Goal: Task Accomplishment & Management: Use online tool/utility

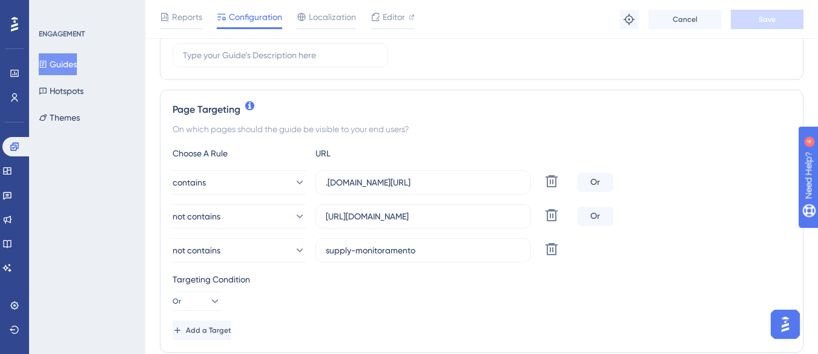
scroll to position [242, 0]
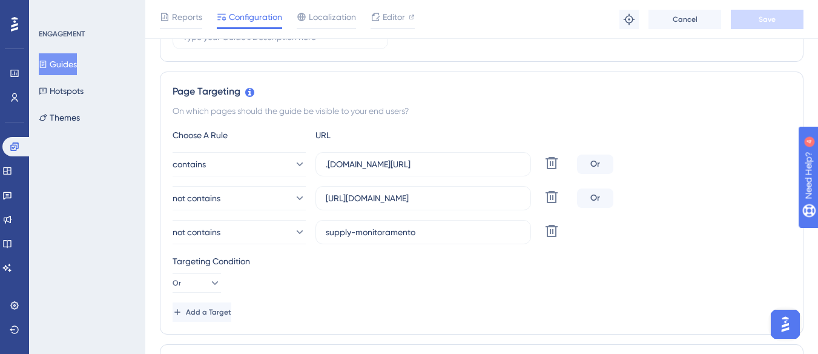
click at [77, 68] on button "Guides" at bounding box center [58, 64] width 38 height 22
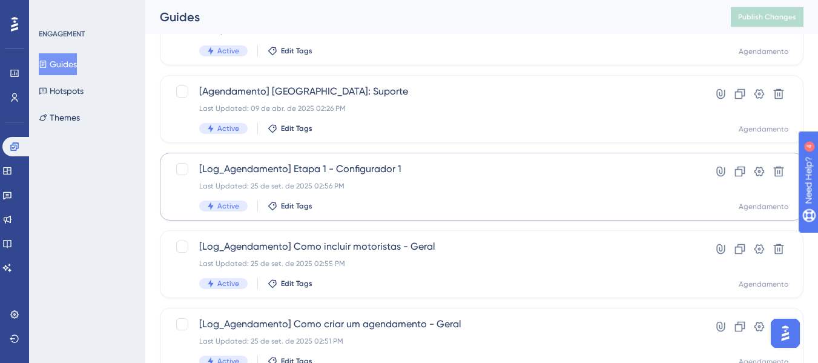
scroll to position [121, 0]
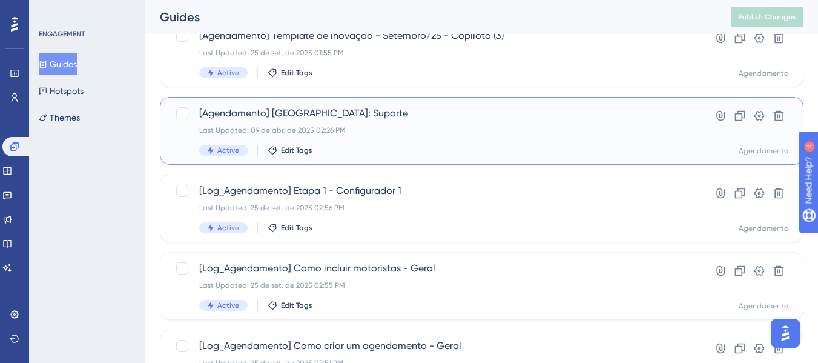
click at [381, 122] on div "[Agendamento] Carolina: Suporte Last Updated: 09 de abr. de 2025 02:26 PM Activ…" at bounding box center [433, 131] width 468 height 50
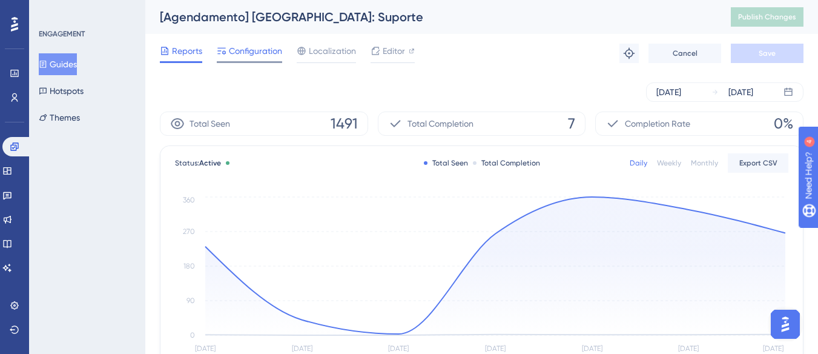
click at [256, 57] on span "Configuration" at bounding box center [255, 51] width 53 height 15
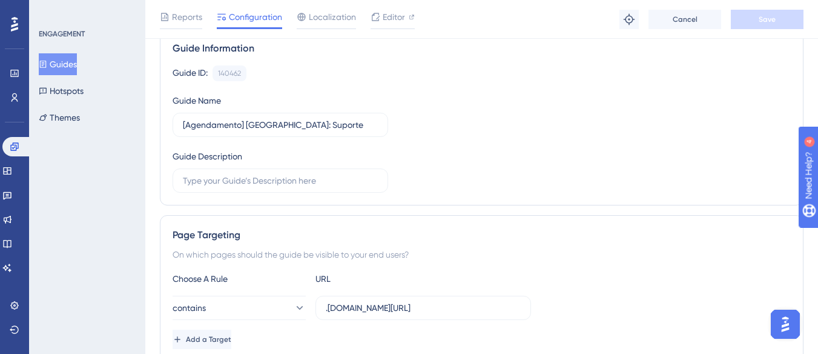
scroll to position [182, 0]
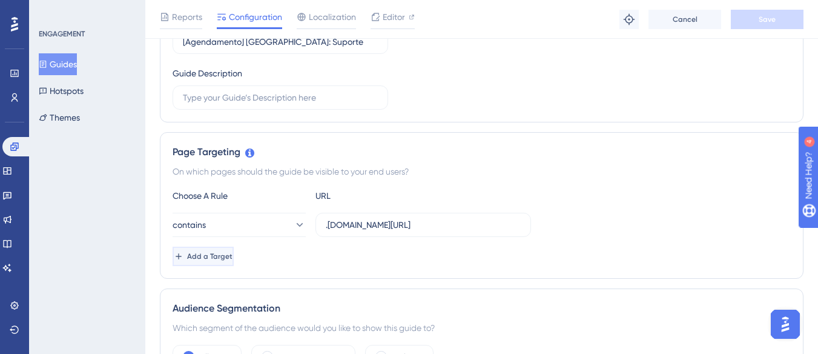
click at [234, 251] on button "Add a Target" at bounding box center [203, 255] width 61 height 19
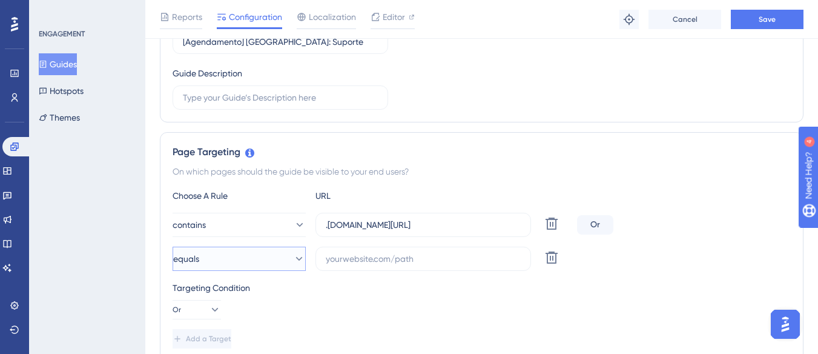
click at [260, 256] on button "equals" at bounding box center [239, 258] width 133 height 24
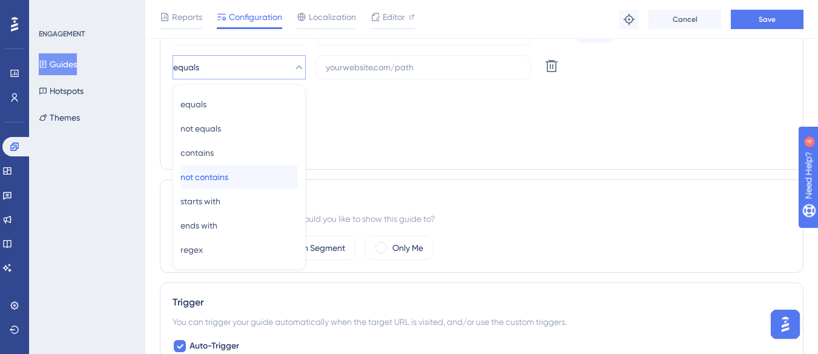
click at [254, 181] on div "not contains not contains" at bounding box center [238, 177] width 117 height 24
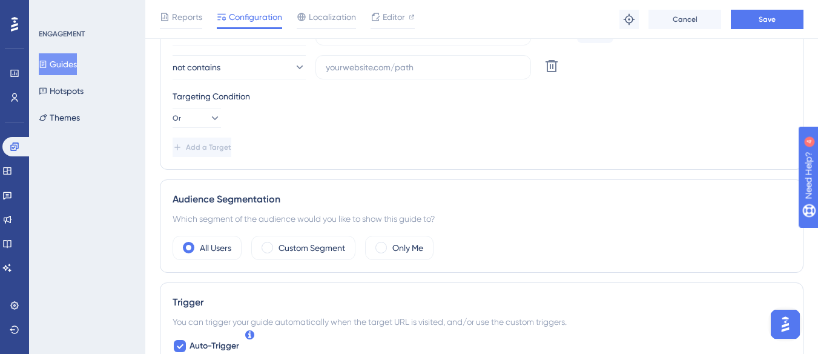
scroll to position [312, 0]
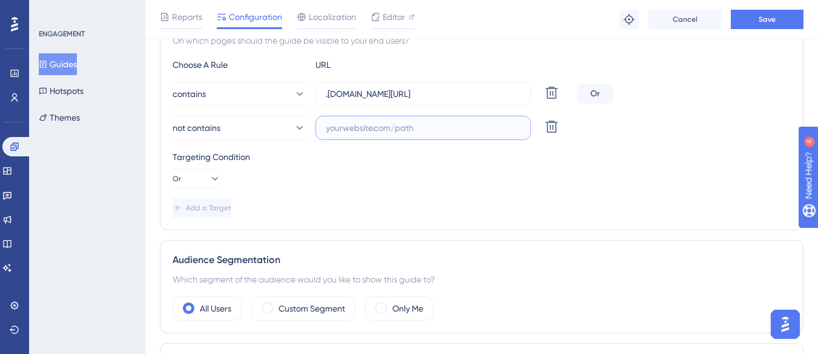
click at [343, 123] on input "text" at bounding box center [423, 127] width 195 height 13
paste input "https://supply-monitoramento.logistica."
type input "https://supply-monitoramento.logistica."
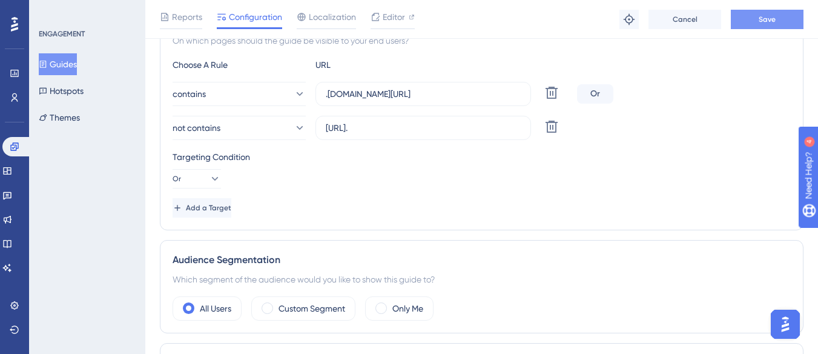
click at [744, 18] on button "Save" at bounding box center [767, 19] width 73 height 19
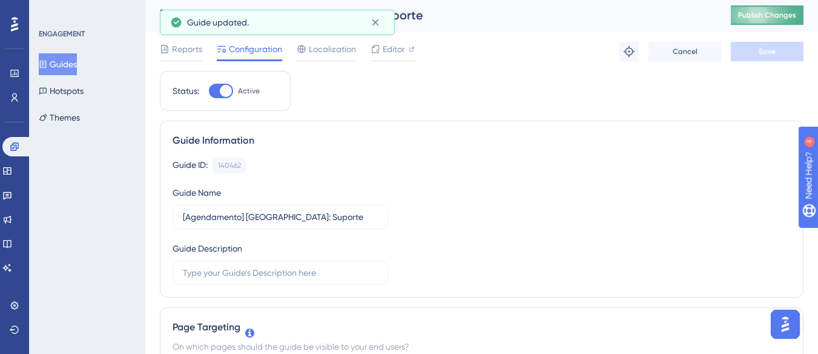
scroll to position [0, 0]
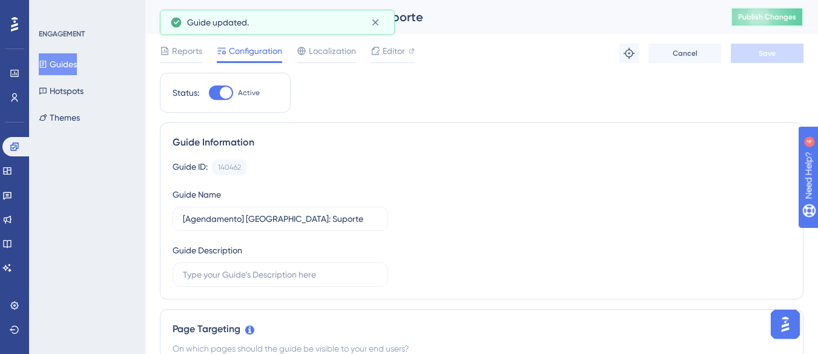
click at [758, 21] on span "Publish Changes" at bounding box center [767, 17] width 58 height 10
click at [74, 64] on button "Guides" at bounding box center [58, 64] width 38 height 22
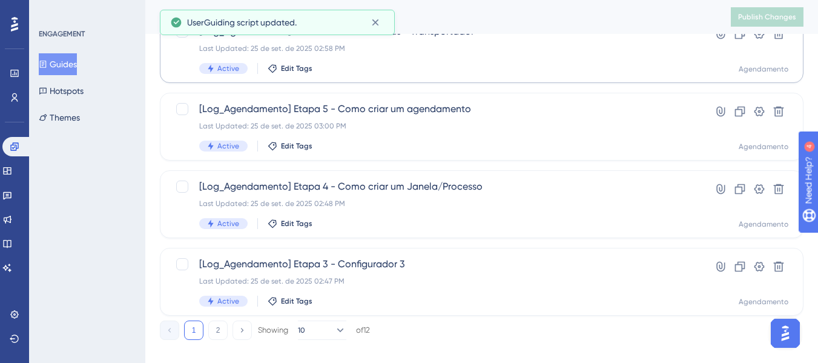
scroll to position [606, 0]
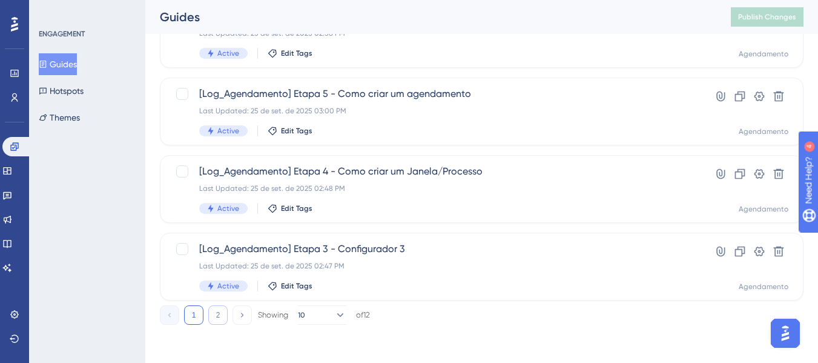
click at [222, 309] on button "2" at bounding box center [217, 314] width 19 height 19
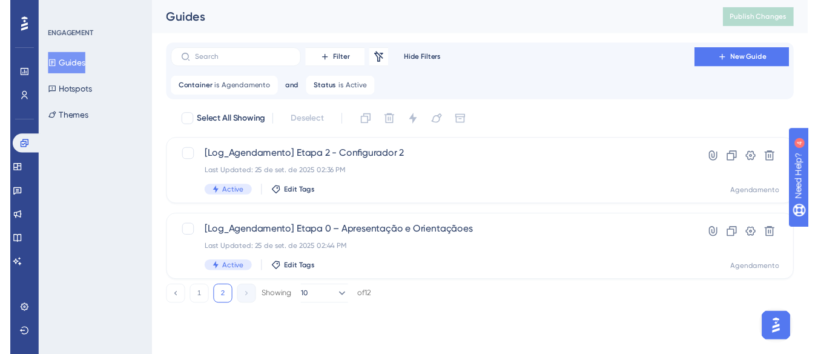
scroll to position [0, 0]
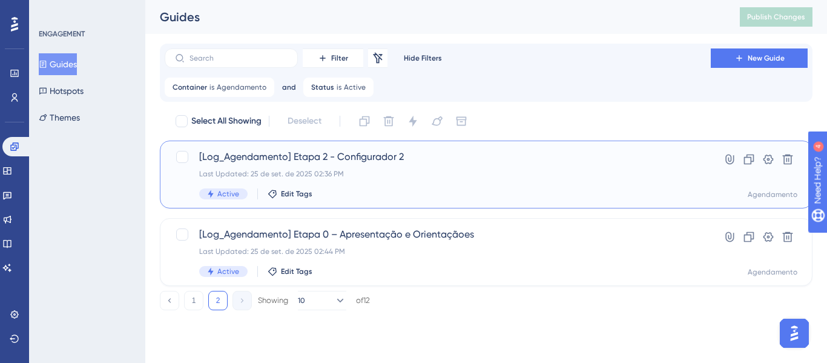
click at [371, 171] on div "Last Updated: 25 de set. de 2025 02:36 PM" at bounding box center [437, 174] width 477 height 10
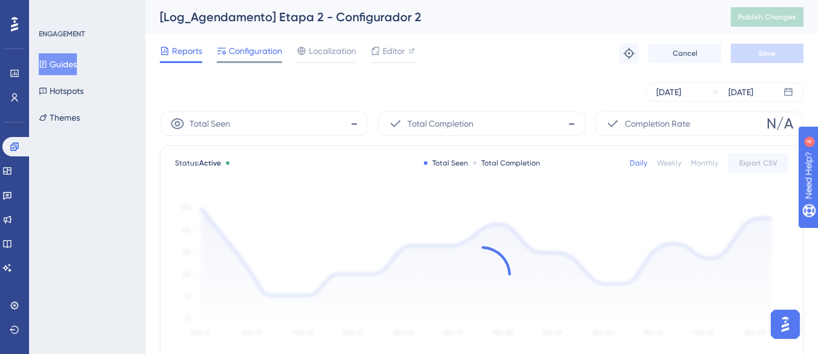
click at [235, 50] on span "Configuration" at bounding box center [255, 51] width 53 height 15
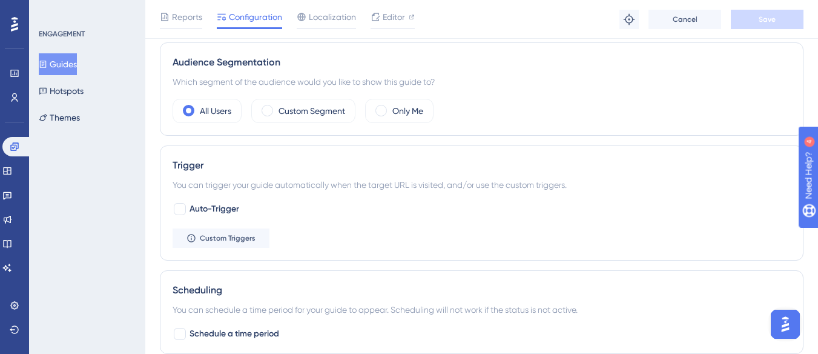
scroll to position [545, 0]
click at [74, 66] on button "Guides" at bounding box center [58, 64] width 38 height 22
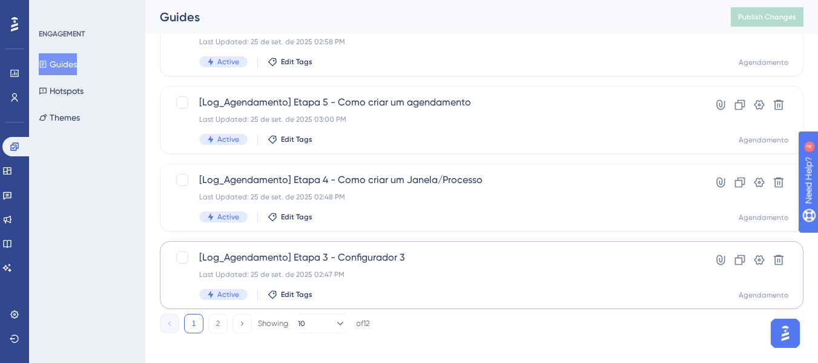
scroll to position [606, 0]
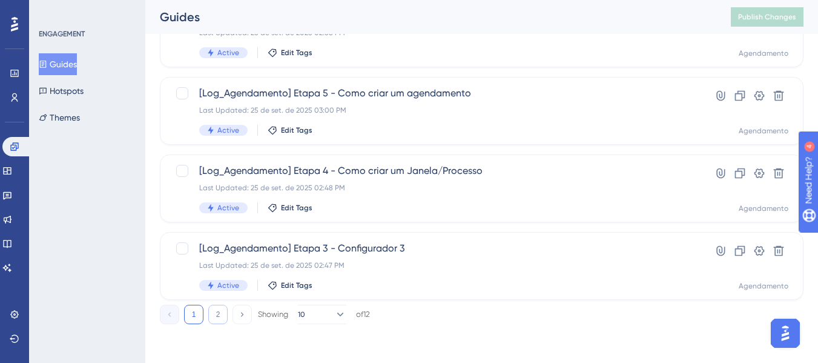
click at [216, 313] on button "2" at bounding box center [217, 314] width 19 height 19
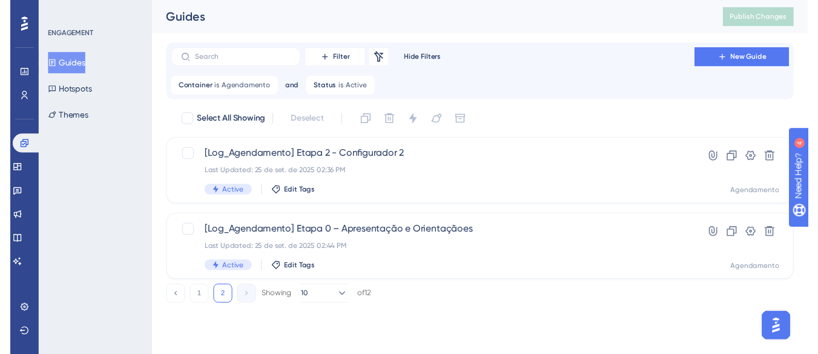
scroll to position [0, 0]
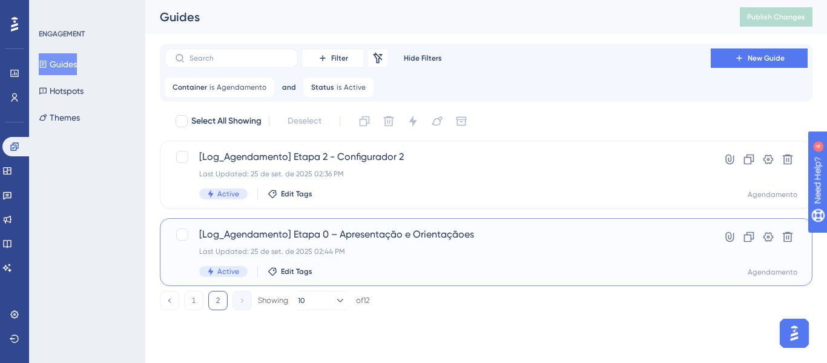
click at [313, 234] on span "[Log_Agendamento] Etapa 0 – Apresentação e Orientaçãoes" at bounding box center [437, 234] width 477 height 15
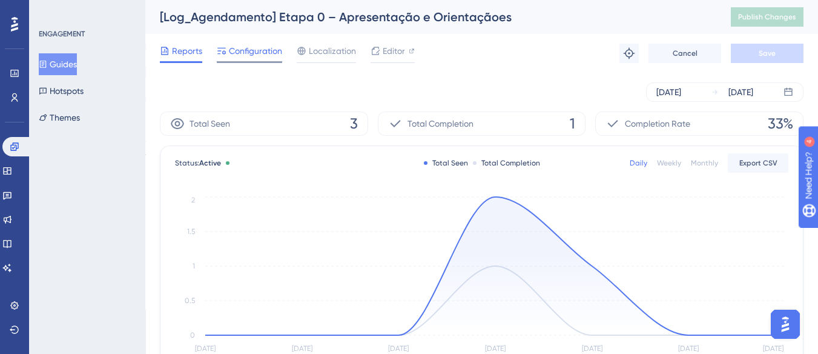
click at [257, 56] on span "Configuration" at bounding box center [255, 51] width 53 height 15
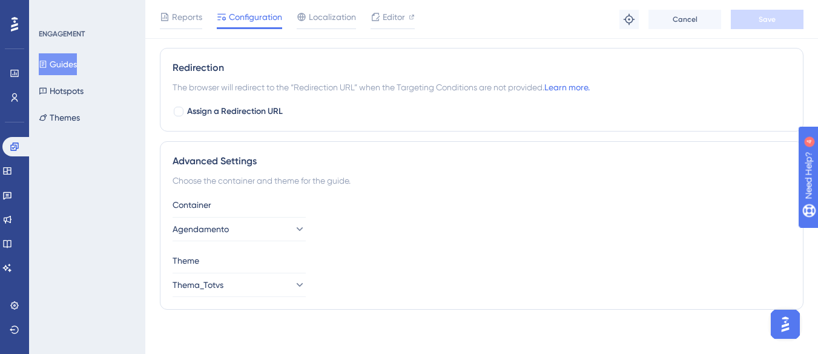
scroll to position [863, 0]
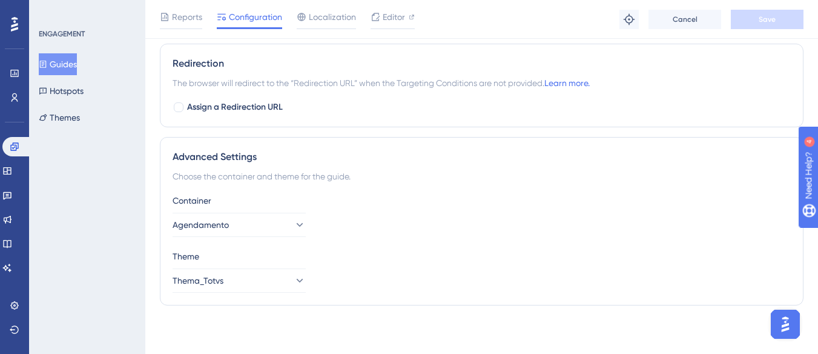
click at [77, 65] on button "Guides" at bounding box center [58, 64] width 38 height 22
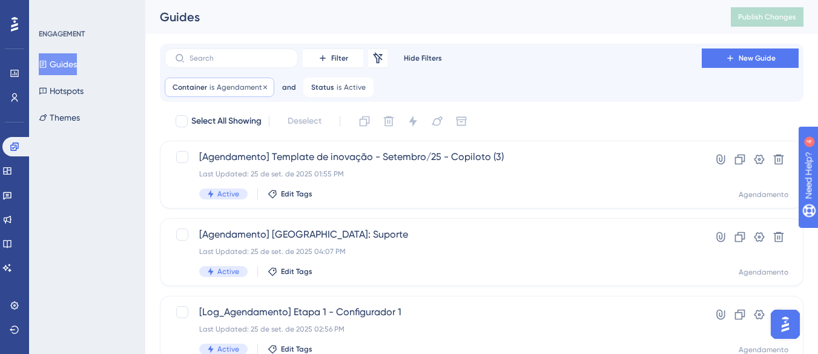
click at [226, 89] on span "Agendamento" at bounding box center [242, 87] width 50 height 10
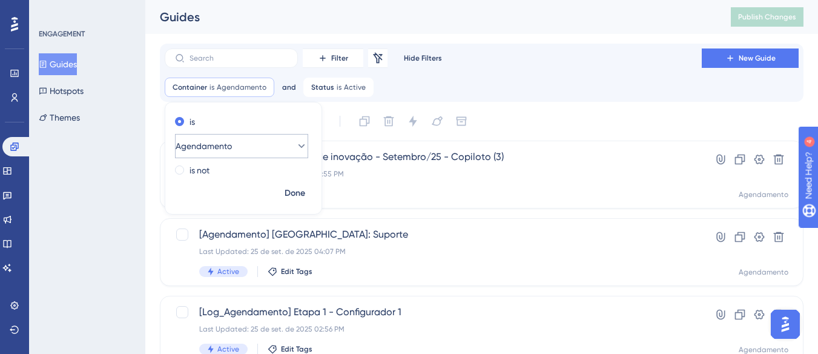
click at [232, 147] on span "Agendamento" at bounding box center [204, 146] width 56 height 15
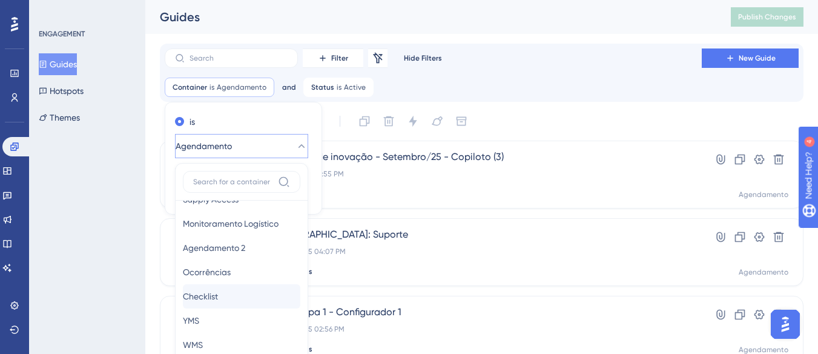
scroll to position [228, 0]
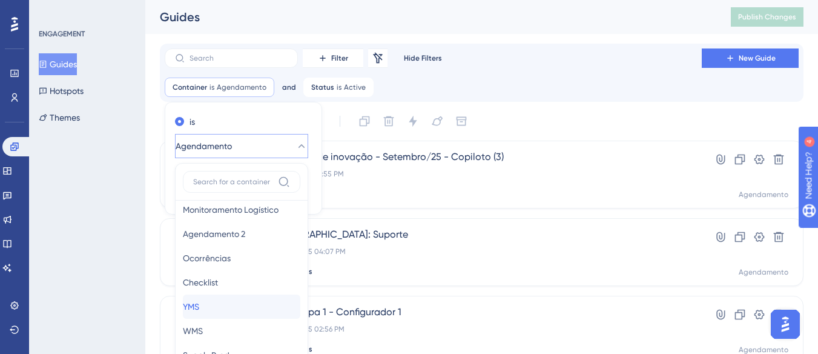
click at [222, 302] on div "YMS YMS" at bounding box center [241, 306] width 117 height 24
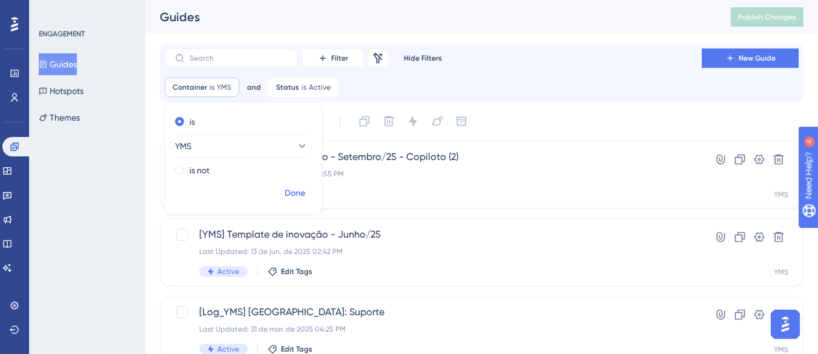
click at [292, 196] on span "Done" at bounding box center [295, 193] width 21 height 15
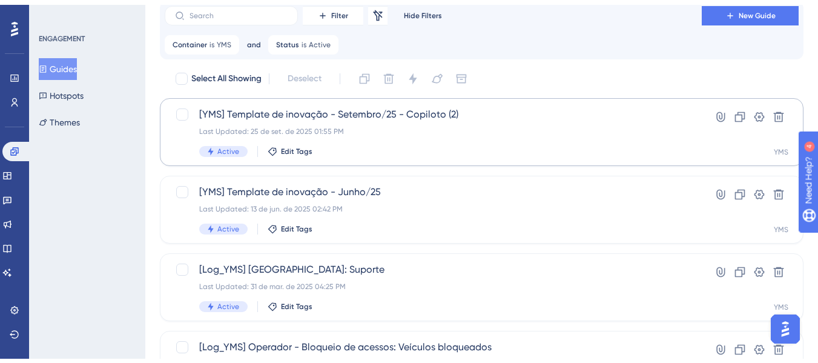
scroll to position [121, 0]
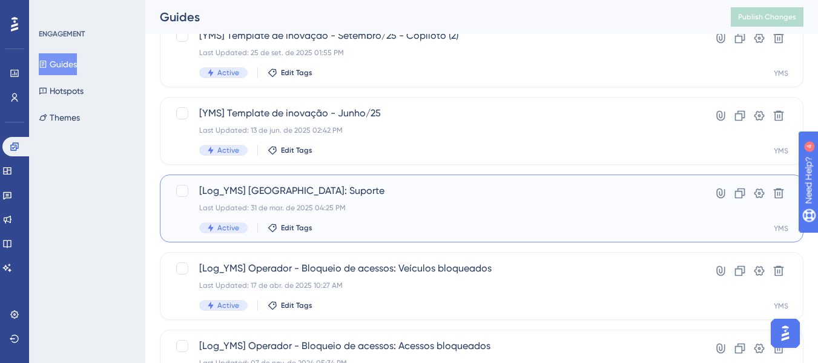
click at [360, 192] on span "[Log_YMS] [GEOGRAPHIC_DATA]: Suporte" at bounding box center [433, 190] width 468 height 15
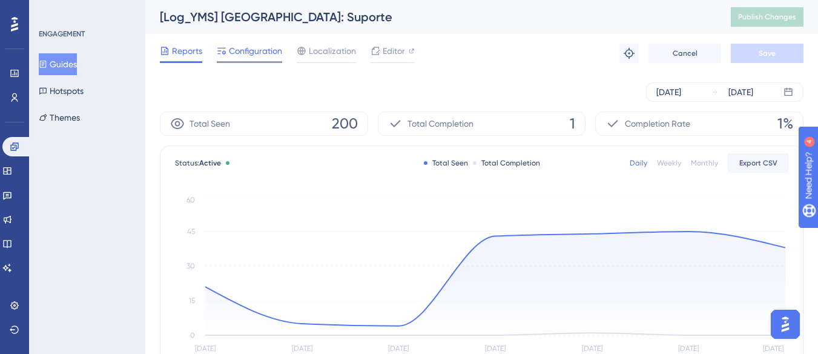
click at [248, 53] on span "Configuration" at bounding box center [255, 51] width 53 height 15
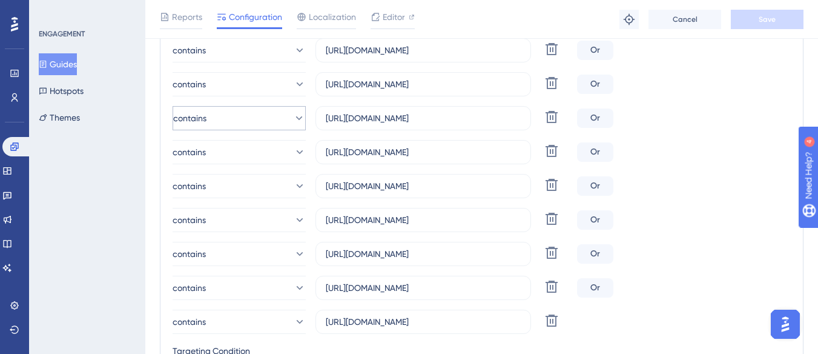
scroll to position [545, 0]
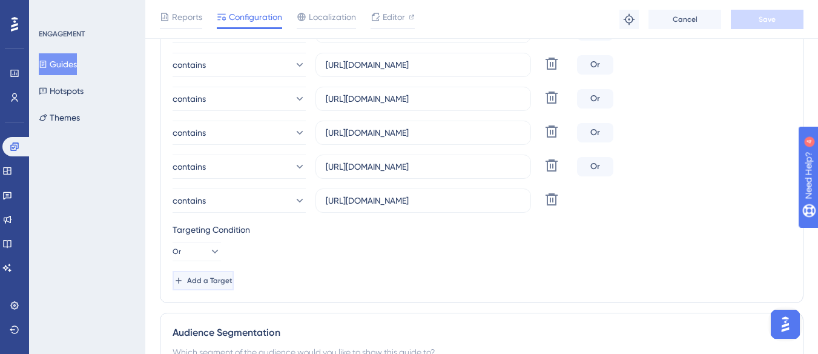
click at [210, 282] on span "Add a Target" at bounding box center [209, 281] width 45 height 10
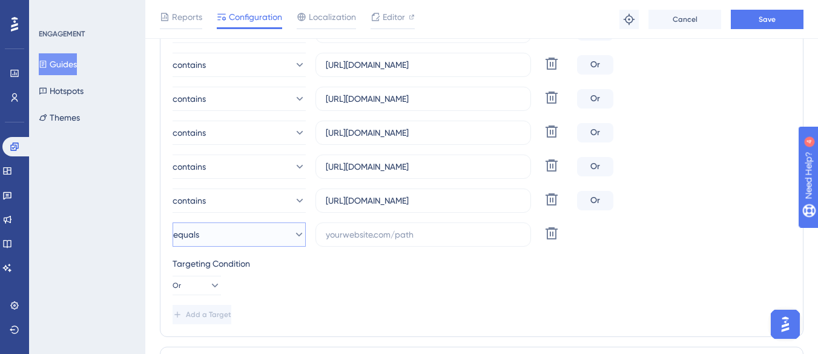
click at [230, 223] on button "equals" at bounding box center [239, 234] width 133 height 24
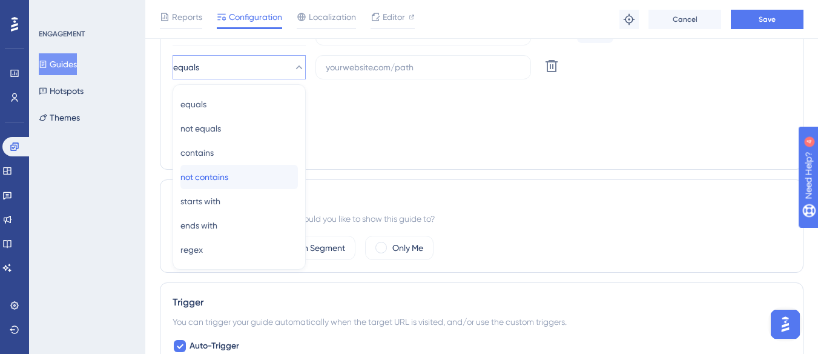
click at [228, 174] on span "not contains" at bounding box center [204, 177] width 48 height 15
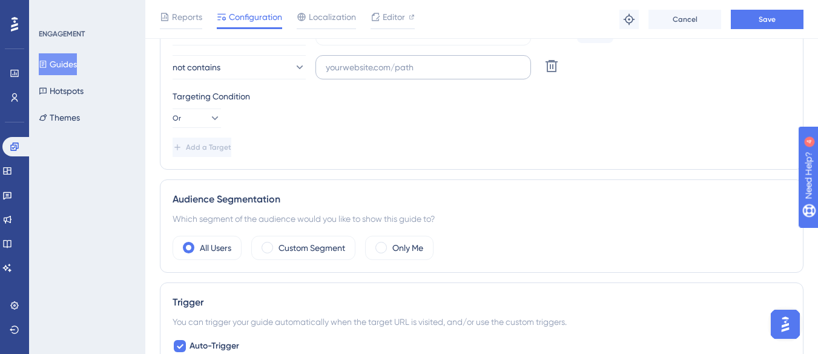
click at [378, 74] on label at bounding box center [423, 67] width 216 height 24
click at [378, 74] on input "text" at bounding box center [423, 67] width 195 height 13
paste input "https://supply-monitoramento.logistica."
type input "https://supply-monitoramento.logistica"
click at [742, 19] on button "Save" at bounding box center [767, 19] width 73 height 19
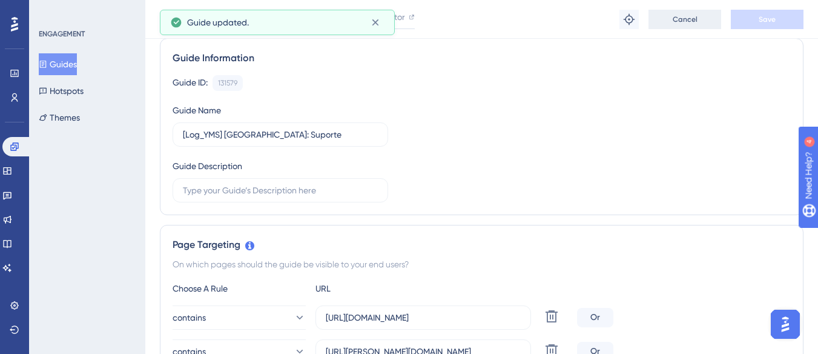
scroll to position [0, 0]
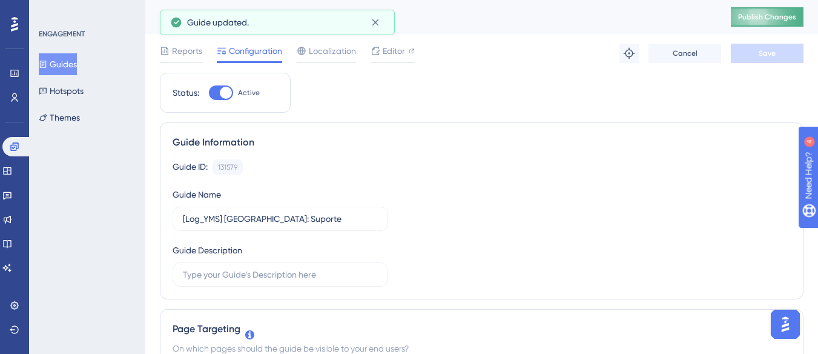
click at [755, 18] on span "Publish Changes" at bounding box center [767, 17] width 58 height 10
click at [63, 58] on button "Guides" at bounding box center [58, 64] width 38 height 22
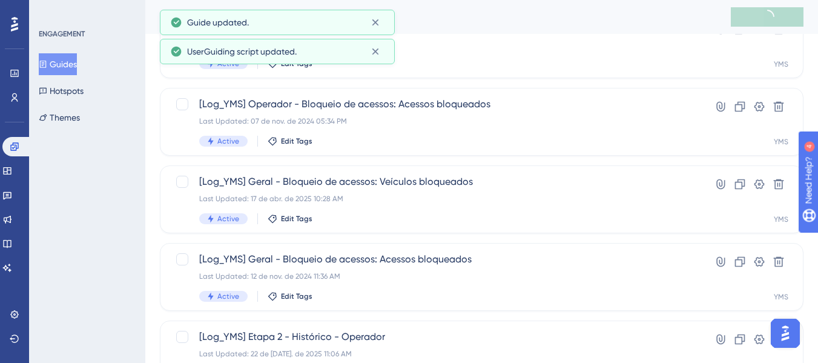
scroll to position [363, 0]
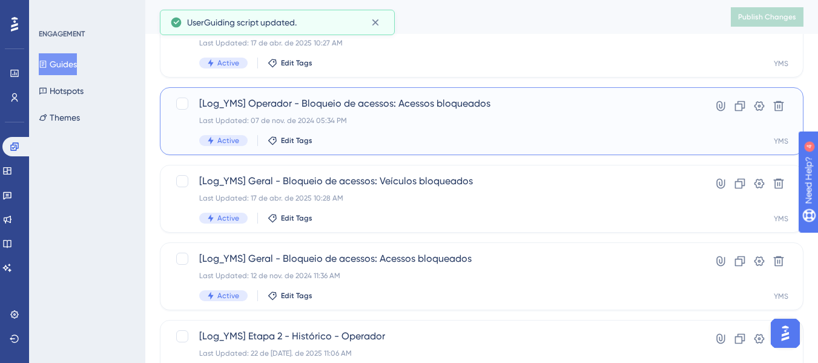
click at [420, 129] on div "[Log_YMS] Operador - Bloqueio de acessos: Acessos bloqueados Last Updated: 07 d…" at bounding box center [433, 121] width 468 height 50
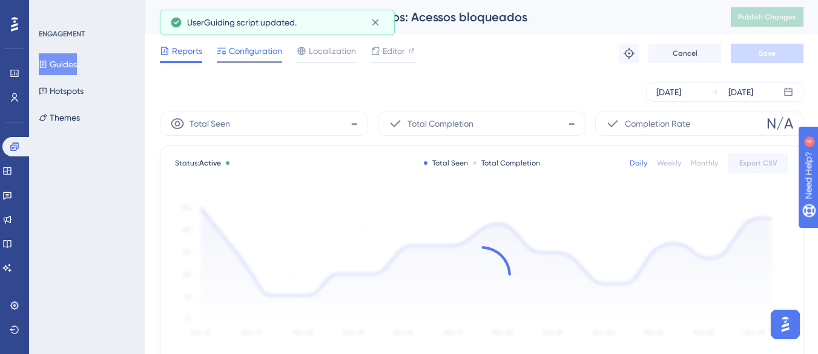
click at [260, 53] on span "Configuration" at bounding box center [255, 51] width 53 height 15
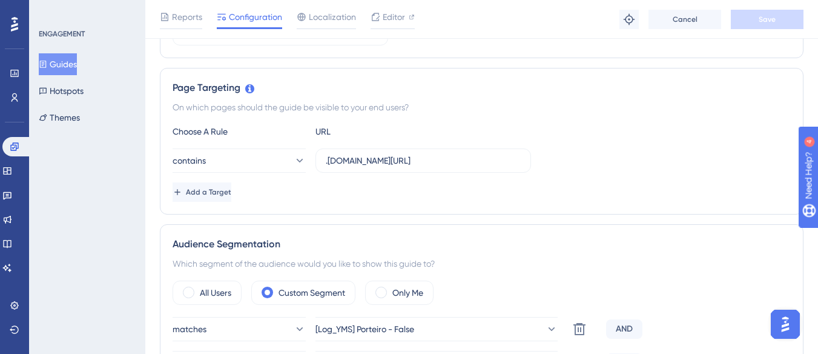
scroll to position [242, 0]
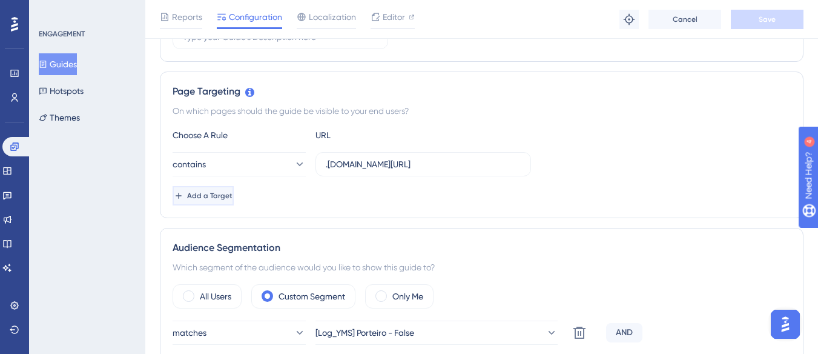
click at [233, 197] on span "Add a Target" at bounding box center [209, 196] width 45 height 10
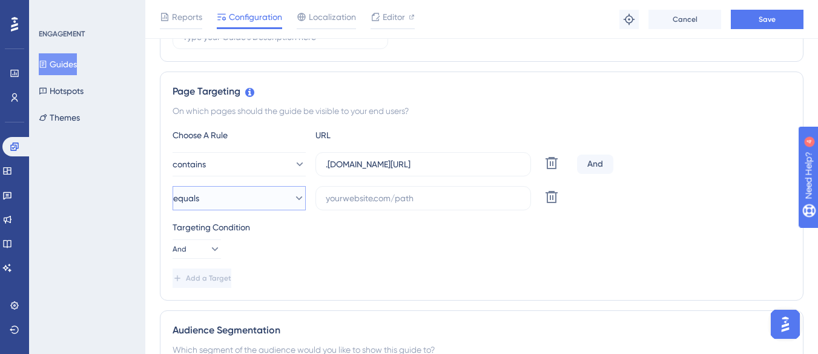
click at [233, 197] on button "equals" at bounding box center [239, 198] width 133 height 24
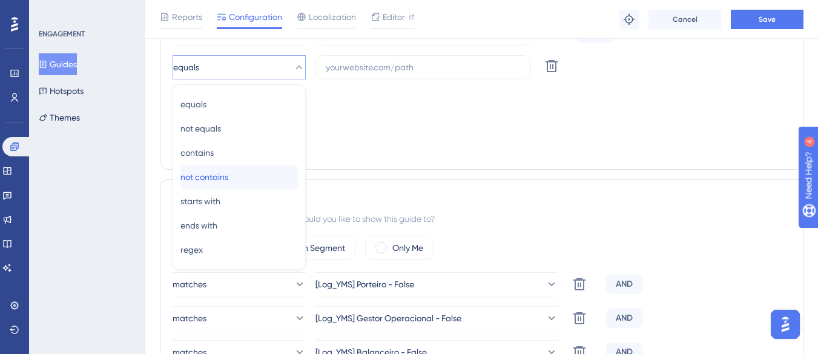
click at [228, 177] on span "not contains" at bounding box center [204, 177] width 48 height 15
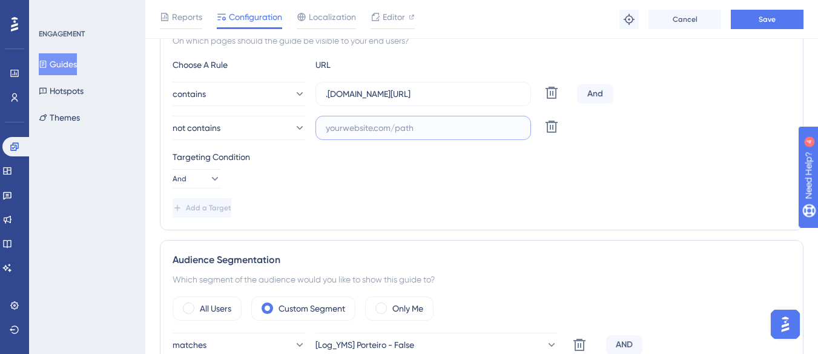
click at [350, 133] on input "text" at bounding box center [423, 127] width 195 height 13
paste input "https://supply-monitoramento.logistica."
drag, startPoint x: 489, startPoint y: 96, endPoint x: 359, endPoint y: 100, distance: 130.3
click at [359, 100] on input ".[DOMAIN_NAME][URL]" at bounding box center [423, 93] width 195 height 13
drag, startPoint x: 501, startPoint y: 133, endPoint x: 483, endPoint y: 131, distance: 18.3
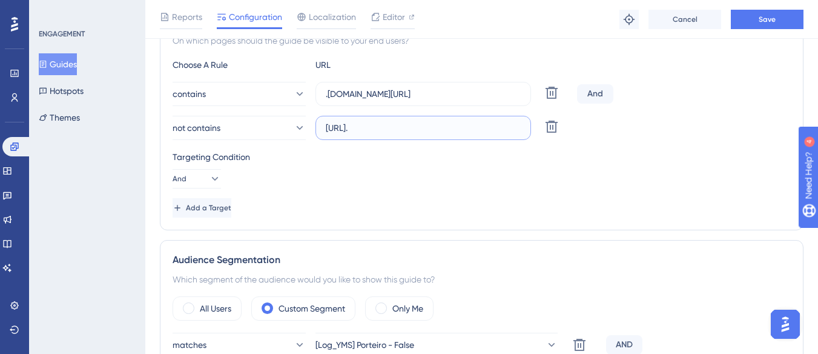
click at [483, 131] on input "https://supply-monitoramento.logistica." at bounding box center [423, 127] width 195 height 13
paste input "totvs.app/yms/configurador"
type input "[URL][DOMAIN_NAME]"
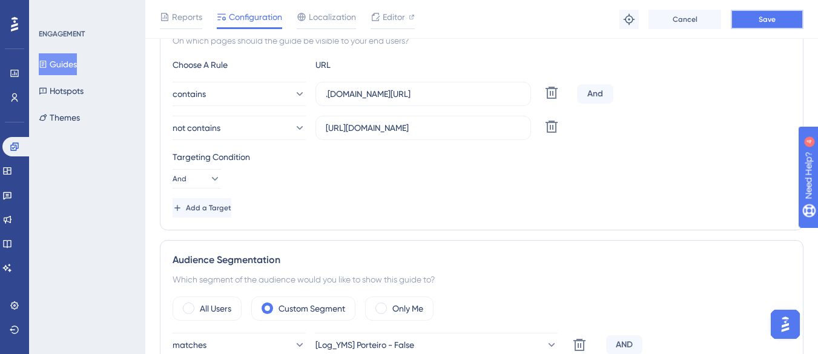
click at [748, 17] on button "Save" at bounding box center [767, 19] width 73 height 19
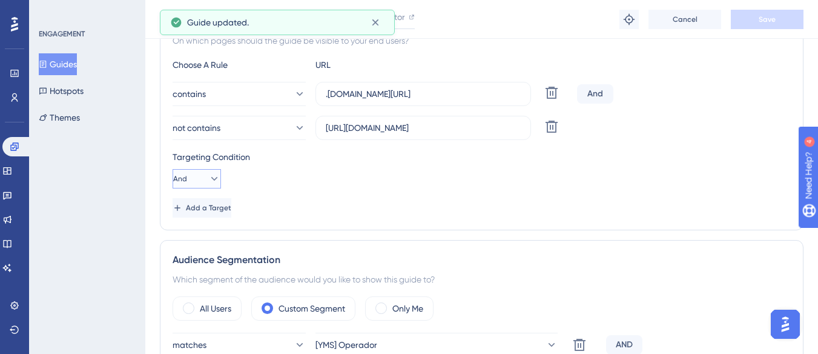
click at [208, 181] on icon at bounding box center [214, 179] width 12 height 12
click at [190, 239] on span "Or" at bounding box center [185, 237] width 10 height 15
click at [233, 204] on span "Add a Target" at bounding box center [209, 208] width 45 height 10
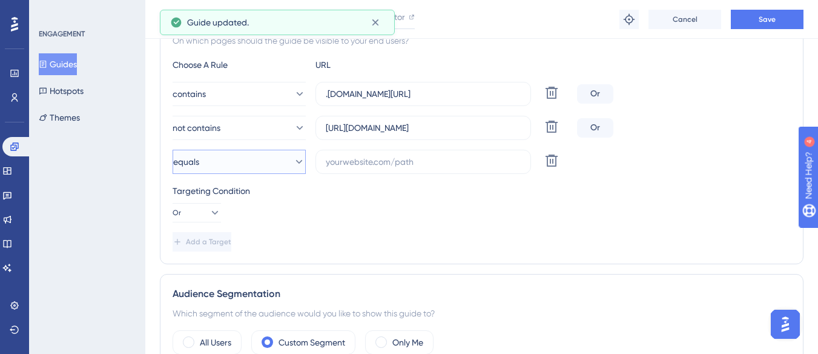
click at [256, 156] on button "equals" at bounding box center [239, 162] width 133 height 24
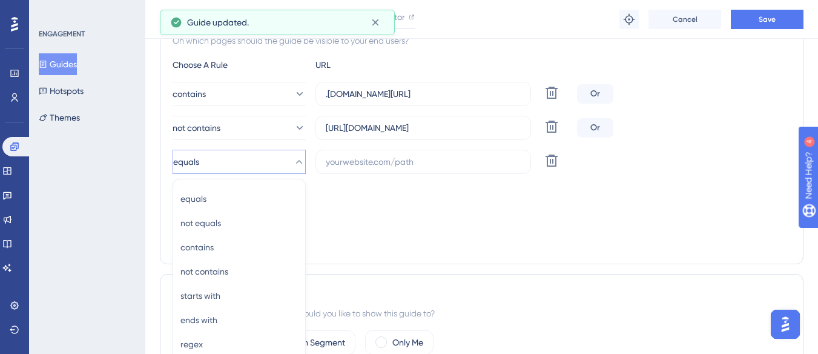
scroll to position [407, 0]
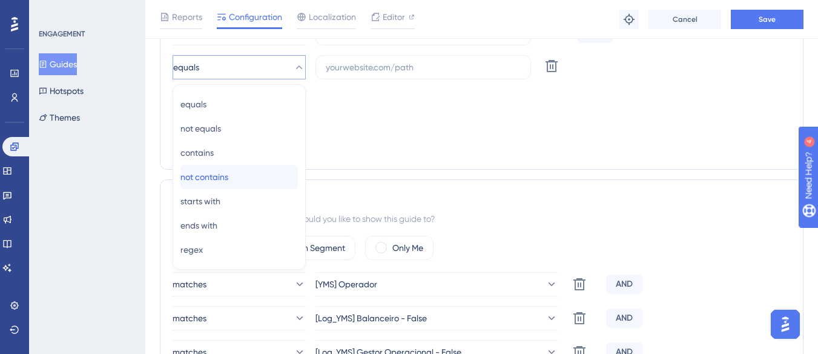
click at [240, 179] on div "not contains not contains" at bounding box center [238, 177] width 117 height 24
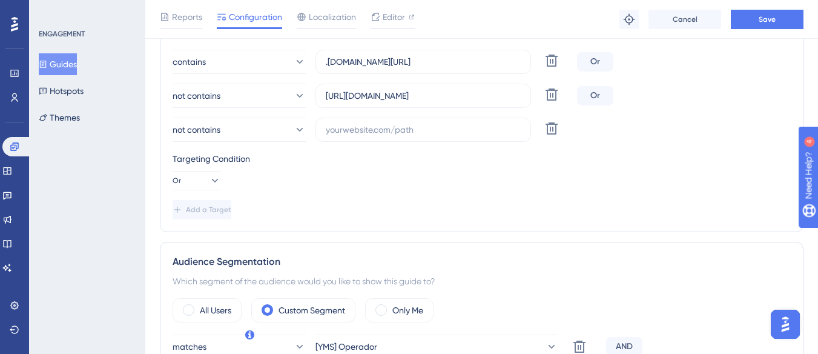
scroll to position [286, 0]
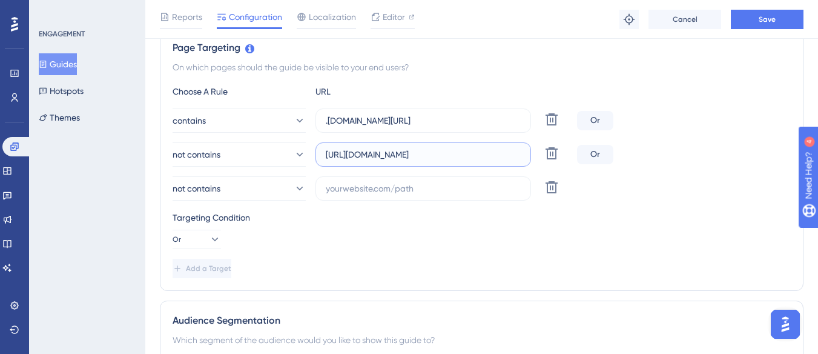
drag, startPoint x: 359, startPoint y: 158, endPoint x: 451, endPoint y: 167, distance: 91.8
click at [451, 167] on div "contains .logistica.totvs.app/yms/configurador Delete Or not contains https://s…" at bounding box center [482, 154] width 618 height 92
click at [376, 187] on input "text" at bounding box center [423, 188] width 195 height 13
paste input "supply-monitoramento."
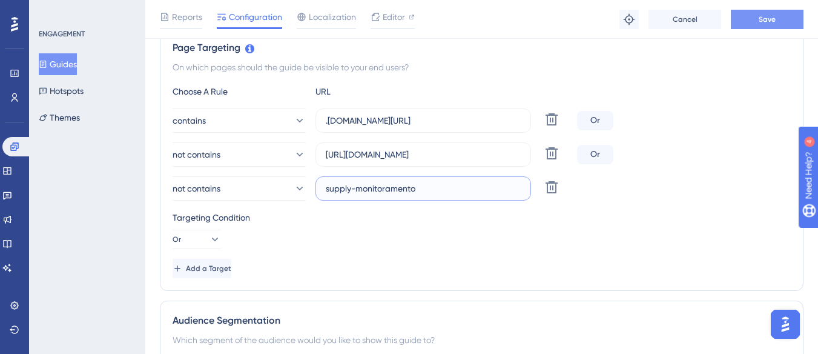
type input "supply-monitoramento"
click at [747, 19] on button "Save" at bounding box center [767, 19] width 73 height 19
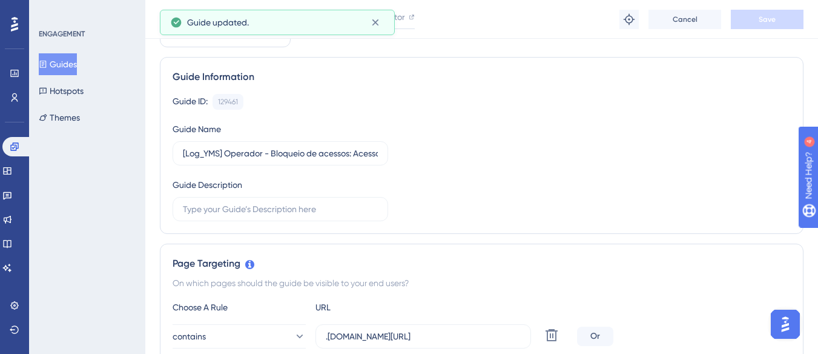
scroll to position [0, 0]
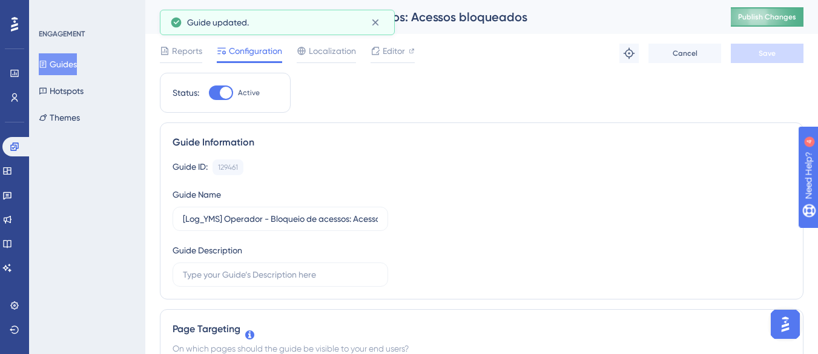
click at [771, 21] on span "Publish Changes" at bounding box center [767, 17] width 58 height 10
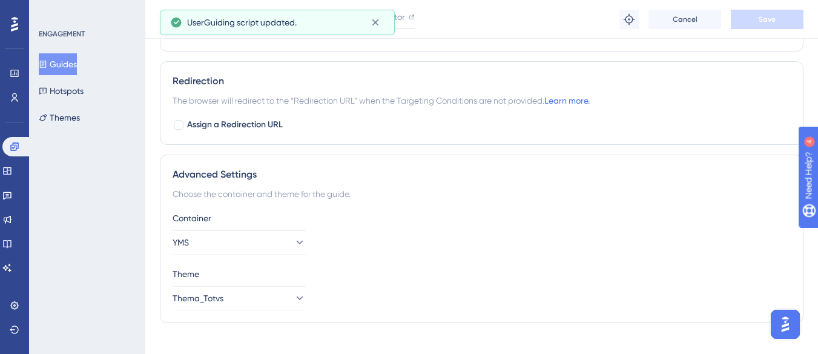
scroll to position [1079, 0]
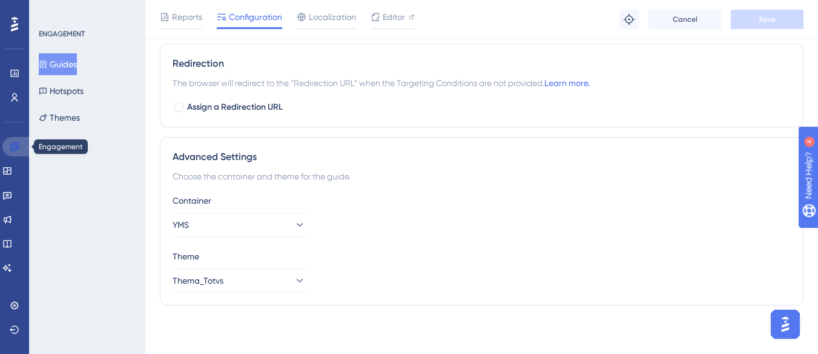
click at [10, 147] on icon at bounding box center [15, 147] width 10 height 10
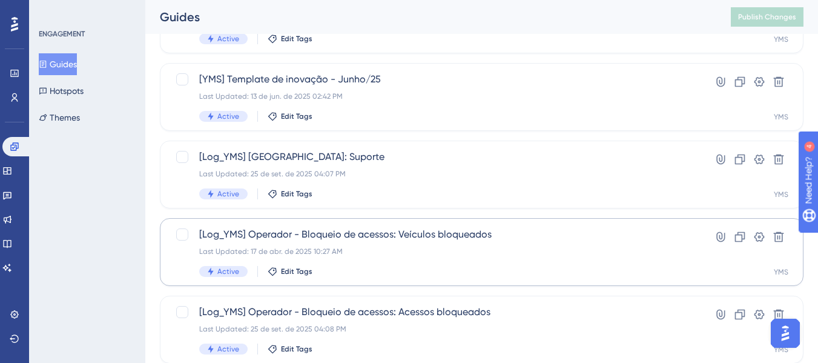
scroll to position [122, 0]
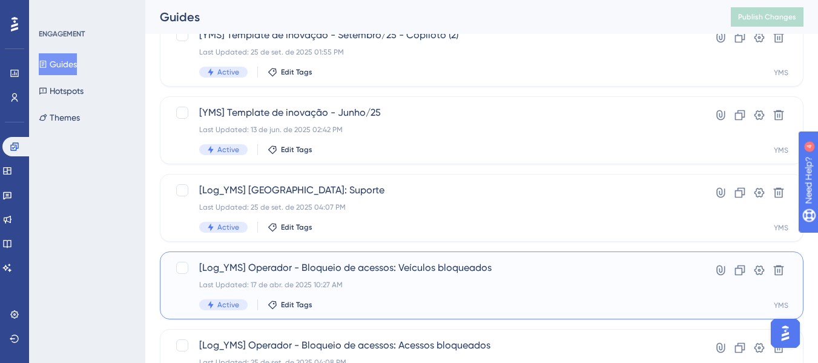
click at [412, 264] on span "[Log_YMS] Operador - Bloqueio de acessos: Veículos bloqueados" at bounding box center [433, 267] width 468 height 15
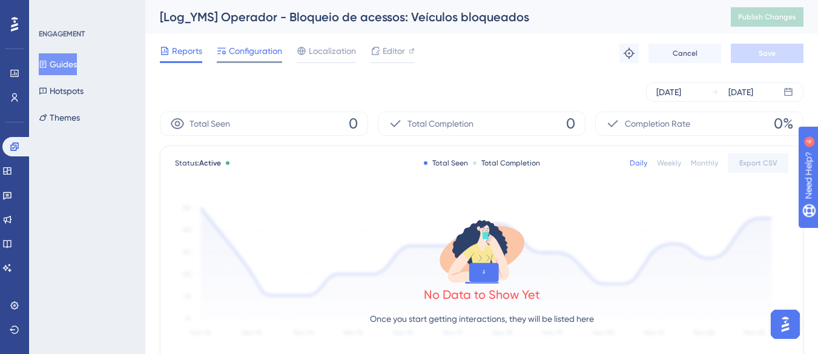
click at [255, 54] on span "Configuration" at bounding box center [255, 51] width 53 height 15
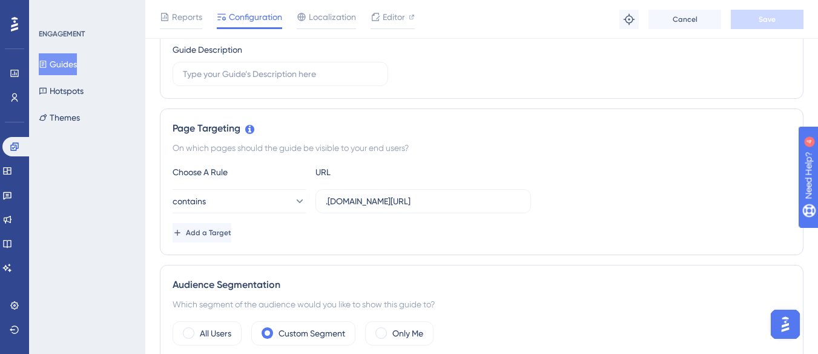
scroll to position [242, 0]
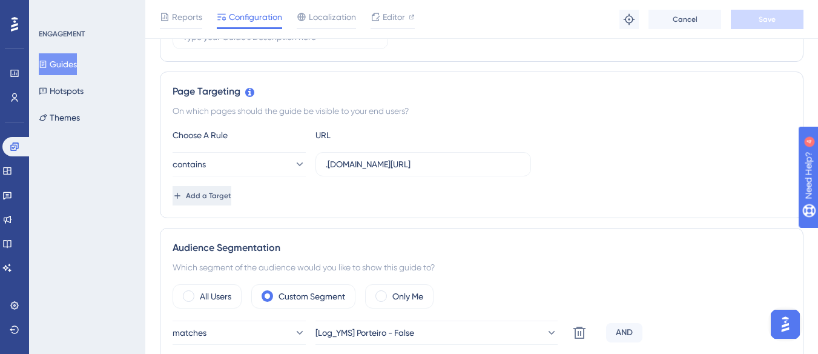
click at [231, 194] on span "Add a Target" at bounding box center [208, 196] width 45 height 10
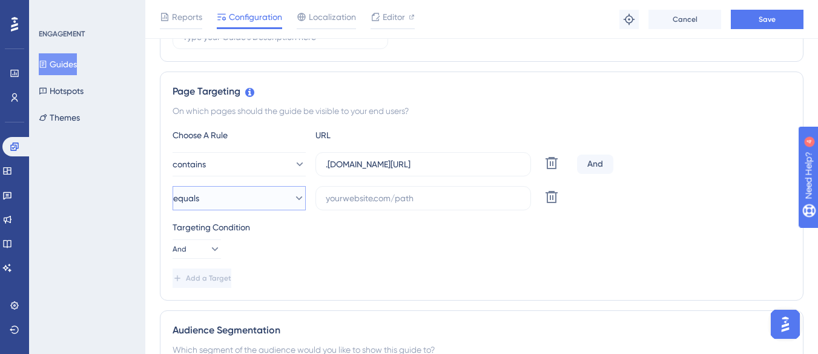
click at [248, 194] on button "equals" at bounding box center [239, 198] width 133 height 24
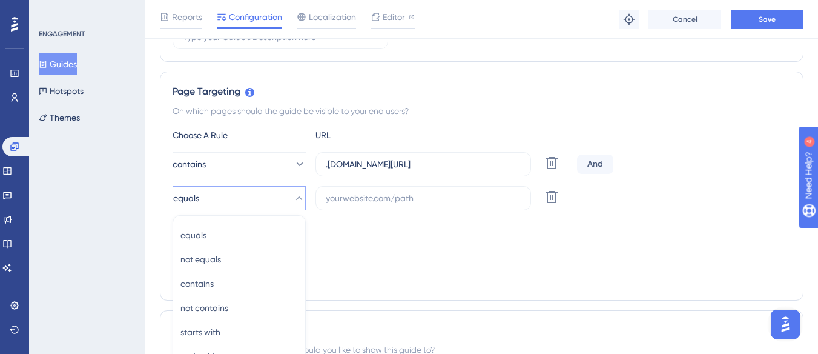
scroll to position [373, 0]
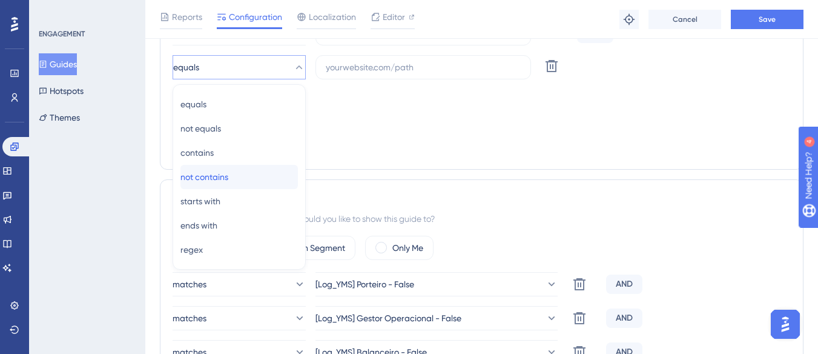
click at [248, 178] on div "not contains not contains" at bounding box center [238, 177] width 117 height 24
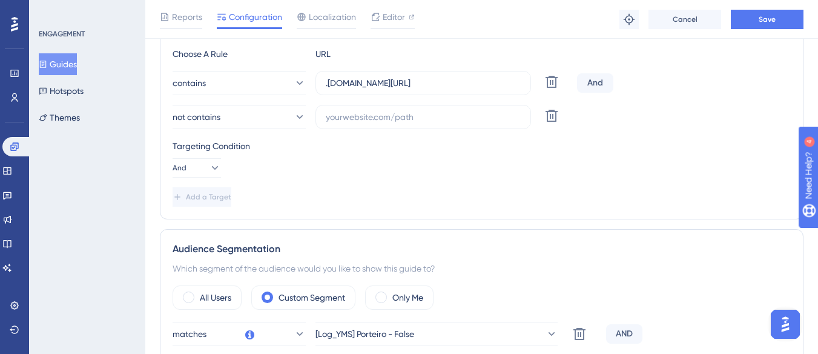
scroll to position [312, 0]
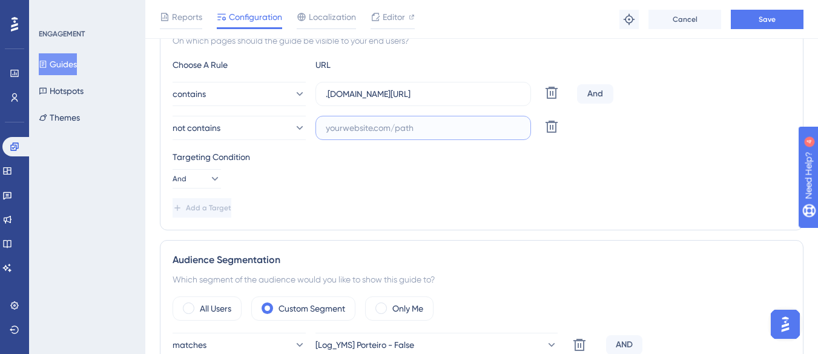
click at [362, 129] on input "text" at bounding box center [423, 127] width 195 height 13
paste input "supply-monitoramento."
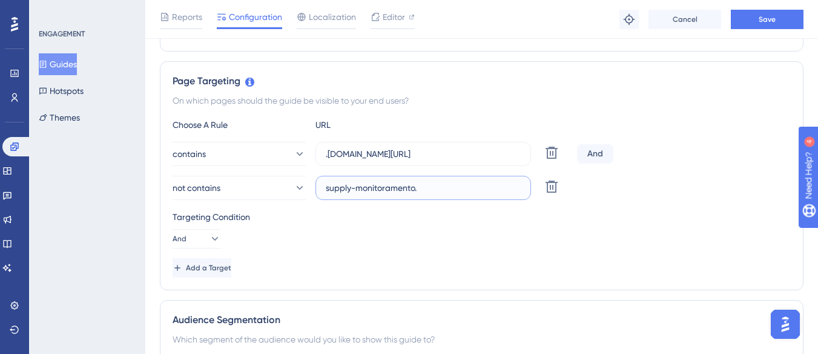
scroll to position [252, 0]
drag, startPoint x: 412, startPoint y: 185, endPoint x: 303, endPoint y: 178, distance: 108.6
click at [303, 178] on div "not contains supply-monitoramento. Delete" at bounding box center [373, 188] width 400 height 24
paste input "https://supply-monitoramento.logistica.totvs.app/"
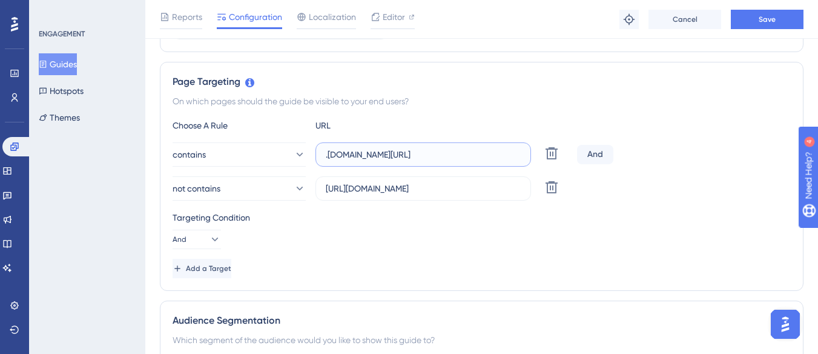
drag, startPoint x: 400, startPoint y: 152, endPoint x: 521, endPoint y: 163, distance: 122.3
click at [521, 163] on label ".logistica.totvs.app/yms/configurador/bloqueio-de-acessos" at bounding box center [423, 154] width 216 height 24
click at [481, 190] on input "https://supply-monitoramento.logistica.totvs.app/" at bounding box center [423, 188] width 195 height 13
drag, startPoint x: 450, startPoint y: 190, endPoint x: 535, endPoint y: 201, distance: 86.1
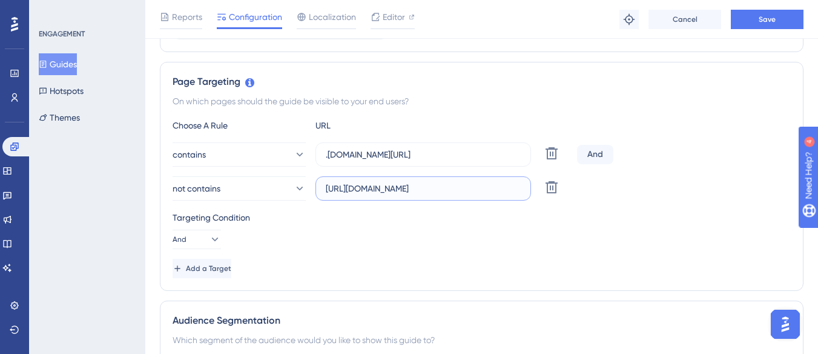
click at [536, 201] on div "Choose A Rule URL contains .logistica.totvs.app/yms/configurador/bloqueio-de-ac…" at bounding box center [482, 198] width 618 height 160
click at [522, 193] on label "https://supply-monitoramento.logistica.totvs.app/" at bounding box center [423, 188] width 216 height 24
click at [521, 193] on input "https://supply-monitoramento.logistica.totvs.app/" at bounding box center [423, 188] width 195 height 13
click at [510, 189] on input "https://supply-monitoramento.logistica.totvs.app/" at bounding box center [423, 188] width 195 height 13
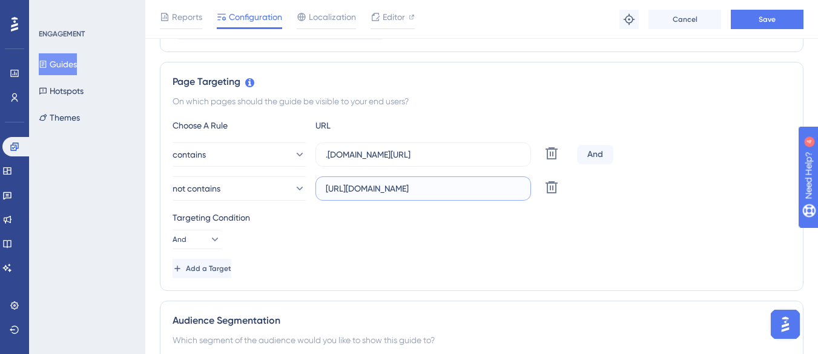
scroll to position [0, 5]
drag, startPoint x: 517, startPoint y: 190, endPoint x: 525, endPoint y: 190, distance: 8.5
click at [525, 190] on label "https://supply-monitoramento.logistica.totvs.app/" at bounding box center [423, 188] width 216 height 24
click at [518, 190] on input "https://supply-monitoramento.logistica.totvs.app/" at bounding box center [423, 188] width 195 height 13
drag, startPoint x: 517, startPoint y: 188, endPoint x: 526, endPoint y: 188, distance: 9.1
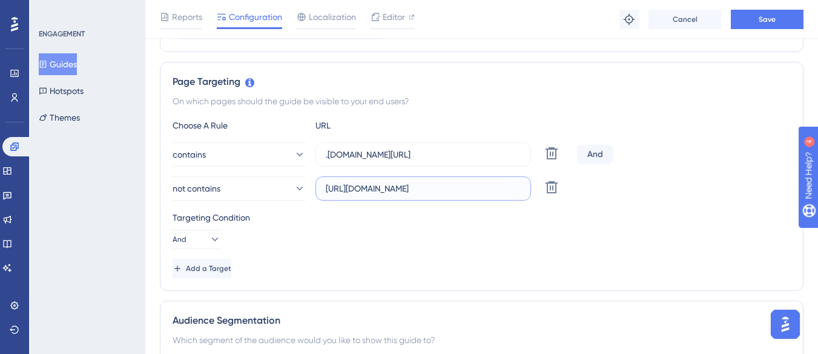
click at [526, 188] on label "https://supply-monitoramento.logistica.totvs.app/" at bounding box center [423, 188] width 216 height 24
paste input "yms/configurador/bloqueio-de-acessos"
type input "https://supply-monitoramento.logistica.totvs.app/yms/configurador/bloqueio-de-a…"
click at [781, 23] on button "Save" at bounding box center [767, 19] width 73 height 19
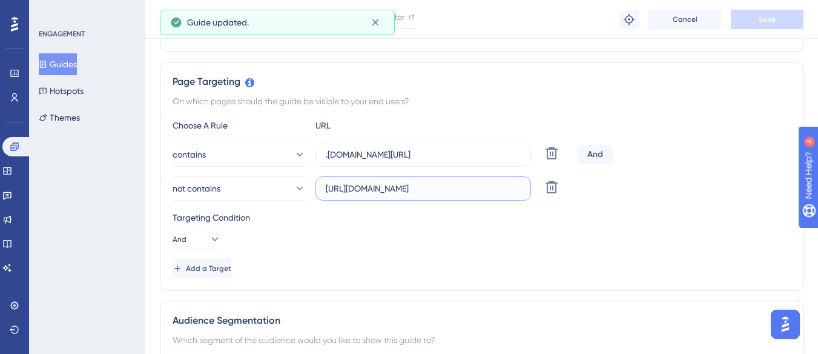
scroll to position [0, 165]
drag, startPoint x: 441, startPoint y: 186, endPoint x: 530, endPoint y: 196, distance: 90.2
click at [530, 196] on div "https://supply-monitoramento.logistica.totvs.app/yms/configurador/bloqueio-de-a…" at bounding box center [423, 188] width 216 height 24
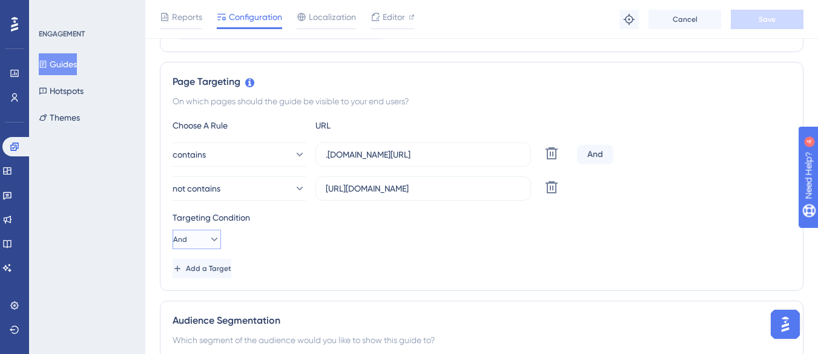
click at [209, 242] on icon at bounding box center [214, 239] width 12 height 12
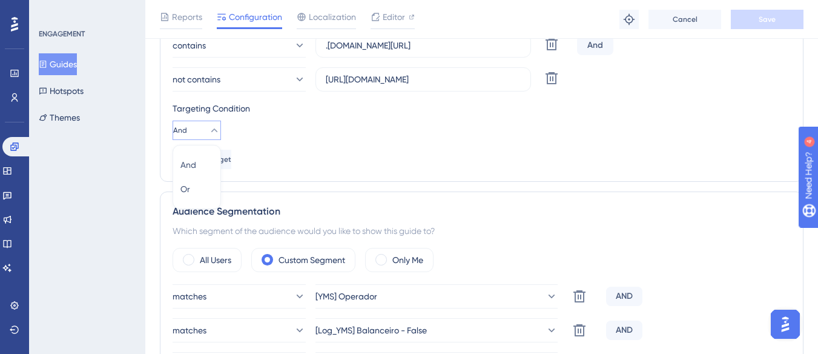
click at [214, 187] on div "And And Or Or" at bounding box center [197, 177] width 48 height 64
click at [205, 188] on div "Or Or" at bounding box center [196, 189] width 33 height 24
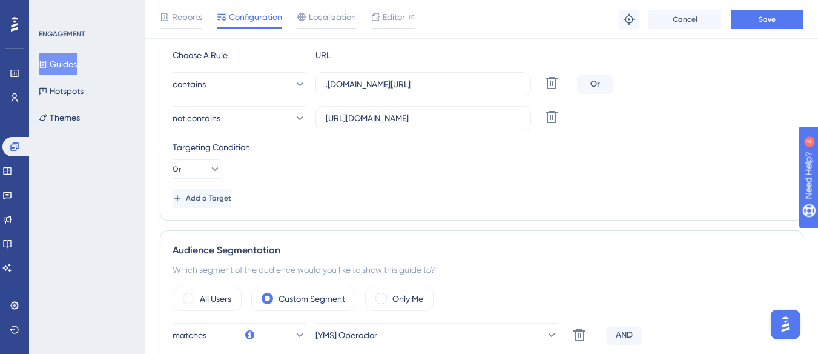
scroll to position [300, 0]
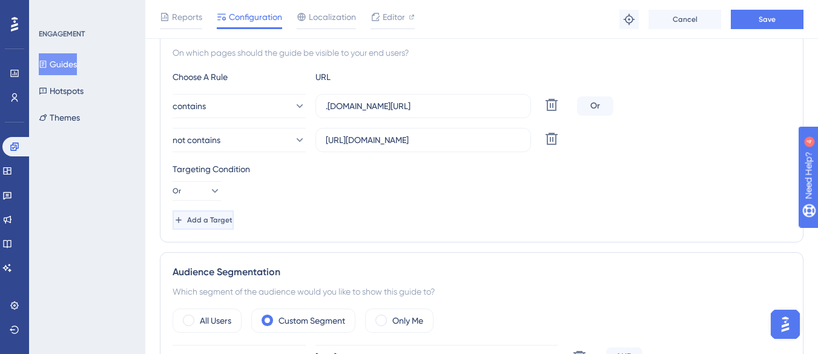
click at [233, 216] on span "Add a Target" at bounding box center [209, 220] width 45 height 10
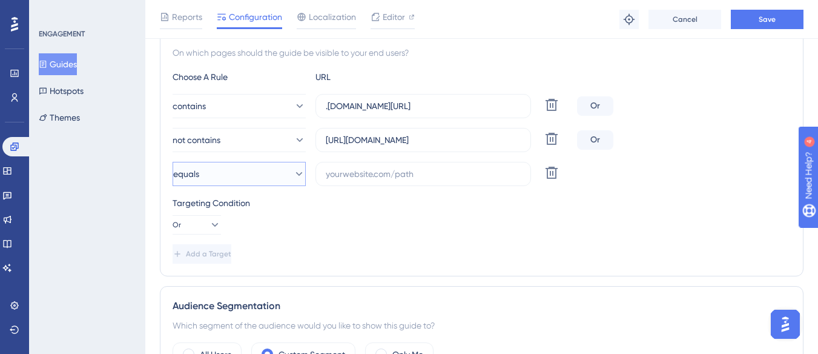
click at [250, 183] on button "equals" at bounding box center [239, 174] width 133 height 24
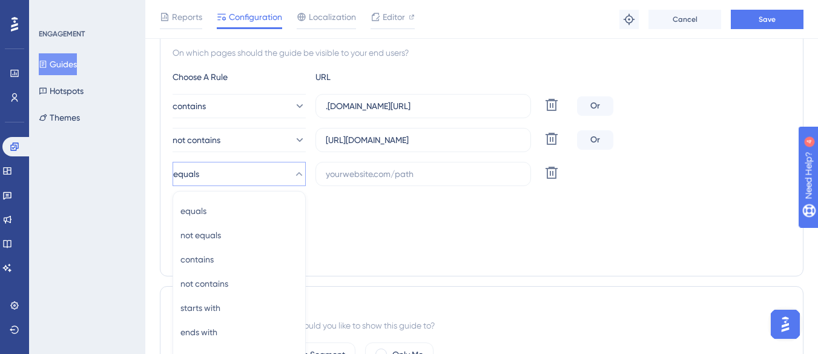
scroll to position [407, 0]
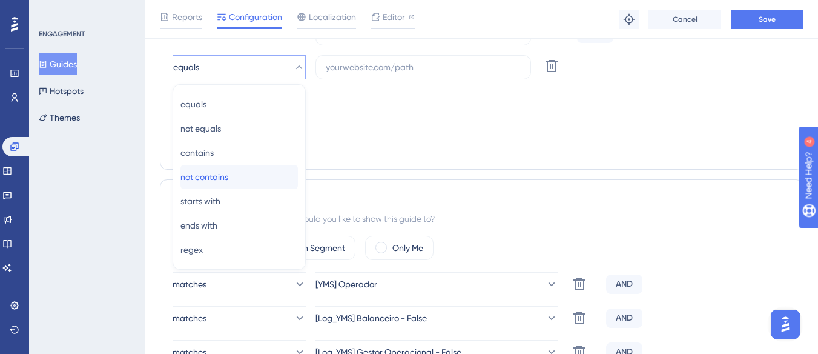
click at [240, 179] on div "not contains not contains" at bounding box center [238, 177] width 117 height 24
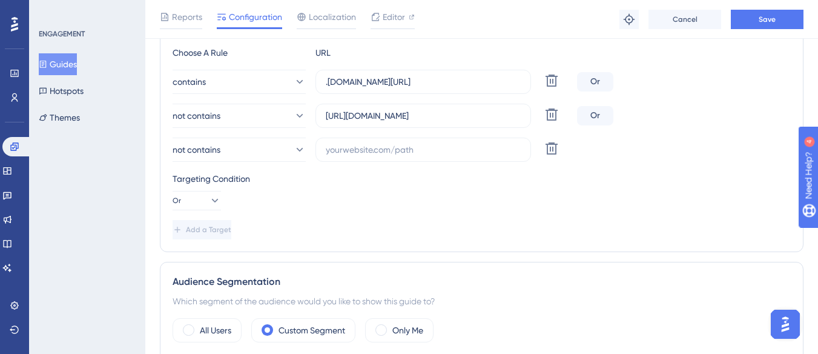
scroll to position [286, 0]
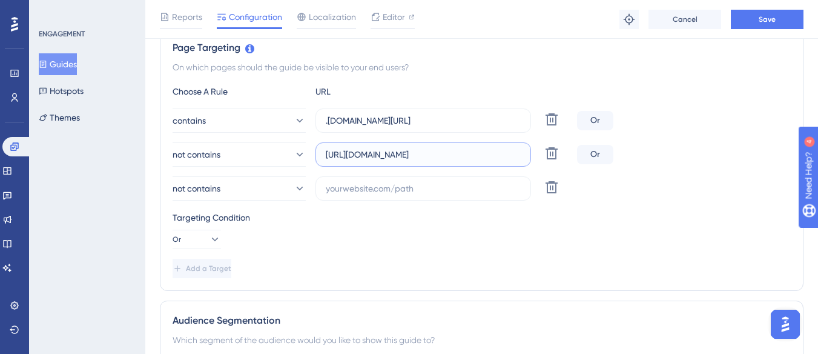
drag, startPoint x: 360, startPoint y: 154, endPoint x: 446, endPoint y: 159, distance: 86.7
click at [446, 159] on input "https://supply-monitoramento.logistica.totvs.app/yms/configurador/bloqueio-de-a…" at bounding box center [423, 154] width 195 height 13
click at [337, 188] on input "text" at bounding box center [423, 188] width 195 height 13
paste input "supply-monitoramento"
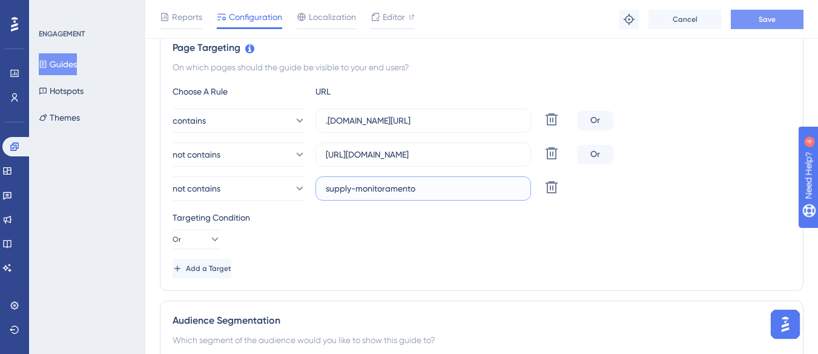
type input "supply-monitoramento"
click at [773, 22] on span "Save" at bounding box center [767, 20] width 17 height 10
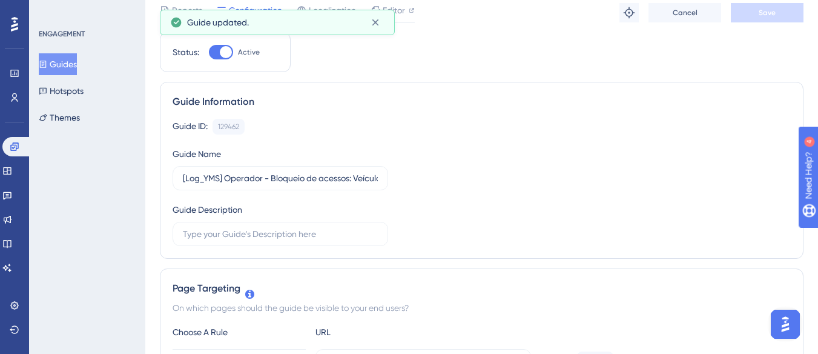
scroll to position [0, 0]
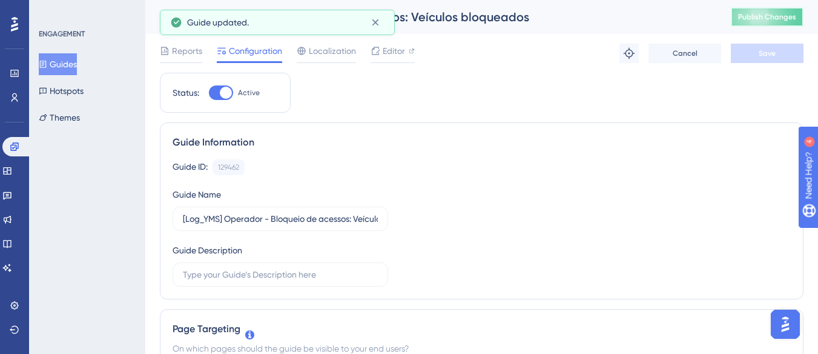
click at [759, 23] on button "Publish Changes" at bounding box center [767, 16] width 73 height 19
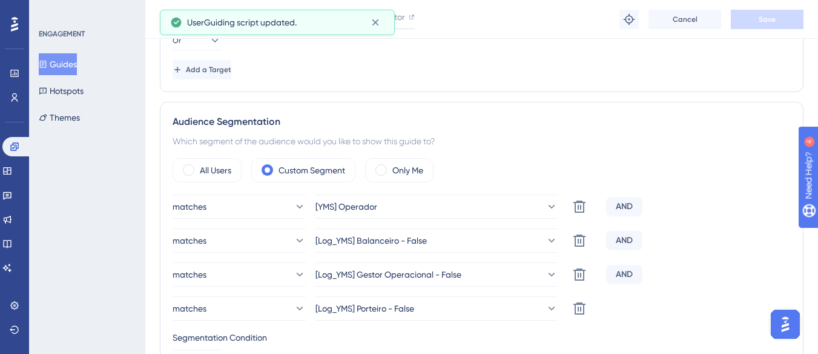
scroll to position [363, 0]
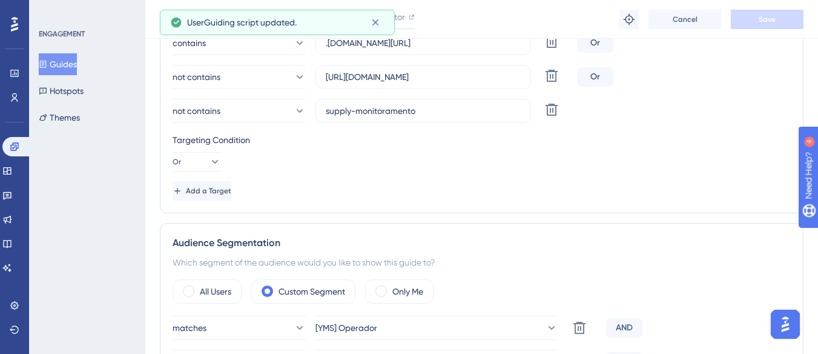
click at [74, 70] on button "Guides" at bounding box center [58, 64] width 38 height 22
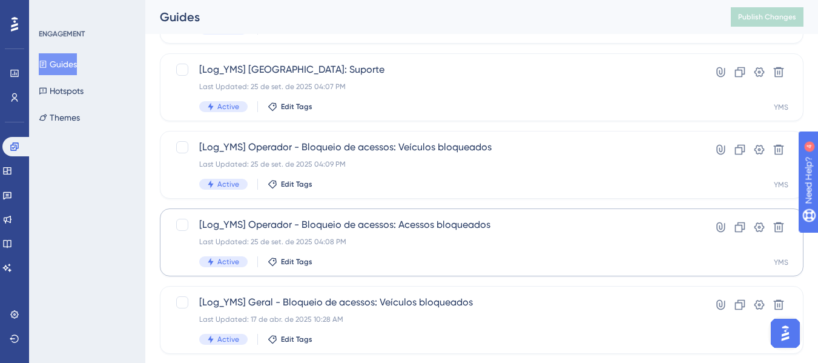
scroll to position [303, 0]
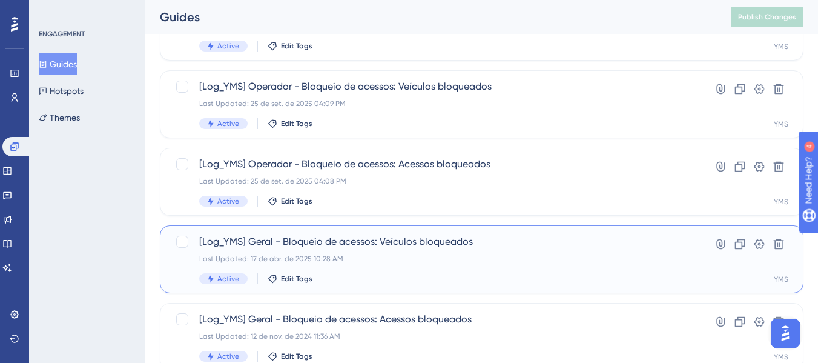
click at [469, 251] on div "[Log_YMS] Geral - Bloqueio de acessos: Veículos bloqueados Last Updated: 17 de …" at bounding box center [433, 259] width 468 height 50
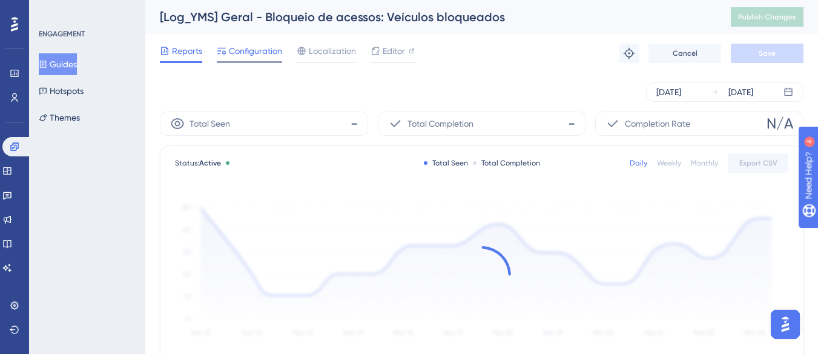
click at [261, 50] on span "Configuration" at bounding box center [255, 51] width 53 height 15
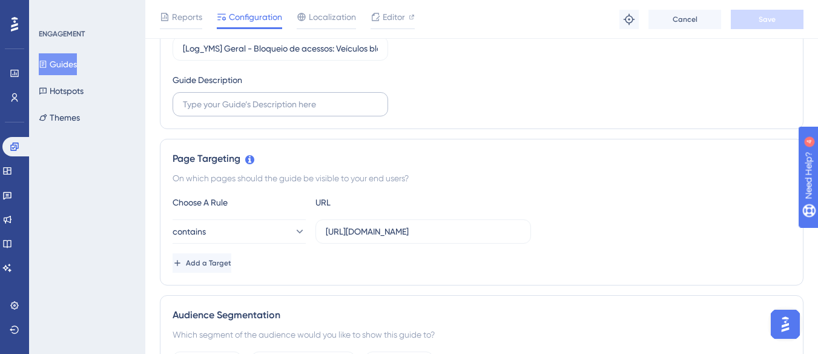
scroll to position [182, 0]
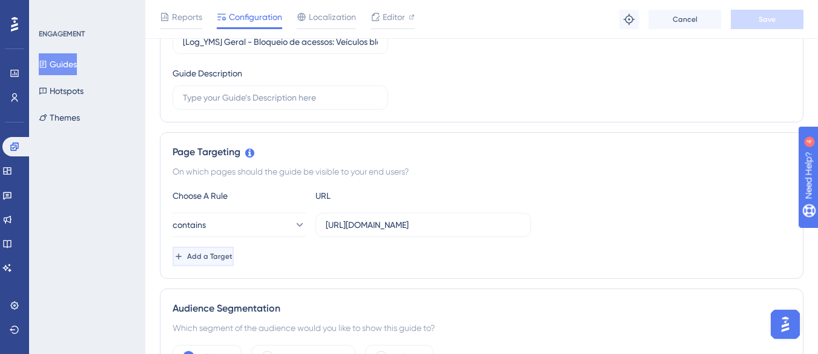
click at [233, 255] on span "Add a Target" at bounding box center [209, 256] width 45 height 10
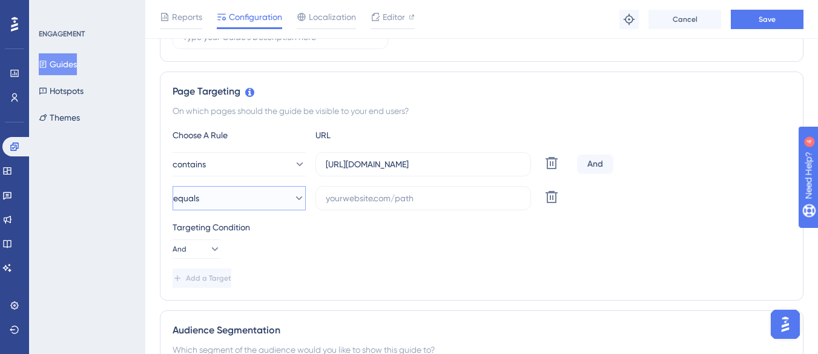
click at [259, 197] on button "equals" at bounding box center [239, 198] width 133 height 24
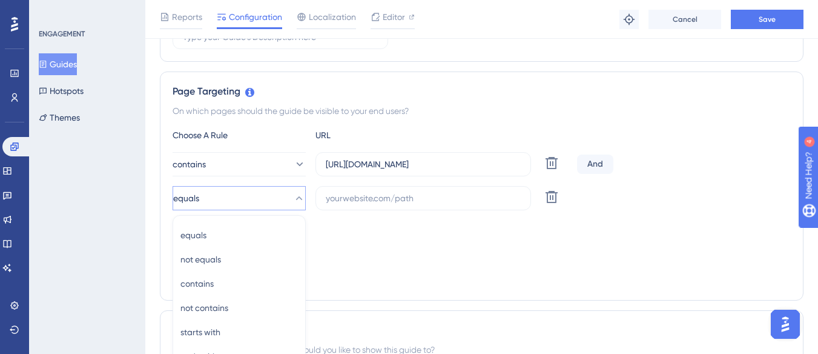
scroll to position [373, 0]
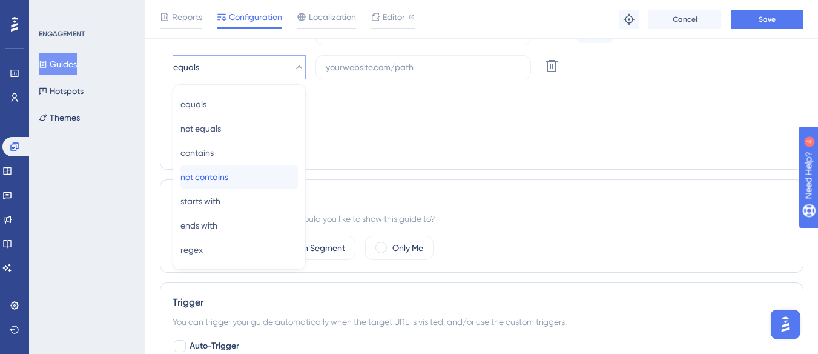
click at [259, 176] on div "not contains not contains" at bounding box center [238, 177] width 117 height 24
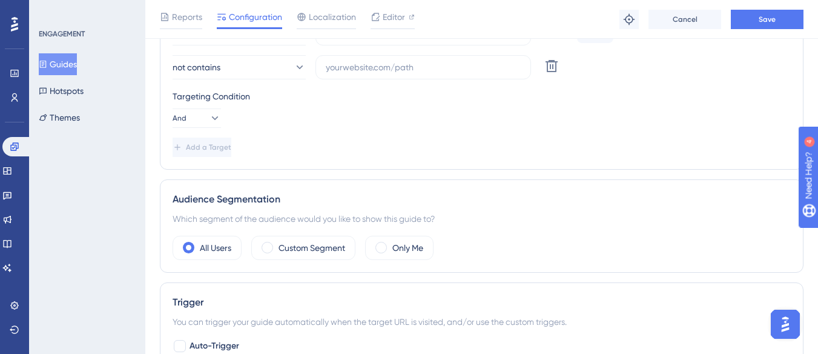
scroll to position [252, 0]
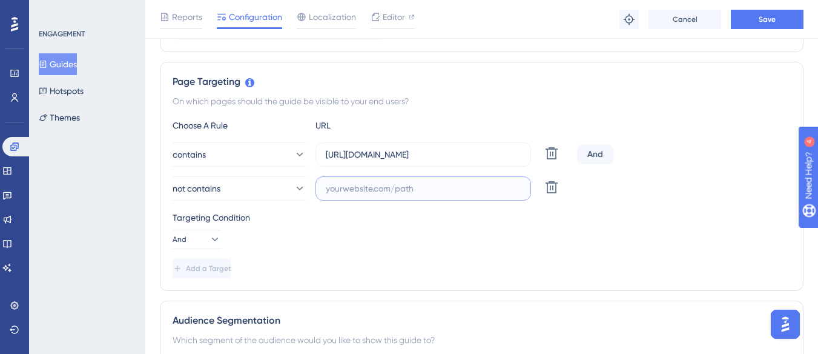
click at [329, 188] on input "text" at bounding box center [423, 188] width 195 height 13
paste input "supply-monitoramento"
drag, startPoint x: 375, startPoint y: 190, endPoint x: 283, endPoint y: 190, distance: 91.4
click at [283, 190] on div "not contains supply-monitoramento Delete" at bounding box center [373, 188] width 400 height 24
paste input "[URL][DOMAIN_NAME]"
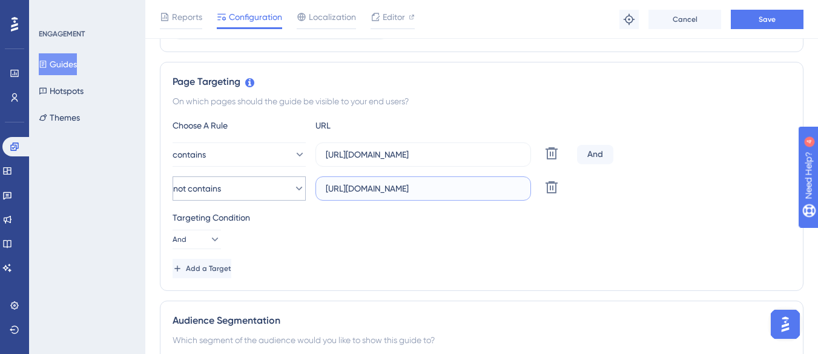
scroll to position [0, 0]
drag, startPoint x: 334, startPoint y: 187, endPoint x: 293, endPoint y: 189, distance: 40.6
click at [293, 189] on div "not contains [URL][DOMAIN_NAME] Delete" at bounding box center [373, 188] width 400 height 24
click at [329, 187] on input "[URL][DOMAIN_NAME]" at bounding box center [423, 188] width 195 height 13
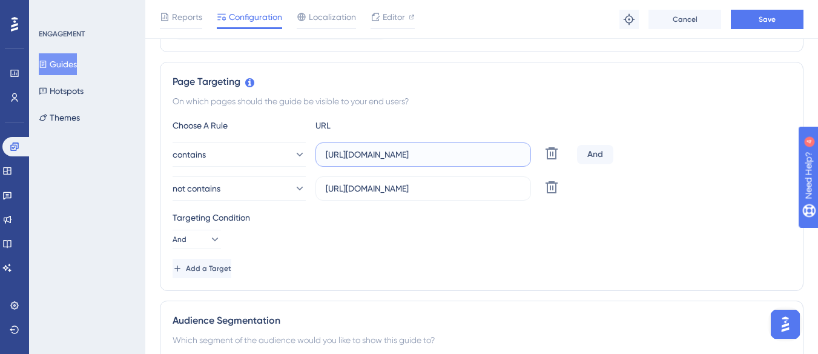
drag, startPoint x: 453, startPoint y: 153, endPoint x: 524, endPoint y: 157, distance: 71.0
click at [524, 157] on label "https://demo.logistica.totvs.app/yms/configurador/bloqueio-de-acessos" at bounding box center [423, 154] width 216 height 24
drag, startPoint x: 478, startPoint y: 191, endPoint x: 521, endPoint y: 191, distance: 42.4
click at [521, 191] on label "[URL][DOMAIN_NAME]" at bounding box center [423, 188] width 216 height 24
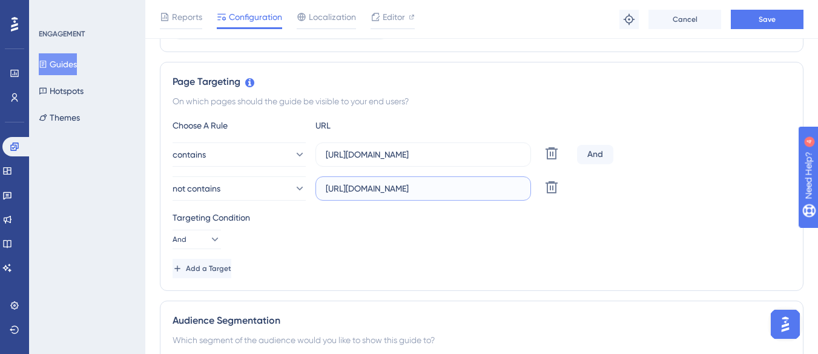
click at [501, 189] on input "[URL][DOMAIN_NAME]" at bounding box center [423, 188] width 195 height 13
drag, startPoint x: 497, startPoint y: 187, endPoint x: 529, endPoint y: 187, distance: 32.1
click at [529, 187] on label "[URL][DOMAIN_NAME]" at bounding box center [423, 188] width 216 height 24
paste input "configurador/bloqueio-de-acessos"
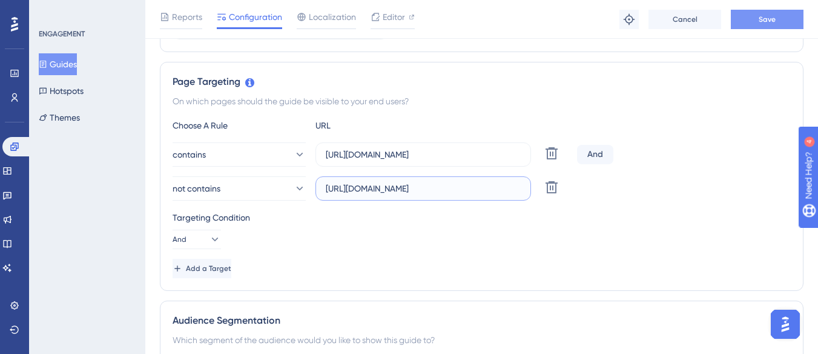
type input "https://supply-monitoramento.logistica.totvs.app/yms/configurador/bloqueio-de-a…"
click at [776, 19] on button "Save" at bounding box center [767, 19] width 73 height 19
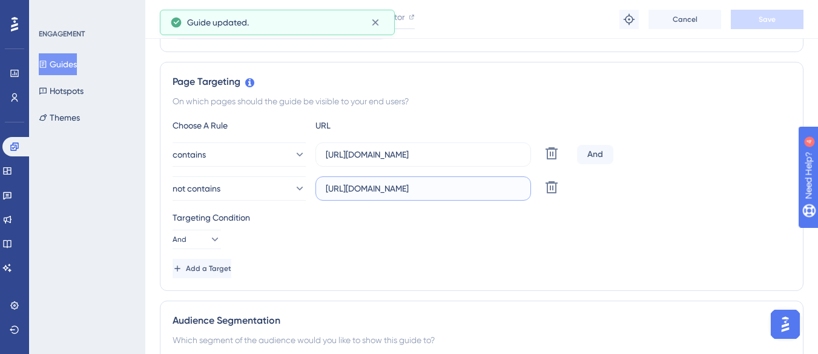
scroll to position [0, 162]
drag, startPoint x: 482, startPoint y: 188, endPoint x: 523, endPoint y: 188, distance: 40.6
click at [523, 188] on label "https://supply-monitoramento.logistica.totvs.app/yms/configurador/bloqueio-de-a…" at bounding box center [423, 188] width 216 height 24
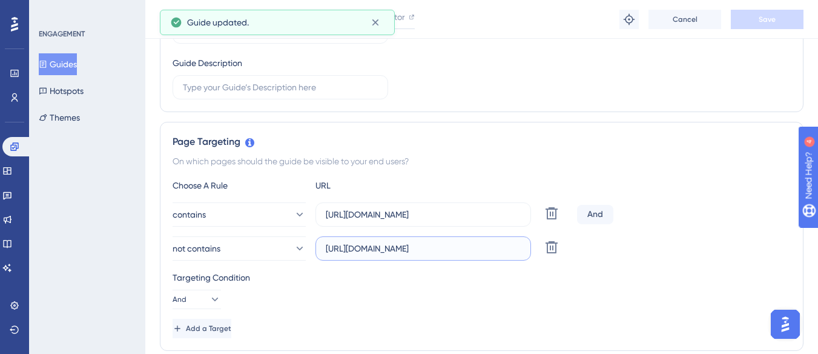
scroll to position [10, 0]
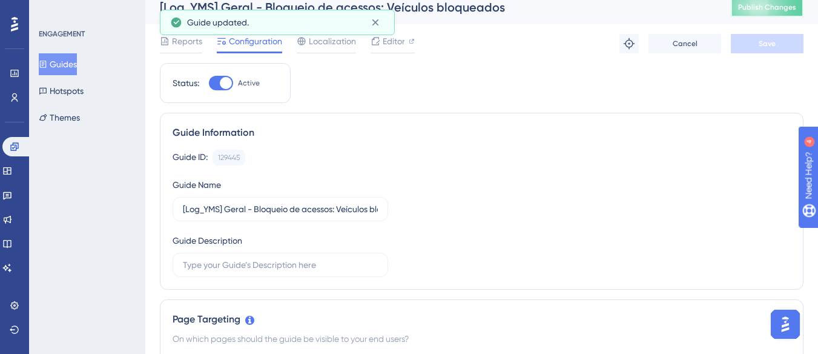
click at [791, 7] on span "Publish Changes" at bounding box center [767, 7] width 58 height 10
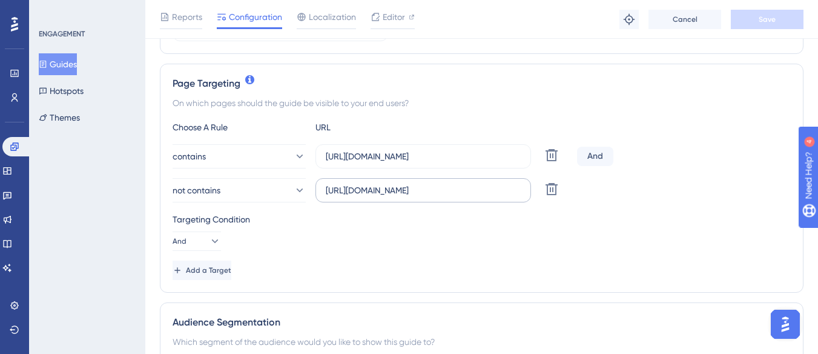
scroll to position [252, 0]
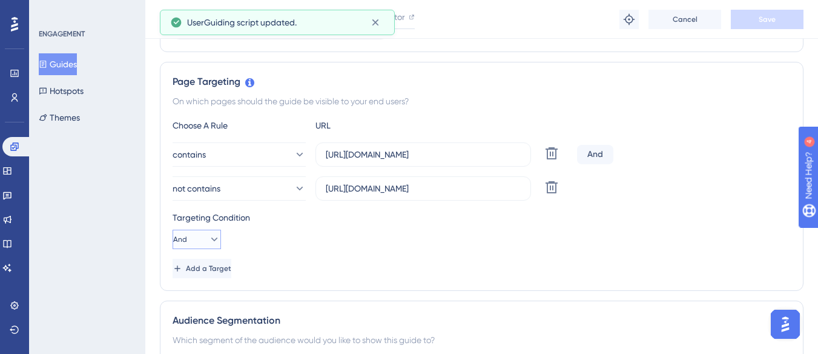
click at [208, 239] on icon at bounding box center [214, 239] width 12 height 12
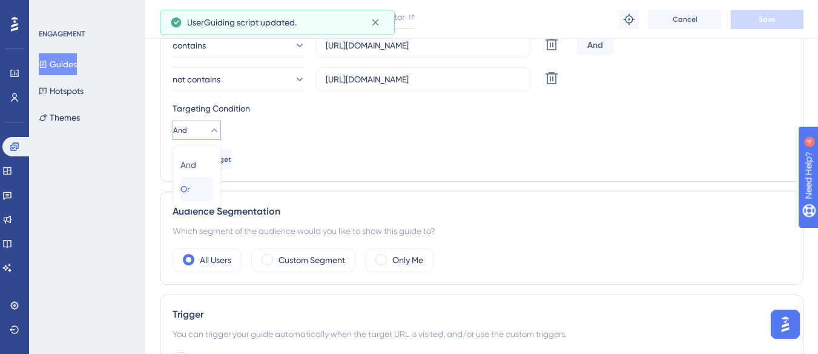
click at [206, 189] on div "Or Or" at bounding box center [196, 189] width 33 height 24
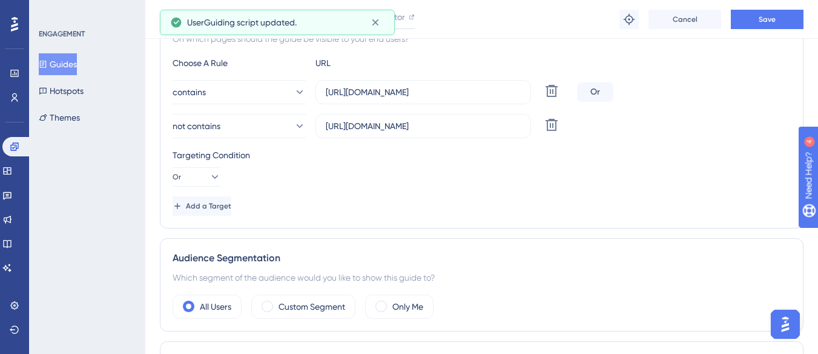
scroll to position [300, 0]
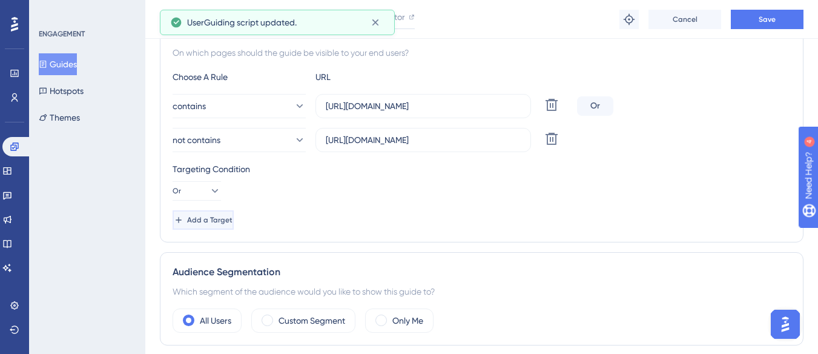
click at [229, 210] on button "Add a Target" at bounding box center [203, 219] width 61 height 19
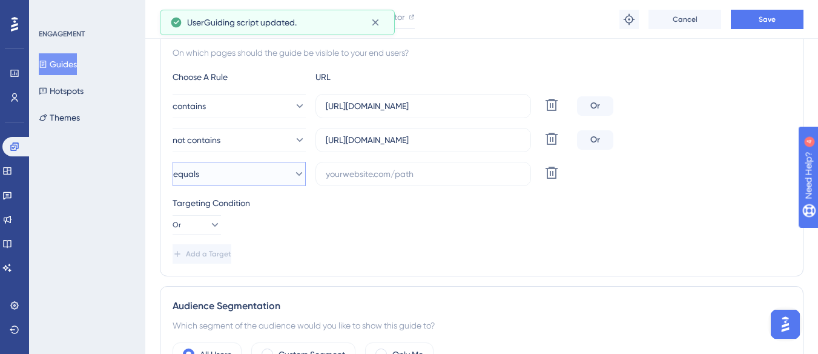
click at [240, 175] on button "equals" at bounding box center [239, 174] width 133 height 24
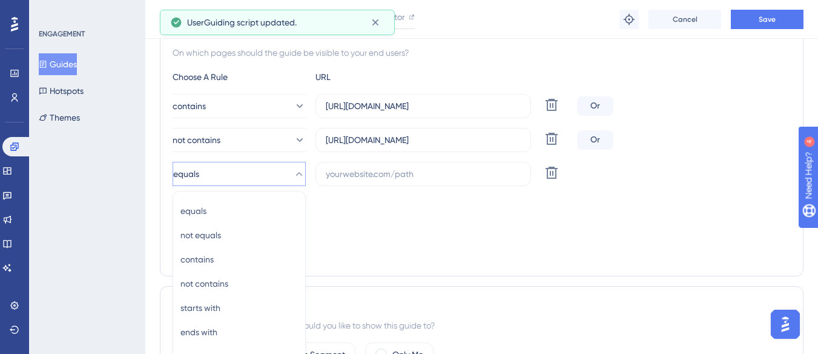
scroll to position [407, 0]
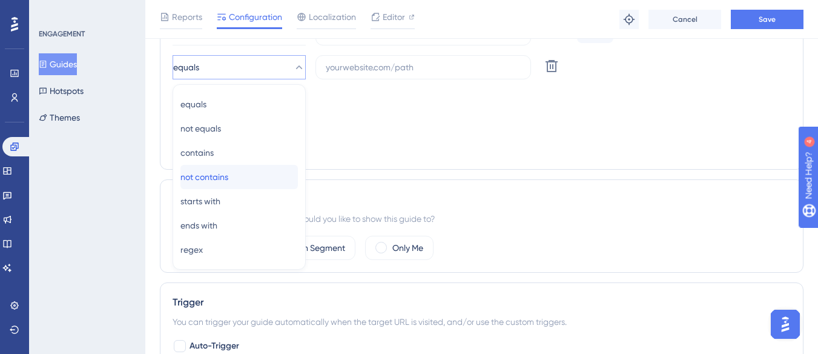
click at [239, 174] on div "not contains not contains" at bounding box center [238, 177] width 117 height 24
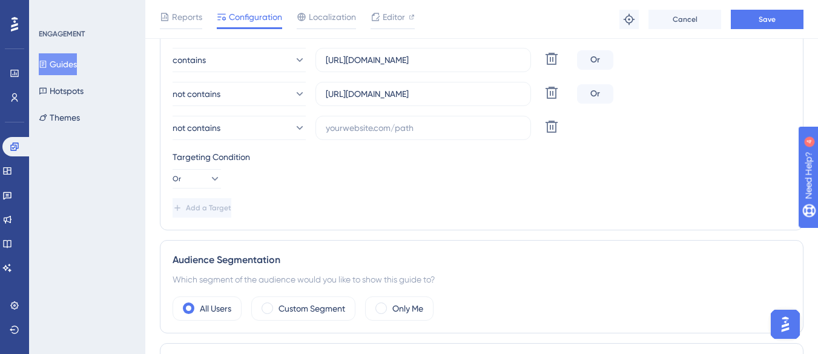
scroll to position [286, 0]
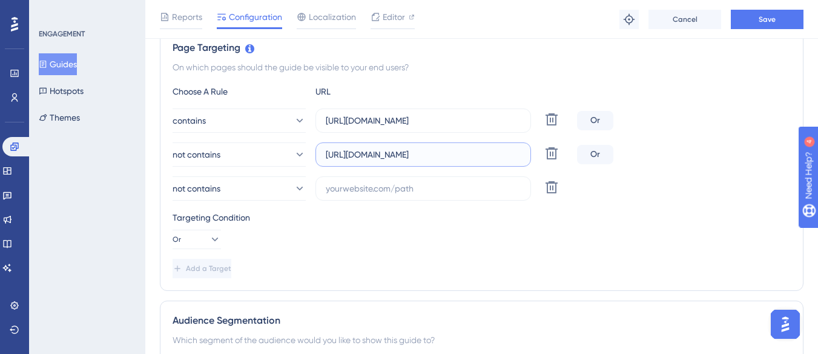
drag, startPoint x: 357, startPoint y: 155, endPoint x: 447, endPoint y: 167, distance: 91.0
click at [447, 167] on div "contains https://demo.logistica.totvs.app/yms/configurador/bloqueio-de-acessos …" at bounding box center [482, 154] width 618 height 92
click at [375, 183] on input "text" at bounding box center [423, 188] width 195 height 13
paste input "supply-monitoramento"
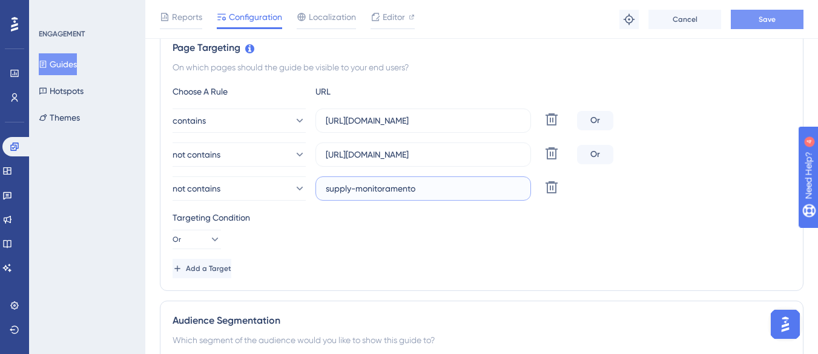
type input "supply-monitoramento"
click at [754, 27] on button "Save" at bounding box center [767, 19] width 73 height 19
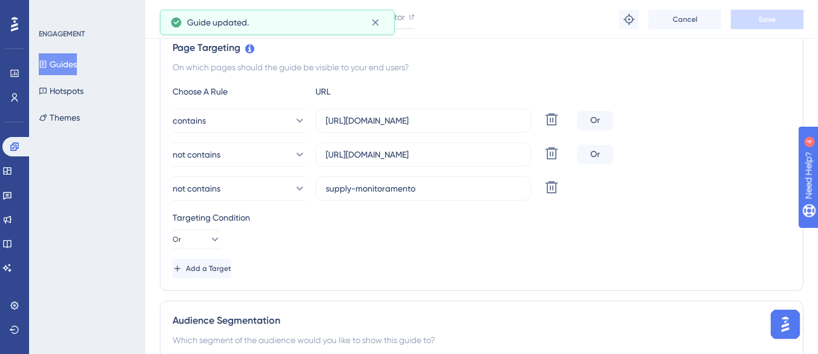
scroll to position [0, 0]
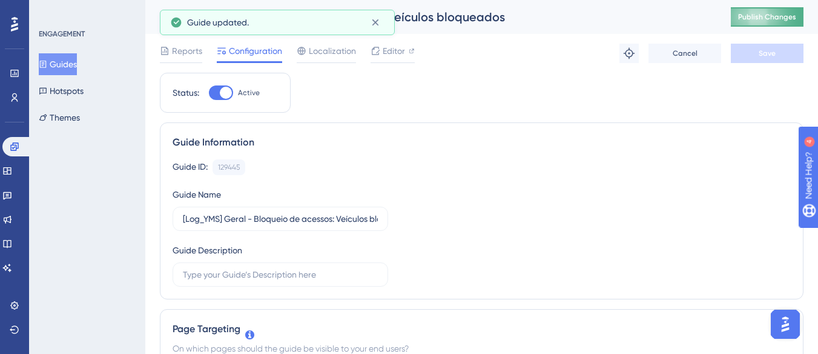
click at [789, 20] on span "Publish Changes" at bounding box center [767, 17] width 58 height 10
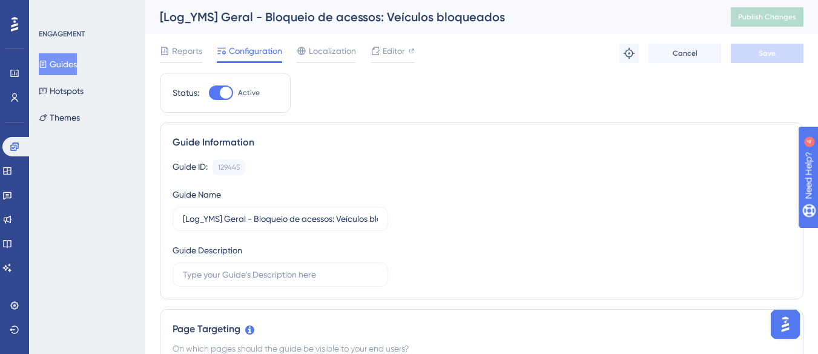
click at [77, 64] on button "Guides" at bounding box center [58, 64] width 38 height 22
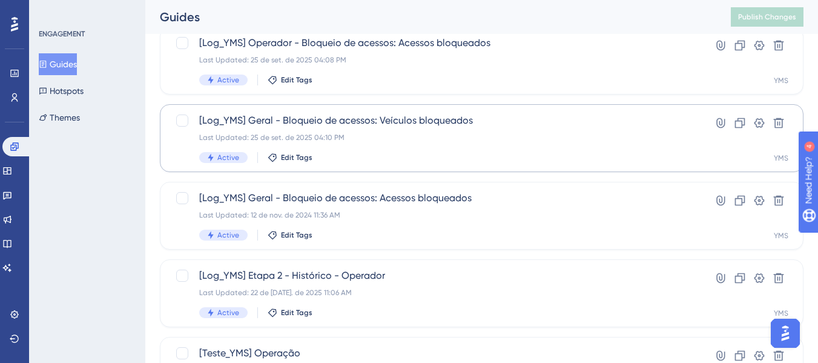
scroll to position [484, 0]
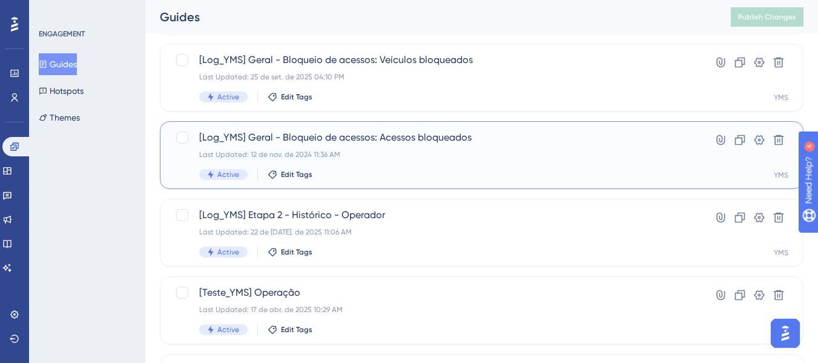
click at [405, 163] on div "[Log_YMS] Geral - Bloqueio de acessos: Acessos bloqueados Last Updated: 12 de n…" at bounding box center [433, 155] width 468 height 50
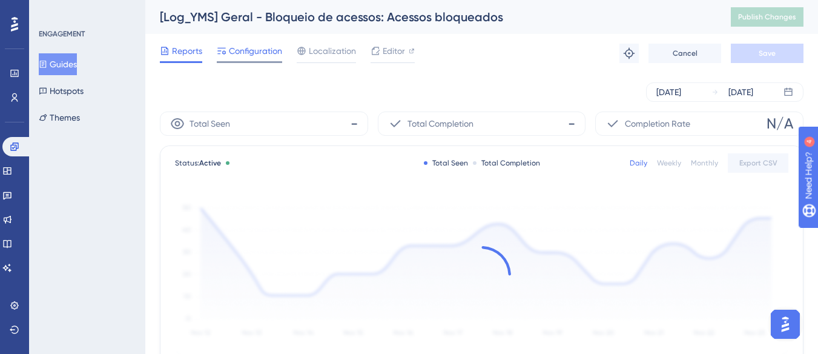
click at [237, 55] on span "Configuration" at bounding box center [255, 51] width 53 height 15
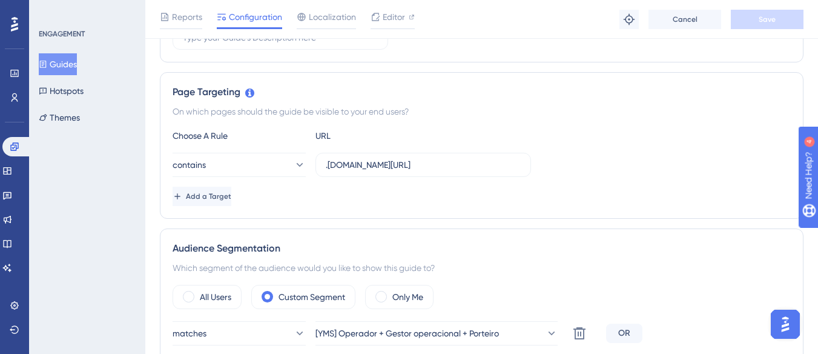
scroll to position [242, 0]
click at [230, 187] on button "Add a Target" at bounding box center [202, 195] width 59 height 19
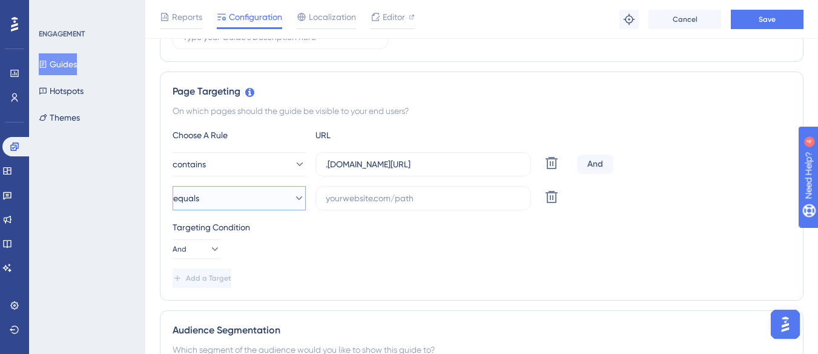
click at [229, 191] on button "equals" at bounding box center [239, 198] width 133 height 24
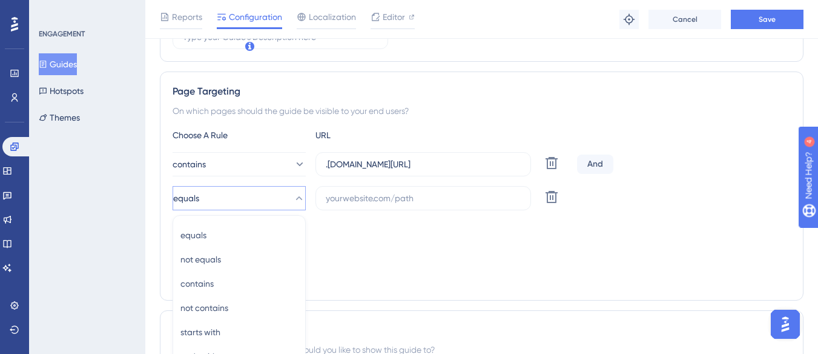
scroll to position [373, 0]
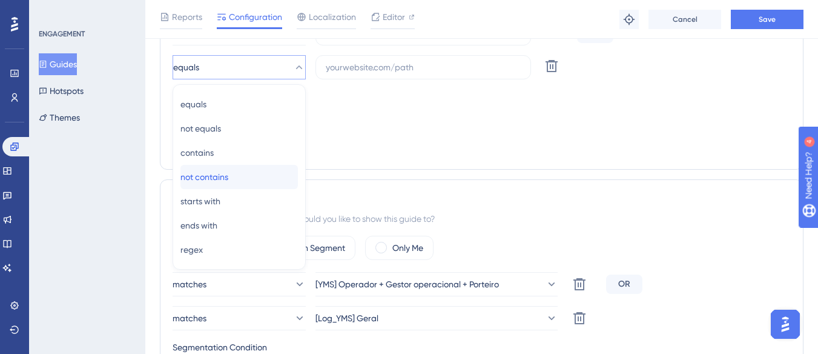
click at [228, 174] on span "not contains" at bounding box center [204, 177] width 48 height 15
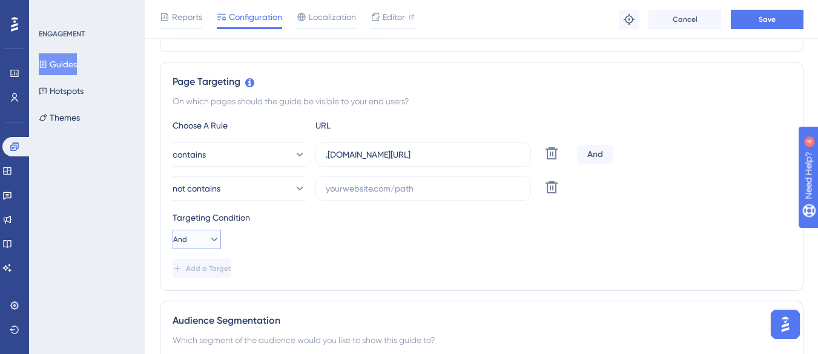
click at [187, 239] on span "And" at bounding box center [180, 239] width 14 height 10
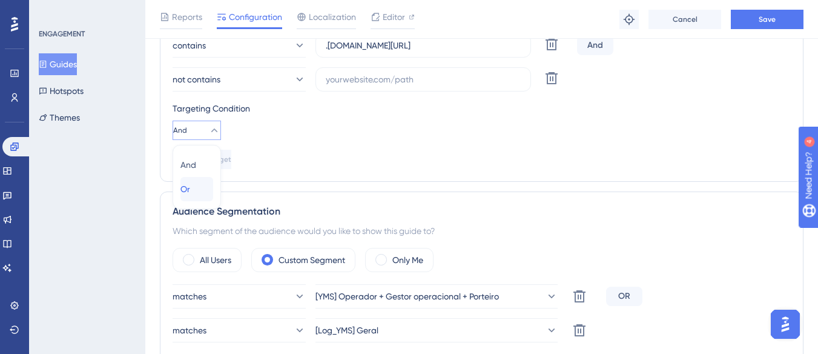
click at [199, 187] on div "Or Or" at bounding box center [196, 189] width 33 height 24
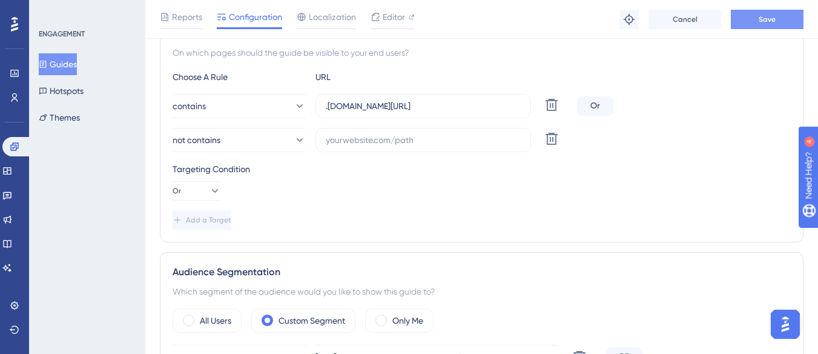
click at [786, 14] on button "Save" at bounding box center [767, 19] width 73 height 19
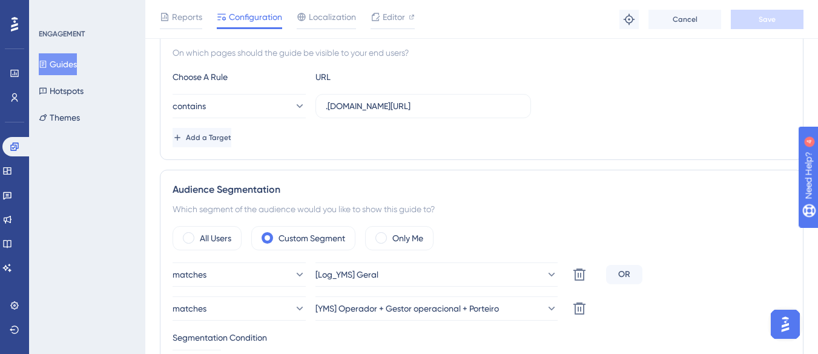
scroll to position [240, 0]
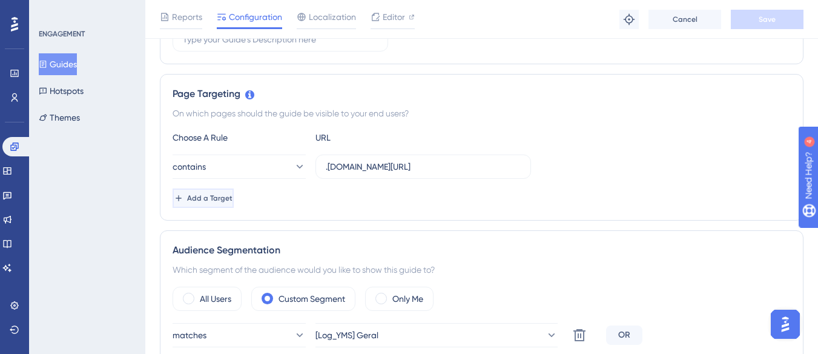
click at [233, 194] on span "Add a Target" at bounding box center [209, 198] width 45 height 10
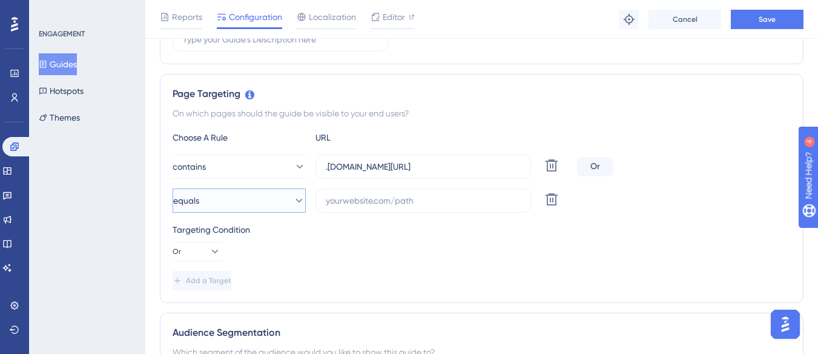
click at [240, 194] on button "equals" at bounding box center [239, 200] width 133 height 24
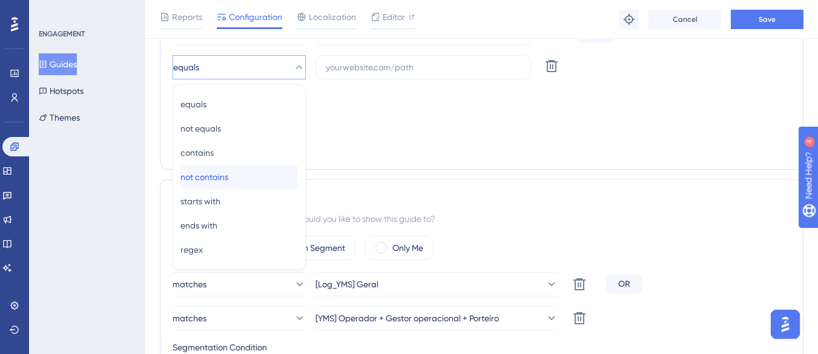
click at [228, 180] on span "not contains" at bounding box center [204, 177] width 48 height 15
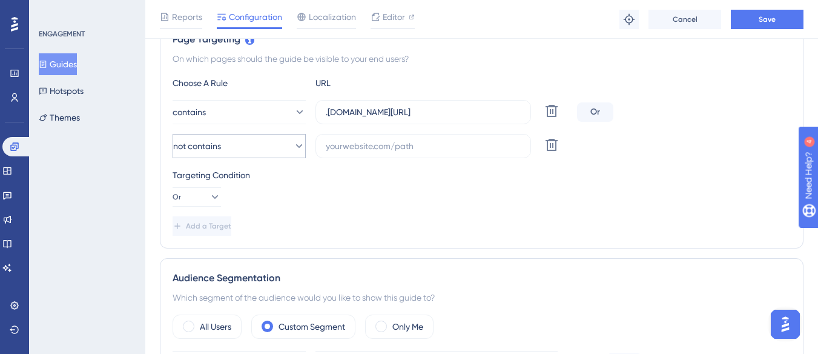
scroll to position [252, 0]
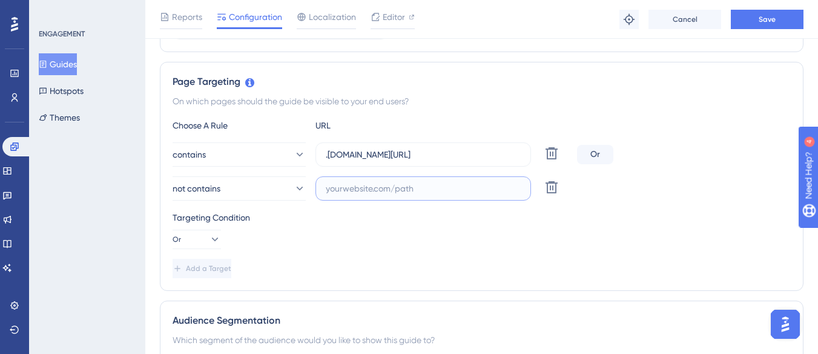
click at [340, 186] on input "text" at bounding box center [423, 188] width 195 height 13
paste input "[URL][DOMAIN_NAME]"
drag, startPoint x: 399, startPoint y: 155, endPoint x: 481, endPoint y: 162, distance: 82.7
click at [481, 162] on label ".[DOMAIN_NAME][URL]" at bounding box center [423, 154] width 216 height 24
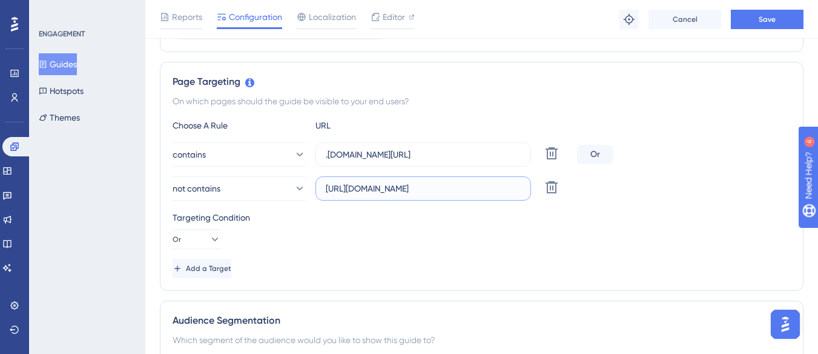
scroll to position [0, 23]
drag, startPoint x: 501, startPoint y: 189, endPoint x: 520, endPoint y: 191, distance: 18.3
click at [520, 191] on input "[URL][DOMAIN_NAME]" at bounding box center [423, 188] width 195 height 13
click at [498, 191] on input "[URL][DOMAIN_NAME]" at bounding box center [423, 188] width 195 height 13
drag, startPoint x: 498, startPoint y: 191, endPoint x: 522, endPoint y: 194, distance: 23.8
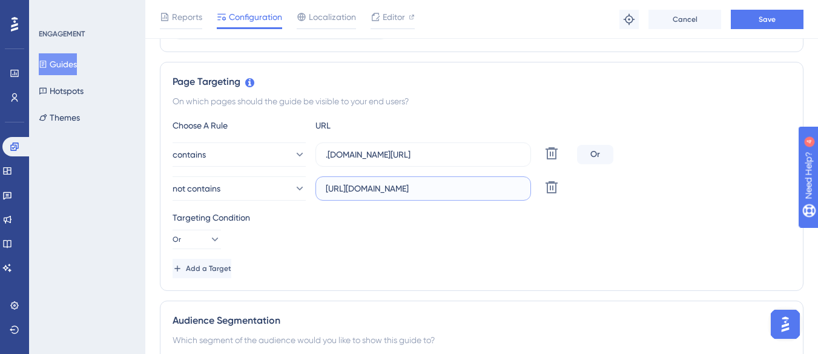
click at [522, 194] on label "[URL][DOMAIN_NAME]" at bounding box center [423, 188] width 216 height 24
paste input "configurador"
type input "[URL][DOMAIN_NAME]"
click at [758, 27] on button "Save" at bounding box center [767, 19] width 73 height 19
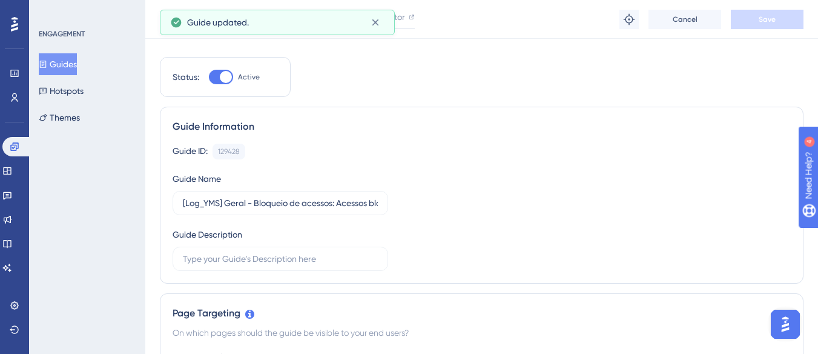
scroll to position [0, 0]
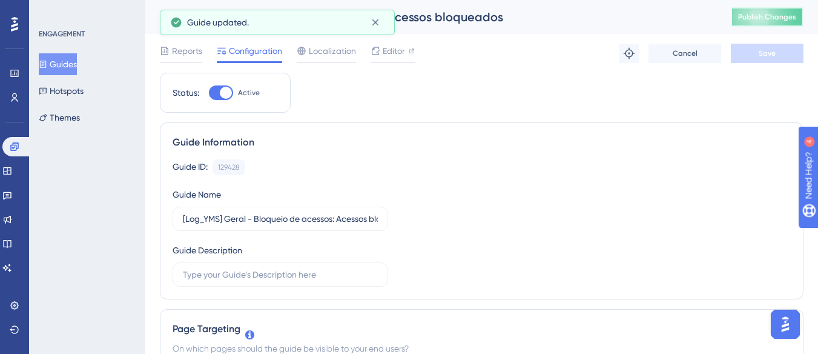
click at [775, 19] on span "Publish Changes" at bounding box center [767, 17] width 58 height 10
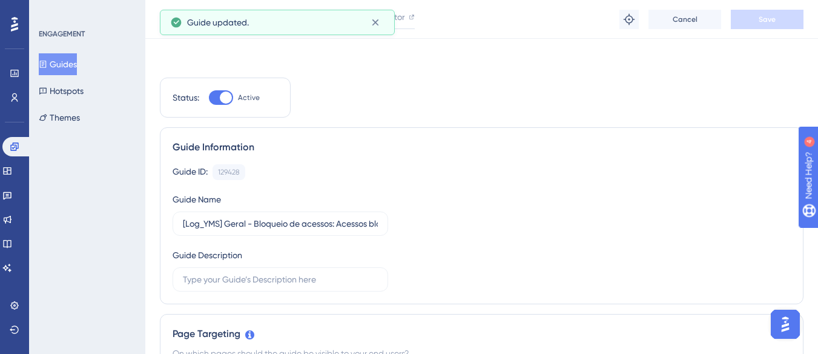
scroll to position [182, 0]
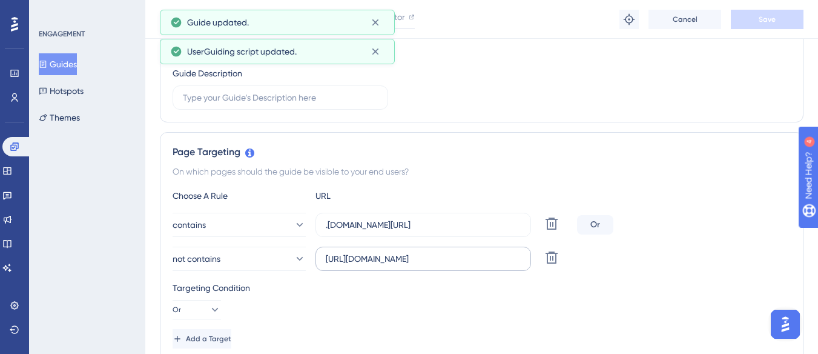
click at [322, 254] on label "[URL][DOMAIN_NAME]" at bounding box center [423, 258] width 216 height 24
click at [326, 254] on input "[URL][DOMAIN_NAME]" at bounding box center [423, 258] width 195 height 13
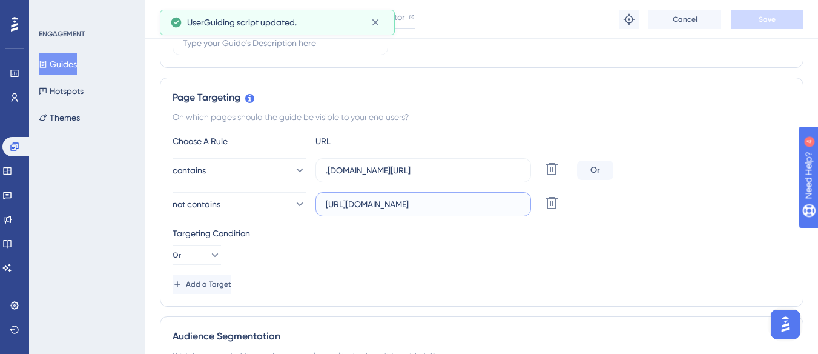
scroll to position [303, 0]
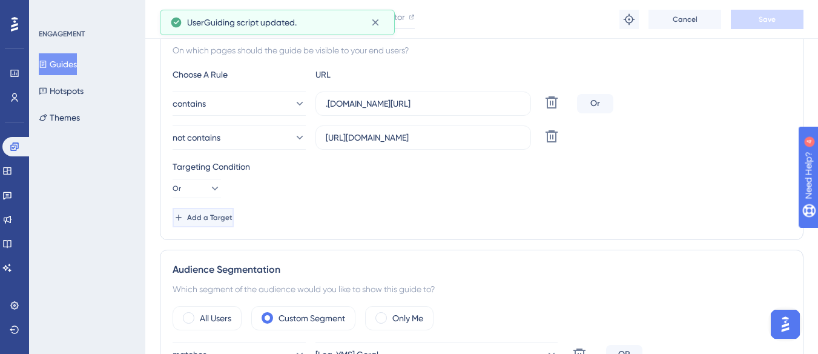
click at [233, 215] on span "Add a Target" at bounding box center [209, 218] width 45 height 10
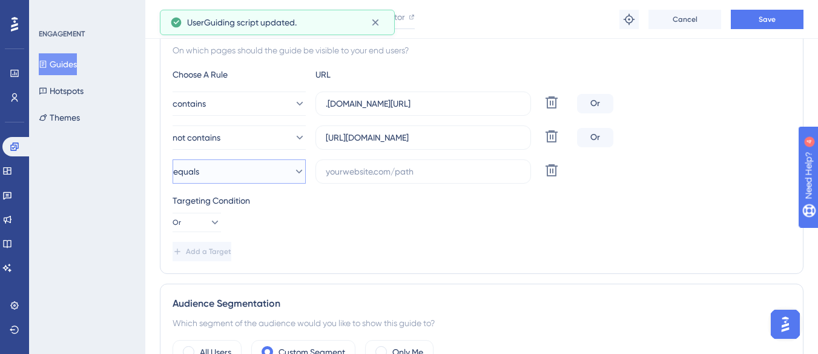
click at [237, 178] on button "equals" at bounding box center [239, 171] width 133 height 24
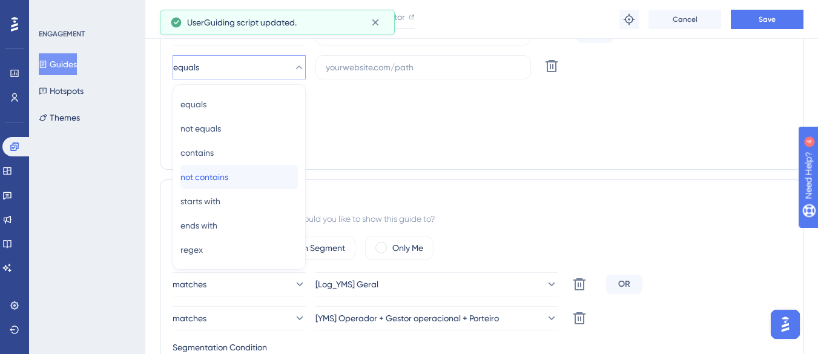
click at [228, 179] on span "not contains" at bounding box center [204, 177] width 48 height 15
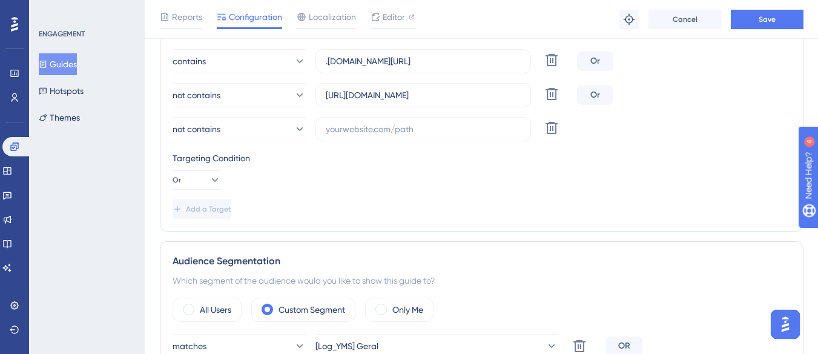
scroll to position [286, 0]
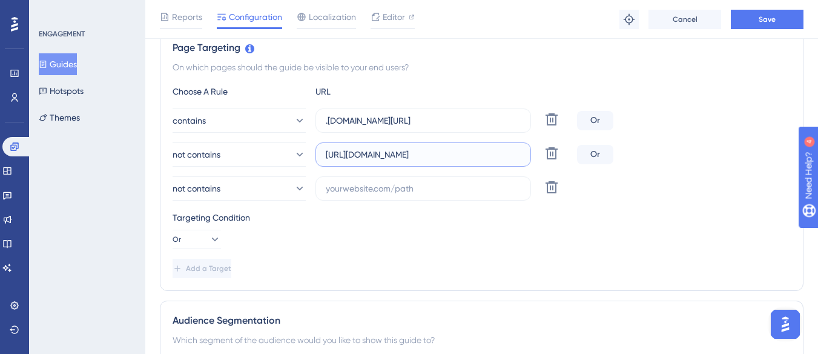
drag, startPoint x: 356, startPoint y: 160, endPoint x: 444, endPoint y: 165, distance: 88.5
click at [444, 165] on label "[URL][DOMAIN_NAME]" at bounding box center [423, 154] width 216 height 24
click at [406, 189] on input "text" at bounding box center [423, 188] width 195 height 13
paste input "supply-monitoramento"
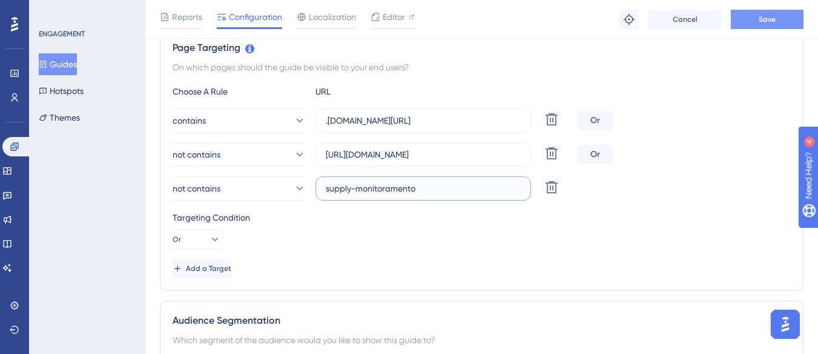
type input "supply-monitoramento"
click at [765, 20] on span "Save" at bounding box center [767, 20] width 17 height 10
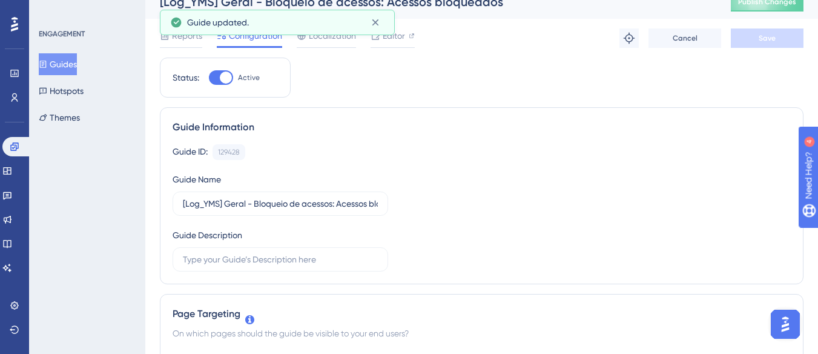
scroll to position [0, 0]
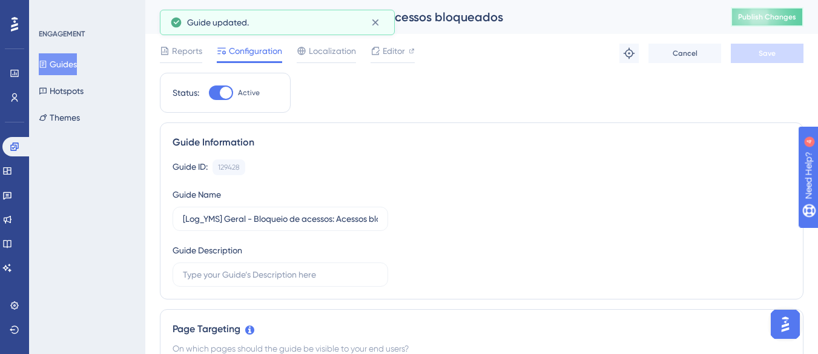
click at [761, 21] on span "Publish Changes" at bounding box center [767, 17] width 58 height 10
click at [71, 65] on button "Guides" at bounding box center [58, 64] width 38 height 22
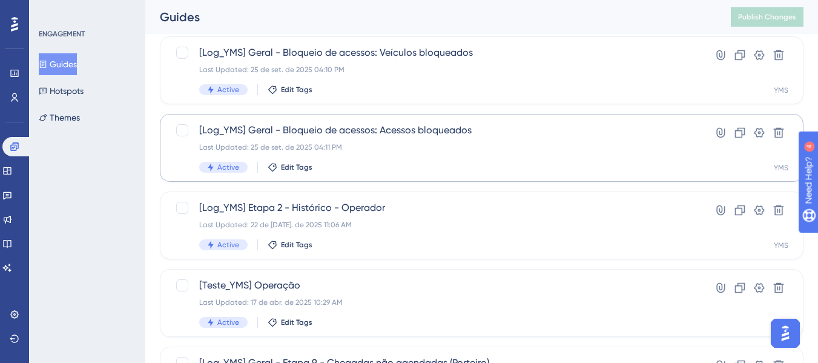
scroll to position [545, 0]
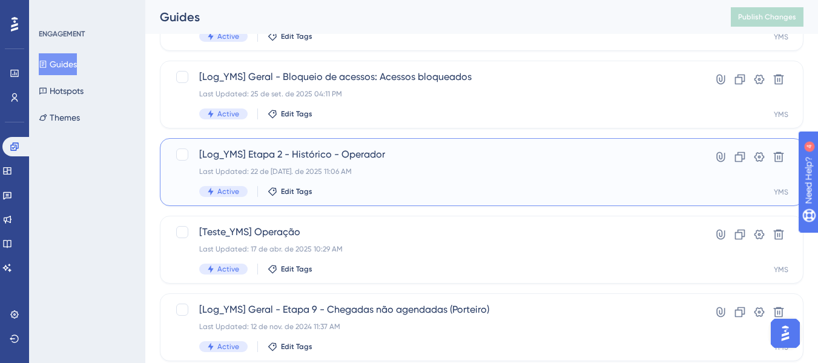
click at [392, 163] on div "[Log_YMS] Etapa 2 - Histórico - Operador Last Updated: 22 de jul. de 2025 11:06…" at bounding box center [433, 172] width 468 height 50
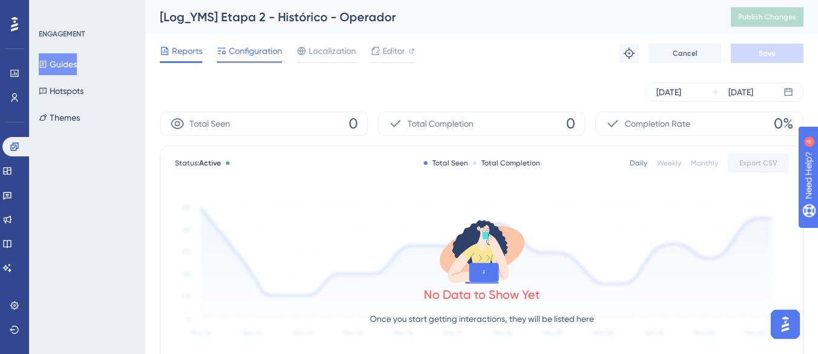
click at [253, 53] on span "Configuration" at bounding box center [255, 51] width 53 height 15
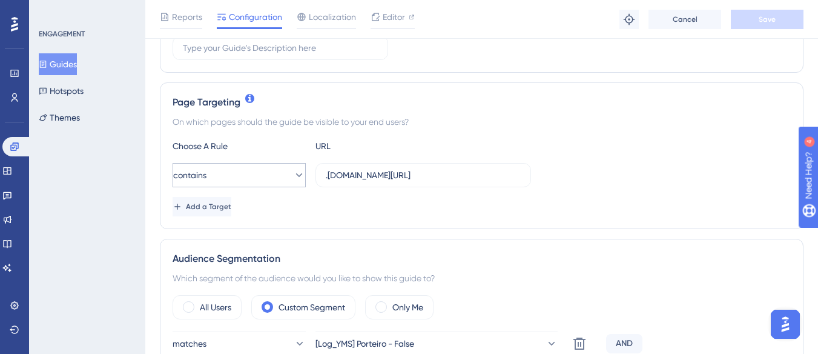
scroll to position [242, 0]
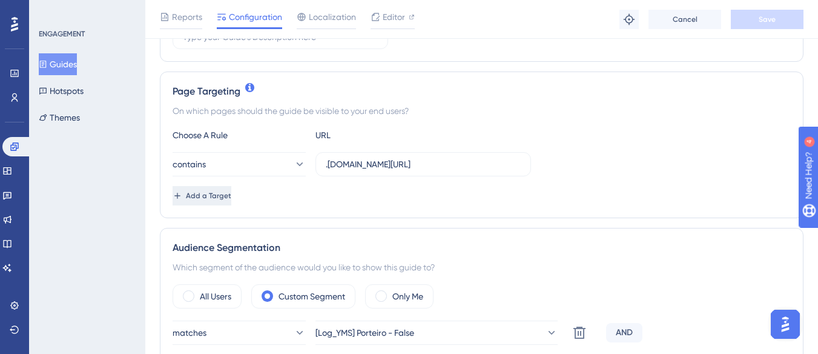
click at [231, 196] on span "Add a Target" at bounding box center [208, 196] width 45 height 10
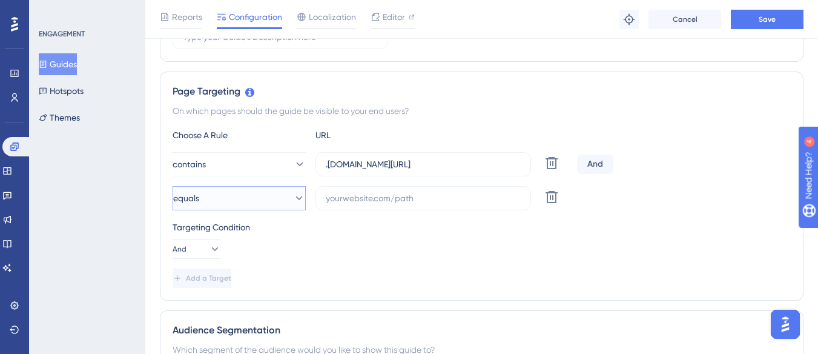
click at [234, 200] on button "equals" at bounding box center [239, 198] width 133 height 24
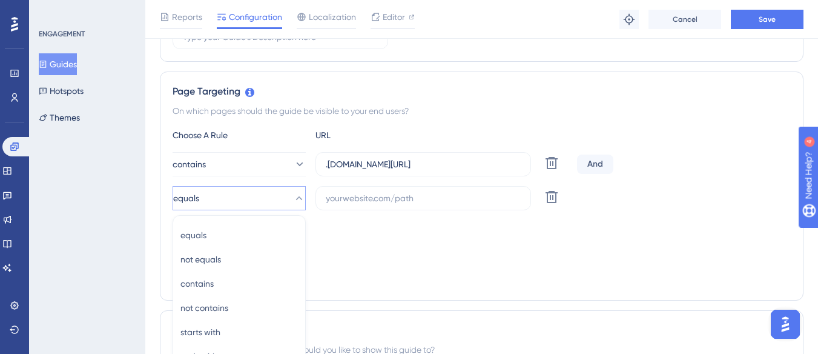
scroll to position [373, 0]
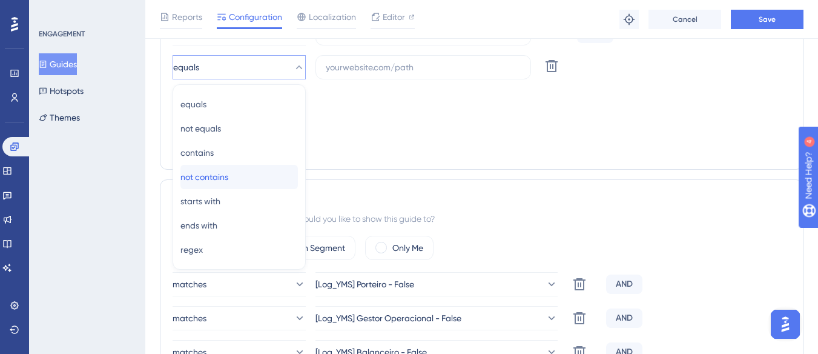
click at [223, 178] on span "not contains" at bounding box center [204, 177] width 48 height 15
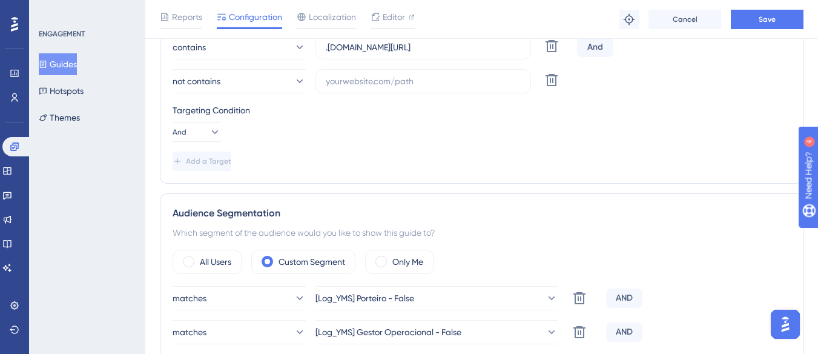
scroll to position [252, 0]
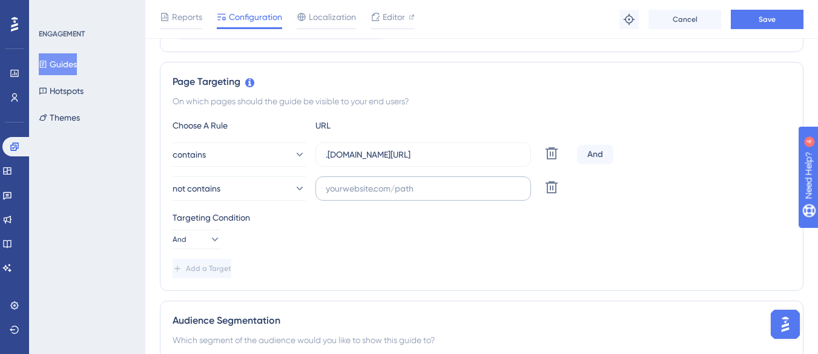
click at [381, 197] on label at bounding box center [423, 188] width 216 height 24
click at [381, 195] on input "text" at bounding box center [423, 188] width 195 height 13
paste input "[URL][DOMAIN_NAME]"
drag, startPoint x: 360, startPoint y: 190, endPoint x: 526, endPoint y: 191, distance: 166.5
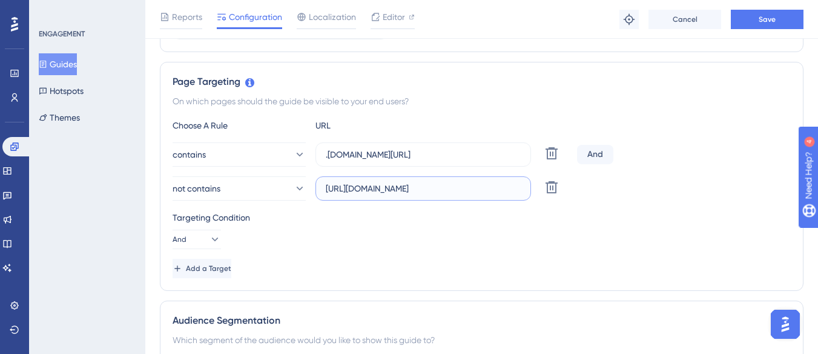
click at [526, 191] on label "[URL][DOMAIN_NAME]" at bounding box center [423, 188] width 216 height 24
drag, startPoint x: 463, startPoint y: 149, endPoint x: 526, endPoint y: 155, distance: 63.3
click at [526, 155] on label ".[DOMAIN_NAME][URL]" at bounding box center [423, 154] width 216 height 24
drag, startPoint x: 397, startPoint y: 156, endPoint x: 527, endPoint y: 161, distance: 130.3
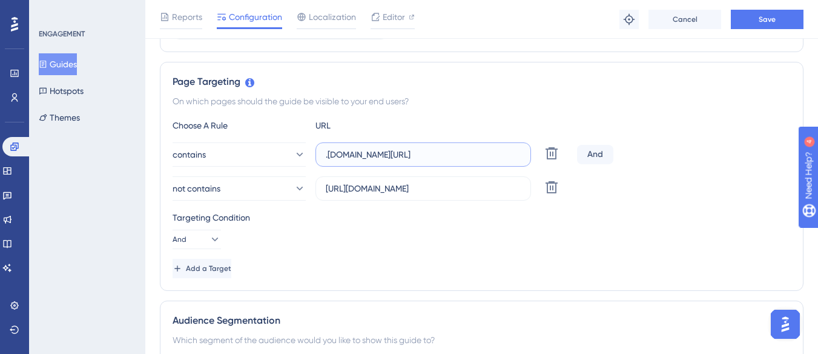
click at [527, 161] on label ".[DOMAIN_NAME][URL]" at bounding box center [423, 154] width 216 height 24
drag, startPoint x: 501, startPoint y: 191, endPoint x: 520, endPoint y: 190, distance: 18.9
click at [520, 190] on input "[URL][DOMAIN_NAME]" at bounding box center [423, 188] width 195 height 13
click at [503, 187] on input "[URL][DOMAIN_NAME]" at bounding box center [423, 188] width 195 height 13
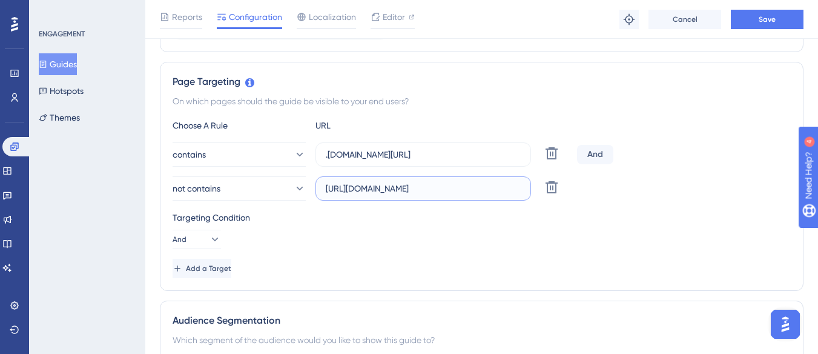
drag, startPoint x: 495, startPoint y: 189, endPoint x: 531, endPoint y: 190, distance: 36.3
click at [531, 190] on div "not contains [URL][DOMAIN_NAME] Delete" at bounding box center [373, 188] width 400 height 24
paste input "historico-processo-patio"
drag, startPoint x: 375, startPoint y: 191, endPoint x: 292, endPoint y: 188, distance: 82.4
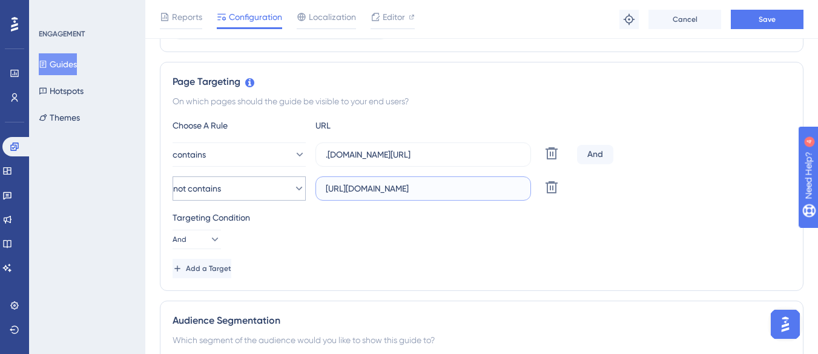
click at [295, 188] on div "not contains https://supply-monitoramento.logistica.totvs.app/yms/historico-pro…" at bounding box center [373, 188] width 400 height 24
click at [329, 184] on input "[URL][DOMAIN_NAME]" at bounding box center [423, 188] width 195 height 13
click at [326, 188] on input "[URL][DOMAIN_NAME]" at bounding box center [423, 188] width 195 height 13
type input "[URL][DOMAIN_NAME]"
click at [187, 242] on span "And" at bounding box center [180, 239] width 14 height 10
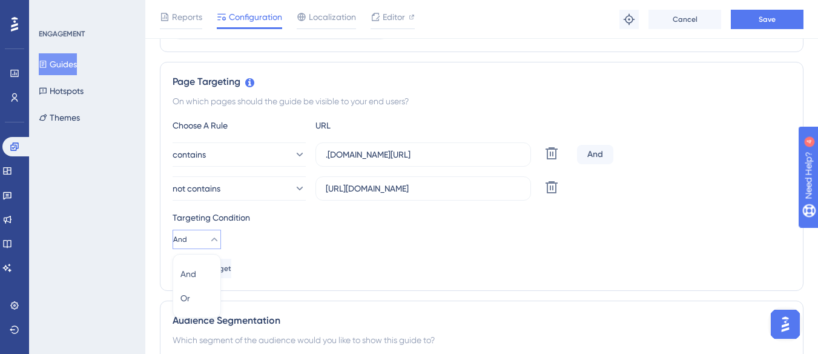
scroll to position [361, 0]
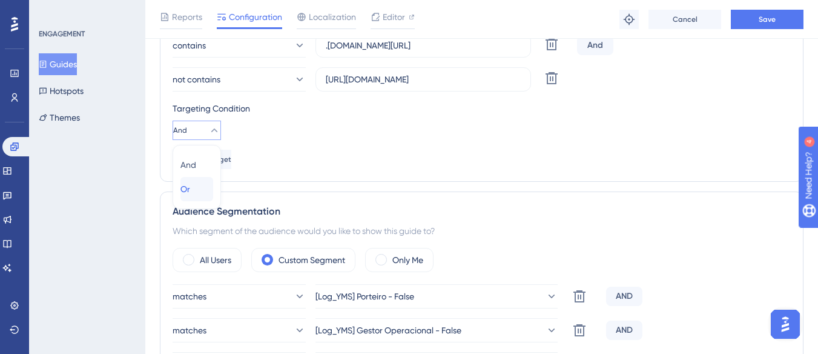
click at [213, 190] on button "Or Or" at bounding box center [196, 189] width 33 height 24
click at [789, 24] on button "Save" at bounding box center [767, 19] width 73 height 19
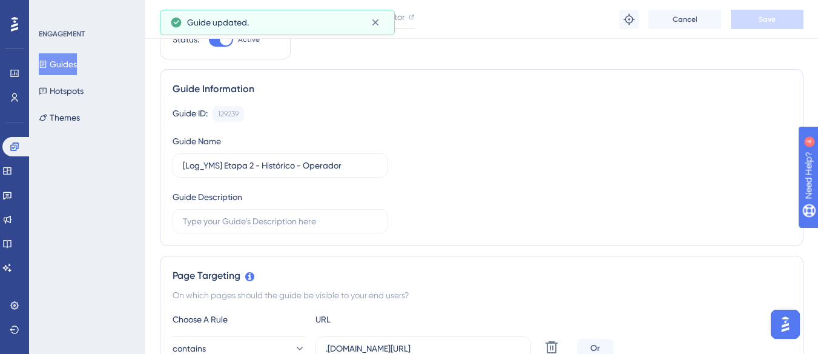
scroll to position [0, 0]
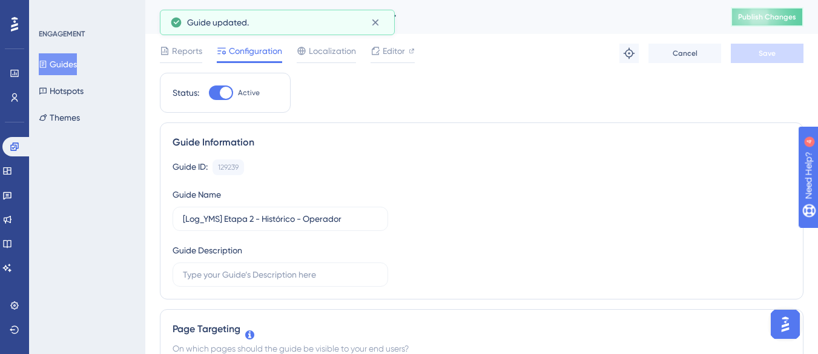
click at [774, 22] on button "Publish Changes" at bounding box center [767, 16] width 73 height 19
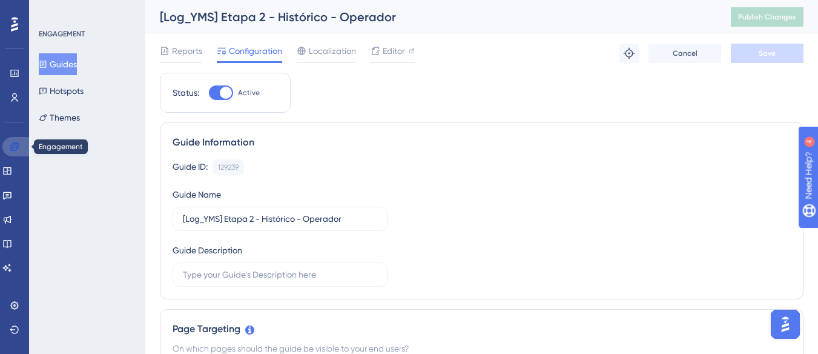
click at [24, 143] on link at bounding box center [16, 146] width 29 height 19
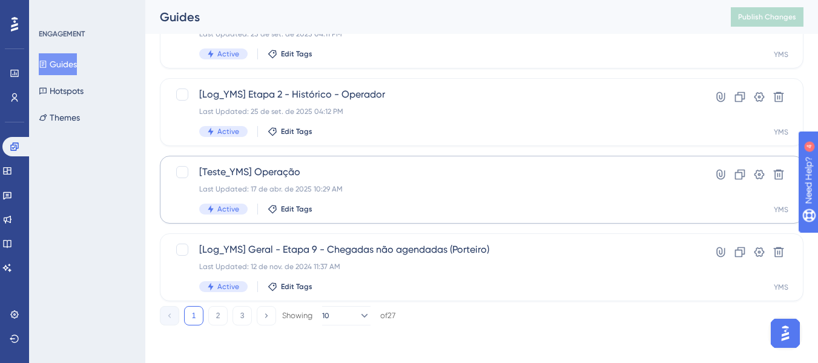
scroll to position [606, 0]
click at [450, 197] on div "[Teste_YMS] Operação Last Updated: 17 de abr. de 2025 10:29 AM Active Edit Tags" at bounding box center [433, 189] width 468 height 50
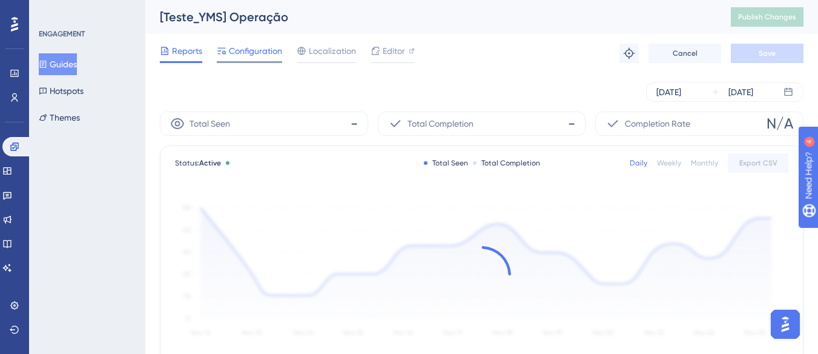
click at [240, 49] on span "Configuration" at bounding box center [255, 51] width 53 height 15
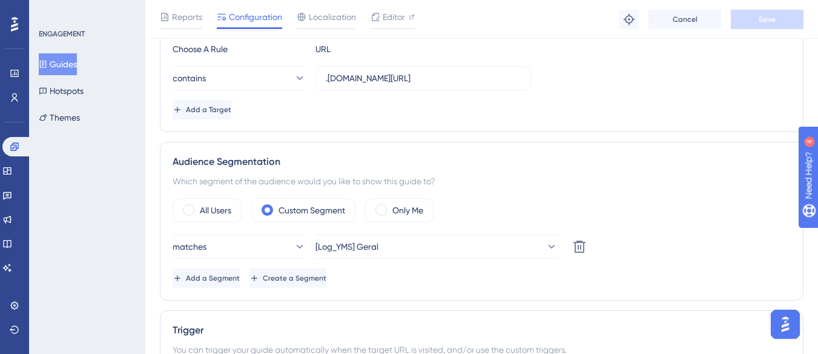
scroll to position [207, 0]
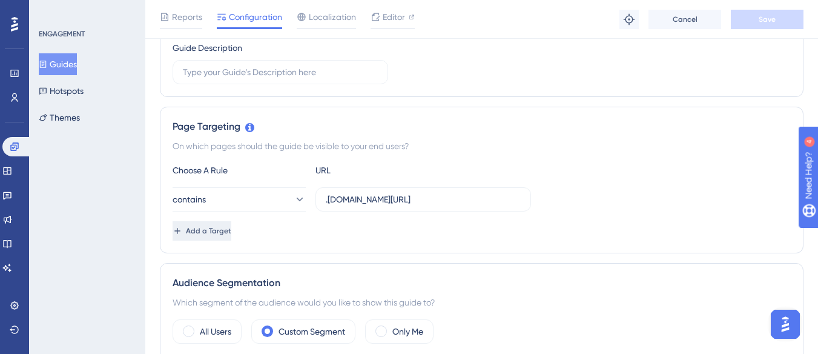
click at [231, 228] on span "Add a Target" at bounding box center [208, 231] width 45 height 10
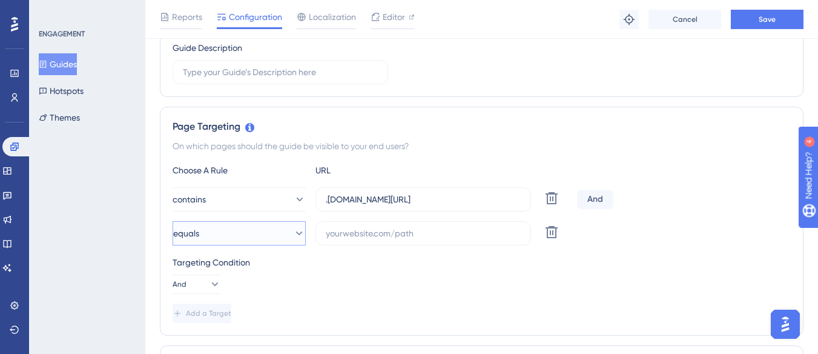
click at [237, 233] on button "equals" at bounding box center [239, 233] width 133 height 24
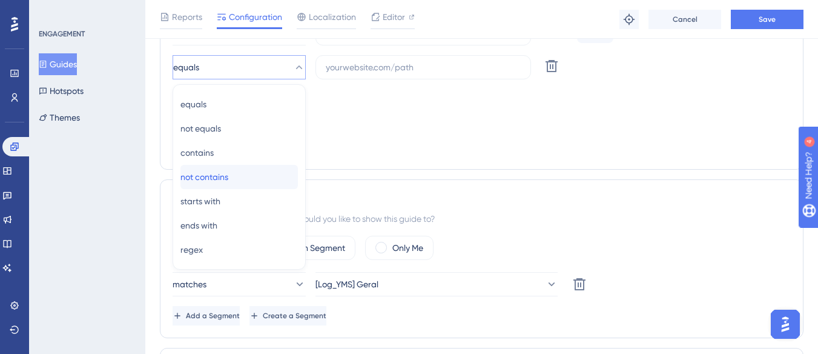
click at [228, 170] on span "not contains" at bounding box center [204, 177] width 48 height 15
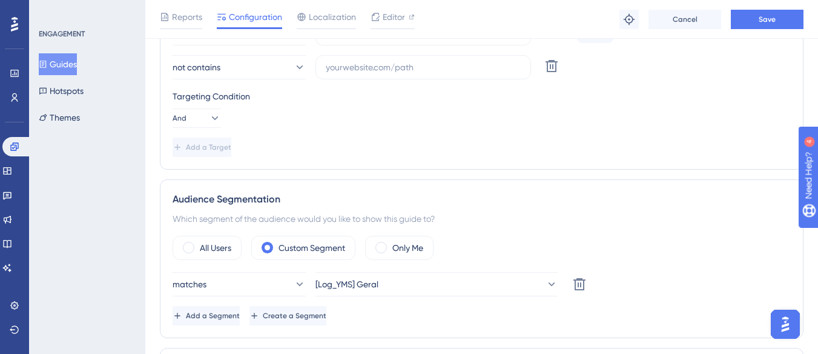
scroll to position [191, 0]
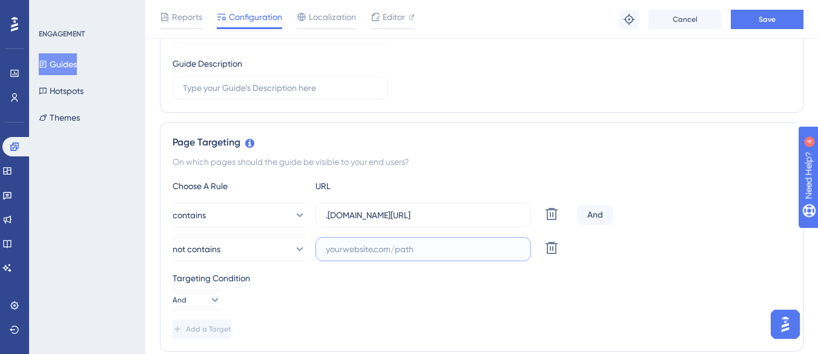
click at [348, 250] on input "text" at bounding box center [423, 248] width 195 height 13
paste input "/yms/historico-processo-patio"
drag, startPoint x: 388, startPoint y: 247, endPoint x: 276, endPoint y: 247, distance: 112.0
click at [276, 247] on div "not contains /yms/historico-processo-patio Delete" at bounding box center [373, 249] width 400 height 24
paste input "[URL][DOMAIN_NAME]"
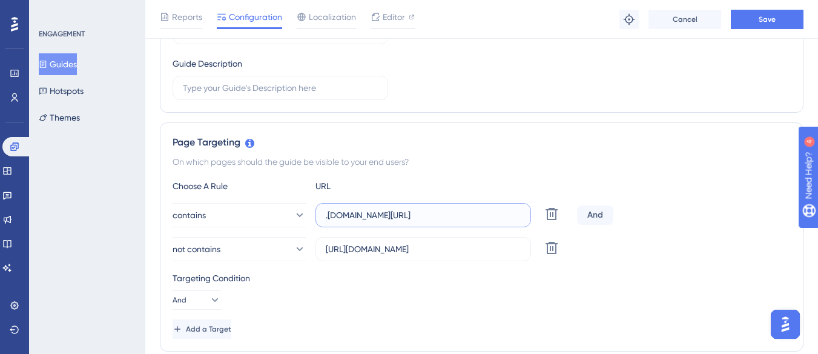
scroll to position [0, 48]
drag, startPoint x: 400, startPoint y: 216, endPoint x: 525, endPoint y: 222, distance: 125.5
click at [525, 222] on label ".[DOMAIN_NAME][URL]" at bounding box center [423, 215] width 216 height 24
drag, startPoint x: 432, startPoint y: 253, endPoint x: 315, endPoint y: 246, distance: 117.0
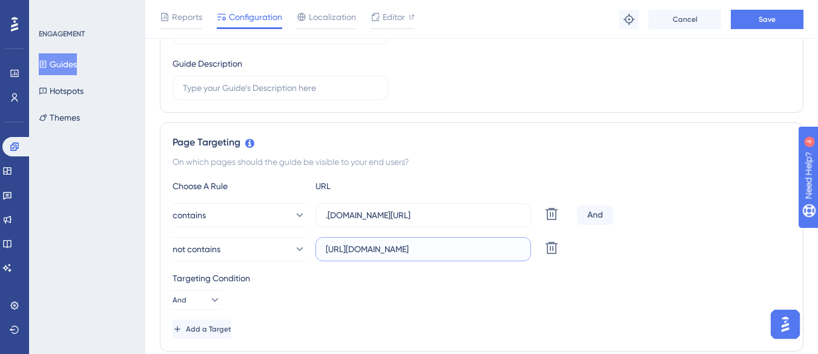
click at [315, 246] on div "not contains [URL][DOMAIN_NAME] Delete" at bounding box center [373, 249] width 400 height 24
click at [401, 250] on input "[URL][DOMAIN_NAME]" at bounding box center [423, 248] width 195 height 13
drag, startPoint x: 436, startPoint y: 253, endPoint x: 518, endPoint y: 259, distance: 82.0
click at [518, 259] on label "[URL][DOMAIN_NAME]" at bounding box center [423, 249] width 216 height 24
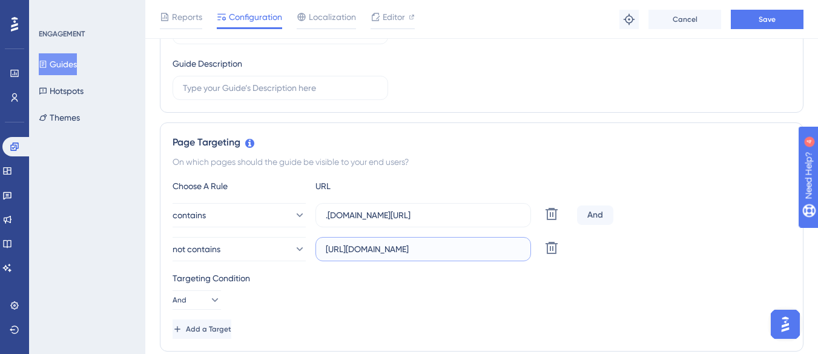
click at [495, 248] on input "[URL][DOMAIN_NAME]" at bounding box center [423, 248] width 195 height 13
drag, startPoint x: 497, startPoint y: 248, endPoint x: 532, endPoint y: 253, distance: 36.1
click at [532, 253] on div "not contains [URL][DOMAIN_NAME] Delete" at bounding box center [373, 249] width 400 height 24
paste input "operacao-v2/aguardandoOperacao"
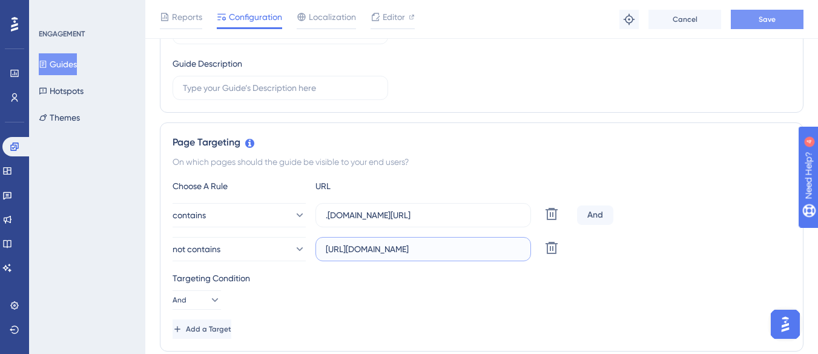
type input "[URL][DOMAIN_NAME]"
click at [775, 20] on span "Save" at bounding box center [767, 20] width 17 height 10
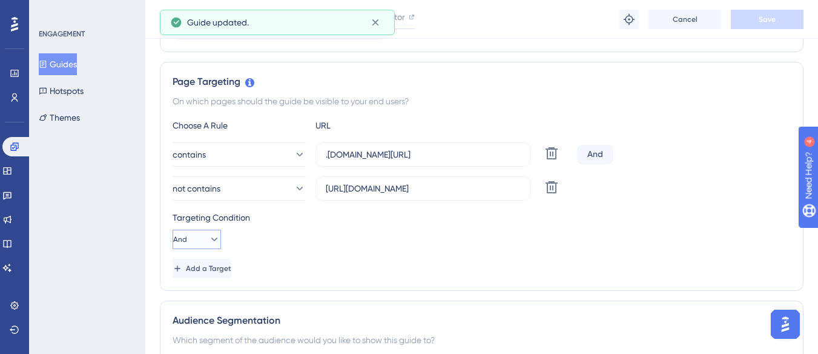
click at [214, 239] on button "And" at bounding box center [197, 238] width 48 height 19
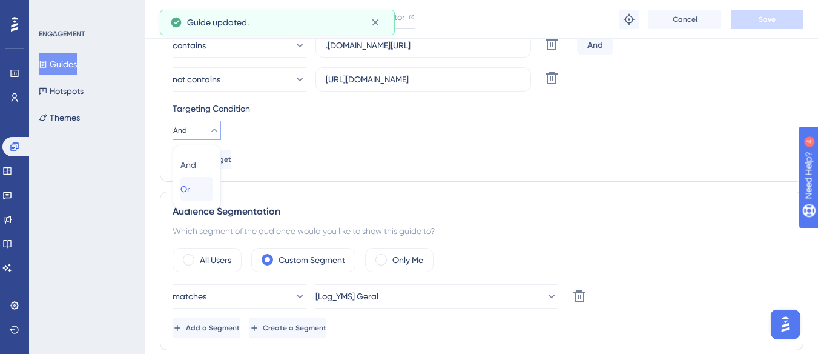
click at [200, 188] on div "Or Or" at bounding box center [196, 189] width 33 height 24
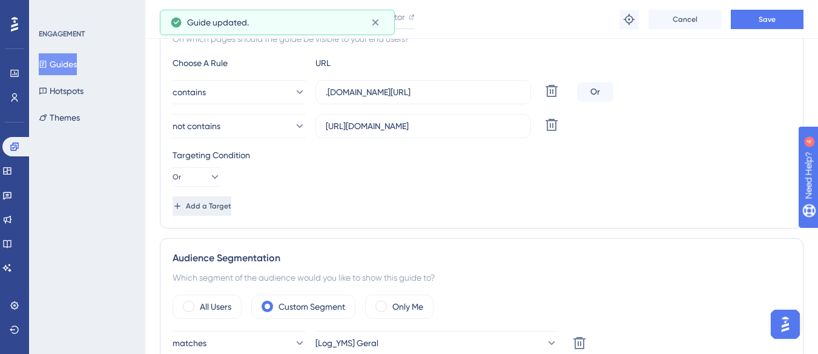
scroll to position [300, 0]
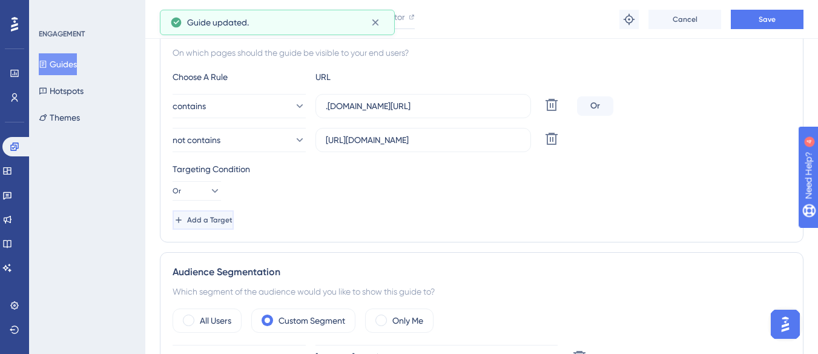
click at [233, 222] on span "Add a Target" at bounding box center [209, 220] width 45 height 10
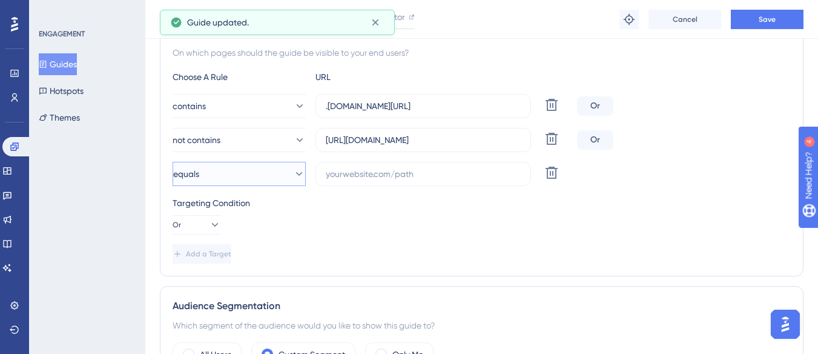
click at [249, 174] on button "equals" at bounding box center [239, 174] width 133 height 24
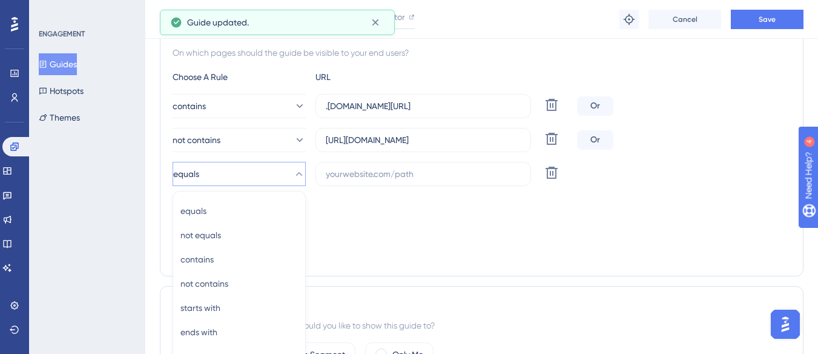
scroll to position [405, 0]
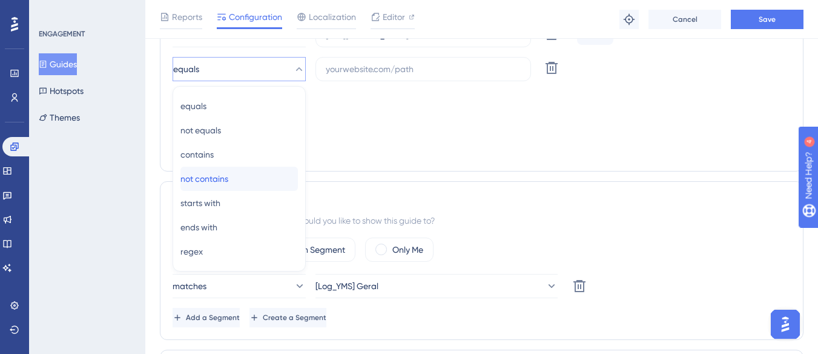
click at [240, 173] on div "not contains not contains" at bounding box center [238, 179] width 117 height 24
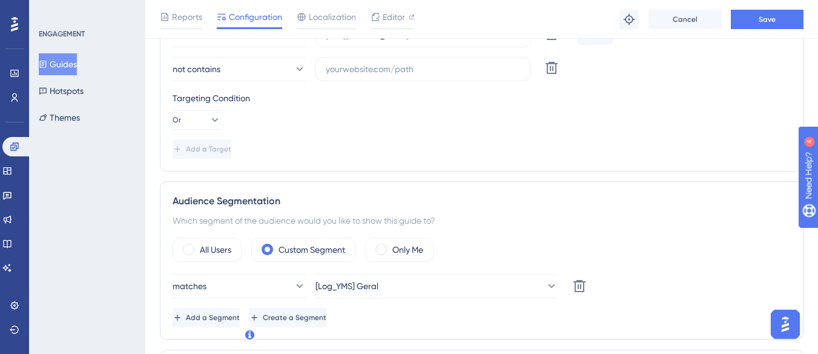
scroll to position [284, 0]
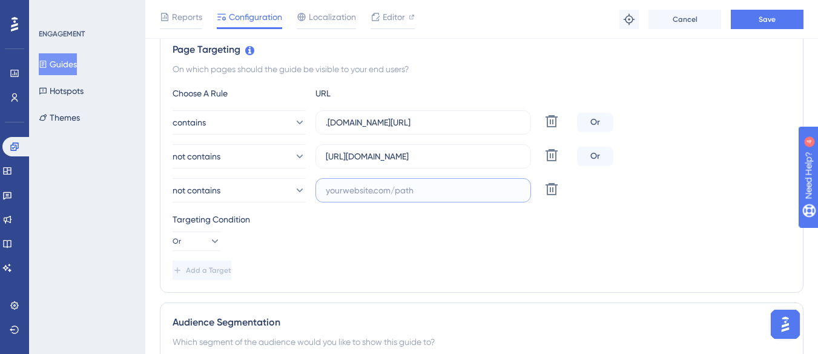
click at [332, 188] on input "text" at bounding box center [423, 189] width 195 height 13
drag, startPoint x: 357, startPoint y: 156, endPoint x: 447, endPoint y: 167, distance: 90.2
click at [447, 167] on label "[URL][DOMAIN_NAME]" at bounding box center [423, 156] width 216 height 24
click at [388, 199] on label at bounding box center [423, 190] width 216 height 24
click at [388, 197] on input "text" at bounding box center [423, 189] width 195 height 13
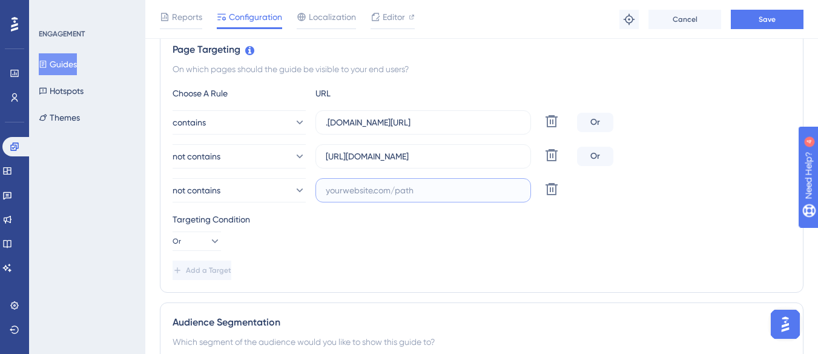
paste input "supply-monitoramento"
type input "supply-monitoramento"
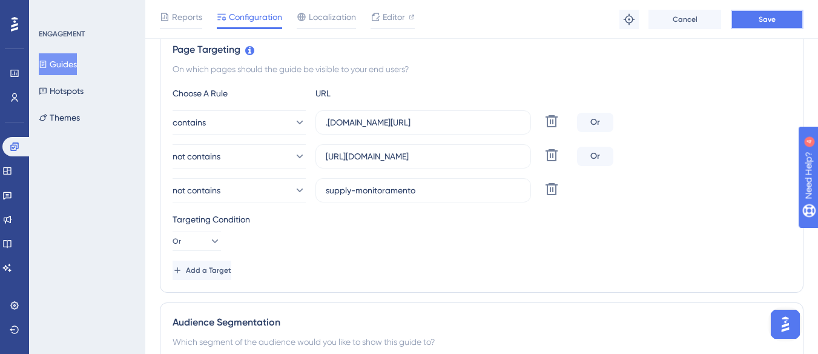
click at [787, 17] on button "Save" at bounding box center [767, 19] width 73 height 19
click at [344, 159] on input "[URL][DOMAIN_NAME]" at bounding box center [423, 156] width 195 height 13
click at [337, 155] on input "[URL][DOMAIN_NAME]" at bounding box center [423, 156] width 195 height 13
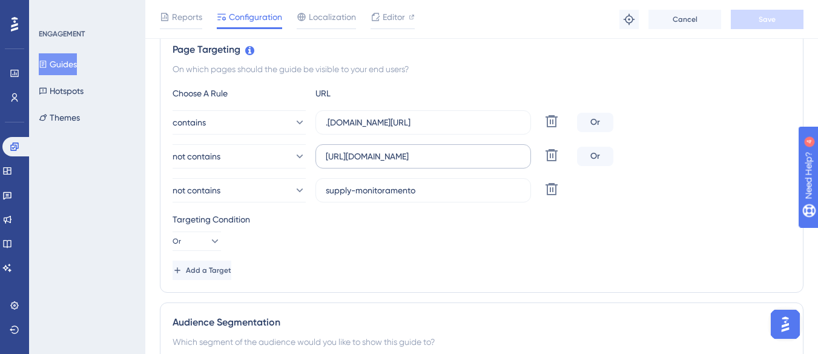
drag, startPoint x: 324, startPoint y: 156, endPoint x: 513, endPoint y: 159, distance: 189.6
click at [513, 159] on label "[URL][DOMAIN_NAME]" at bounding box center [423, 156] width 216 height 24
click at [513, 159] on input "[URL][DOMAIN_NAME]" at bounding box center [423, 156] width 195 height 13
click at [331, 159] on input "[URL][DOMAIN_NAME]" at bounding box center [423, 156] width 195 height 13
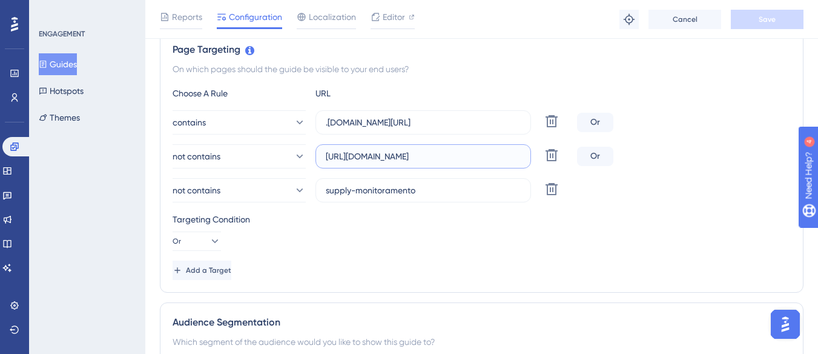
drag, startPoint x: 328, startPoint y: 157, endPoint x: 536, endPoint y: 153, distance: 208.3
click at [536, 153] on div "not contains https://supply-monitoramento.logistica.totvs.app/yms/operacao-v2/a…" at bounding box center [373, 156] width 400 height 24
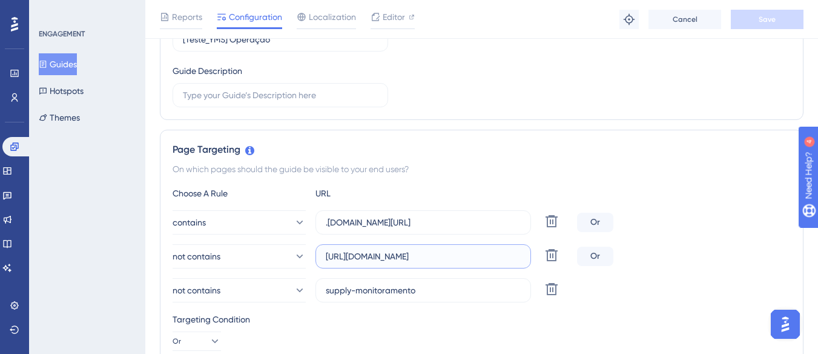
scroll to position [0, 0]
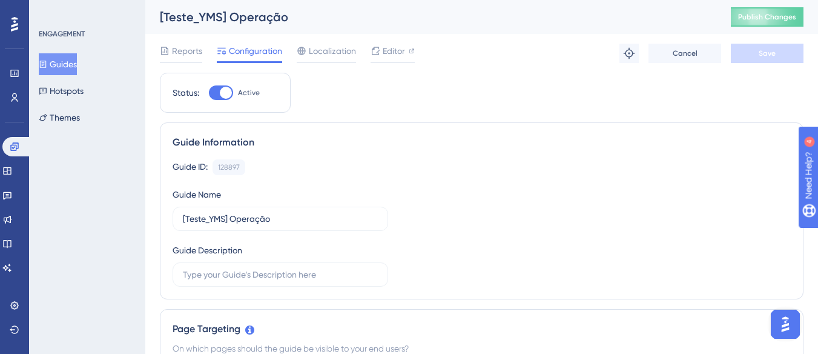
click at [47, 62] on icon at bounding box center [43, 64] width 7 height 7
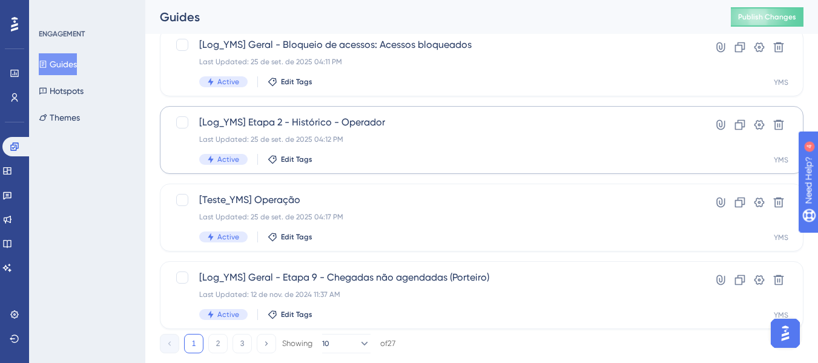
scroll to position [606, 0]
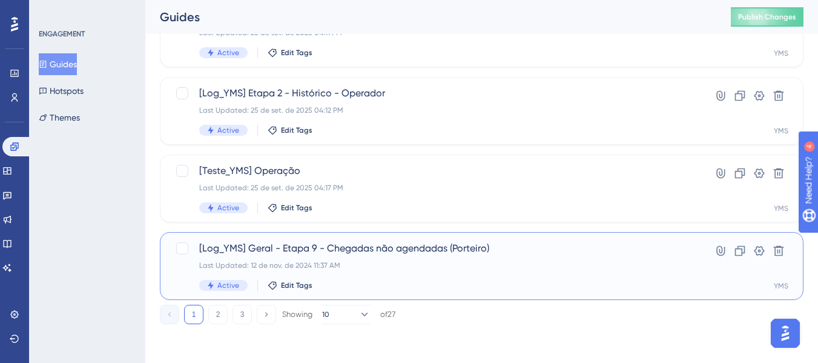
click at [376, 243] on span "[Log_YMS] Geral - Etapa 9 - Chegadas não agendadas (Porteiro)" at bounding box center [433, 248] width 468 height 15
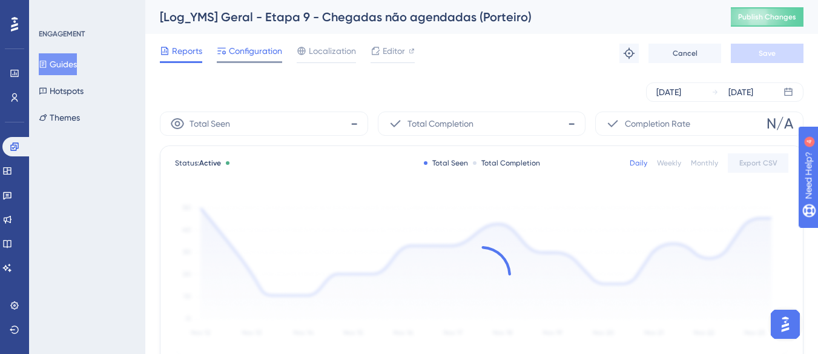
click at [244, 47] on span "Configuration" at bounding box center [255, 51] width 53 height 15
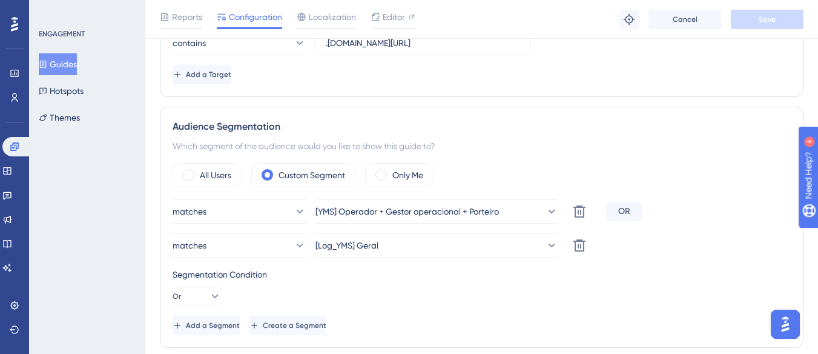
scroll to position [242, 0]
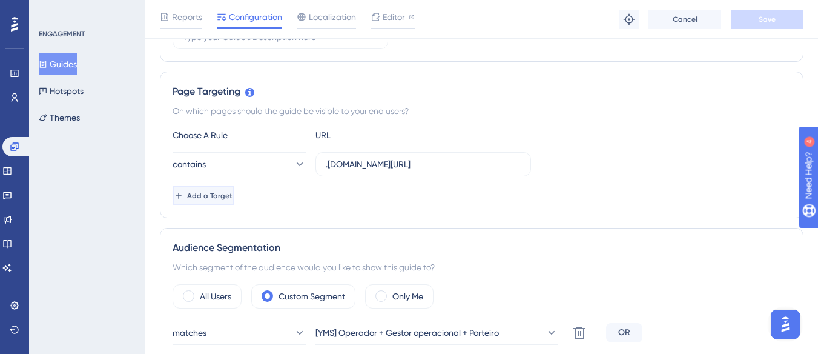
click at [233, 194] on span "Add a Target" at bounding box center [209, 196] width 45 height 10
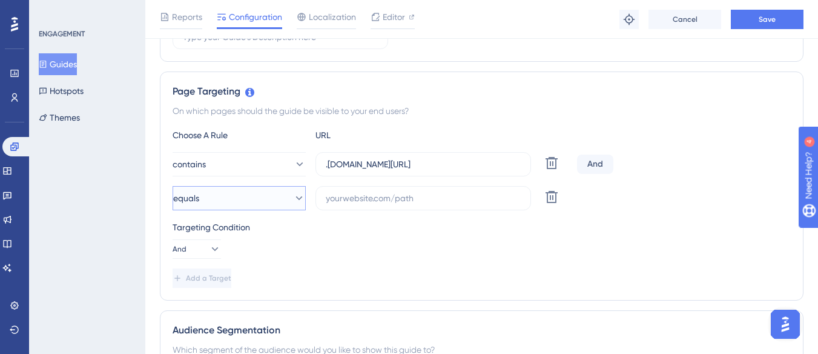
click at [248, 194] on button "equals" at bounding box center [239, 198] width 133 height 24
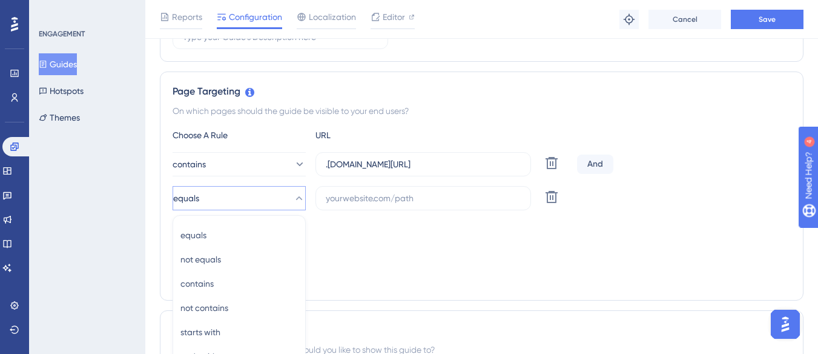
scroll to position [373, 0]
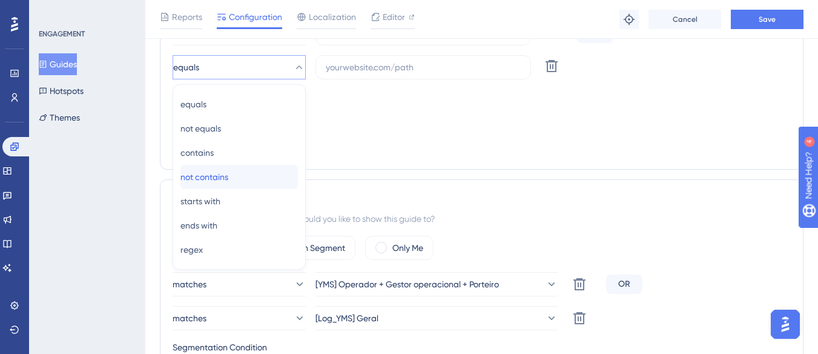
click at [228, 176] on span "not contains" at bounding box center [204, 177] width 48 height 15
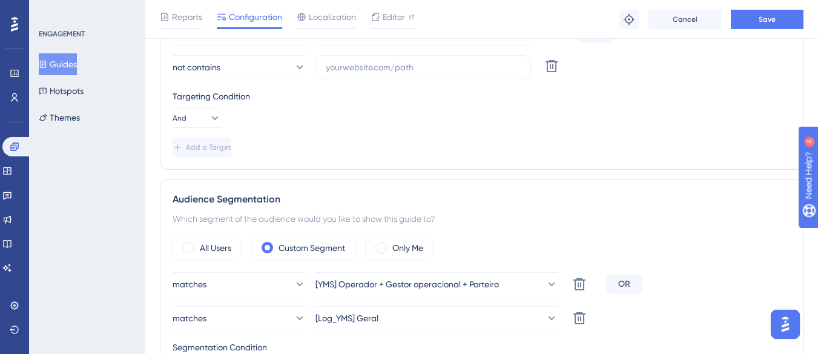
scroll to position [252, 0]
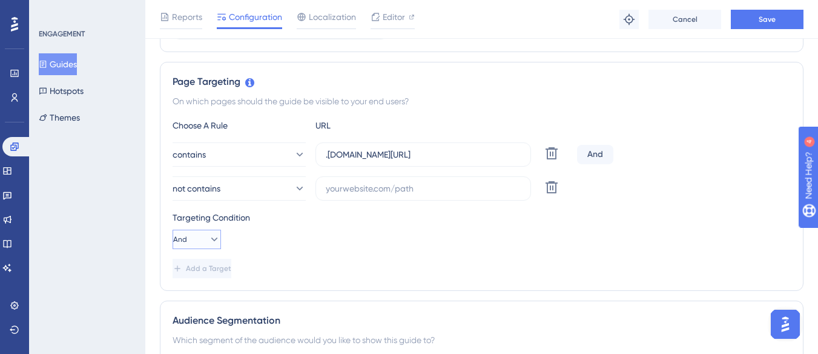
click at [214, 229] on button "And" at bounding box center [197, 238] width 48 height 19
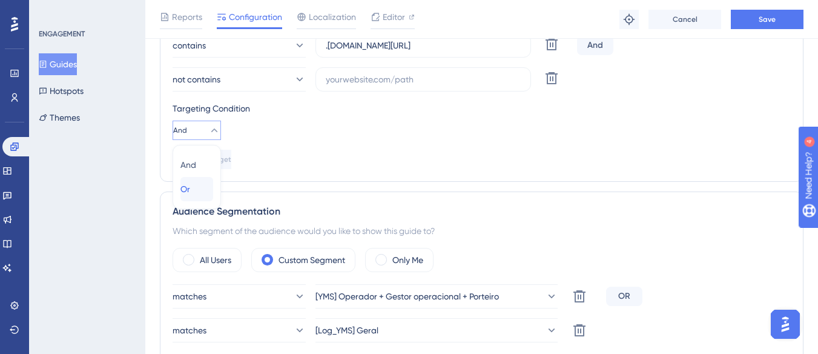
click at [202, 190] on div "Or Or" at bounding box center [196, 189] width 33 height 24
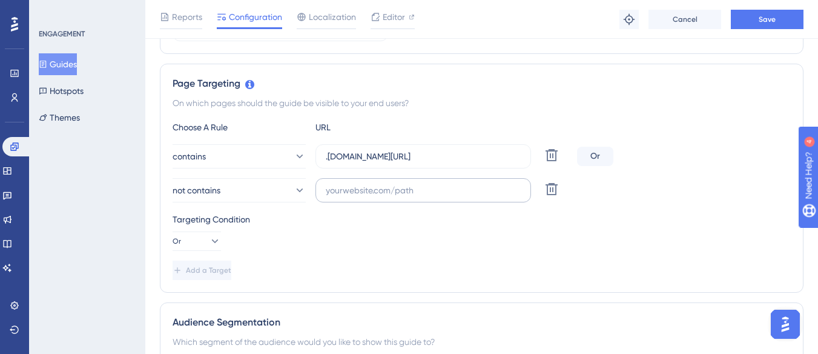
scroll to position [240, 0]
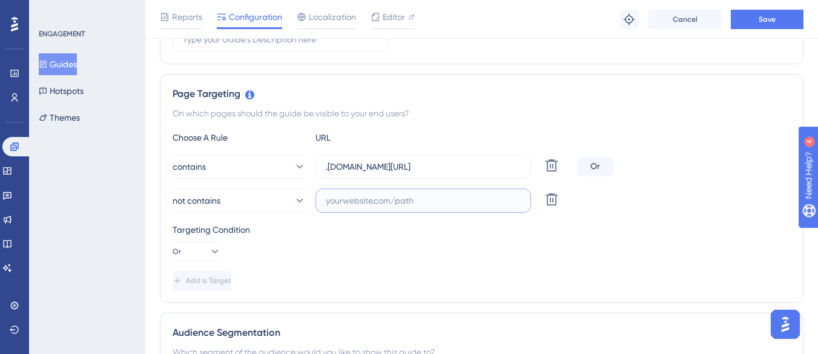
click at [329, 202] on input "text" at bounding box center [423, 200] width 195 height 13
paste input "[URL][DOMAIN_NAME]"
type input "[URL][DOMAIN_NAME]"
click at [742, 23] on button "Save" at bounding box center [767, 19] width 73 height 19
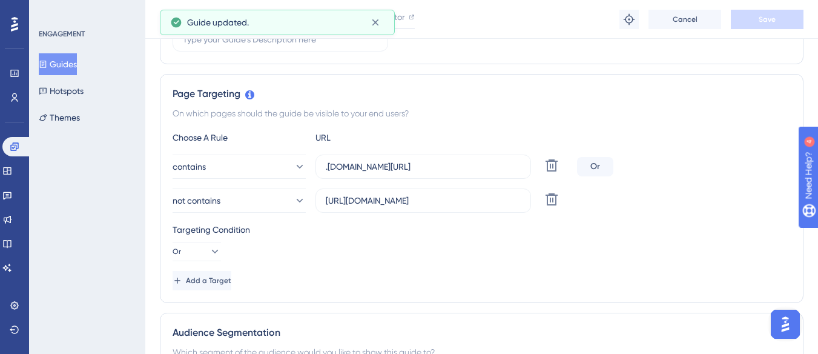
scroll to position [0, 0]
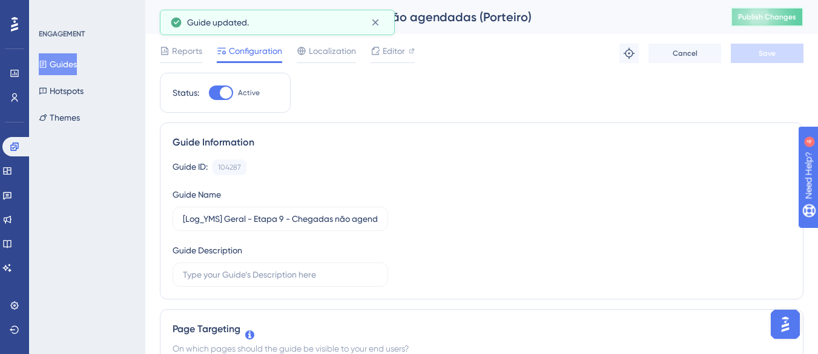
click at [796, 19] on span "Publish Changes" at bounding box center [767, 17] width 58 height 10
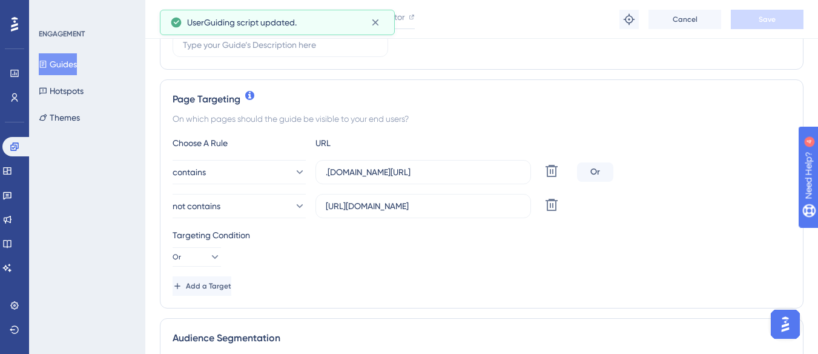
scroll to position [242, 0]
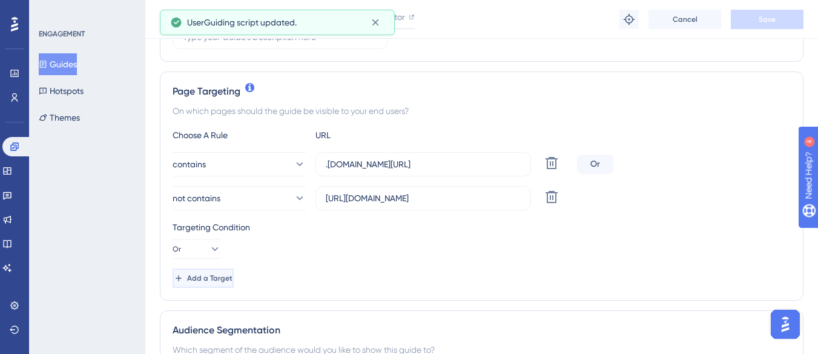
click at [233, 278] on span "Add a Target" at bounding box center [209, 278] width 45 height 10
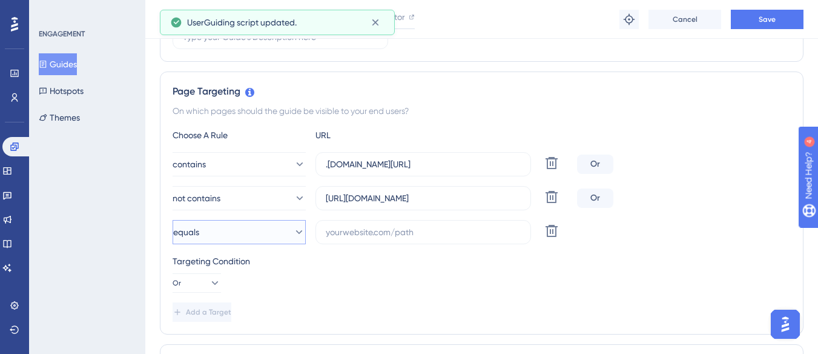
click at [237, 233] on button "equals" at bounding box center [239, 232] width 133 height 24
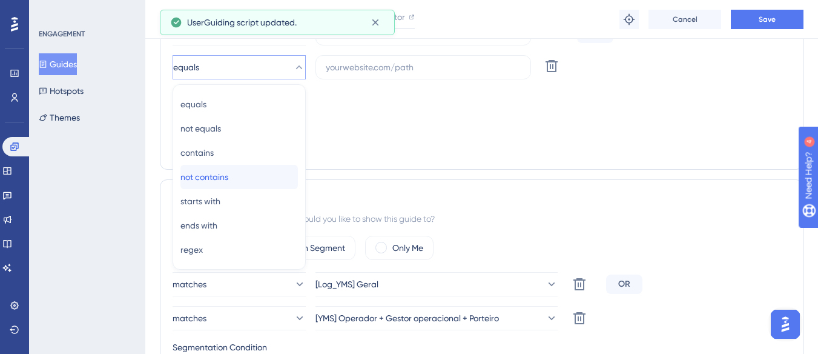
click at [228, 176] on span "not contains" at bounding box center [204, 177] width 48 height 15
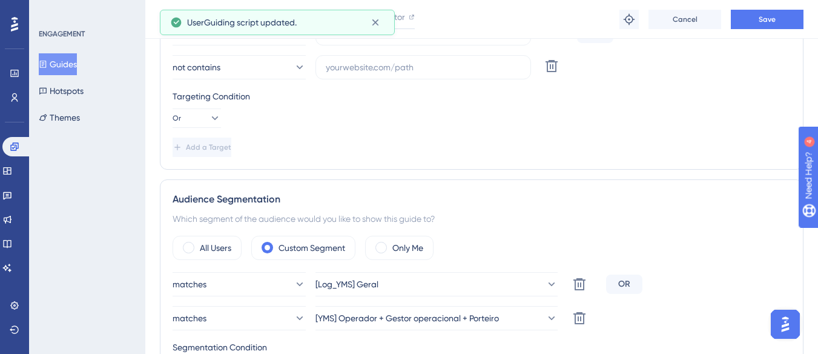
scroll to position [286, 0]
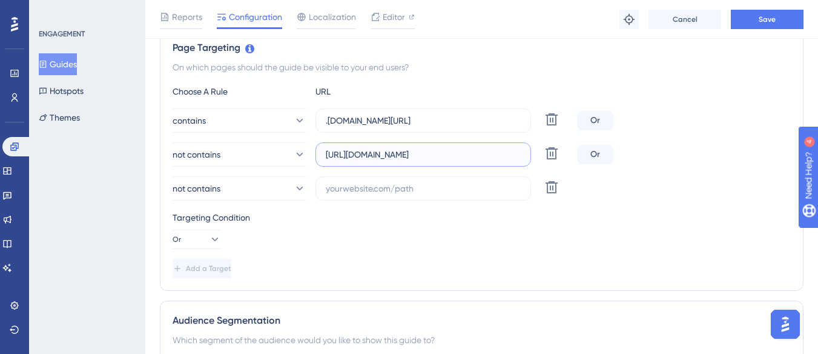
drag, startPoint x: 357, startPoint y: 158, endPoint x: 445, endPoint y: 165, distance: 88.7
click at [445, 165] on label "[URL][DOMAIN_NAME]" at bounding box center [423, 154] width 216 height 24
click at [350, 183] on input "text" at bounding box center [423, 188] width 195 height 13
paste input "supply-monitoramento"
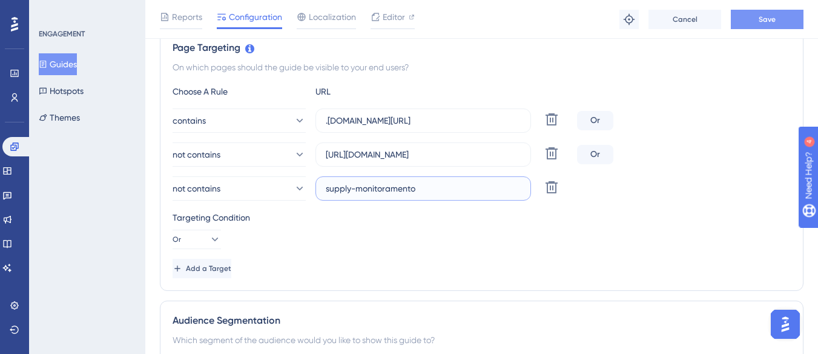
type input "supply-monitoramento"
click at [759, 25] on button "Save" at bounding box center [767, 19] width 73 height 19
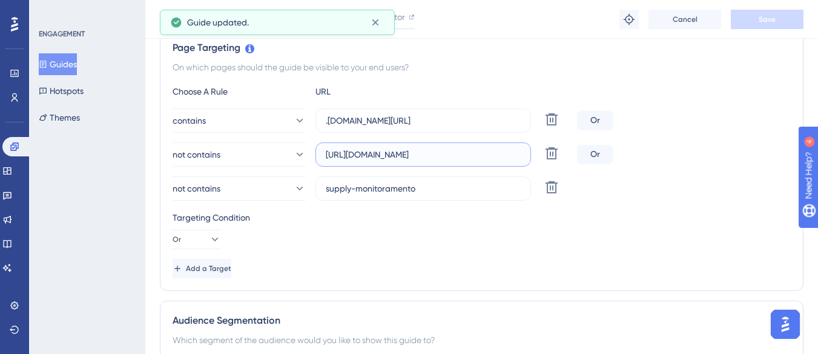
click at [326, 153] on input "[URL][DOMAIN_NAME]" at bounding box center [423, 154] width 195 height 13
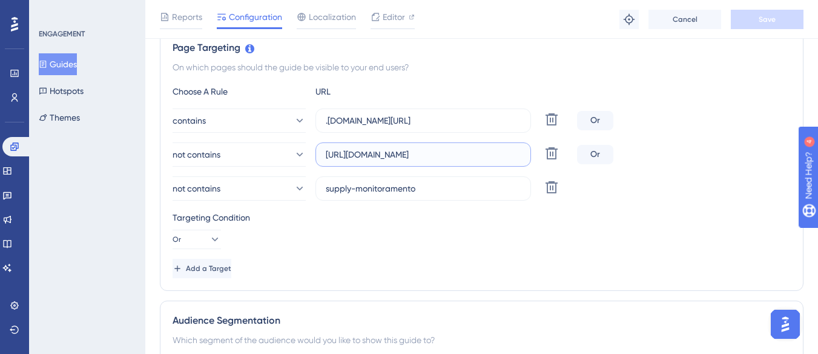
scroll to position [0, 169]
drag, startPoint x: 326, startPoint y: 154, endPoint x: 549, endPoint y: 170, distance: 224.0
click at [549, 170] on div "contains .logistica.totvs.app/yms/portaria/principal Delete Or not contains htt…" at bounding box center [482, 154] width 618 height 92
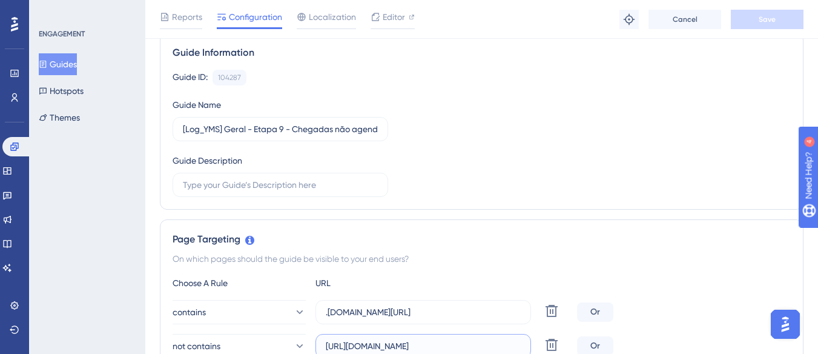
scroll to position [0, 0]
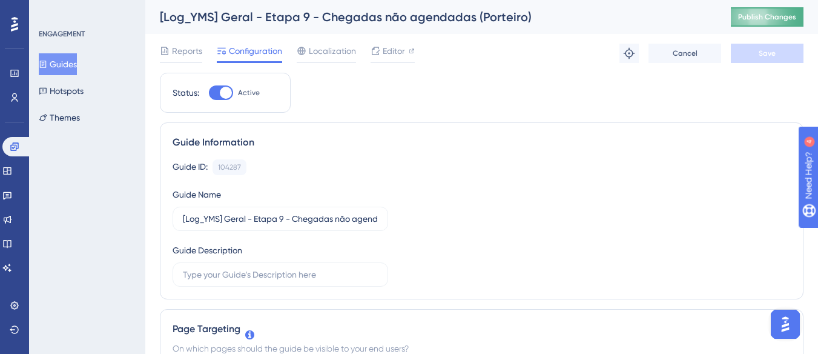
click at [762, 20] on span "Publish Changes" at bounding box center [767, 17] width 58 height 10
click at [74, 66] on button "Guides" at bounding box center [58, 64] width 38 height 22
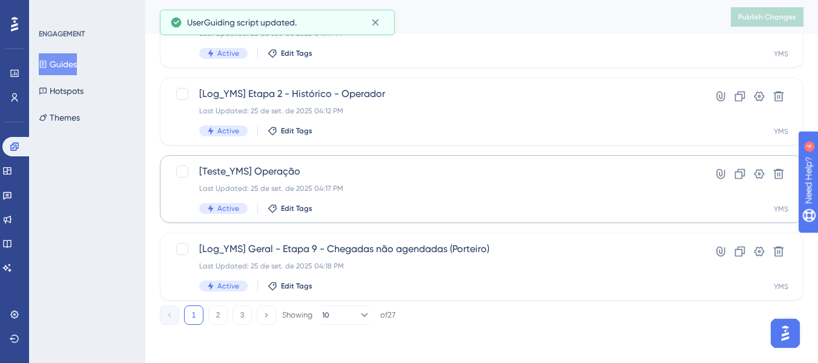
scroll to position [606, 0]
click at [218, 314] on button "2" at bounding box center [217, 314] width 19 height 19
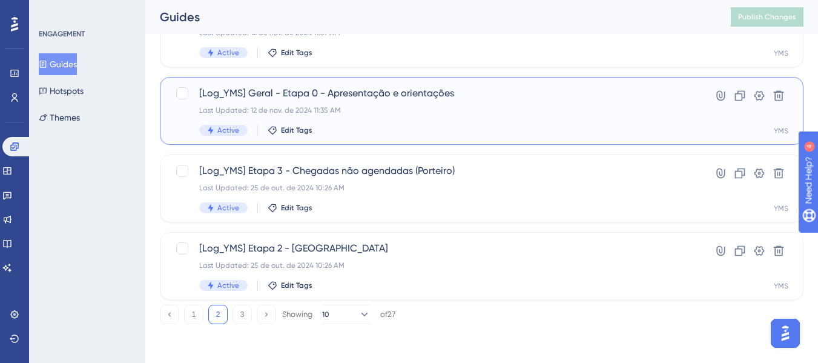
click at [389, 108] on div "Last Updated: 12 de nov. de 2024 11:35 AM" at bounding box center [433, 110] width 468 height 10
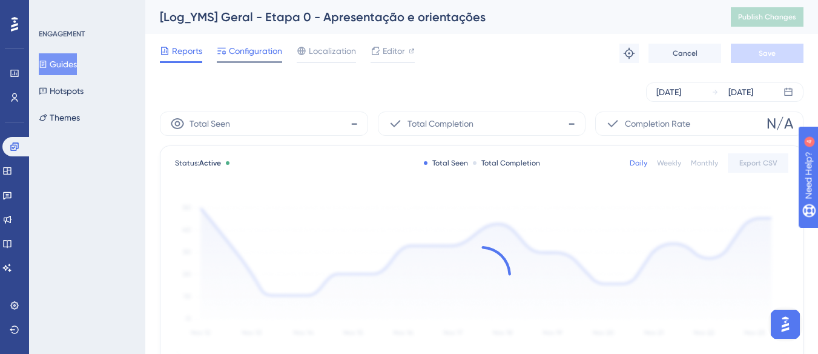
click at [259, 44] on span "Configuration" at bounding box center [255, 51] width 53 height 15
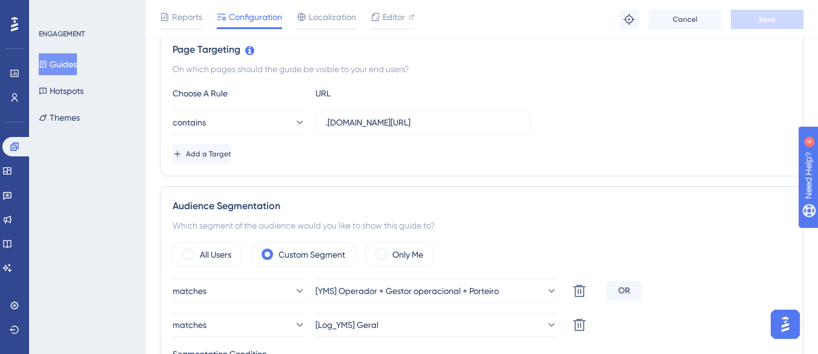
scroll to position [242, 0]
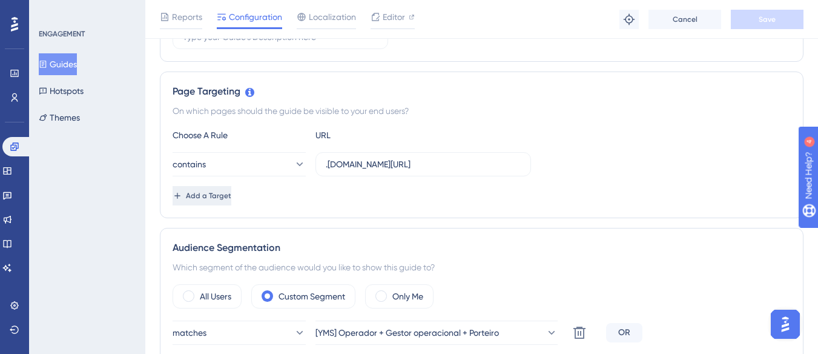
click at [231, 200] on button "Add a Target" at bounding box center [202, 195] width 59 height 19
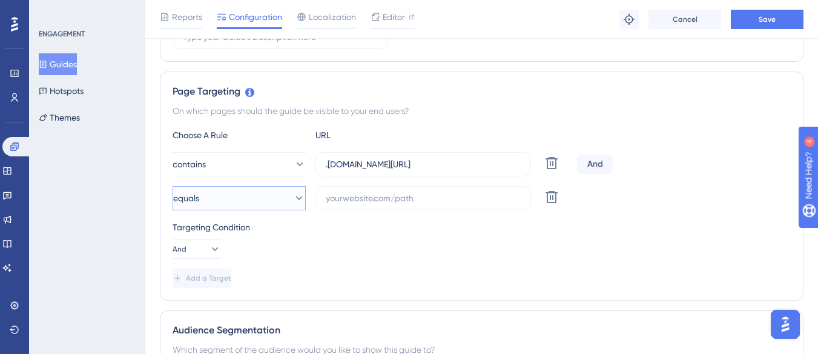
click at [245, 195] on button "equals" at bounding box center [239, 198] width 133 height 24
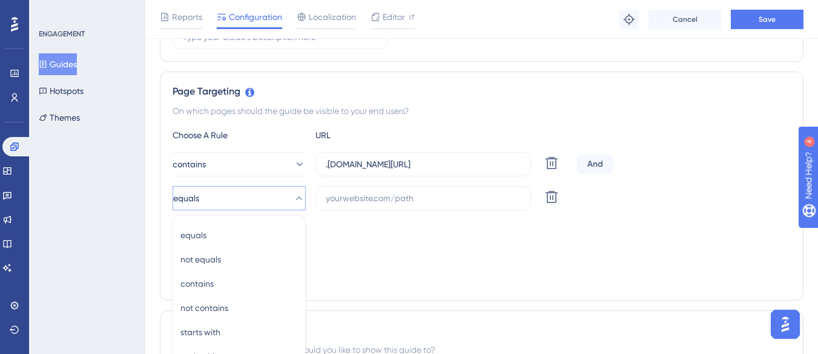
scroll to position [373, 0]
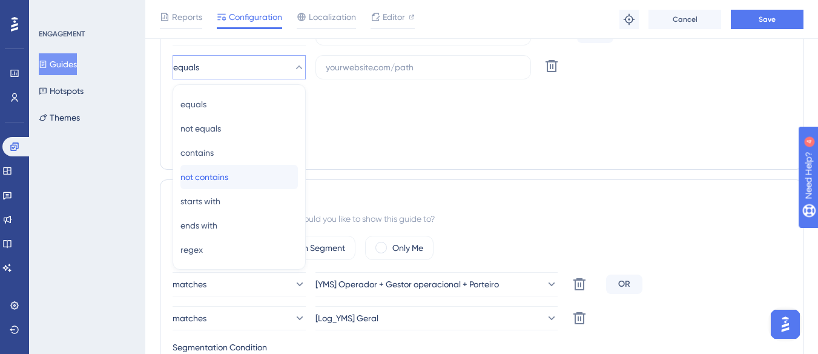
click at [243, 183] on div "not contains not contains" at bounding box center [238, 177] width 117 height 24
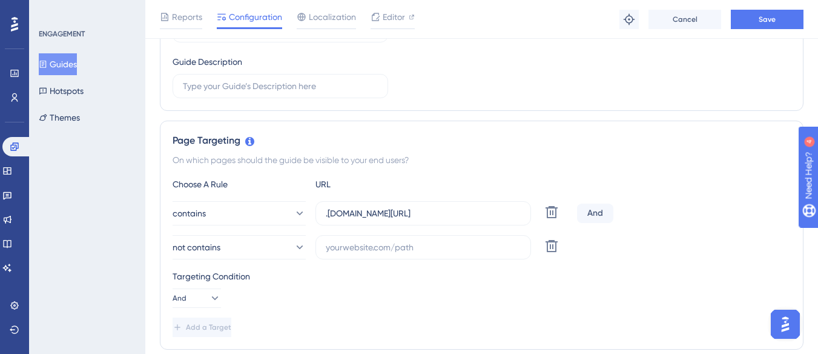
scroll to position [191, 0]
click at [213, 300] on button "And" at bounding box center [197, 299] width 48 height 19
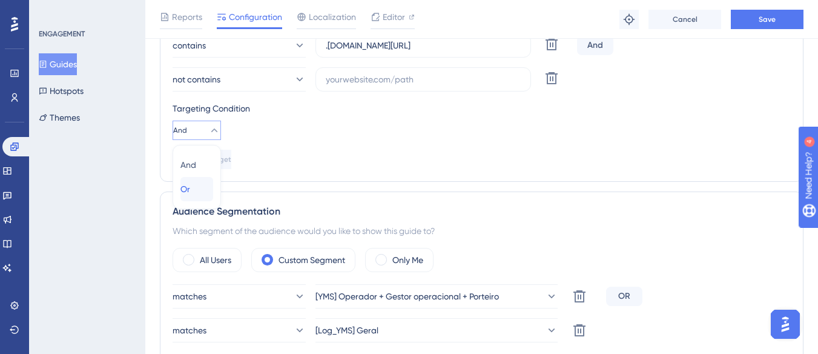
click at [206, 194] on div "Or Or" at bounding box center [196, 189] width 33 height 24
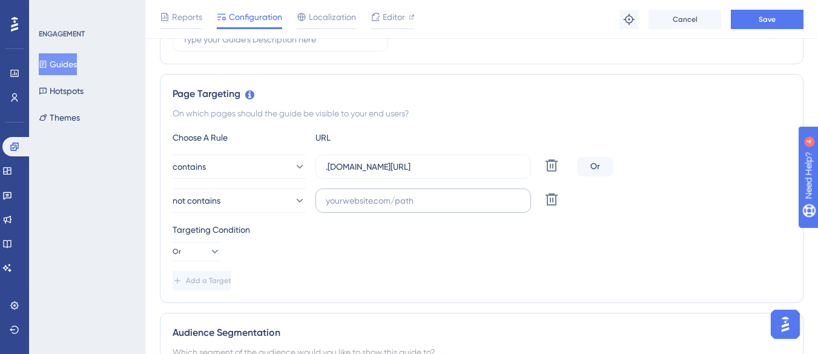
click at [361, 209] on label at bounding box center [423, 200] width 216 height 24
click at [361, 207] on input "text" at bounding box center [423, 200] width 195 height 13
paste input "[URL][DOMAIN_NAME]"
drag, startPoint x: 390, startPoint y: 201, endPoint x: 305, endPoint y: 196, distance: 84.9
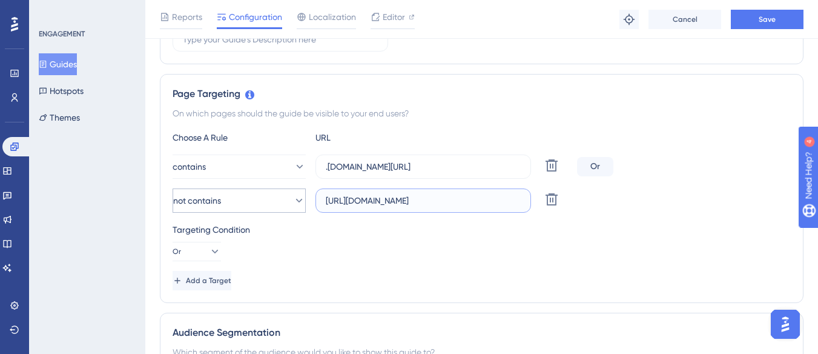
click at [305, 196] on div "not contains https://supply-monitoramento.logistica.totvs.app/yms/operacao-v2/a…" at bounding box center [373, 200] width 400 height 24
drag, startPoint x: 399, startPoint y: 166, endPoint x: 484, endPoint y: 168, distance: 85.4
click at [484, 168] on input ".[DOMAIN_NAME][URL]" at bounding box center [423, 166] width 195 height 13
drag, startPoint x: 444, startPoint y: 198, endPoint x: 525, endPoint y: 202, distance: 80.6
click at [525, 202] on label "[URL][DOMAIN_NAME]" at bounding box center [423, 200] width 216 height 24
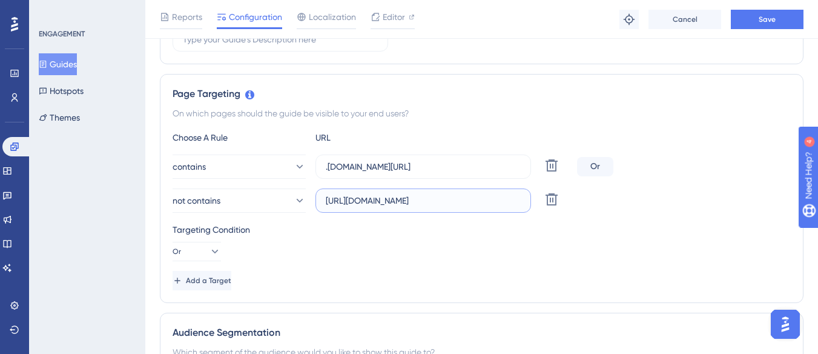
scroll to position [0, 169]
click at [355, 202] on input "[URL][DOMAIN_NAME]" at bounding box center [423, 200] width 195 height 13
drag, startPoint x: 352, startPoint y: 200, endPoint x: 529, endPoint y: 205, distance: 176.9
click at [529, 205] on label "[URL][DOMAIN_NAME]" at bounding box center [423, 200] width 216 height 24
paste input "principal"
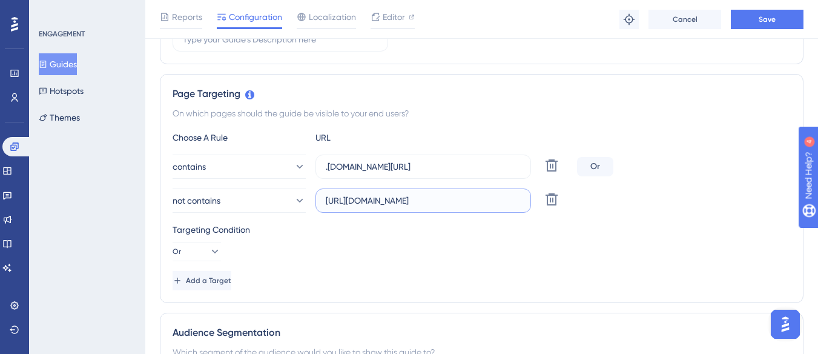
scroll to position [0, 57]
type input "[URL][DOMAIN_NAME]"
click at [758, 16] on button "Save" at bounding box center [767, 19] width 73 height 19
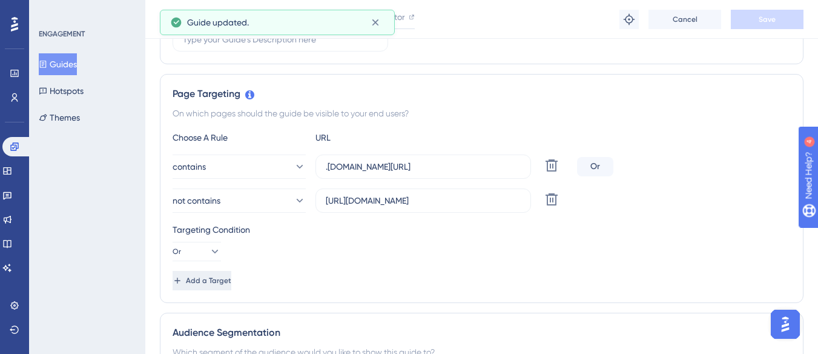
click at [206, 279] on button "Add a Target" at bounding box center [202, 280] width 59 height 19
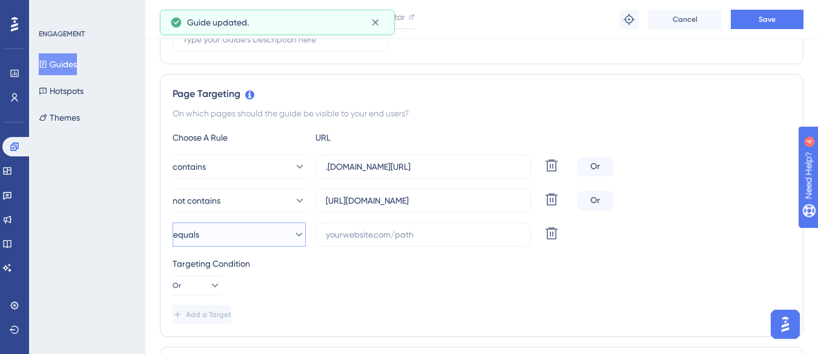
click at [220, 235] on button "equals" at bounding box center [239, 234] width 133 height 24
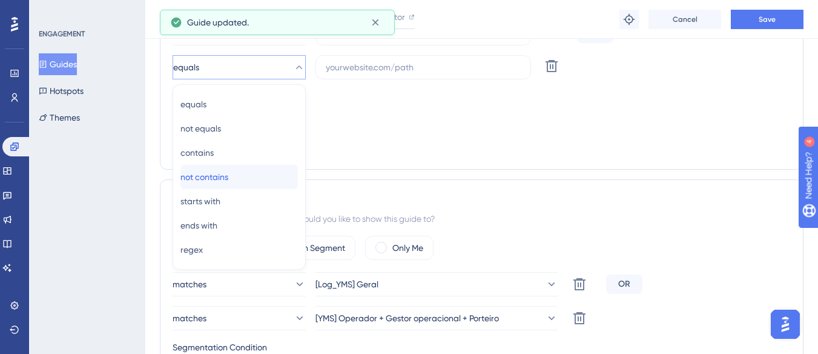
click at [243, 176] on div "not contains not contains" at bounding box center [238, 177] width 117 height 24
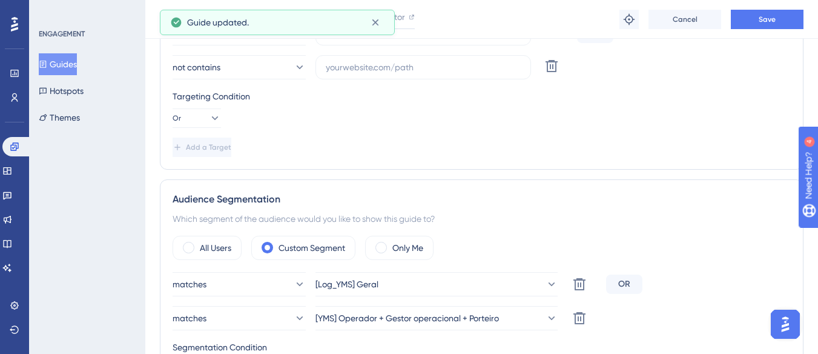
scroll to position [286, 0]
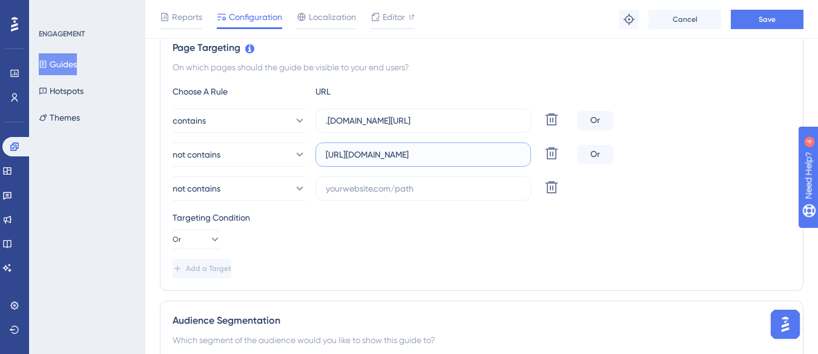
drag, startPoint x: 356, startPoint y: 154, endPoint x: 446, endPoint y: 165, distance: 90.2
click at [446, 165] on label "[URL][DOMAIN_NAME]" at bounding box center [423, 154] width 216 height 24
click at [391, 187] on input "text" at bounding box center [423, 188] width 195 height 13
paste input "supply-monitoramento"
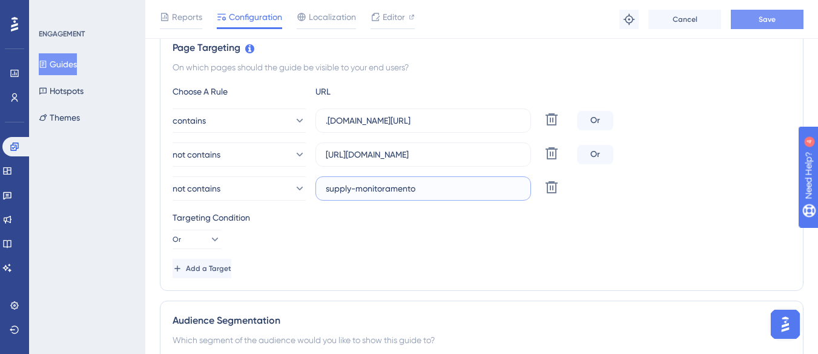
type input "supply-monitoramento"
click at [765, 22] on span "Save" at bounding box center [767, 20] width 17 height 10
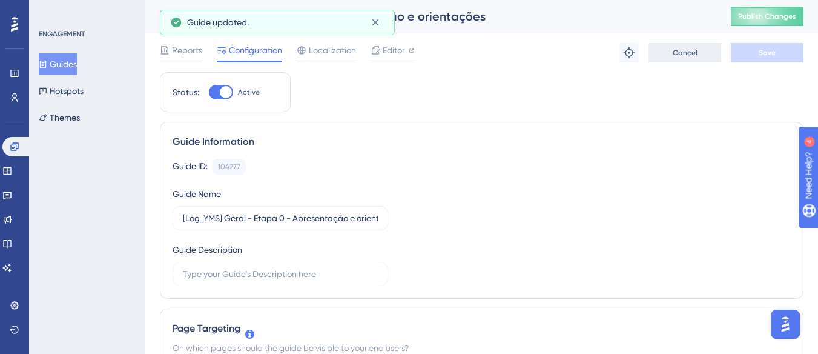
scroll to position [0, 0]
click at [752, 25] on button "Publish Changes" at bounding box center [767, 16] width 73 height 19
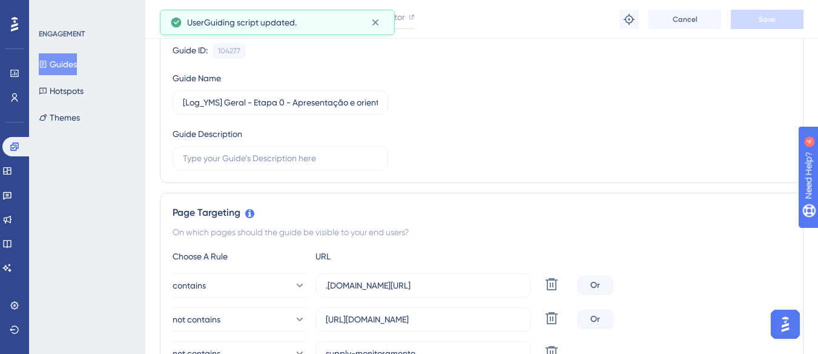
scroll to position [182, 0]
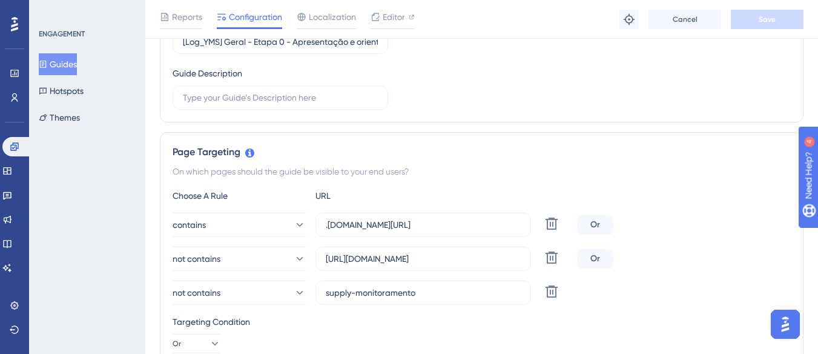
click at [65, 61] on button "Guides" at bounding box center [58, 64] width 38 height 22
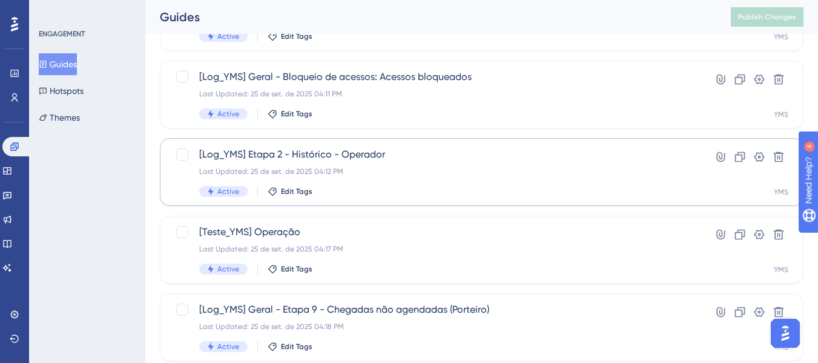
scroll to position [606, 0]
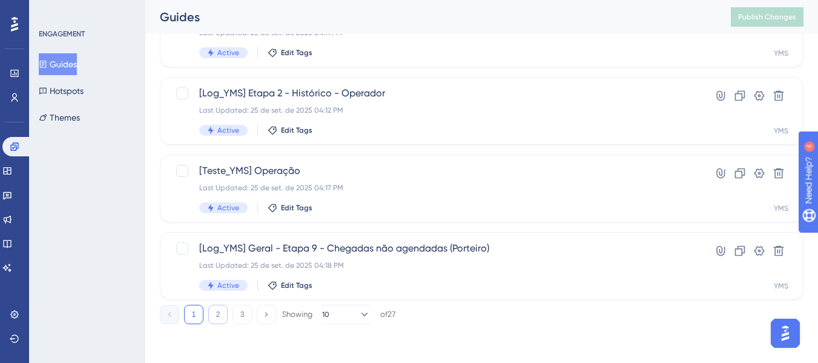
click at [213, 314] on button "2" at bounding box center [217, 314] width 19 height 19
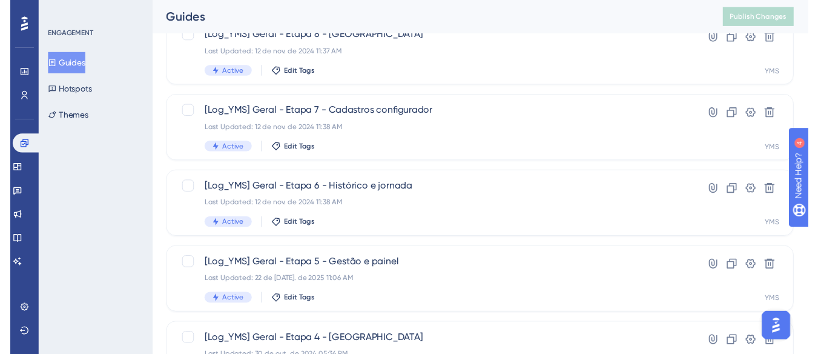
scroll to position [0, 0]
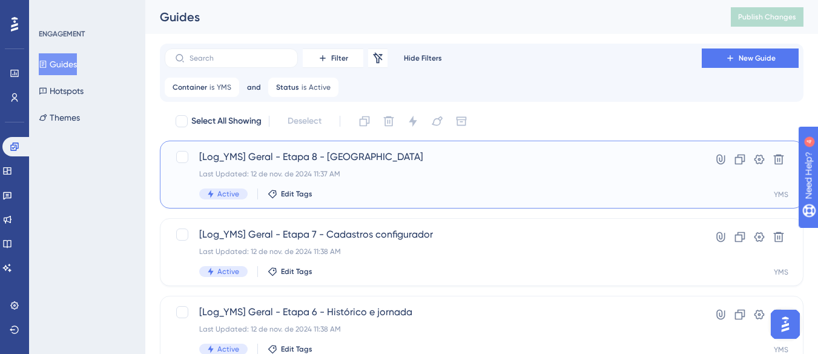
click at [381, 174] on div "Last Updated: 12 de nov. de 2024 11:37 AM" at bounding box center [433, 174] width 468 height 10
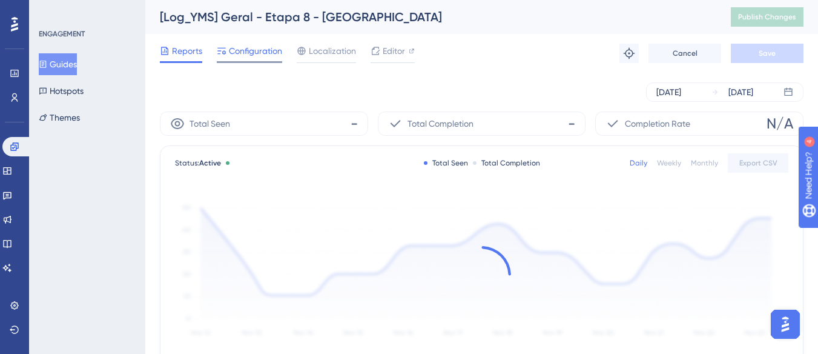
click at [250, 44] on span "Configuration" at bounding box center [255, 51] width 53 height 15
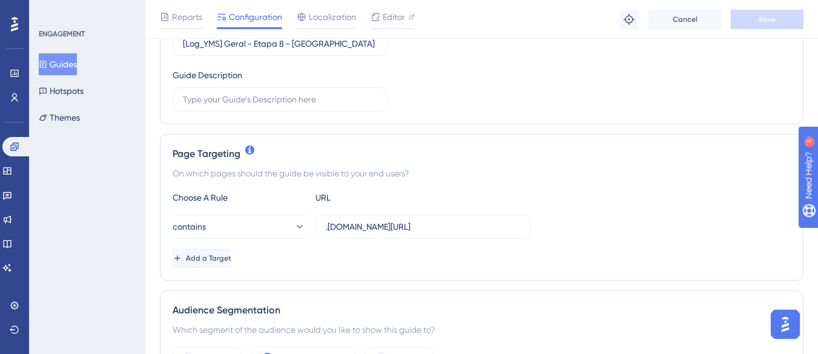
scroll to position [303, 0]
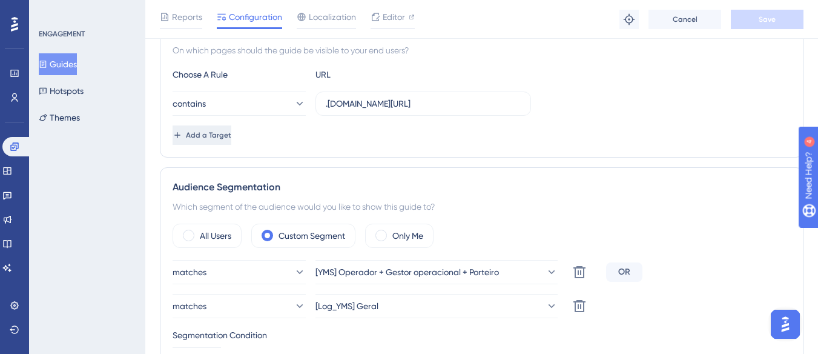
click at [231, 140] on button "Add a Target" at bounding box center [202, 134] width 59 height 19
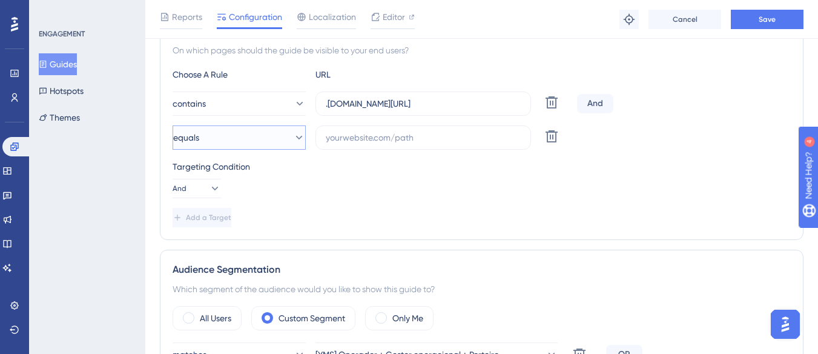
click at [239, 140] on button "equals" at bounding box center [239, 137] width 133 height 24
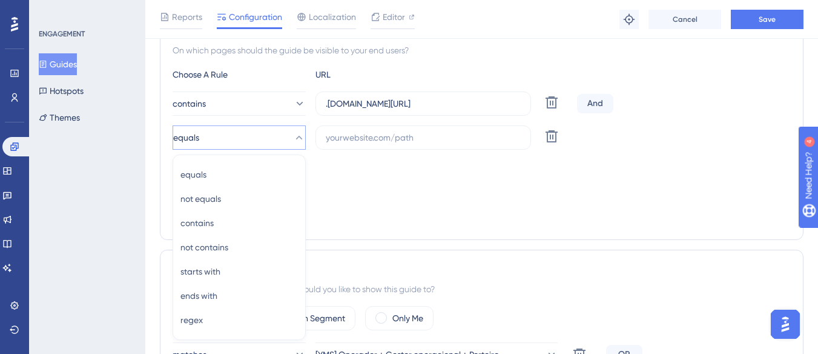
scroll to position [373, 0]
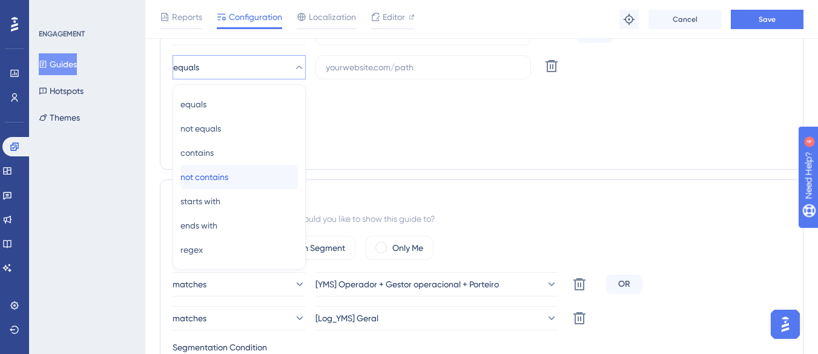
click at [249, 179] on div "not contains not contains" at bounding box center [238, 177] width 117 height 24
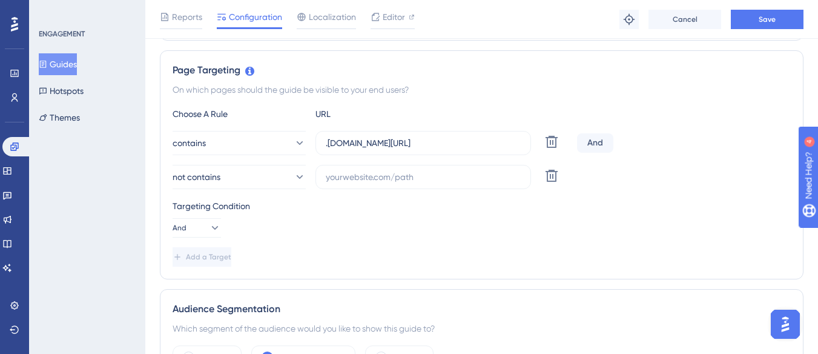
scroll to position [252, 0]
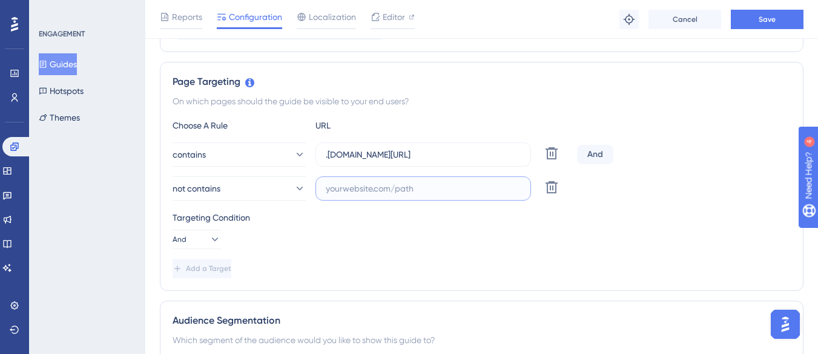
click at [356, 190] on input "text" at bounding box center [423, 188] width 195 height 13
click at [194, 234] on button "And" at bounding box center [197, 238] width 48 height 19
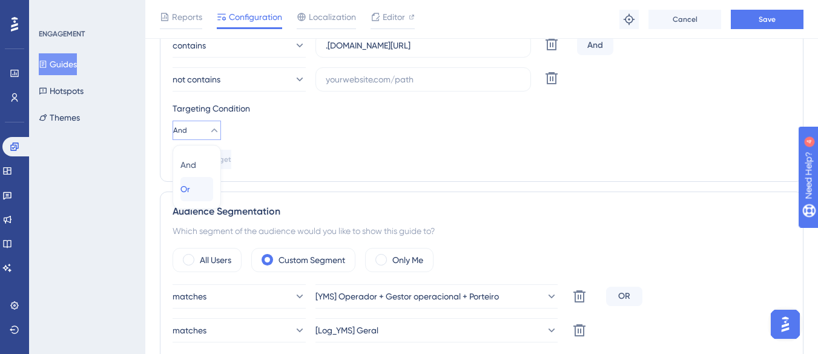
click at [204, 188] on div "Or Or" at bounding box center [196, 189] width 33 height 24
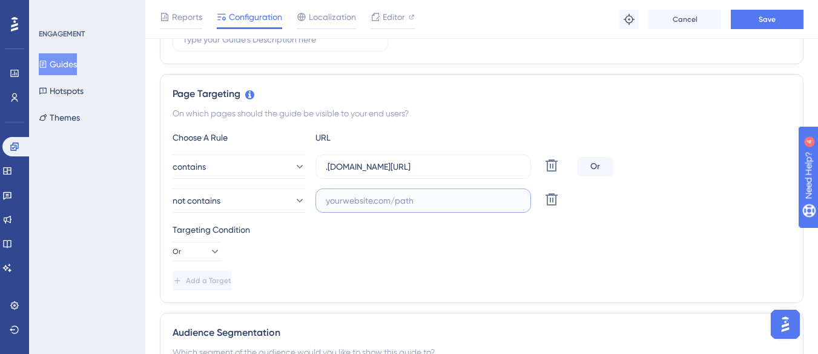
click at [336, 205] on input "text" at bounding box center [423, 200] width 195 height 13
paste input "supply-monitoramento"
drag, startPoint x: 414, startPoint y: 202, endPoint x: 260, endPoint y: 205, distance: 153.8
click at [267, 205] on div "not contains supply-monitoramento Delete" at bounding box center [373, 200] width 400 height 24
paste input "[URL][DOMAIN_NAME]"
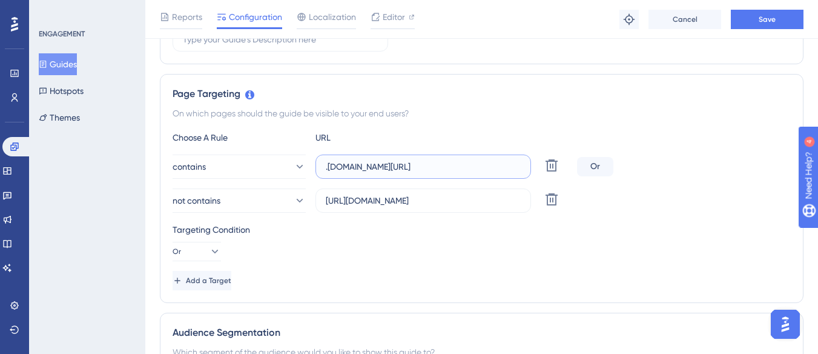
scroll to position [0, 0]
drag, startPoint x: 397, startPoint y: 165, endPoint x: 500, endPoint y: 176, distance: 103.5
click at [500, 176] on label ".[DOMAIN_NAME][URL]" at bounding box center [423, 166] width 216 height 24
drag, startPoint x: 506, startPoint y: 199, endPoint x: 412, endPoint y: 192, distance: 94.7
click at [412, 192] on label "[URL][DOMAIN_NAME]" at bounding box center [423, 200] width 216 height 24
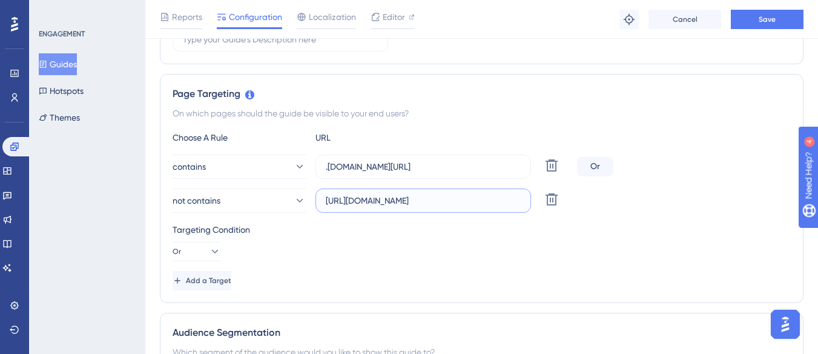
click at [447, 196] on input "[URL][DOMAIN_NAME]" at bounding box center [423, 200] width 195 height 13
drag, startPoint x: 477, startPoint y: 196, endPoint x: 526, endPoint y: 200, distance: 48.6
click at [526, 200] on label "[URL][DOMAIN_NAME]" at bounding box center [423, 200] width 216 height 24
click at [500, 200] on input "[URL][DOMAIN_NAME]" at bounding box center [423, 200] width 195 height 13
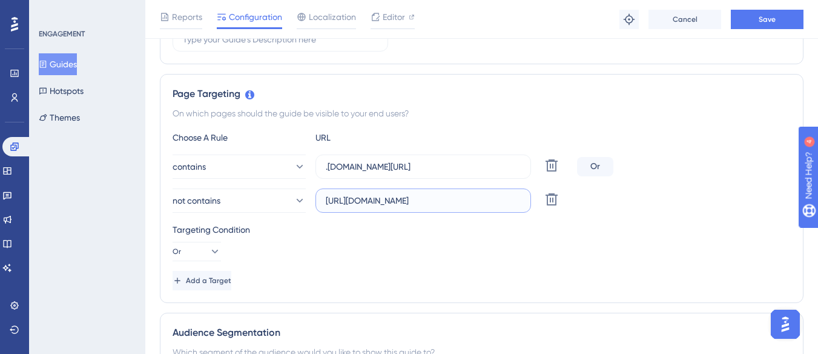
drag, startPoint x: 497, startPoint y: 200, endPoint x: 532, endPoint y: 204, distance: 34.7
click at [532, 204] on div "not contains [URL][DOMAIN_NAME] Delete" at bounding box center [373, 200] width 400 height 24
paste input "portaria/principal"
type input "https://supply-monitoramento.logistica.totvs.app/yms/portaria/principal"
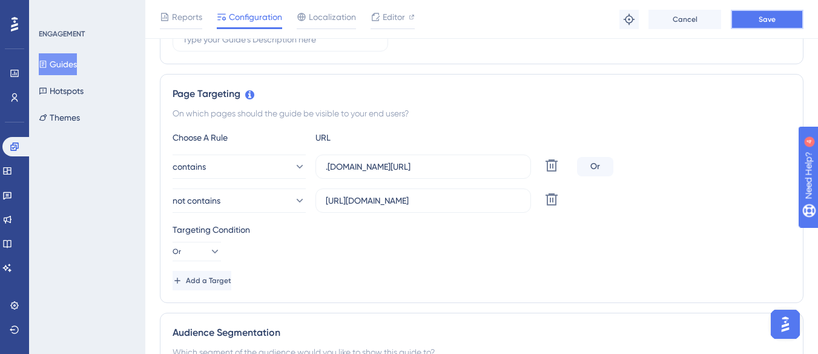
click at [768, 16] on span "Save" at bounding box center [767, 20] width 17 height 10
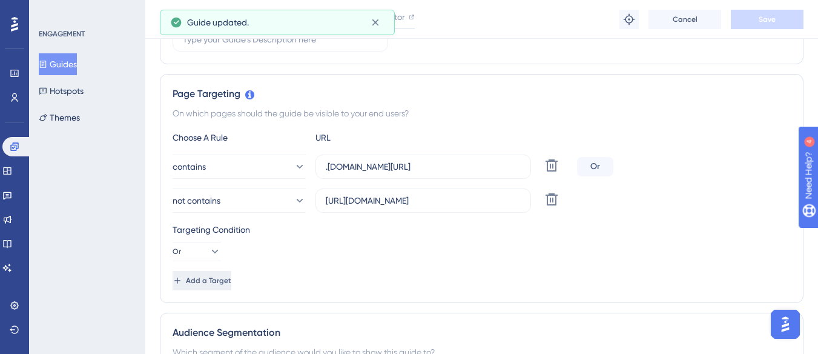
click at [214, 285] on span "Add a Target" at bounding box center [208, 281] width 45 height 10
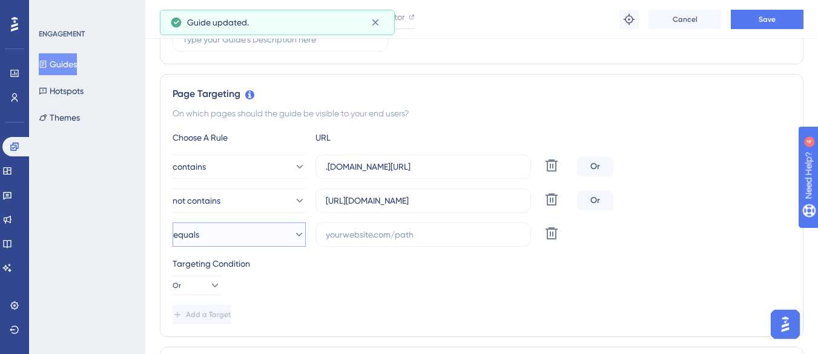
click at [225, 242] on button "equals" at bounding box center [239, 234] width 133 height 24
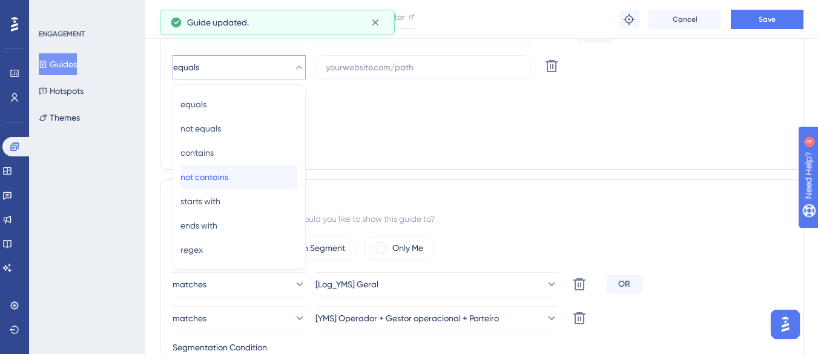
click at [225, 173] on span "not contains" at bounding box center [204, 177] width 48 height 15
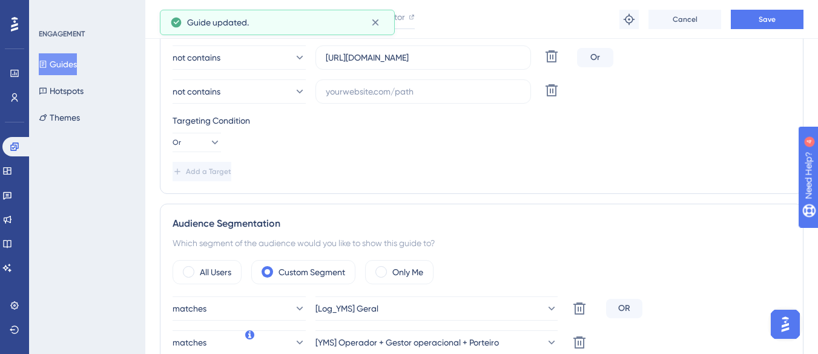
scroll to position [225, 0]
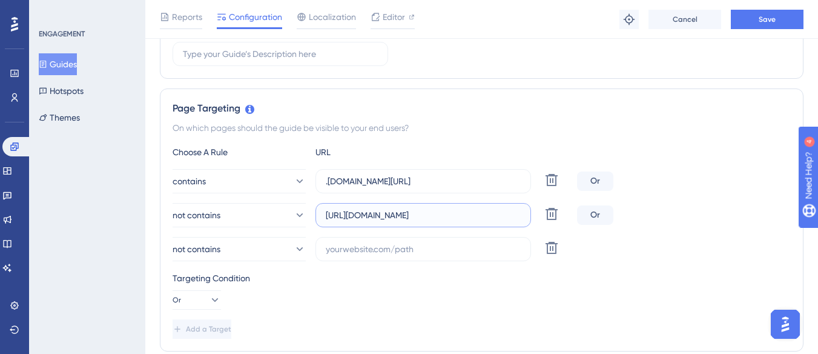
drag, startPoint x: 355, startPoint y: 215, endPoint x: 444, endPoint y: 222, distance: 89.3
click at [444, 222] on label "https://supply-monitoramento.logistica.totvs.app/yms/portaria/principal" at bounding box center [423, 215] width 216 height 24
click at [404, 249] on input "text" at bounding box center [423, 248] width 195 height 13
paste input "supply-monitoramento"
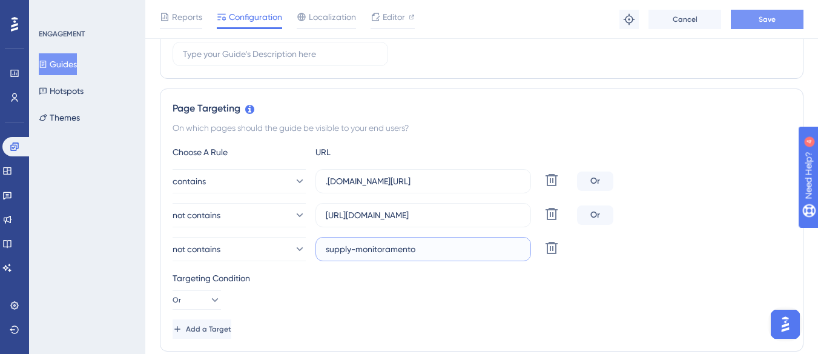
type input "supply-monitoramento"
click at [761, 23] on span "Save" at bounding box center [767, 20] width 17 height 10
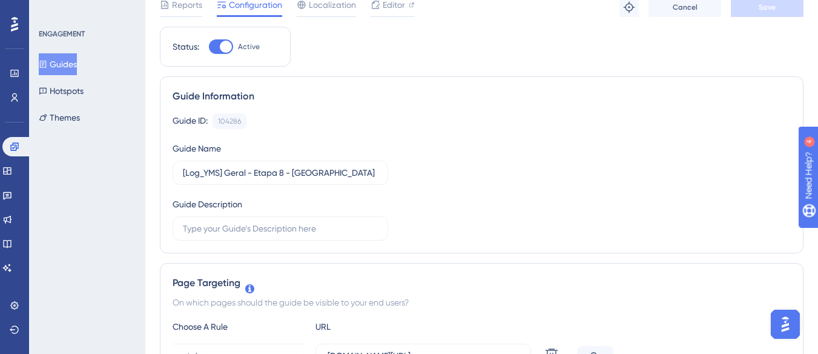
scroll to position [0, 0]
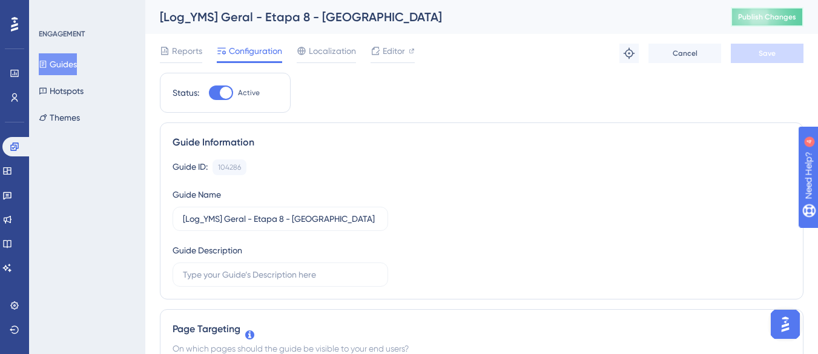
click at [779, 15] on span "Publish Changes" at bounding box center [767, 17] width 58 height 10
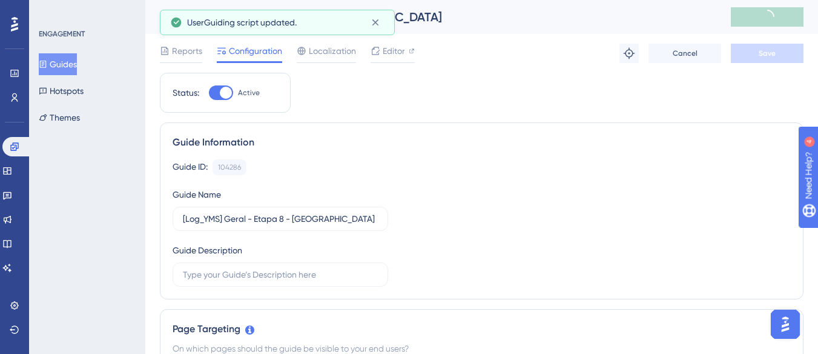
click at [47, 65] on icon at bounding box center [43, 64] width 8 height 8
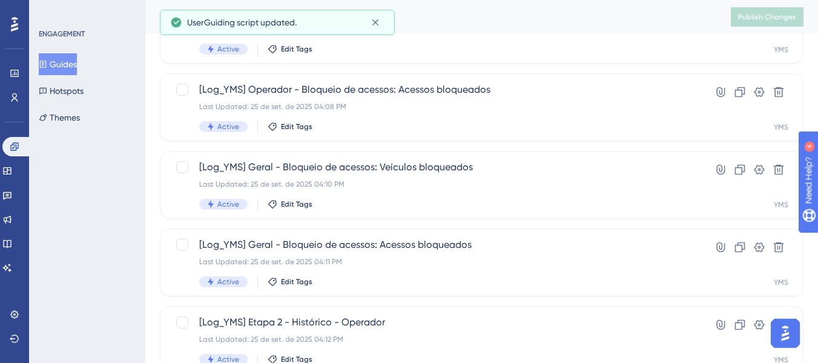
scroll to position [606, 0]
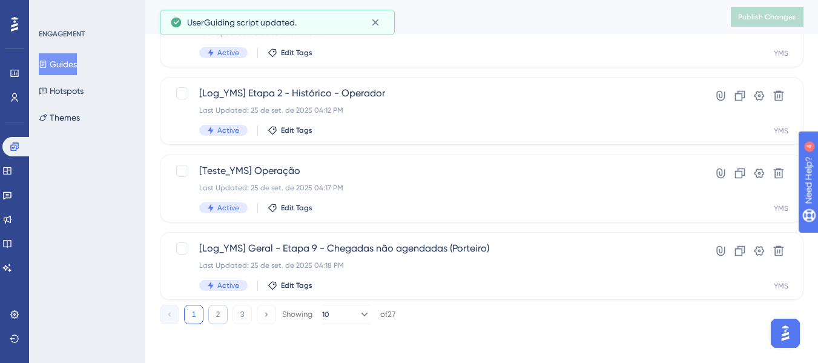
click at [216, 320] on button "2" at bounding box center [217, 314] width 19 height 19
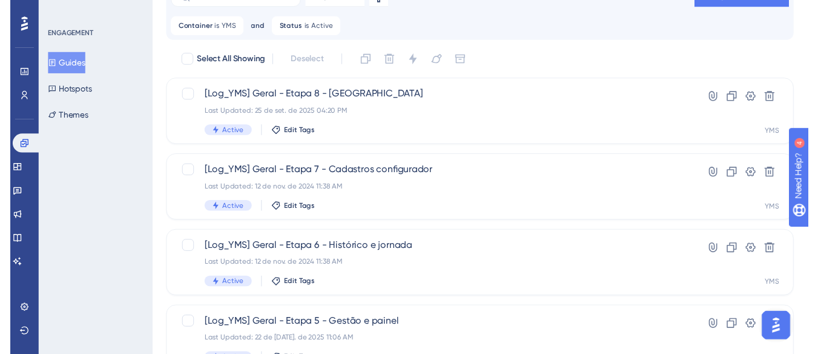
scroll to position [0, 0]
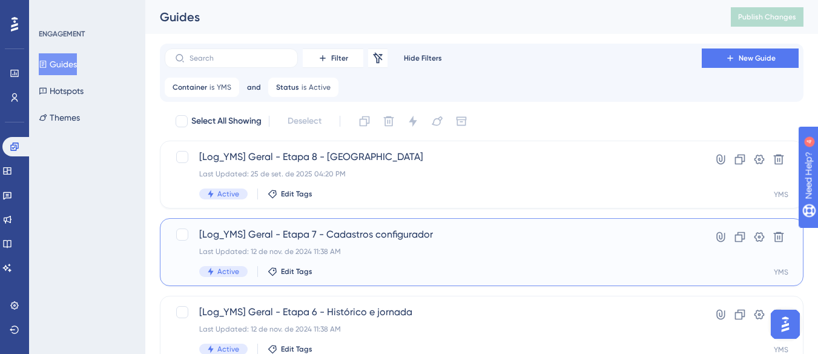
click at [351, 234] on span "[Log_YMS] Geral - Etapa 7 - Cadastros configurador" at bounding box center [433, 234] width 468 height 15
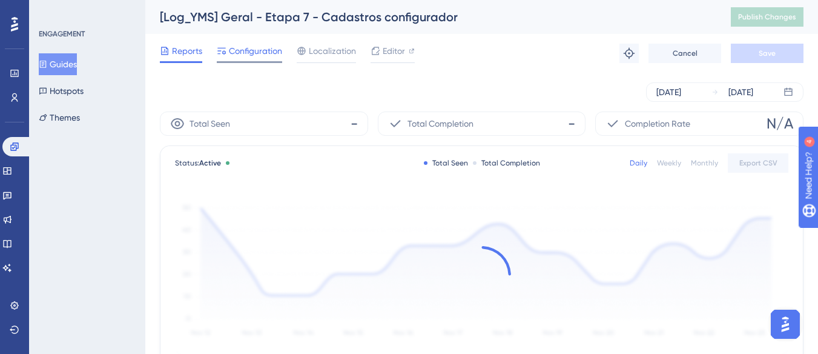
click at [257, 54] on span "Configuration" at bounding box center [255, 51] width 53 height 15
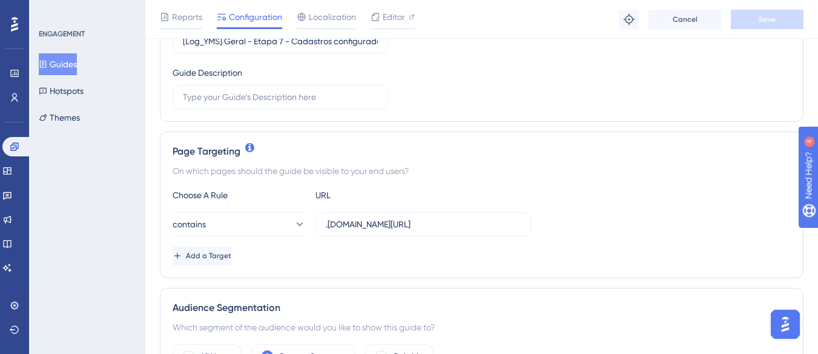
scroll to position [242, 0]
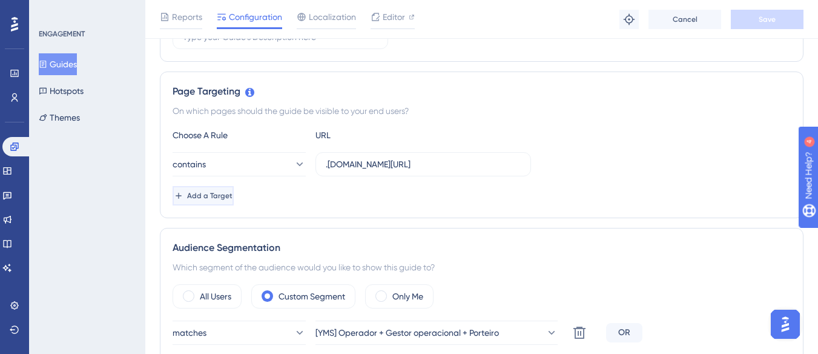
click at [203, 193] on button "Add a Target" at bounding box center [203, 195] width 61 height 19
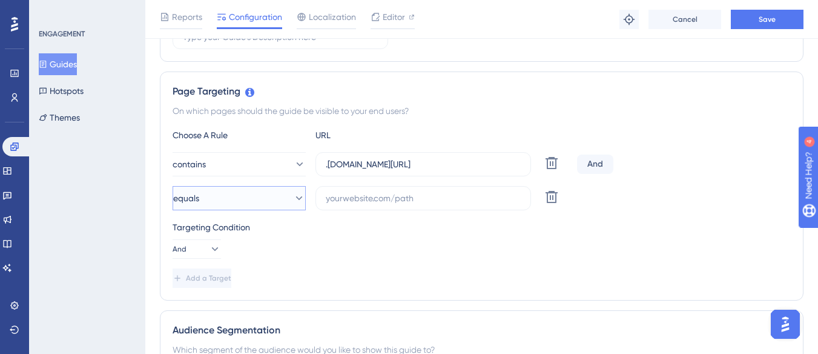
click at [199, 193] on span "equals" at bounding box center [186, 198] width 26 height 15
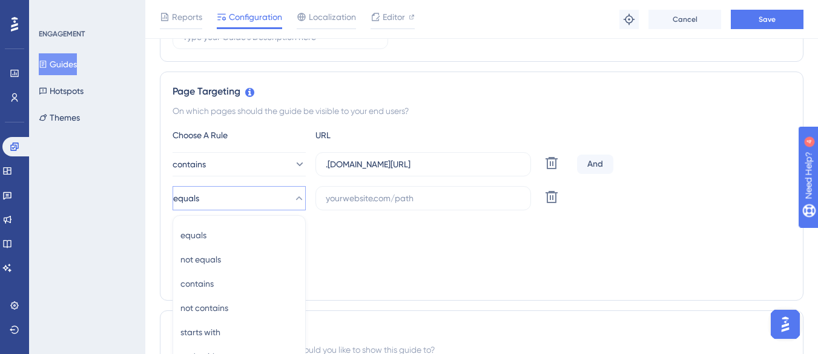
scroll to position [366, 0]
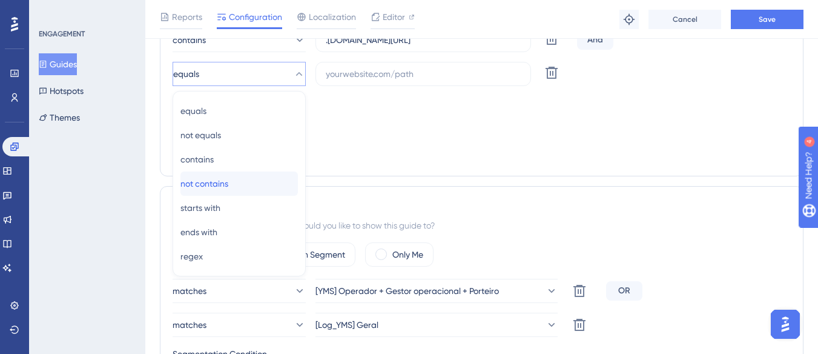
click at [217, 177] on span "not contains" at bounding box center [204, 183] width 48 height 15
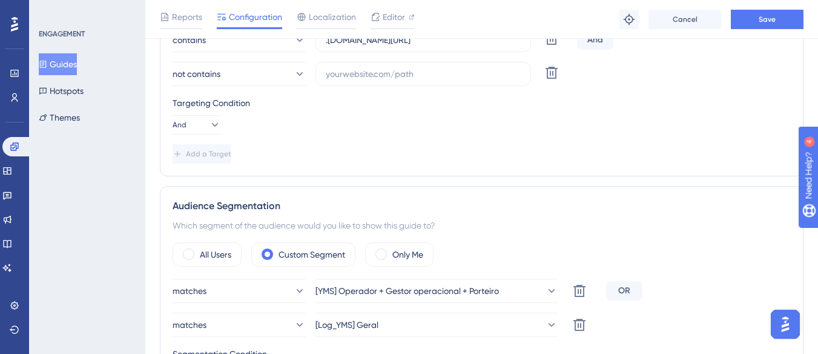
scroll to position [306, 0]
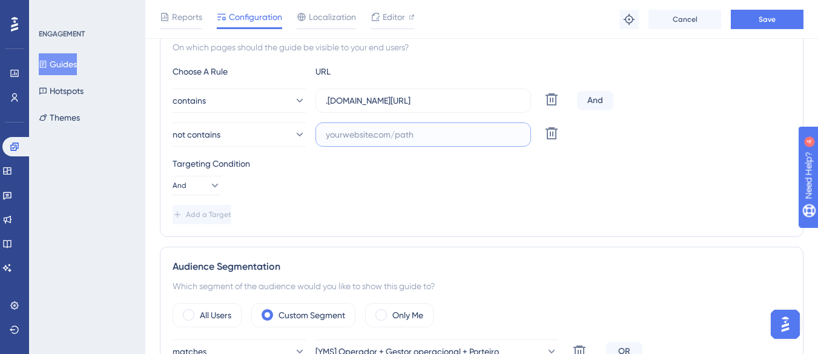
click at [410, 132] on input "text" at bounding box center [423, 134] width 195 height 13
paste input "[URL][DOMAIN_NAME]"
drag, startPoint x: 481, startPoint y: 105, endPoint x: 400, endPoint y: 102, distance: 81.8
click at [400, 102] on input ".[DOMAIN_NAME][URL]" at bounding box center [423, 100] width 195 height 13
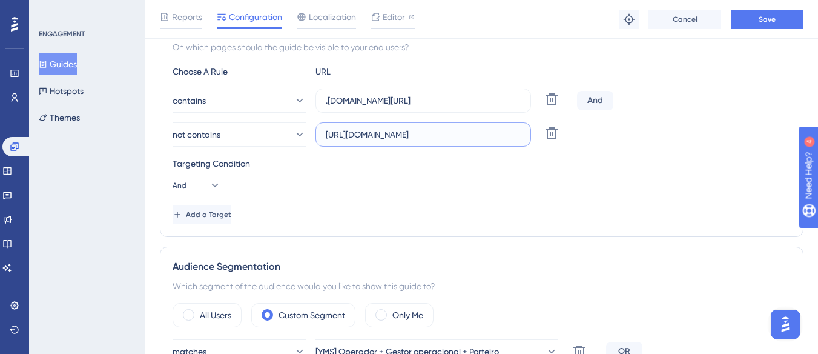
scroll to position [0, 23]
drag, startPoint x: 400, startPoint y: 130, endPoint x: 522, endPoint y: 137, distance: 121.9
click at [522, 137] on label "[URL][DOMAIN_NAME]" at bounding box center [423, 134] width 216 height 24
click at [526, 133] on label "[URL][DOMAIN_NAME]" at bounding box center [423, 134] width 216 height 24
click at [521, 133] on input "[URL][DOMAIN_NAME]" at bounding box center [423, 134] width 195 height 13
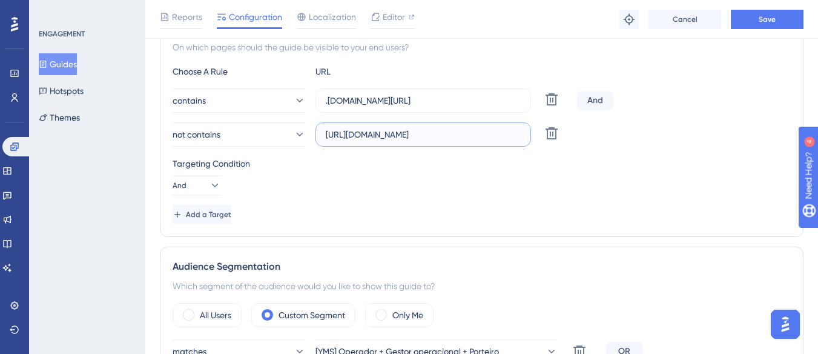
scroll to position [0, 0]
click at [506, 136] on input "[URL][DOMAIN_NAME]" at bounding box center [423, 134] width 195 height 13
click at [523, 136] on label "[URL][DOMAIN_NAME]" at bounding box center [423, 134] width 216 height 24
click at [504, 135] on input "[URL][DOMAIN_NAME]" at bounding box center [423, 134] width 195 height 13
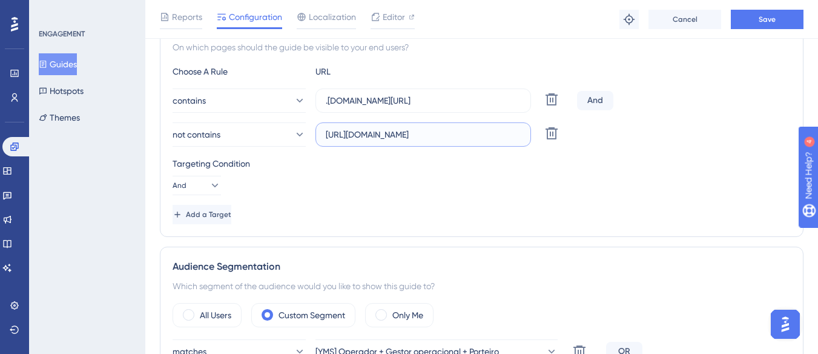
drag, startPoint x: 498, startPoint y: 134, endPoint x: 532, endPoint y: 139, distance: 34.8
click at [532, 139] on div "not contains [URL][DOMAIN_NAME] Delete" at bounding box center [373, 134] width 400 height 24
paste input "configurador"
type input "[URL][DOMAIN_NAME]"
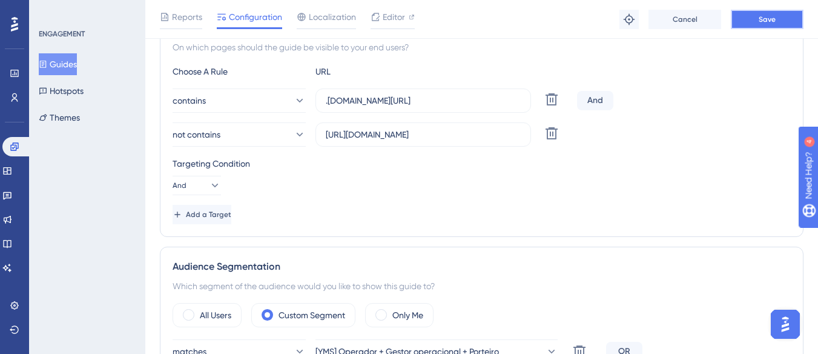
click at [744, 22] on button "Save" at bounding box center [767, 19] width 73 height 19
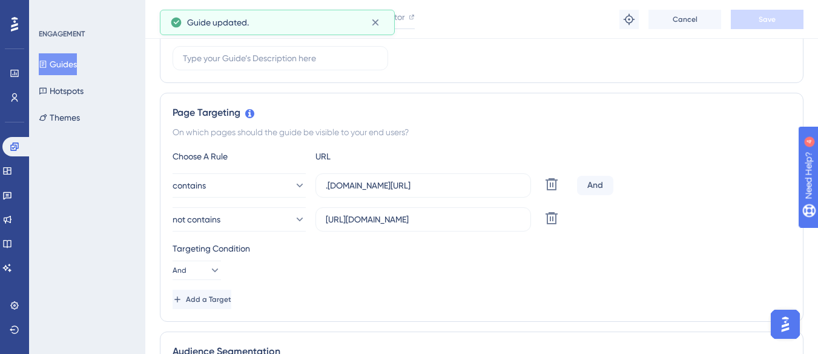
scroll to position [303, 0]
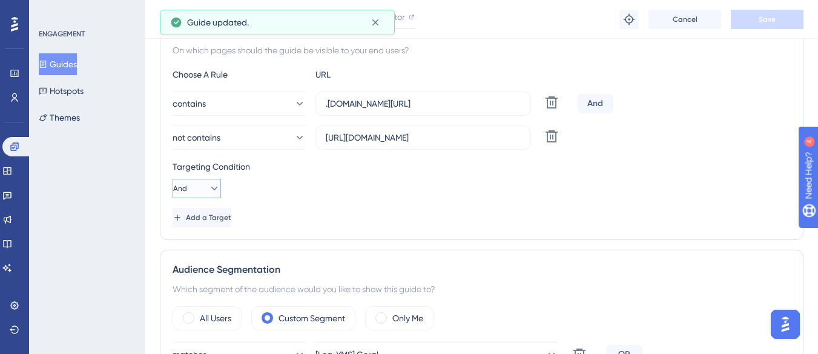
click at [187, 188] on span "And" at bounding box center [180, 188] width 14 height 10
click at [180, 243] on div "And And Or Or" at bounding box center [197, 235] width 48 height 64
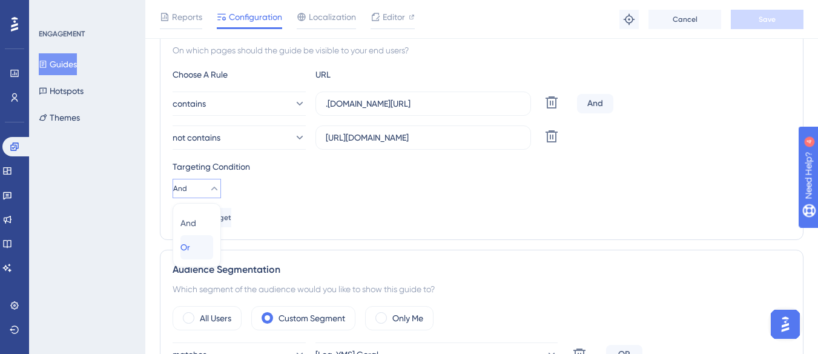
click at [187, 248] on span "Or" at bounding box center [185, 247] width 10 height 15
click at [752, 19] on button "Save" at bounding box center [767, 19] width 73 height 19
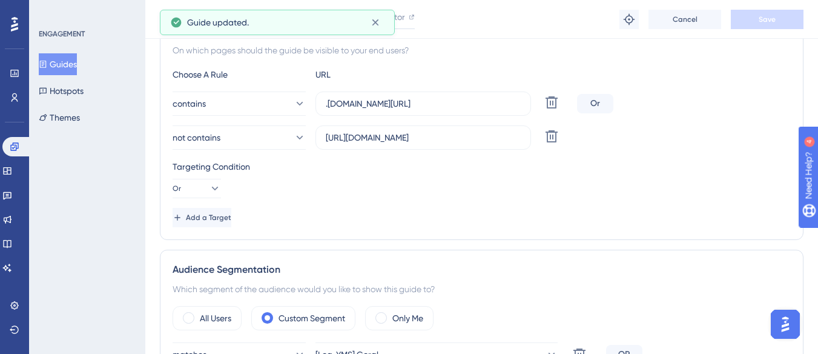
scroll to position [0, 0]
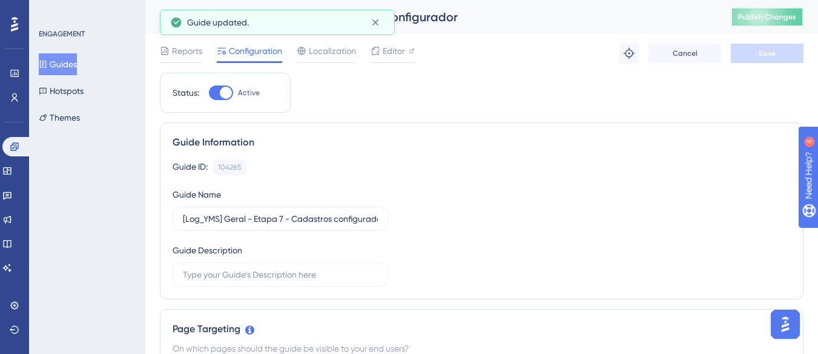
click at [748, 18] on button "Publish Changes" at bounding box center [767, 16] width 73 height 19
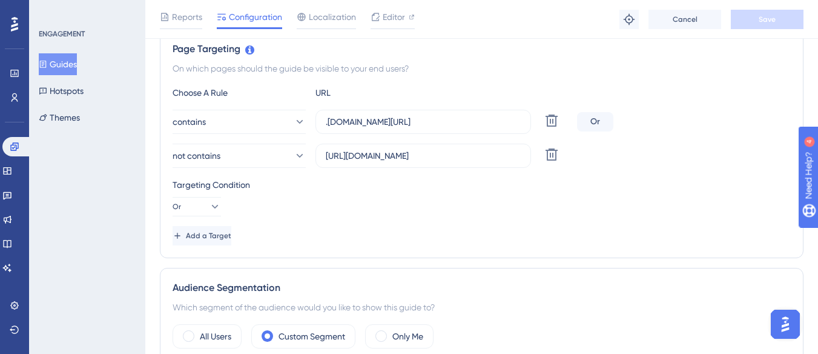
scroll to position [303, 0]
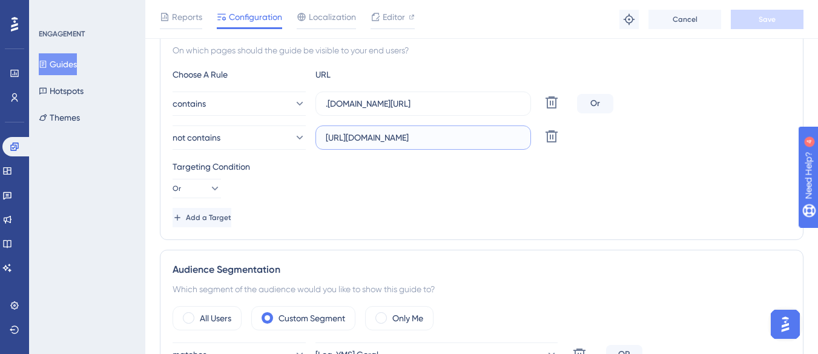
drag, startPoint x: 358, startPoint y: 141, endPoint x: 445, endPoint y: 145, distance: 87.3
click at [445, 145] on label "[URL][DOMAIN_NAME]" at bounding box center [423, 137] width 216 height 24
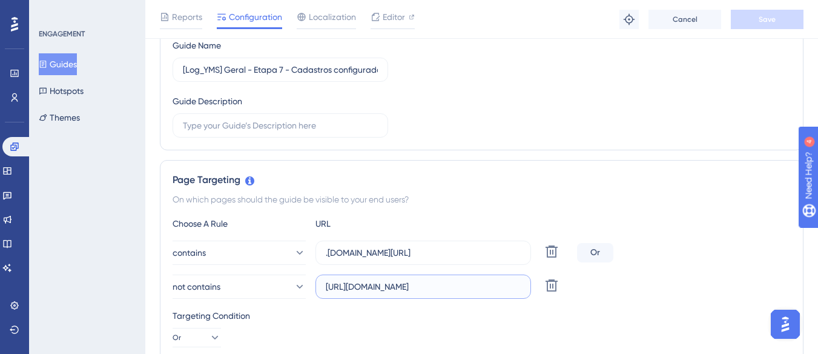
scroll to position [242, 0]
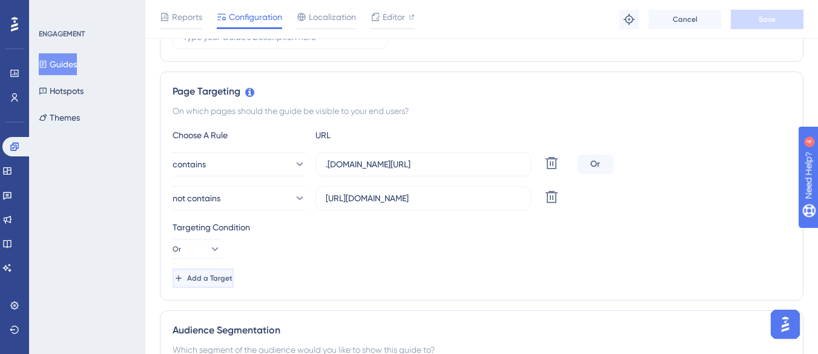
click at [214, 285] on button "Add a Target" at bounding box center [203, 277] width 61 height 19
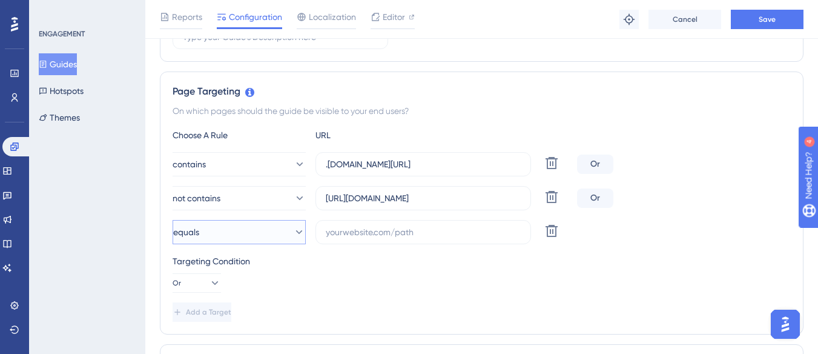
click at [240, 231] on button "equals" at bounding box center [239, 232] width 133 height 24
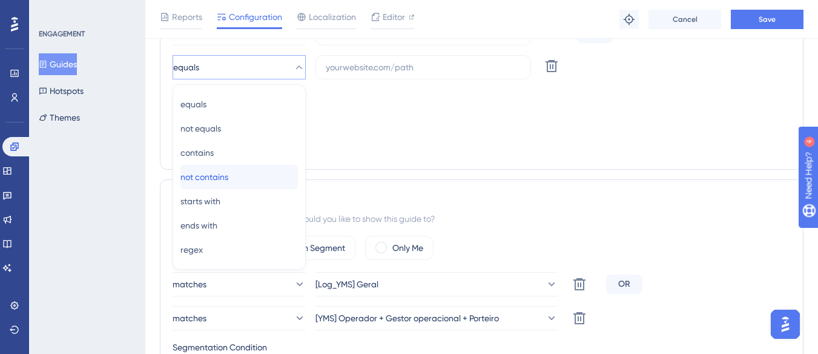
click at [228, 170] on span "not contains" at bounding box center [204, 177] width 48 height 15
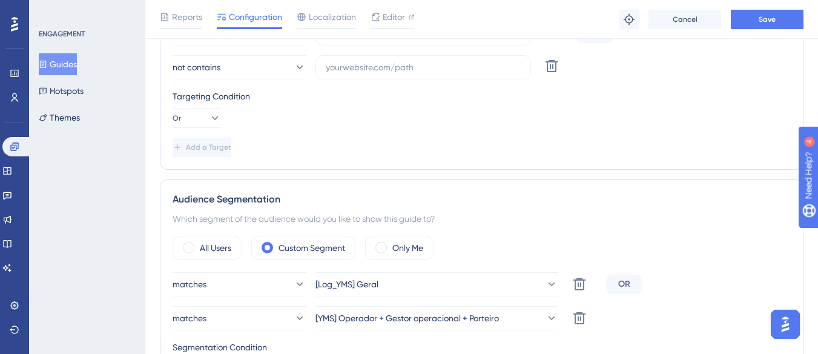
scroll to position [346, 0]
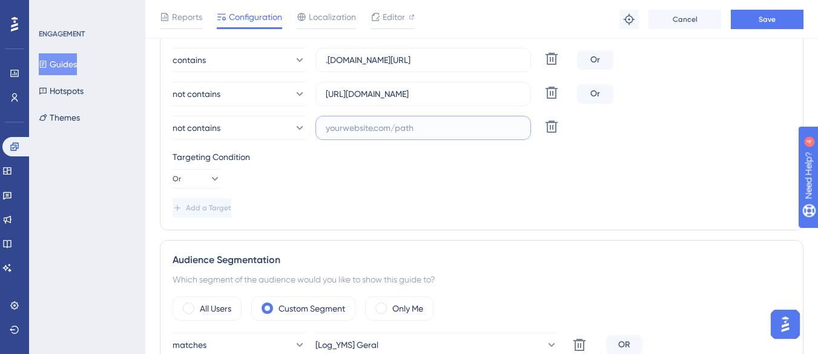
click at [355, 126] on input "text" at bounding box center [423, 127] width 195 height 13
paste input "supply-monitoramento"
type input "supply-monitoramento"
click at [776, 4] on div "Reports Configuration Localization Editor Troubleshoot Cancel Save" at bounding box center [481, 19] width 673 height 39
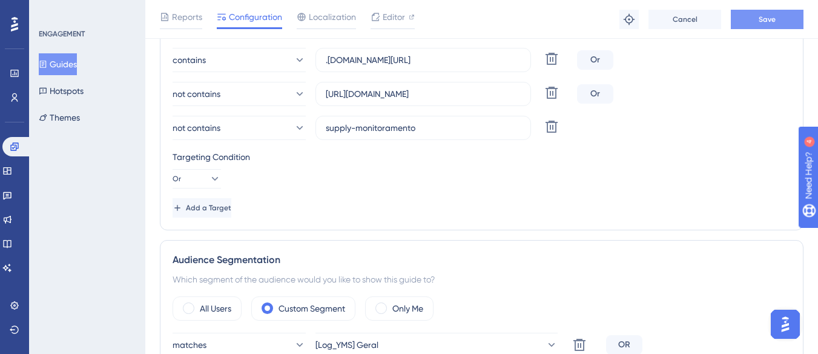
click at [773, 16] on span "Save" at bounding box center [767, 20] width 17 height 10
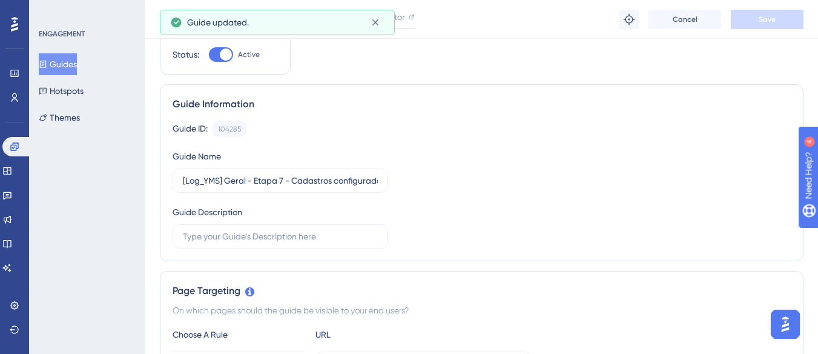
scroll to position [0, 0]
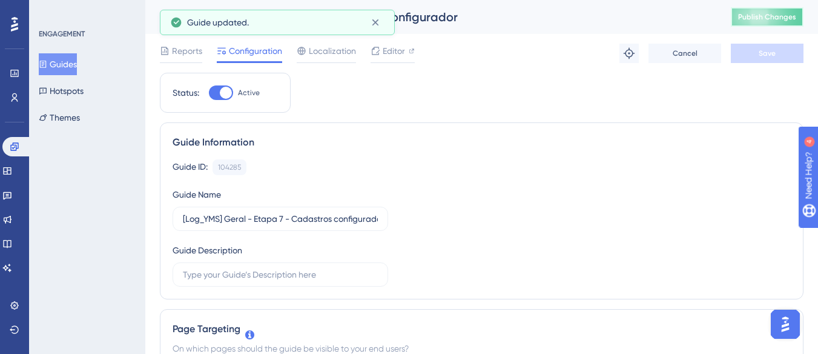
click at [766, 25] on button "Publish Changes" at bounding box center [767, 16] width 73 height 19
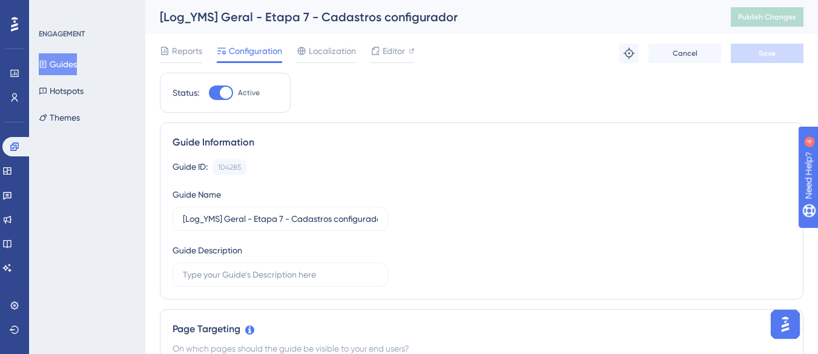
click at [75, 64] on button "Guides" at bounding box center [58, 64] width 38 height 22
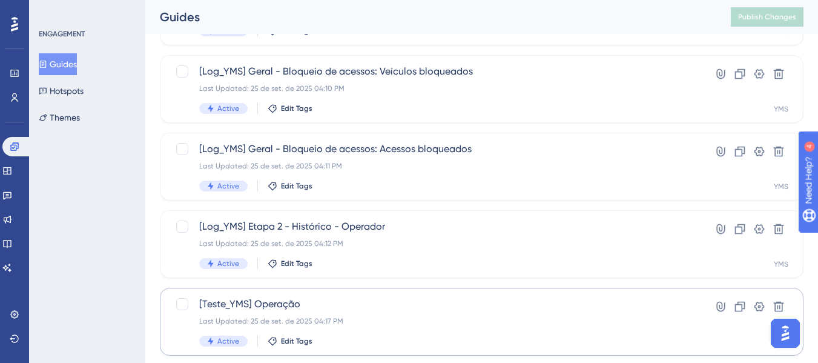
scroll to position [606, 0]
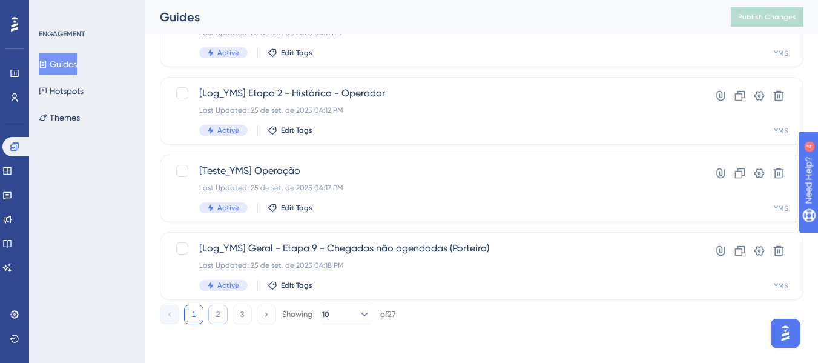
click at [223, 314] on button "2" at bounding box center [217, 314] width 19 height 19
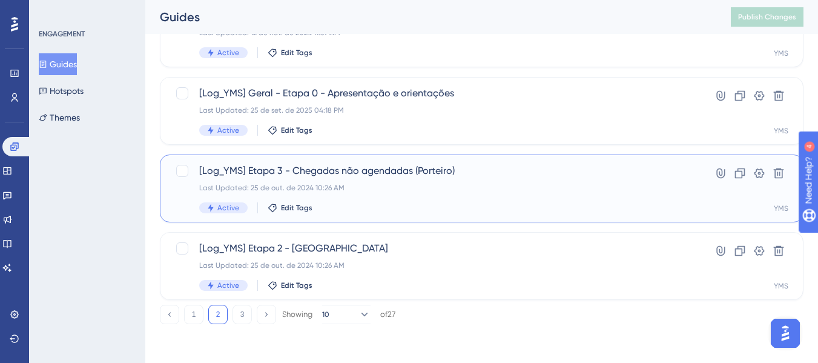
click at [403, 195] on div "[Log_YMS] Etapa 3 - Chegadas não agendadas (Porteiro) Last Updated: 25 de out. …" at bounding box center [433, 188] width 468 height 50
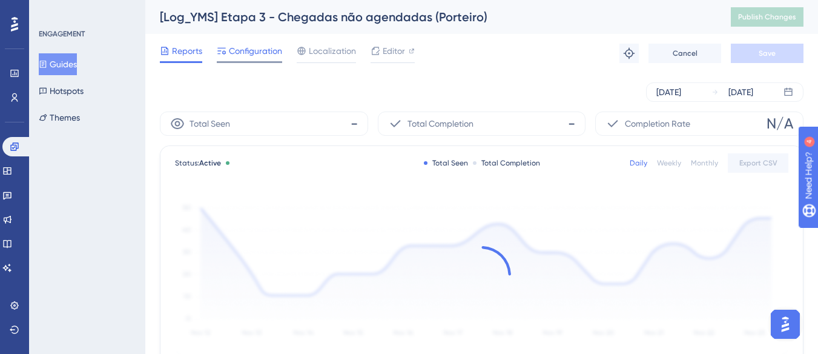
click at [260, 45] on span "Configuration" at bounding box center [255, 51] width 53 height 15
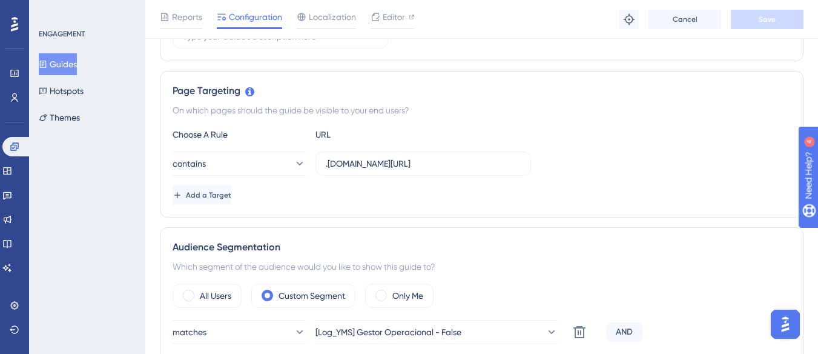
scroll to position [242, 0]
click at [234, 195] on button "Add a Target" at bounding box center [203, 195] width 61 height 19
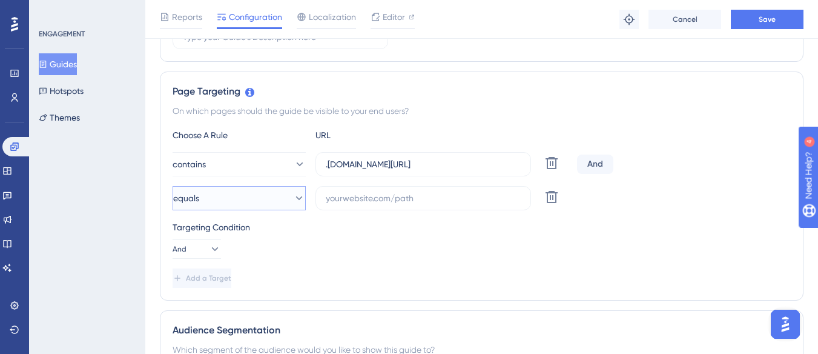
click at [251, 193] on button "equals" at bounding box center [239, 198] width 133 height 24
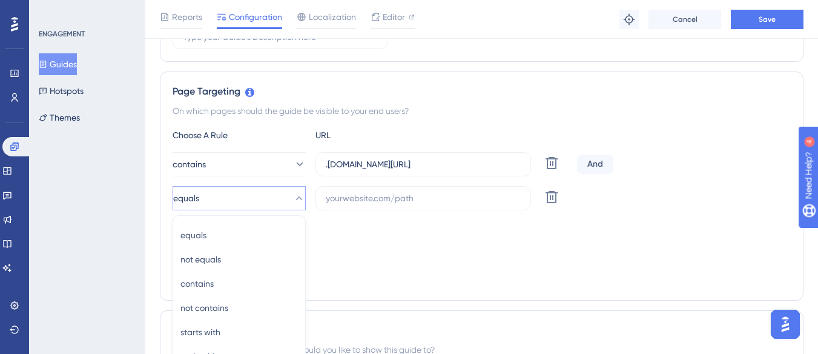
scroll to position [373, 0]
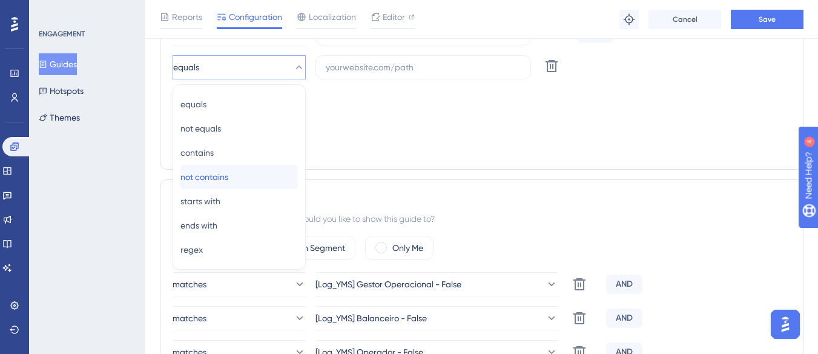
click at [228, 176] on span "not contains" at bounding box center [204, 177] width 48 height 15
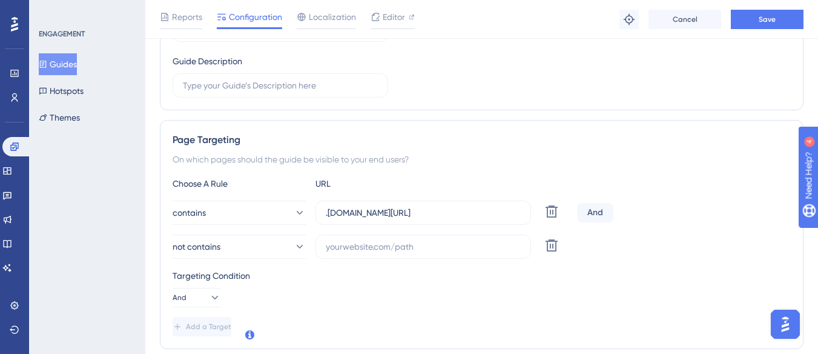
scroll to position [191, 0]
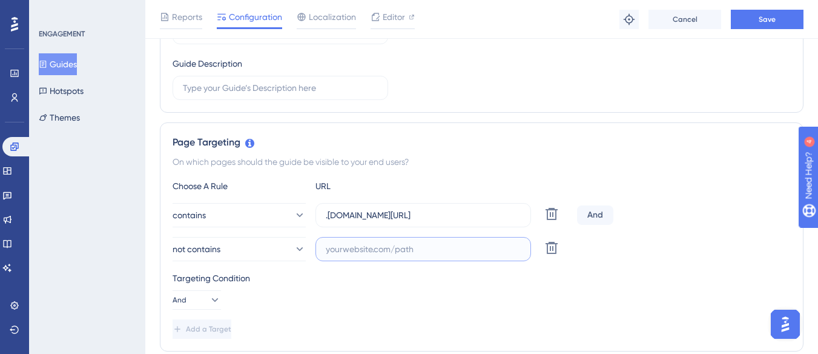
click at [370, 255] on input "text" at bounding box center [423, 248] width 195 height 13
paste input "[URL][DOMAIN_NAME]"
click at [207, 307] on button "And" at bounding box center [197, 299] width 48 height 19
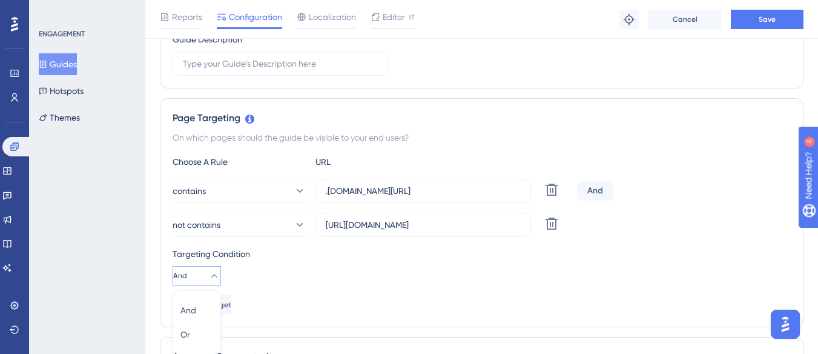
scroll to position [361, 0]
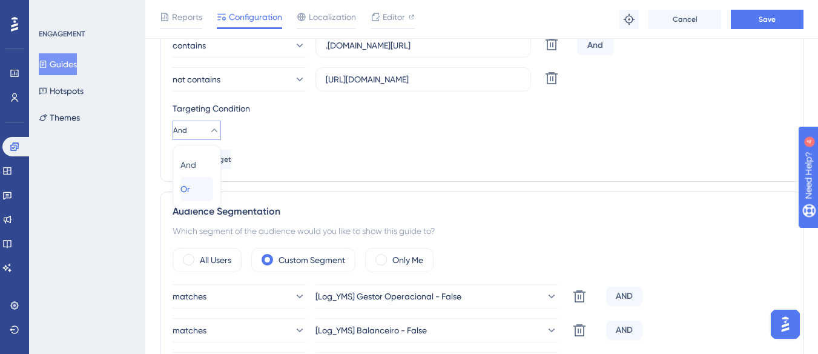
click at [199, 194] on div "Or Or" at bounding box center [196, 189] width 33 height 24
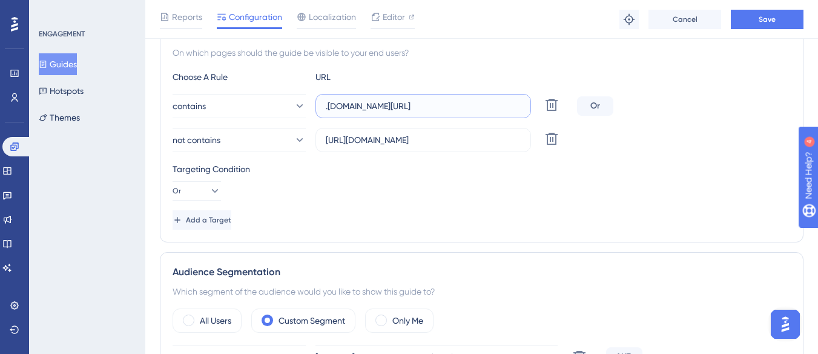
drag, startPoint x: 501, startPoint y: 108, endPoint x: 400, endPoint y: 119, distance: 101.0
click at [400, 119] on div "contains .logistica.totvs.app/yms/portaria/principal Delete Or not contains htt…" at bounding box center [482, 123] width 618 height 58
drag, startPoint x: 509, startPoint y: 147, endPoint x: 523, endPoint y: 150, distance: 14.3
click at [523, 150] on label "[URL][DOMAIN_NAME]" at bounding box center [423, 140] width 216 height 24
click at [521, 147] on input "[URL][DOMAIN_NAME]" at bounding box center [423, 139] width 195 height 13
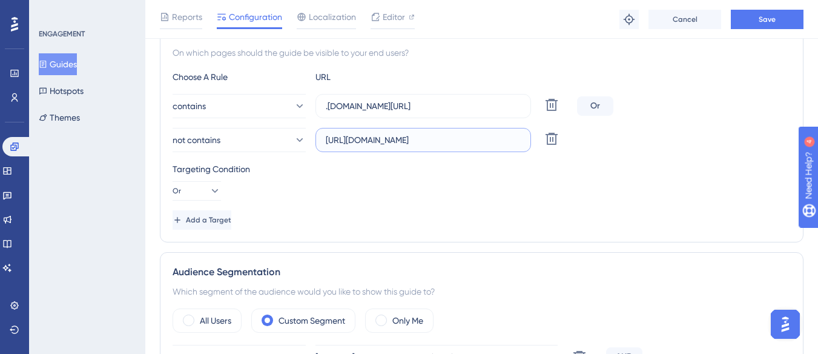
scroll to position [0, 23]
drag, startPoint x: 503, startPoint y: 139, endPoint x: 536, endPoint y: 141, distance: 33.4
click at [536, 141] on div "not contains [URL][DOMAIN_NAME] Delete" at bounding box center [373, 140] width 400 height 24
paste input "portaria/principal"
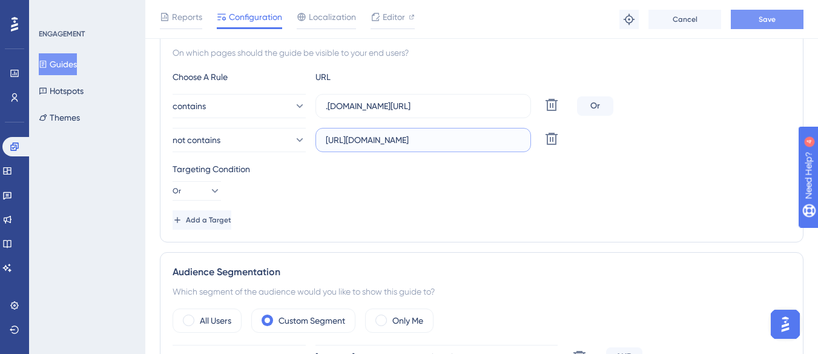
type input "https://supply-monitoramento.logistica.totvs.app/yms/portaria/principal"
click at [757, 24] on button "Save" at bounding box center [767, 19] width 73 height 19
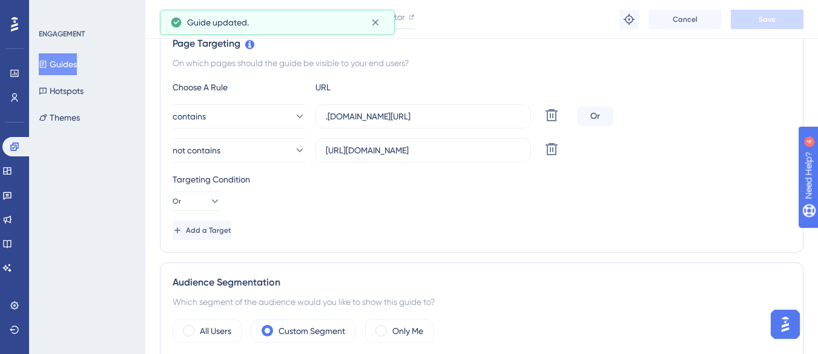
scroll to position [0, 0]
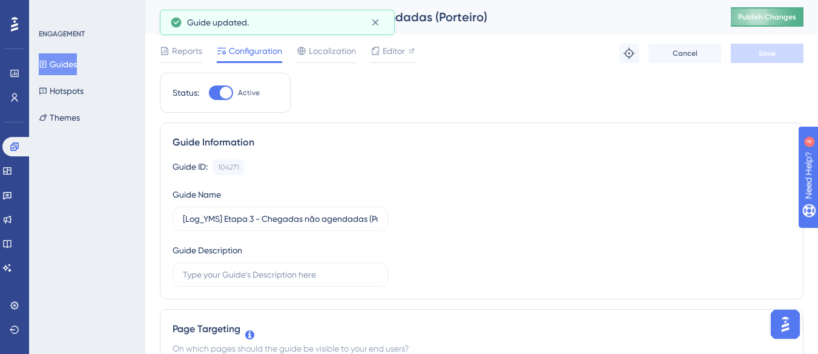
click at [757, 19] on span "Publish Changes" at bounding box center [767, 17] width 58 height 10
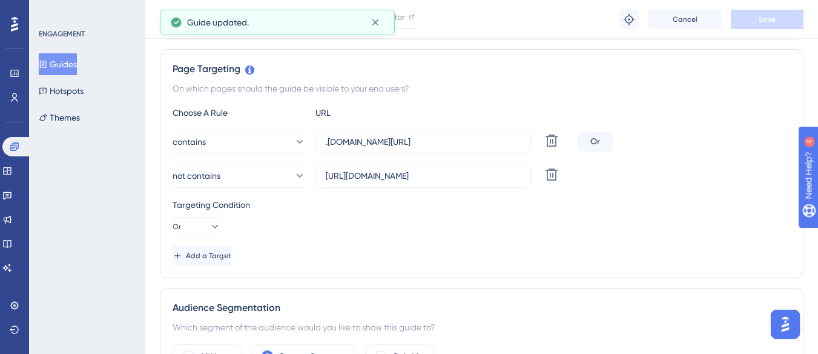
scroll to position [303, 0]
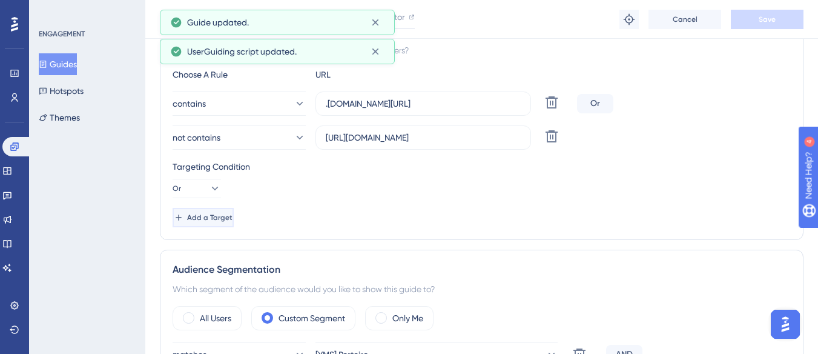
click at [214, 221] on span "Add a Target" at bounding box center [209, 218] width 45 height 10
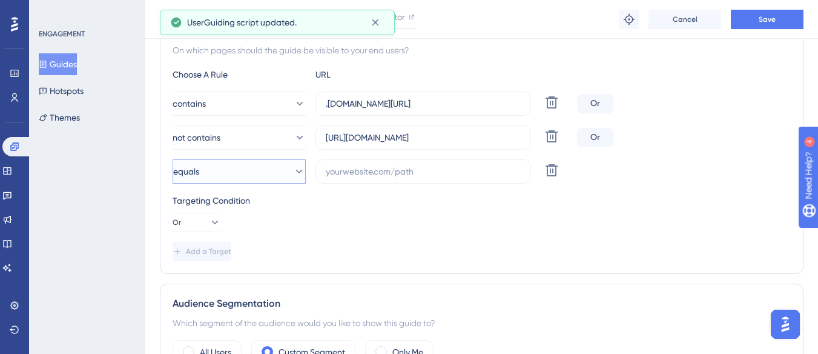
click at [246, 174] on button "equals" at bounding box center [239, 171] width 133 height 24
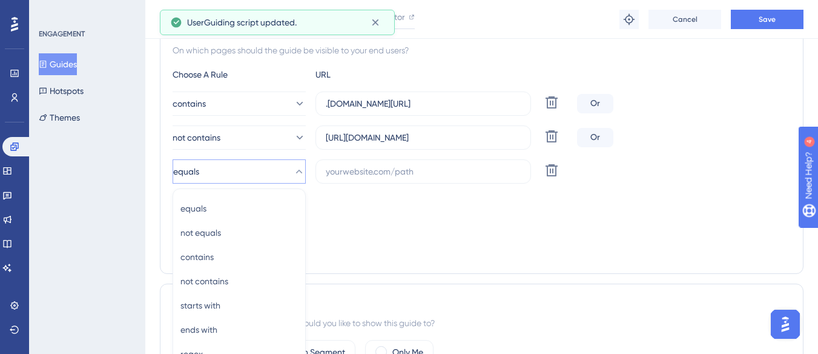
scroll to position [407, 0]
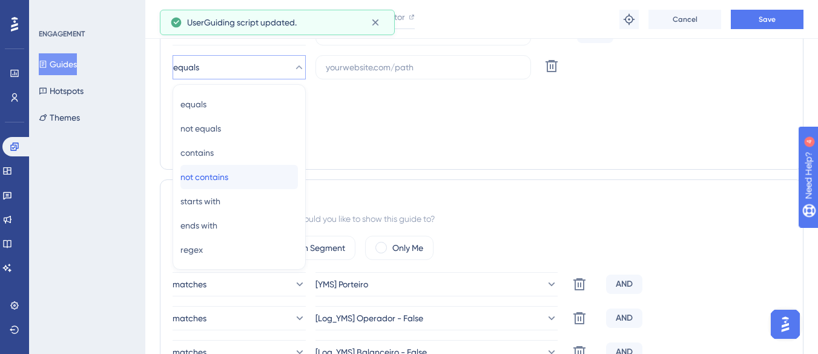
click at [245, 182] on div "not contains not contains" at bounding box center [238, 177] width 117 height 24
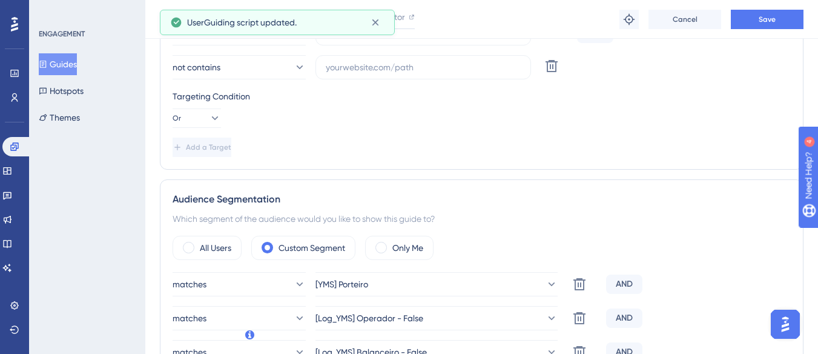
scroll to position [286, 0]
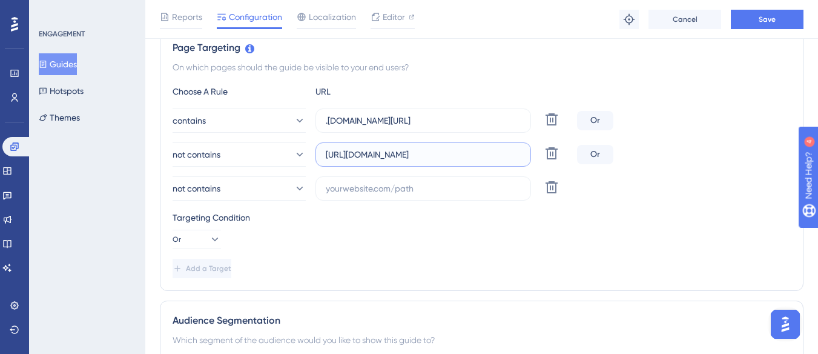
drag, startPoint x: 356, startPoint y: 154, endPoint x: 446, endPoint y: 167, distance: 90.4
click at [446, 167] on div "contains .logistica.totvs.app/yms/portaria/principal Delete Or not contains htt…" at bounding box center [482, 154] width 618 height 92
click at [386, 187] on input "text" at bounding box center [423, 188] width 195 height 13
paste input "supply-monitoramento"
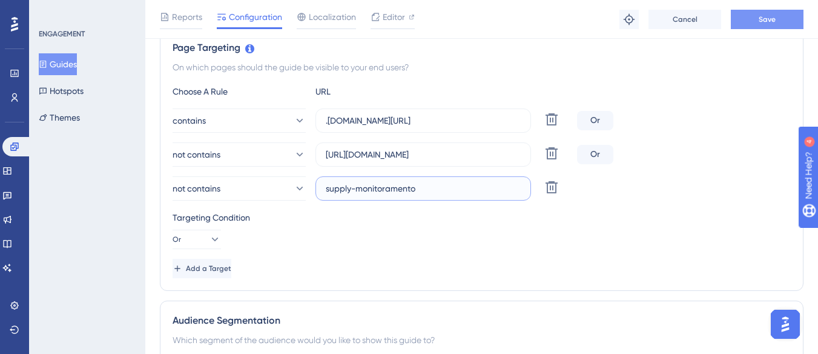
type input "supply-monitoramento"
click at [744, 24] on button "Save" at bounding box center [767, 19] width 73 height 19
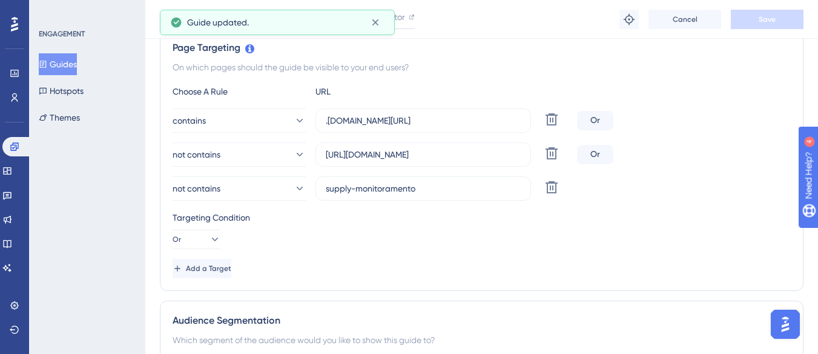
scroll to position [0, 0]
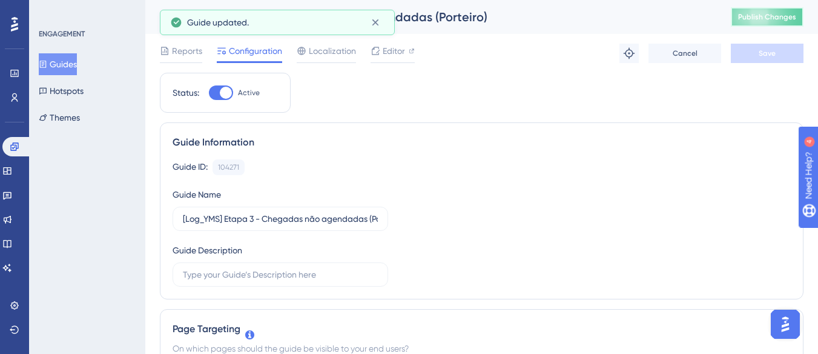
click at [750, 25] on button "Publish Changes" at bounding box center [767, 16] width 73 height 19
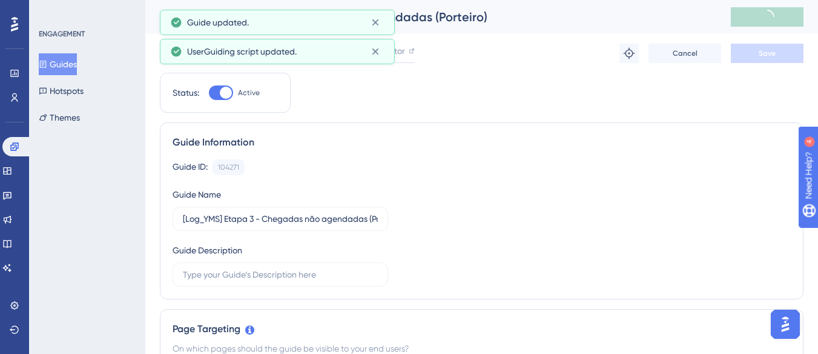
click at [62, 59] on button "Guides" at bounding box center [58, 64] width 38 height 22
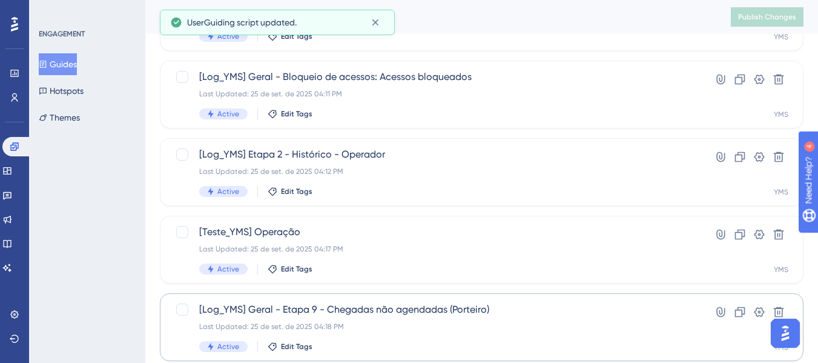
scroll to position [606, 0]
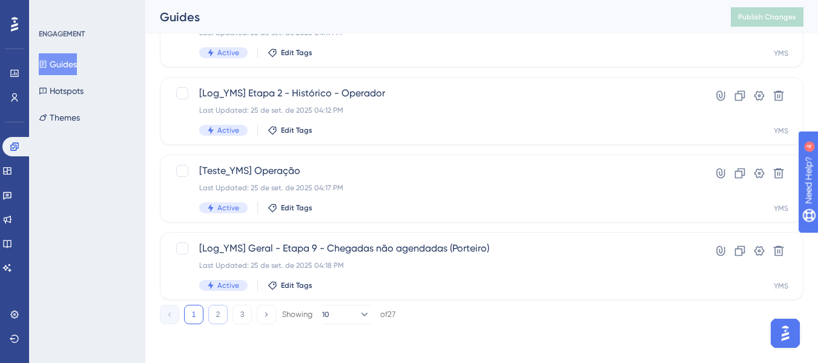
click at [216, 317] on button "2" at bounding box center [217, 314] width 19 height 19
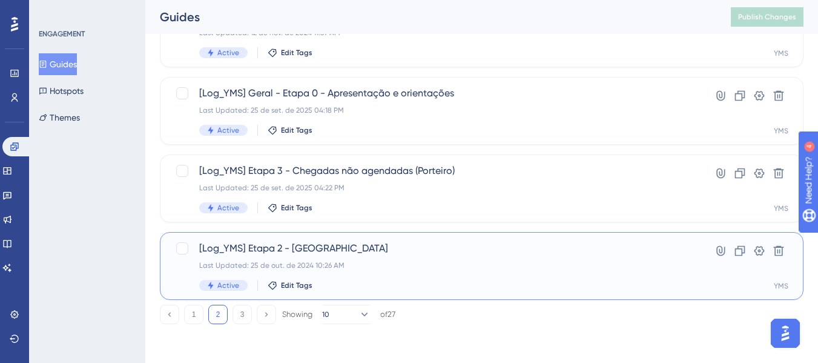
click at [403, 259] on div "[Log_YMS] Etapa 2 - Portaria Last Updated: 25 de out. de 2024 10:26 AM Active E…" at bounding box center [433, 266] width 468 height 50
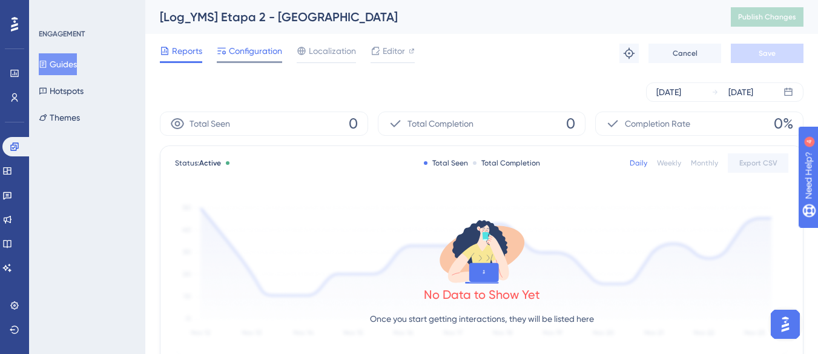
click at [269, 50] on span "Configuration" at bounding box center [255, 51] width 53 height 15
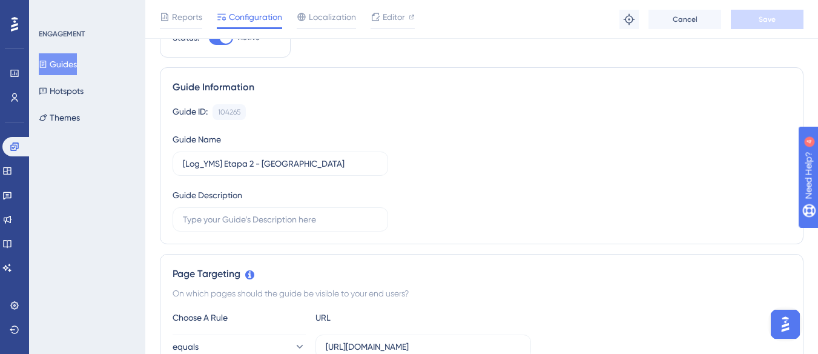
scroll to position [182, 0]
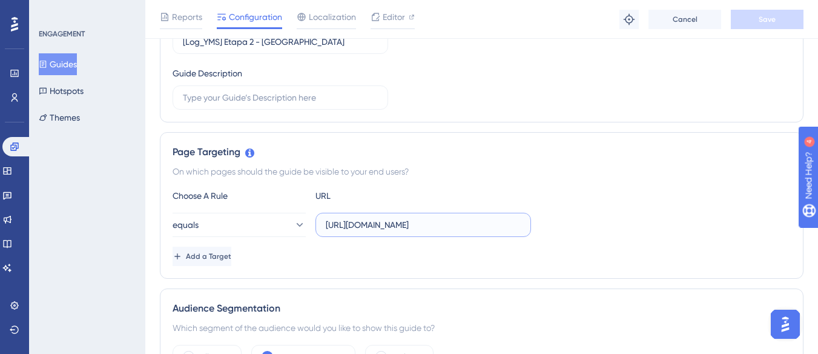
drag, startPoint x: 378, startPoint y: 225, endPoint x: 314, endPoint y: 227, distance: 63.6
click at [314, 225] on div "equals https://demo.logistica.totvs.app/yms/portaria/principal" at bounding box center [352, 225] width 358 height 24
type input ".[DOMAIN_NAME][URL]"
click at [278, 220] on button "equals" at bounding box center [239, 225] width 133 height 24
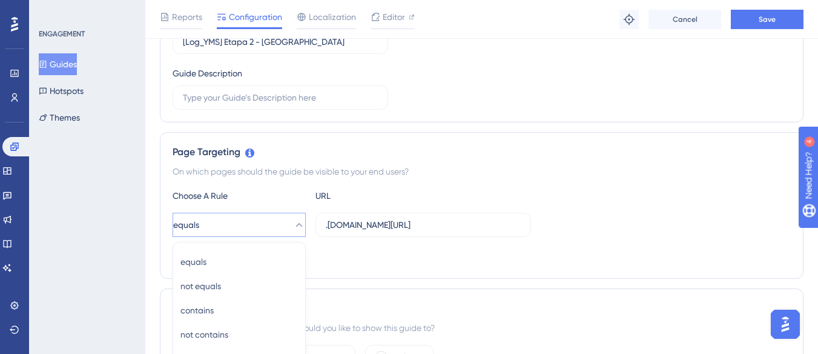
scroll to position [339, 0]
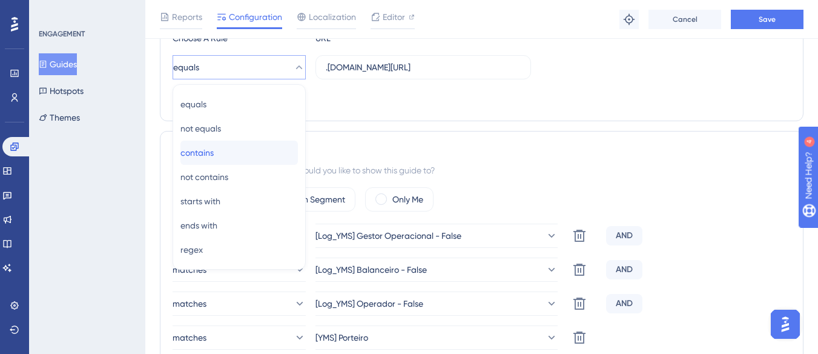
click at [249, 156] on div "contains contains" at bounding box center [238, 152] width 117 height 24
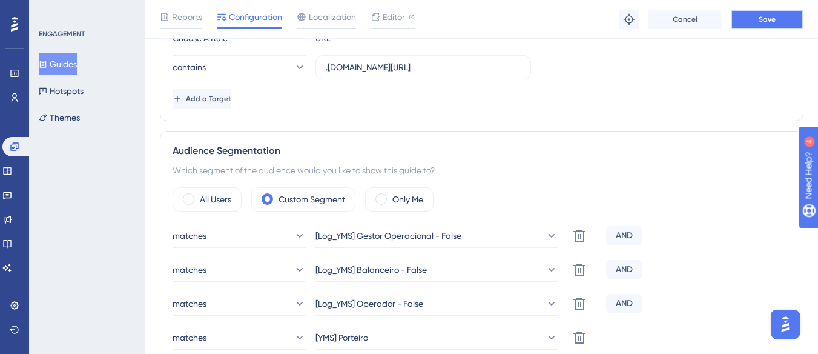
click at [759, 15] on span "Save" at bounding box center [767, 20] width 17 height 10
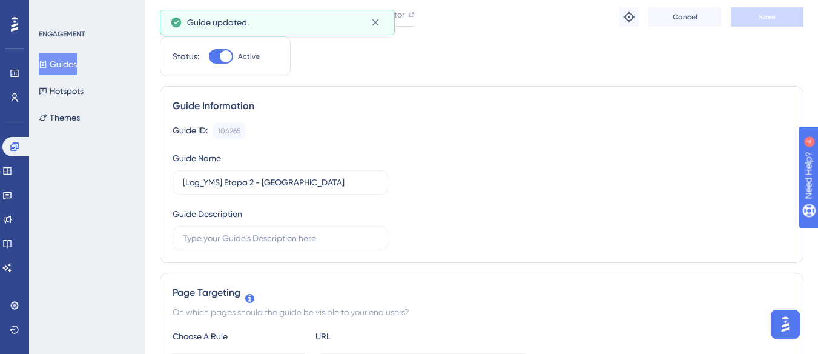
scroll to position [0, 0]
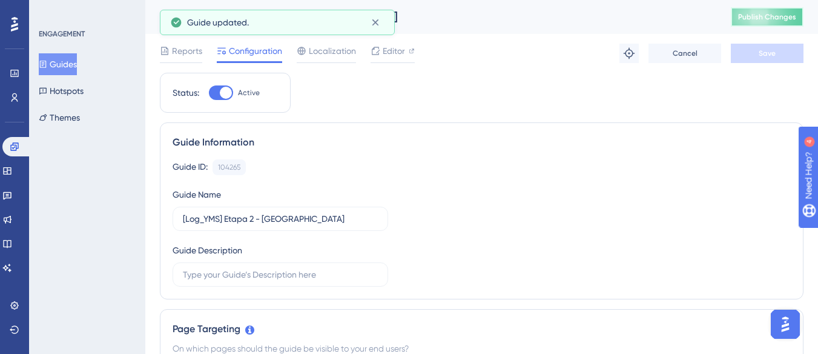
click at [767, 19] on span "Publish Changes" at bounding box center [767, 17] width 58 height 10
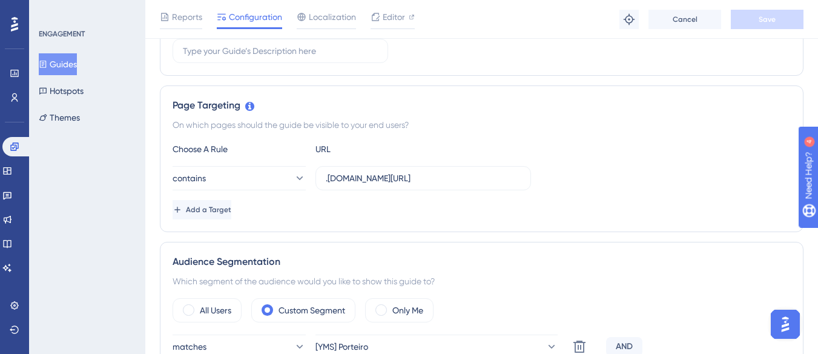
scroll to position [242, 0]
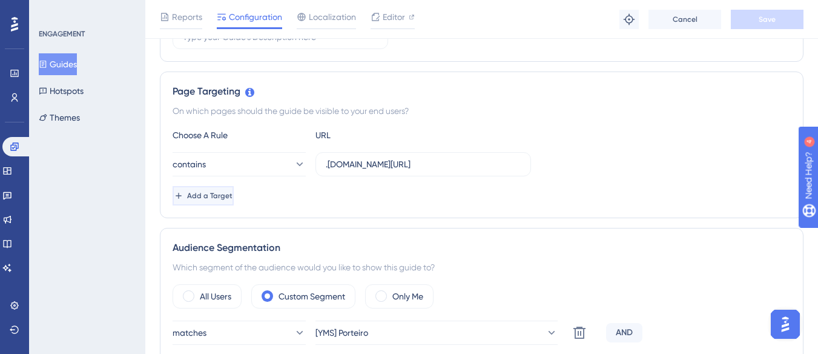
click at [183, 192] on icon at bounding box center [179, 196] width 10 height 10
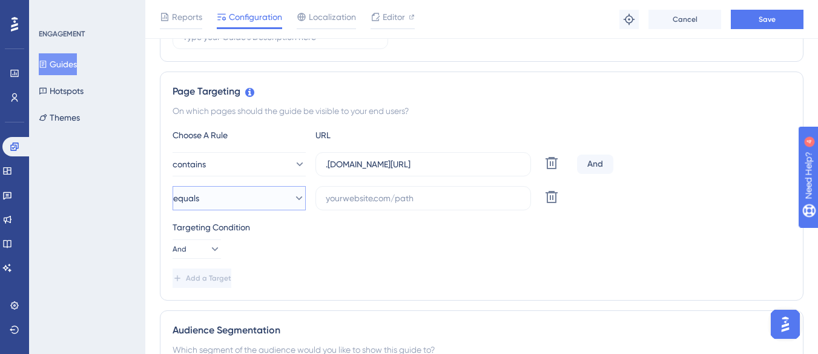
click at [199, 191] on span "equals" at bounding box center [186, 198] width 26 height 15
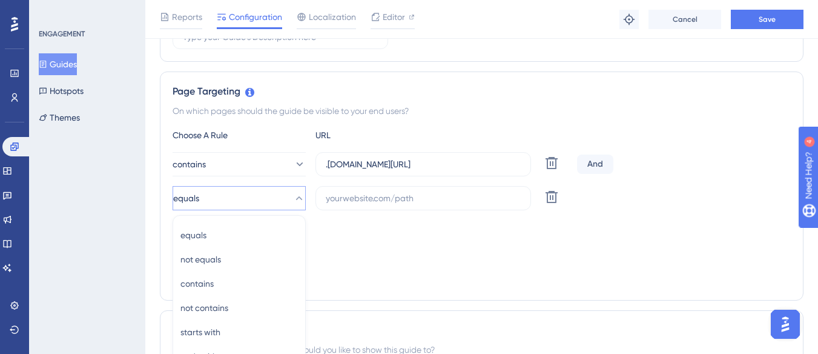
scroll to position [373, 0]
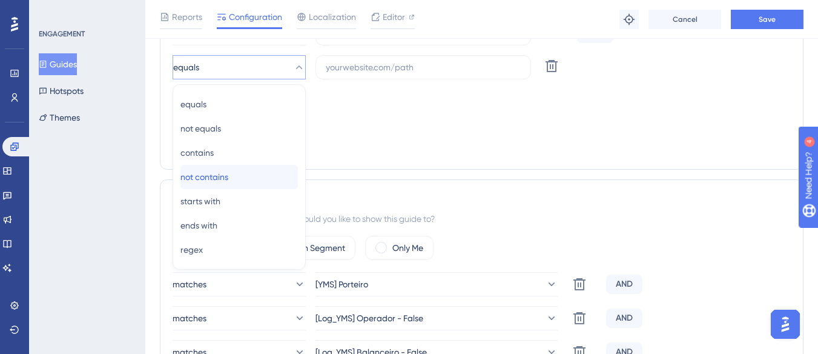
click at [224, 171] on span "not contains" at bounding box center [204, 177] width 48 height 15
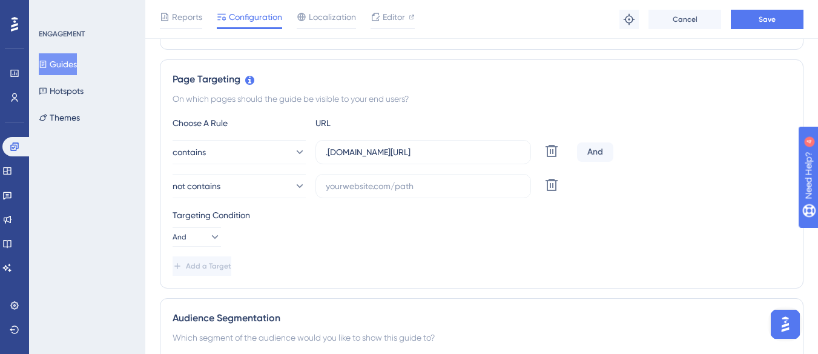
scroll to position [252, 0]
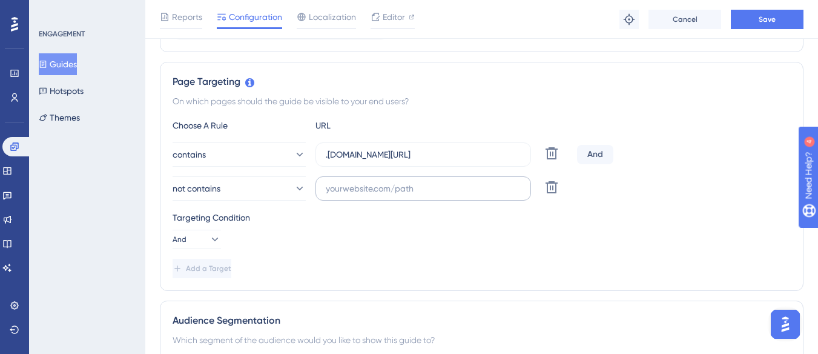
click at [334, 178] on label at bounding box center [423, 188] width 216 height 24
click at [334, 182] on input "text" at bounding box center [423, 188] width 195 height 13
paste input "[URL][DOMAIN_NAME]"
drag, startPoint x: 485, startPoint y: 156, endPoint x: 400, endPoint y: 158, distance: 85.4
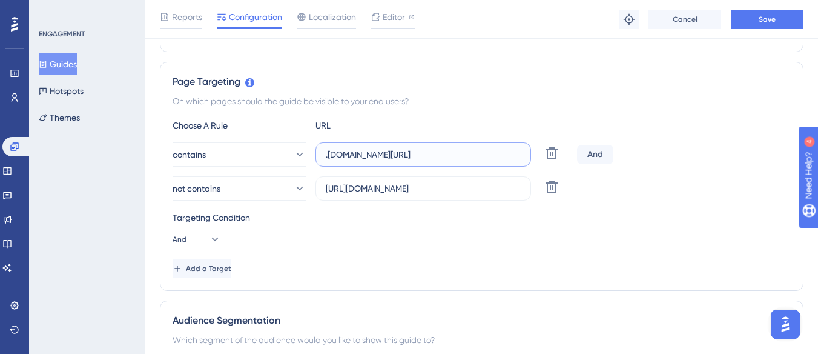
click at [400, 158] on input ".[DOMAIN_NAME][URL]" at bounding box center [423, 154] width 195 height 13
drag, startPoint x: 428, startPoint y: 194, endPoint x: 535, endPoint y: 196, distance: 107.2
click at [535, 196] on div "not contains [URL][DOMAIN_NAME] Delete" at bounding box center [373, 188] width 400 height 24
click at [492, 184] on input "[URL][DOMAIN_NAME]" at bounding box center [423, 188] width 195 height 13
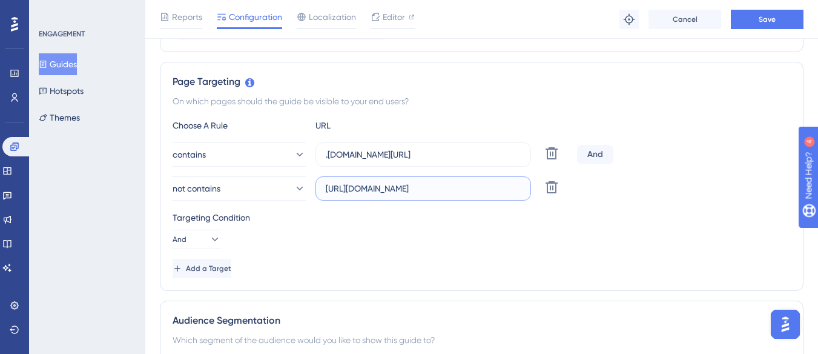
drag, startPoint x: 506, startPoint y: 191, endPoint x: 535, endPoint y: 193, distance: 29.2
click at [535, 193] on div "not contains [URL][DOMAIN_NAME] Delete" at bounding box center [373, 188] width 400 height 24
click at [496, 183] on input "[URL][DOMAIN_NAME]" at bounding box center [423, 188] width 195 height 13
drag, startPoint x: 497, startPoint y: 189, endPoint x: 537, endPoint y: 191, distance: 40.0
click at [537, 191] on div "not contains [URL][DOMAIN_NAME] Delete" at bounding box center [373, 188] width 400 height 24
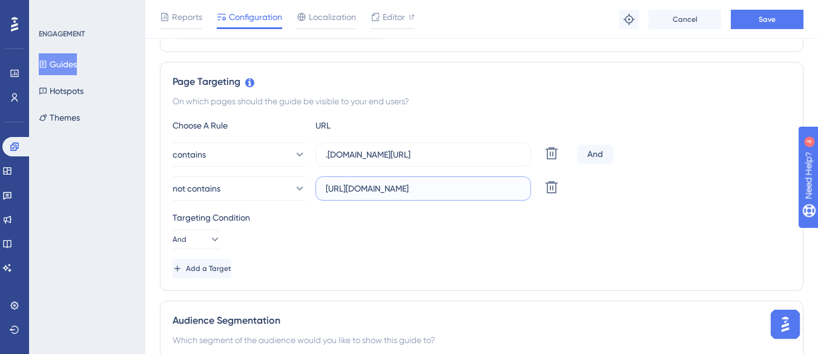
paste input "portaria/principal"
type input "https://supply-monitoramento.logistica.totvs.app/yms/portaria/principal"
click at [742, 22] on button "Save" at bounding box center [767, 19] width 73 height 19
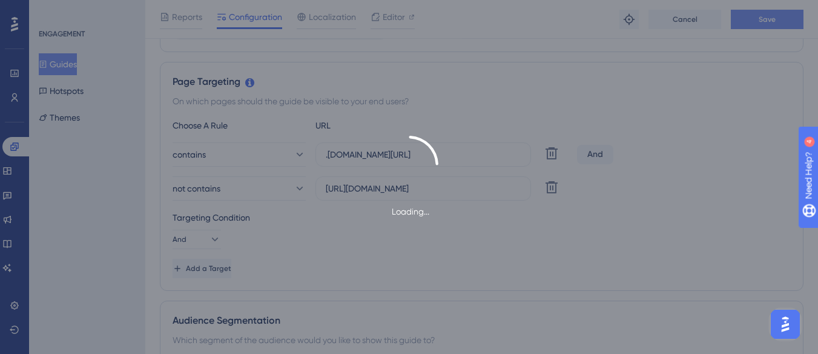
scroll to position [0, 0]
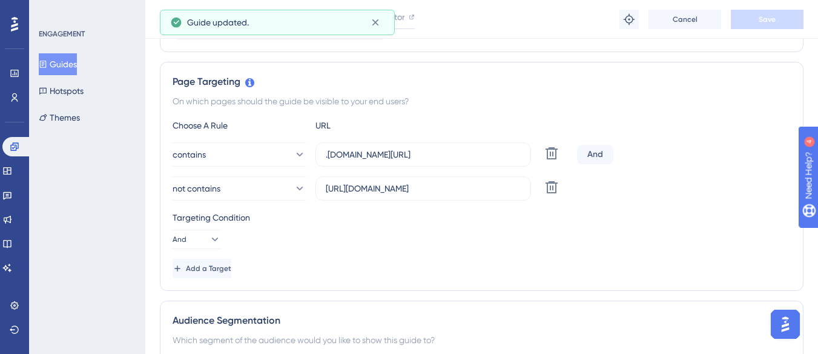
click at [201, 225] on div "Targeting Condition And" at bounding box center [482, 229] width 618 height 39
click at [211, 240] on icon at bounding box center [214, 239] width 7 height 4
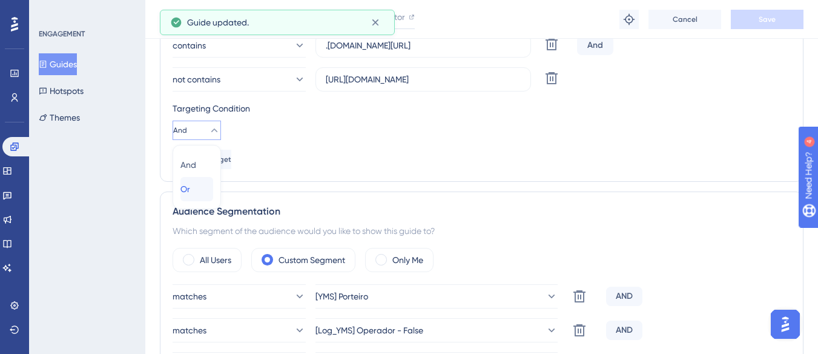
click at [205, 185] on div "Or Or" at bounding box center [196, 189] width 33 height 24
click at [220, 158] on span "Add a Target" at bounding box center [209, 159] width 45 height 10
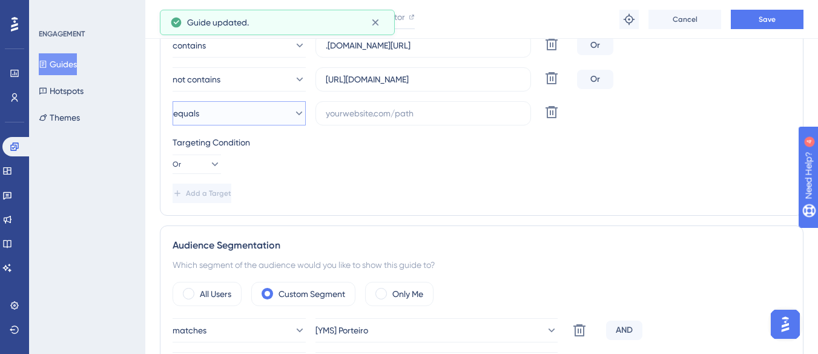
click at [235, 113] on button "equals" at bounding box center [239, 113] width 133 height 24
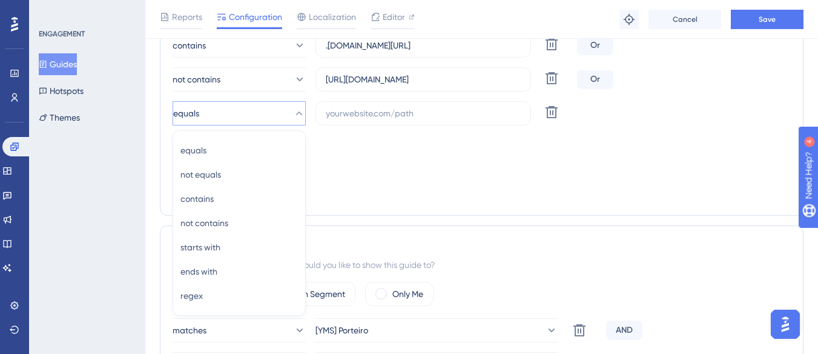
scroll to position [407, 0]
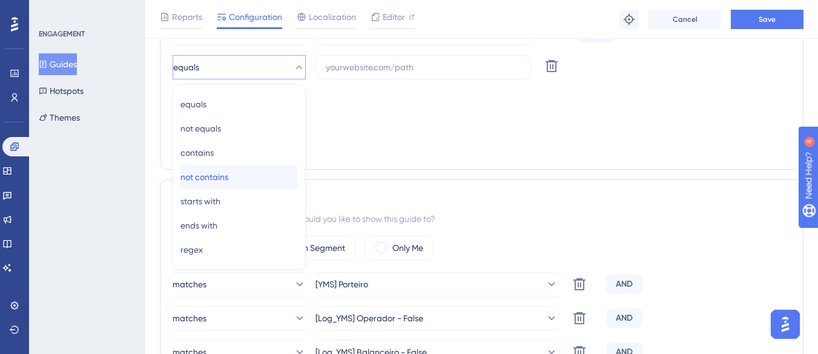
click at [225, 180] on span "not contains" at bounding box center [204, 177] width 48 height 15
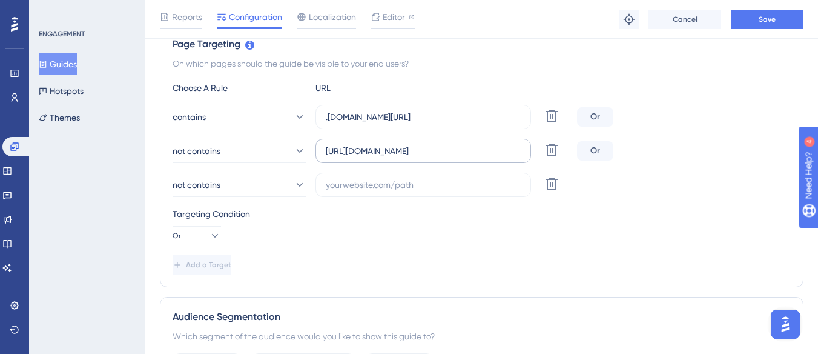
scroll to position [286, 0]
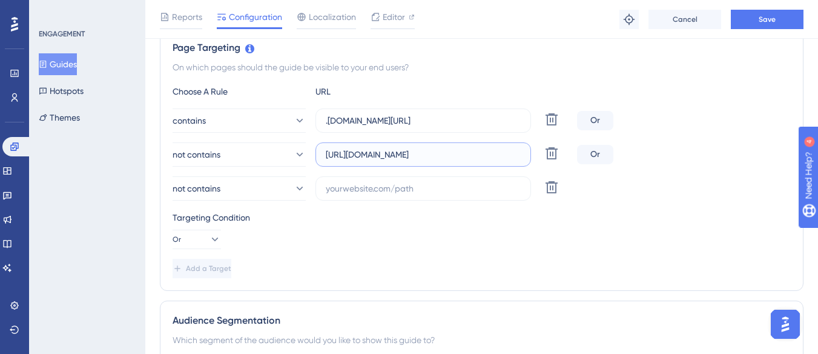
drag, startPoint x: 358, startPoint y: 157, endPoint x: 446, endPoint y: 164, distance: 88.1
click at [446, 164] on label "https://supply-monitoramento.logistica.totvs.app/yms/portaria/principal" at bounding box center [423, 154] width 216 height 24
click at [418, 180] on label at bounding box center [423, 188] width 216 height 24
click at [418, 182] on input "text" at bounding box center [423, 188] width 195 height 13
paste input "supply-monitoramento"
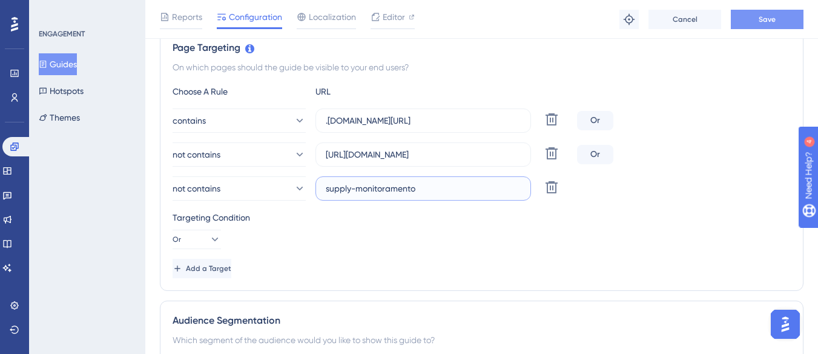
type input "supply-monitoramento"
click at [760, 19] on span "Save" at bounding box center [767, 20] width 17 height 10
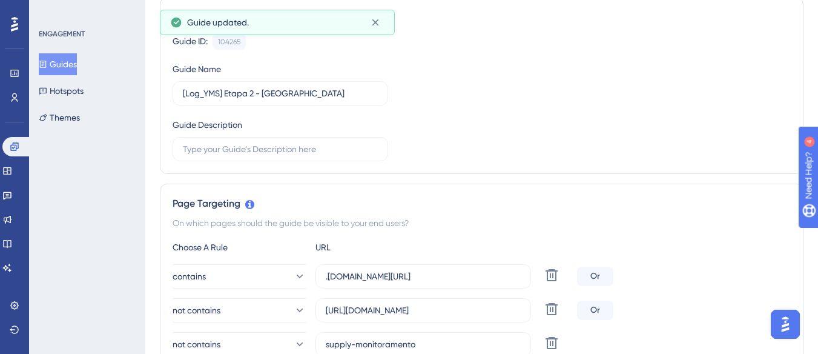
scroll to position [0, 0]
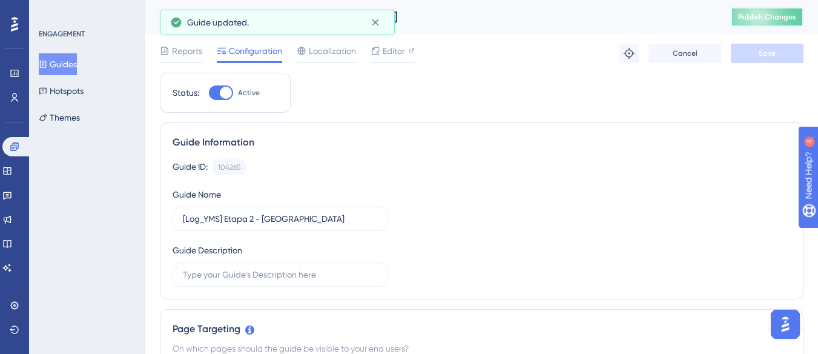
click at [772, 12] on span "Publish Changes" at bounding box center [767, 17] width 58 height 10
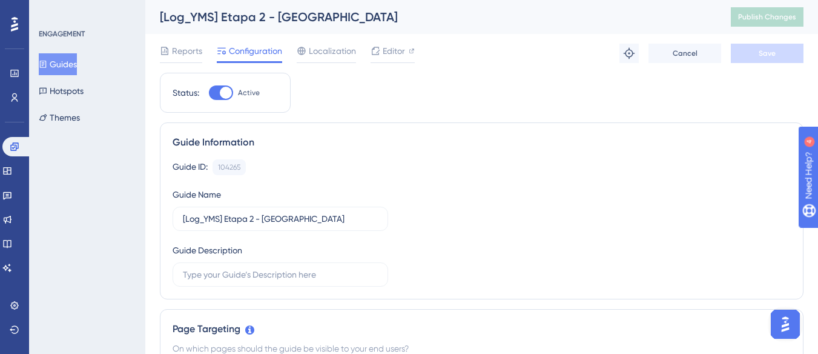
click at [64, 65] on button "Guides" at bounding box center [58, 64] width 38 height 22
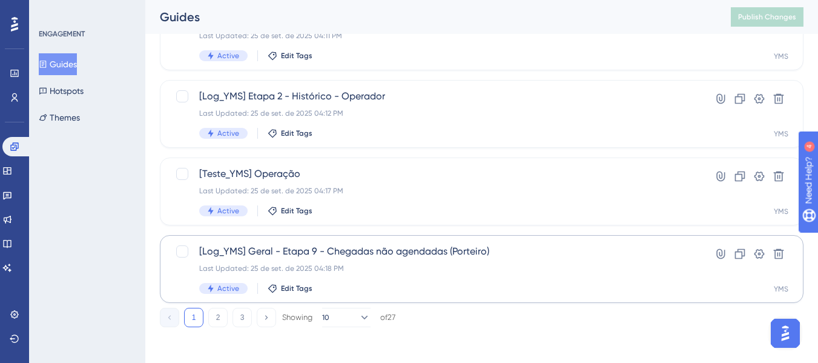
scroll to position [606, 0]
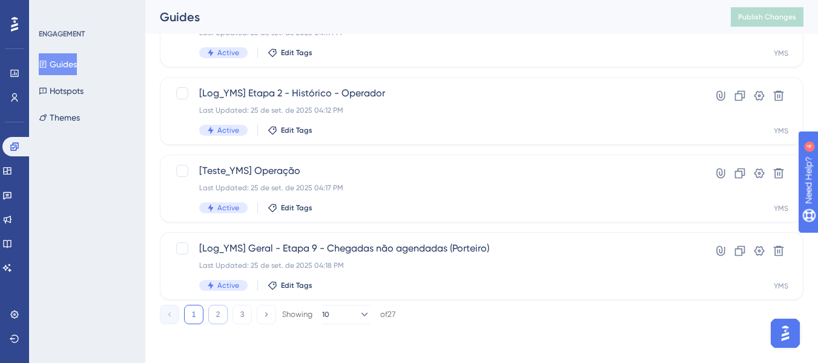
click at [215, 309] on button "2" at bounding box center [217, 314] width 19 height 19
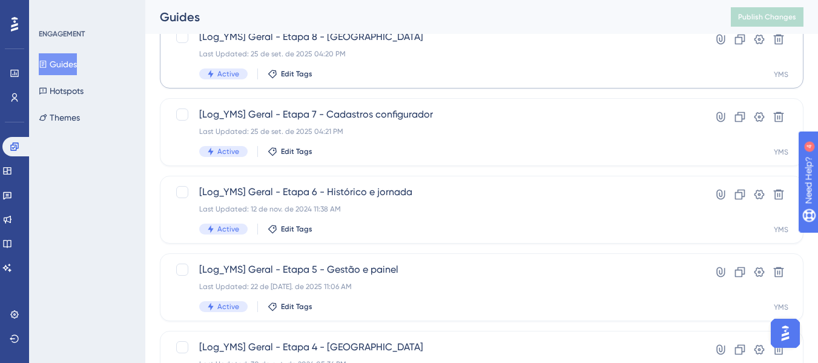
scroll to position [121, 0]
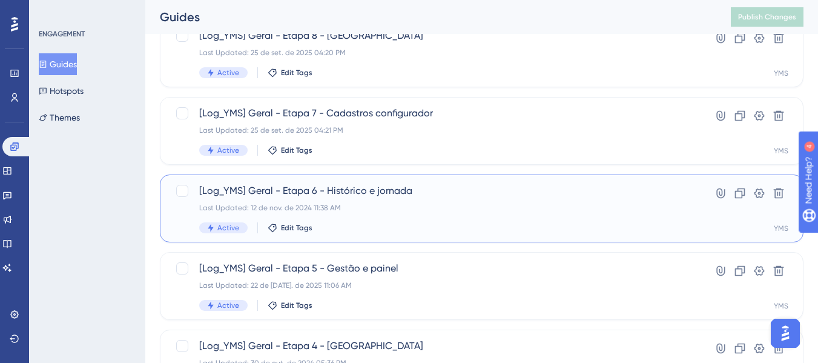
click at [409, 206] on div "Last Updated: 12 de nov. de 2024 11:38 AM" at bounding box center [433, 208] width 468 height 10
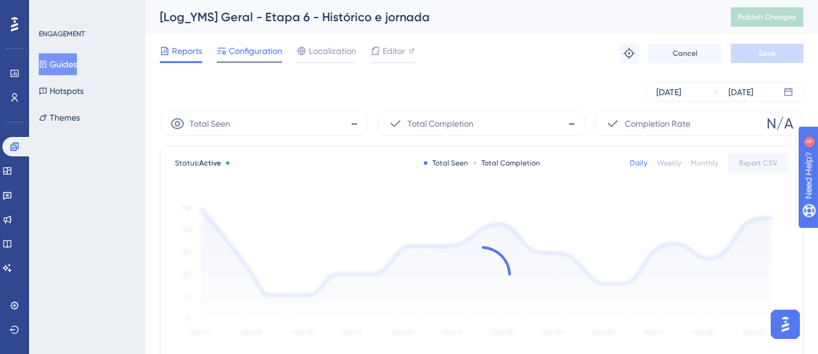
click at [270, 48] on span "Configuration" at bounding box center [255, 51] width 53 height 15
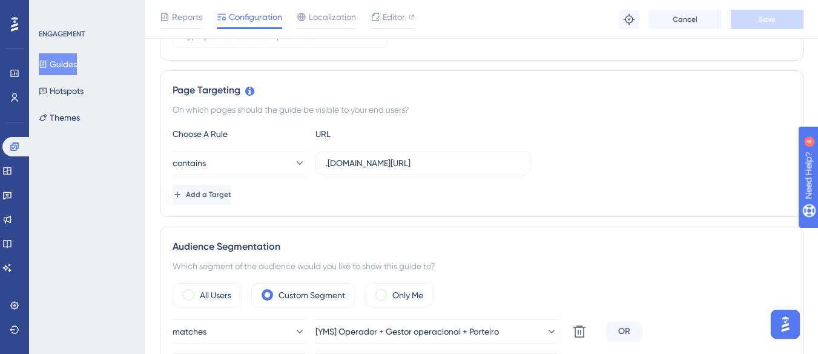
scroll to position [182, 0]
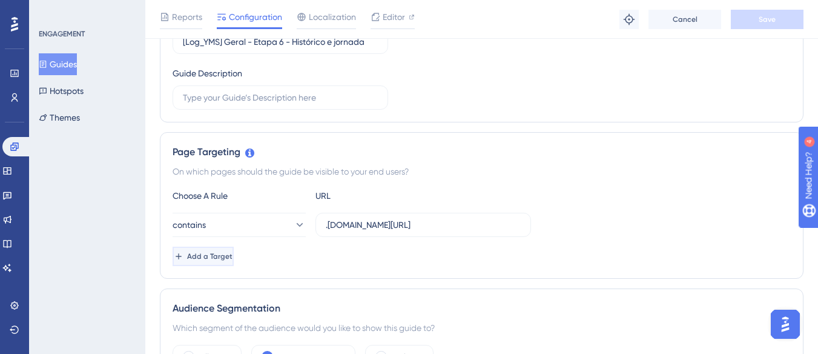
click at [234, 254] on button "Add a Target" at bounding box center [203, 255] width 61 height 19
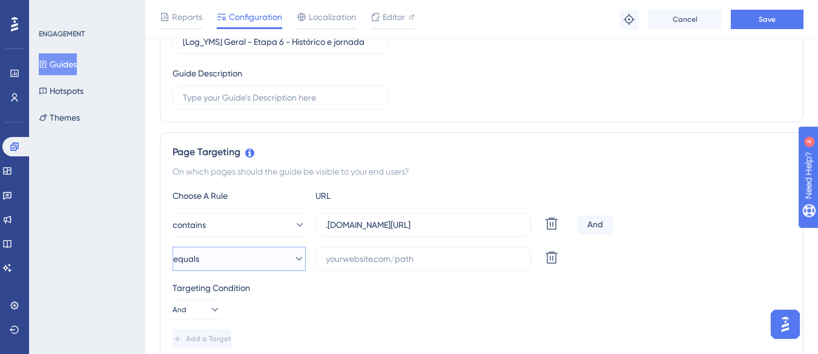
click at [253, 254] on button "equals" at bounding box center [239, 258] width 133 height 24
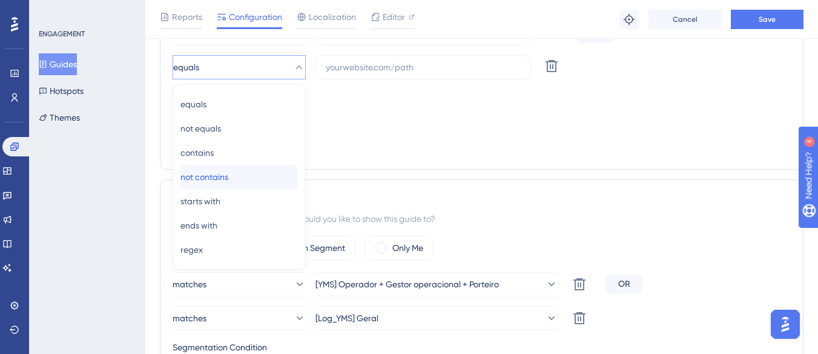
click at [228, 178] on span "not contains" at bounding box center [204, 177] width 48 height 15
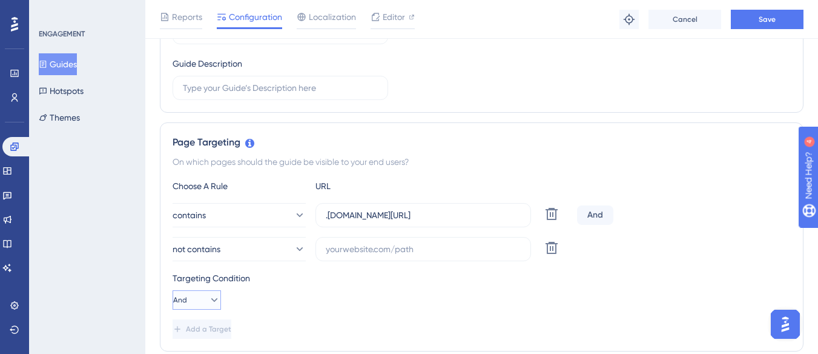
click at [208, 298] on icon at bounding box center [214, 300] width 12 height 12
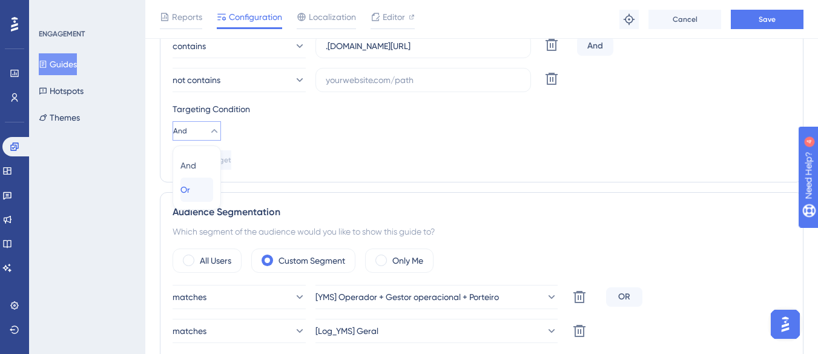
click at [202, 188] on div "Or Or" at bounding box center [196, 189] width 33 height 24
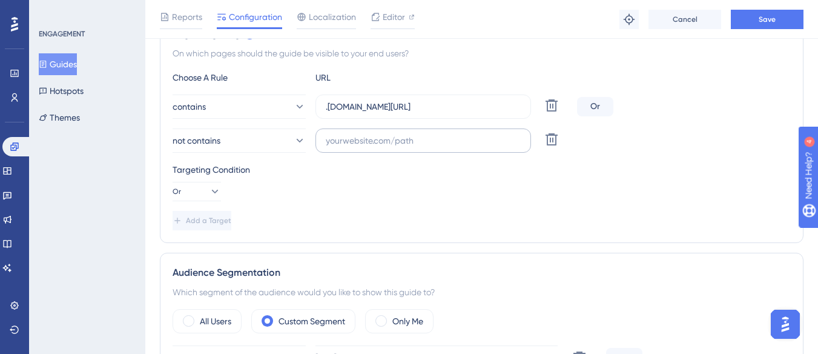
click at [364, 148] on label at bounding box center [423, 140] width 216 height 24
click at [364, 147] on input "text" at bounding box center [423, 140] width 195 height 13
paste input "supply-monitoramento"
drag, startPoint x: 431, startPoint y: 137, endPoint x: 312, endPoint y: 140, distance: 118.1
click at [312, 140] on div "not contains supply-monitoramento Delete" at bounding box center [373, 140] width 400 height 24
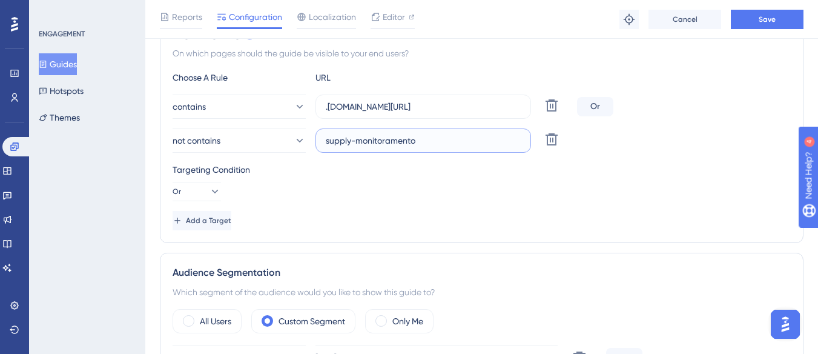
paste input "[URL][DOMAIN_NAME]"
type input "[URL][DOMAIN_NAME]"
click at [757, 26] on button "Save" at bounding box center [767, 19] width 73 height 19
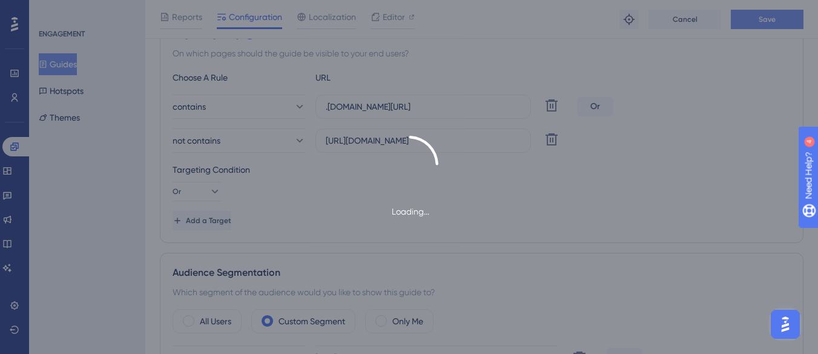
scroll to position [0, 0]
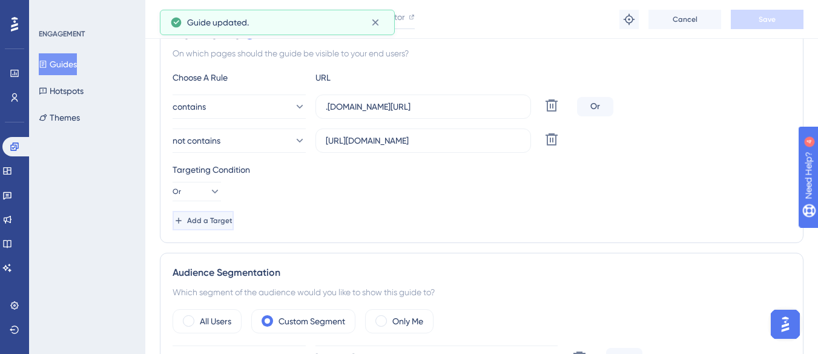
click at [233, 217] on span "Add a Target" at bounding box center [209, 221] width 45 height 10
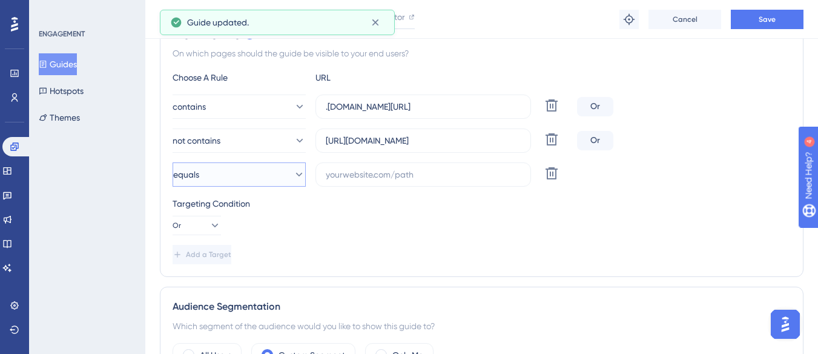
click at [217, 182] on button "equals" at bounding box center [239, 174] width 133 height 24
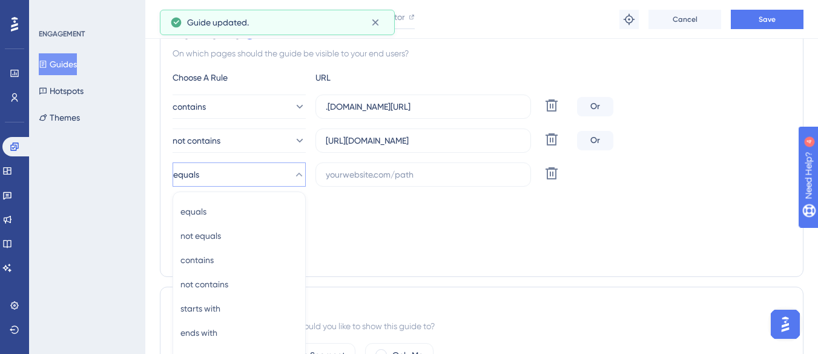
scroll to position [407, 0]
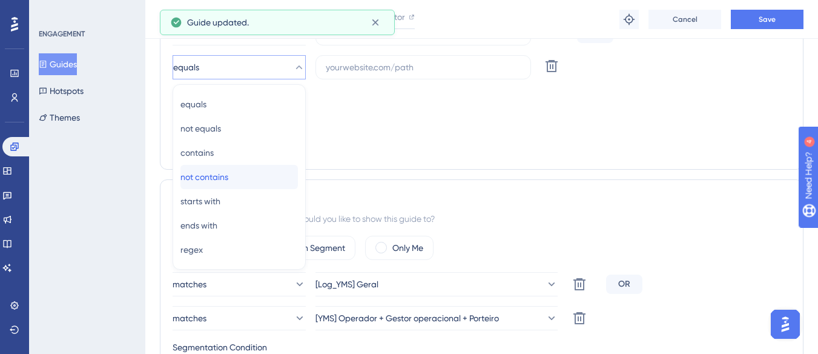
click at [219, 177] on span "not contains" at bounding box center [204, 177] width 48 height 15
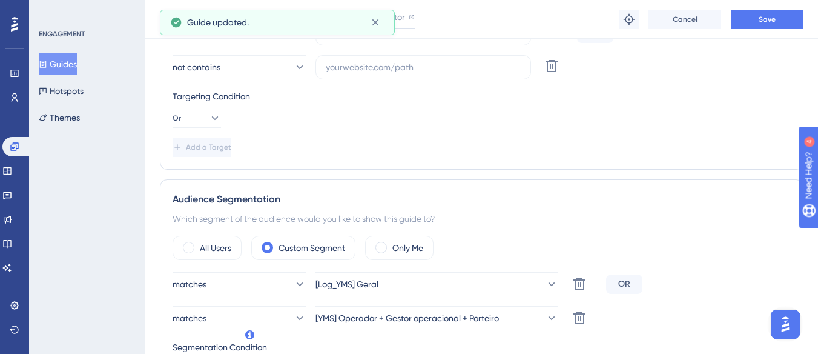
scroll to position [225, 0]
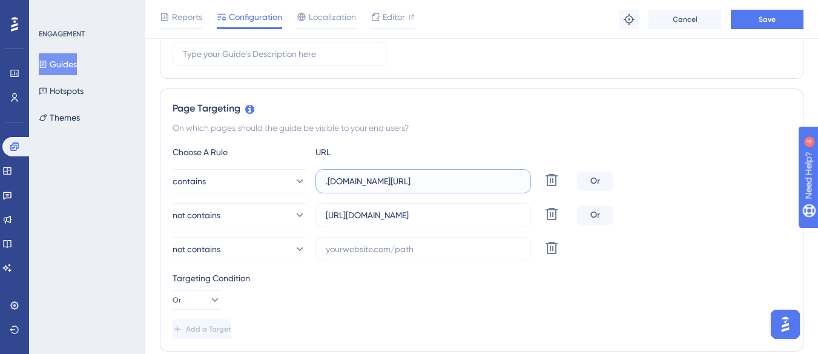
drag, startPoint x: 424, startPoint y: 184, endPoint x: 527, endPoint y: 180, distance: 103.0
click at [527, 180] on label ".[DOMAIN_NAME][URL]" at bounding box center [423, 181] width 216 height 24
drag, startPoint x: 355, startPoint y: 214, endPoint x: 444, endPoint y: 220, distance: 89.8
click at [444, 220] on input "[URL][DOMAIN_NAME]" at bounding box center [423, 214] width 195 height 13
click at [388, 249] on input "text" at bounding box center [423, 248] width 195 height 13
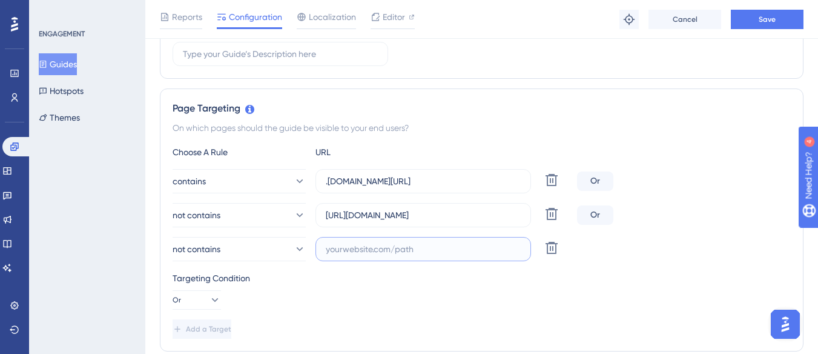
paste input "supply-monitoramento"
type input "supply-monitoramento"
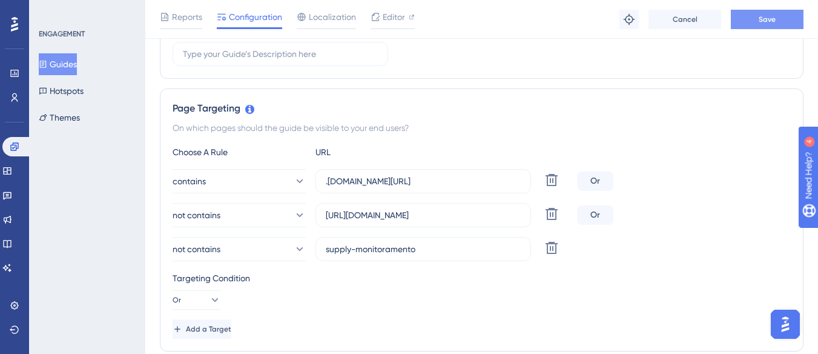
click at [753, 24] on button "Save" at bounding box center [767, 19] width 73 height 19
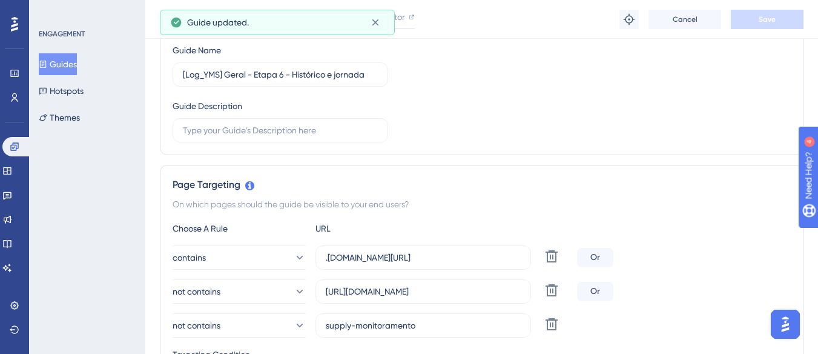
scroll to position [0, 0]
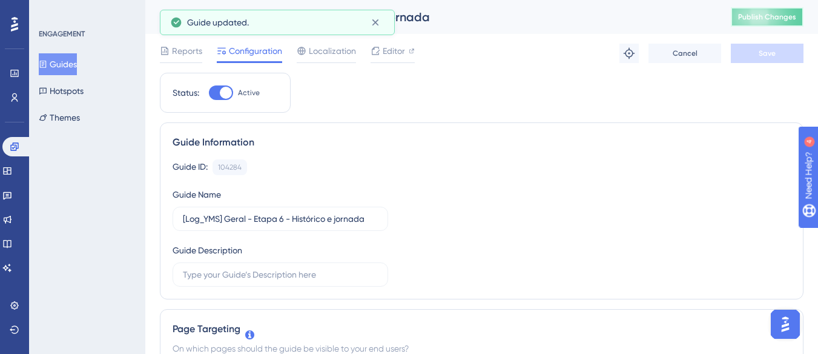
click at [753, 24] on button "Publish Changes" at bounding box center [767, 16] width 73 height 19
click at [73, 65] on button "Guides" at bounding box center [58, 64] width 38 height 22
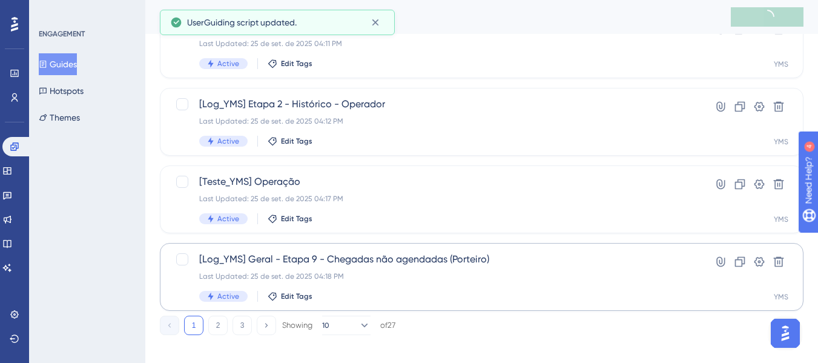
scroll to position [606, 0]
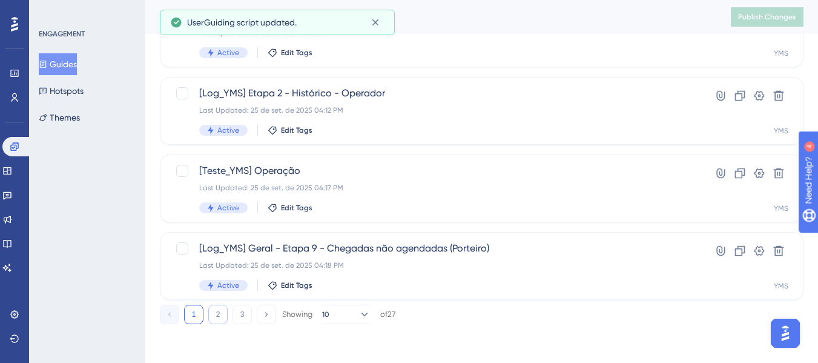
click at [210, 313] on button "2" at bounding box center [217, 314] width 19 height 19
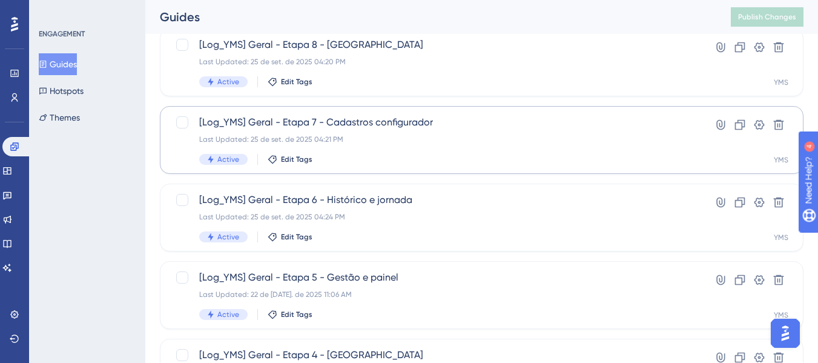
scroll to position [182, 0]
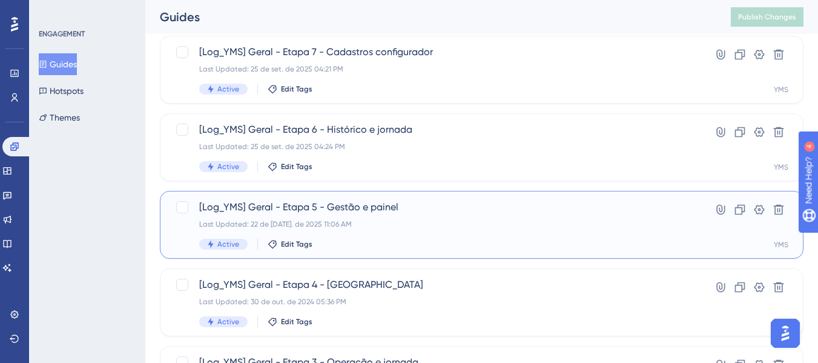
click at [404, 211] on span "[Log_YMS] Geral - Etapa 5 - Gestão e painel" at bounding box center [433, 207] width 468 height 15
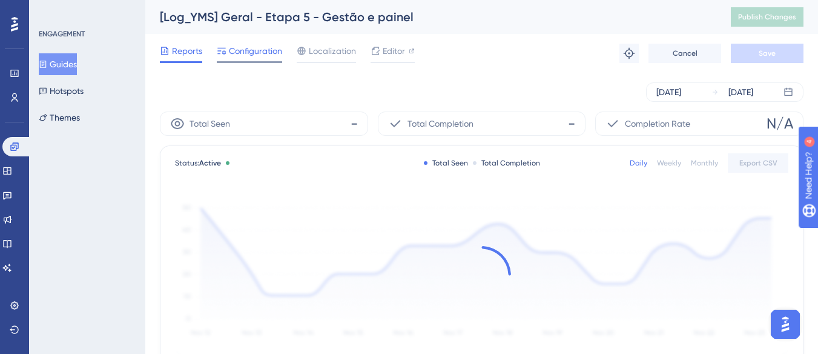
click at [264, 53] on span "Configuration" at bounding box center [255, 51] width 53 height 15
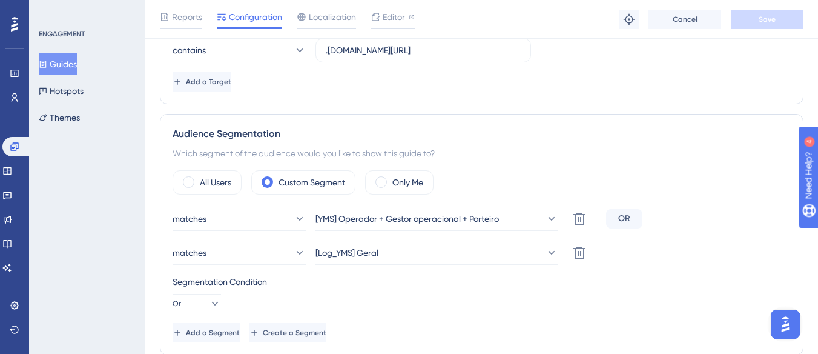
scroll to position [242, 0]
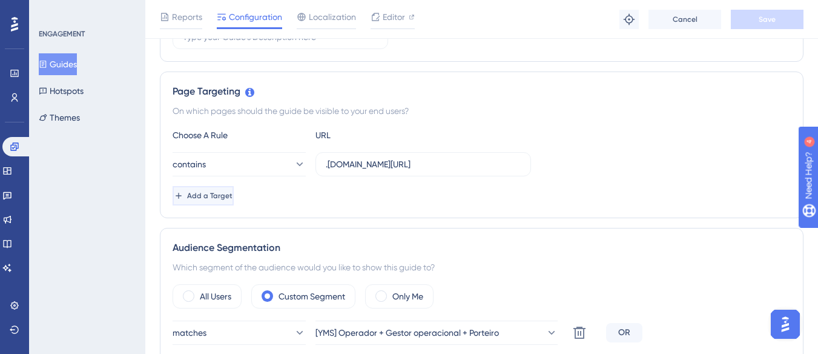
click at [234, 189] on button "Add a Target" at bounding box center [203, 195] width 61 height 19
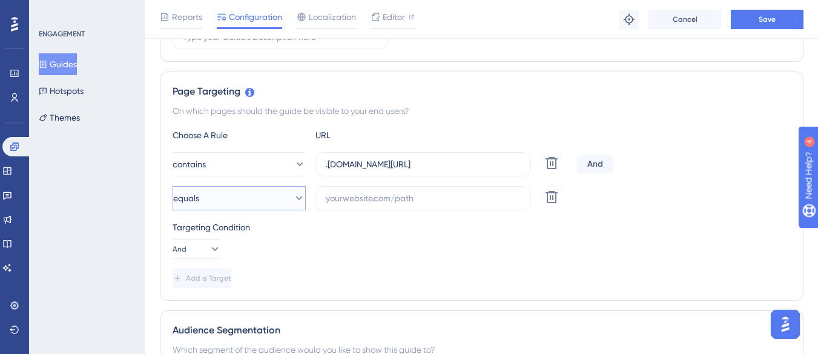
click at [260, 193] on button "equals" at bounding box center [239, 198] width 133 height 24
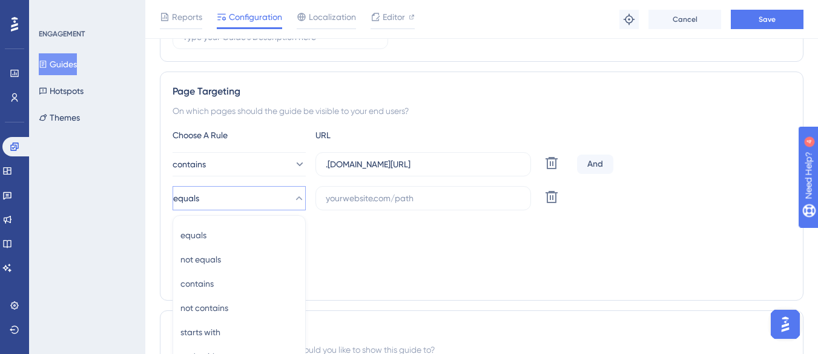
scroll to position [371, 0]
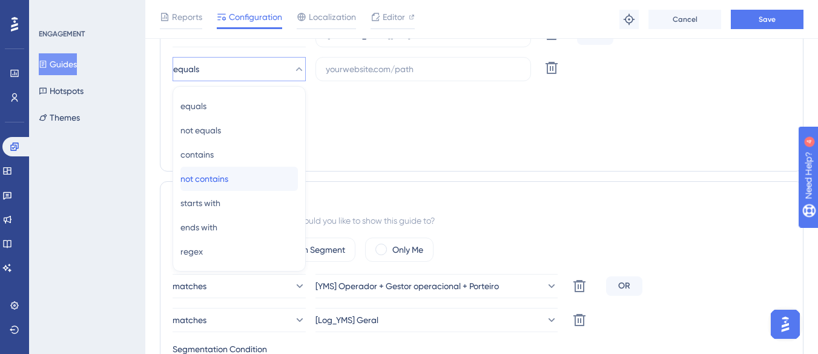
click at [250, 176] on div "not contains not contains" at bounding box center [238, 179] width 117 height 24
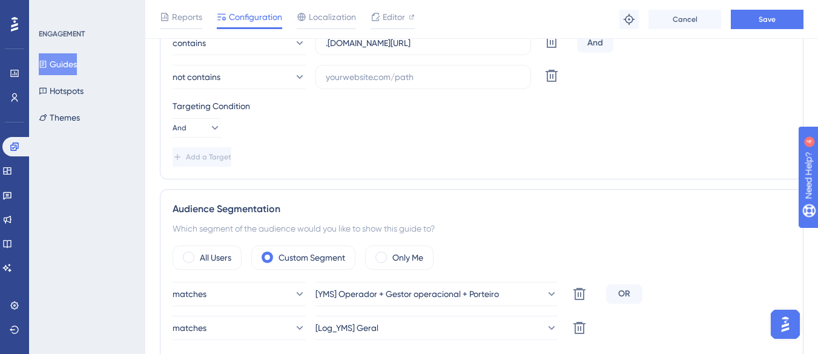
scroll to position [311, 0]
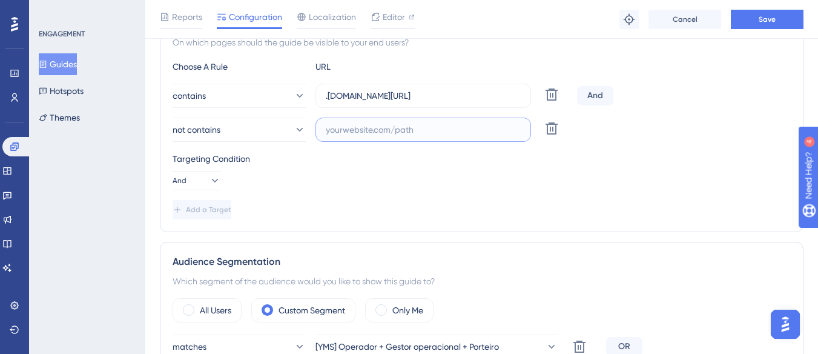
click at [338, 130] on input "text" at bounding box center [423, 129] width 195 height 13
paste input "[URL][DOMAIN_NAME]"
click at [206, 174] on button "And" at bounding box center [197, 180] width 48 height 19
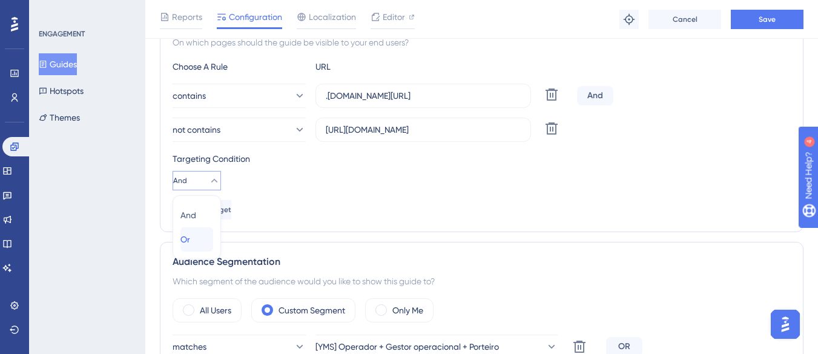
click at [190, 242] on span "Or" at bounding box center [185, 239] width 10 height 15
click at [761, 22] on span "Save" at bounding box center [767, 20] width 17 height 10
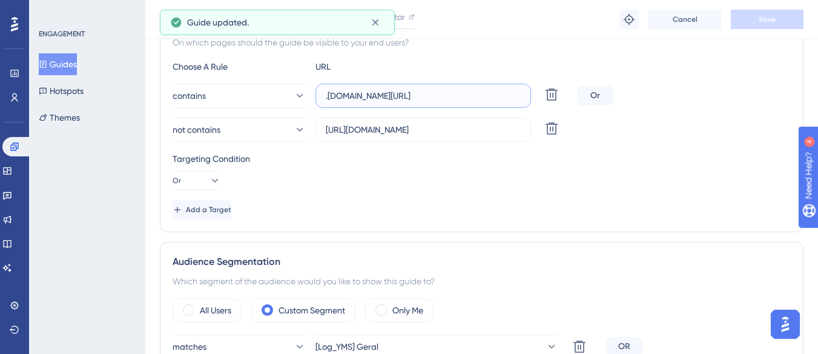
click at [491, 91] on input ".[DOMAIN_NAME][URL]" at bounding box center [423, 95] width 195 height 13
drag, startPoint x: 486, startPoint y: 97, endPoint x: 398, endPoint y: 102, distance: 87.3
click at [398, 102] on label ".[DOMAIN_NAME][URL]" at bounding box center [423, 96] width 216 height 24
drag, startPoint x: 411, startPoint y: 132, endPoint x: 520, endPoint y: 140, distance: 109.3
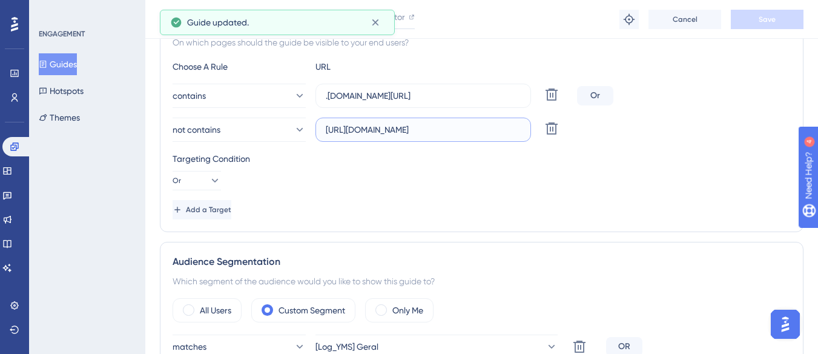
click at [520, 140] on label "[URL][DOMAIN_NAME]" at bounding box center [423, 129] width 216 height 24
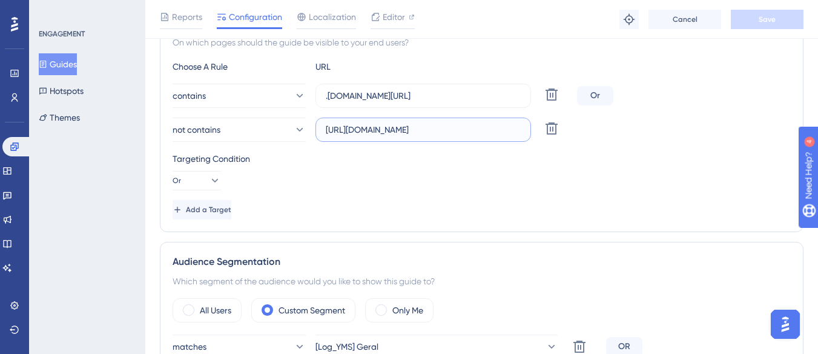
click at [497, 128] on input "[URL][DOMAIN_NAME]" at bounding box center [423, 129] width 195 height 13
drag, startPoint x: 498, startPoint y: 131, endPoint x: 527, endPoint y: 136, distance: 28.8
click at [527, 136] on label "[URL][DOMAIN_NAME]" at bounding box center [423, 129] width 216 height 24
paste input "gestao-a-vista"
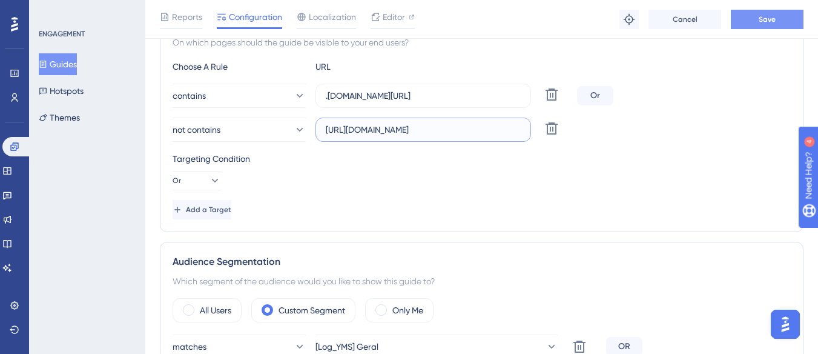
type input "[URL][DOMAIN_NAME]"
click at [768, 20] on span "Save" at bounding box center [767, 20] width 17 height 10
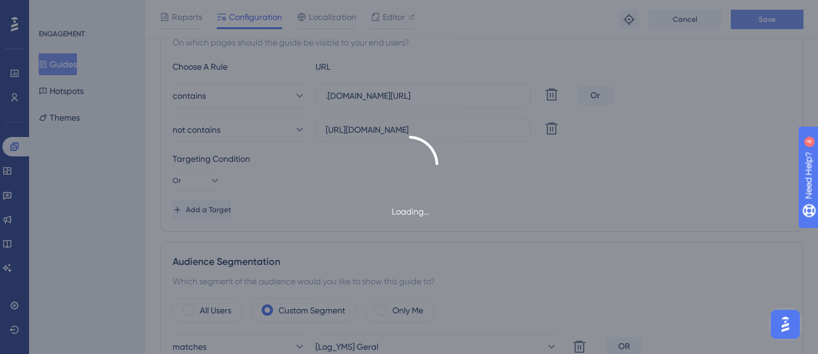
scroll to position [0, 0]
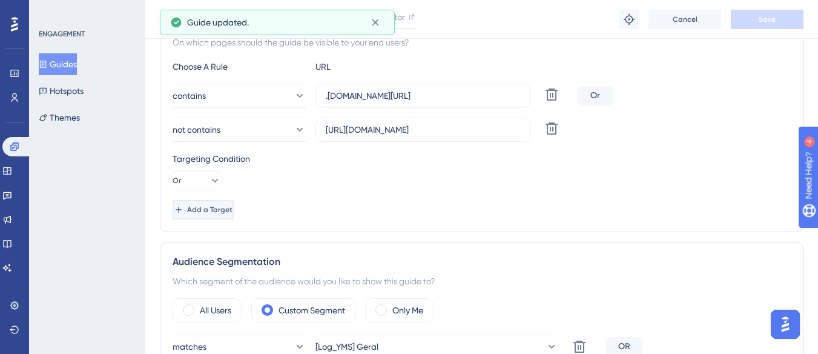
click at [223, 208] on span "Add a Target" at bounding box center [209, 210] width 45 height 10
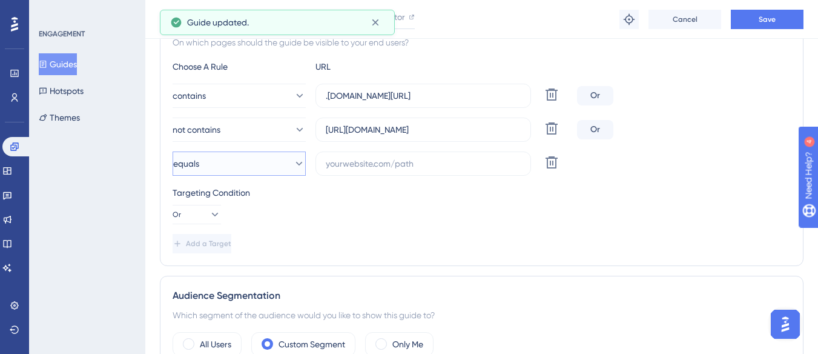
click at [231, 159] on button "equals" at bounding box center [239, 163] width 133 height 24
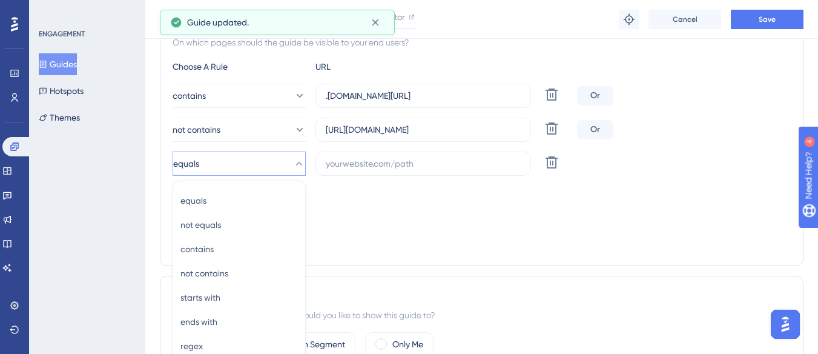
scroll to position [407, 0]
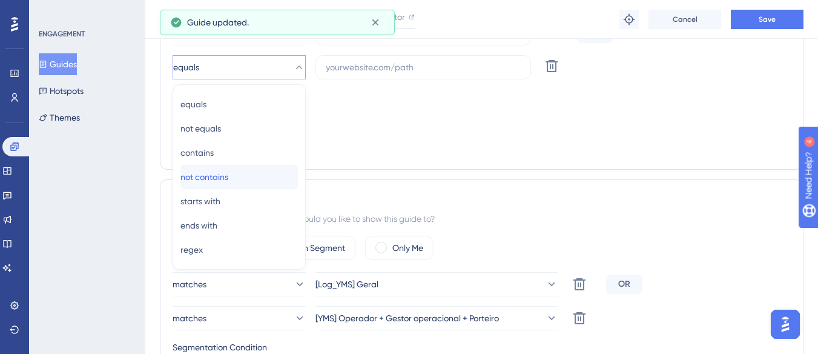
click at [228, 178] on span "not contains" at bounding box center [204, 177] width 48 height 15
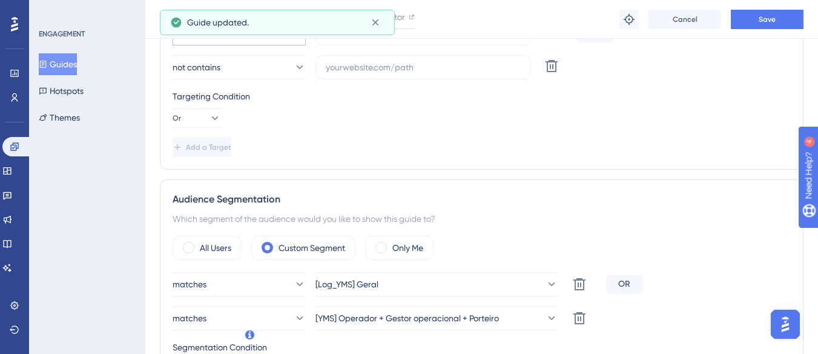
scroll to position [286, 0]
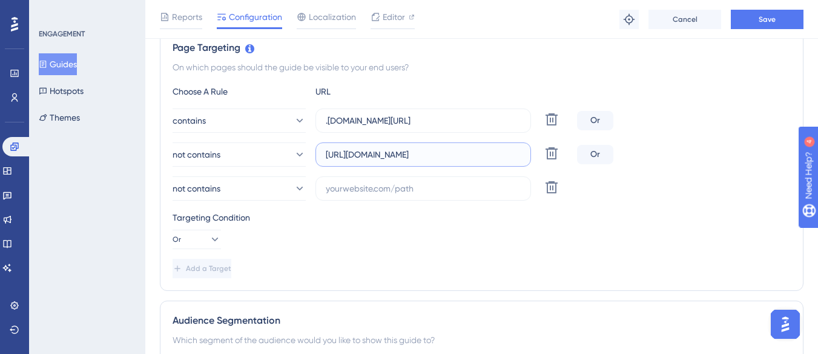
drag, startPoint x: 357, startPoint y: 154, endPoint x: 444, endPoint y: 160, distance: 88.0
click at [444, 160] on input "[URL][DOMAIN_NAME]" at bounding box center [423, 154] width 195 height 13
click at [439, 187] on input "text" at bounding box center [423, 188] width 195 height 13
paste input "supply-monitoramento"
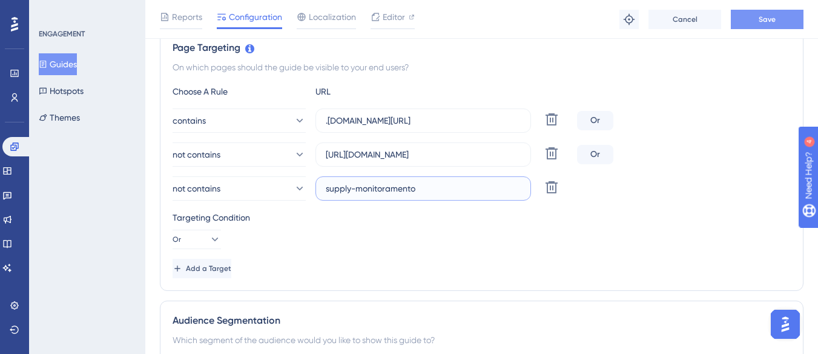
type input "supply-monitoramento"
click at [741, 21] on button "Save" at bounding box center [767, 19] width 73 height 19
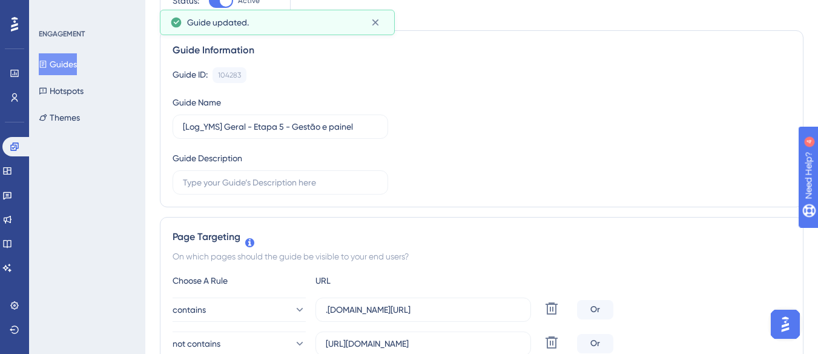
scroll to position [0, 0]
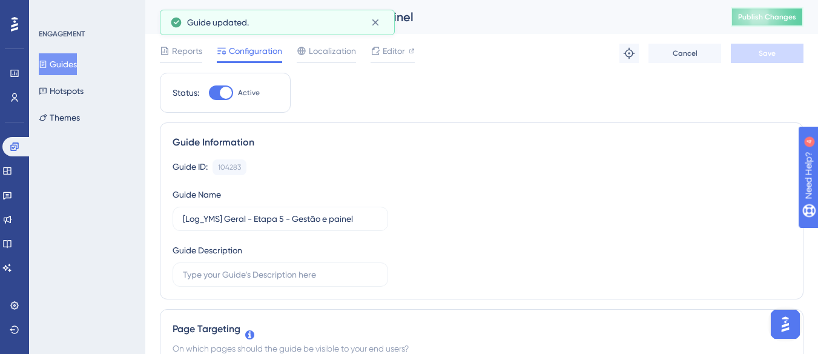
click at [782, 20] on span "Publish Changes" at bounding box center [767, 17] width 58 height 10
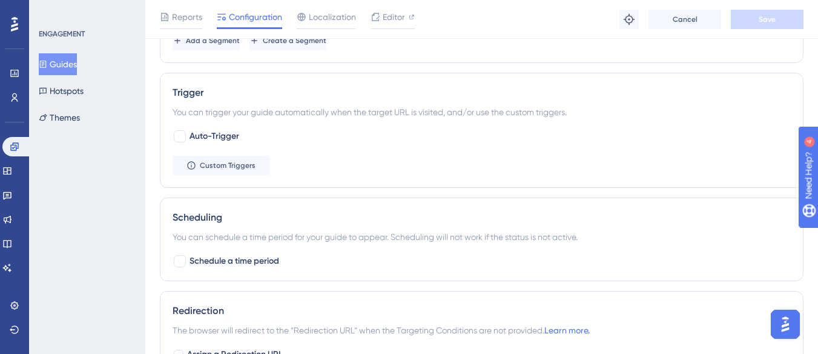
scroll to position [787, 0]
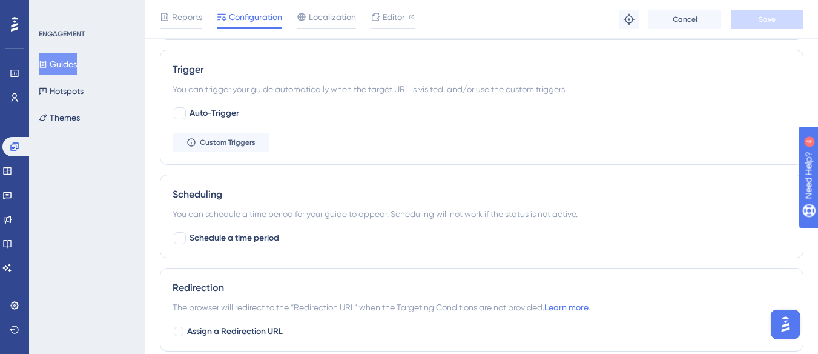
click at [71, 56] on button "Guides" at bounding box center [58, 64] width 38 height 22
click at [71, 59] on button "Guides" at bounding box center [58, 64] width 38 height 22
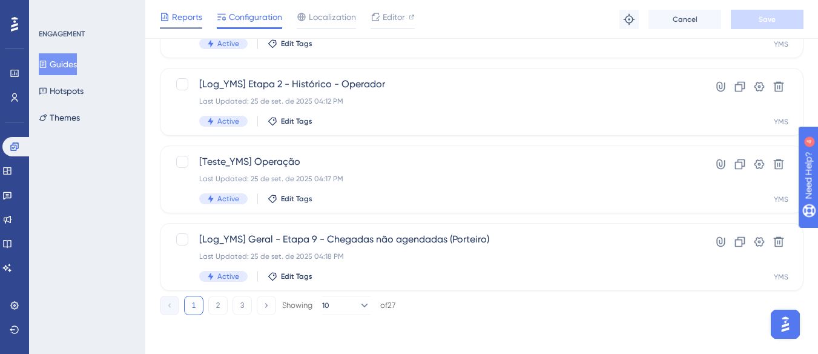
click at [174, 18] on span "Reports" at bounding box center [187, 17] width 30 height 15
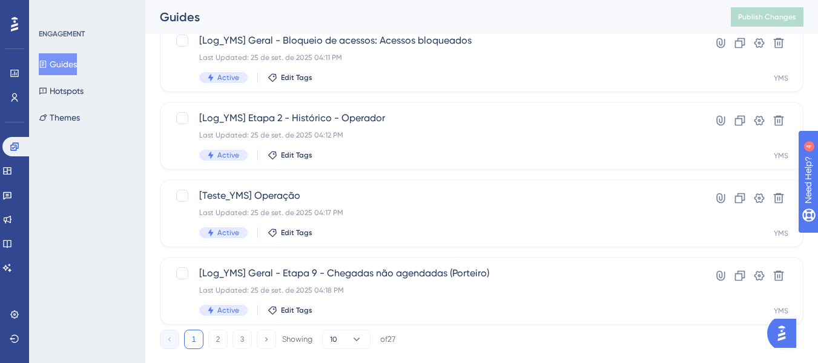
scroll to position [606, 0]
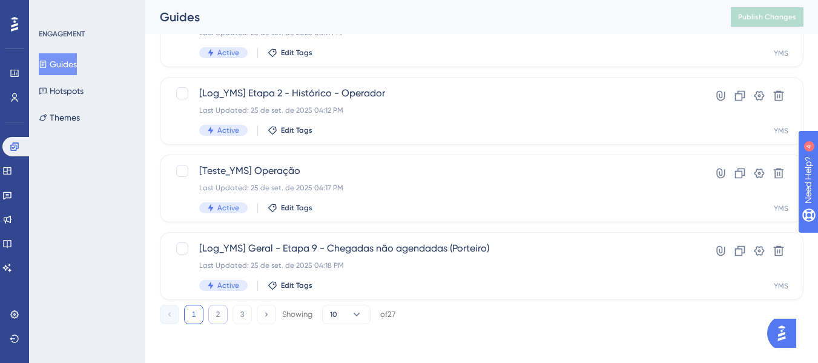
click at [220, 314] on button "2" at bounding box center [217, 314] width 19 height 19
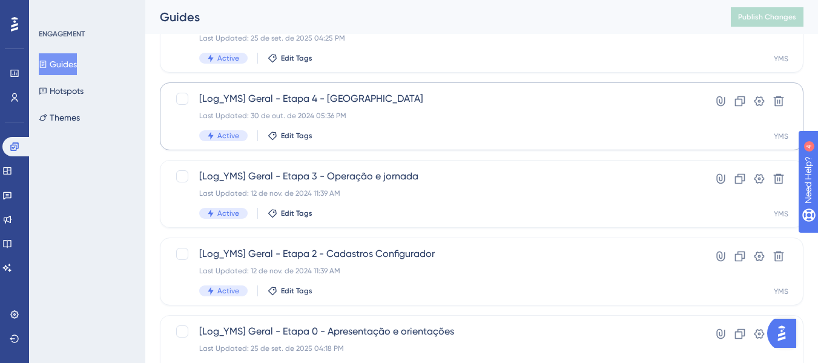
scroll to position [303, 0]
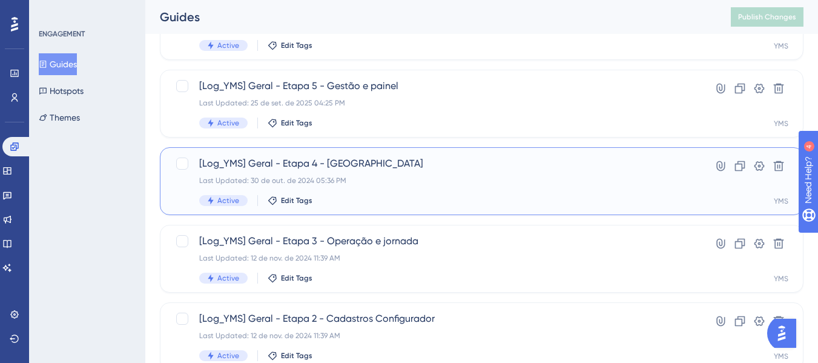
click at [360, 163] on span "[Log_YMS] Geral - Etapa 4 - [GEOGRAPHIC_DATA]" at bounding box center [433, 163] width 468 height 15
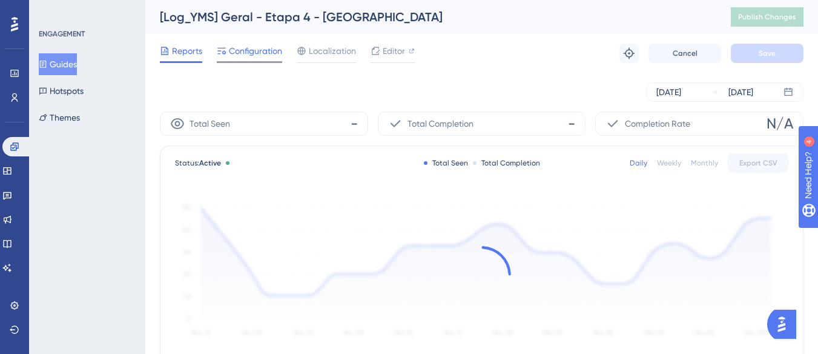
click at [239, 56] on span "Configuration" at bounding box center [255, 51] width 53 height 15
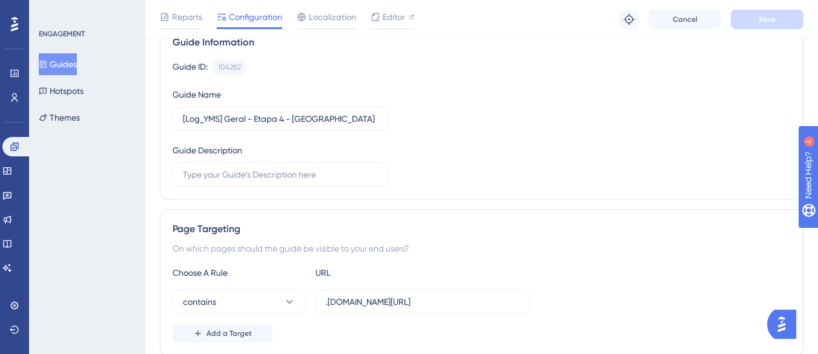
scroll to position [242, 0]
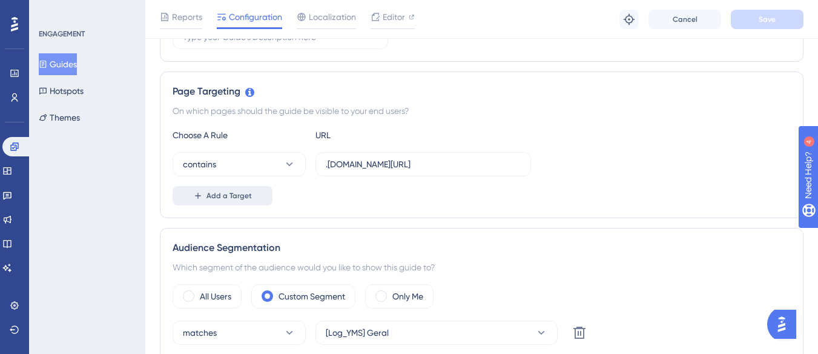
click at [242, 186] on button "Add a Target" at bounding box center [223, 195] width 100 height 19
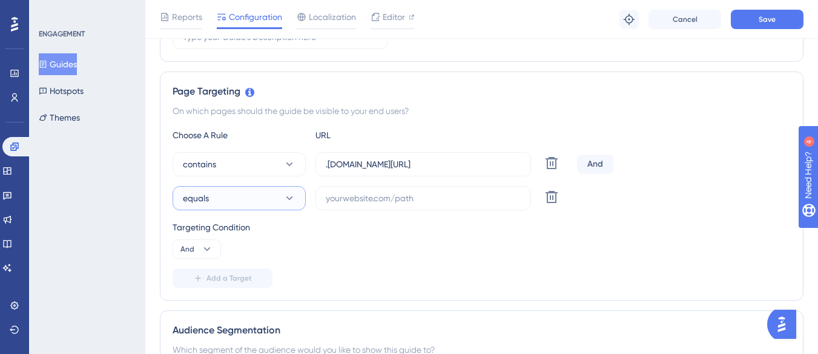
click at [242, 194] on button "equals" at bounding box center [239, 198] width 133 height 24
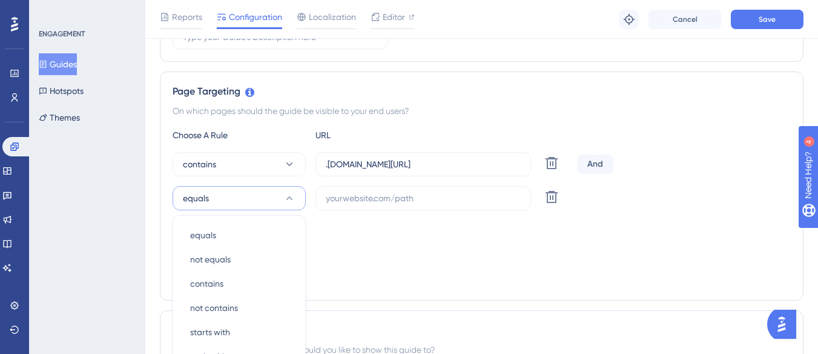
scroll to position [373, 0]
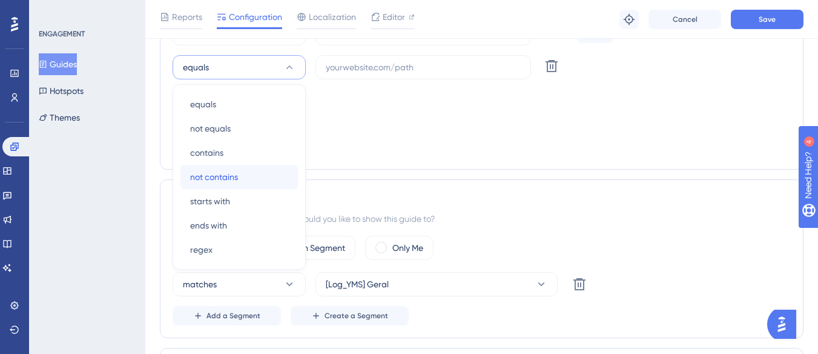
click at [234, 182] on span "not contains" at bounding box center [214, 177] width 48 height 15
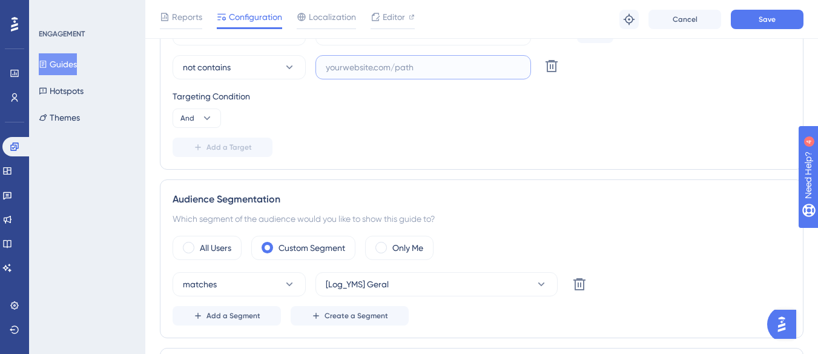
click at [338, 61] on input "text" at bounding box center [423, 67] width 195 height 13
paste input "[URL][DOMAIN_NAME]"
type input "[URL][DOMAIN_NAME]"
click at [204, 121] on icon at bounding box center [207, 118] width 12 height 12
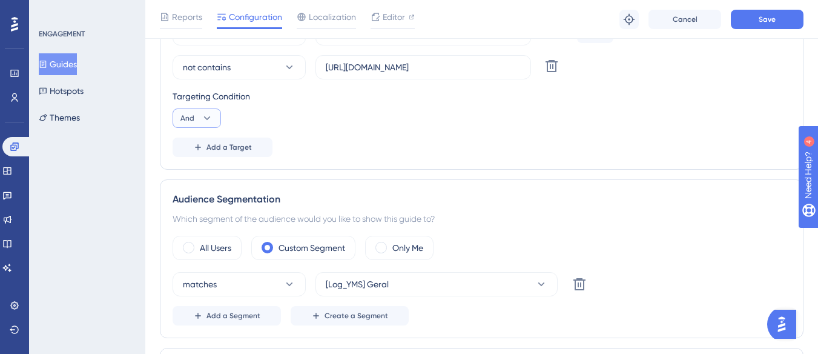
scroll to position [0, 0]
click at [191, 177] on span "Or" at bounding box center [190, 177] width 10 height 15
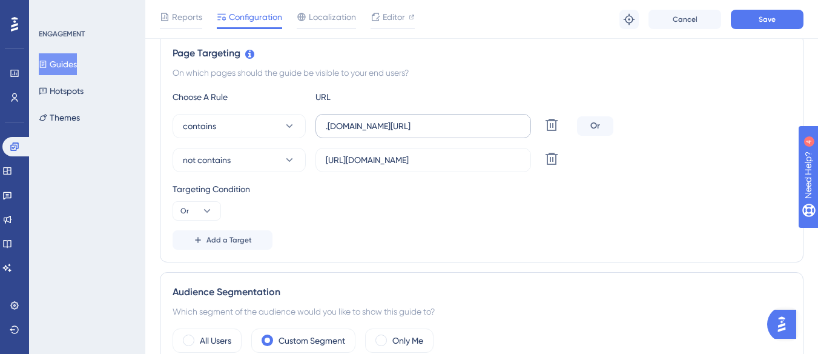
scroll to position [252, 0]
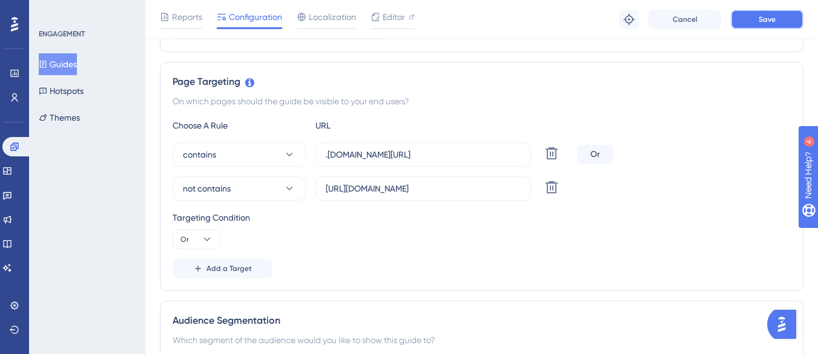
click at [773, 16] on span "Save" at bounding box center [767, 20] width 17 height 10
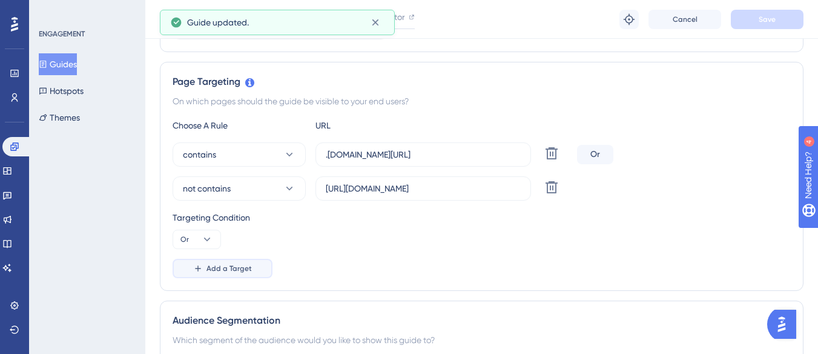
click at [226, 267] on span "Add a Target" at bounding box center [228, 268] width 45 height 10
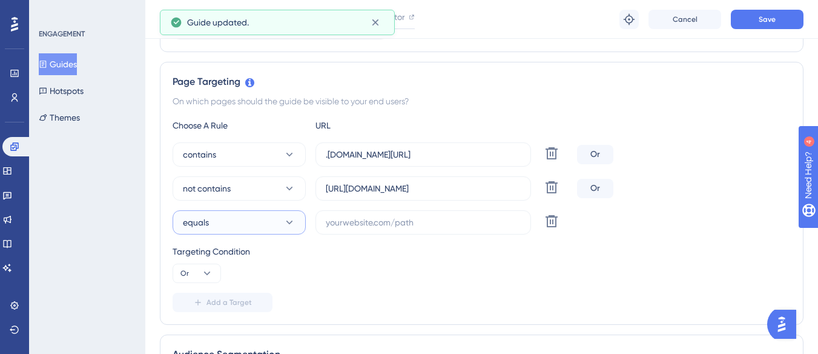
click at [243, 225] on button "equals" at bounding box center [239, 222] width 133 height 24
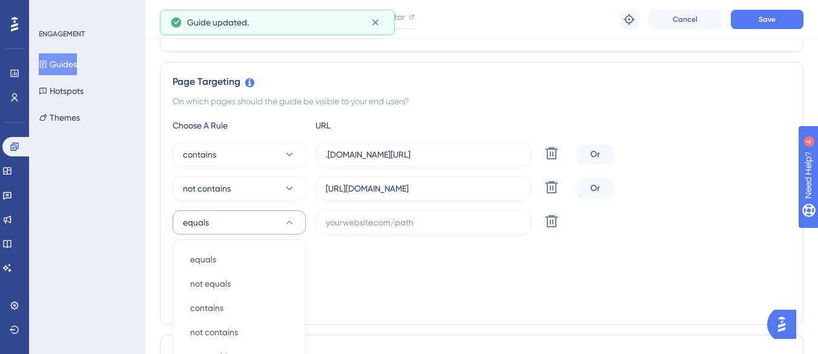
scroll to position [407, 0]
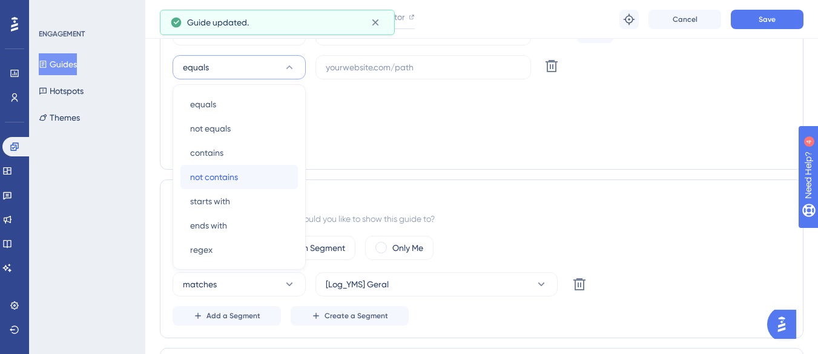
click at [252, 180] on div "not contains not contains" at bounding box center [239, 177] width 98 height 24
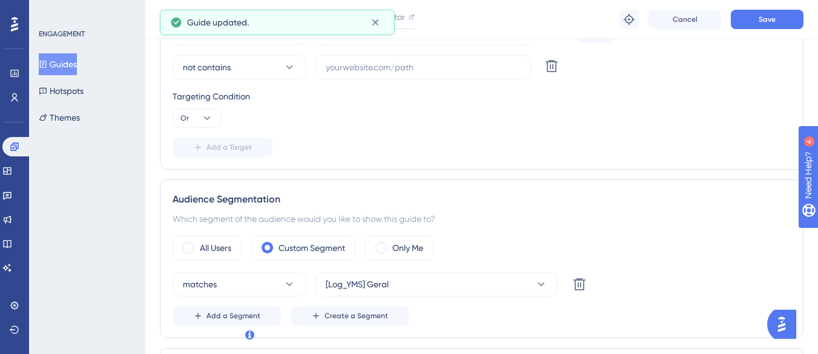
scroll to position [359, 0]
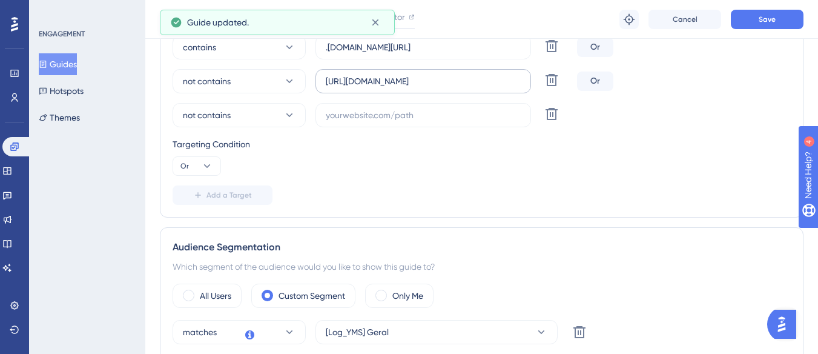
click at [355, 151] on div "Targeting Condition" at bounding box center [482, 144] width 618 height 15
click at [359, 151] on div "Targeting Condition" at bounding box center [482, 144] width 618 height 15
click at [357, 151] on div "Targeting Condition" at bounding box center [482, 144] width 618 height 15
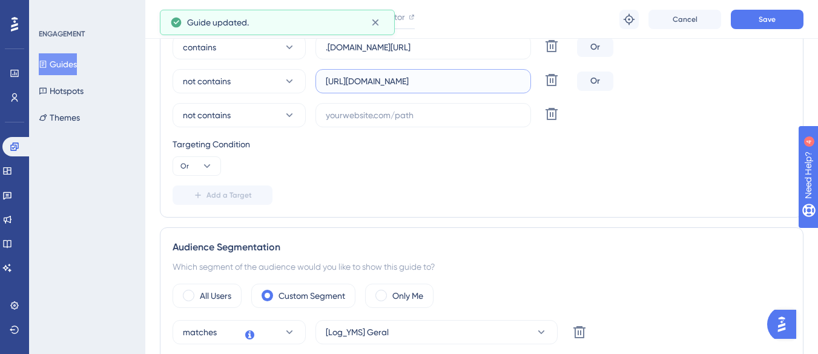
scroll to position [286, 0]
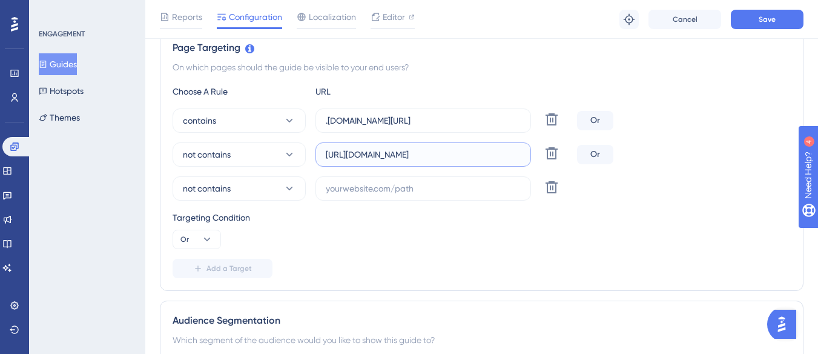
click at [358, 154] on input "[URL][DOMAIN_NAME]" at bounding box center [423, 154] width 195 height 13
click at [359, 155] on input "[URL][DOMAIN_NAME]" at bounding box center [423, 154] width 195 height 13
drag, startPoint x: 357, startPoint y: 157, endPoint x: 444, endPoint y: 164, distance: 87.5
click at [444, 164] on label "[URL][DOMAIN_NAME]" at bounding box center [423, 154] width 216 height 24
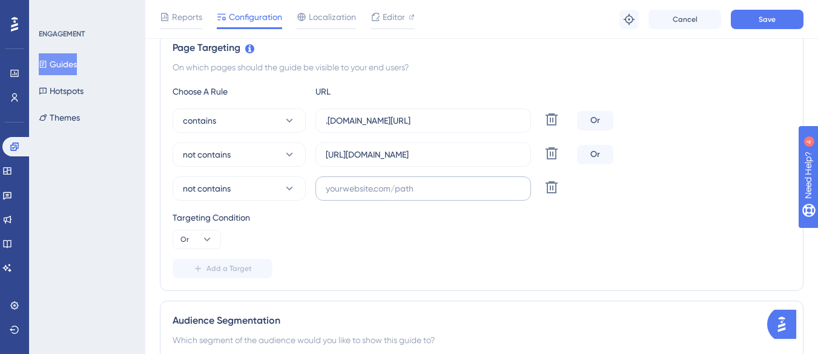
click at [407, 195] on label at bounding box center [423, 188] width 216 height 24
click at [407, 195] on input "text" at bounding box center [423, 188] width 195 height 13
paste input "supply-monitoramento"
type input "supply-monitoramento"
click at [762, 22] on span "Save" at bounding box center [767, 20] width 17 height 10
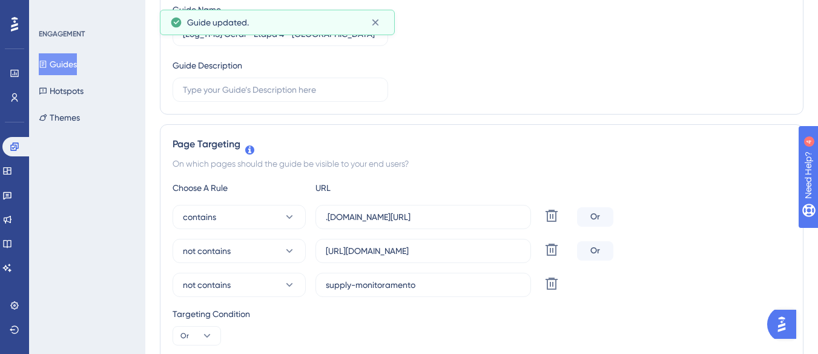
scroll to position [0, 0]
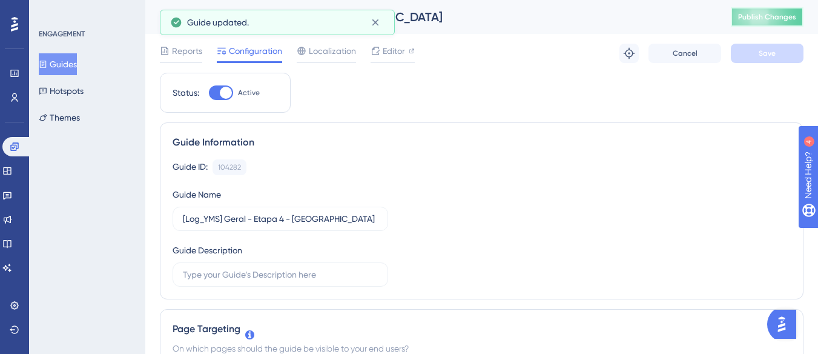
click at [773, 18] on span "Publish Changes" at bounding box center [767, 17] width 58 height 10
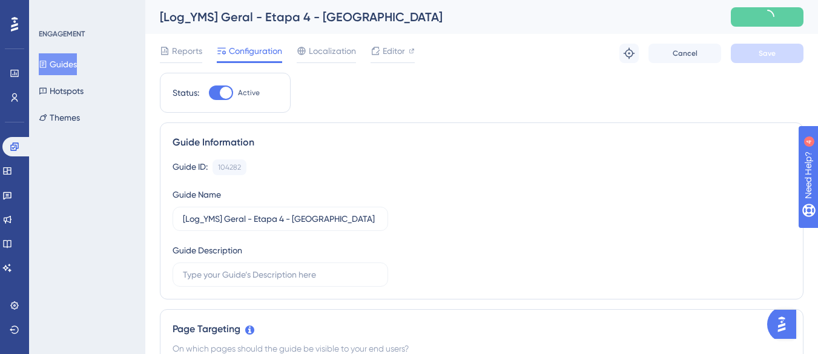
click at [66, 68] on button "Guides" at bounding box center [58, 64] width 38 height 22
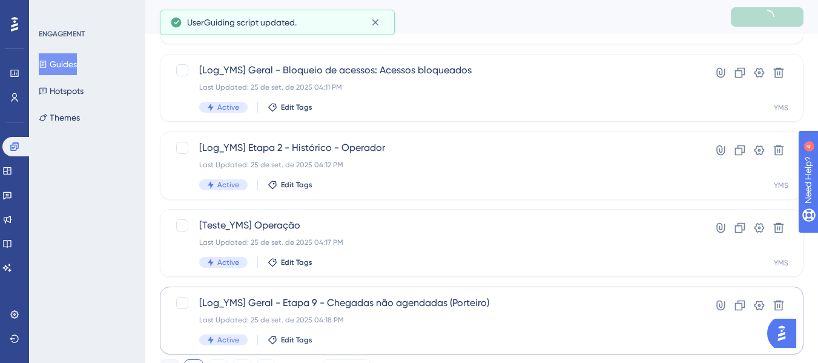
scroll to position [606, 0]
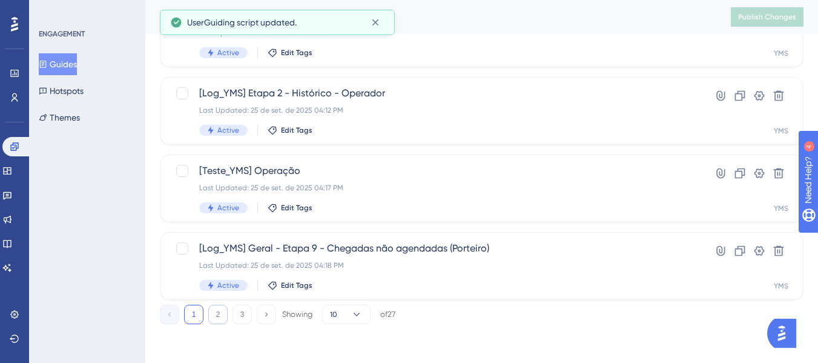
click at [223, 314] on button "2" at bounding box center [217, 314] width 19 height 19
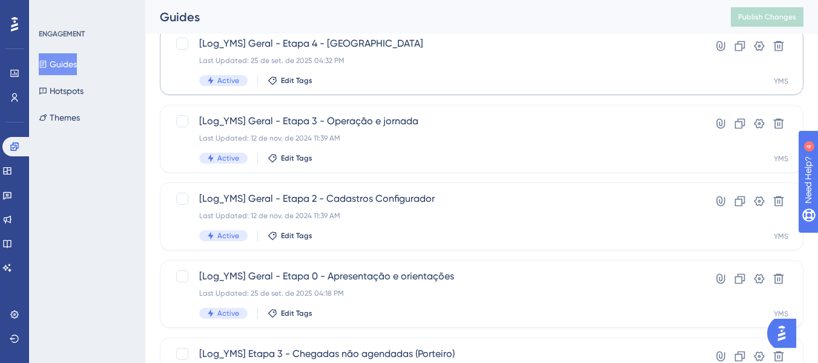
scroll to position [424, 0]
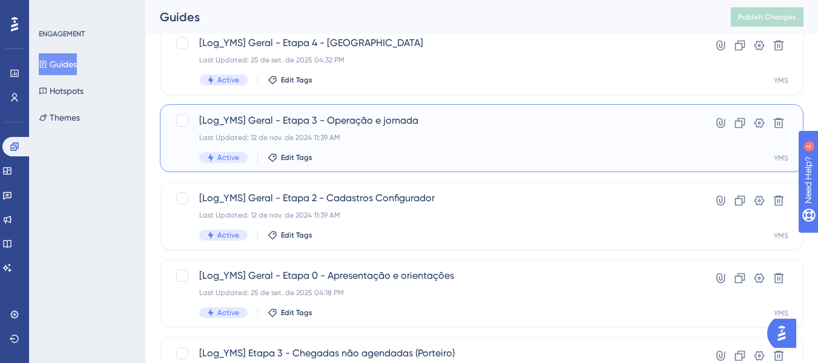
click at [410, 144] on div "[Log_YMS] Geral - Etapa 3 - Operação e jornada Last Updated: 12 de nov. de 2024…" at bounding box center [433, 138] width 468 height 50
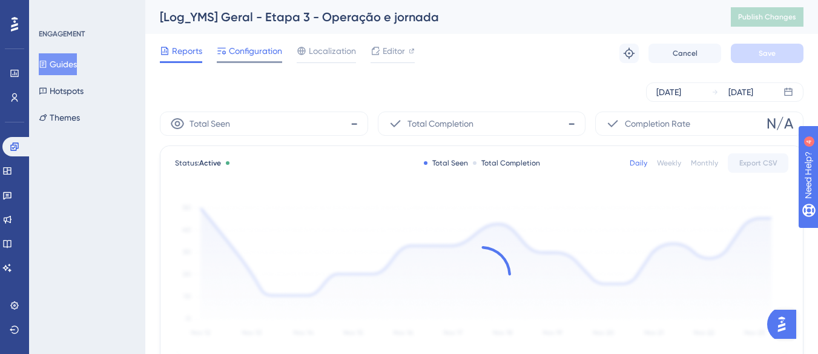
click at [269, 55] on span "Configuration" at bounding box center [255, 51] width 53 height 15
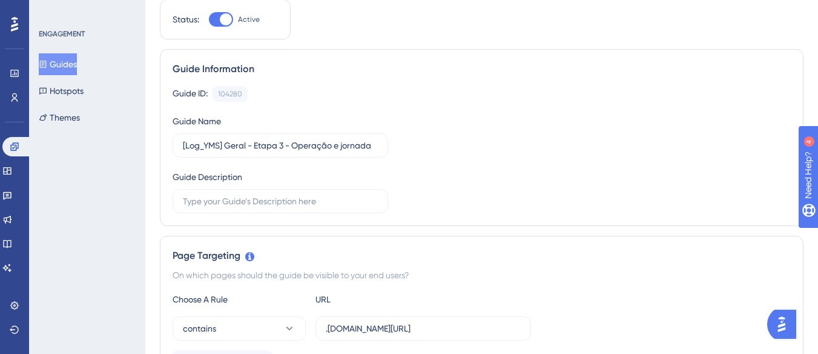
scroll to position [182, 0]
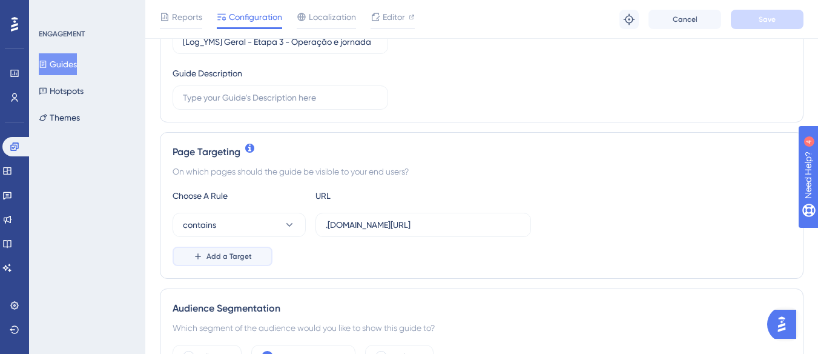
click at [234, 249] on button "Add a Target" at bounding box center [223, 255] width 100 height 19
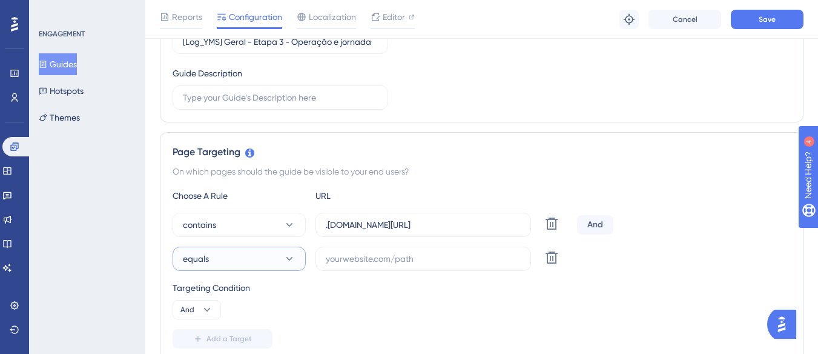
click at [233, 256] on button "equals" at bounding box center [239, 258] width 133 height 24
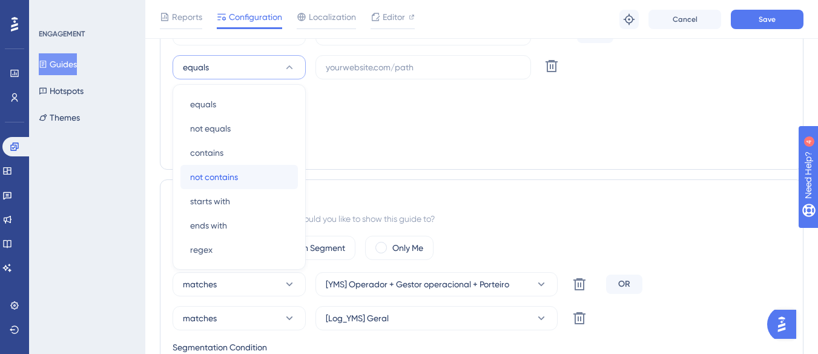
click at [251, 175] on div "not contains not contains" at bounding box center [239, 177] width 98 height 24
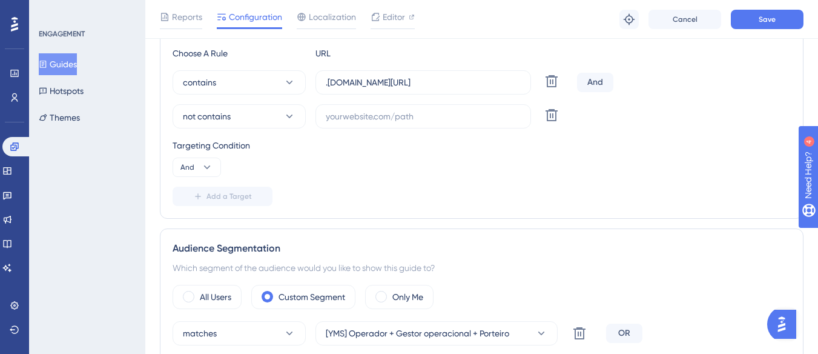
scroll to position [252, 0]
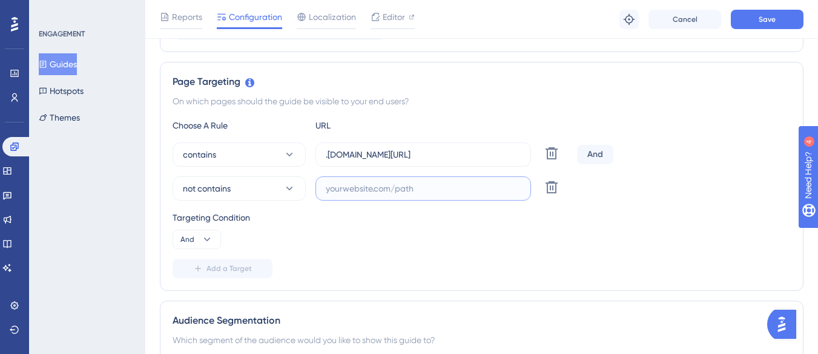
click at [371, 194] on input "text" at bounding box center [423, 188] width 195 height 13
paste input "[URL][DOMAIN_NAME]"
drag, startPoint x: 400, startPoint y: 154, endPoint x: 527, endPoint y: 162, distance: 127.4
click at [527, 162] on label ".[DOMAIN_NAME][URL]" at bounding box center [423, 154] width 216 height 24
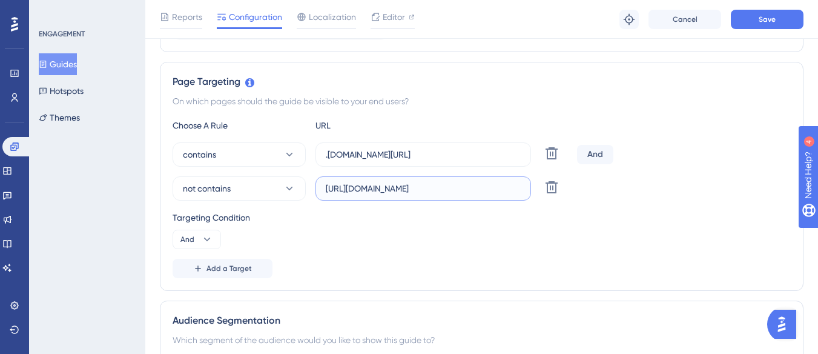
scroll to position [0, 0]
drag, startPoint x: 504, startPoint y: 190, endPoint x: 440, endPoint y: 190, distance: 63.6
click at [440, 190] on input "[URL][DOMAIN_NAME]" at bounding box center [423, 188] width 195 height 13
click at [482, 193] on input "[URL][DOMAIN_NAME]" at bounding box center [423, 188] width 195 height 13
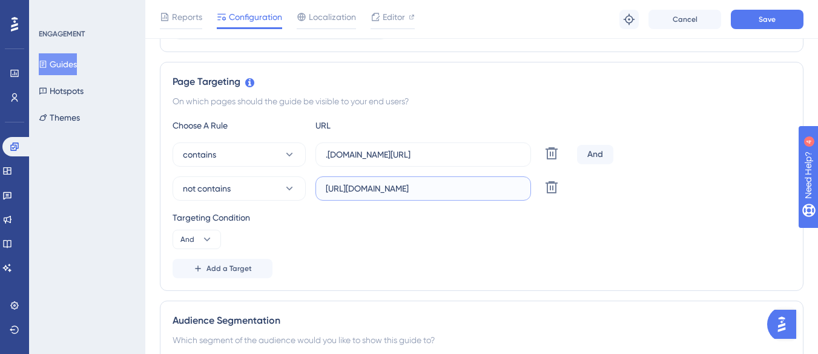
click at [528, 192] on label "[URL][DOMAIN_NAME]" at bounding box center [423, 188] width 216 height 24
click at [498, 187] on input "[URL][DOMAIN_NAME]" at bounding box center [423, 188] width 195 height 13
drag, startPoint x: 498, startPoint y: 188, endPoint x: 529, endPoint y: 188, distance: 30.9
click at [529, 188] on label "[URL][DOMAIN_NAME]" at bounding box center [423, 188] width 216 height 24
paste input "operacao-v2/aguardandoOperacao"
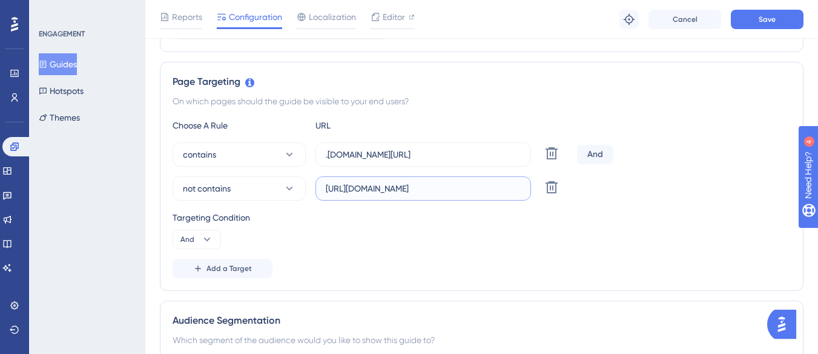
scroll to position [0, 168]
type input "[URL][DOMAIN_NAME]"
click at [769, 25] on button "Save" at bounding box center [767, 19] width 73 height 19
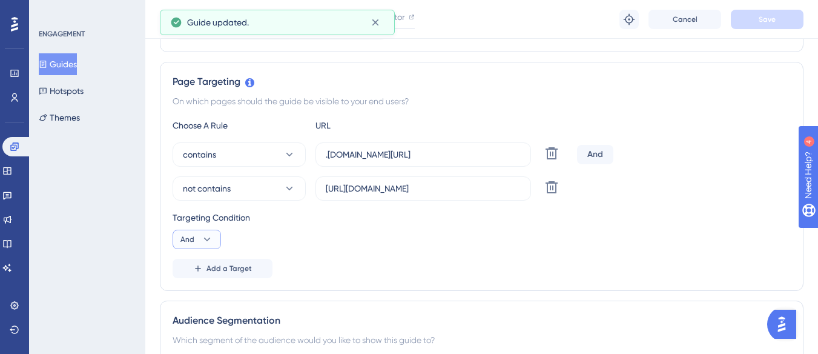
click at [213, 238] on icon at bounding box center [207, 239] width 12 height 12
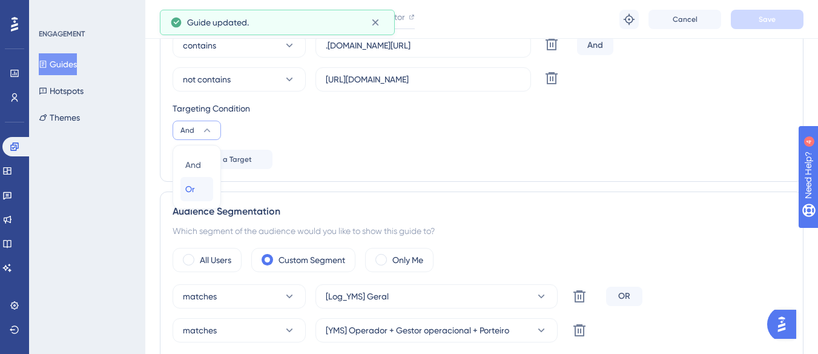
click at [209, 188] on button "Or Or" at bounding box center [196, 189] width 33 height 24
click at [791, 25] on button "Save" at bounding box center [767, 19] width 73 height 19
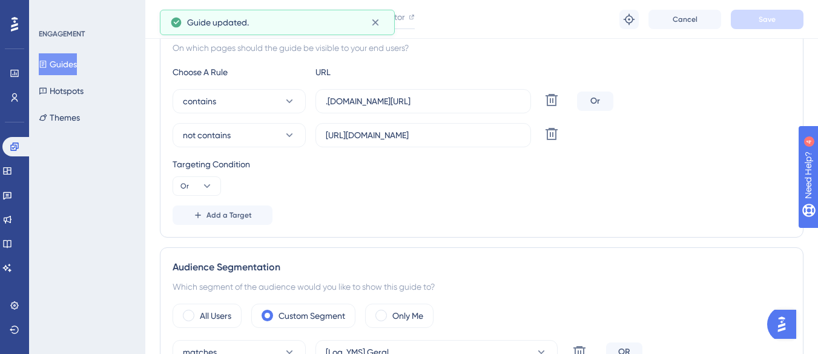
scroll to position [240, 0]
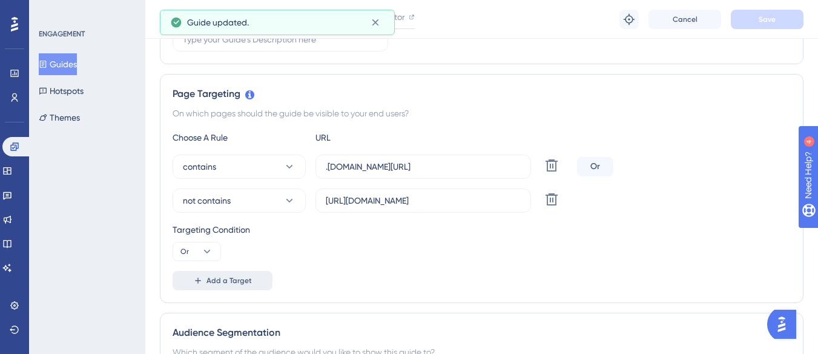
click at [211, 273] on button "Add a Target" at bounding box center [223, 280] width 100 height 19
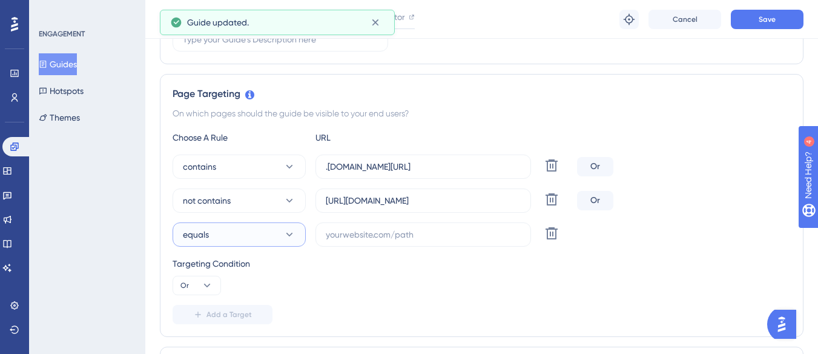
click at [236, 240] on button "equals" at bounding box center [239, 234] width 133 height 24
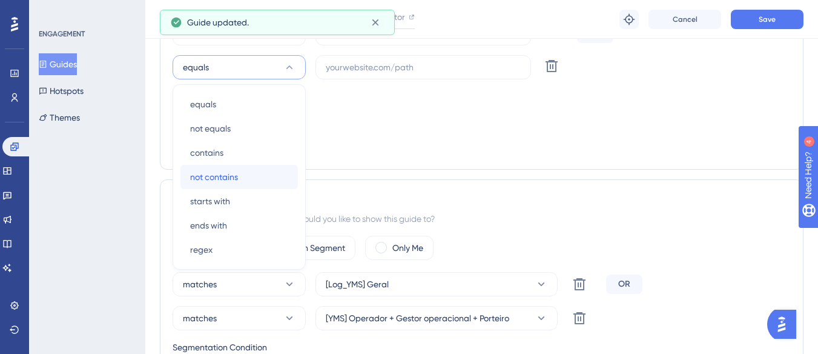
click at [246, 168] on div "not contains not contains" at bounding box center [239, 177] width 98 height 24
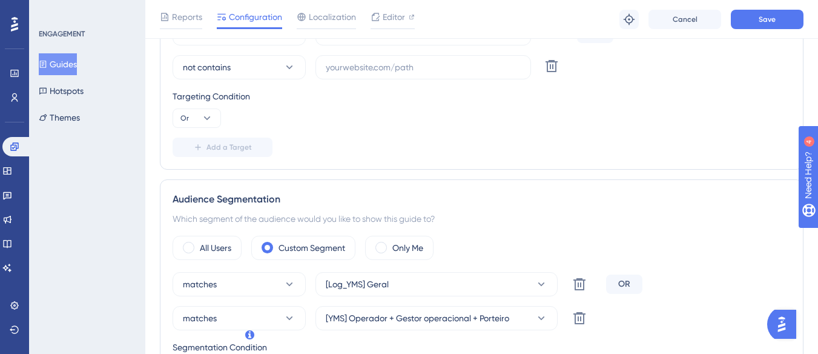
scroll to position [346, 0]
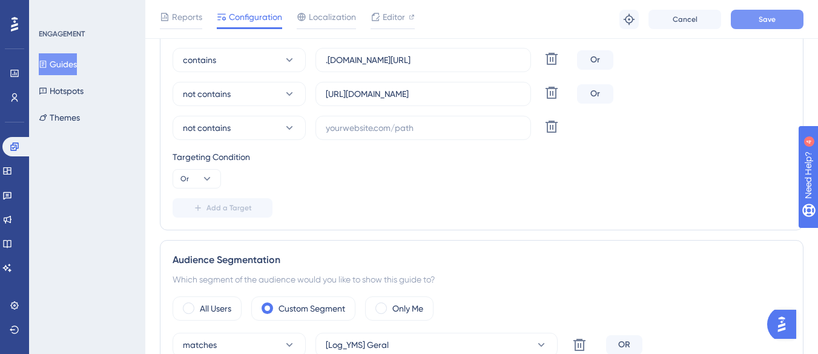
click at [757, 18] on button "Save" at bounding box center [767, 19] width 73 height 19
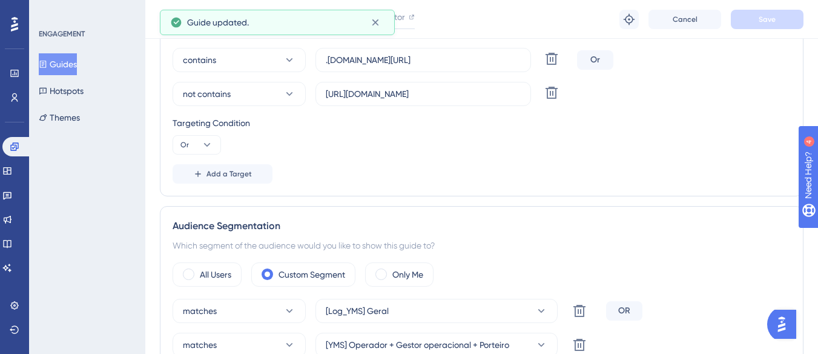
scroll to position [286, 0]
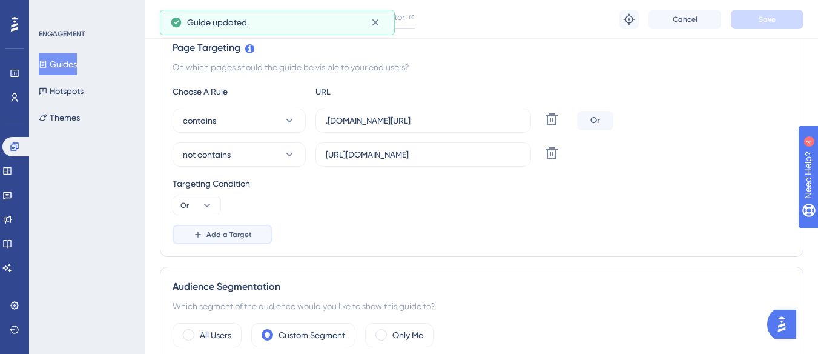
click at [239, 232] on span "Add a Target" at bounding box center [228, 234] width 45 height 10
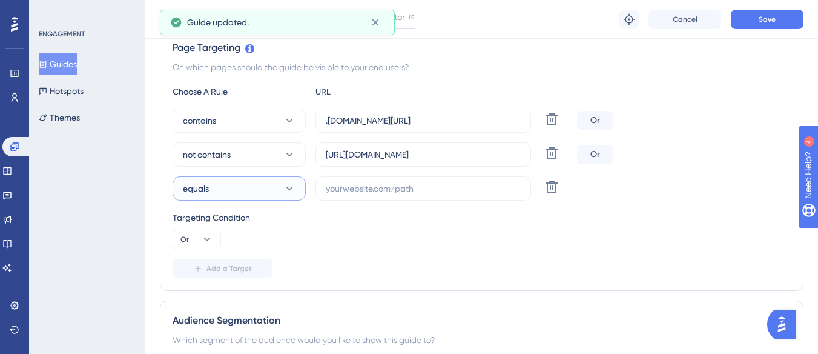
click at [254, 191] on button "equals" at bounding box center [239, 188] width 133 height 24
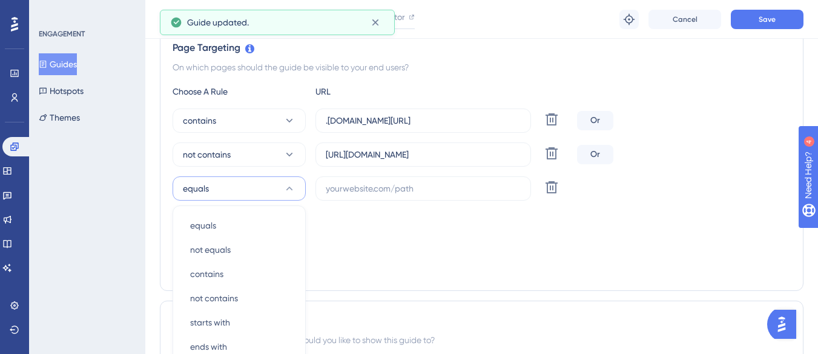
scroll to position [407, 0]
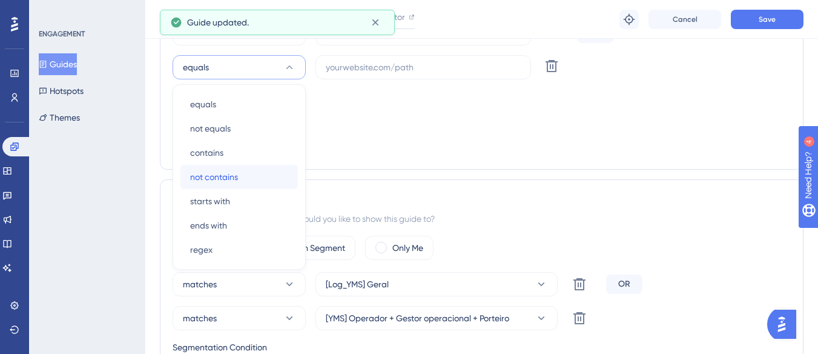
click at [257, 181] on div "not contains not contains" at bounding box center [239, 177] width 98 height 24
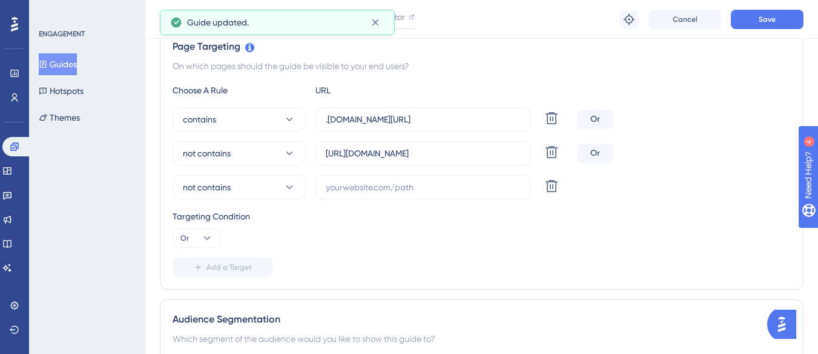
scroll to position [286, 0]
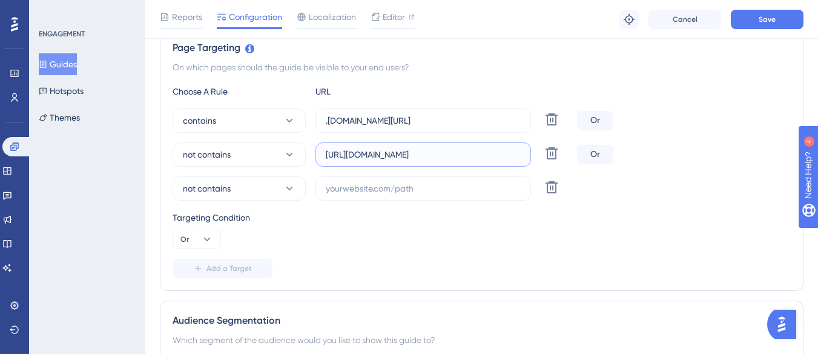
drag, startPoint x: 357, startPoint y: 153, endPoint x: 445, endPoint y: 168, distance: 89.6
click at [445, 168] on div "contains .[DOMAIN_NAME][URL] Delete Or not contains [URL][DOMAIN_NAME] Delete O…" at bounding box center [482, 154] width 618 height 92
click at [346, 196] on label at bounding box center [423, 188] width 216 height 24
click at [346, 195] on input "text" at bounding box center [423, 188] width 195 height 13
paste input "supply-monitoramento"
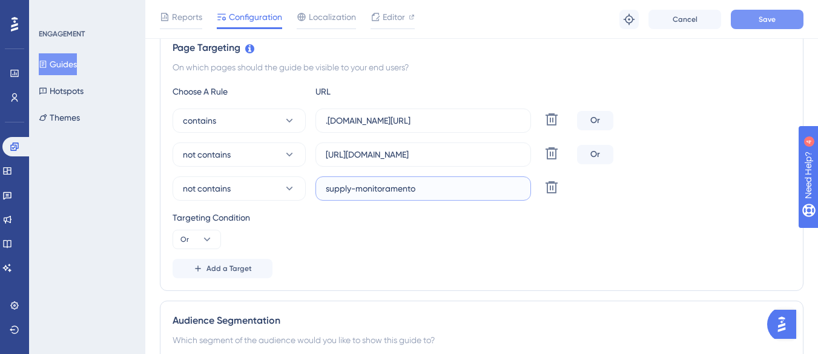
type input "supply-monitoramento"
click at [774, 25] on button "Save" at bounding box center [767, 19] width 73 height 19
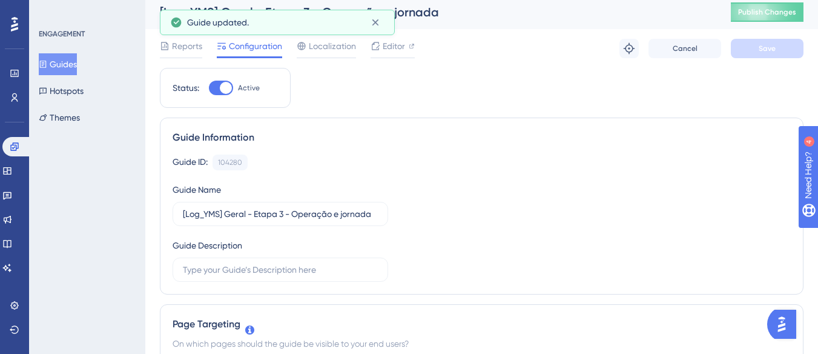
scroll to position [0, 0]
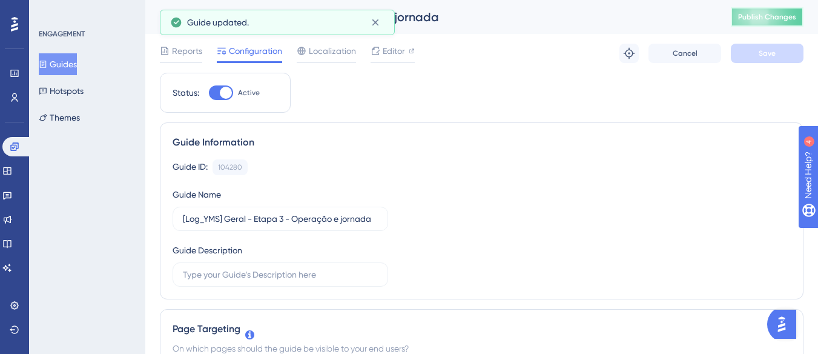
click at [767, 16] on span "Publish Changes" at bounding box center [767, 17] width 58 height 10
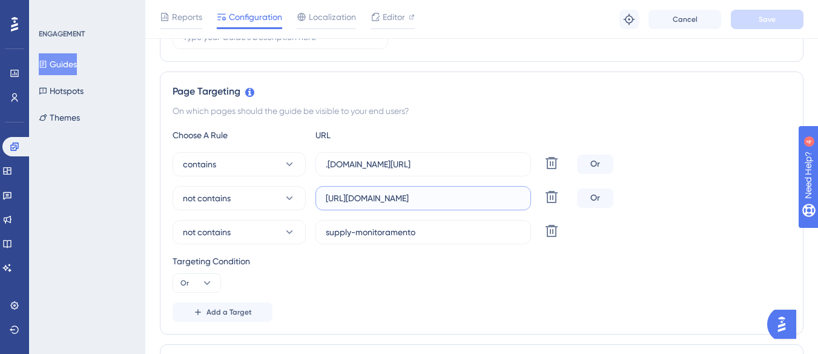
scroll to position [0, 169]
drag, startPoint x: 487, startPoint y: 199, endPoint x: 526, endPoint y: 202, distance: 38.9
click at [526, 202] on label "[URL][DOMAIN_NAME]" at bounding box center [423, 198] width 216 height 24
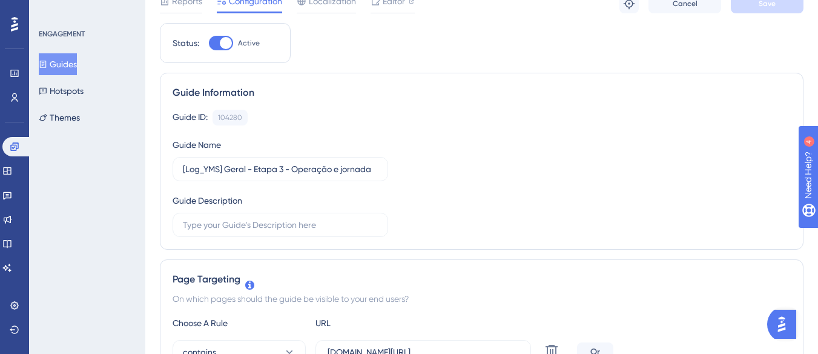
scroll to position [0, 0]
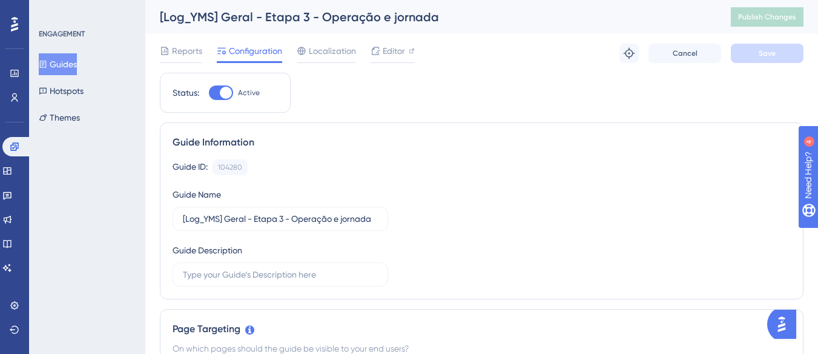
click at [77, 67] on button "Guides" at bounding box center [58, 64] width 38 height 22
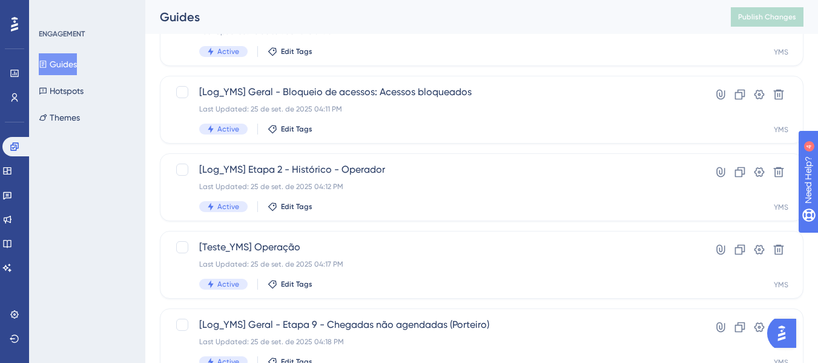
scroll to position [606, 0]
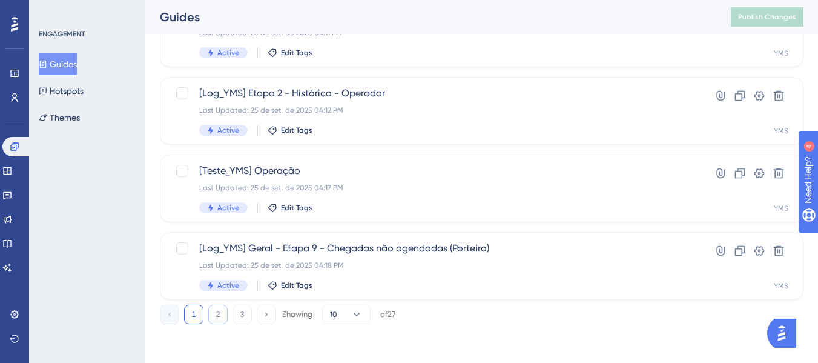
click at [222, 308] on button "2" at bounding box center [217, 314] width 19 height 19
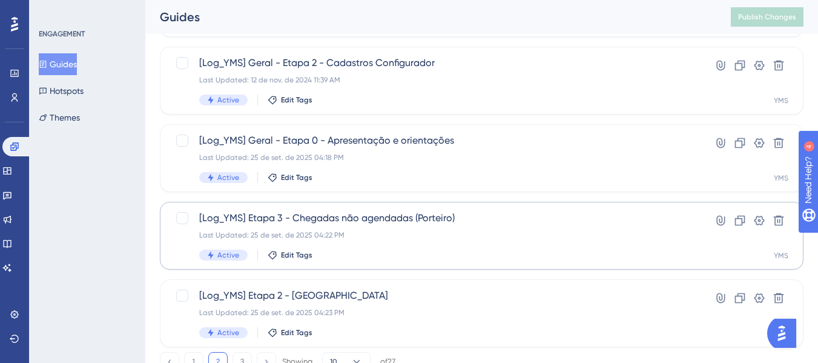
scroll to position [485, 0]
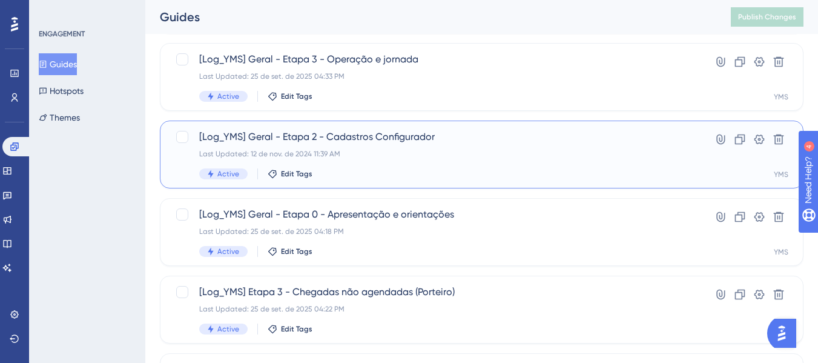
click at [434, 151] on div "Last Updated: 12 de nov. de 2024 11:39 AM" at bounding box center [433, 154] width 468 height 10
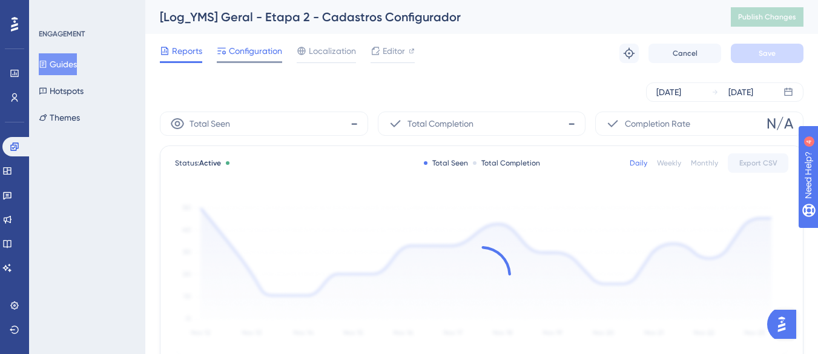
click at [269, 54] on span "Configuration" at bounding box center [255, 51] width 53 height 15
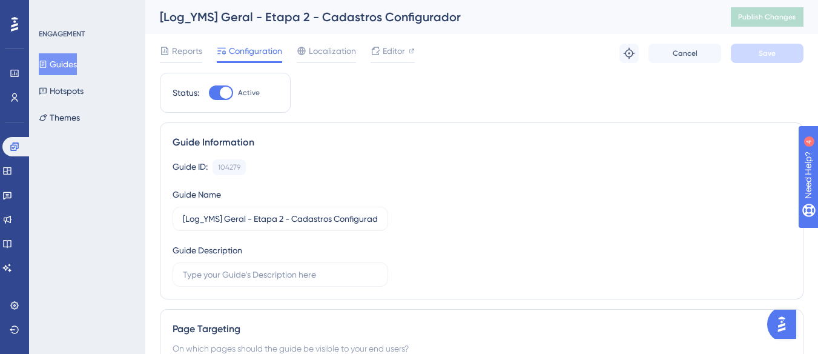
scroll to position [242, 0]
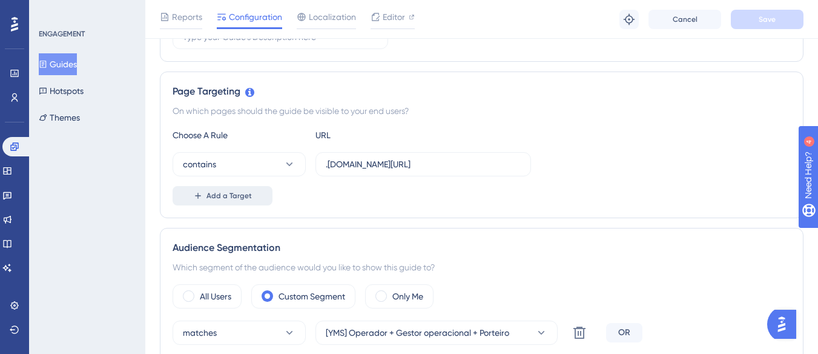
click at [243, 199] on span "Add a Target" at bounding box center [228, 196] width 45 height 10
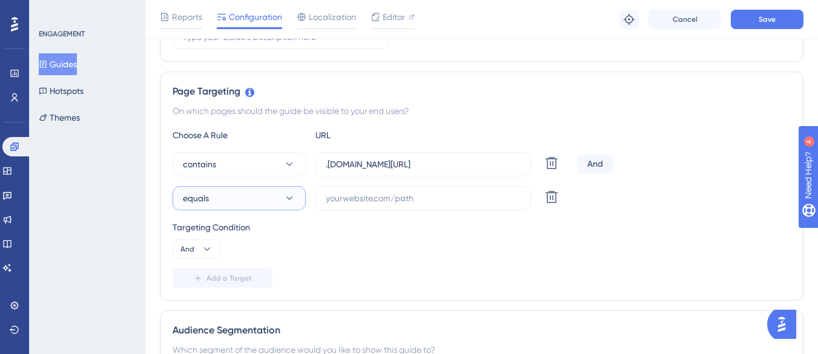
click at [247, 195] on button "equals" at bounding box center [239, 198] width 133 height 24
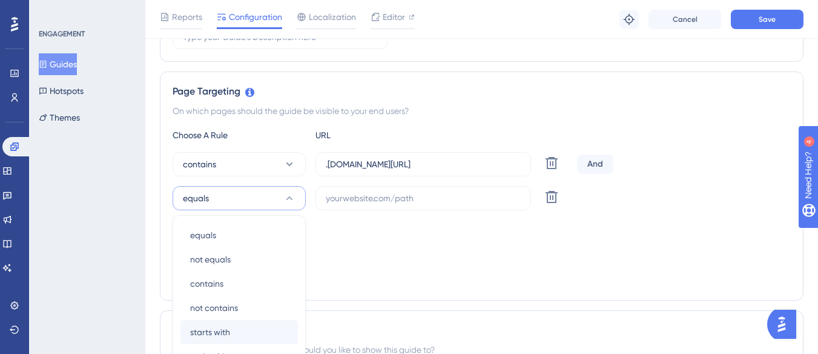
scroll to position [373, 0]
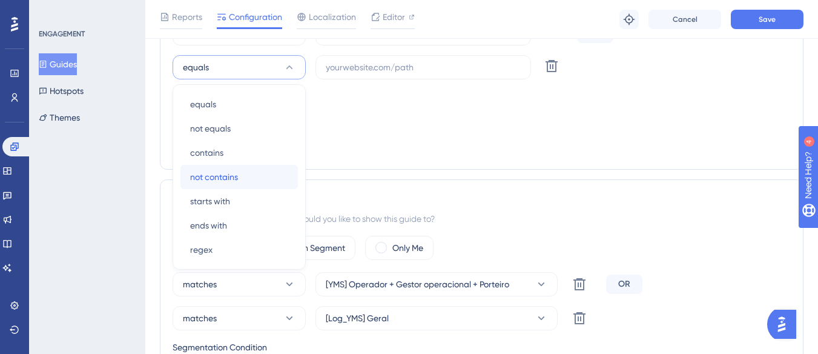
click at [254, 178] on div "not contains not contains" at bounding box center [239, 177] width 98 height 24
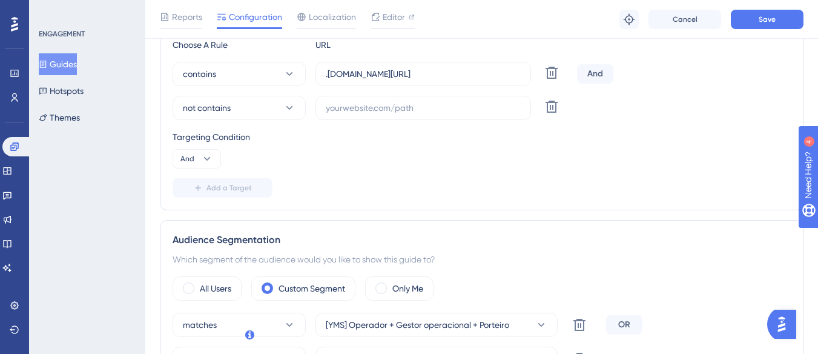
scroll to position [312, 0]
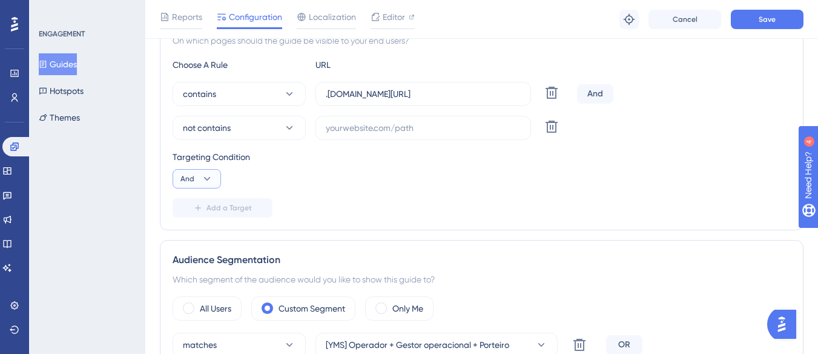
click at [189, 179] on span "And" at bounding box center [187, 179] width 14 height 10
click at [196, 240] on div "Or Or" at bounding box center [196, 237] width 23 height 24
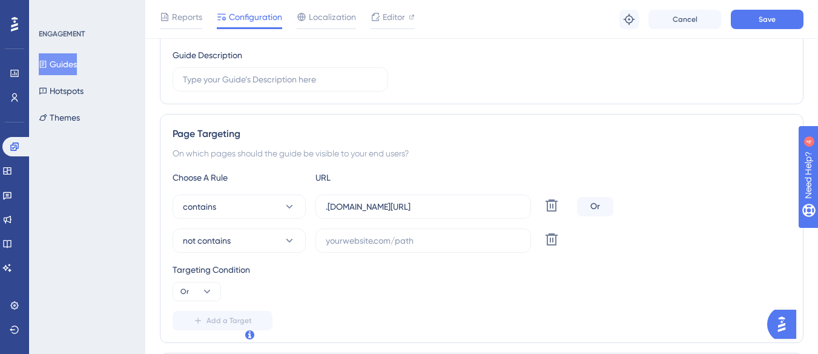
scroll to position [191, 0]
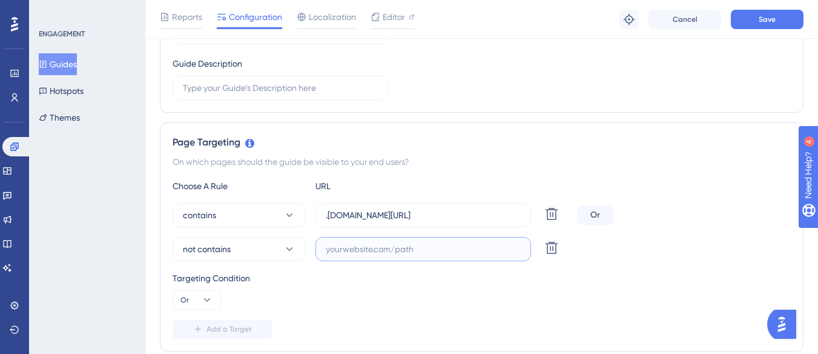
click at [337, 245] on input "text" at bounding box center [423, 248] width 195 height 13
paste input "[URL][DOMAIN_NAME]"
drag, startPoint x: 483, startPoint y: 220, endPoint x: 400, endPoint y: 211, distance: 83.5
click at [400, 211] on input ".[DOMAIN_NAME][URL]" at bounding box center [423, 214] width 195 height 13
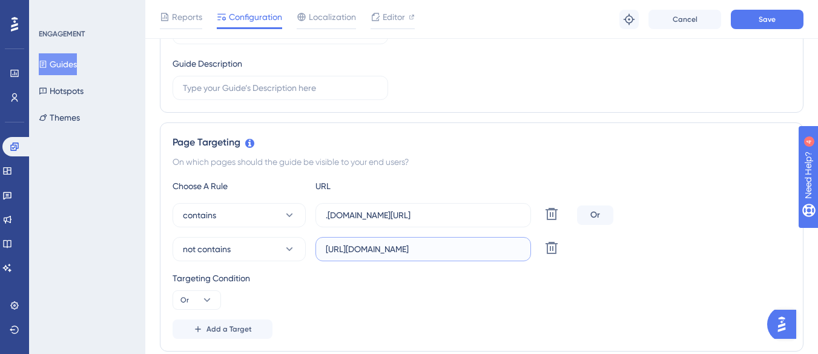
scroll to position [0, 23]
drag, startPoint x: 496, startPoint y: 253, endPoint x: 520, endPoint y: 253, distance: 23.6
click at [520, 253] on input "[URL][DOMAIN_NAME]" at bounding box center [423, 248] width 195 height 13
click at [499, 251] on input "[URL][DOMAIN_NAME]" at bounding box center [423, 248] width 195 height 13
drag, startPoint x: 498, startPoint y: 251, endPoint x: 524, endPoint y: 251, distance: 26.0
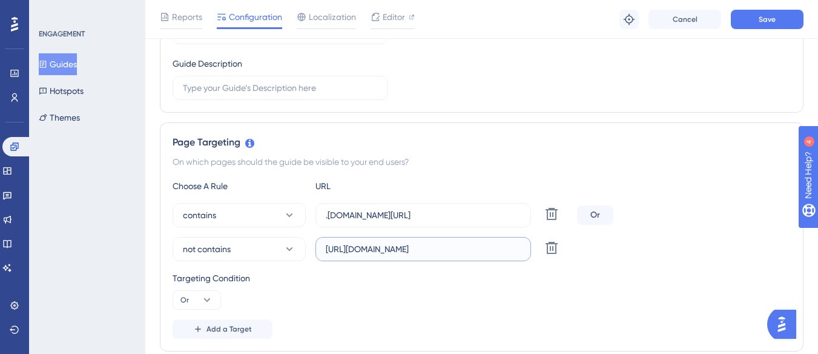
click at [524, 251] on label "[URL][DOMAIN_NAME]" at bounding box center [423, 249] width 216 height 24
paste input "configurador"
type input "[URL][DOMAIN_NAME]"
click at [757, 12] on button "Save" at bounding box center [767, 19] width 73 height 19
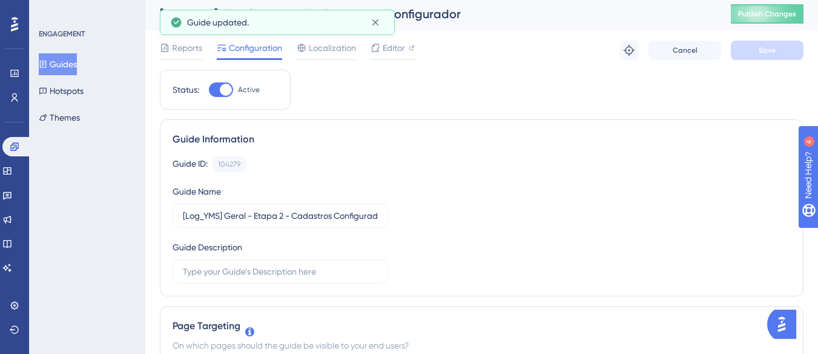
scroll to position [0, 0]
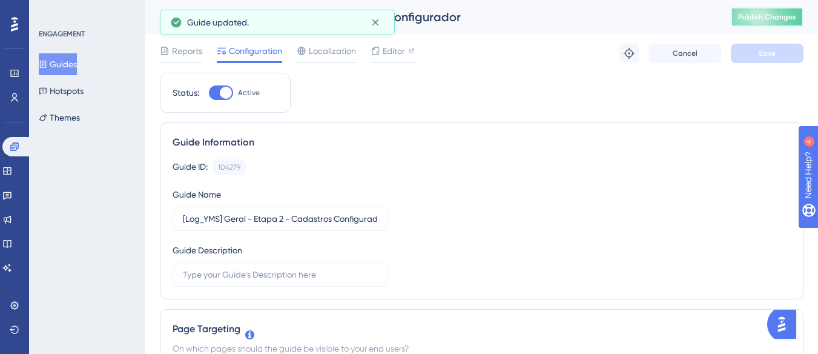
click at [779, 13] on span "Publish Changes" at bounding box center [767, 17] width 58 height 10
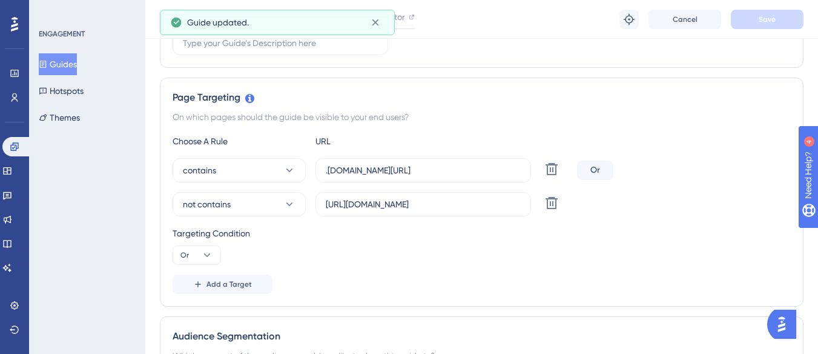
scroll to position [242, 0]
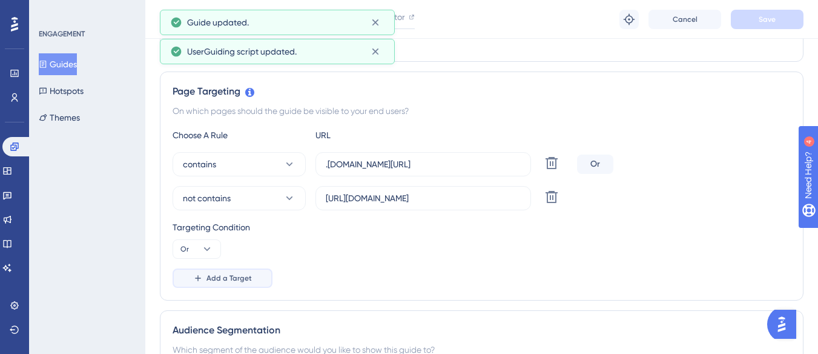
click at [232, 281] on span "Add a Target" at bounding box center [228, 278] width 45 height 10
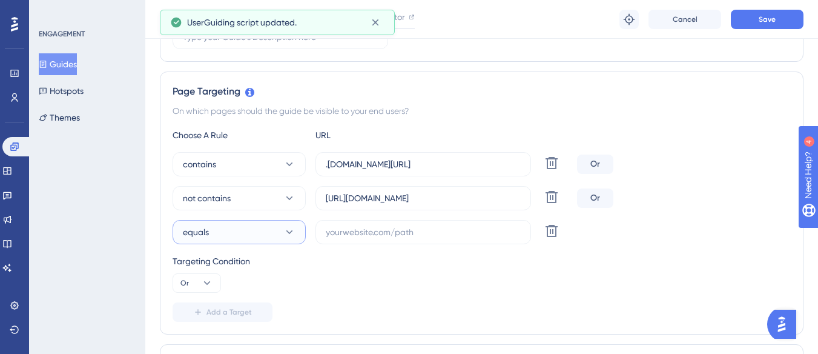
click at [272, 233] on button "equals" at bounding box center [239, 232] width 133 height 24
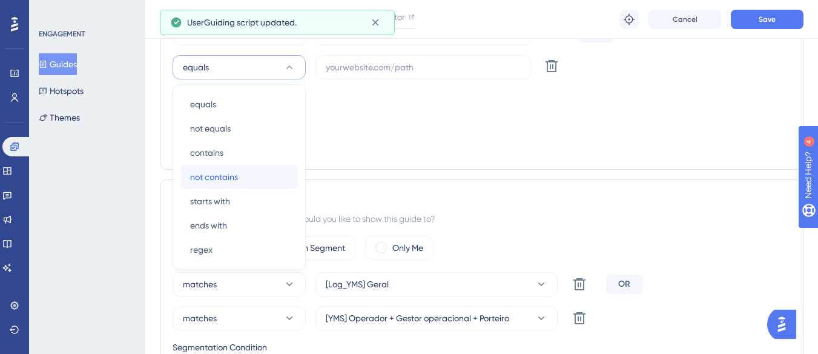
click at [268, 174] on div "not contains not contains" at bounding box center [239, 177] width 98 height 24
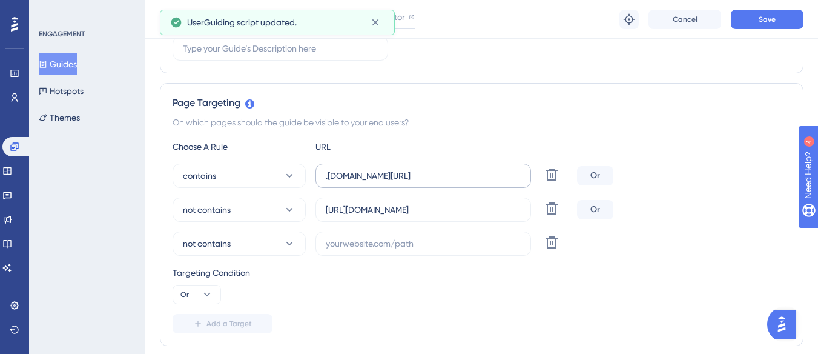
scroll to position [225, 0]
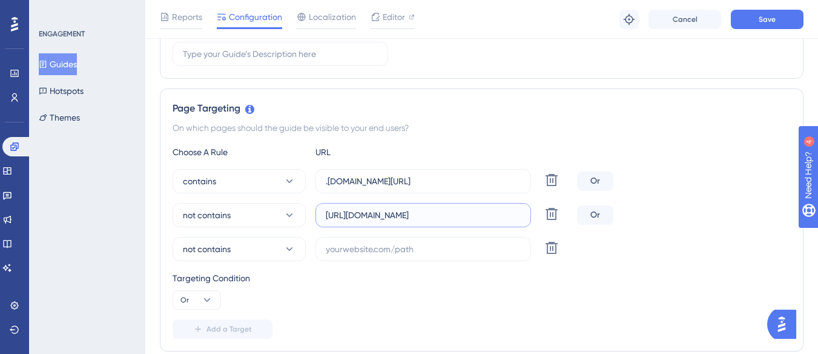
drag, startPoint x: 355, startPoint y: 217, endPoint x: 444, endPoint y: 226, distance: 88.9
click at [444, 226] on label "[URL][DOMAIN_NAME]" at bounding box center [423, 215] width 216 height 24
click at [376, 250] on input "text" at bounding box center [423, 248] width 195 height 13
paste input "supply-monitoramento"
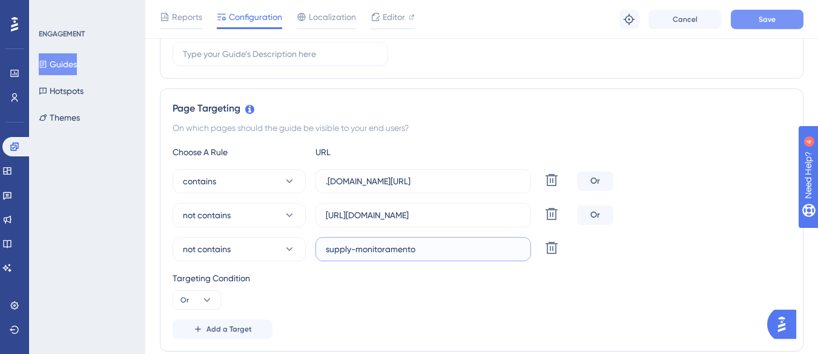
type input "supply-monitoramento"
click at [752, 16] on button "Save" at bounding box center [767, 19] width 73 height 19
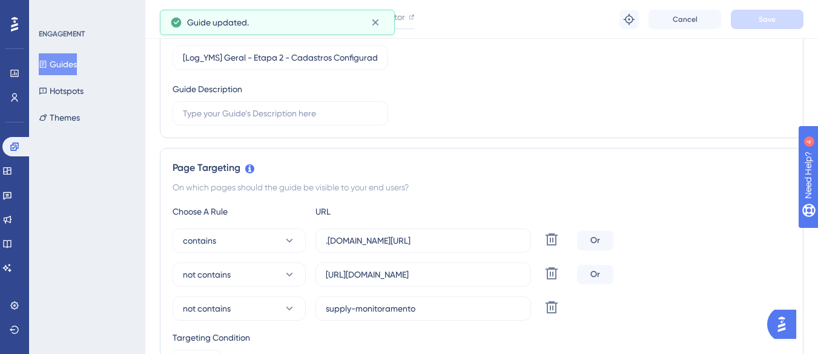
scroll to position [0, 0]
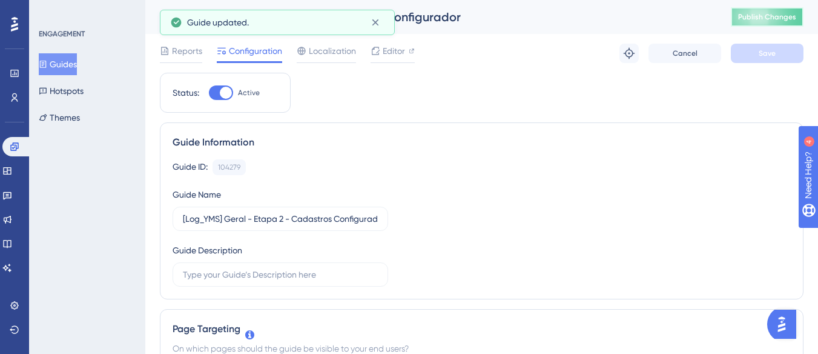
click at [752, 16] on span "Publish Changes" at bounding box center [767, 17] width 58 height 10
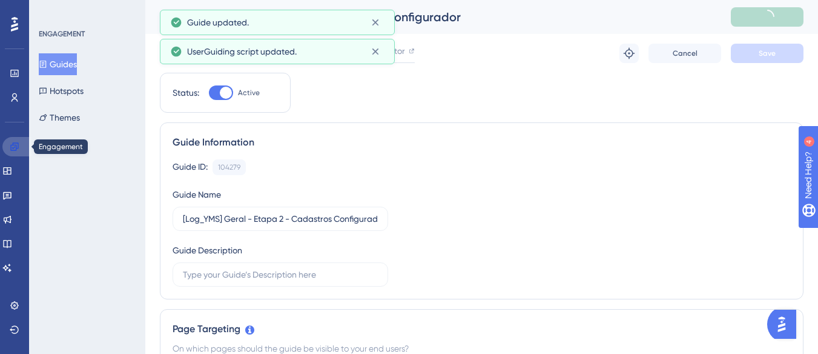
click at [19, 142] on link at bounding box center [16, 146] width 29 height 19
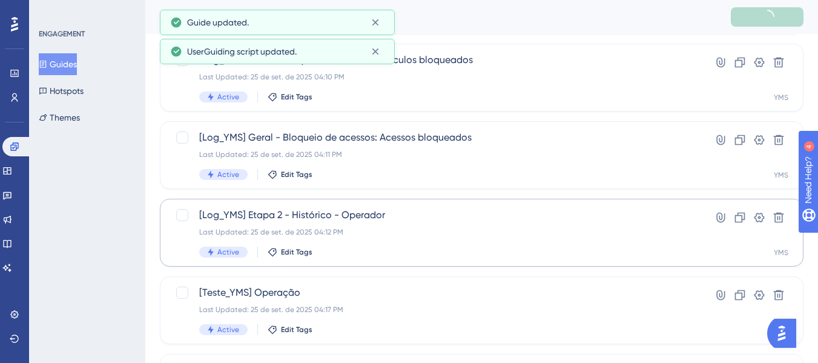
scroll to position [606, 0]
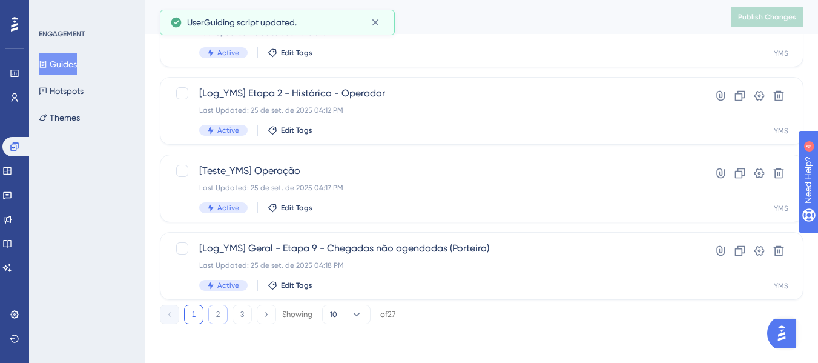
click at [220, 311] on button "2" at bounding box center [217, 314] width 19 height 19
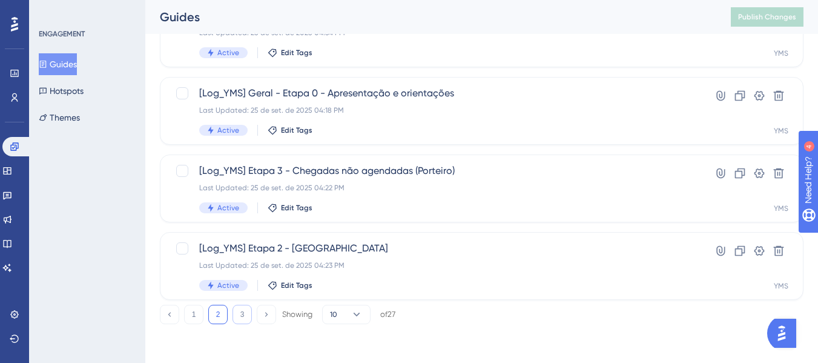
click at [236, 320] on button "3" at bounding box center [242, 314] width 19 height 19
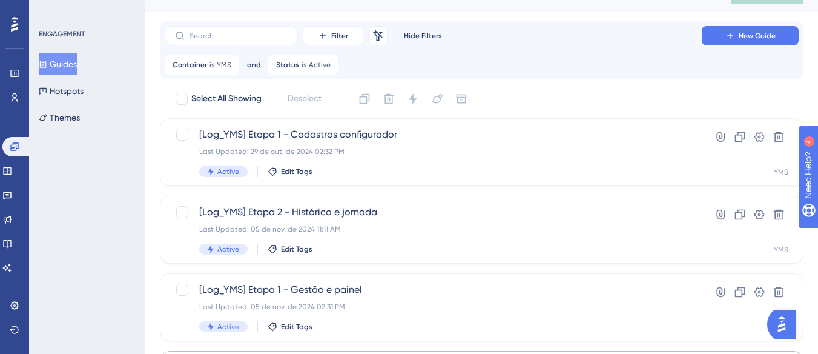
scroll to position [0, 0]
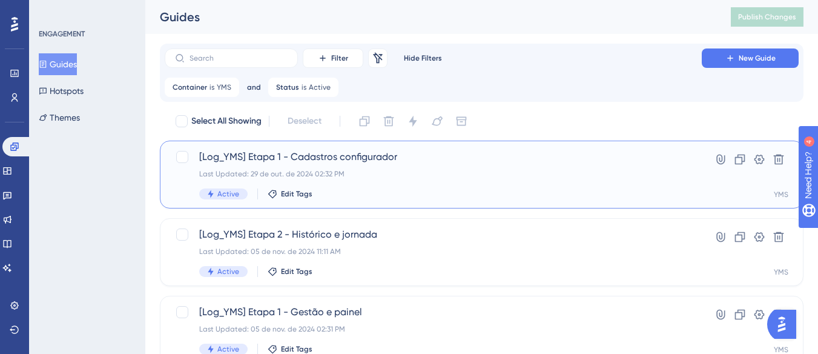
click at [428, 185] on div "[Log_YMS] Etapa 1 - Cadastros configurador Last Updated: 29 de out. de 2024 02:…" at bounding box center [433, 175] width 468 height 50
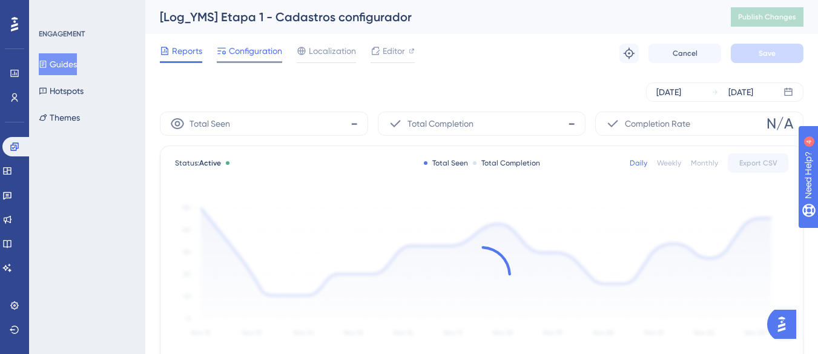
click at [258, 45] on span "Configuration" at bounding box center [255, 51] width 53 height 15
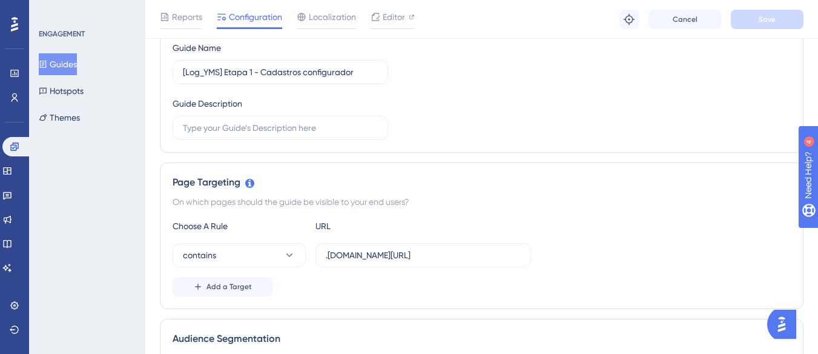
scroll to position [182, 0]
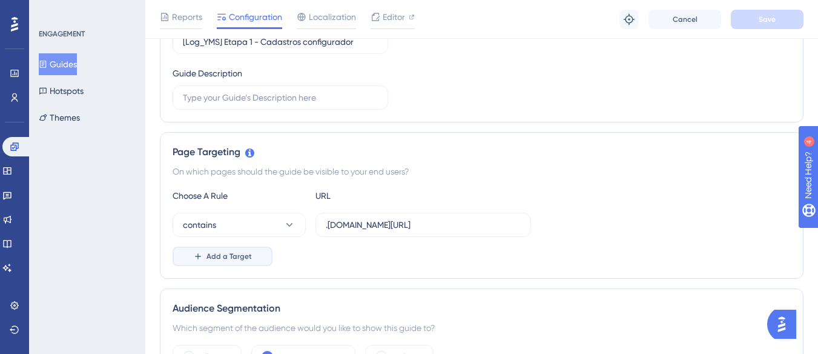
click at [222, 256] on span "Add a Target" at bounding box center [228, 256] width 45 height 10
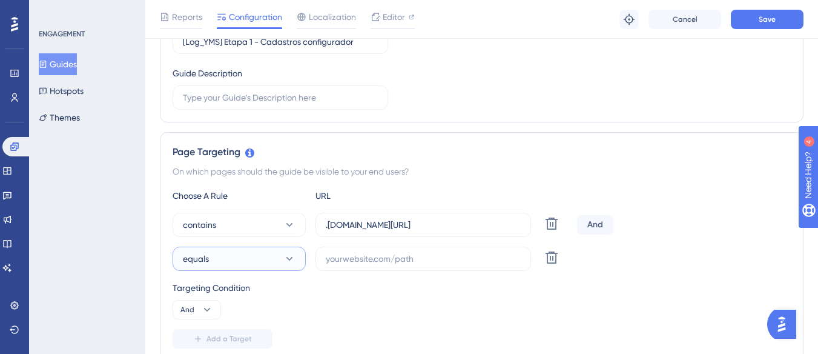
click at [231, 259] on button "equals" at bounding box center [239, 258] width 133 height 24
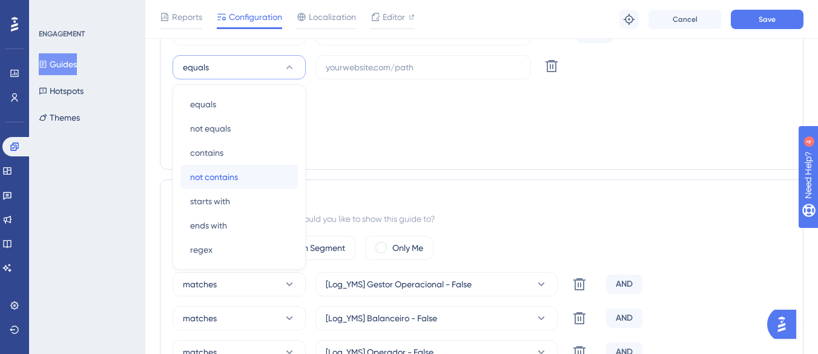
click at [245, 173] on div "not contains not contains" at bounding box center [239, 177] width 98 height 24
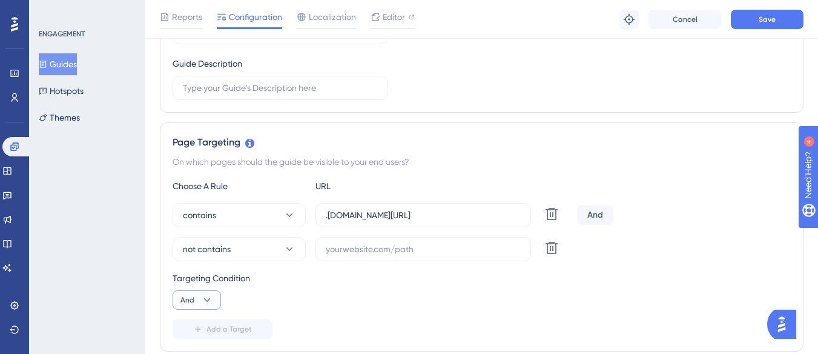
click at [208, 298] on icon at bounding box center [207, 300] width 12 height 12
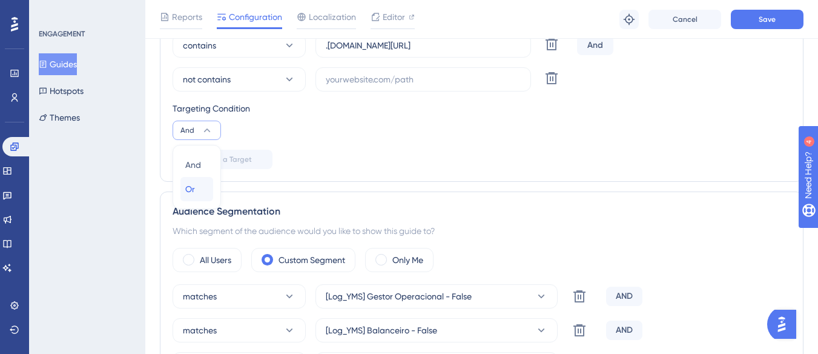
click at [204, 185] on div "Or Or" at bounding box center [196, 189] width 23 height 24
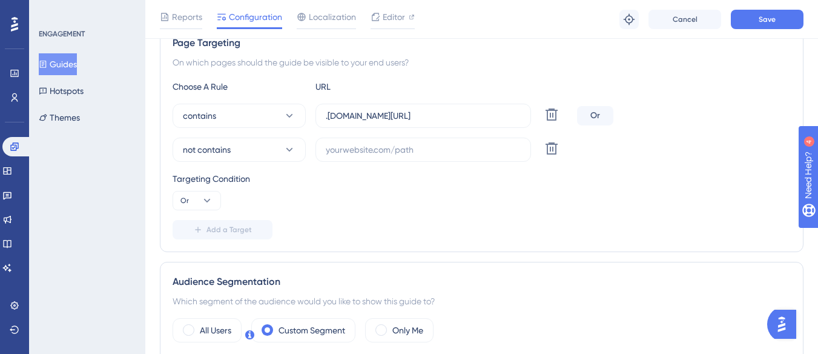
scroll to position [179, 0]
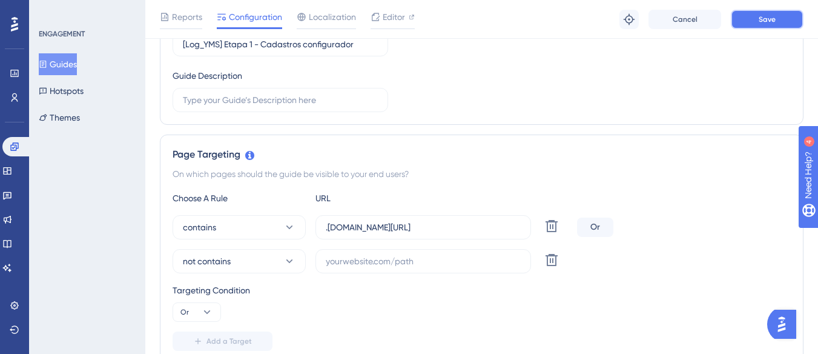
click at [755, 21] on button "Save" at bounding box center [767, 19] width 73 height 19
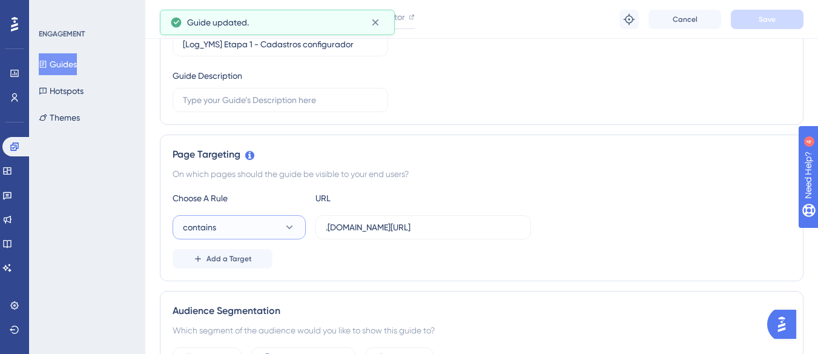
click at [265, 218] on button "contains" at bounding box center [239, 227] width 133 height 24
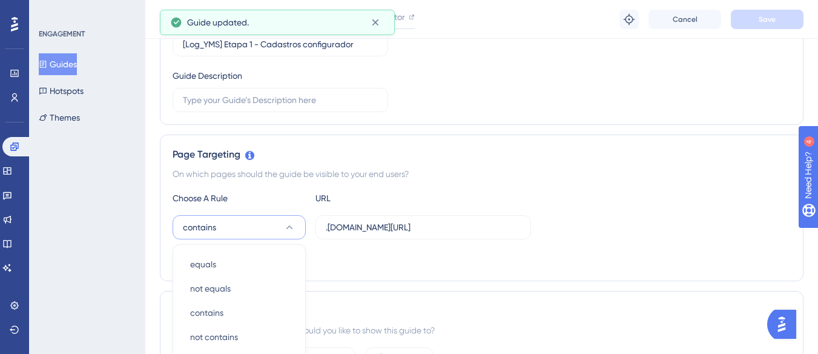
scroll to position [339, 0]
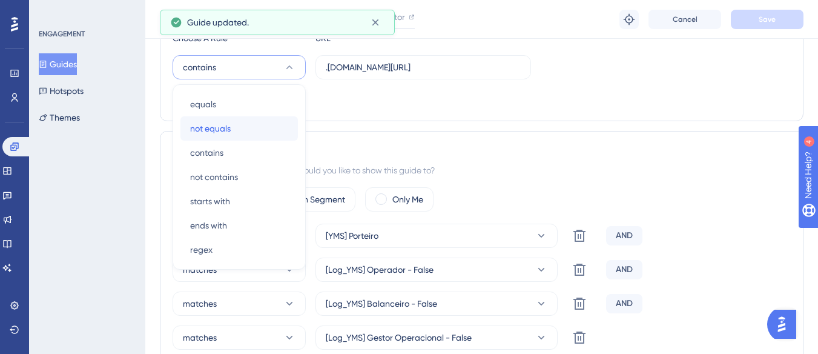
click at [225, 130] on span "not equals" at bounding box center [210, 128] width 41 height 15
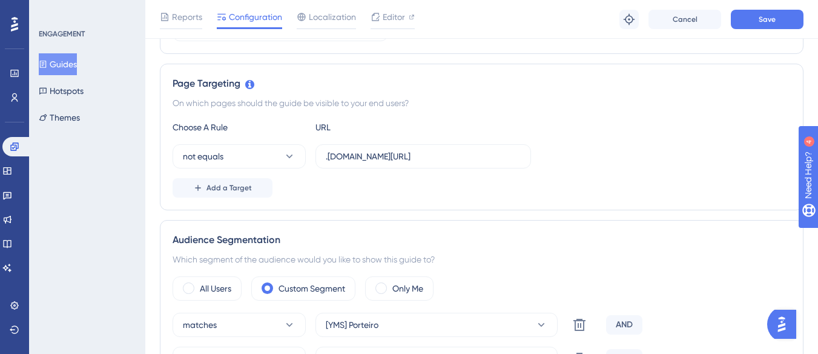
scroll to position [218, 0]
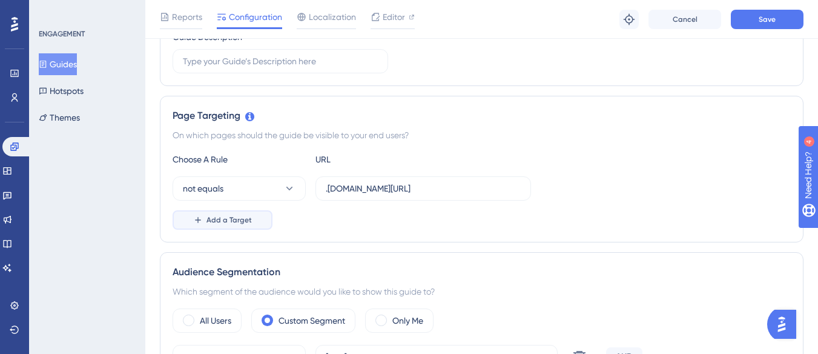
click at [257, 217] on button "Add a Target" at bounding box center [223, 219] width 100 height 19
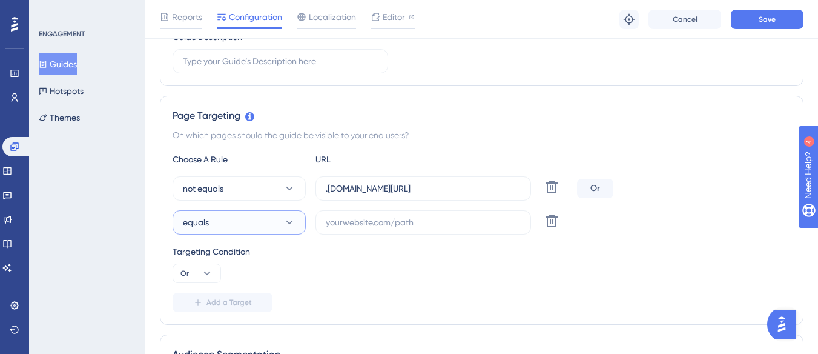
click at [260, 221] on button "equals" at bounding box center [239, 222] width 133 height 24
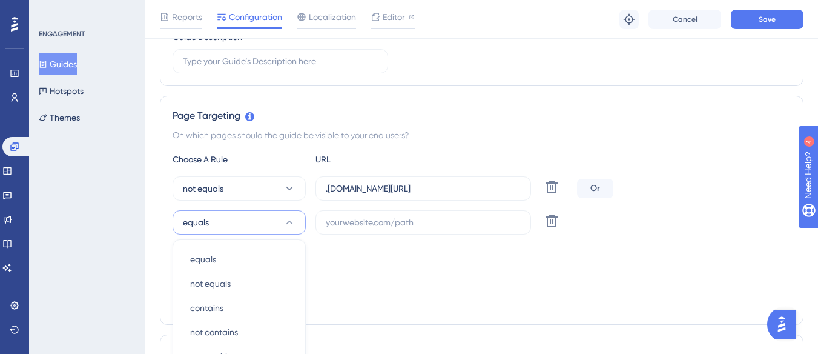
scroll to position [373, 0]
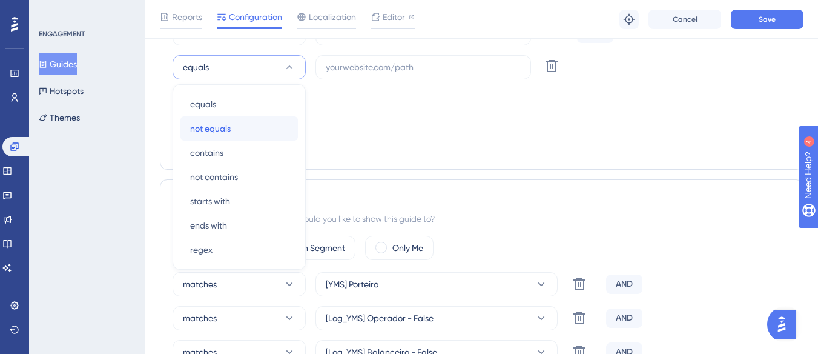
click at [253, 130] on div "not equals not equals" at bounding box center [239, 128] width 98 height 24
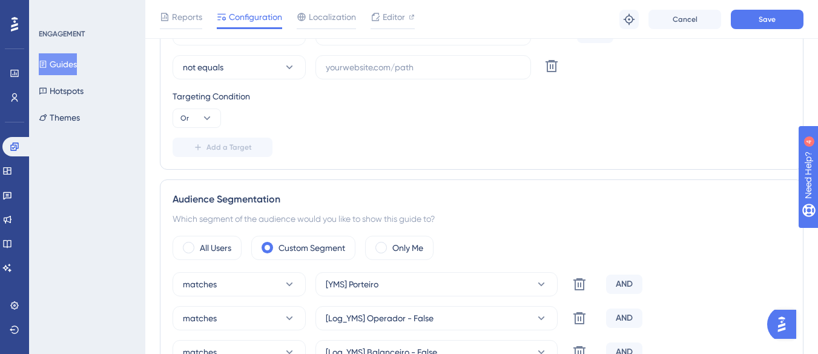
scroll to position [252, 0]
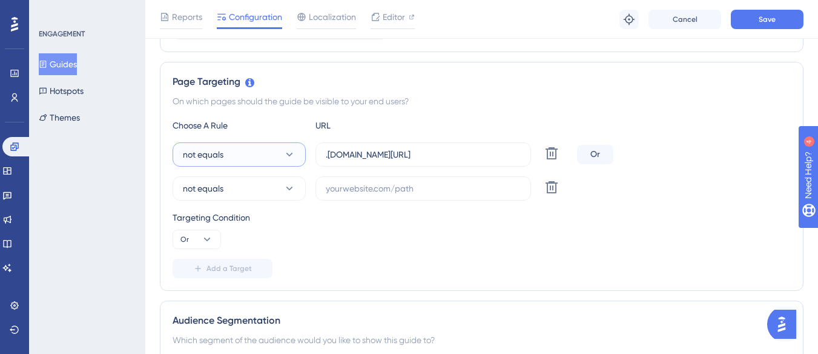
click at [266, 159] on button "not equals" at bounding box center [239, 154] width 133 height 24
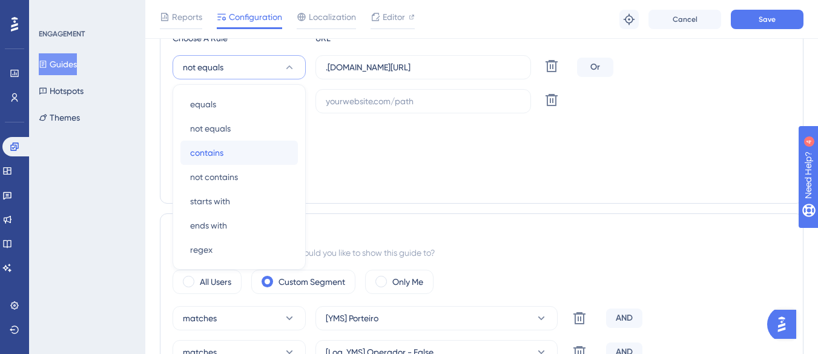
click at [248, 160] on div "contains contains" at bounding box center [239, 152] width 98 height 24
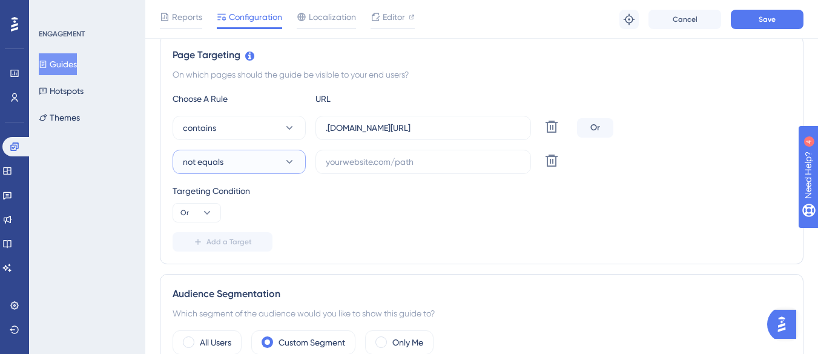
click at [290, 158] on icon at bounding box center [289, 162] width 12 height 12
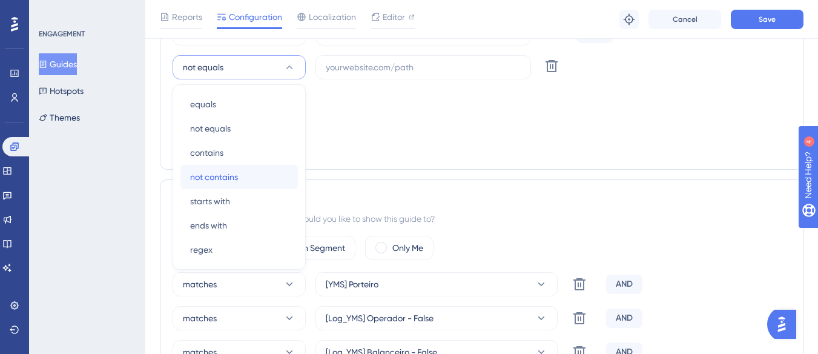
click at [242, 180] on div "not contains not contains" at bounding box center [239, 177] width 98 height 24
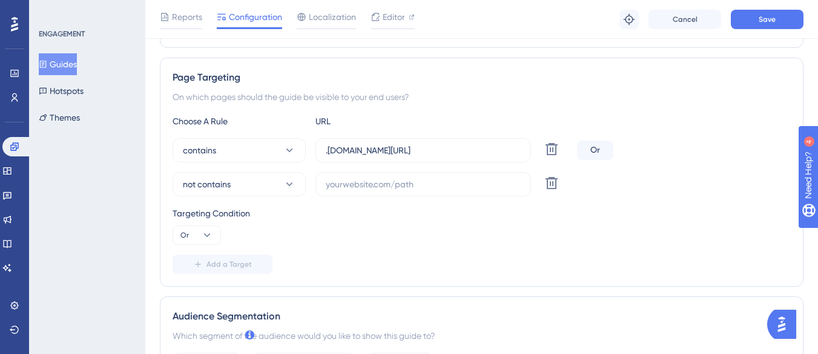
scroll to position [252, 0]
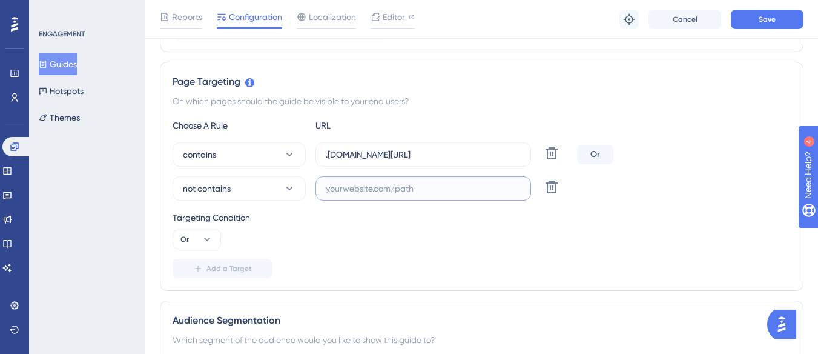
click at [335, 183] on input "text" at bounding box center [423, 188] width 195 height 13
paste input "[URL][DOMAIN_NAME]"
drag, startPoint x: 478, startPoint y: 157, endPoint x: 401, endPoint y: 162, distance: 77.7
click at [401, 162] on label ".[DOMAIN_NAME][URL]" at bounding box center [423, 154] width 216 height 24
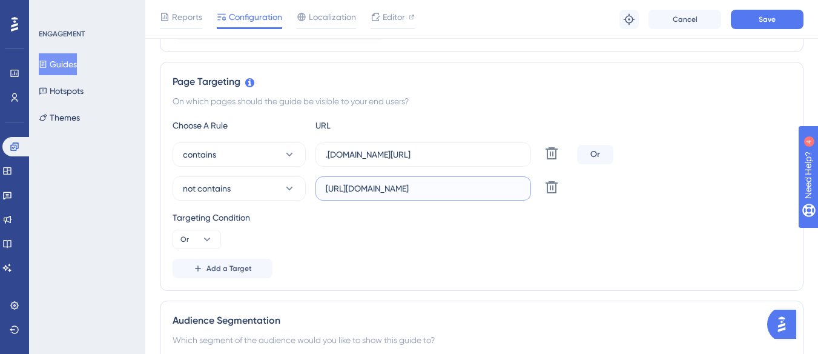
scroll to position [0, 23]
drag, startPoint x: 501, startPoint y: 191, endPoint x: 525, endPoint y: 190, distance: 23.6
click at [525, 190] on label "[URL][DOMAIN_NAME]" at bounding box center [423, 188] width 216 height 24
click at [507, 187] on input "[URL][DOMAIN_NAME]" at bounding box center [423, 188] width 195 height 13
drag, startPoint x: 495, startPoint y: 187, endPoint x: 529, endPoint y: 188, distance: 33.9
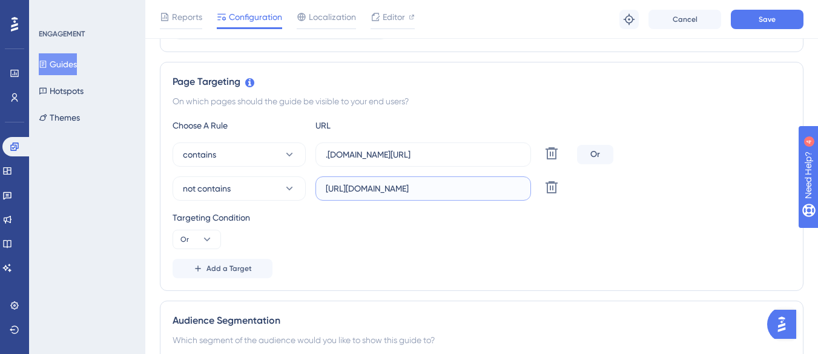
click at [529, 188] on label "[URL][DOMAIN_NAME]" at bounding box center [423, 188] width 216 height 24
paste input "configurador"
type input "[URL][DOMAIN_NAME]"
click at [763, 17] on span "Save" at bounding box center [767, 20] width 17 height 10
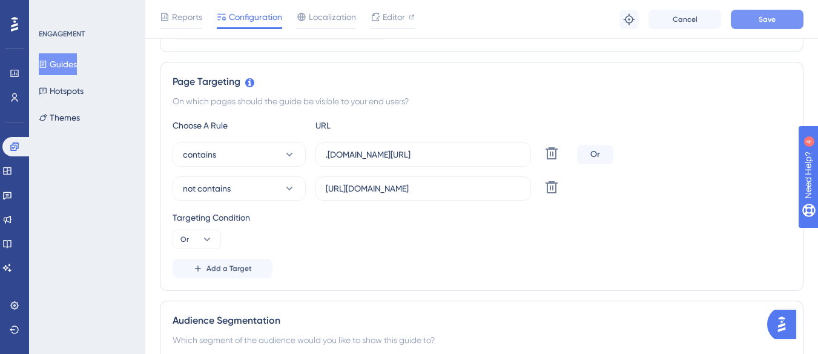
scroll to position [0, 0]
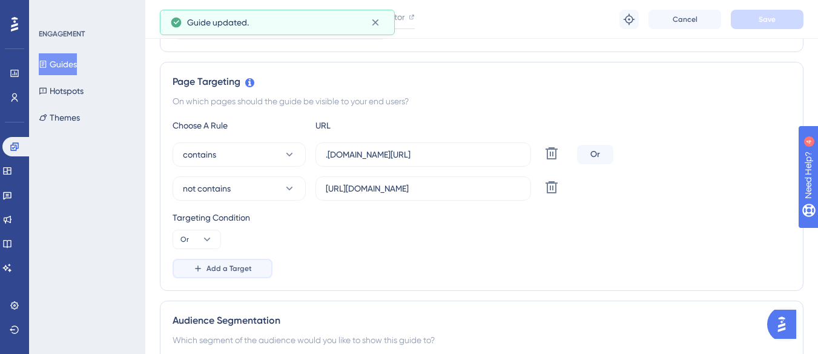
click at [219, 267] on span "Add a Target" at bounding box center [228, 268] width 45 height 10
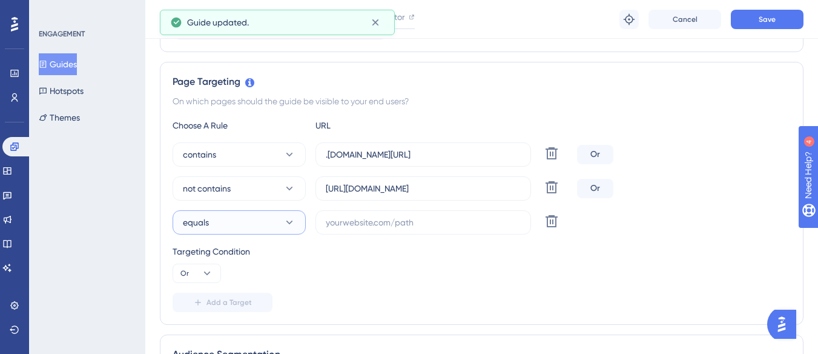
click at [245, 222] on button "equals" at bounding box center [239, 222] width 133 height 24
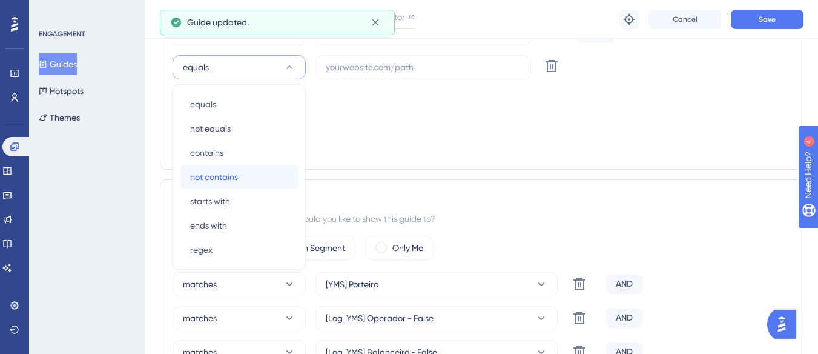
click at [250, 181] on div "not contains not contains" at bounding box center [239, 177] width 98 height 24
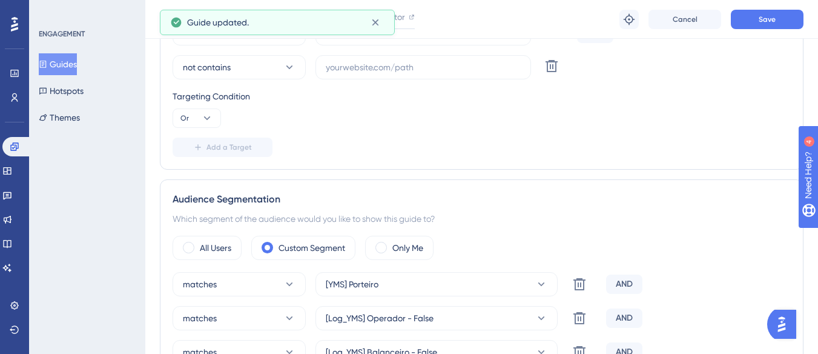
scroll to position [286, 0]
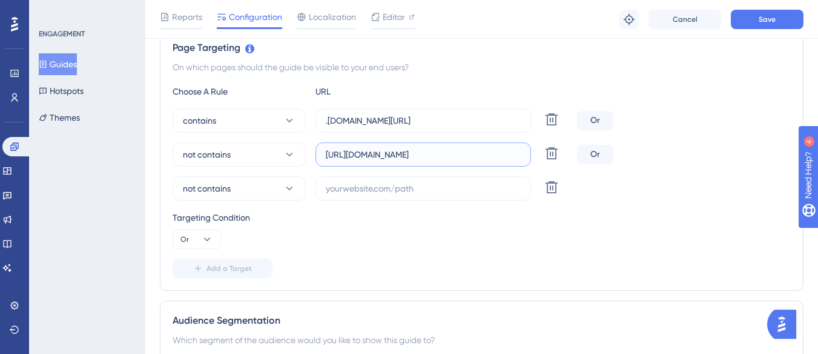
drag, startPoint x: 357, startPoint y: 155, endPoint x: 445, endPoint y: 156, distance: 87.8
click at [445, 156] on input "[URL][DOMAIN_NAME]" at bounding box center [423, 154] width 195 height 13
click at [422, 183] on input "text" at bounding box center [423, 188] width 195 height 13
paste input "supply-monitoramento"
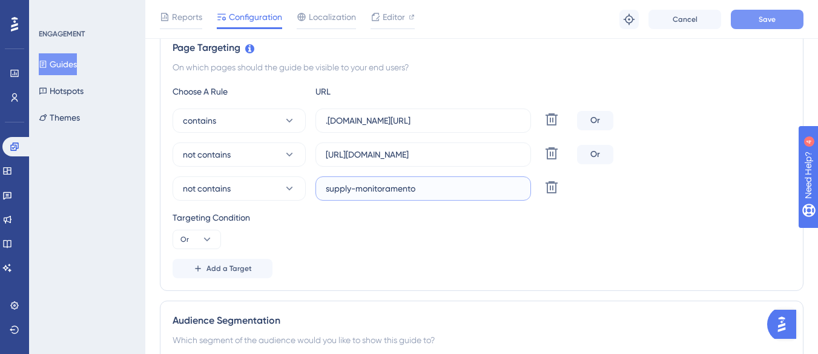
type input "supply-monitoramento"
click at [760, 16] on span "Save" at bounding box center [767, 20] width 17 height 10
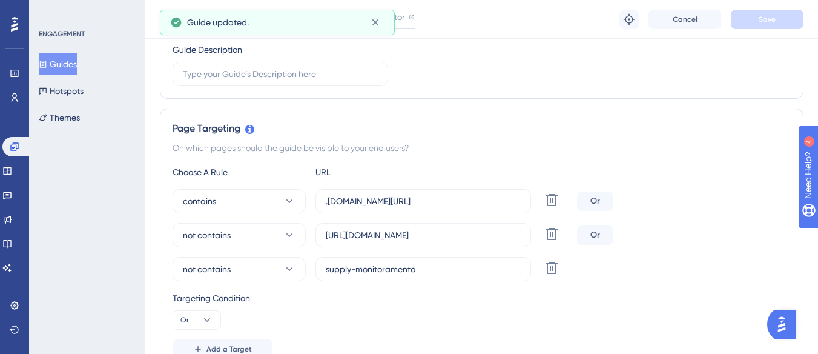
scroll to position [0, 0]
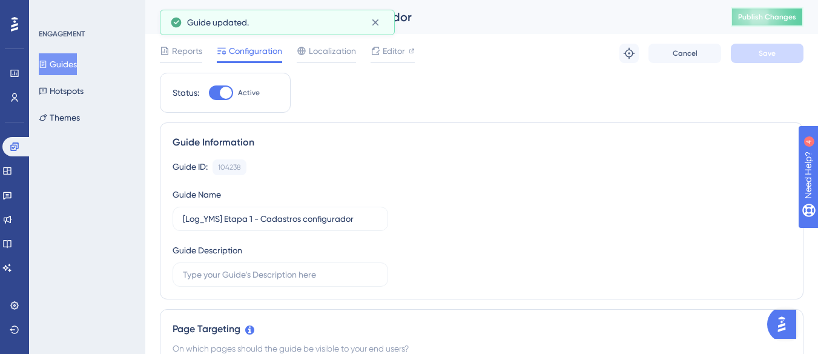
click at [764, 19] on span "Publish Changes" at bounding box center [767, 17] width 58 height 10
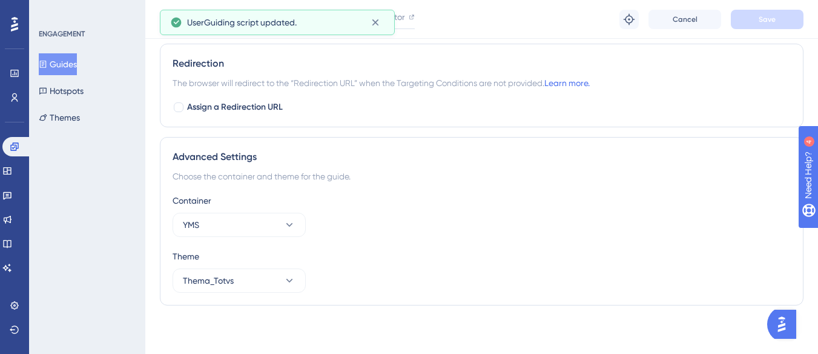
scroll to position [716, 0]
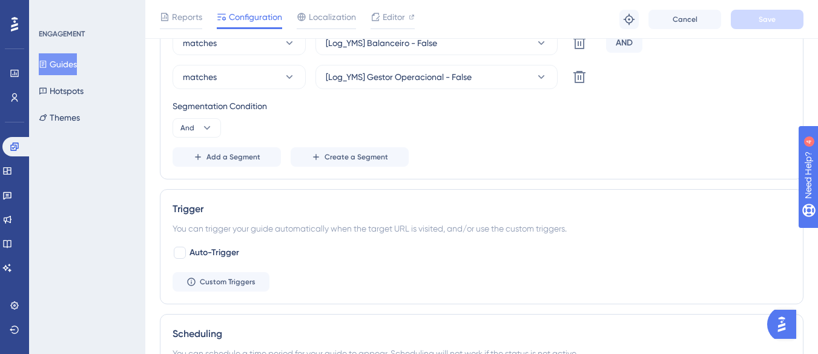
click at [73, 59] on button "Guides" at bounding box center [58, 64] width 38 height 22
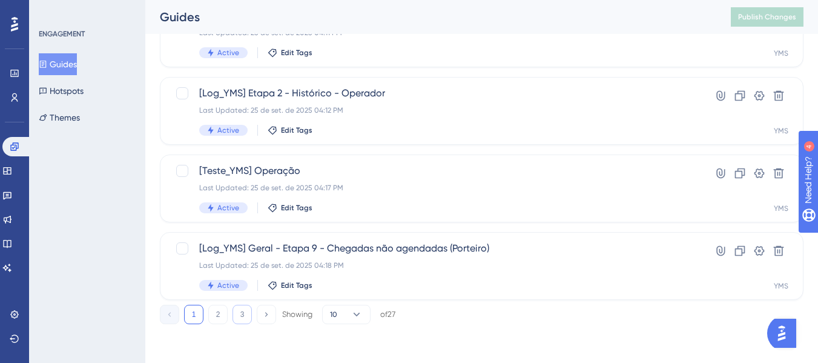
click at [238, 308] on button "3" at bounding box center [242, 314] width 19 height 19
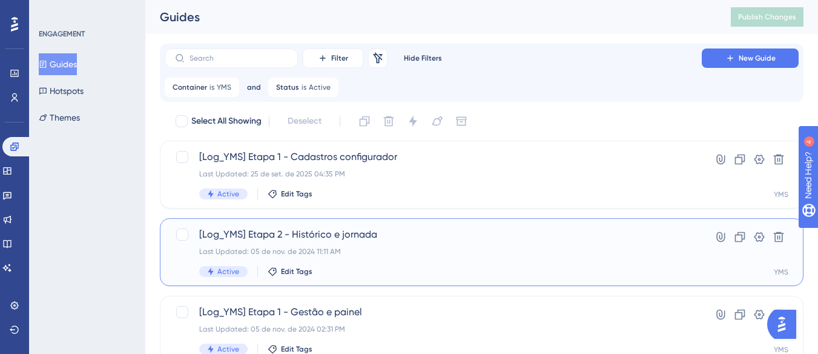
click at [391, 236] on span "[Log_YMS] Etapa 2 - Histórico e jornada" at bounding box center [433, 234] width 468 height 15
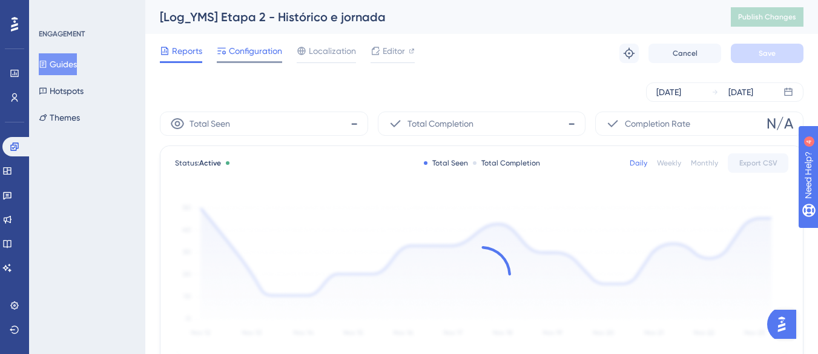
click at [256, 50] on span "Configuration" at bounding box center [255, 51] width 53 height 15
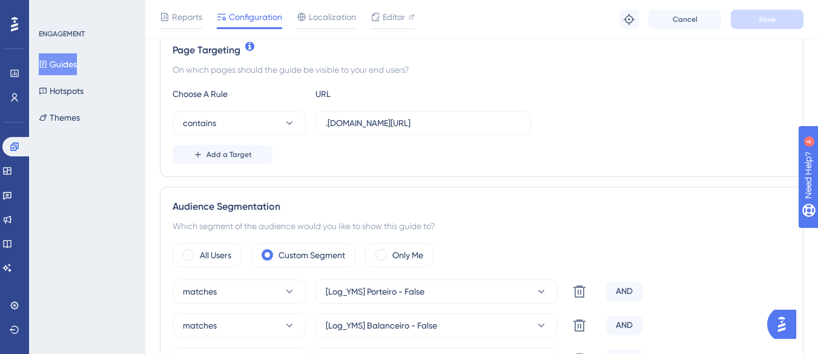
scroll to position [303, 0]
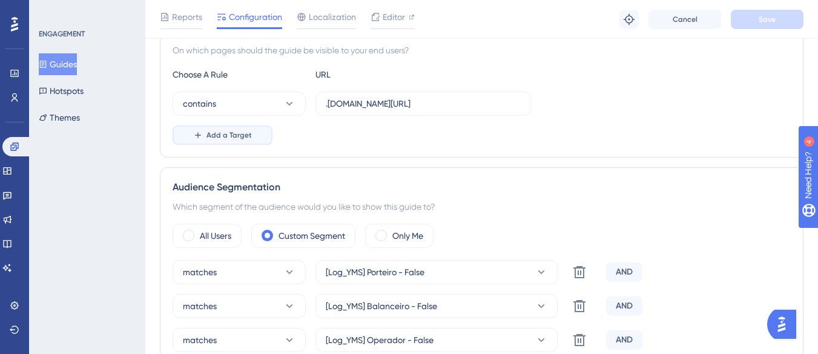
click at [249, 136] on span "Add a Target" at bounding box center [228, 135] width 45 height 10
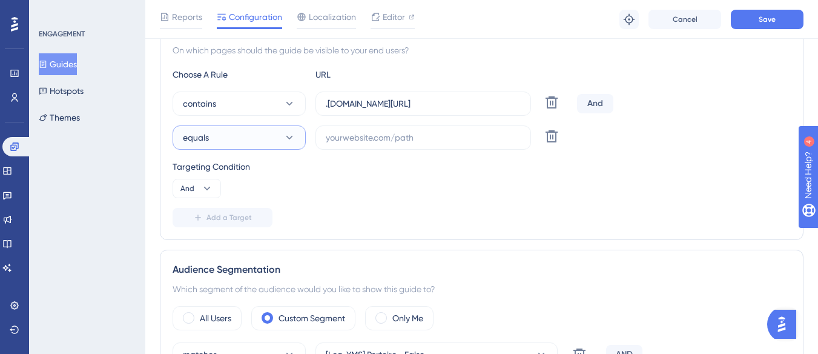
click at [245, 137] on button "equals" at bounding box center [239, 137] width 133 height 24
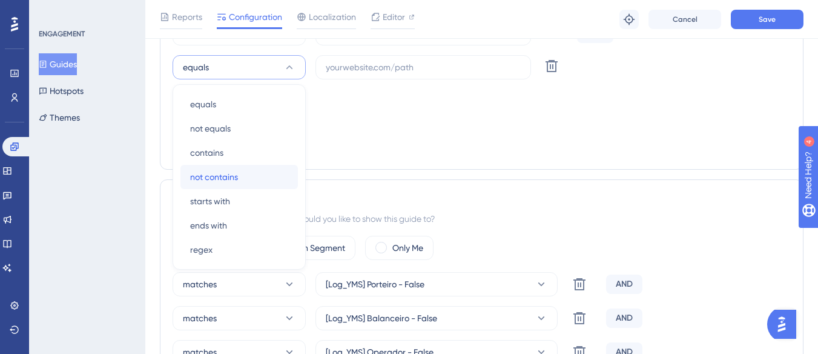
click at [242, 177] on div "not contains not contains" at bounding box center [239, 177] width 98 height 24
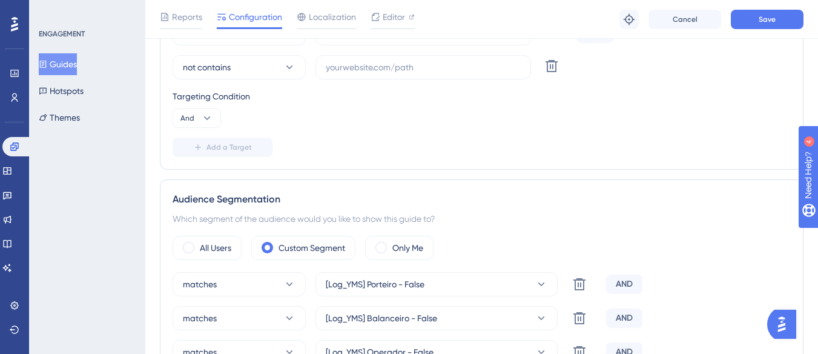
scroll to position [252, 0]
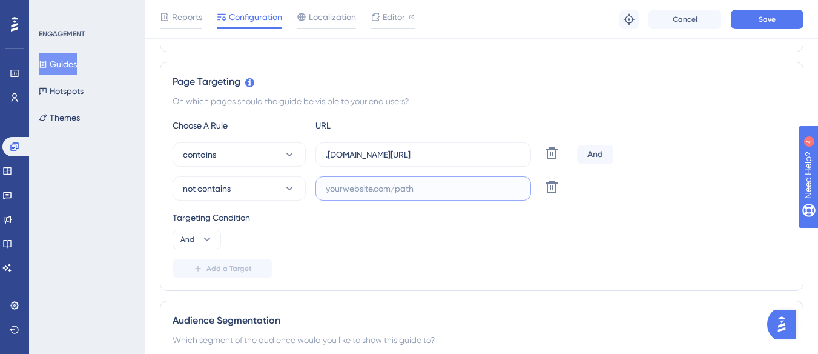
click at [349, 191] on input "text" at bounding box center [423, 188] width 195 height 13
paste input "[URL][DOMAIN_NAME]"
drag, startPoint x: 396, startPoint y: 154, endPoint x: 411, endPoint y: 153, distance: 15.2
click at [411, 153] on input ".[DOMAIN_NAME][URL]" at bounding box center [423, 154] width 195 height 13
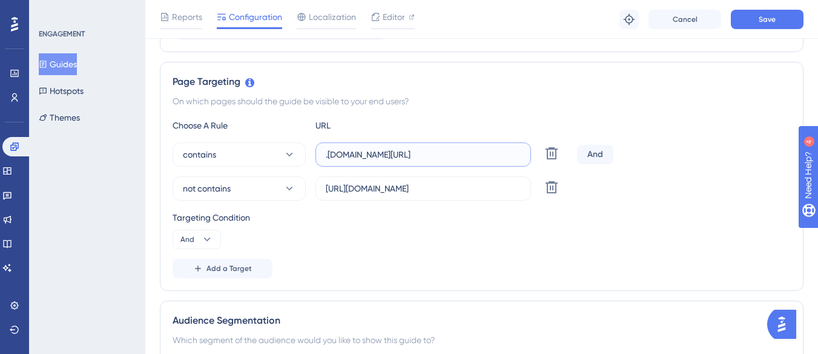
click at [398, 156] on input ".[DOMAIN_NAME][URL]" at bounding box center [423, 154] width 195 height 13
drag, startPoint x: 399, startPoint y: 157, endPoint x: 526, endPoint y: 153, distance: 127.2
click at [526, 153] on label ".[DOMAIN_NAME][URL]" at bounding box center [423, 154] width 216 height 24
drag, startPoint x: 498, startPoint y: 190, endPoint x: 515, endPoint y: 189, distance: 17.6
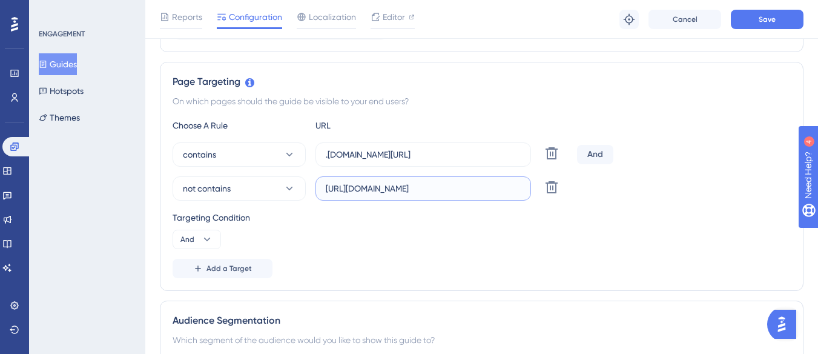
click at [515, 189] on input "[URL][DOMAIN_NAME]" at bounding box center [423, 188] width 195 height 13
click at [509, 189] on input "[URL][DOMAIN_NAME]" at bounding box center [423, 188] width 195 height 13
drag, startPoint x: 498, startPoint y: 188, endPoint x: 533, endPoint y: 187, distance: 35.8
click at [533, 187] on div "not contains [URL][DOMAIN_NAME] Delete" at bounding box center [373, 188] width 400 height 24
paste input "historico-processo-patio"
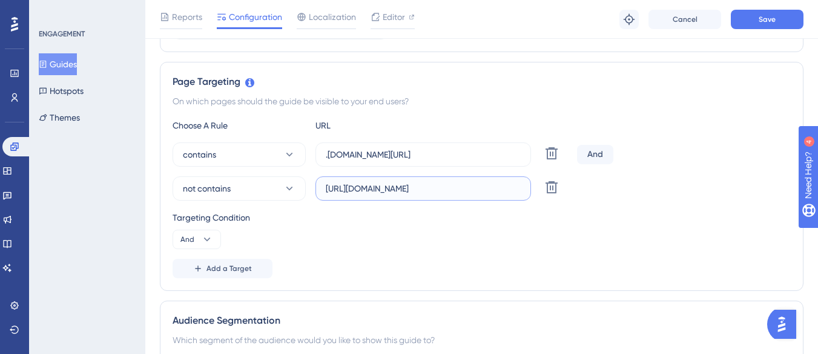
scroll to position [0, 120]
type input "[URL][DOMAIN_NAME]"
click at [772, 23] on span "Save" at bounding box center [767, 20] width 17 height 10
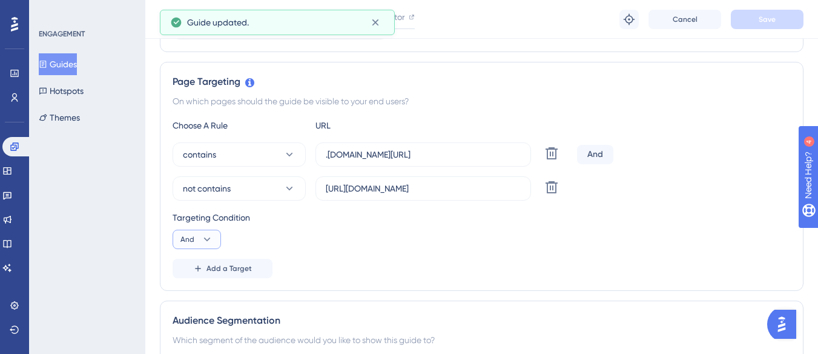
click at [189, 237] on span "And" at bounding box center [187, 239] width 14 height 10
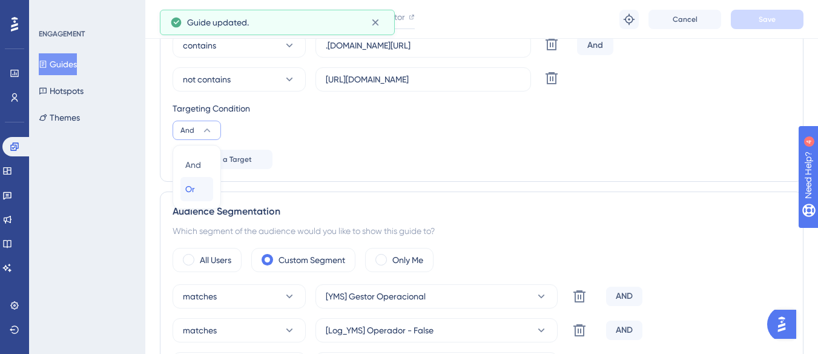
click at [200, 188] on div "Or Or" at bounding box center [196, 189] width 23 height 24
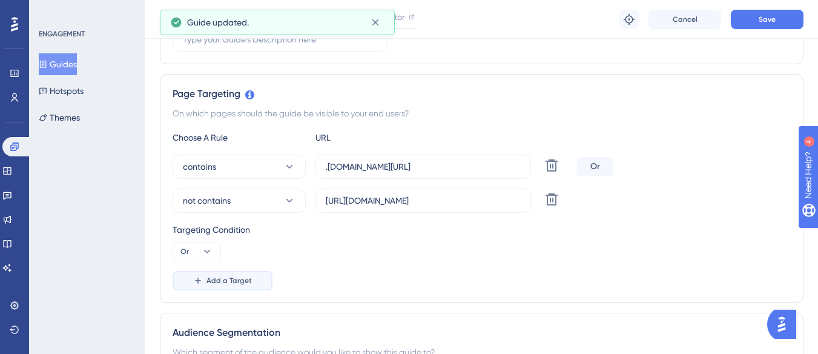
click at [231, 274] on button "Add a Target" at bounding box center [223, 280] width 100 height 19
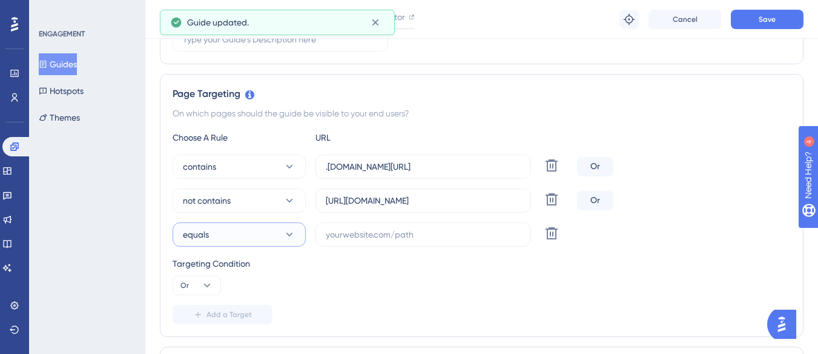
click at [231, 238] on button "equals" at bounding box center [239, 234] width 133 height 24
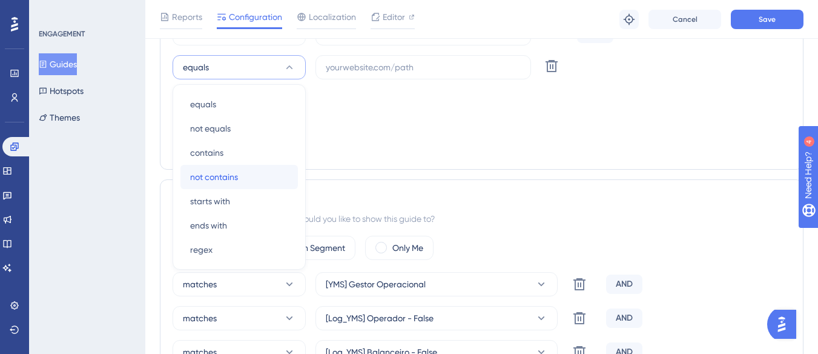
click at [245, 183] on div "not contains not contains" at bounding box center [239, 177] width 98 height 24
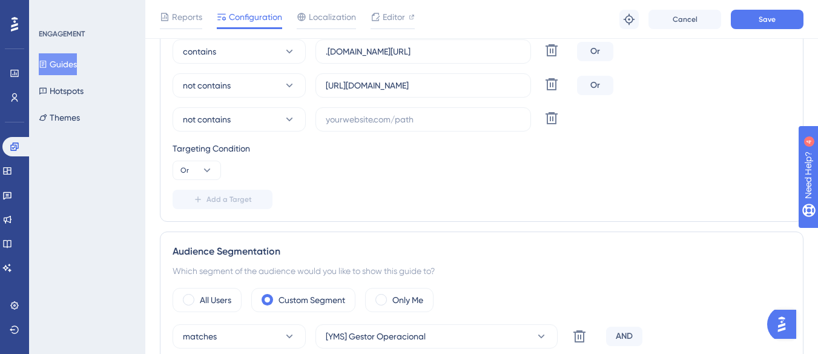
scroll to position [286, 0]
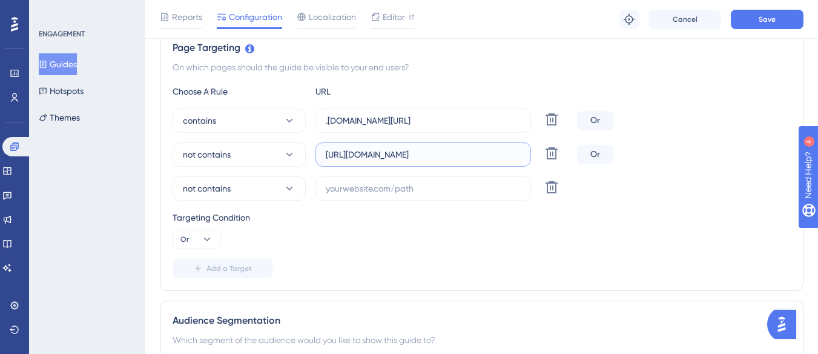
drag, startPoint x: 356, startPoint y: 155, endPoint x: 444, endPoint y: 167, distance: 88.6
click at [444, 167] on div "contains .[DOMAIN_NAME][URL] Delete Or not contains [URL][DOMAIN_NAME] Delete O…" at bounding box center [482, 154] width 618 height 92
click at [412, 193] on input "text" at bounding box center [423, 188] width 195 height 13
paste input "supply-monitoramento"
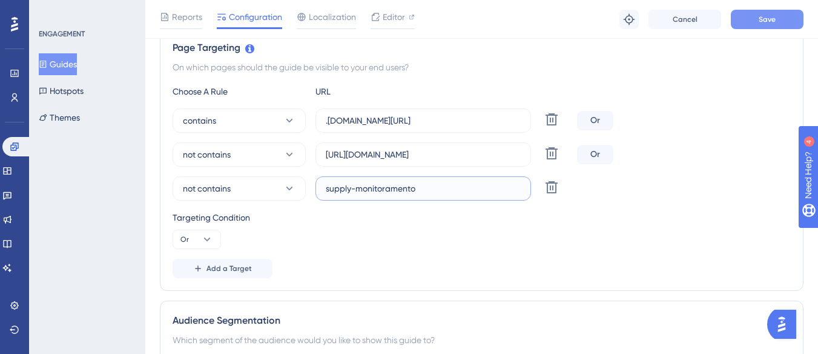
type input "supply-monitoramento"
click at [750, 22] on button "Save" at bounding box center [767, 19] width 73 height 19
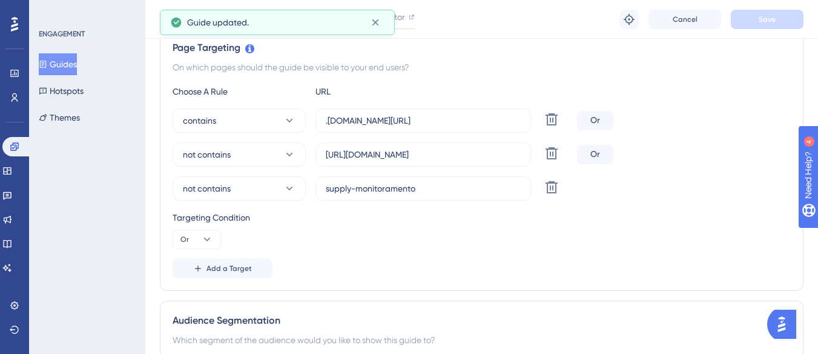
scroll to position [0, 0]
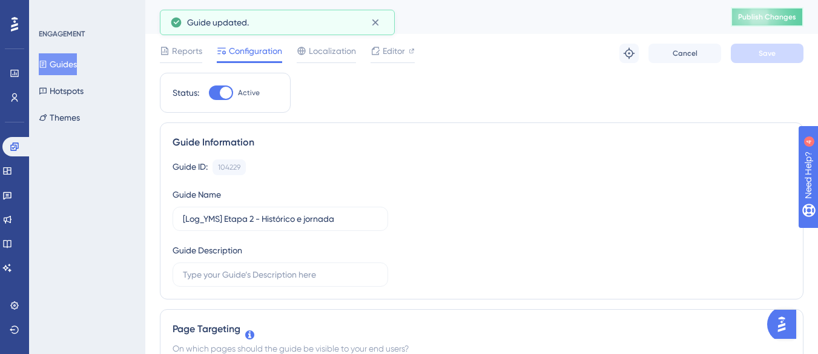
click at [770, 12] on span "Publish Changes" at bounding box center [767, 17] width 58 height 10
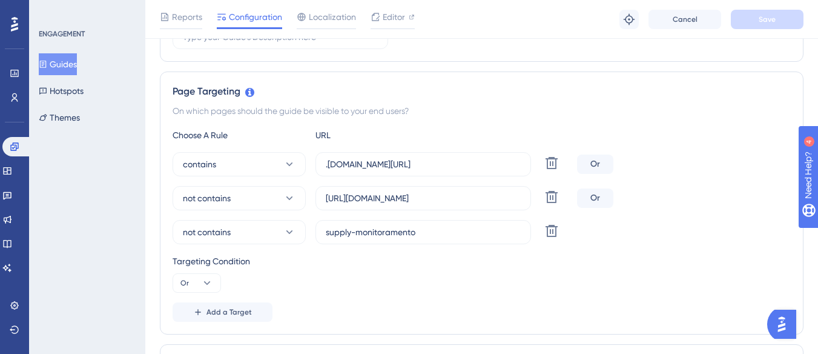
click at [77, 59] on button "Guides" at bounding box center [58, 64] width 38 height 22
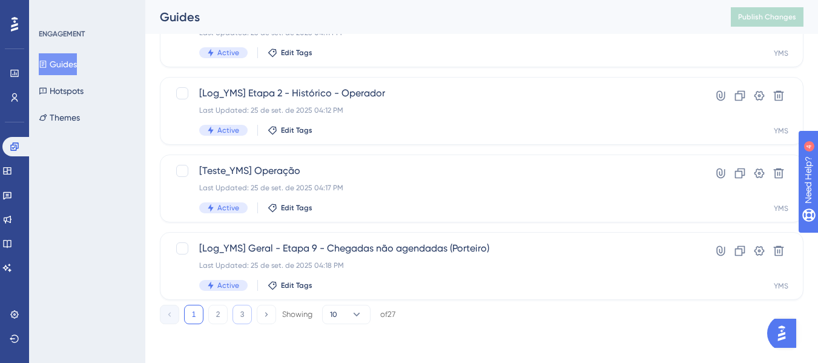
click at [239, 312] on button "3" at bounding box center [242, 314] width 19 height 19
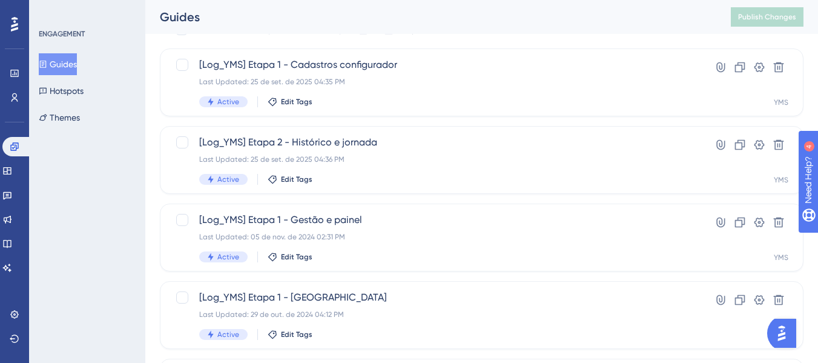
scroll to position [71, 0]
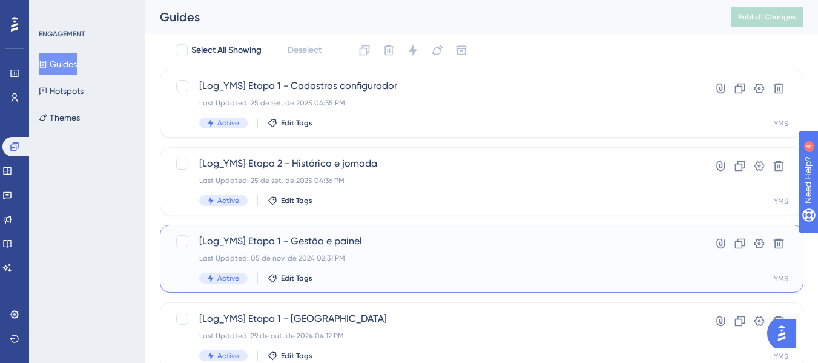
click at [389, 242] on span "[Log_YMS] Etapa 1 - Gestão e painel" at bounding box center [433, 241] width 468 height 15
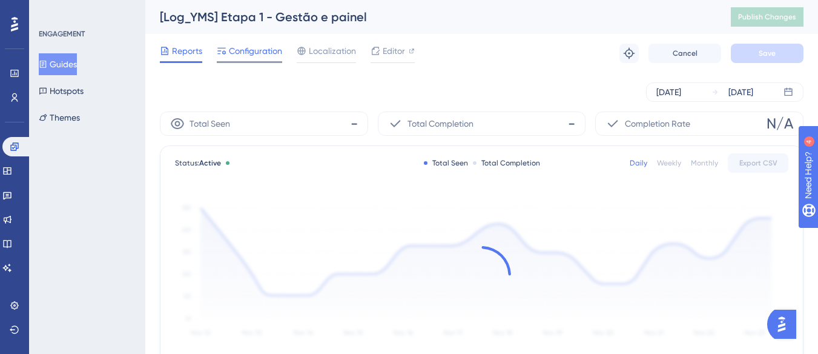
click at [233, 51] on span "Configuration" at bounding box center [255, 51] width 53 height 15
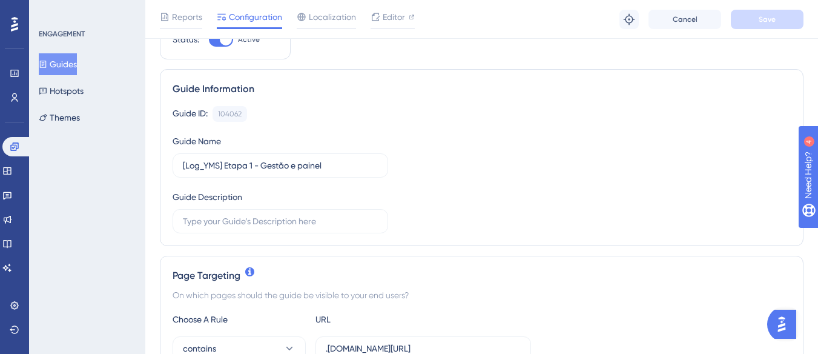
scroll to position [182, 0]
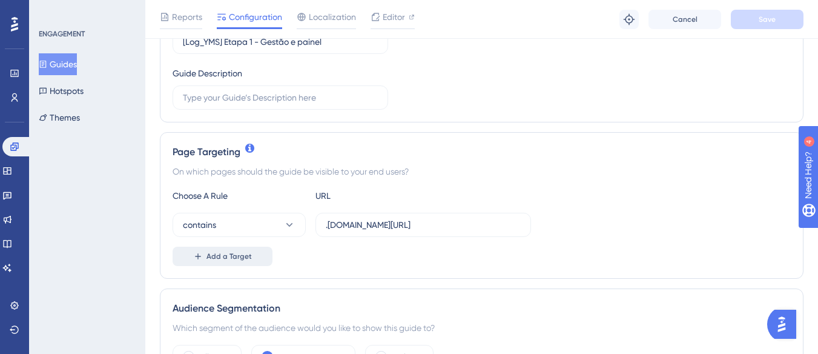
click at [244, 253] on span "Add a Target" at bounding box center [228, 256] width 45 height 10
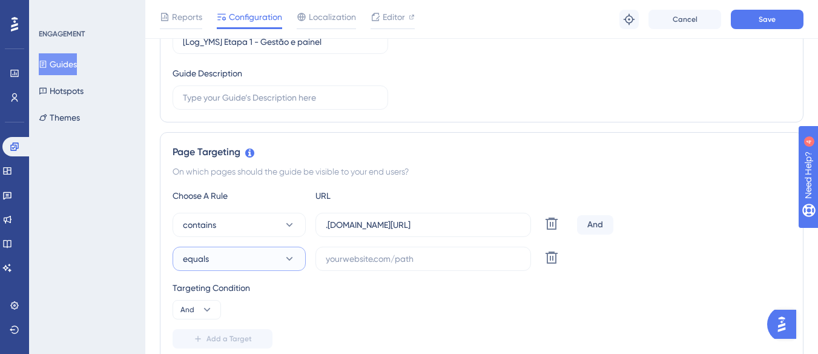
click at [244, 251] on button "equals" at bounding box center [239, 258] width 133 height 24
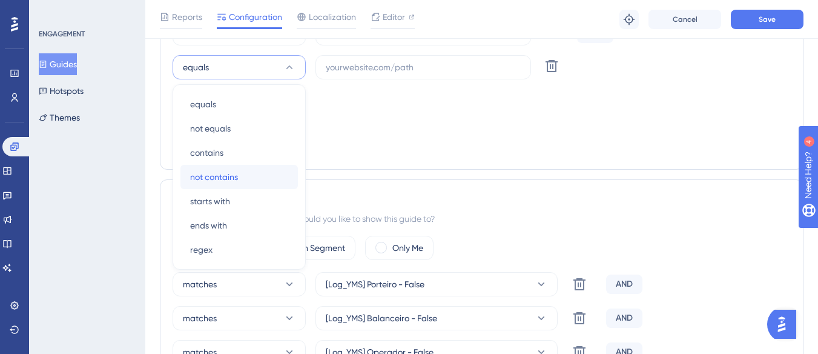
click at [242, 180] on div "not contains not contains" at bounding box center [239, 177] width 98 height 24
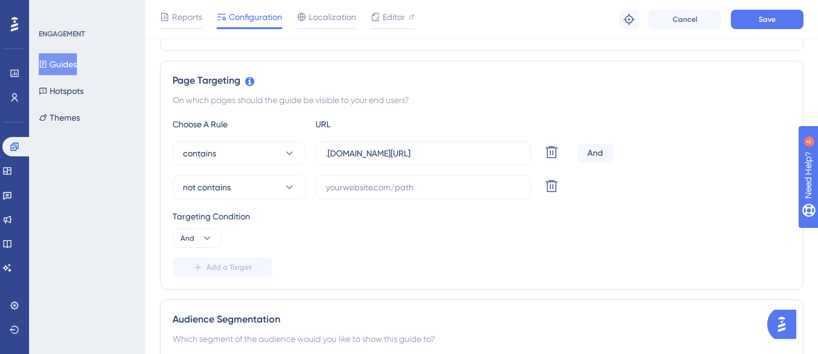
scroll to position [252, 0]
click at [352, 195] on label at bounding box center [423, 188] width 216 height 24
click at [352, 195] on input "text" at bounding box center [423, 188] width 195 height 13
paste input "[URL][DOMAIN_NAME]"
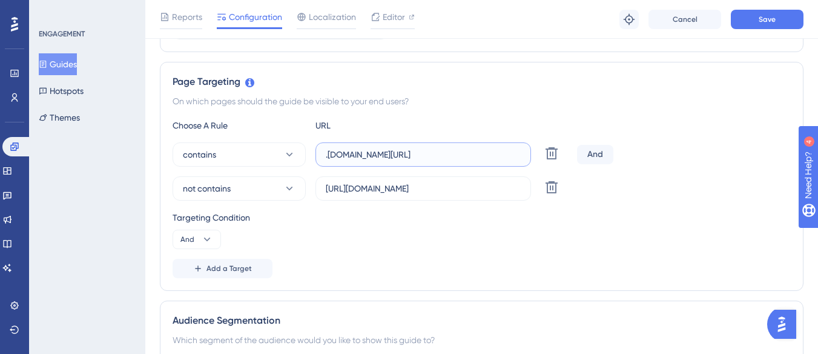
drag, startPoint x: 401, startPoint y: 154, endPoint x: 499, endPoint y: 154, distance: 98.1
click at [499, 154] on input ".[DOMAIN_NAME][URL]" at bounding box center [423, 154] width 195 height 13
drag, startPoint x: 510, startPoint y: 188, endPoint x: 532, endPoint y: 185, distance: 22.6
click at [532, 185] on div "not contains [URL][DOMAIN_NAME] Delete" at bounding box center [373, 188] width 400 height 24
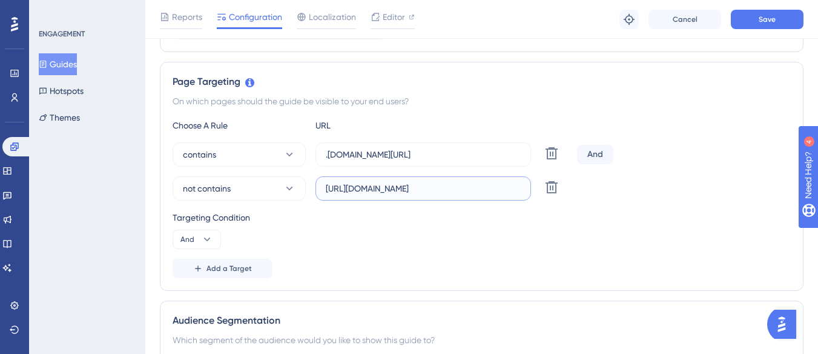
click at [516, 189] on input "[URL][DOMAIN_NAME]" at bounding box center [423, 188] width 195 height 13
drag, startPoint x: 498, startPoint y: 188, endPoint x: 524, endPoint y: 188, distance: 26.0
click at [524, 188] on label "[URL][DOMAIN_NAME]" at bounding box center [423, 188] width 216 height 24
paste input "gestao-a-vista"
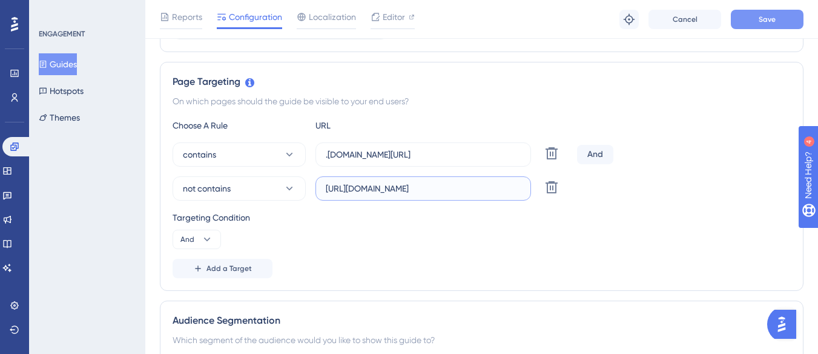
type input "[URL][DOMAIN_NAME]"
click at [779, 13] on button "Save" at bounding box center [767, 19] width 73 height 19
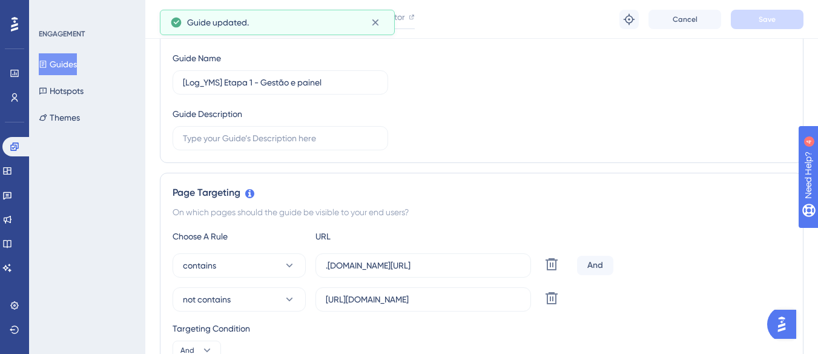
scroll to position [0, 0]
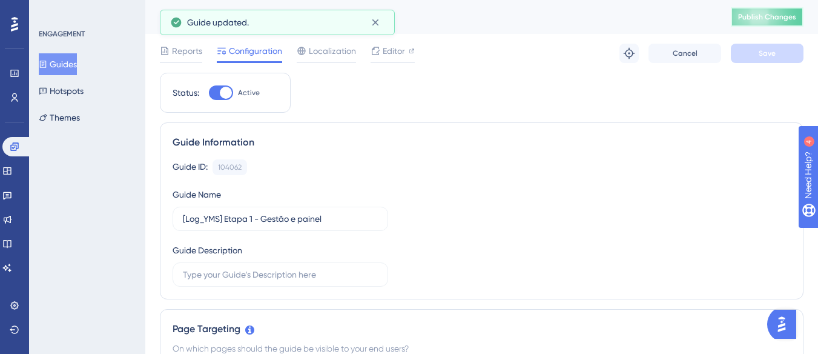
click at [762, 20] on span "Publish Changes" at bounding box center [767, 17] width 58 height 10
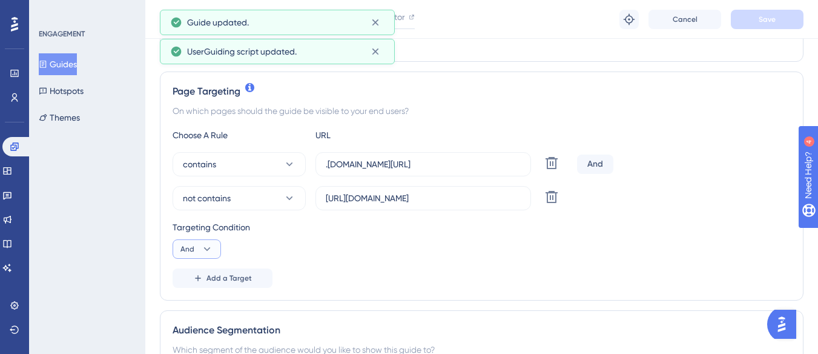
click at [191, 247] on span "And" at bounding box center [187, 249] width 14 height 10
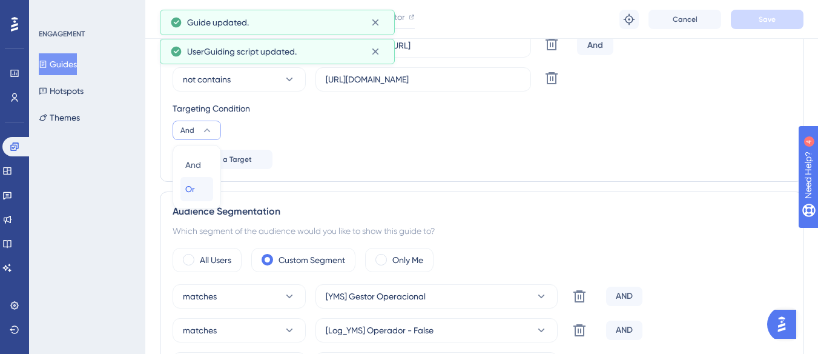
click at [206, 196] on div "Or Or" at bounding box center [196, 189] width 23 height 24
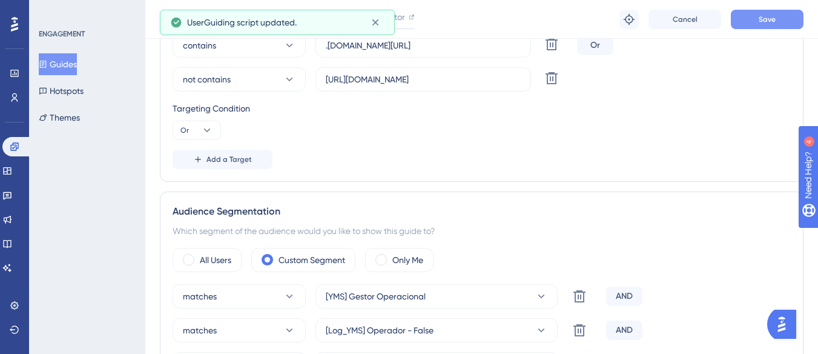
click at [743, 19] on button "Save" at bounding box center [767, 19] width 73 height 19
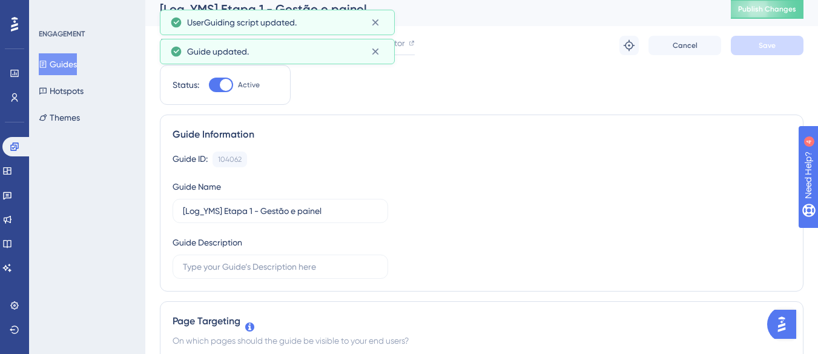
scroll to position [0, 0]
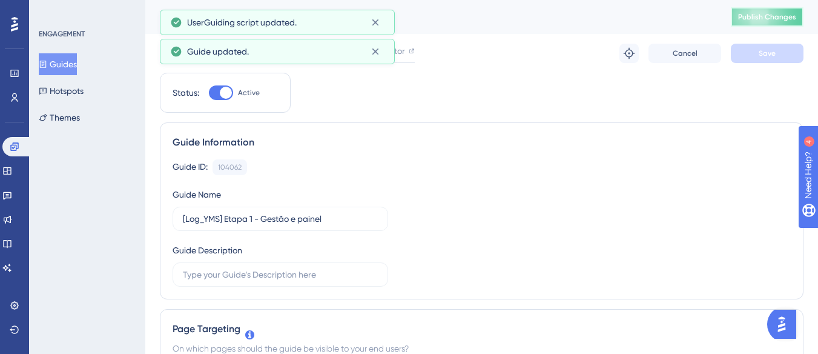
click at [771, 21] on span "Publish Changes" at bounding box center [767, 17] width 58 height 10
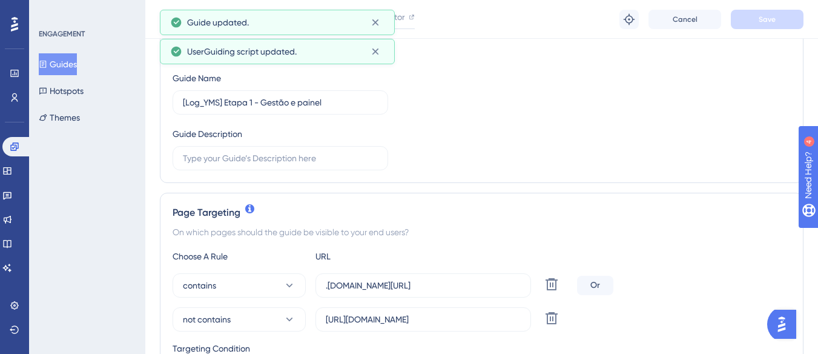
scroll to position [242, 0]
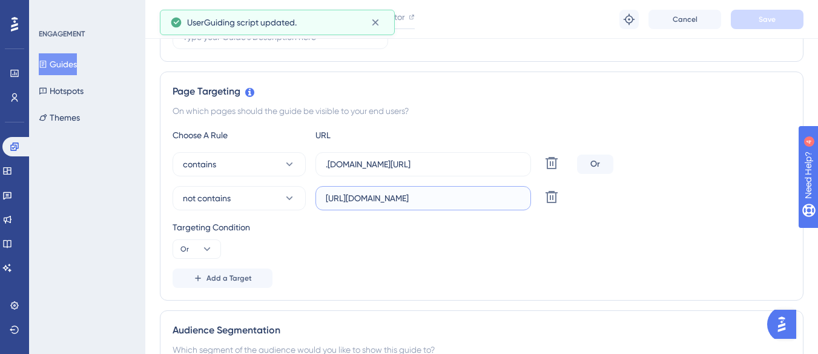
drag, startPoint x: 357, startPoint y: 200, endPoint x: 446, endPoint y: 203, distance: 89.1
click at [446, 203] on input "[URL][DOMAIN_NAME]" at bounding box center [423, 197] width 195 height 13
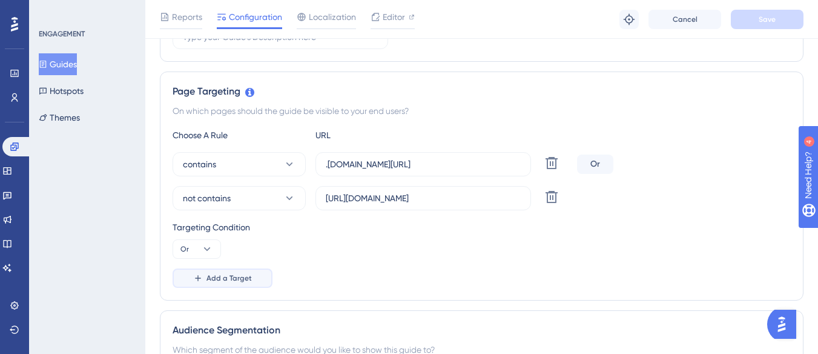
click at [229, 273] on span "Add a Target" at bounding box center [228, 278] width 45 height 10
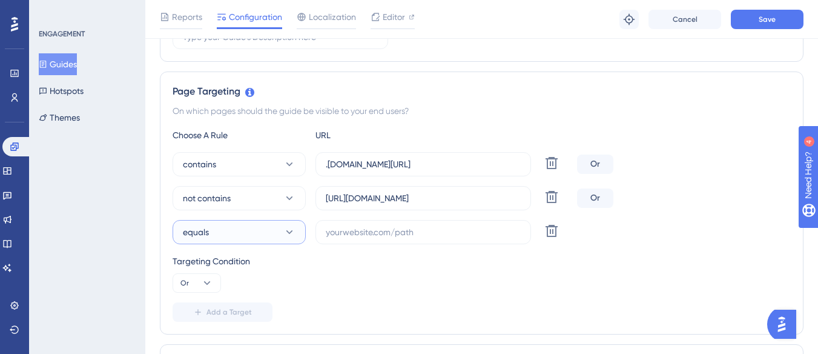
click at [245, 225] on button "equals" at bounding box center [239, 232] width 133 height 24
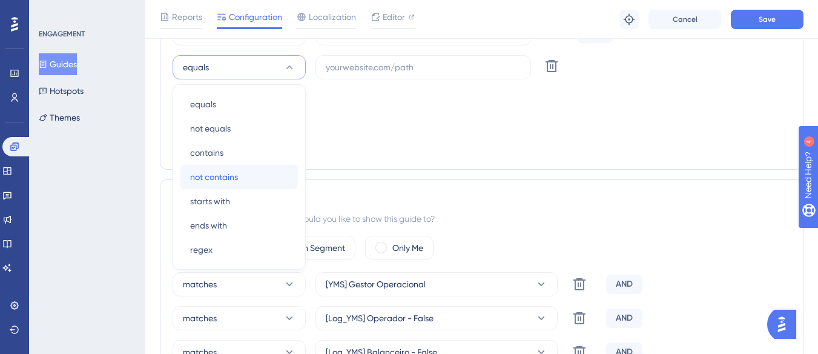
click at [244, 177] on div "not contains not contains" at bounding box center [239, 177] width 98 height 24
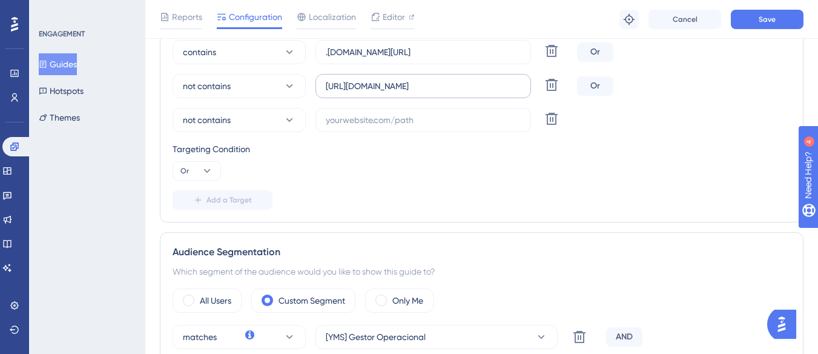
scroll to position [286, 0]
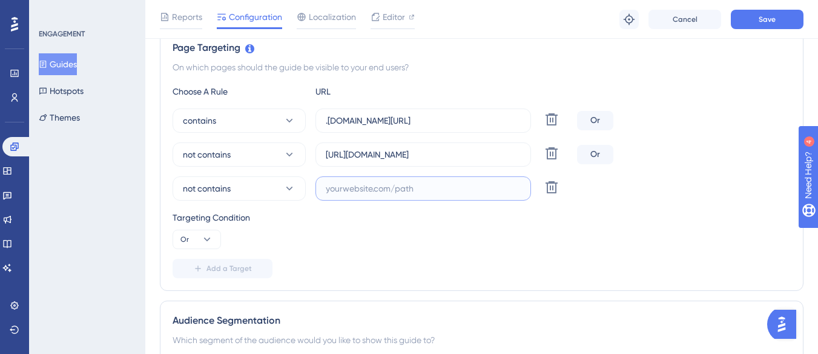
click at [339, 186] on input "text" at bounding box center [423, 188] width 195 height 13
paste input "supply-monitoramento"
type input "supply-monitoramento"
click at [754, 17] on button "Save" at bounding box center [767, 19] width 73 height 19
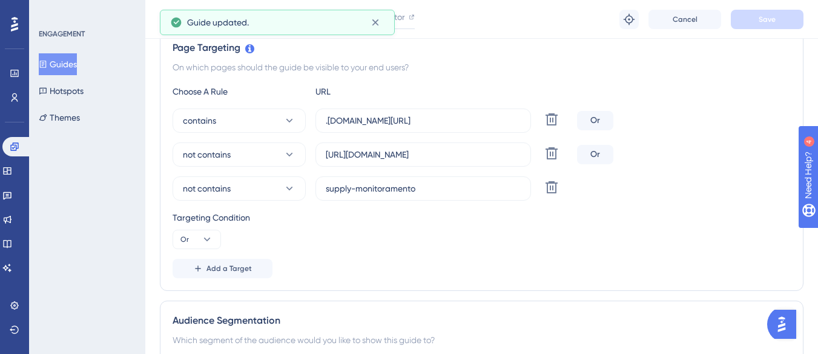
scroll to position [0, 0]
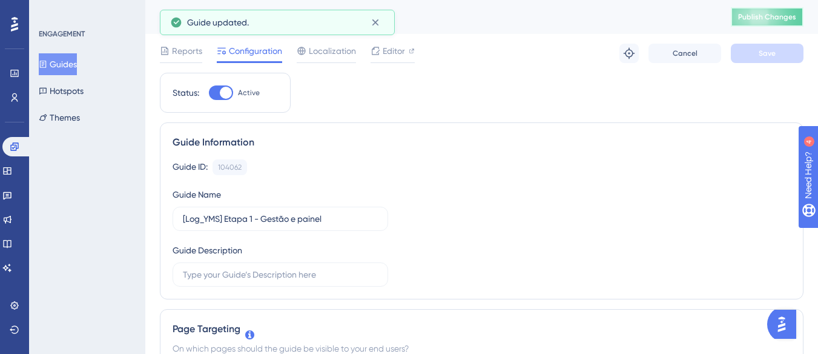
click at [750, 15] on span "Publish Changes" at bounding box center [767, 17] width 58 height 10
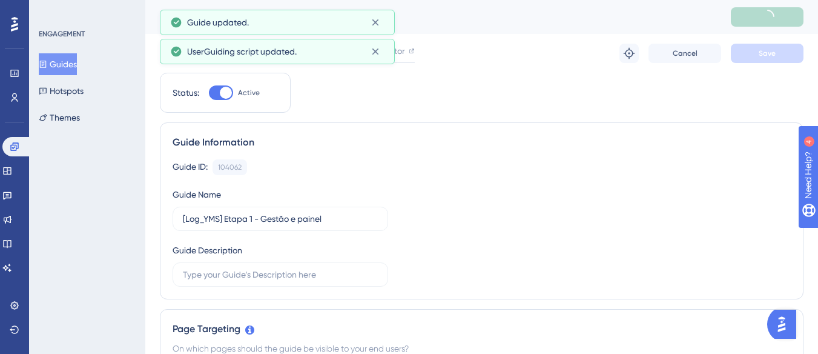
click at [76, 70] on button "Guides" at bounding box center [58, 64] width 38 height 22
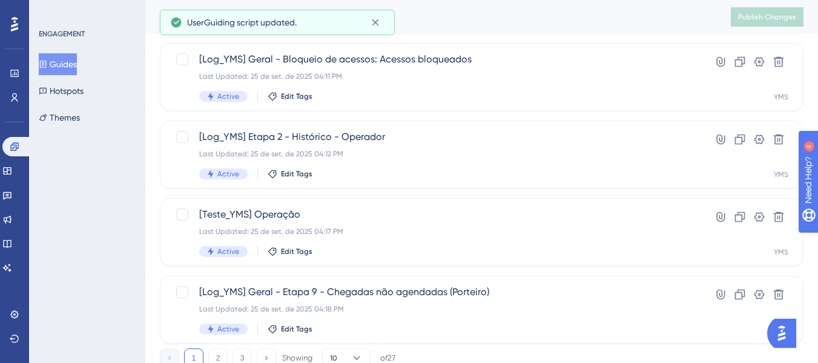
scroll to position [606, 0]
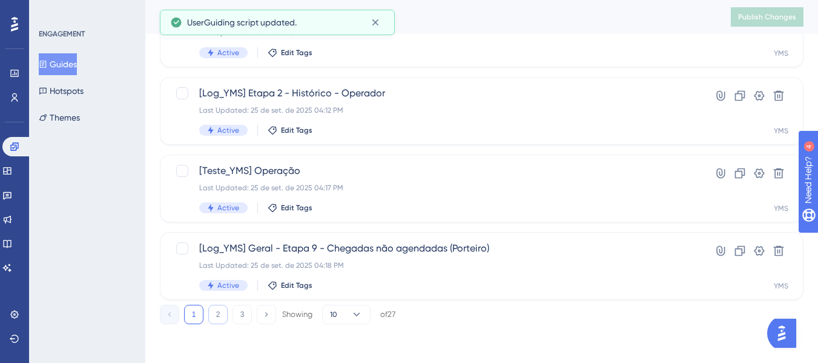
click at [225, 315] on button "2" at bounding box center [217, 314] width 19 height 19
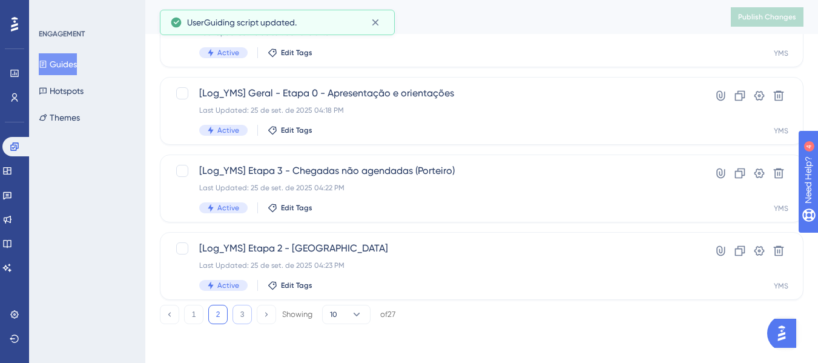
click at [250, 317] on button "3" at bounding box center [242, 314] width 19 height 19
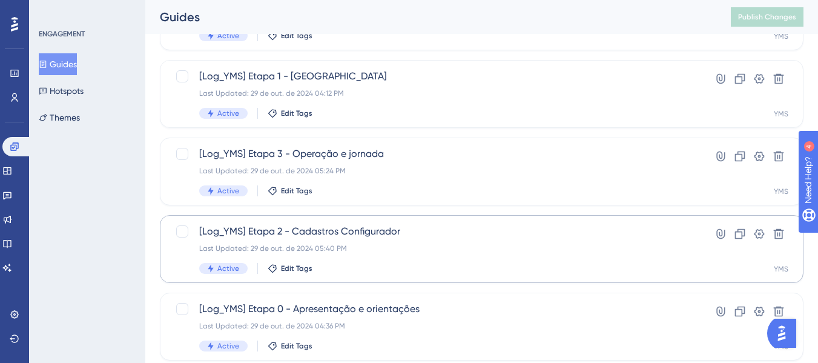
scroll to position [253, 0]
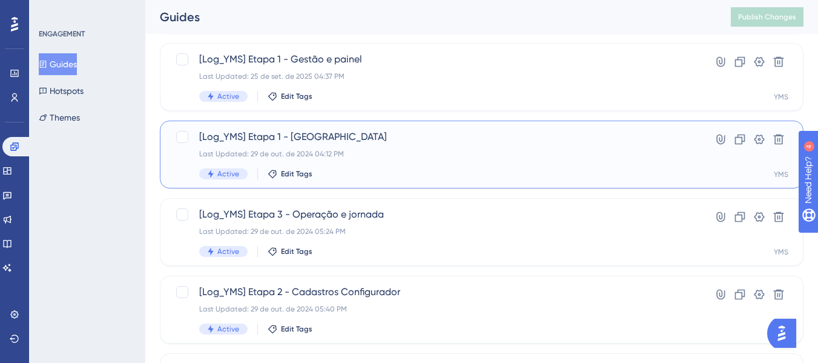
click at [446, 152] on div "Last Updated: 29 de out. de 2024 04:12 PM" at bounding box center [433, 154] width 468 height 10
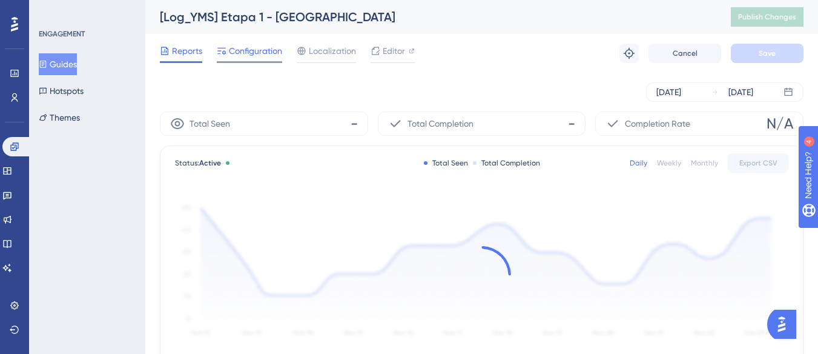
click at [266, 54] on span "Configuration" at bounding box center [255, 51] width 53 height 15
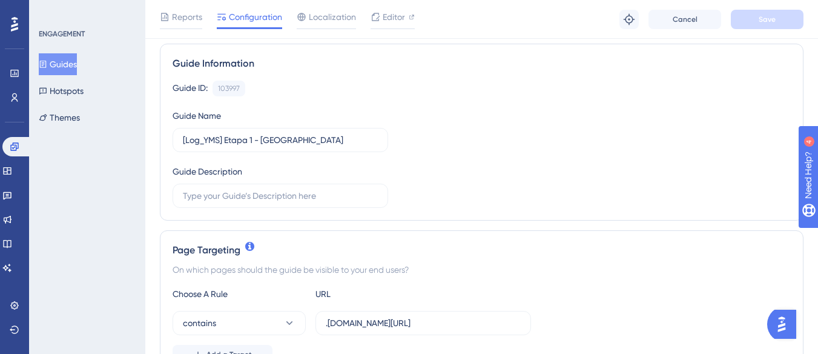
scroll to position [182, 0]
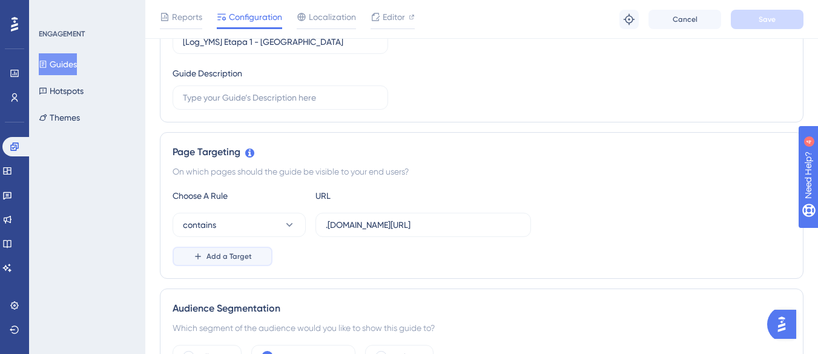
click at [239, 257] on span "Add a Target" at bounding box center [228, 256] width 45 height 10
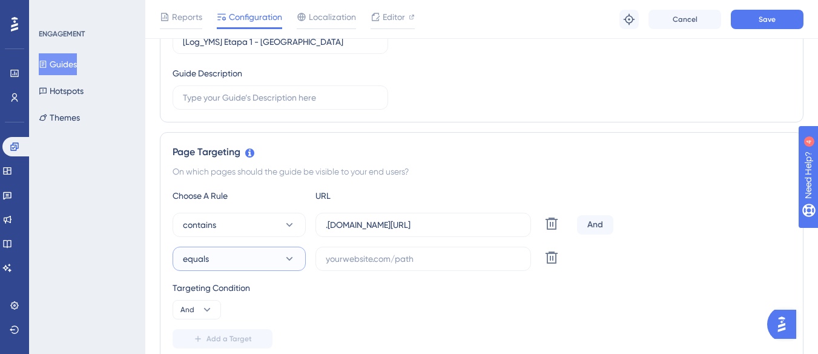
click at [247, 250] on button "equals" at bounding box center [239, 258] width 133 height 24
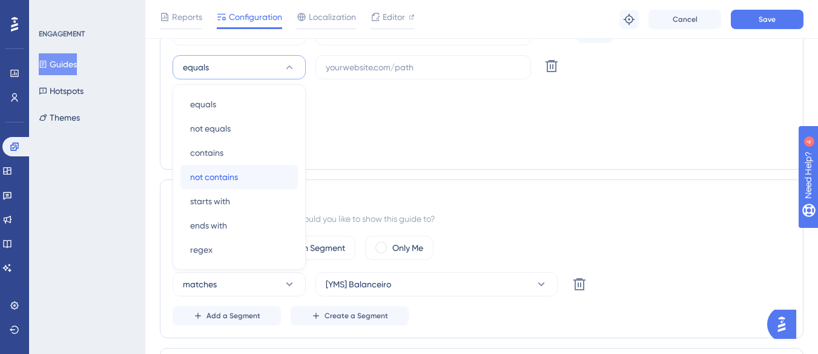
click at [243, 174] on div "not contains not contains" at bounding box center [239, 177] width 98 height 24
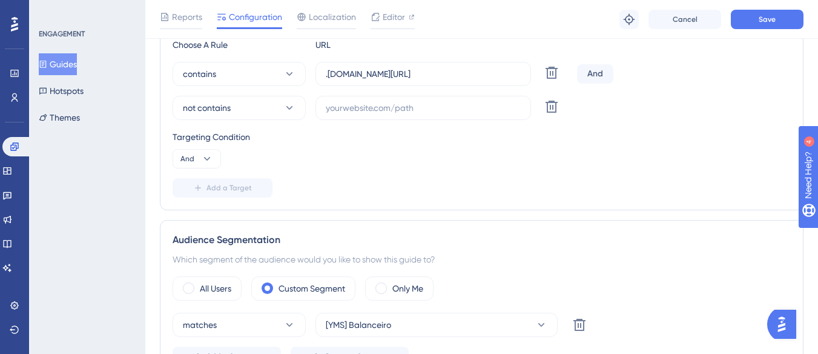
scroll to position [312, 0]
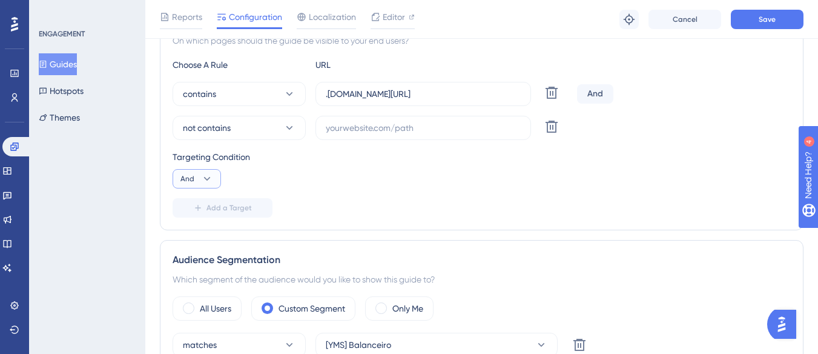
click at [199, 173] on button "And" at bounding box center [197, 178] width 48 height 19
click at [191, 229] on div "Or Or" at bounding box center [196, 237] width 23 height 24
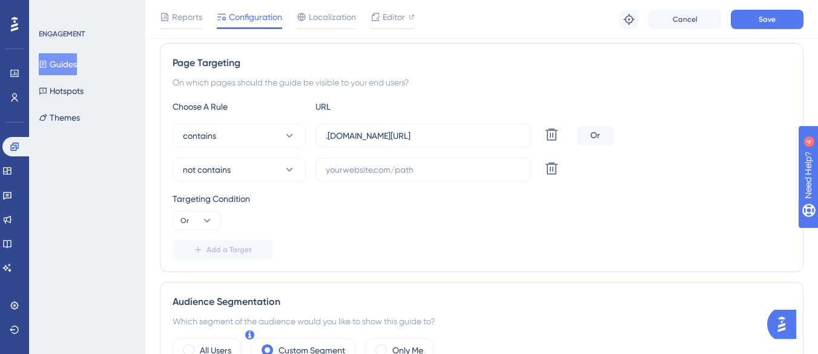
scroll to position [252, 0]
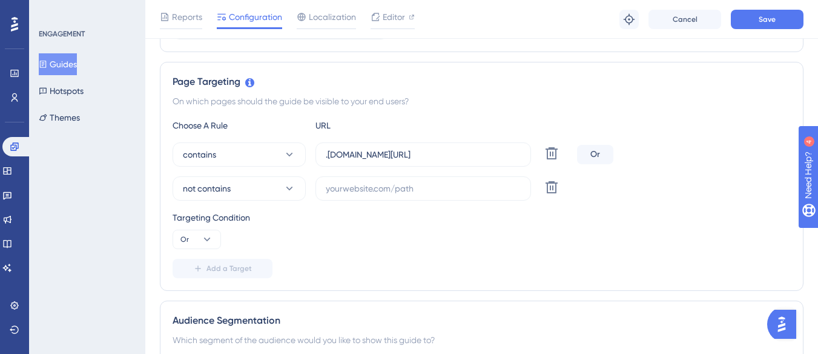
click at [347, 203] on div "Choose A Rule URL contains .[DOMAIN_NAME][URL] Delete Or not contains Delete Ta…" at bounding box center [482, 198] width 618 height 160
click at [349, 187] on input "text" at bounding box center [423, 188] width 195 height 13
paste input "supply-monitoramento"
drag, startPoint x: 431, startPoint y: 191, endPoint x: 311, endPoint y: 192, distance: 119.9
click at [311, 192] on div "not contains supply-monitoramento Delete" at bounding box center [373, 188] width 400 height 24
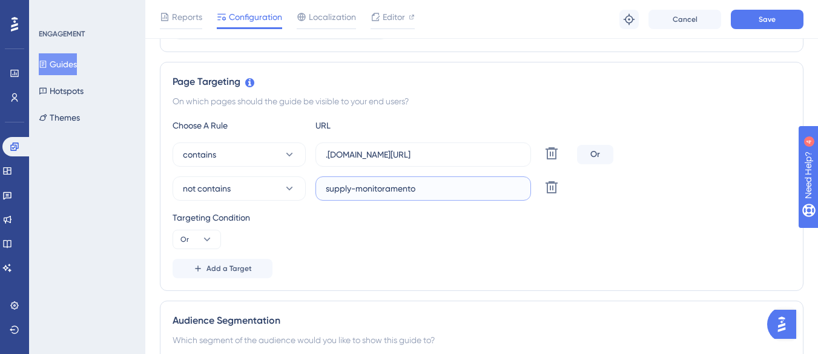
paste input "[URL][DOMAIN_NAME]"
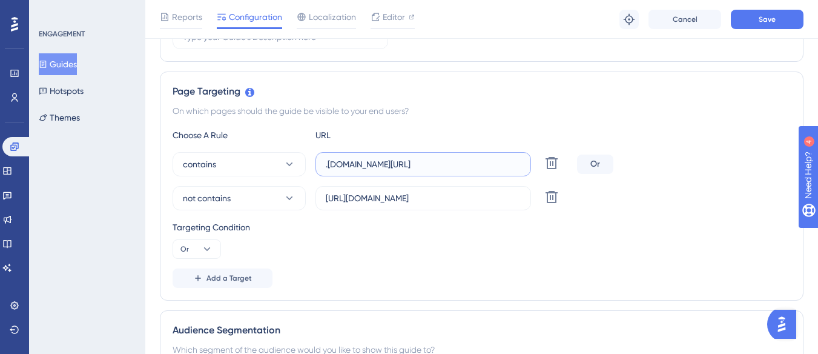
scroll to position [0, 35]
drag, startPoint x: 401, startPoint y: 168, endPoint x: 534, endPoint y: 160, distance: 133.4
click at [534, 160] on div "contains .[DOMAIN_NAME][URL] Delete" at bounding box center [373, 164] width 400 height 24
drag, startPoint x: 507, startPoint y: 202, endPoint x: 523, endPoint y: 199, distance: 16.2
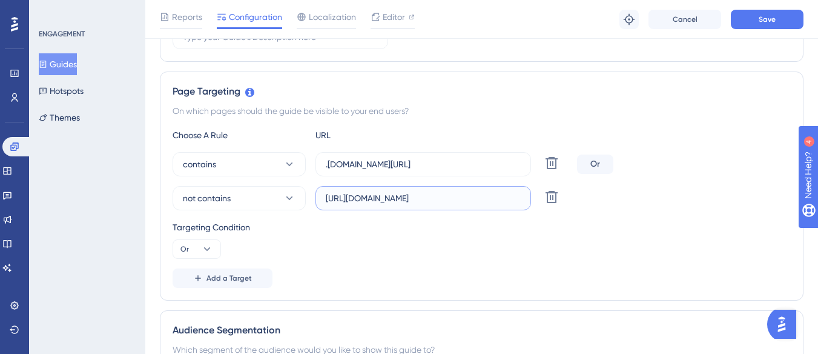
click at [523, 199] on label "[URL][DOMAIN_NAME]" at bounding box center [423, 198] width 216 height 24
click at [512, 197] on input "[URL][DOMAIN_NAME]" at bounding box center [423, 197] width 195 height 13
drag, startPoint x: 498, startPoint y: 199, endPoint x: 523, endPoint y: 197, distance: 25.5
click at [523, 197] on label "[URL][DOMAIN_NAME]" at bounding box center [423, 198] width 216 height 24
paste input "balanca-v2/aguardandoBalanca"
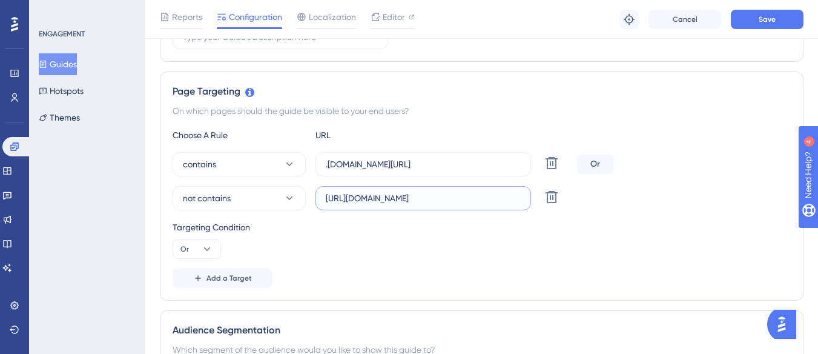
scroll to position [0, 155]
type input "[URL][DOMAIN_NAME]"
click at [765, 4] on div "Reports Configuration Localization Editor Troubleshoot Cancel Save" at bounding box center [481, 19] width 673 height 39
click at [762, 7] on div "Reports Configuration Localization Editor Troubleshoot Cancel Save" at bounding box center [481, 19] width 673 height 39
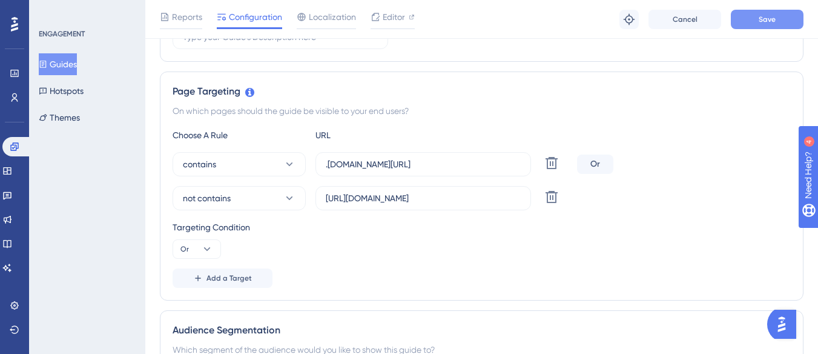
click at [759, 22] on span "Save" at bounding box center [767, 20] width 17 height 10
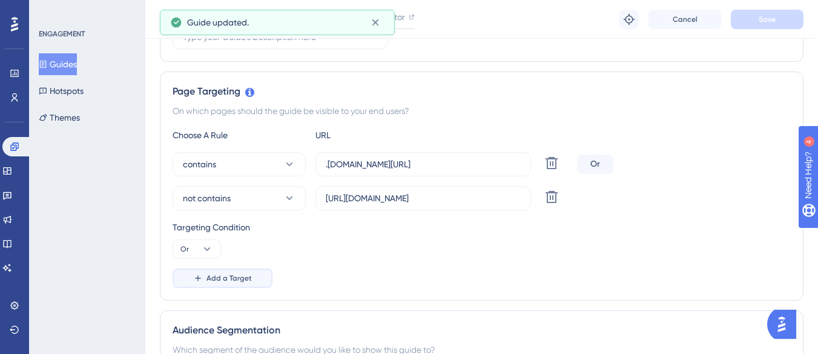
click at [202, 271] on button "Add a Target" at bounding box center [223, 277] width 100 height 19
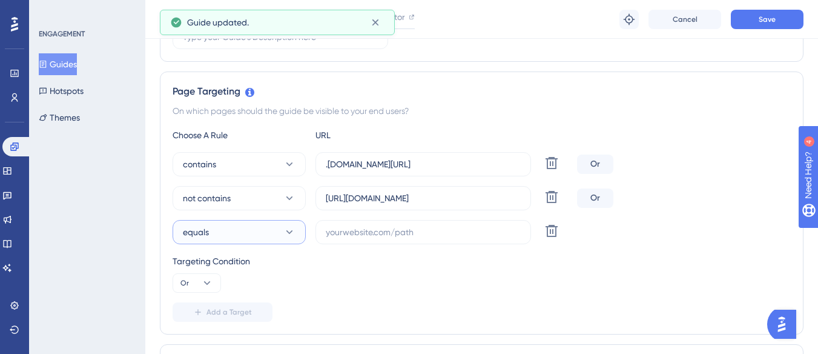
click at [220, 239] on button "equals" at bounding box center [239, 232] width 133 height 24
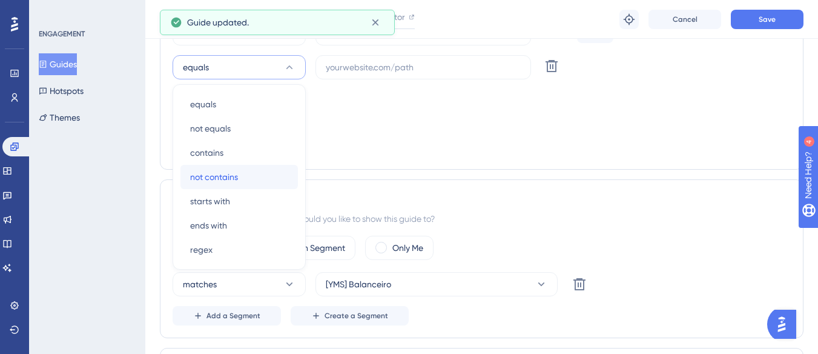
click at [236, 172] on span "not contains" at bounding box center [214, 177] width 48 height 15
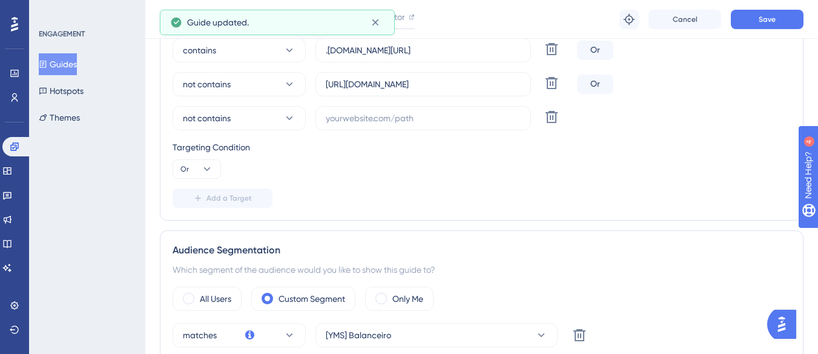
scroll to position [286, 0]
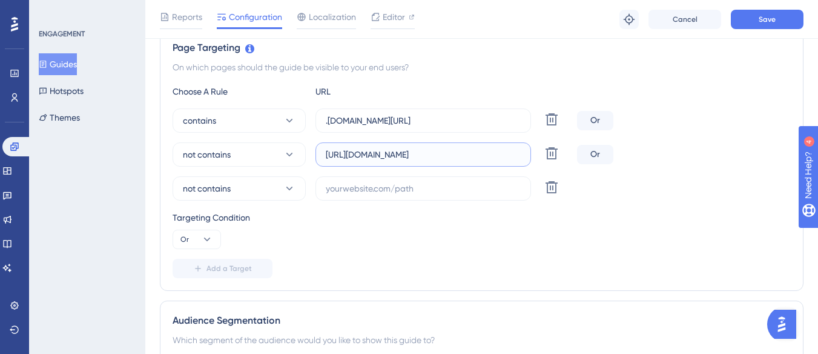
drag, startPoint x: 358, startPoint y: 155, endPoint x: 444, endPoint y: 159, distance: 86.1
click at [444, 159] on input "[URL][DOMAIN_NAME]" at bounding box center [423, 154] width 195 height 13
click at [404, 196] on label at bounding box center [423, 188] width 216 height 24
click at [404, 195] on input "text" at bounding box center [423, 188] width 195 height 13
paste input "supply-monitoramento"
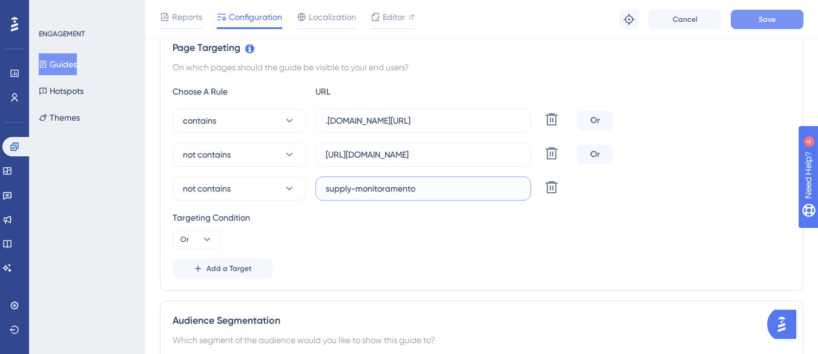
type input "supply-monitoramento"
click at [749, 21] on button "Save" at bounding box center [767, 19] width 73 height 19
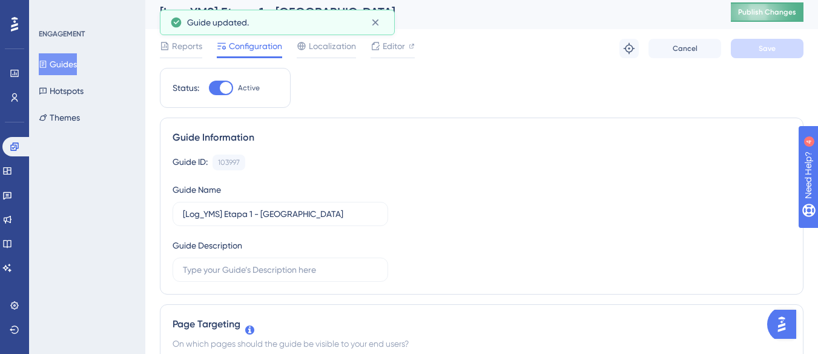
scroll to position [0, 0]
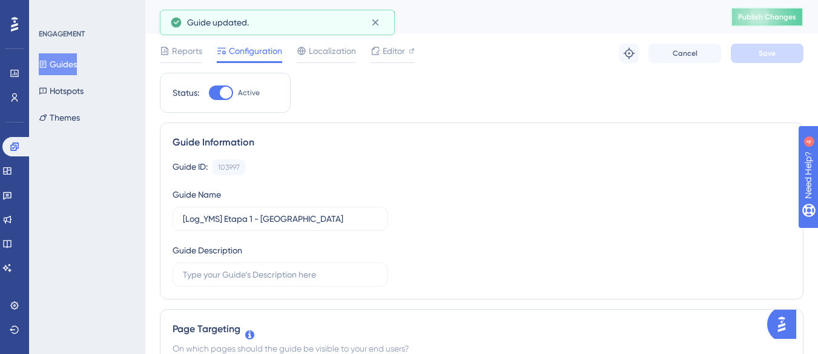
click at [761, 19] on button "Publish Changes" at bounding box center [767, 16] width 73 height 19
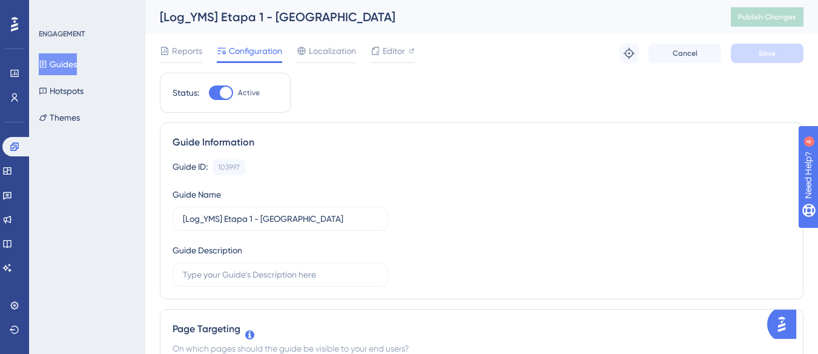
click at [65, 61] on button "Guides" at bounding box center [58, 64] width 38 height 22
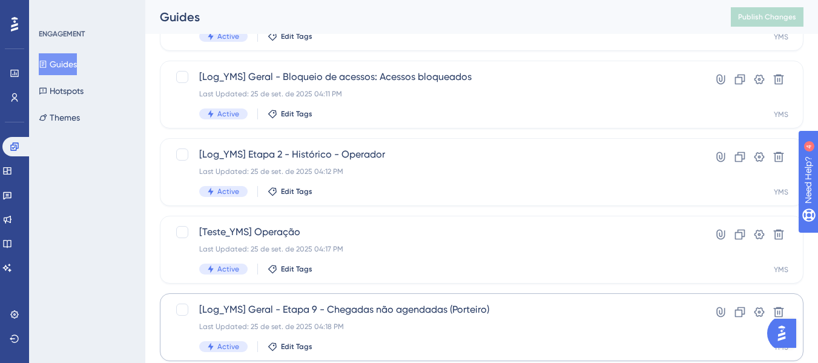
scroll to position [606, 0]
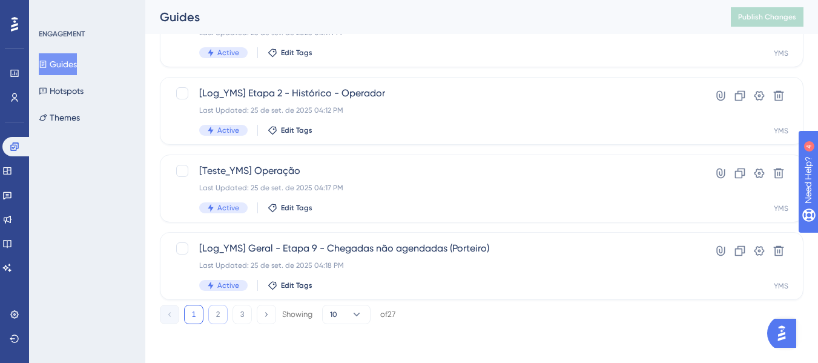
click at [219, 317] on button "2" at bounding box center [217, 314] width 19 height 19
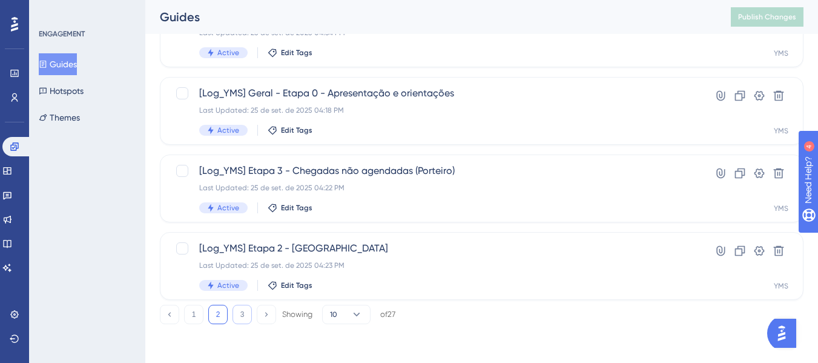
click at [247, 319] on button "3" at bounding box center [242, 314] width 19 height 19
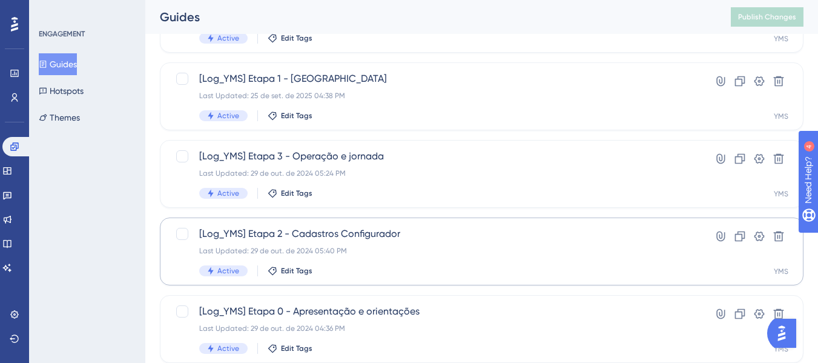
scroll to position [253, 0]
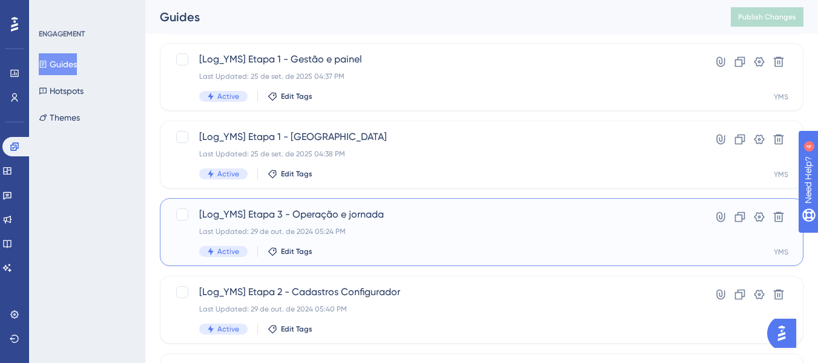
click at [458, 210] on span "[Log_YMS] Etapa 3 - Operação e jornada" at bounding box center [433, 214] width 468 height 15
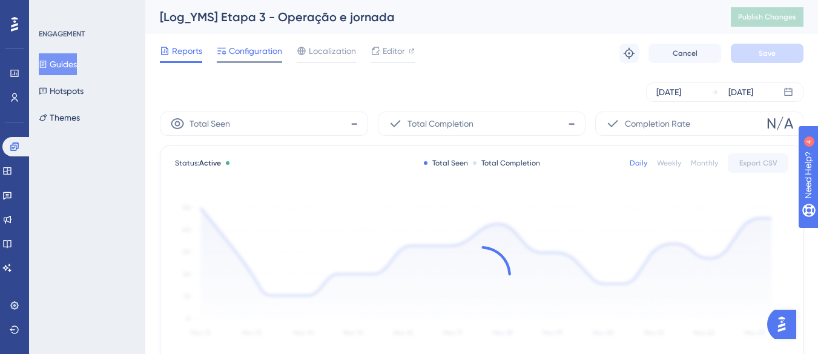
click at [241, 50] on span "Configuration" at bounding box center [255, 51] width 53 height 15
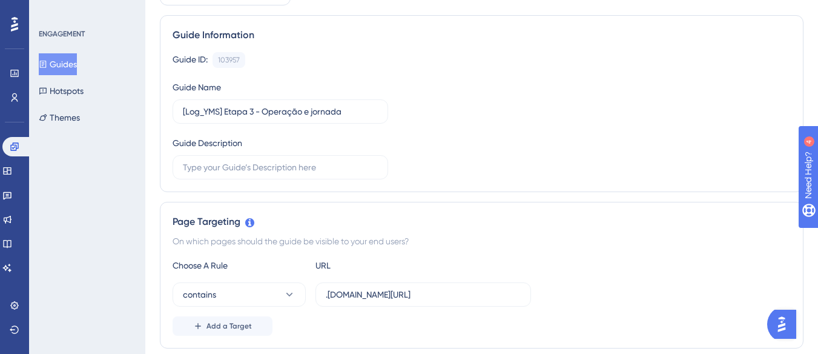
scroll to position [242, 0]
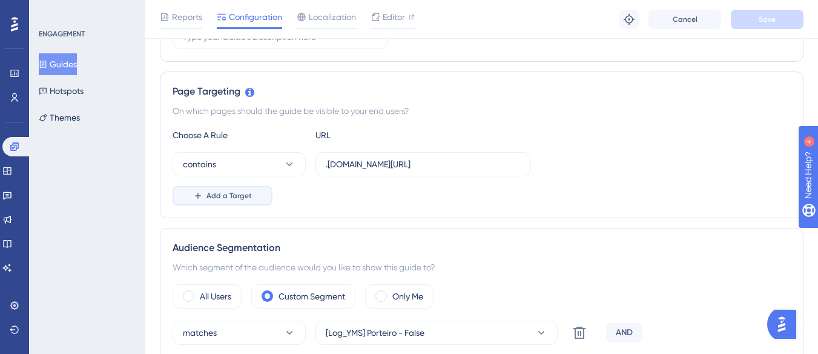
click at [222, 197] on span "Add a Target" at bounding box center [228, 196] width 45 height 10
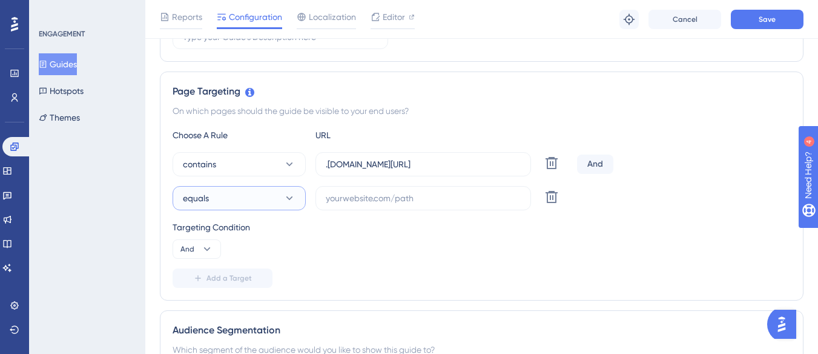
click at [226, 197] on button "equals" at bounding box center [239, 198] width 133 height 24
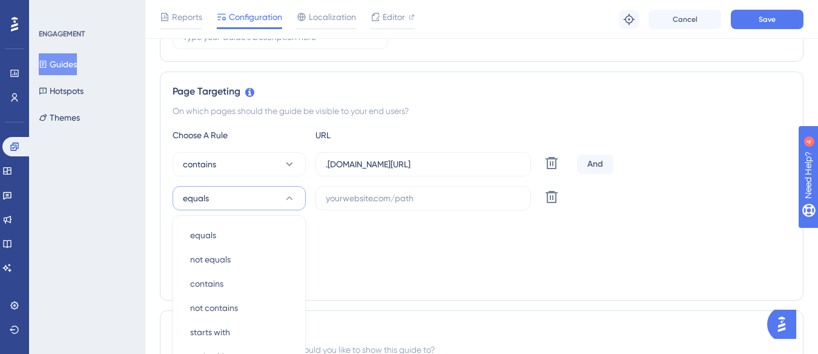
scroll to position [373, 0]
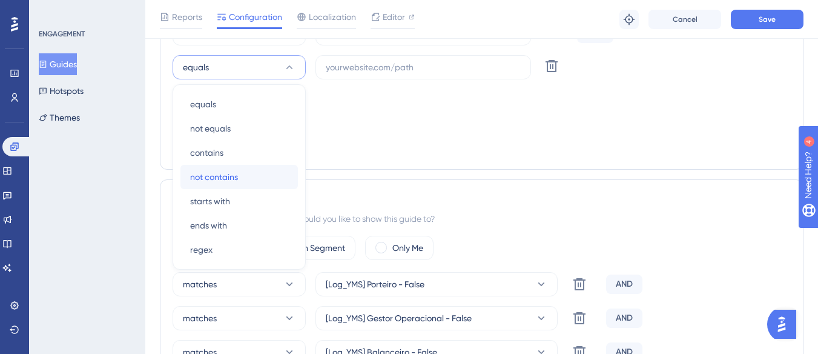
click at [232, 176] on span "not contains" at bounding box center [214, 177] width 48 height 15
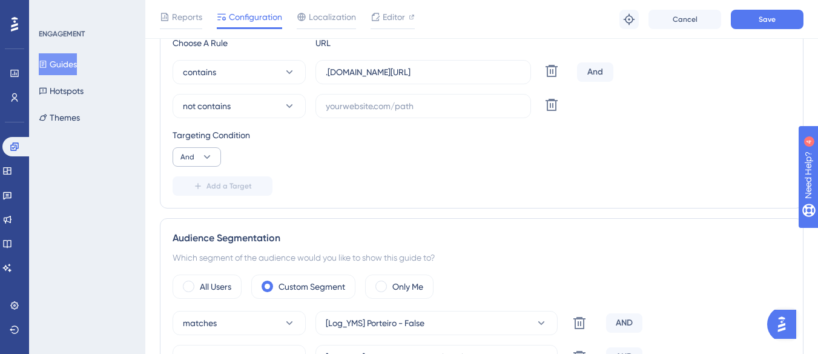
scroll to position [312, 0]
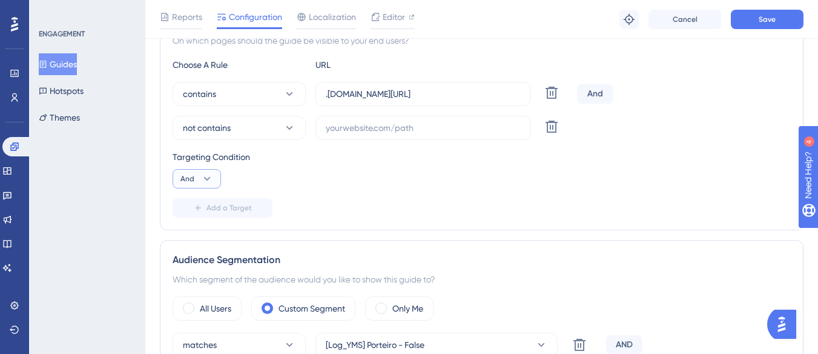
click at [209, 182] on icon at bounding box center [207, 179] width 12 height 12
click at [204, 236] on div "Or Or" at bounding box center [196, 237] width 23 height 24
click at [376, 123] on input "text" at bounding box center [423, 127] width 195 height 13
paste input "[URL][DOMAIN_NAME]"
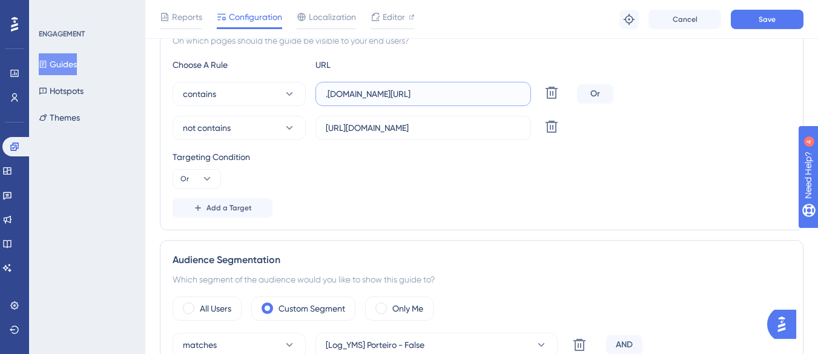
drag, startPoint x: 399, startPoint y: 96, endPoint x: 533, endPoint y: 88, distance: 134.0
click at [533, 88] on div "contains .[DOMAIN_NAME][URL] Delete" at bounding box center [373, 94] width 400 height 24
drag, startPoint x: 510, startPoint y: 130, endPoint x: 527, endPoint y: 134, distance: 17.5
click at [527, 134] on label "[URL][DOMAIN_NAME]" at bounding box center [423, 128] width 216 height 24
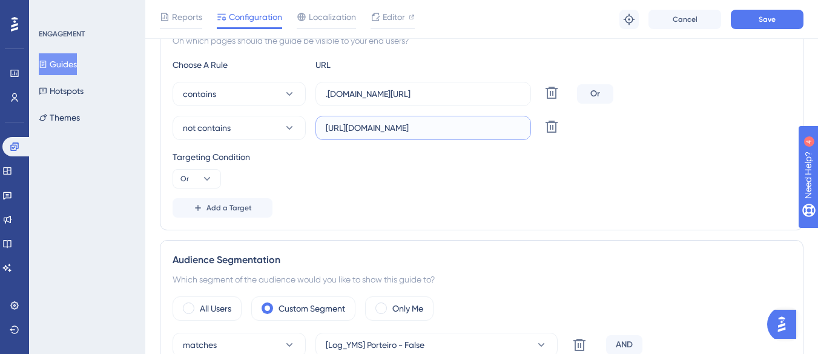
click at [502, 131] on input "[URL][DOMAIN_NAME]" at bounding box center [423, 127] width 195 height 13
click at [500, 130] on input "[URL][DOMAIN_NAME]" at bounding box center [423, 127] width 195 height 13
drag, startPoint x: 497, startPoint y: 130, endPoint x: 529, endPoint y: 131, distance: 32.7
click at [529, 131] on label "[URL][DOMAIN_NAME]" at bounding box center [423, 128] width 216 height 24
paste input "operacao-v2/aguardandoOperacao"
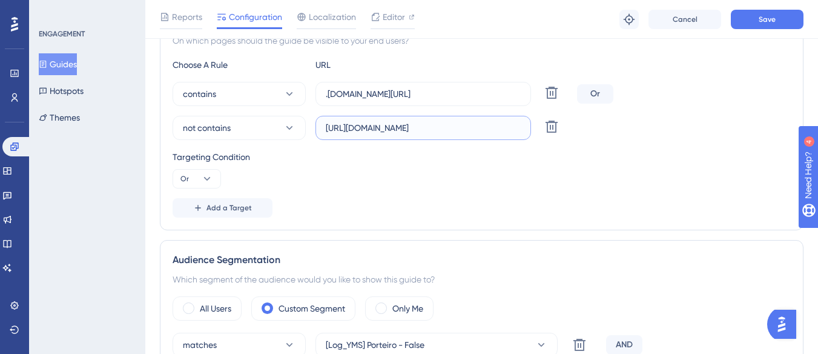
scroll to position [0, 168]
type input "[URL][DOMAIN_NAME]"
click at [777, 21] on button "Save" at bounding box center [767, 19] width 73 height 19
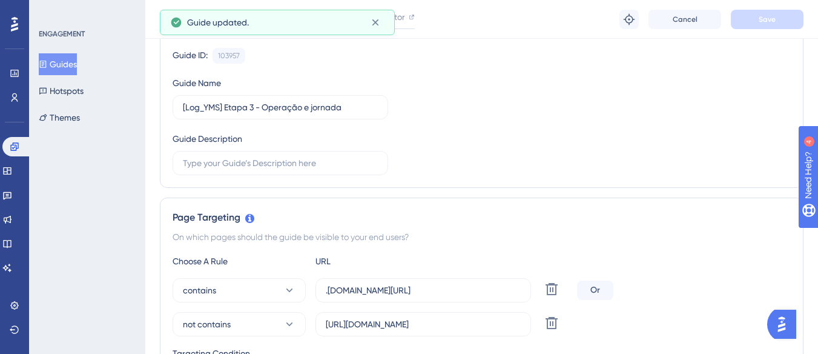
scroll to position [0, 0]
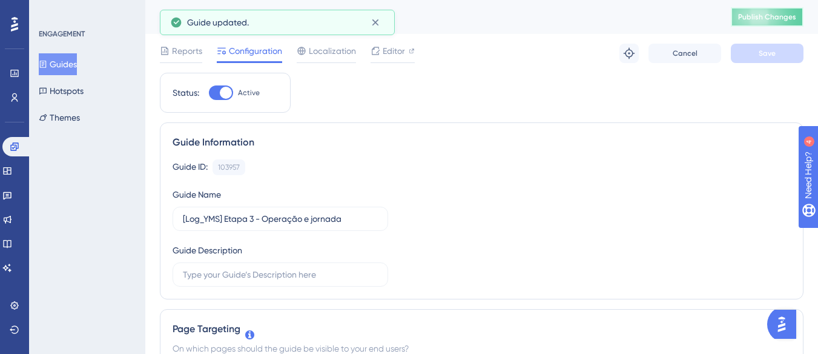
click at [790, 18] on span "Publish Changes" at bounding box center [767, 17] width 58 height 10
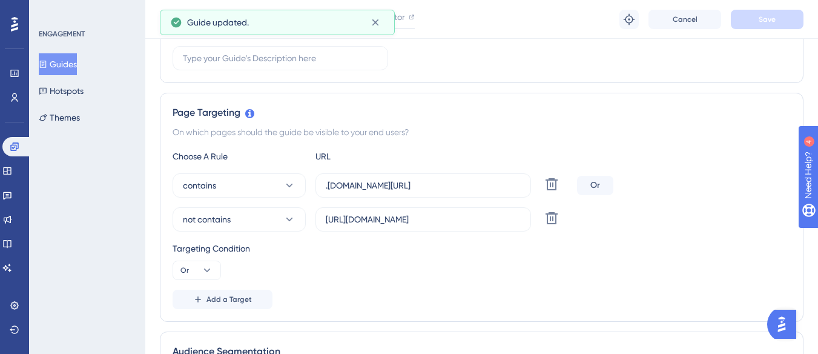
scroll to position [242, 0]
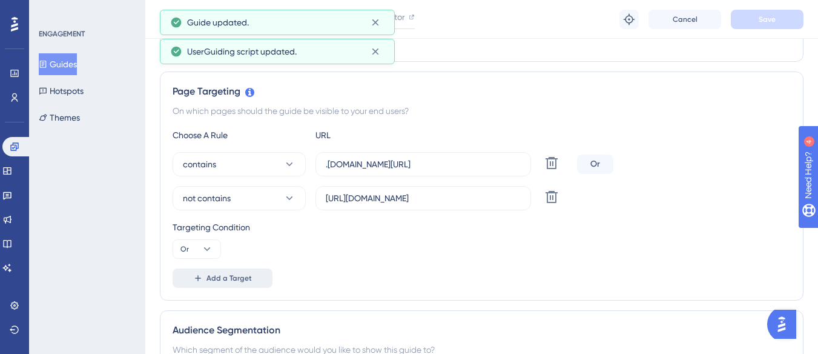
click at [216, 283] on button "Add a Target" at bounding box center [223, 277] width 100 height 19
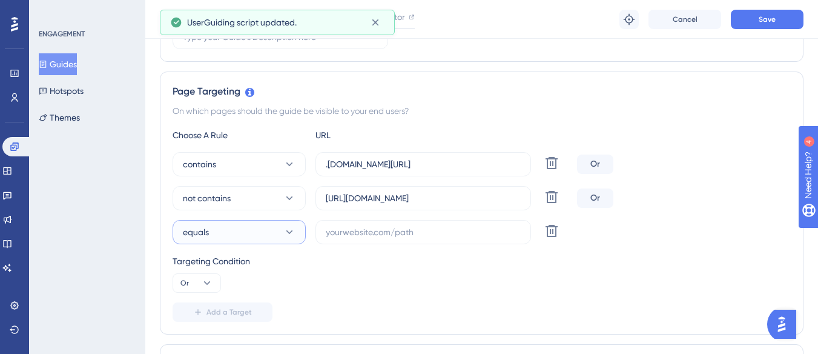
click at [254, 237] on button "equals" at bounding box center [239, 232] width 133 height 24
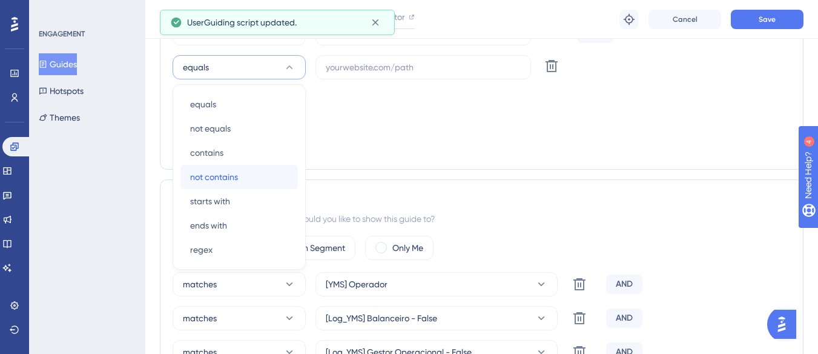
click at [247, 178] on div "not contains not contains" at bounding box center [239, 177] width 98 height 24
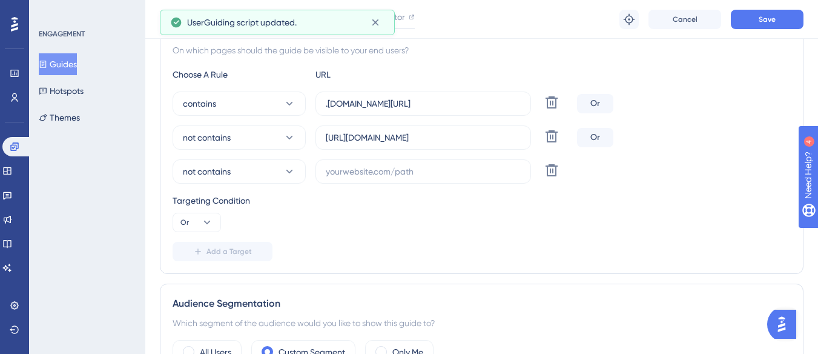
scroll to position [286, 0]
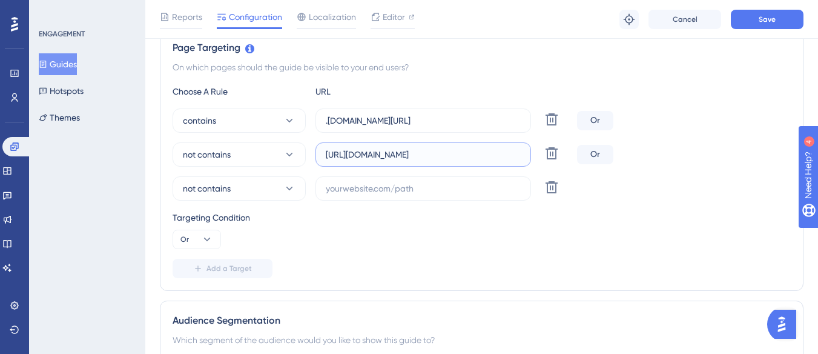
drag, startPoint x: 357, startPoint y: 158, endPoint x: 438, endPoint y: 158, distance: 80.5
click at [438, 158] on input "[URL][DOMAIN_NAME]" at bounding box center [423, 154] width 195 height 13
drag, startPoint x: 446, startPoint y: 154, endPoint x: 357, endPoint y: 160, distance: 89.3
click at [357, 160] on input "[URL][DOMAIN_NAME]" at bounding box center [423, 154] width 195 height 13
click at [371, 182] on input "text" at bounding box center [423, 188] width 195 height 13
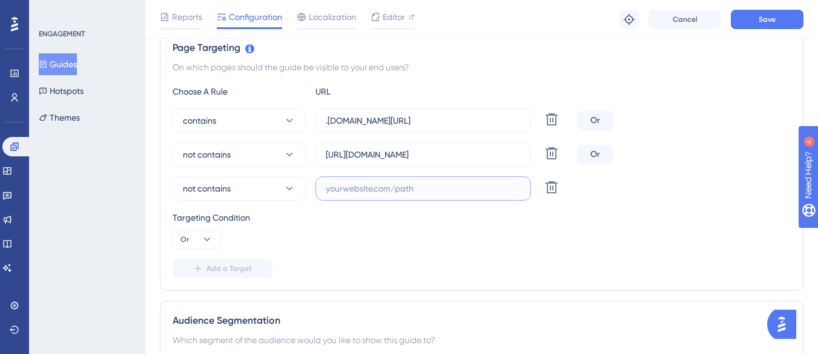
paste input "supply-monitoramento"
type input "supply-monitoramento"
click at [747, 22] on button "Save" at bounding box center [767, 19] width 73 height 19
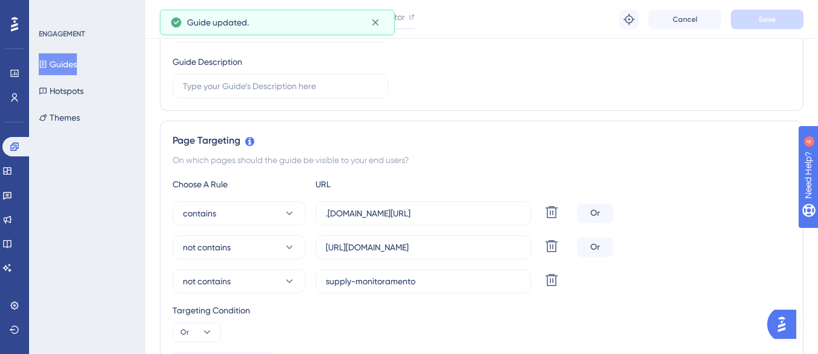
scroll to position [0, 0]
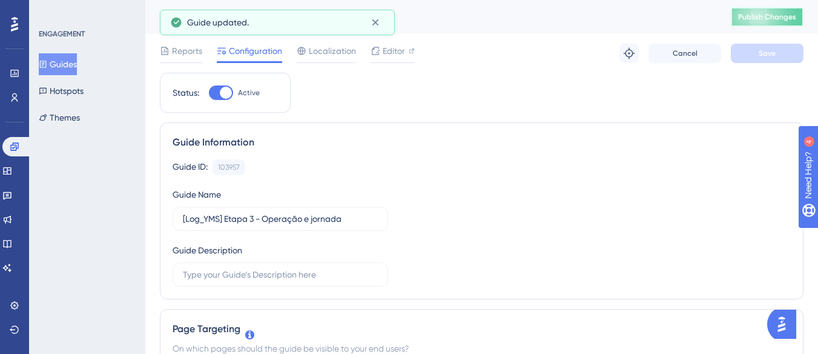
click at [764, 19] on span "Publish Changes" at bounding box center [767, 17] width 58 height 10
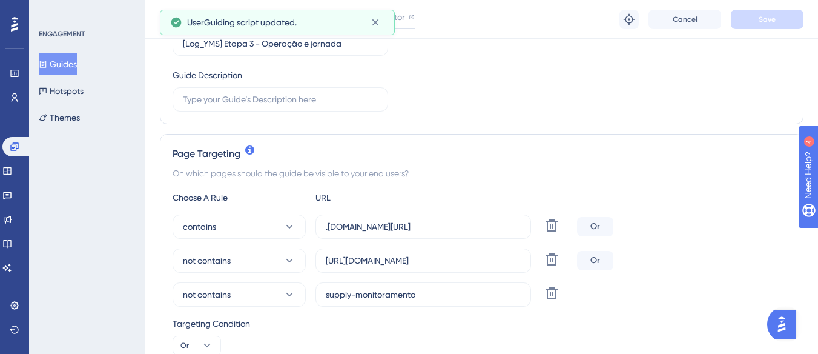
scroll to position [182, 0]
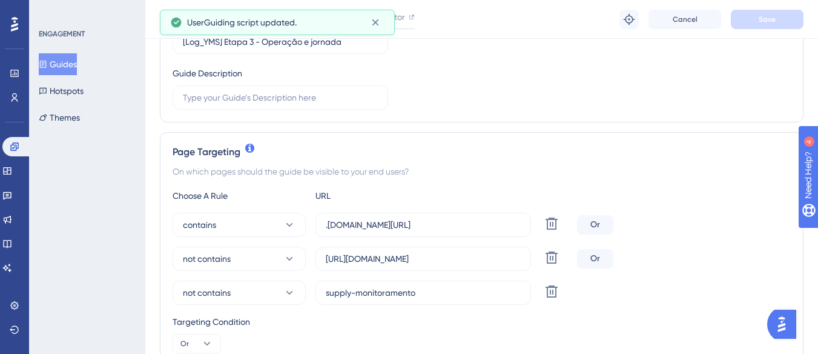
click at [68, 59] on button "Guides" at bounding box center [58, 64] width 38 height 22
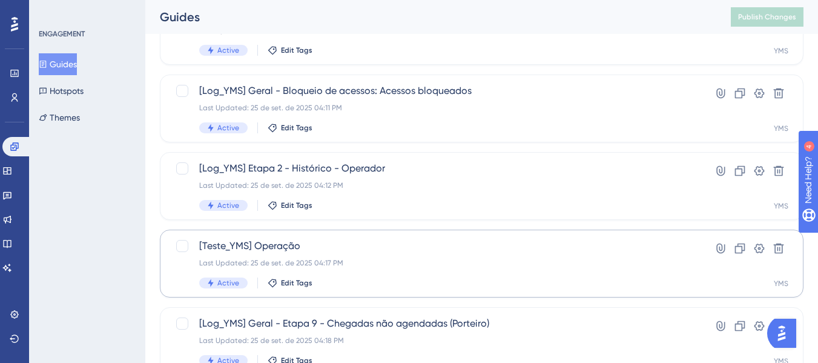
scroll to position [606, 0]
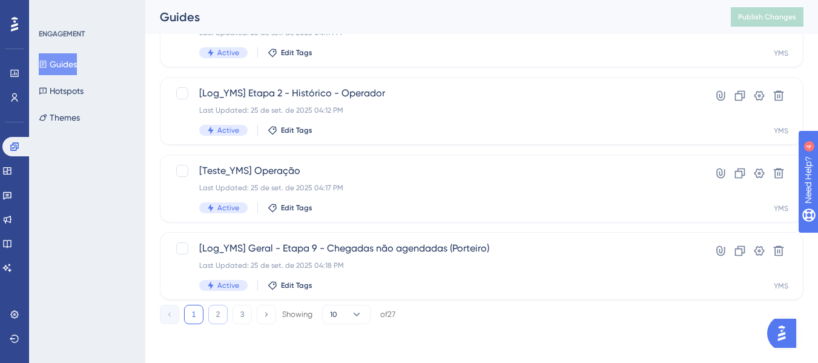
click at [225, 313] on button "2" at bounding box center [217, 314] width 19 height 19
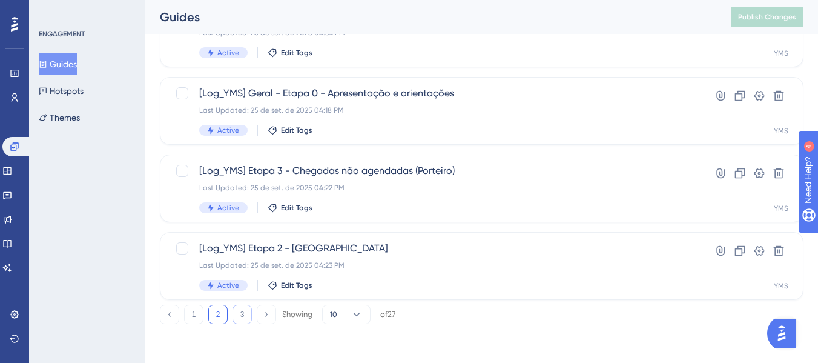
click at [243, 314] on button "3" at bounding box center [242, 314] width 19 height 19
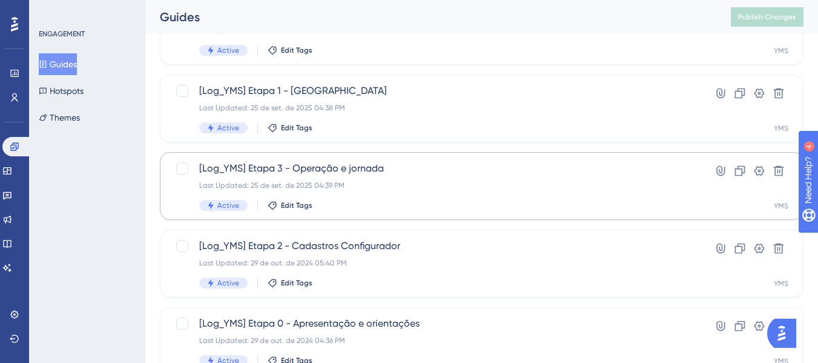
scroll to position [374, 0]
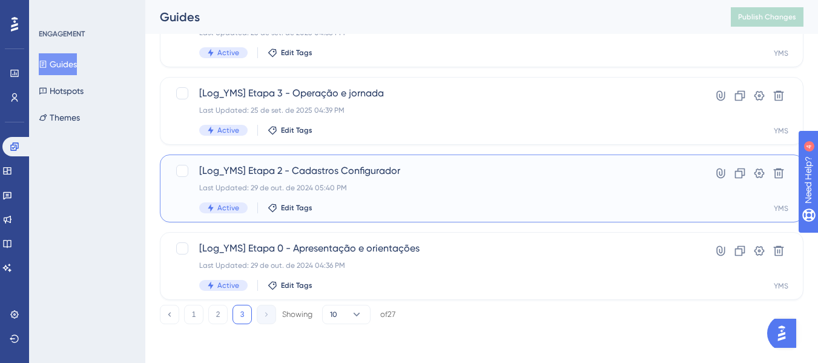
click at [395, 188] on div "Last Updated: 29 de out. de 2024 05:40 PM" at bounding box center [433, 188] width 468 height 10
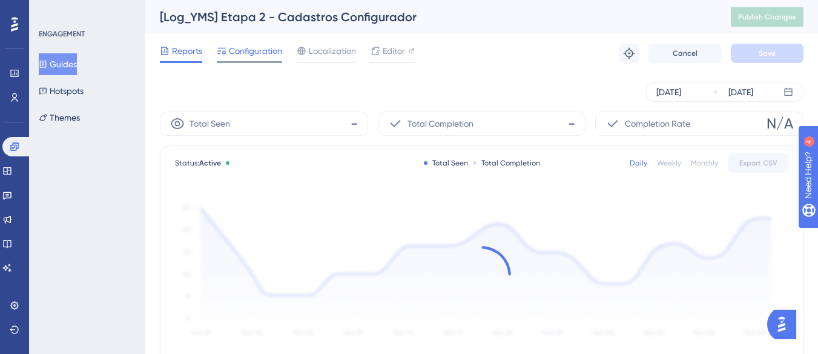
click at [247, 52] on span "Configuration" at bounding box center [255, 51] width 53 height 15
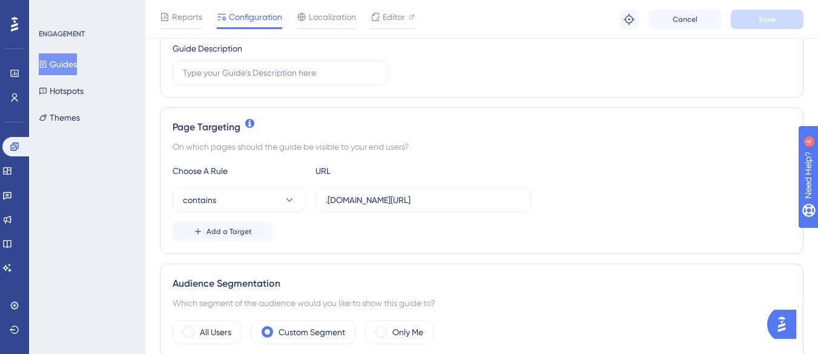
scroll to position [242, 0]
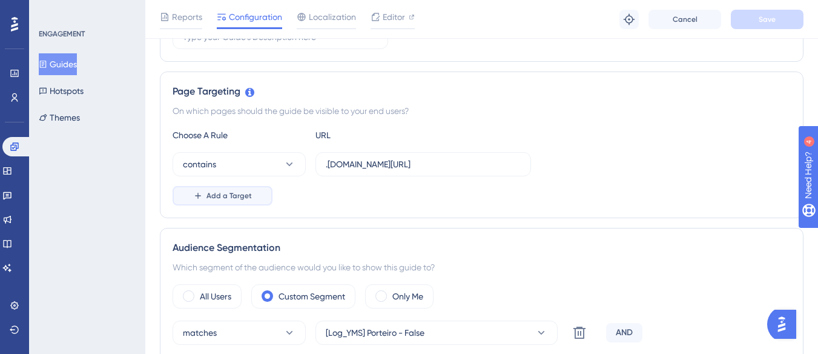
click at [248, 191] on span "Add a Target" at bounding box center [228, 196] width 45 height 10
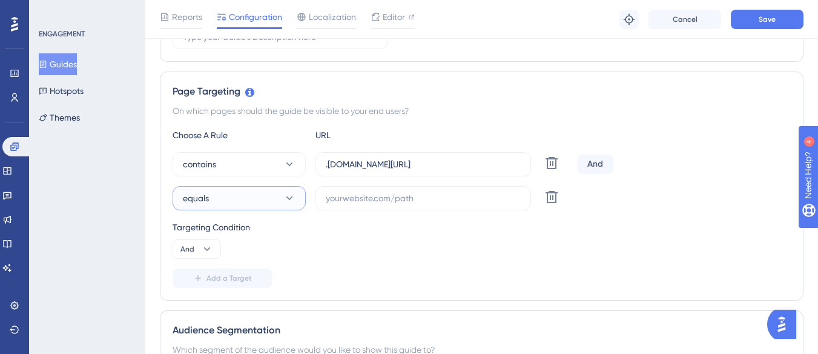
click at [251, 198] on button "equals" at bounding box center [239, 198] width 133 height 24
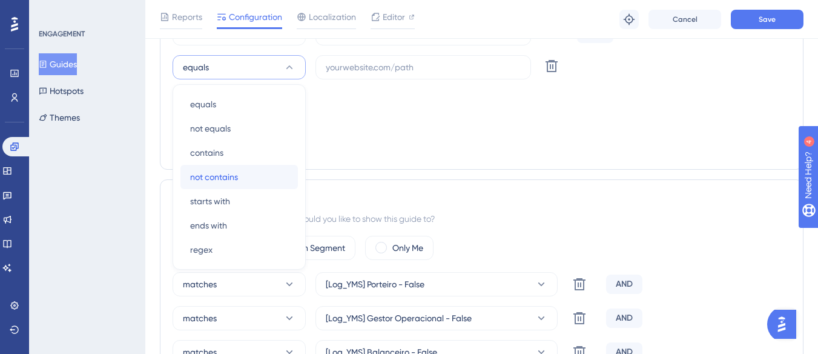
click at [252, 174] on div "not contains not contains" at bounding box center [239, 177] width 98 height 24
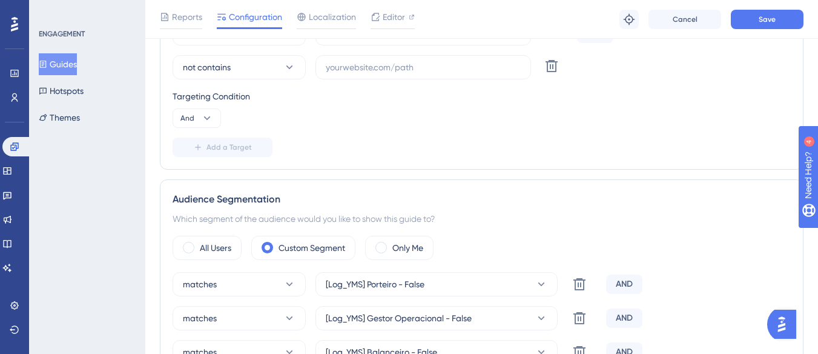
scroll to position [252, 0]
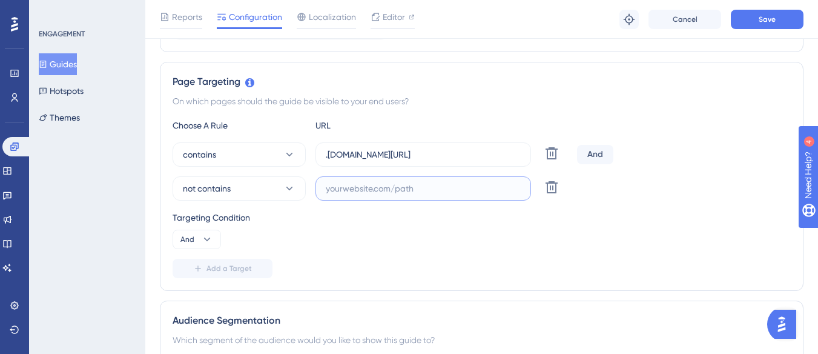
click at [342, 193] on input "text" at bounding box center [423, 188] width 195 height 13
paste input "[URL][DOMAIN_NAME]"
click at [744, 22] on button "Save" at bounding box center [767, 19] width 73 height 19
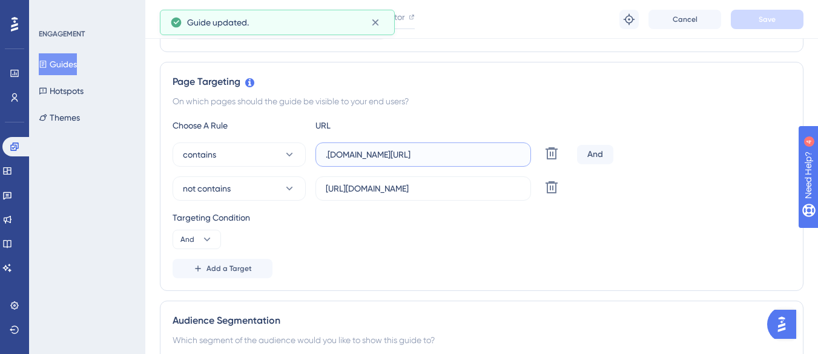
drag, startPoint x: 479, startPoint y: 153, endPoint x: 397, endPoint y: 170, distance: 84.2
click at [397, 170] on div "contains .[DOMAIN_NAME][URL] Delete And not contains [URL][DOMAIN_NAME] Delete" at bounding box center [482, 171] width 618 height 58
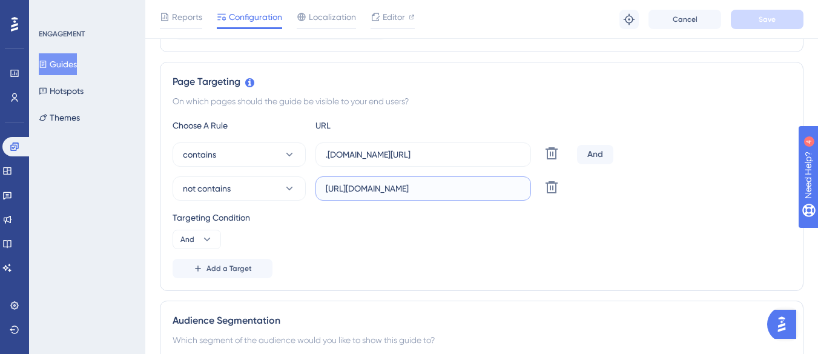
drag, startPoint x: 502, startPoint y: 190, endPoint x: 523, endPoint y: 190, distance: 21.2
click at [523, 190] on label "[URL][DOMAIN_NAME]" at bounding box center [423, 188] width 216 height 24
click at [507, 190] on input "[URL][DOMAIN_NAME]" at bounding box center [423, 188] width 195 height 13
drag, startPoint x: 497, startPoint y: 188, endPoint x: 522, endPoint y: 188, distance: 24.8
click at [522, 188] on label "[URL][DOMAIN_NAME]" at bounding box center [423, 188] width 216 height 24
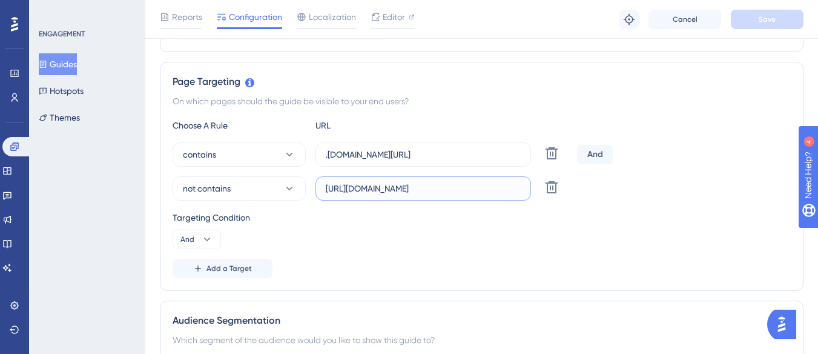
paste input "configurador"
type input "[URL][DOMAIN_NAME]"
click at [764, 13] on button "Save" at bounding box center [767, 19] width 73 height 19
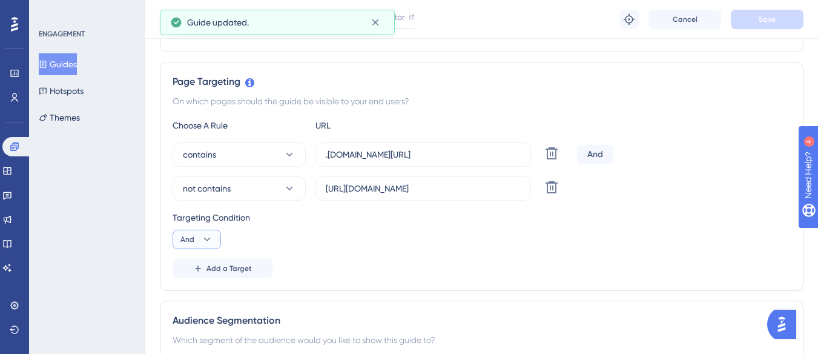
click at [209, 238] on icon at bounding box center [207, 239] width 7 height 4
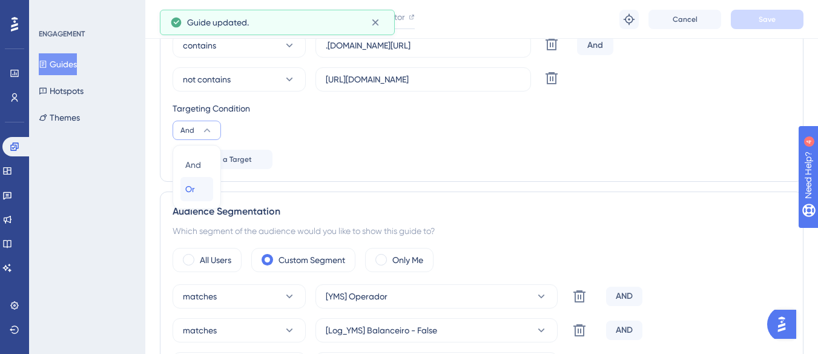
click at [201, 191] on div "Or Or" at bounding box center [196, 189] width 23 height 24
click at [728, 22] on div "Troubleshoot Cancel Save" at bounding box center [711, 19] width 184 height 19
click at [752, 16] on button "Save" at bounding box center [767, 19] width 73 height 19
drag, startPoint x: 355, startPoint y: 81, endPoint x: 446, endPoint y: 82, distance: 90.8
click at [446, 82] on input "[URL][DOMAIN_NAME]" at bounding box center [423, 79] width 195 height 13
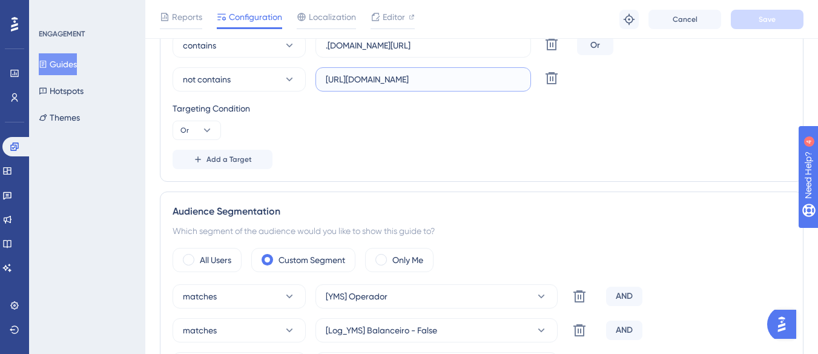
scroll to position [0, 0]
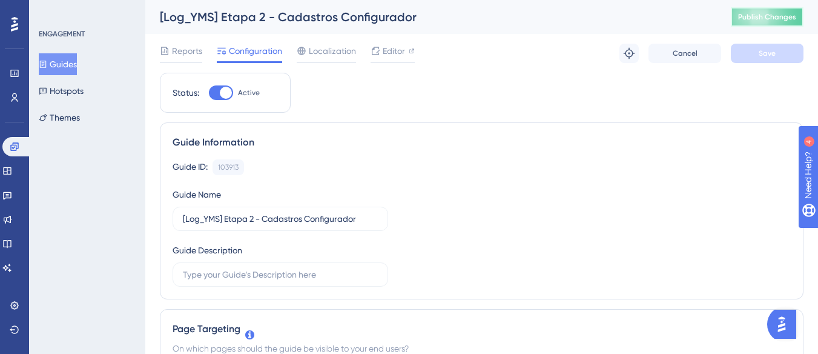
click at [768, 25] on button "Publish Changes" at bounding box center [767, 16] width 73 height 19
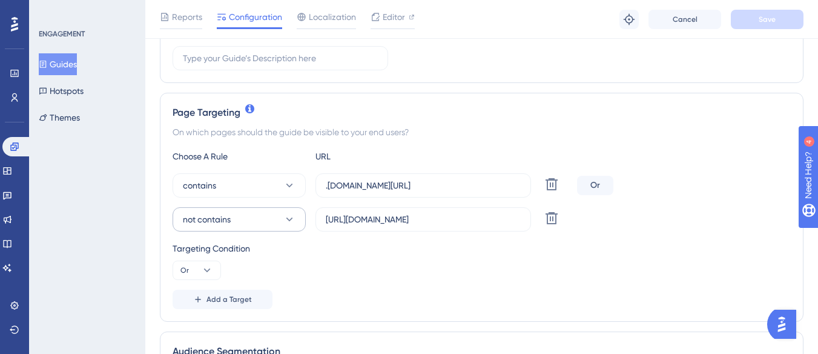
scroll to position [242, 0]
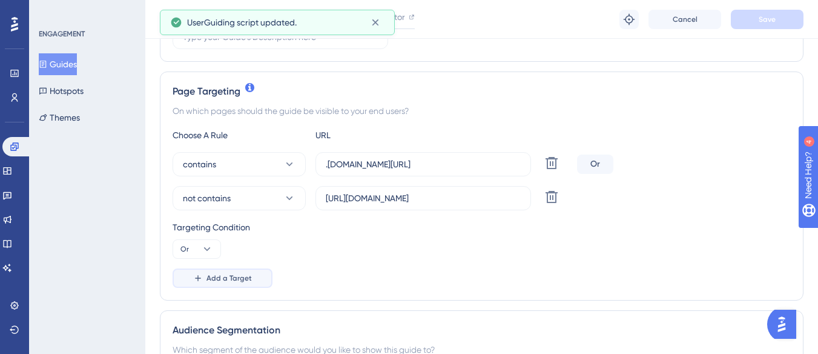
click at [206, 276] on button "Add a Target" at bounding box center [223, 277] width 100 height 19
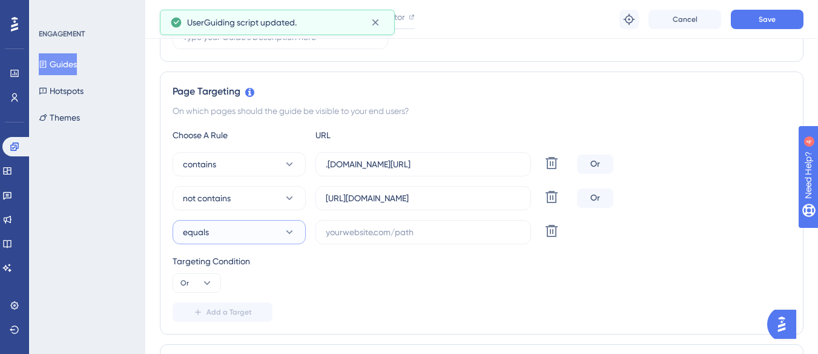
click at [213, 235] on button "equals" at bounding box center [239, 232] width 133 height 24
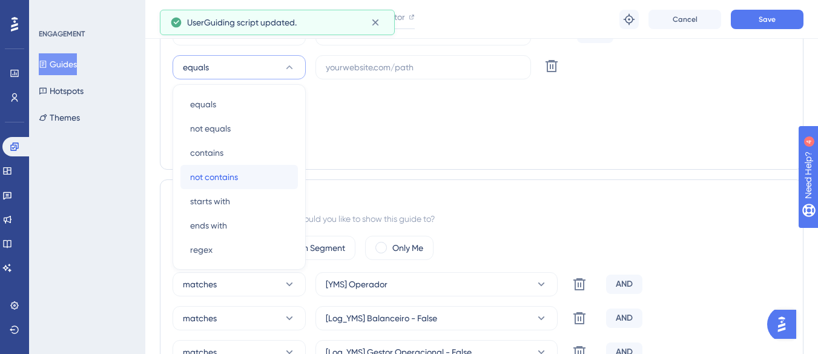
click at [248, 177] on div "not contains not contains" at bounding box center [239, 177] width 98 height 24
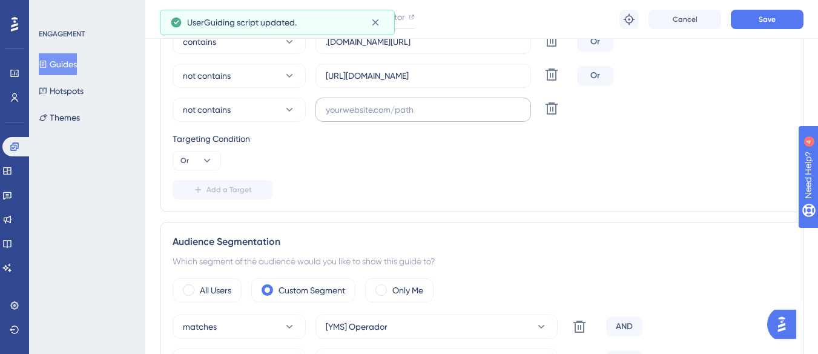
scroll to position [286, 0]
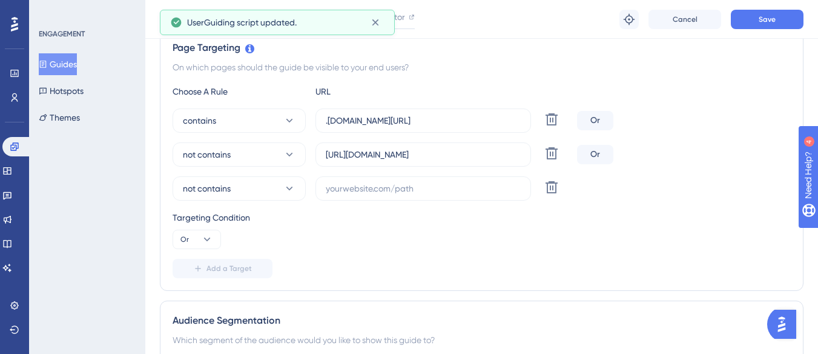
click at [360, 208] on div "Choose A Rule URL contains .[DOMAIN_NAME][URL] Delete Or not contains [URL][DOM…" at bounding box center [482, 181] width 618 height 194
click at [369, 190] on input "text" at bounding box center [423, 188] width 195 height 13
paste input "supply-monitoramento"
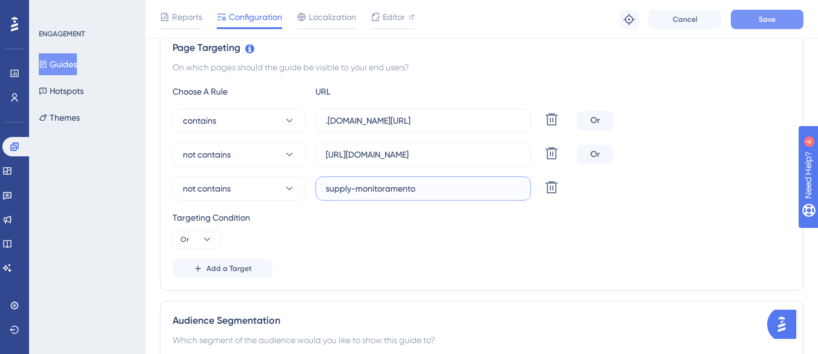
type input "supply-monitoramento"
click at [758, 24] on button "Save" at bounding box center [767, 19] width 73 height 19
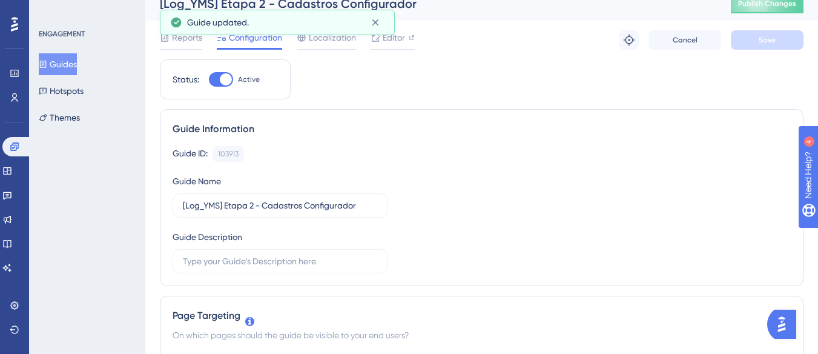
scroll to position [0, 0]
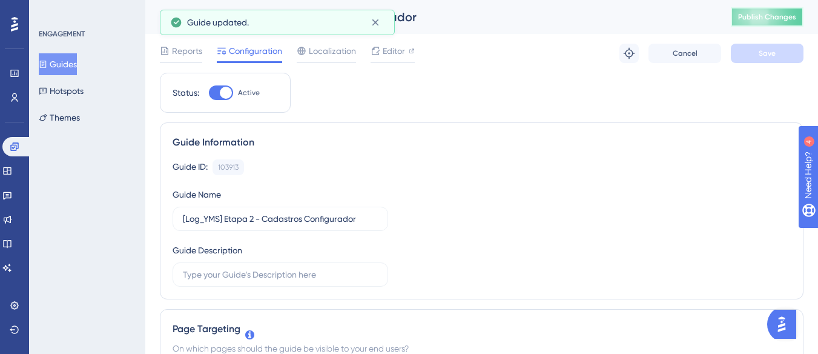
click at [779, 17] on span "Publish Changes" at bounding box center [767, 17] width 58 height 10
click at [77, 67] on button "Guides" at bounding box center [58, 64] width 38 height 22
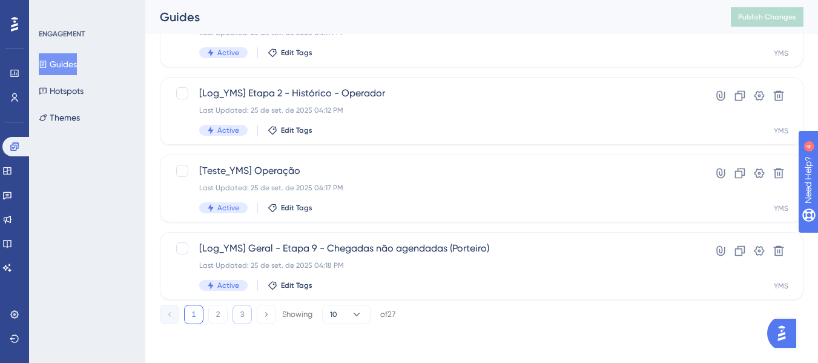
click at [239, 320] on button "3" at bounding box center [242, 314] width 19 height 19
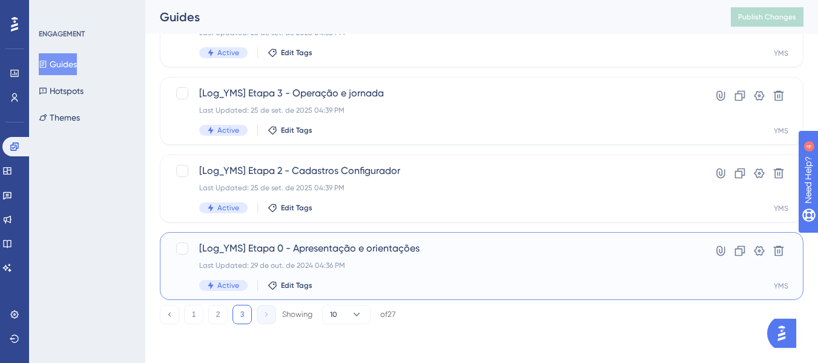
click at [505, 249] on span "[Log_YMS] Etapa 0 - Apresentação e orientações" at bounding box center [433, 248] width 468 height 15
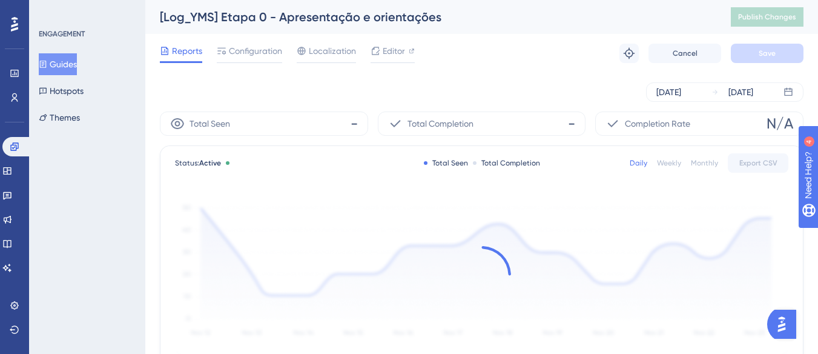
click at [234, 39] on div "Reports Configuration Localization Editor Troubleshoot Cancel Save" at bounding box center [482, 53] width 644 height 39
click at [239, 54] on span "Configuration" at bounding box center [255, 51] width 53 height 15
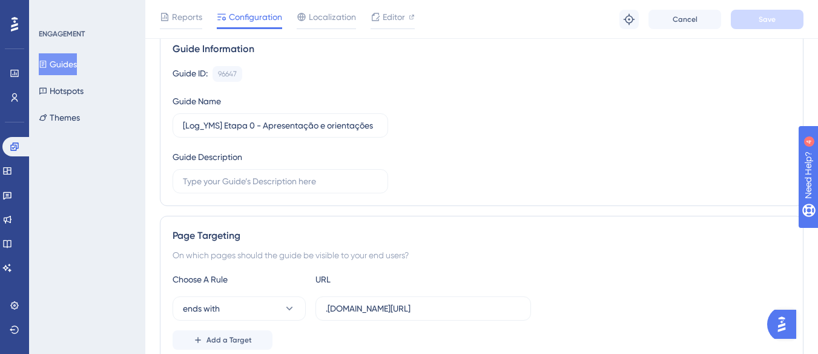
scroll to position [242, 0]
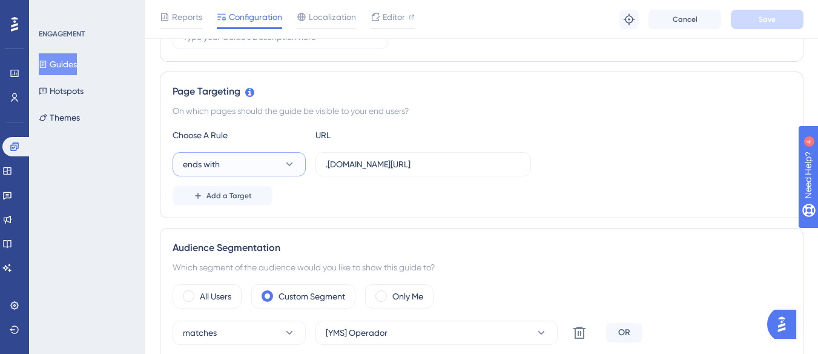
click at [254, 165] on button "ends with" at bounding box center [239, 164] width 133 height 24
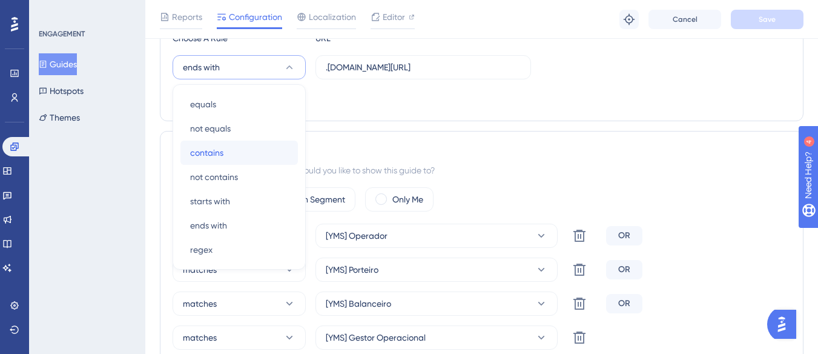
click at [243, 145] on div "contains contains" at bounding box center [239, 152] width 98 height 24
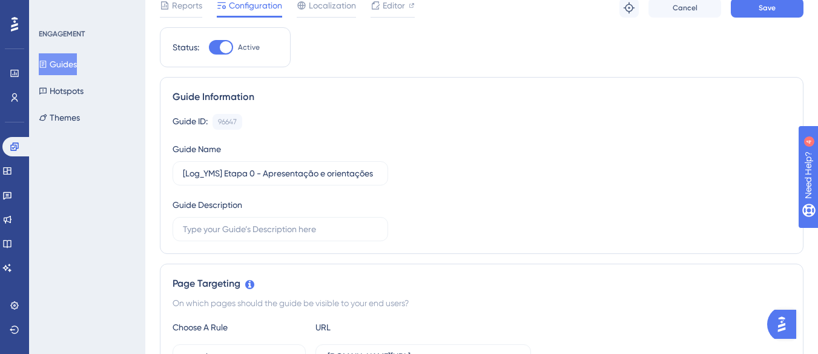
scroll to position [0, 0]
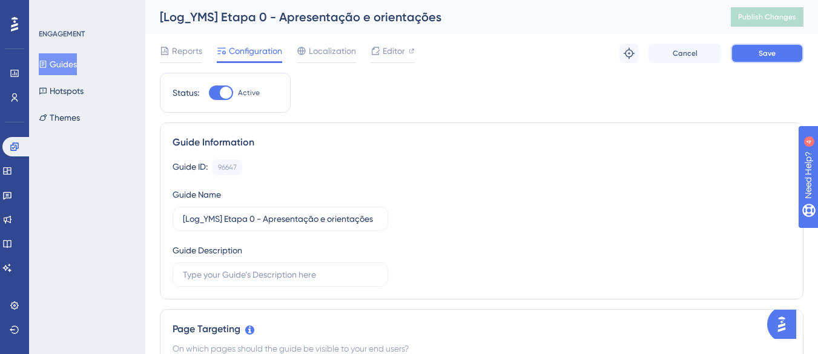
click at [753, 50] on button "Save" at bounding box center [767, 53] width 73 height 19
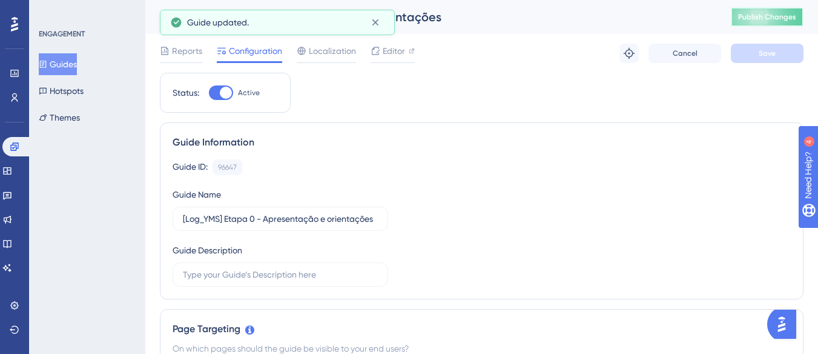
click at [774, 15] on span "Publish Changes" at bounding box center [767, 17] width 58 height 10
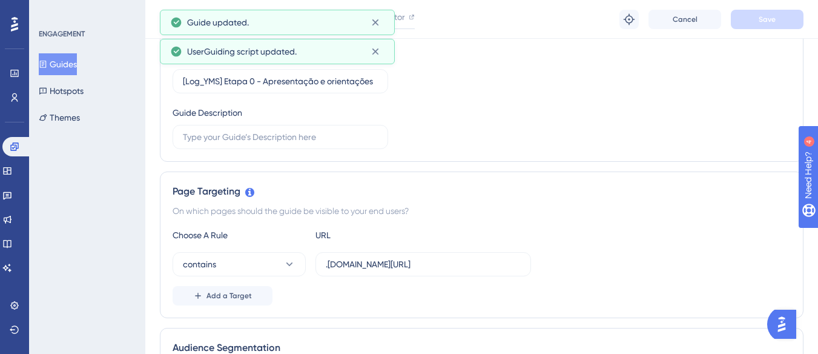
scroll to position [242, 0]
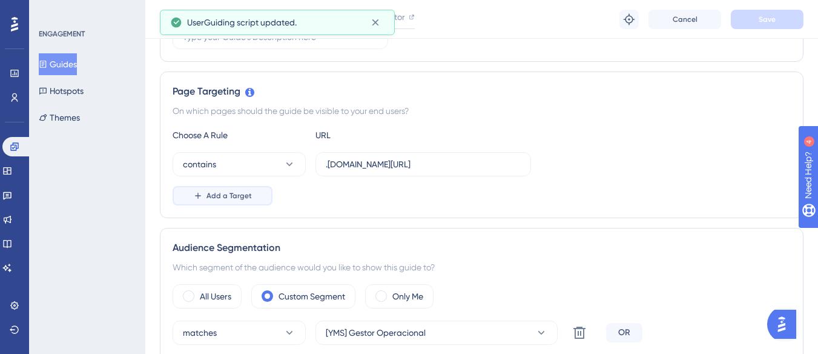
click at [242, 202] on button "Add a Target" at bounding box center [223, 195] width 100 height 19
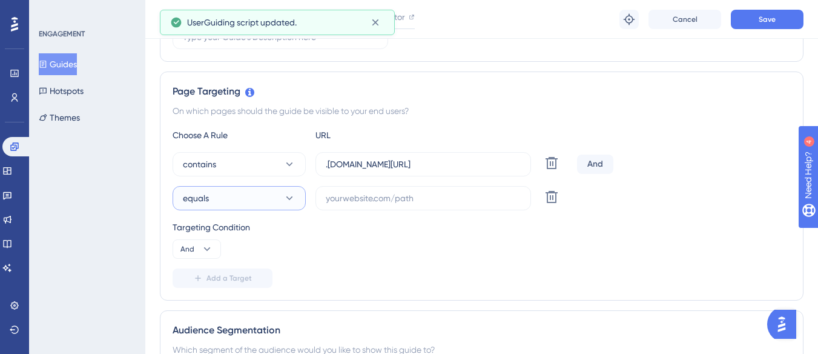
click at [242, 202] on button "equals" at bounding box center [239, 198] width 133 height 24
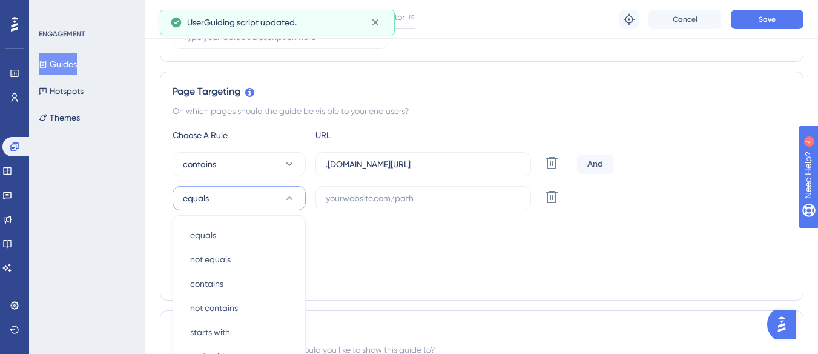
scroll to position [371, 0]
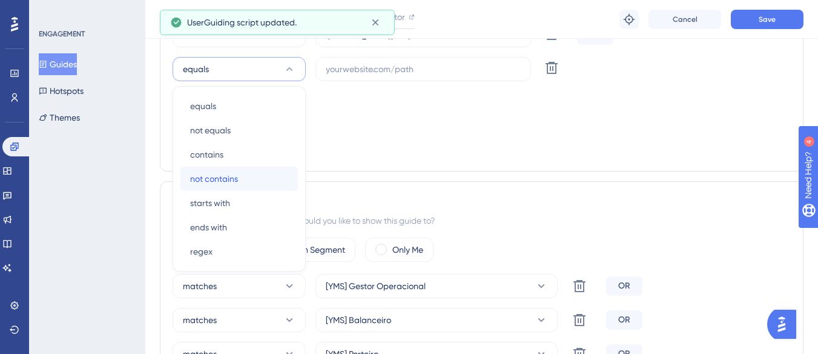
click at [254, 183] on div "not contains not contains" at bounding box center [239, 179] width 98 height 24
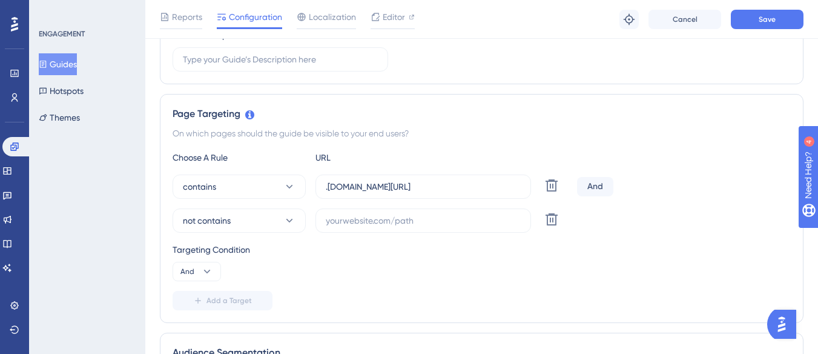
scroll to position [190, 0]
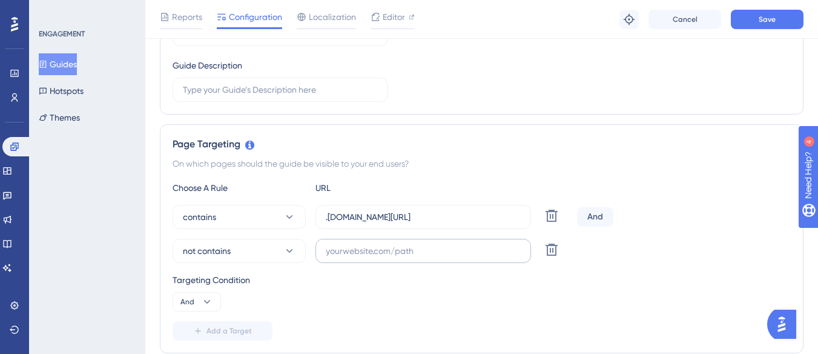
click at [351, 242] on label at bounding box center [423, 251] width 216 height 24
click at [351, 244] on input "text" at bounding box center [423, 250] width 195 height 13
paste input "[URL][DOMAIN_NAME]"
drag, startPoint x: 465, startPoint y: 220, endPoint x: 400, endPoint y: 219, distance: 65.4
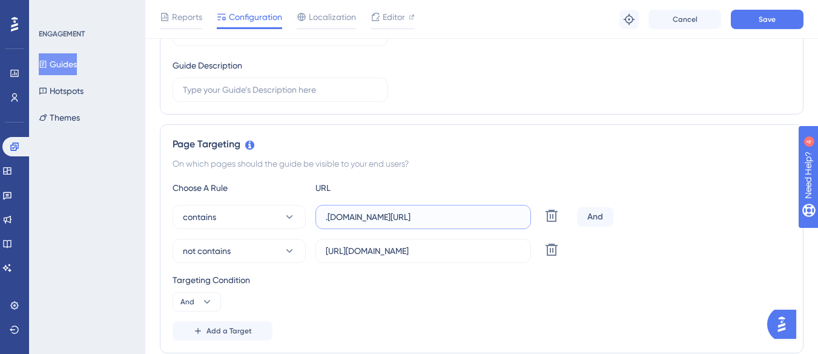
click at [400, 219] on input ".[DOMAIN_NAME][URL]" at bounding box center [423, 216] width 195 height 13
drag, startPoint x: 470, startPoint y: 256, endPoint x: 524, endPoint y: 256, distance: 54.5
click at [524, 256] on label "[URL][DOMAIN_NAME]" at bounding box center [423, 251] width 216 height 24
click at [498, 251] on input "[URL][DOMAIN_NAME]" at bounding box center [423, 250] width 195 height 13
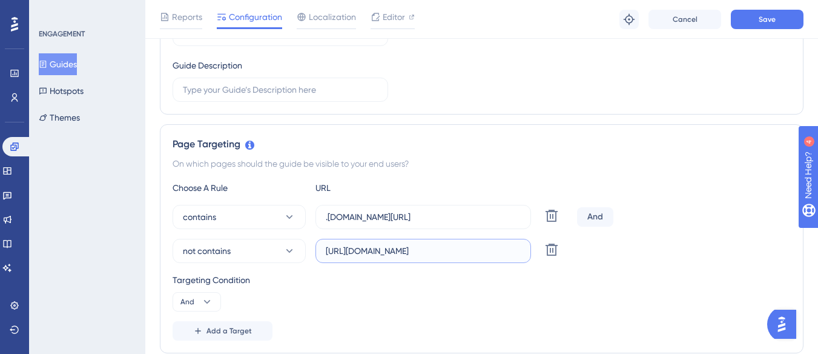
drag, startPoint x: 498, startPoint y: 251, endPoint x: 529, endPoint y: 255, distance: 31.8
click at [529, 255] on label "[URL][DOMAIN_NAME]" at bounding box center [423, 251] width 216 height 24
click at [521, 255] on input "[URL][DOMAIN_NAME]" at bounding box center [423, 250] width 195 height 13
paste input "principal"
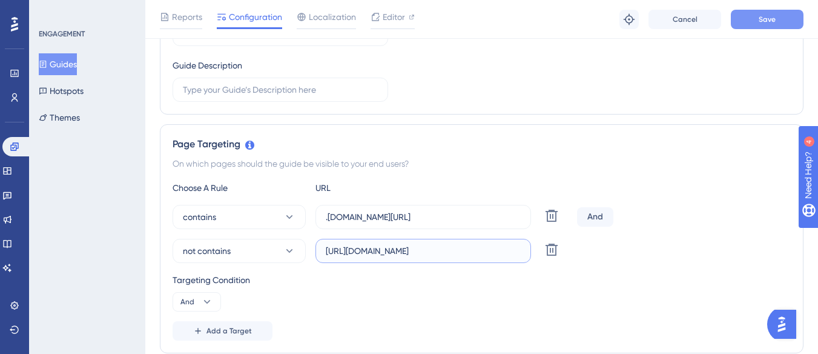
type input "[URL][DOMAIN_NAME]"
click at [783, 28] on button "Save" at bounding box center [767, 19] width 73 height 19
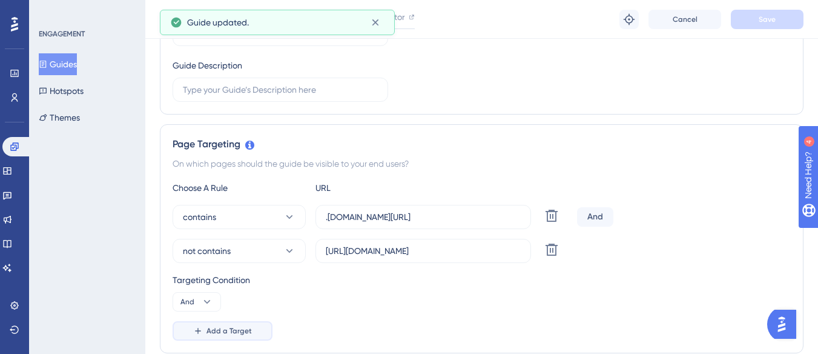
click at [226, 327] on span "Add a Target" at bounding box center [228, 331] width 45 height 10
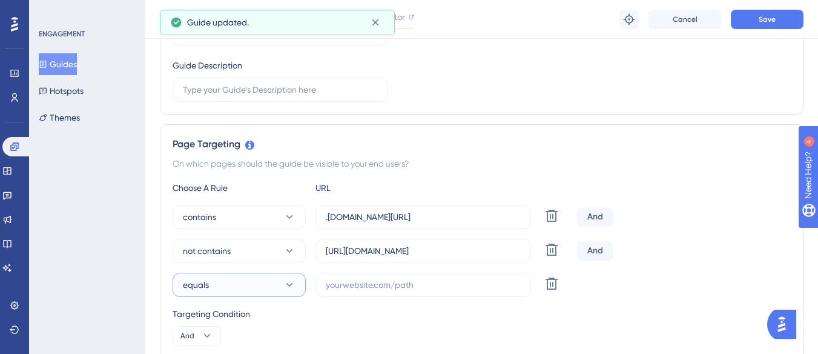
click at [235, 280] on button "equals" at bounding box center [239, 284] width 133 height 24
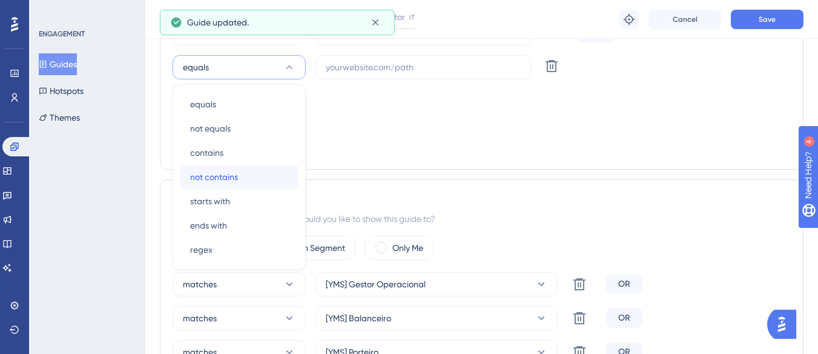
click at [260, 179] on div "not contains not contains" at bounding box center [239, 177] width 98 height 24
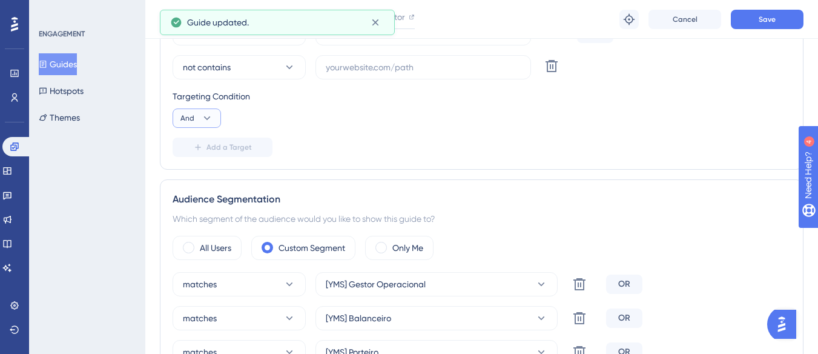
click at [206, 119] on icon at bounding box center [207, 118] width 7 height 4
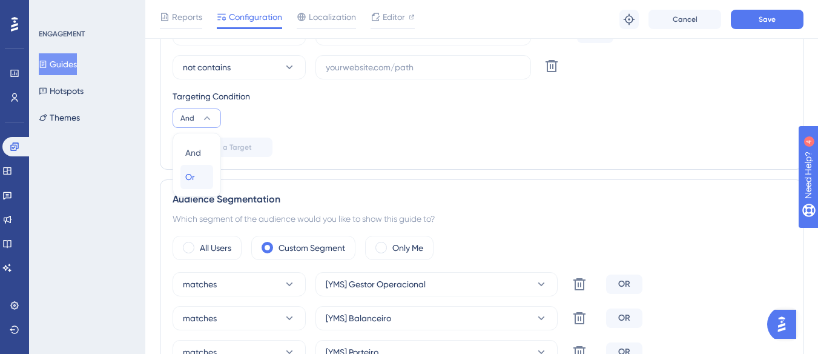
click at [193, 179] on span "Or" at bounding box center [190, 177] width 10 height 15
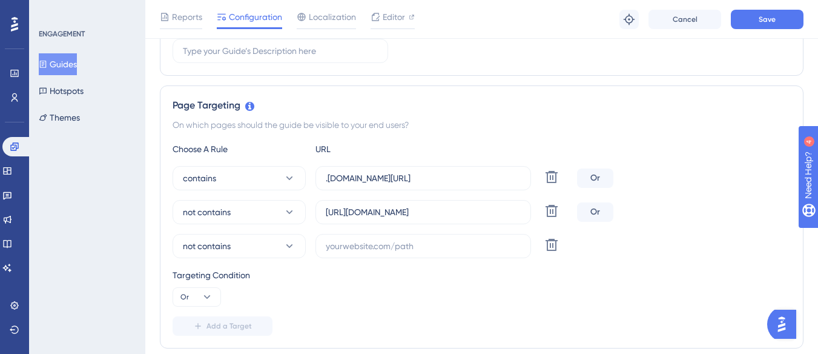
scroll to position [225, 0]
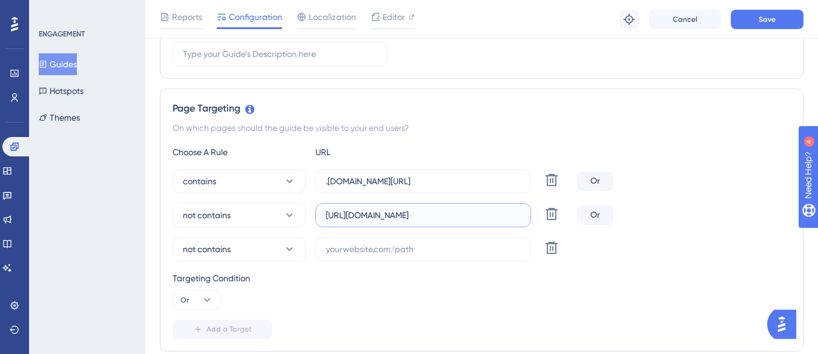
drag, startPoint x: 358, startPoint y: 216, endPoint x: 444, endPoint y: 221, distance: 86.7
click at [444, 221] on input "[URL][DOMAIN_NAME]" at bounding box center [423, 214] width 195 height 13
click at [426, 245] on input "text" at bounding box center [423, 248] width 195 height 13
paste input "supply-monitoramento"
type input "supply-monitoramento"
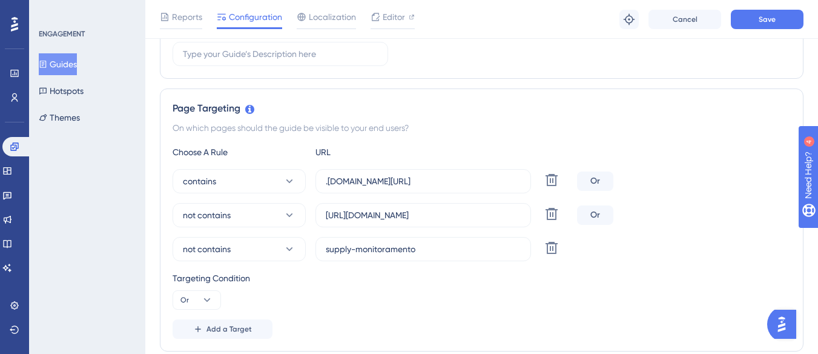
click at [767, 6] on div "Reports Configuration Localization Editor Troubleshoot Cancel Save" at bounding box center [481, 19] width 673 height 39
click at [764, 15] on span "Save" at bounding box center [767, 20] width 17 height 10
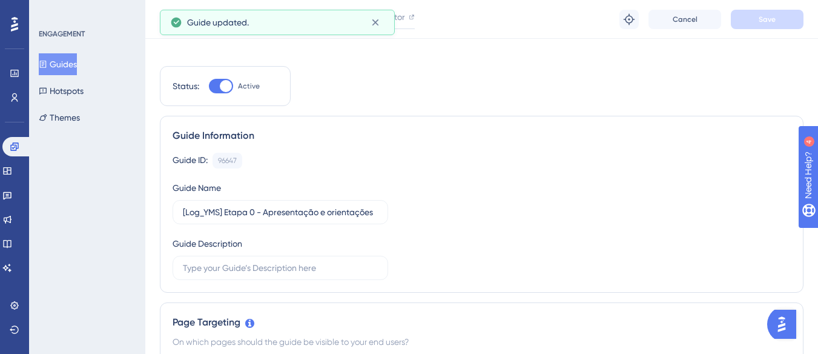
scroll to position [0, 0]
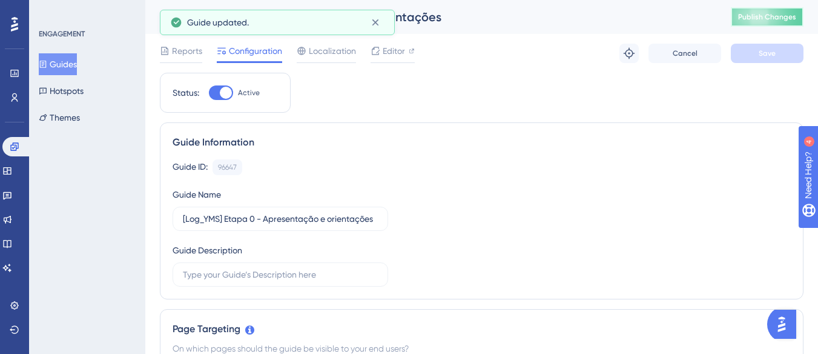
click at [765, 12] on span "Publish Changes" at bounding box center [767, 17] width 58 height 10
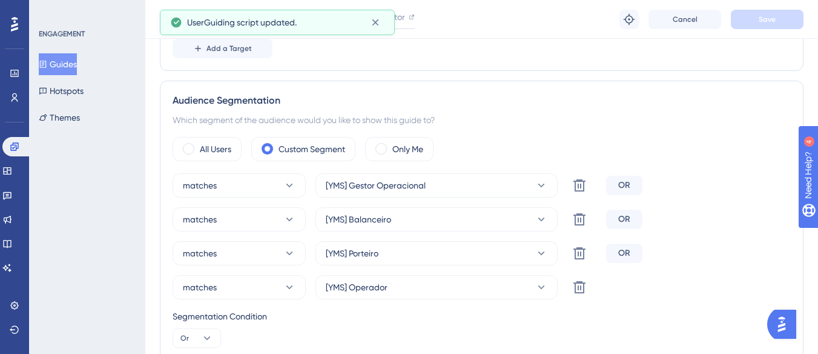
scroll to position [484, 0]
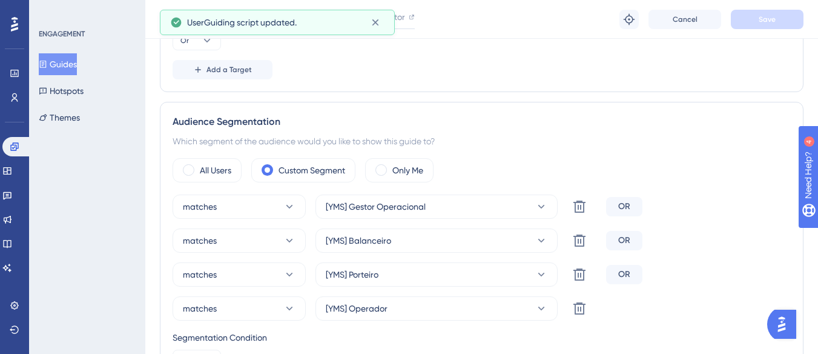
click at [75, 71] on button "Guides" at bounding box center [58, 64] width 38 height 22
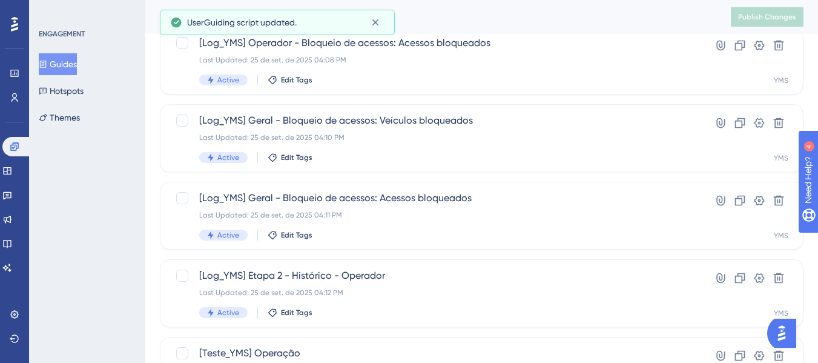
scroll to position [606, 0]
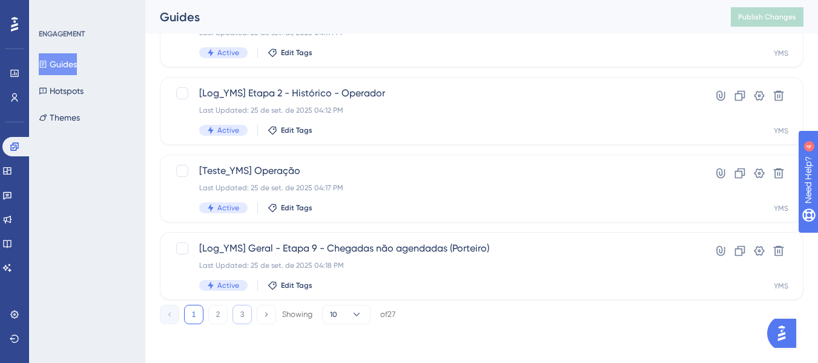
click at [238, 317] on button "3" at bounding box center [242, 314] width 19 height 19
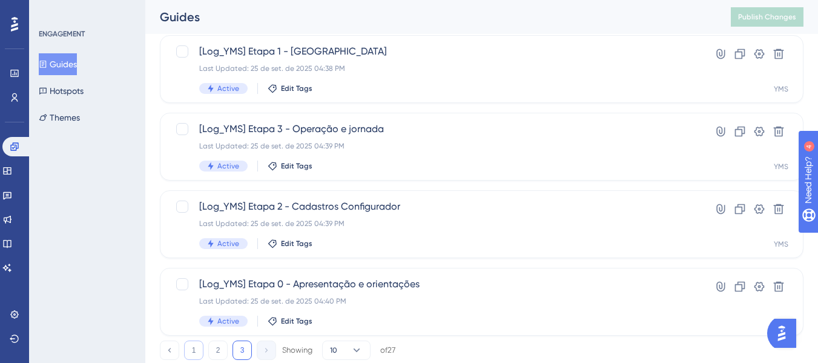
scroll to position [374, 0]
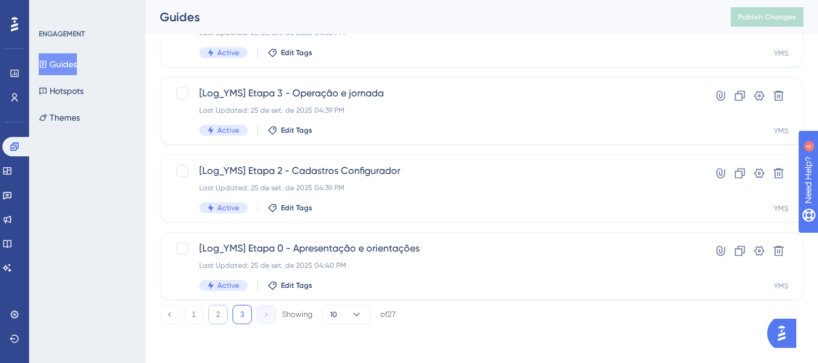
click at [214, 321] on button "2" at bounding box center [217, 314] width 19 height 19
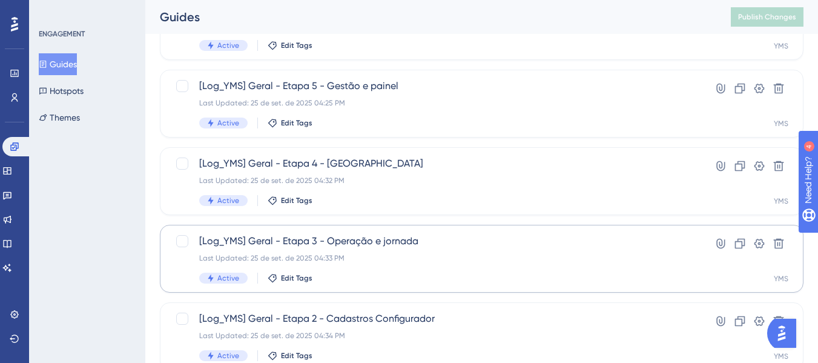
scroll to position [606, 0]
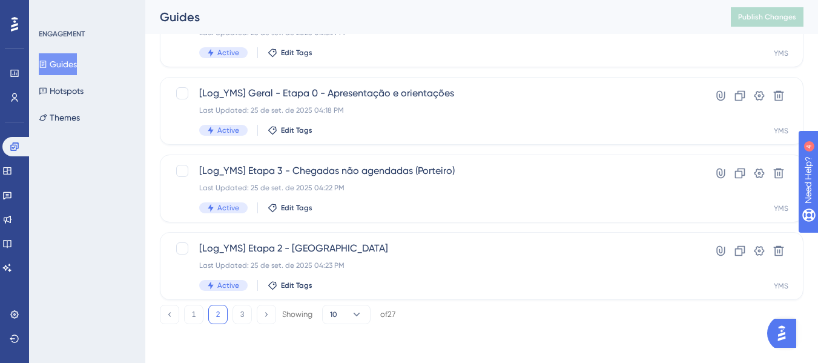
click at [203, 311] on div "1 2 3 Showing 10 of 27" at bounding box center [278, 314] width 236 height 19
click at [196, 314] on button "1" at bounding box center [193, 314] width 19 height 19
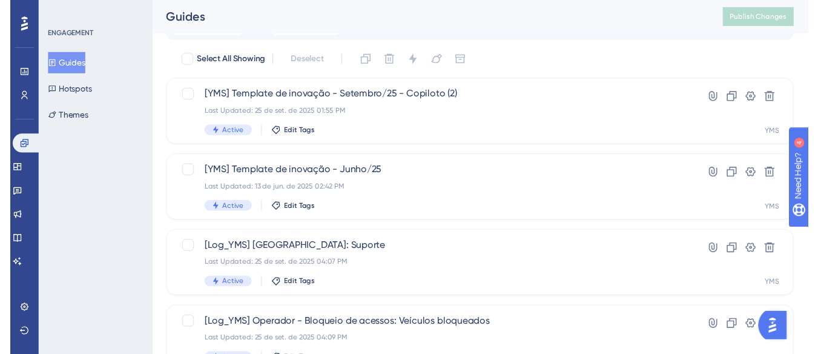
scroll to position [1, 0]
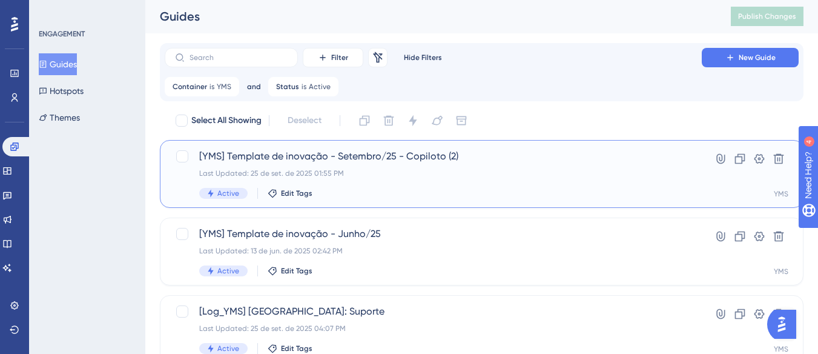
click at [343, 162] on span "[YMS] Template de inovação - Setembro/25 - Copiloto (2)" at bounding box center [433, 156] width 468 height 15
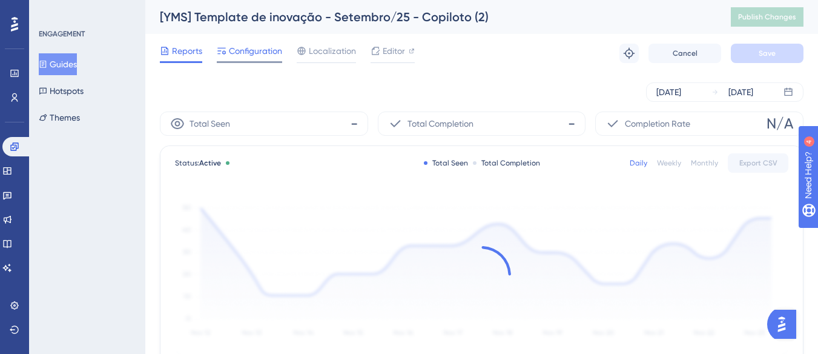
click at [263, 53] on span "Configuration" at bounding box center [255, 51] width 53 height 15
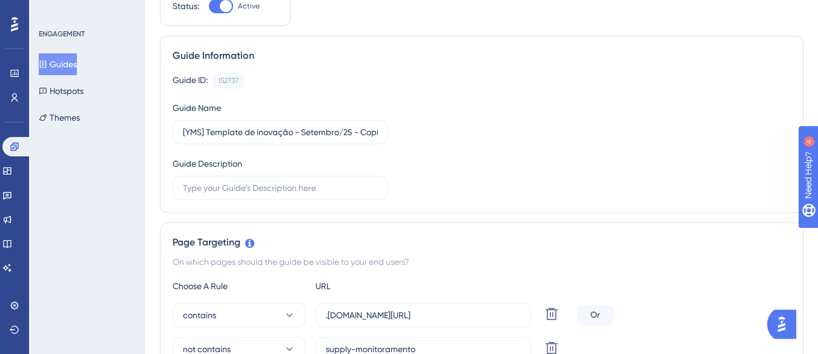
scroll to position [182, 0]
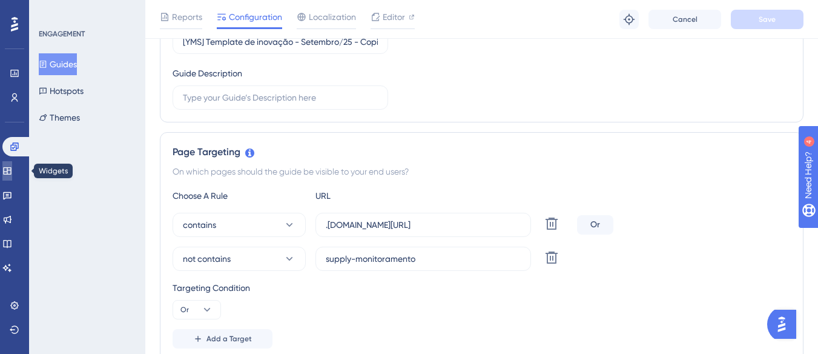
click at [12, 169] on icon at bounding box center [7, 171] width 10 height 10
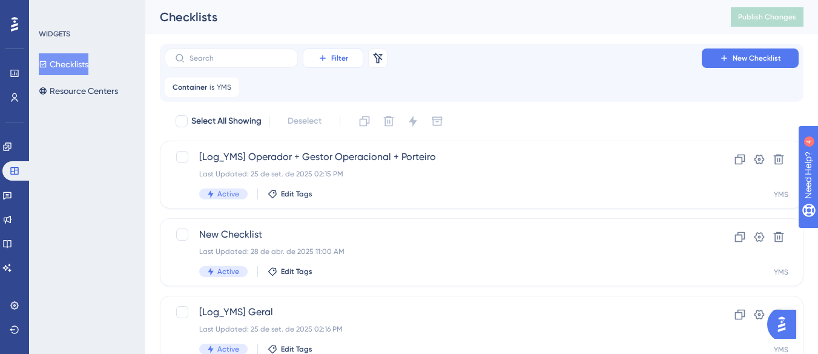
click at [335, 54] on span "Filter" at bounding box center [339, 58] width 17 height 10
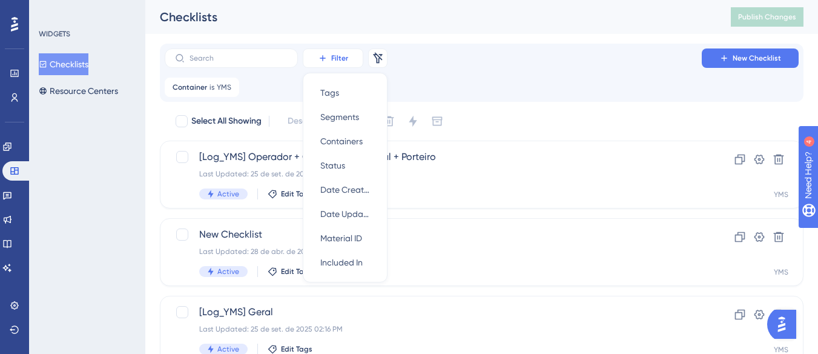
scroll to position [1, 0]
click at [353, 142] on span "Containers" at bounding box center [341, 140] width 42 height 15
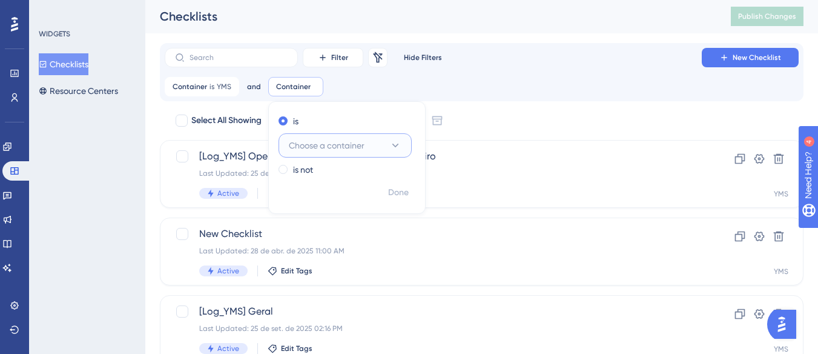
click at [356, 147] on span "Choose a container" at bounding box center [327, 145] width 76 height 15
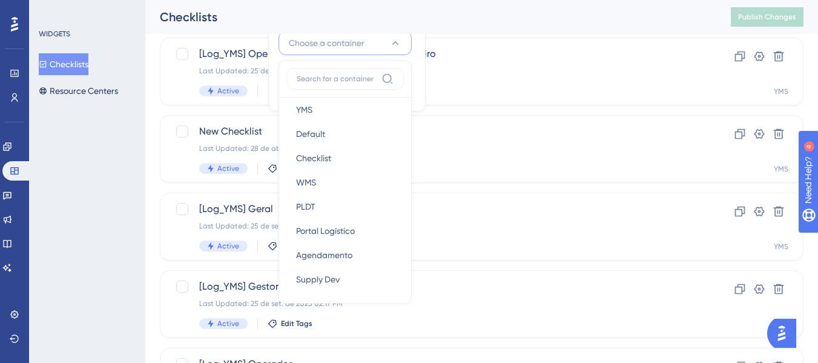
scroll to position [0, 0]
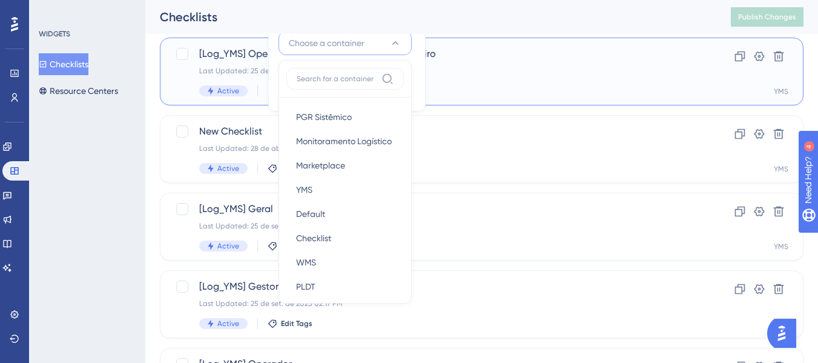
click at [512, 78] on div "[Log_YMS] Operador + Gestor Operacional + Porteiro Last Updated: 25 de set. de …" at bounding box center [433, 72] width 468 height 50
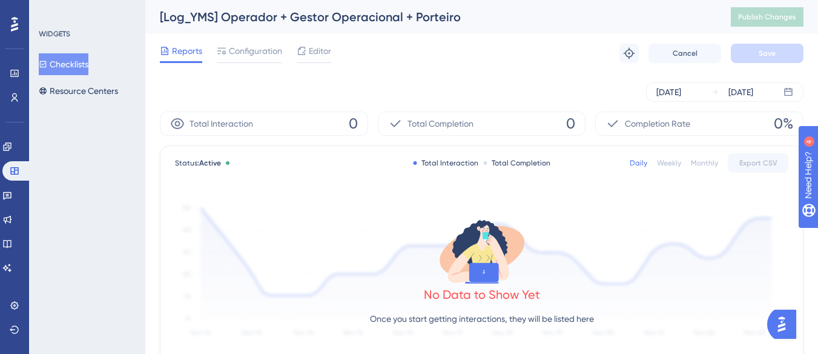
click at [78, 64] on button "Checklists" at bounding box center [64, 64] width 50 height 22
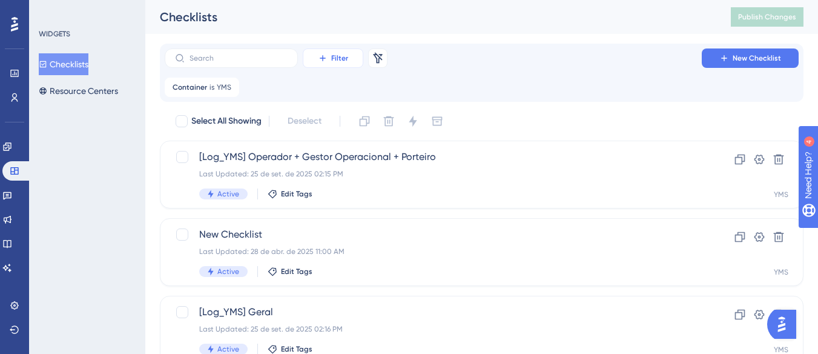
click at [341, 62] on span "Filter" at bounding box center [339, 58] width 17 height 10
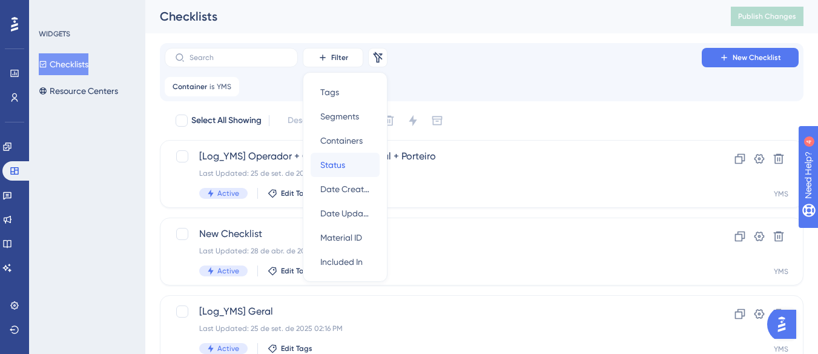
click at [352, 158] on div "Status Status" at bounding box center [345, 165] width 50 height 24
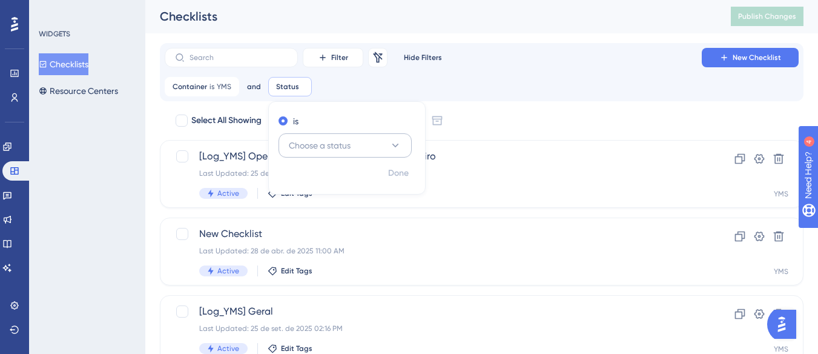
click at [311, 139] on span "Choose a status" at bounding box center [320, 145] width 62 height 15
click at [319, 185] on span "Active" at bounding box center [308, 182] width 24 height 15
click at [404, 179] on span "Done" at bounding box center [398, 173] width 21 height 15
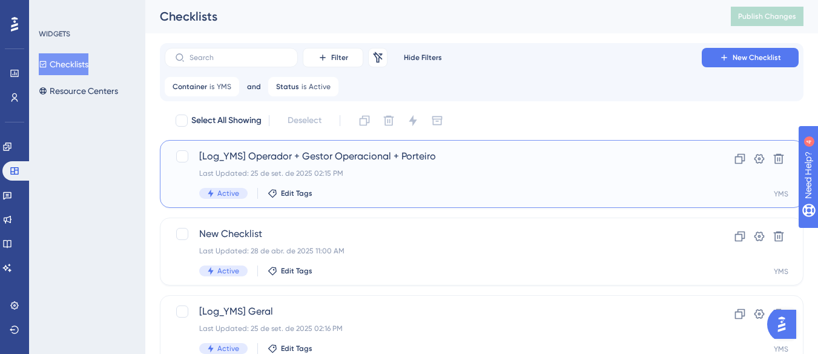
click at [507, 148] on div "[Log_YMS] Operador + Gestor Operacional + Porteiro Last Updated: 25 de set. de …" at bounding box center [482, 174] width 644 height 68
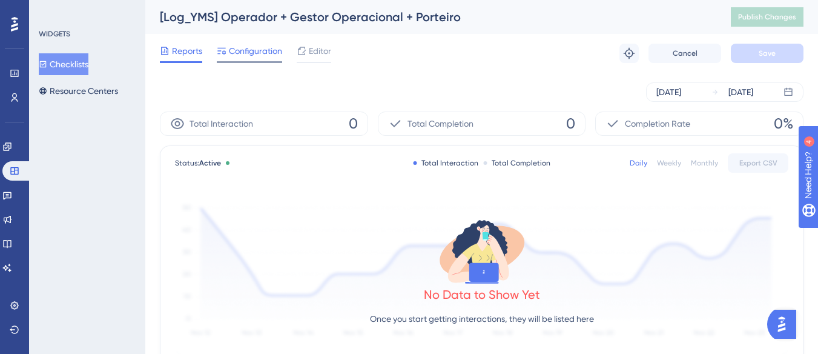
click at [272, 46] on span "Configuration" at bounding box center [255, 51] width 53 height 15
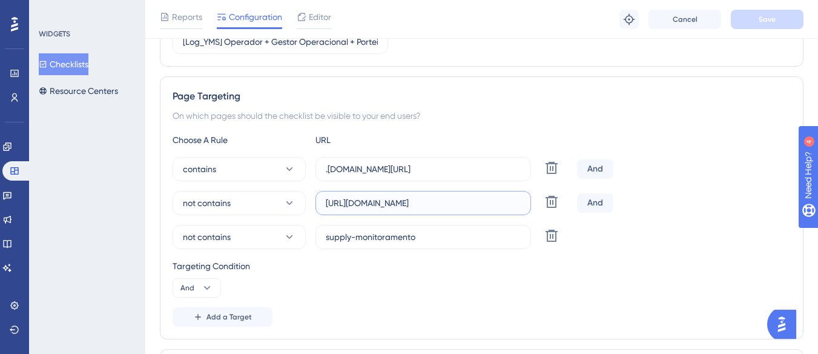
scroll to position [0, 25]
drag, startPoint x: 458, startPoint y: 201, endPoint x: 549, endPoint y: 213, distance: 91.6
click at [549, 213] on div "not contains [URL][DOMAIN_NAME] Delete" at bounding box center [373, 203] width 400 height 24
drag, startPoint x: 495, startPoint y: 211, endPoint x: 527, endPoint y: 208, distance: 32.3
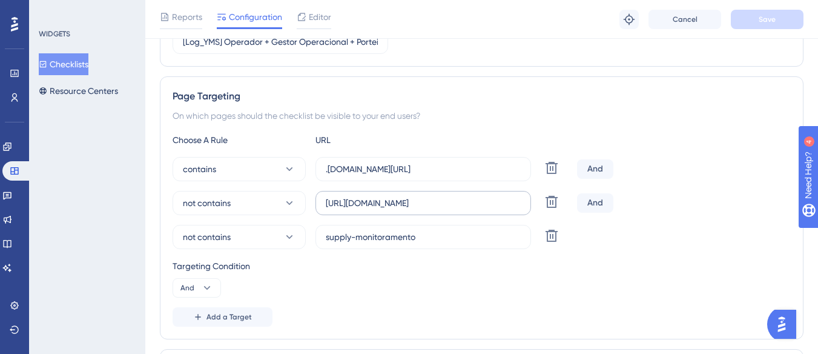
click at [527, 208] on label "[URL][DOMAIN_NAME]" at bounding box center [423, 203] width 216 height 24
click at [521, 208] on input "[URL][DOMAIN_NAME]" at bounding box center [423, 202] width 195 height 13
drag, startPoint x: 466, startPoint y: 170, endPoint x: 421, endPoint y: 174, distance: 45.6
click at [421, 174] on input ".[DOMAIN_NAME][URL]" at bounding box center [423, 168] width 195 height 13
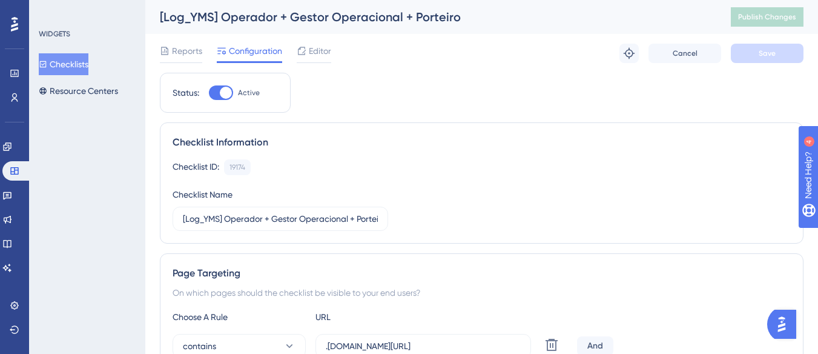
click at [77, 68] on button "Checklists" at bounding box center [64, 64] width 50 height 22
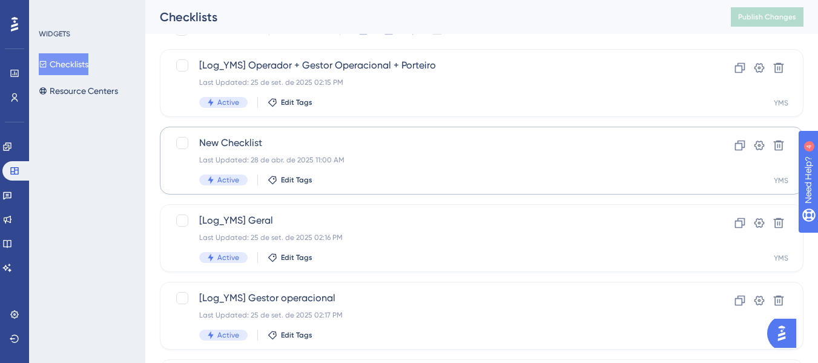
scroll to position [121, 0]
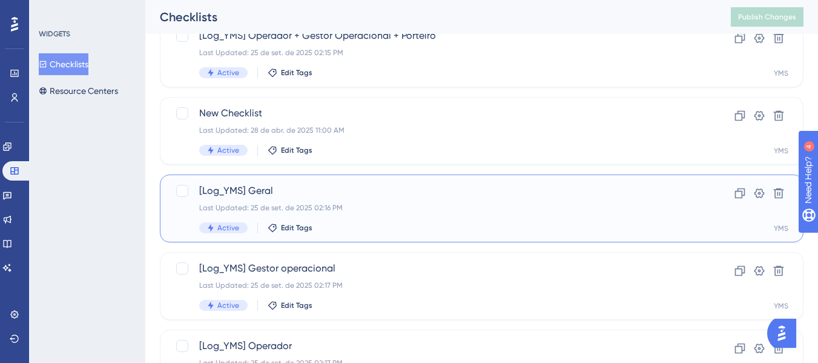
click at [374, 196] on span "[Log_YMS] Geral" at bounding box center [433, 190] width 468 height 15
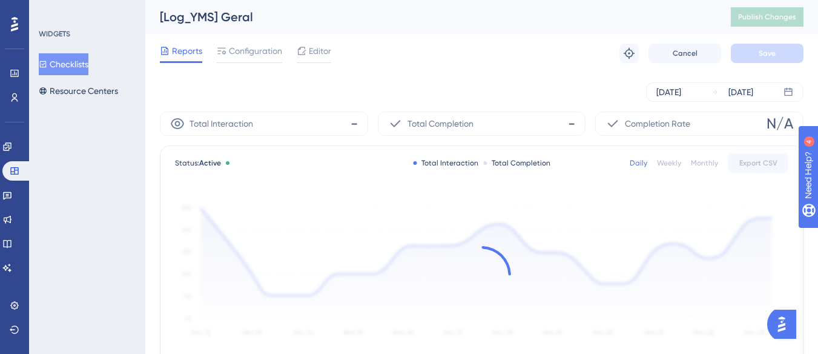
click at [259, 43] on div "Reports Configuration Editor Troubleshoot Cancel Save" at bounding box center [482, 53] width 644 height 39
click at [256, 46] on span "Configuration" at bounding box center [255, 51] width 53 height 15
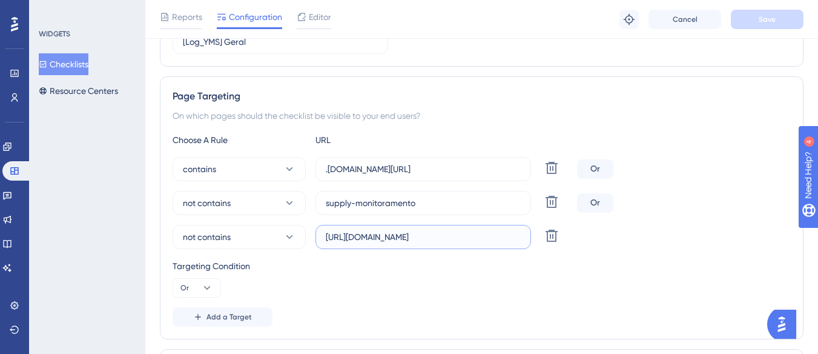
scroll to position [0, 25]
drag, startPoint x: 404, startPoint y: 237, endPoint x: 550, endPoint y: 248, distance: 146.3
click at [550, 248] on div "not contains [URL][DOMAIN_NAME] Delete" at bounding box center [373, 237] width 400 height 24
click at [88, 68] on button "Checklists" at bounding box center [64, 64] width 50 height 22
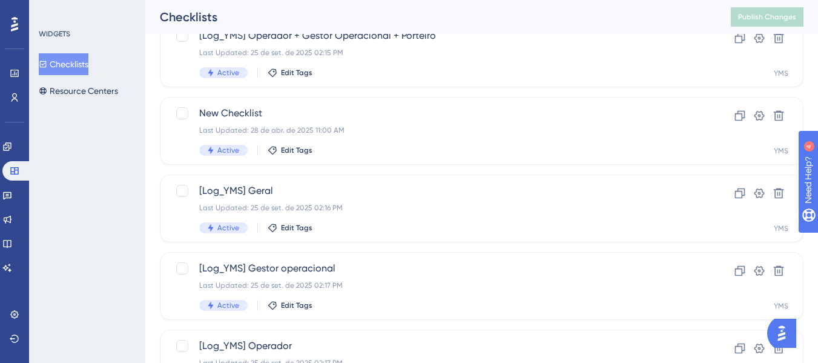
scroll to position [182, 0]
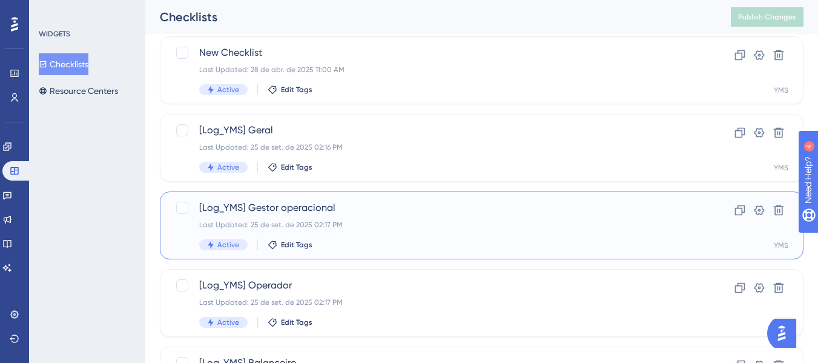
click at [351, 214] on span "[Log_YMS] Gestor operacional" at bounding box center [433, 207] width 468 height 15
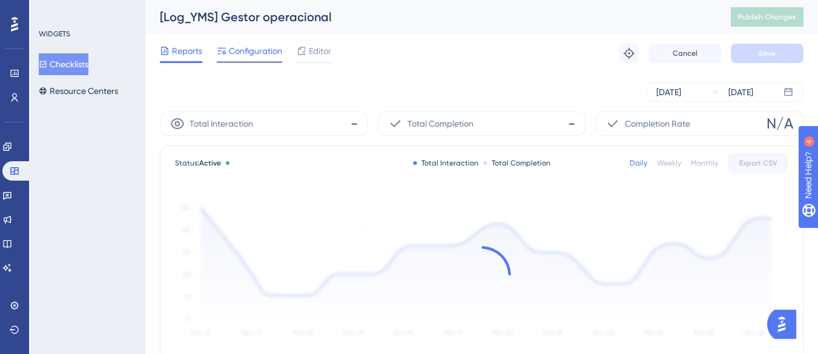
click at [249, 48] on span "Configuration" at bounding box center [255, 51] width 53 height 15
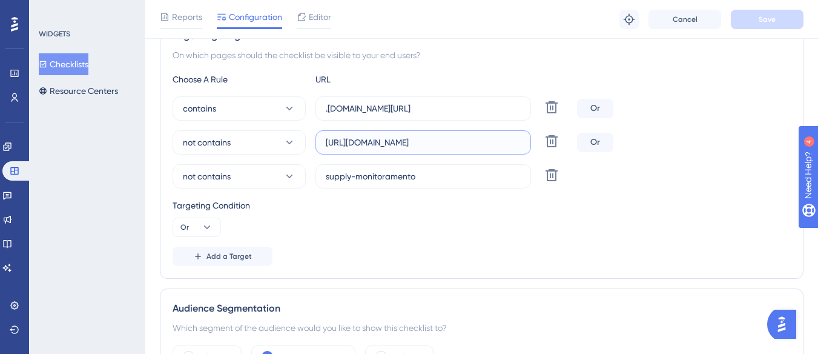
scroll to position [0, 25]
drag, startPoint x: 392, startPoint y: 147, endPoint x: 525, endPoint y: 139, distance: 133.4
click at [525, 139] on label "[URL][DOMAIN_NAME]" at bounding box center [423, 142] width 216 height 24
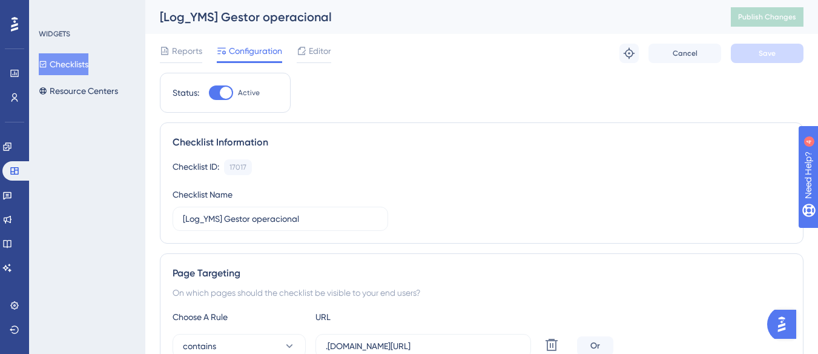
scroll to position [0, 0]
click at [82, 61] on button "Checklists" at bounding box center [64, 64] width 50 height 22
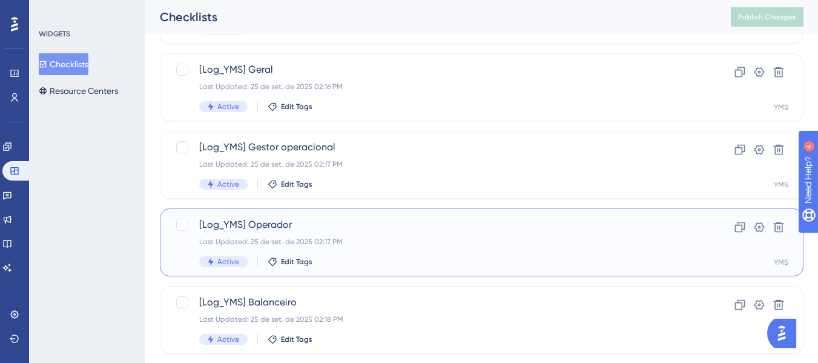
click at [377, 239] on div "Last Updated: 25 de set. de 2025 02:17 PM" at bounding box center [433, 242] width 468 height 10
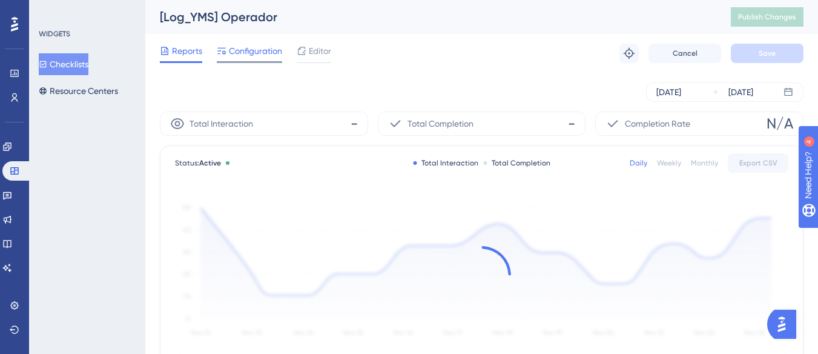
click at [226, 48] on icon at bounding box center [222, 51] width 10 height 10
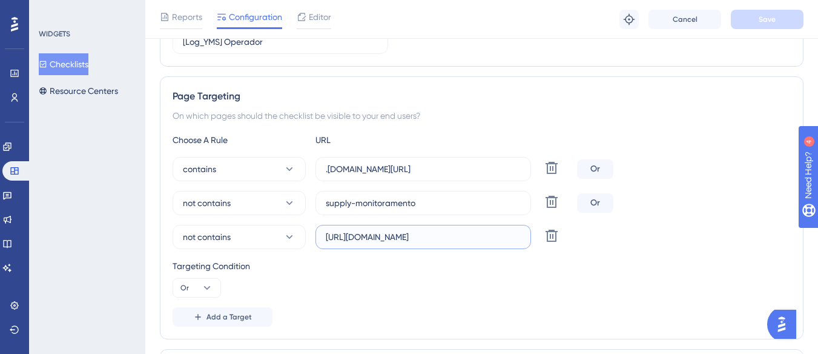
drag, startPoint x: 424, startPoint y: 242, endPoint x: 527, endPoint y: 230, distance: 103.6
click at [527, 230] on label "[URL][DOMAIN_NAME]" at bounding box center [423, 237] width 216 height 24
click at [88, 61] on button "Checklists" at bounding box center [64, 64] width 50 height 22
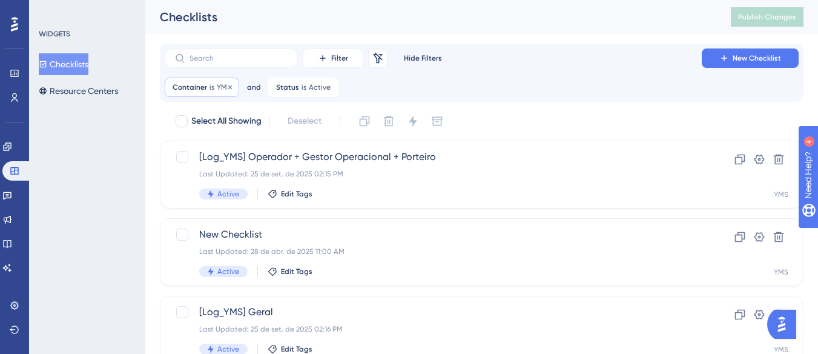
click at [200, 88] on span "Container" at bounding box center [190, 87] width 35 height 10
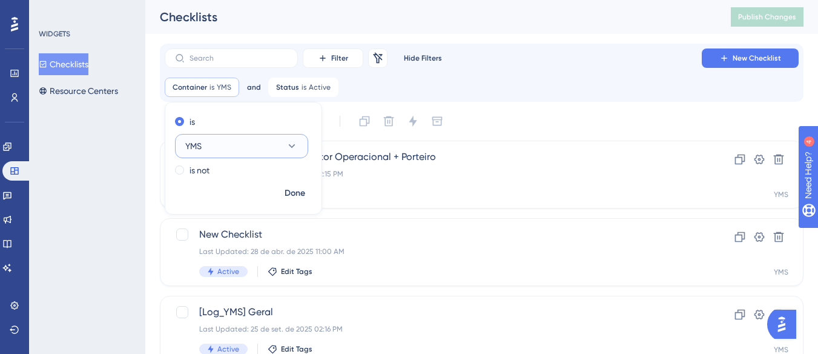
click at [229, 152] on button "YMS" at bounding box center [241, 146] width 133 height 24
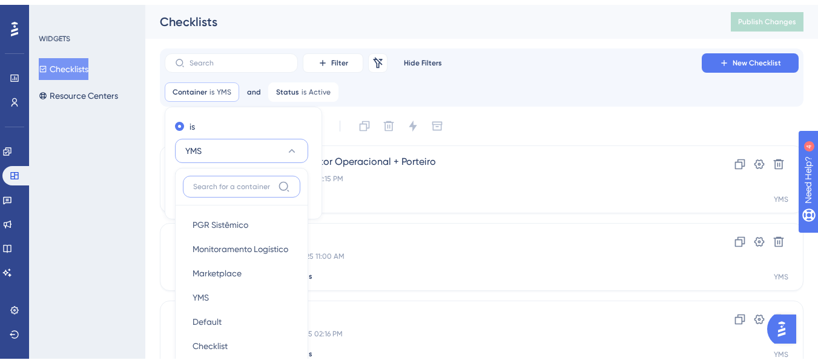
scroll to position [103, 0]
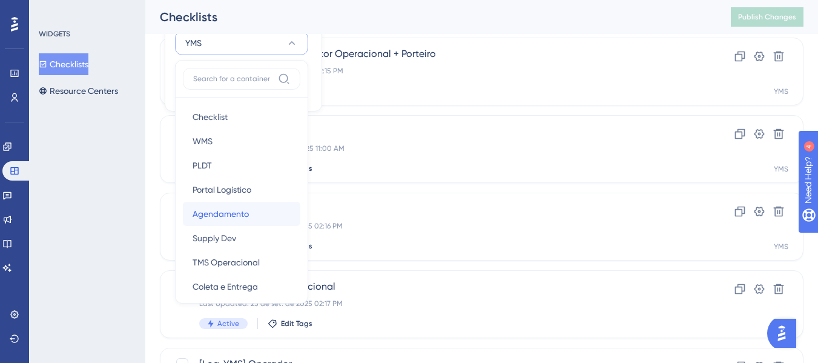
click at [246, 205] on div "Agendamento Agendamento" at bounding box center [242, 214] width 98 height 24
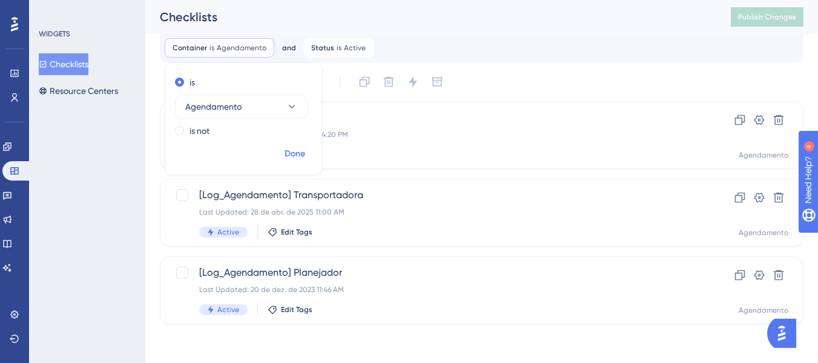
click at [289, 144] on button "Done" at bounding box center [295, 154] width 34 height 22
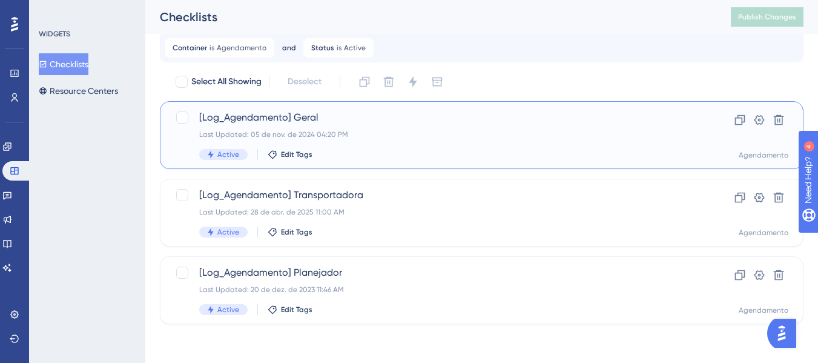
click at [349, 127] on div "[Log_Agendamento] Geral Last Updated: 05 de nov. de 2024 04:20 PM Active Edit T…" at bounding box center [433, 135] width 468 height 50
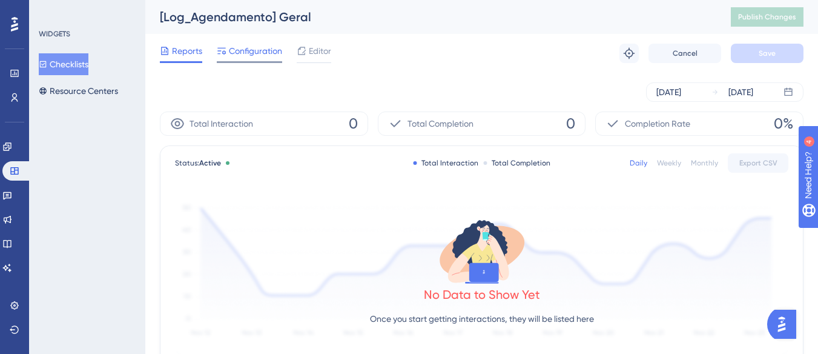
click at [265, 61] on div at bounding box center [249, 62] width 65 height 2
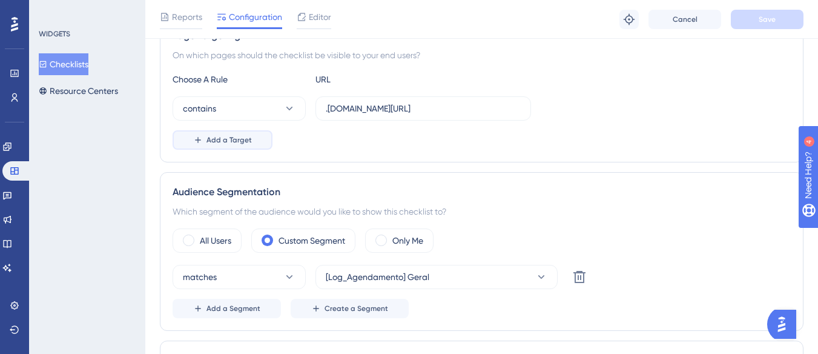
click at [250, 133] on button "Add a Target" at bounding box center [223, 139] width 100 height 19
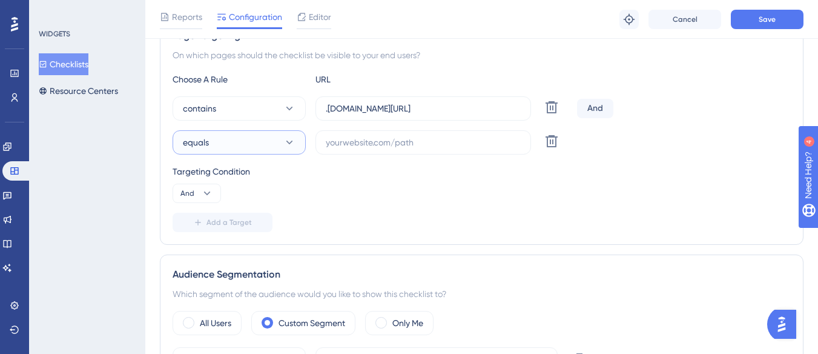
drag, startPoint x: 243, startPoint y: 142, endPoint x: 253, endPoint y: 142, distance: 10.3
click at [252, 142] on button "equals" at bounding box center [239, 142] width 133 height 24
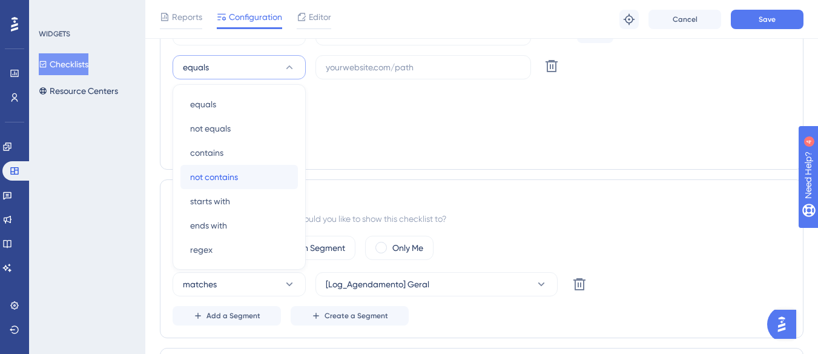
click at [240, 168] on div "not contains not contains" at bounding box center [239, 177] width 98 height 24
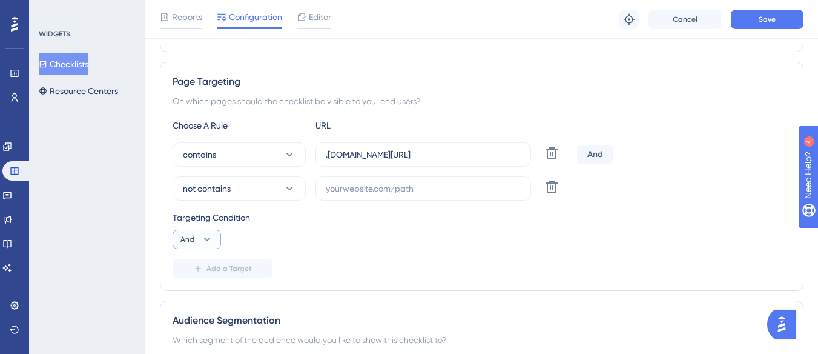
click at [208, 246] on button "And" at bounding box center [197, 238] width 48 height 19
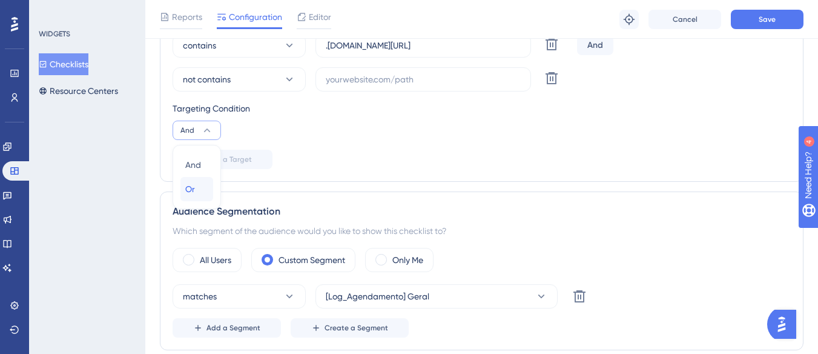
click at [196, 194] on div "Or Or" at bounding box center [196, 189] width 23 height 24
click at [379, 79] on input "text" at bounding box center [423, 79] width 195 height 13
paste input "[URL][DOMAIN_NAME]"
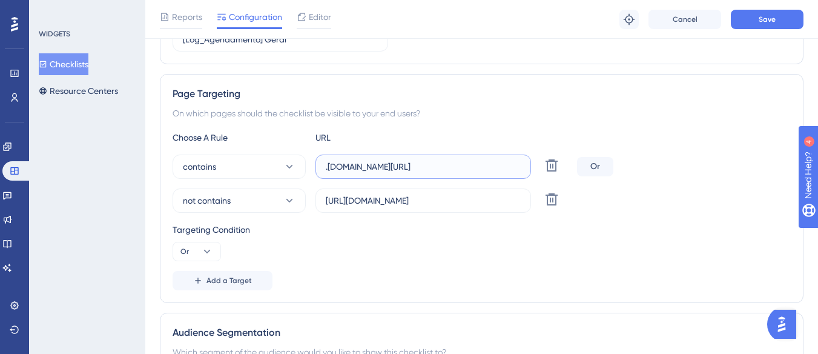
drag, startPoint x: 470, startPoint y: 168, endPoint x: 399, endPoint y: 173, distance: 71.7
click at [399, 173] on label ".[DOMAIN_NAME][URL]" at bounding box center [423, 166] width 216 height 24
drag, startPoint x: 509, startPoint y: 202, endPoint x: 520, endPoint y: 205, distance: 10.7
click at [520, 205] on input "[URL][DOMAIN_NAME]" at bounding box center [423, 200] width 195 height 13
click at [501, 199] on input "[URL][DOMAIN_NAME]" at bounding box center [423, 200] width 195 height 13
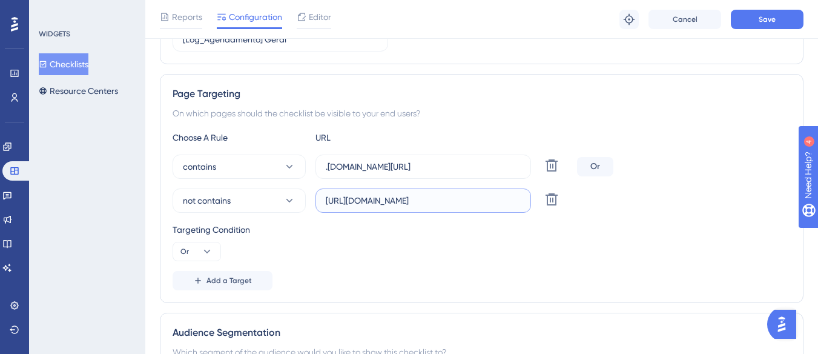
drag, startPoint x: 498, startPoint y: 202, endPoint x: 526, endPoint y: 207, distance: 27.8
click at [526, 207] on label "[URL][DOMAIN_NAME]" at bounding box center [423, 200] width 216 height 24
paste input "agendamento"
type input "[URL][DOMAIN_NAME]"
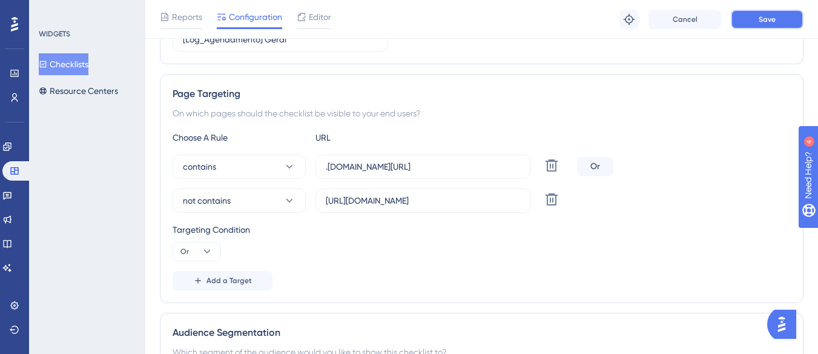
click at [739, 24] on button "Save" at bounding box center [767, 19] width 73 height 19
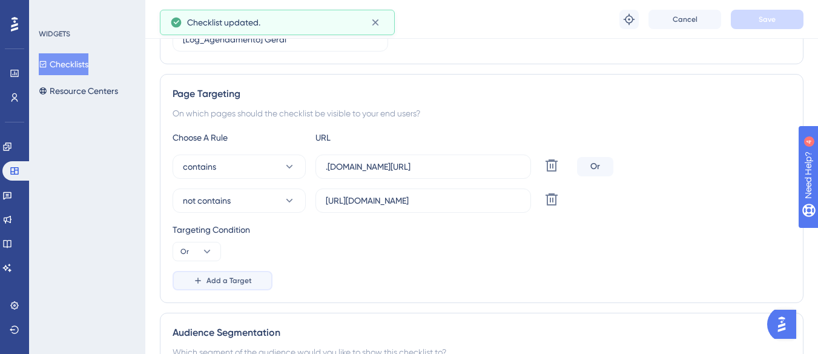
click at [220, 282] on span "Add a Target" at bounding box center [228, 281] width 45 height 10
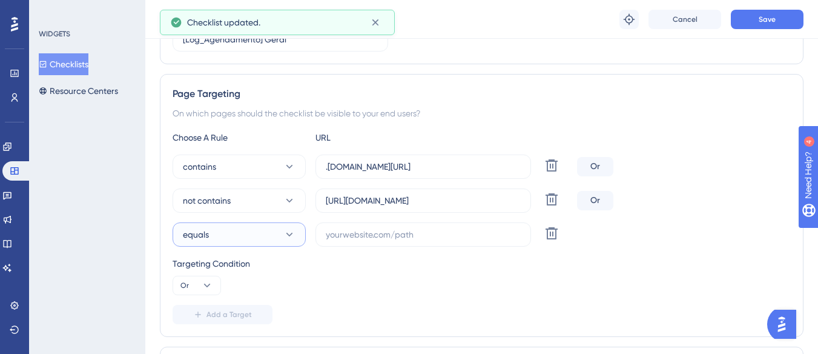
click at [240, 225] on button "equals" at bounding box center [239, 234] width 133 height 24
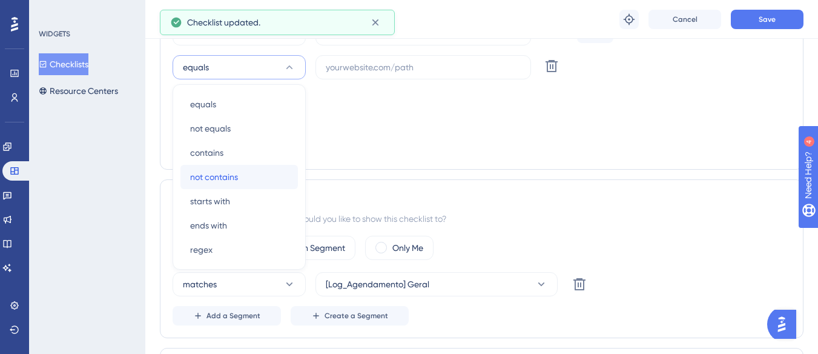
click at [237, 175] on span "not contains" at bounding box center [214, 177] width 48 height 15
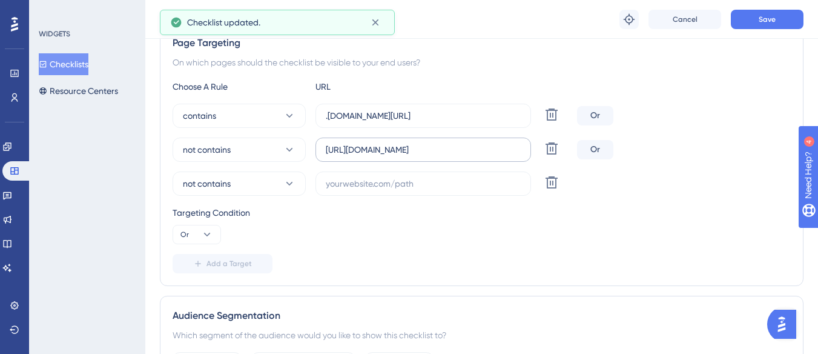
scroll to position [230, 0]
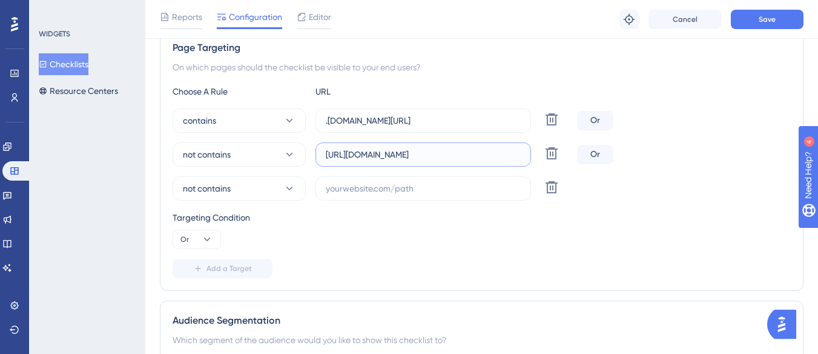
drag, startPoint x: 358, startPoint y: 157, endPoint x: 446, endPoint y: 168, distance: 89.0
click at [446, 168] on div "contains .[DOMAIN_NAME][URL] Delete Or not contains [URL][DOMAIN_NAME] Delete O…" at bounding box center [482, 154] width 618 height 92
click at [408, 188] on input "text" at bounding box center [423, 188] width 195 height 13
paste input "supply-monitoramento"
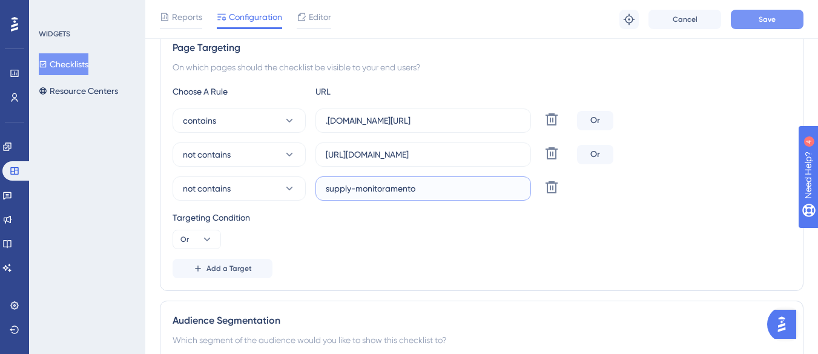
type input "supply-monitoramento"
click at [744, 20] on button "Save" at bounding box center [767, 19] width 73 height 19
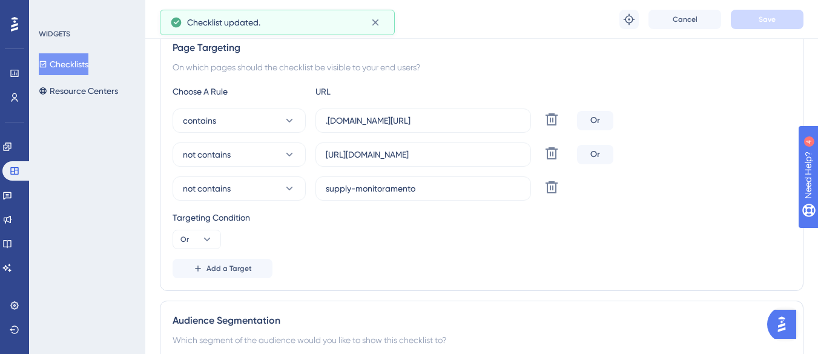
scroll to position [0, 0]
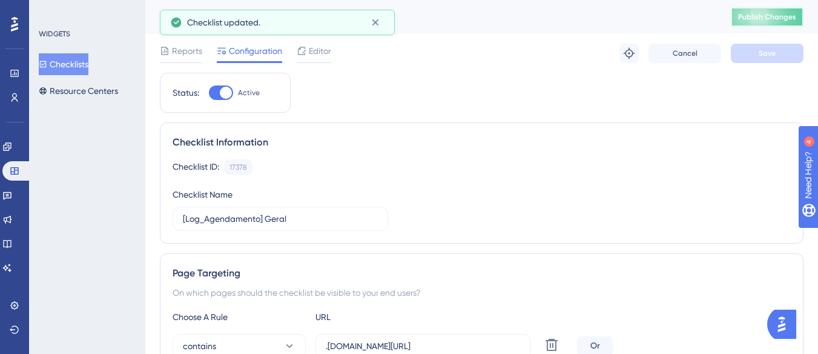
click at [781, 13] on span "Publish Changes" at bounding box center [767, 17] width 58 height 10
click at [71, 59] on button "Checklists" at bounding box center [64, 64] width 50 height 22
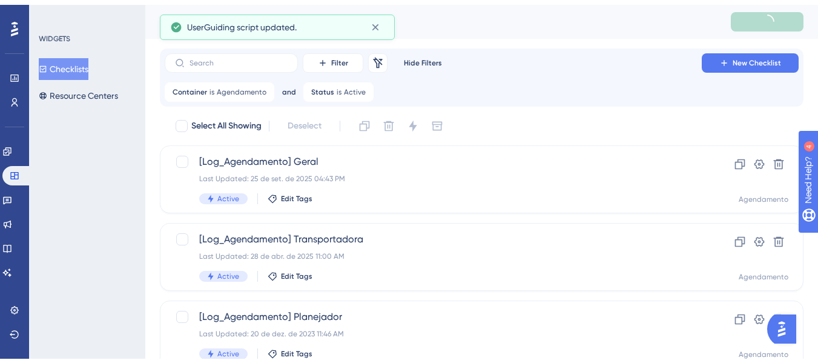
scroll to position [39, 0]
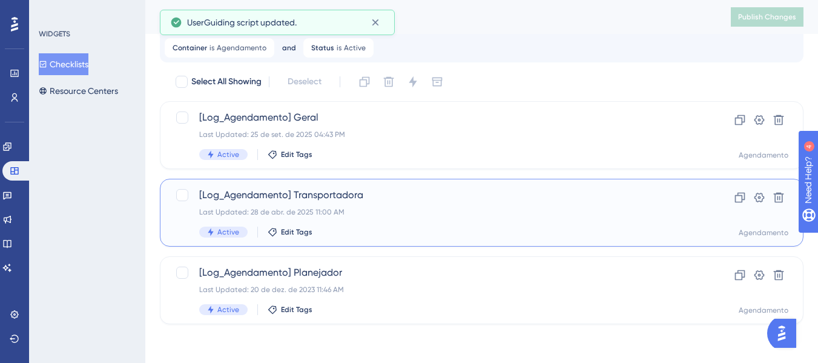
click at [371, 197] on span "[Log_Agendamento] Transportadora" at bounding box center [433, 195] width 468 height 15
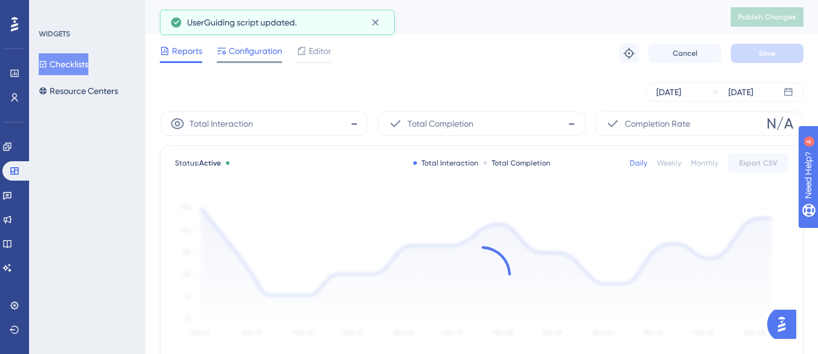
click at [242, 45] on span "Configuration" at bounding box center [255, 51] width 53 height 15
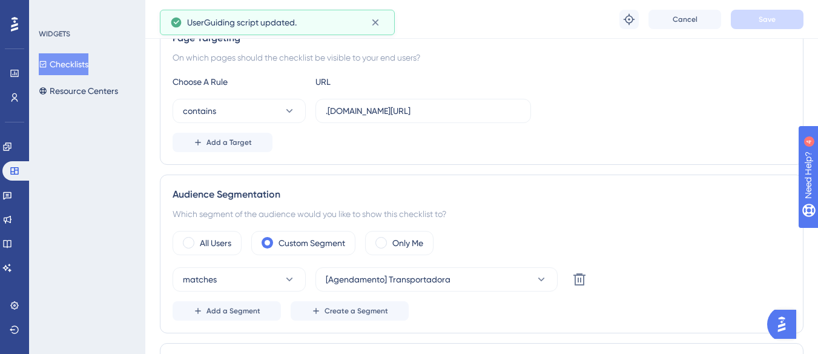
scroll to position [242, 0]
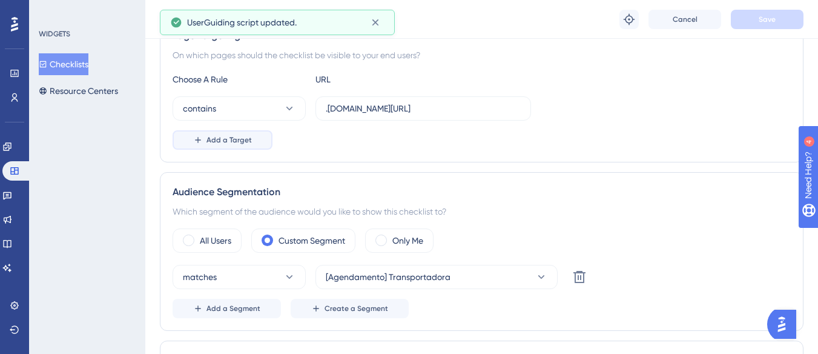
click at [236, 144] on span "Add a Target" at bounding box center [228, 140] width 45 height 10
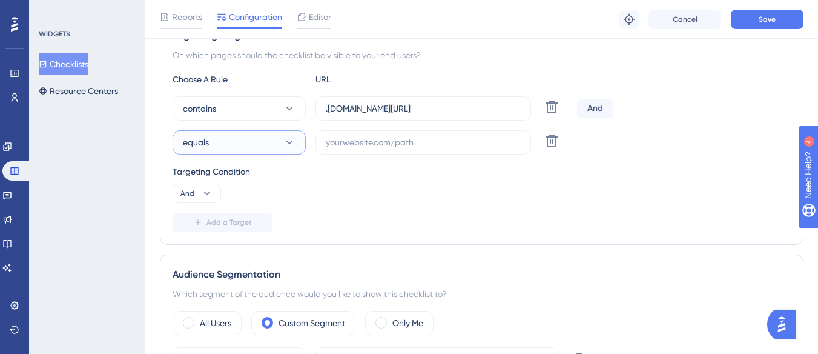
click at [237, 143] on button "equals" at bounding box center [239, 142] width 133 height 24
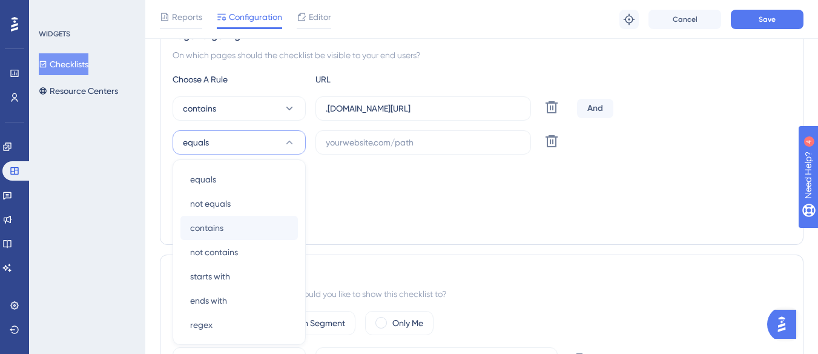
scroll to position [317, 0]
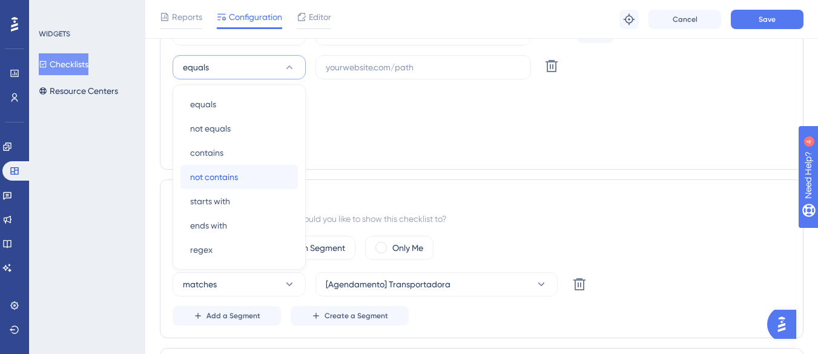
click at [229, 180] on span "not contains" at bounding box center [214, 177] width 48 height 15
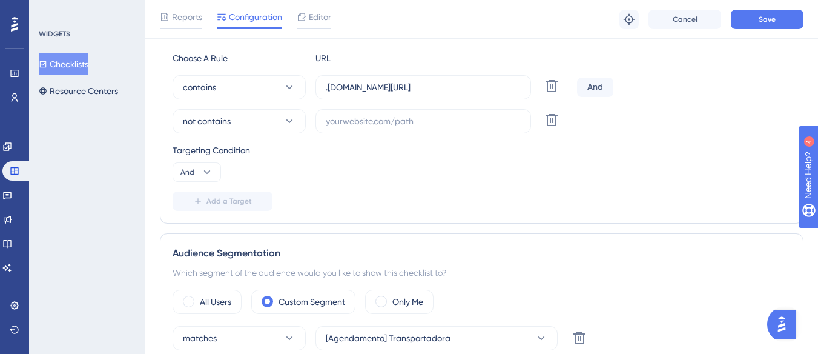
scroll to position [196, 0]
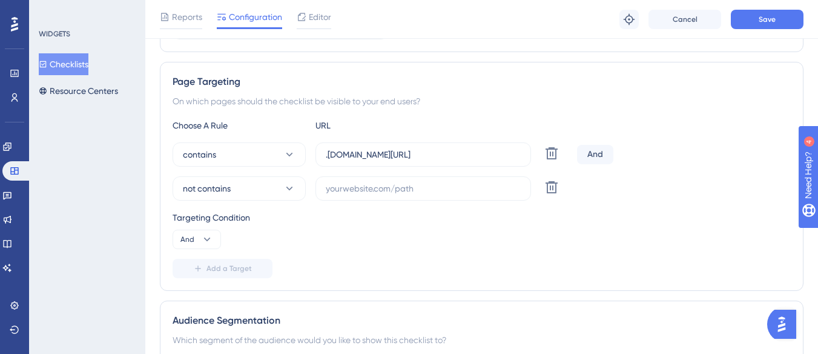
click at [206, 229] on div "Targeting Condition And" at bounding box center [482, 229] width 618 height 39
click at [205, 238] on icon at bounding box center [207, 239] width 7 height 4
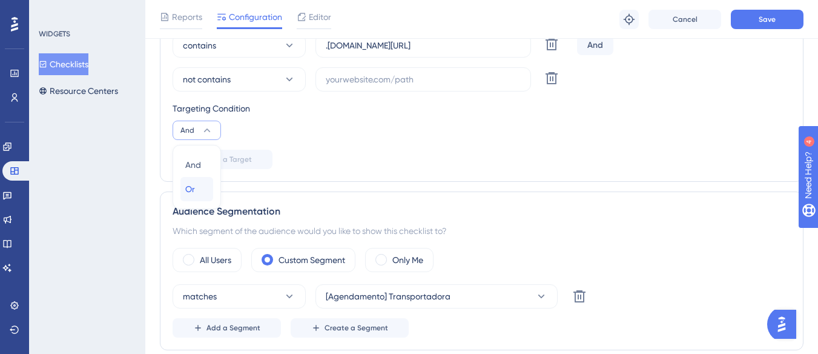
click at [208, 194] on div "Or Or" at bounding box center [196, 189] width 23 height 24
click at [742, 10] on button "Save" at bounding box center [767, 19] width 73 height 19
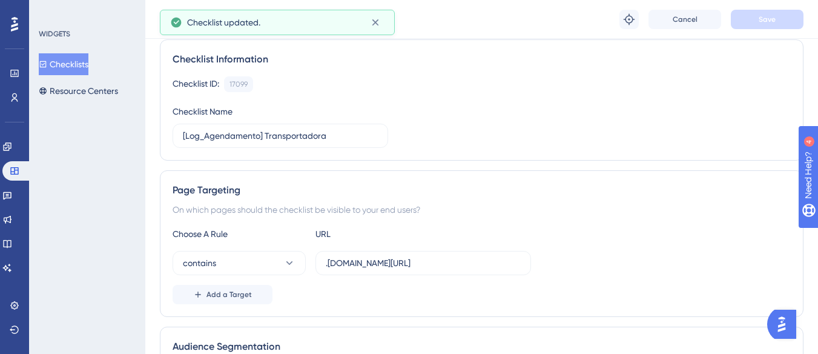
scroll to position [0, 0]
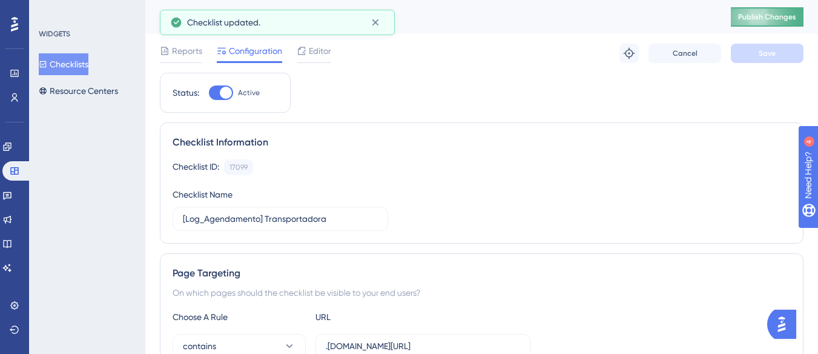
click at [759, 15] on span "Publish Changes" at bounding box center [767, 17] width 58 height 10
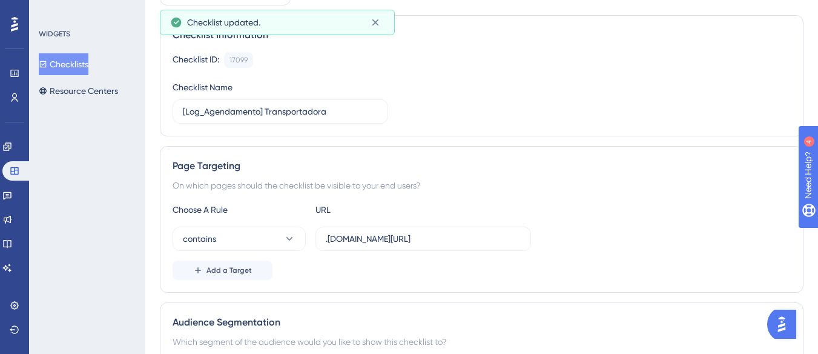
scroll to position [121, 0]
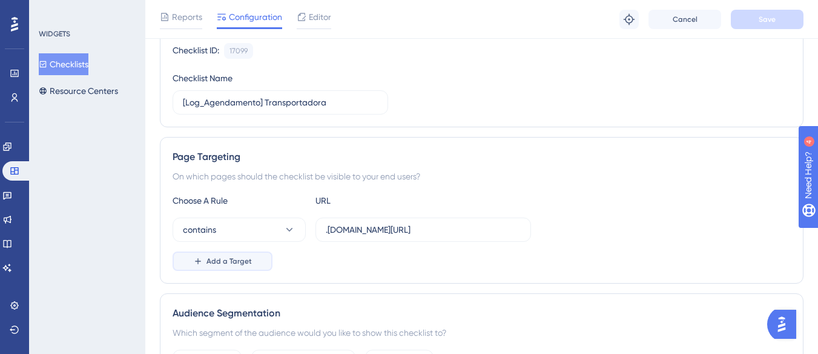
click at [222, 262] on span "Add a Target" at bounding box center [228, 261] width 45 height 10
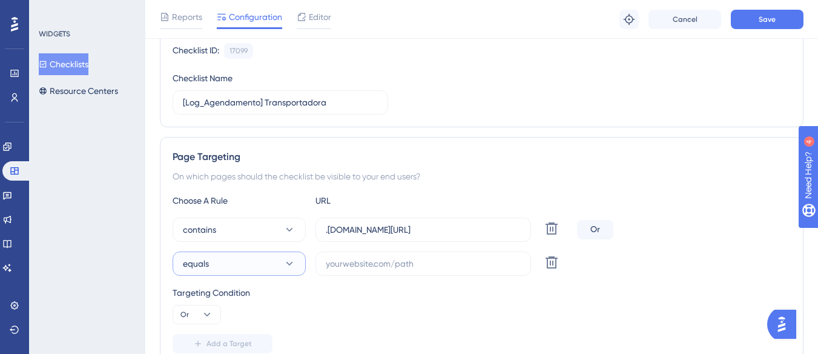
click at [222, 259] on button "equals" at bounding box center [239, 263] width 133 height 24
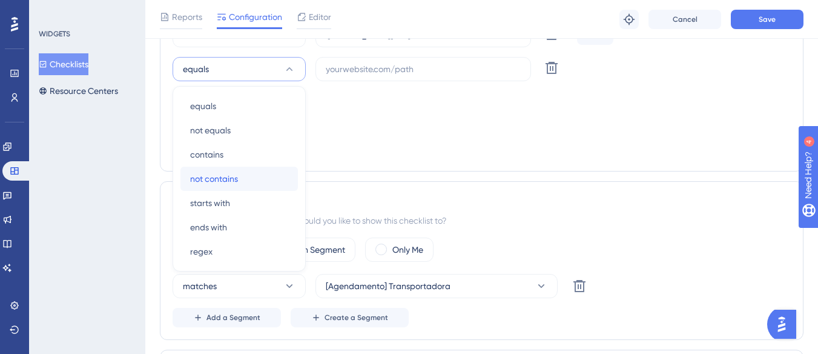
click at [242, 177] on div "not contains not contains" at bounding box center [239, 179] width 98 height 24
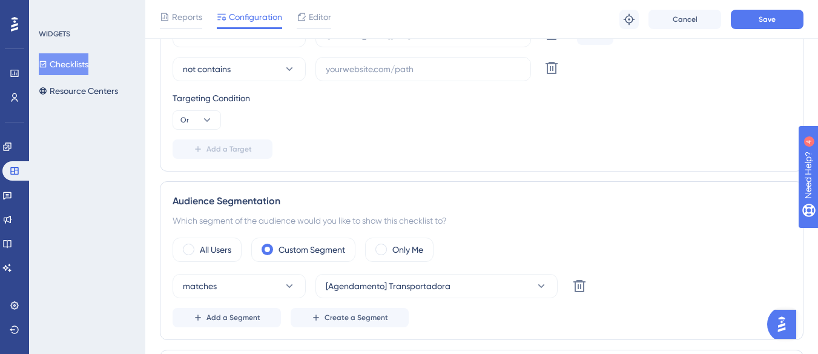
scroll to position [255, 0]
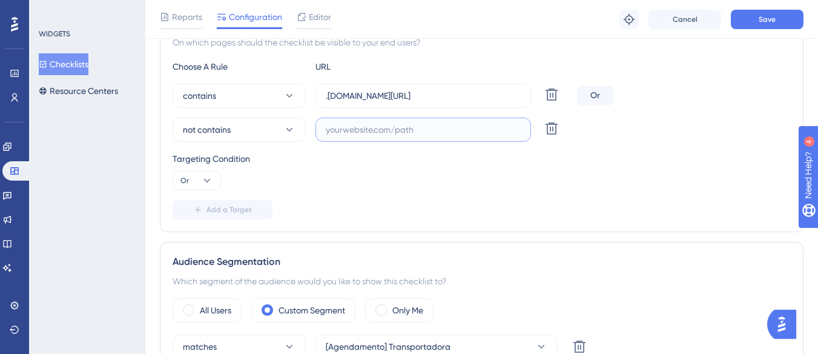
click at [358, 125] on input "text" at bounding box center [423, 129] width 195 height 13
paste input "[URL][DOMAIN_NAME]"
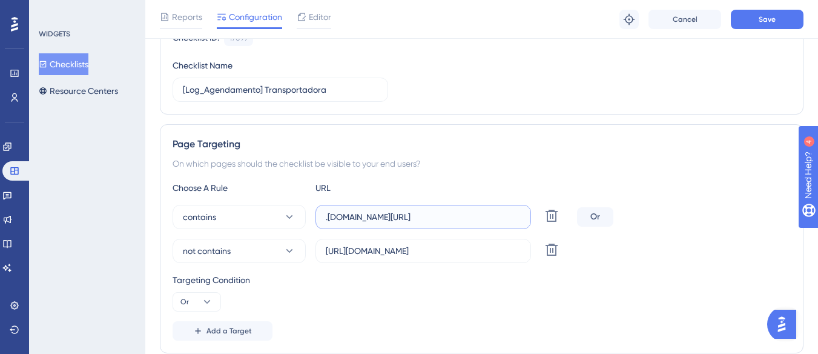
scroll to position [0, 0]
drag, startPoint x: 468, startPoint y: 221, endPoint x: 400, endPoint y: 222, distance: 68.4
click at [400, 222] on input ".[DOMAIN_NAME][URL]" at bounding box center [423, 216] width 195 height 13
drag, startPoint x: 414, startPoint y: 249, endPoint x: 517, endPoint y: 258, distance: 103.3
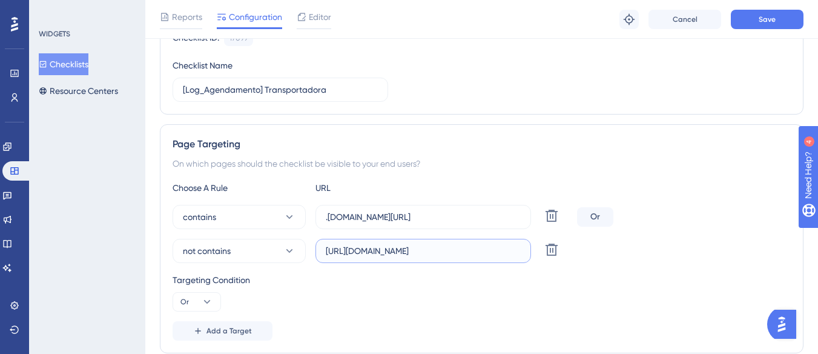
click at [525, 251] on label "[URL][DOMAIN_NAME]" at bounding box center [423, 251] width 216 height 24
click at [500, 254] on input "[URL][DOMAIN_NAME]" at bounding box center [423, 250] width 195 height 13
drag, startPoint x: 497, startPoint y: 252, endPoint x: 532, endPoint y: 254, distance: 35.2
click at [532, 254] on div "not contains [URL][DOMAIN_NAME] Delete" at bounding box center [373, 251] width 400 height 24
paste input "agendamento"
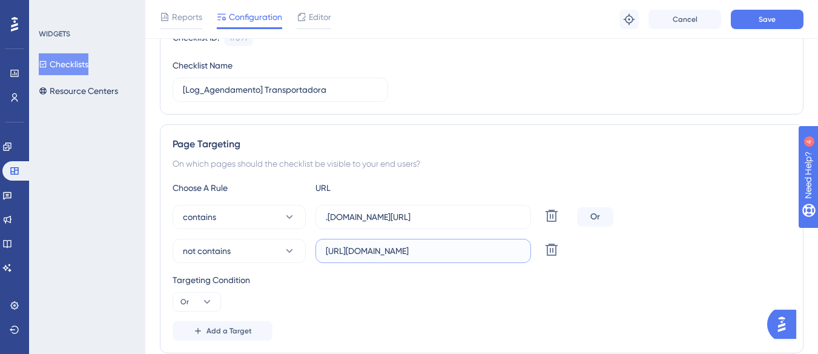
scroll to position [0, 59]
type input "[URL][DOMAIN_NAME]"
click at [767, 22] on span "Save" at bounding box center [767, 20] width 17 height 10
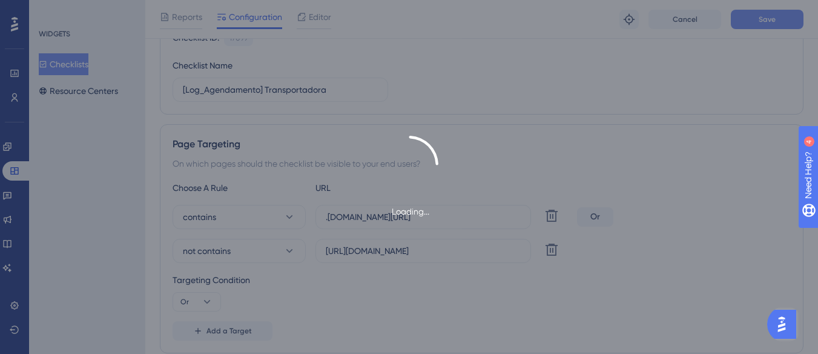
scroll to position [0, 0]
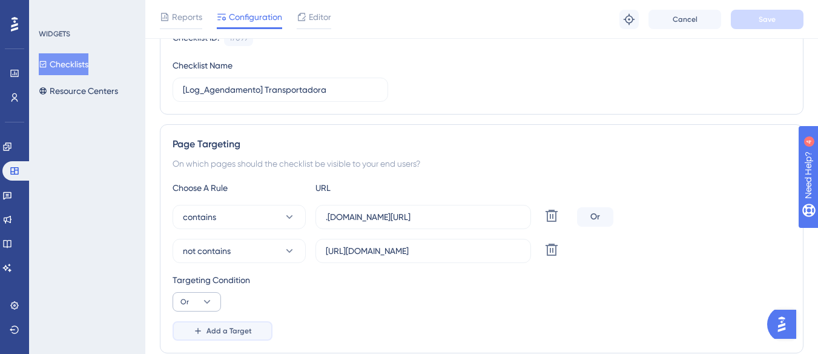
click at [214, 337] on button "Add a Target" at bounding box center [223, 330] width 100 height 19
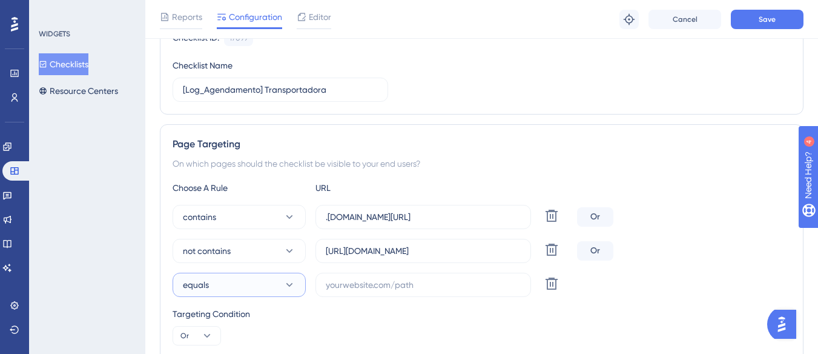
click at [231, 282] on button "equals" at bounding box center [239, 284] width 133 height 24
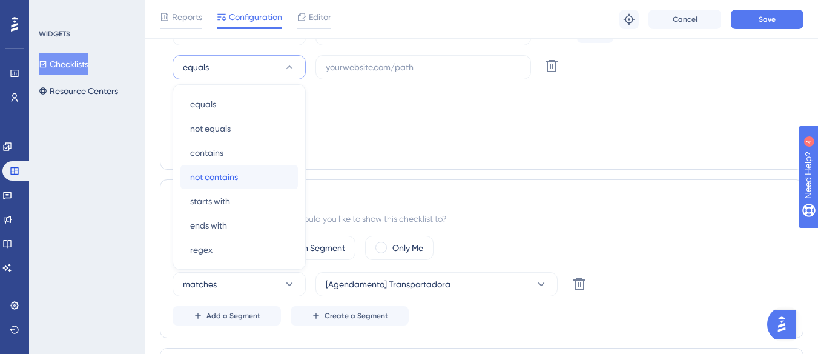
click at [233, 180] on span "not contains" at bounding box center [214, 177] width 48 height 15
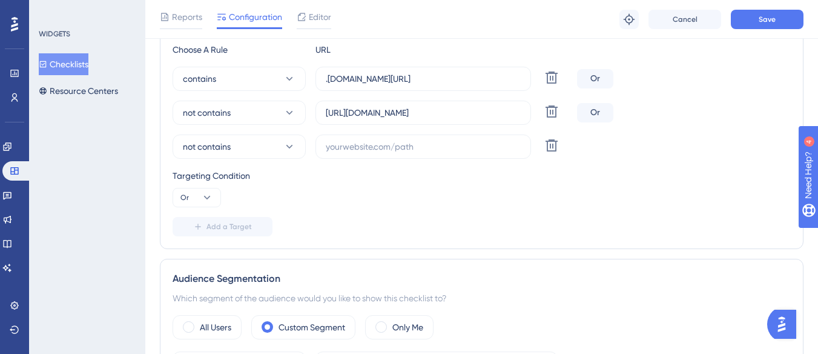
scroll to position [230, 0]
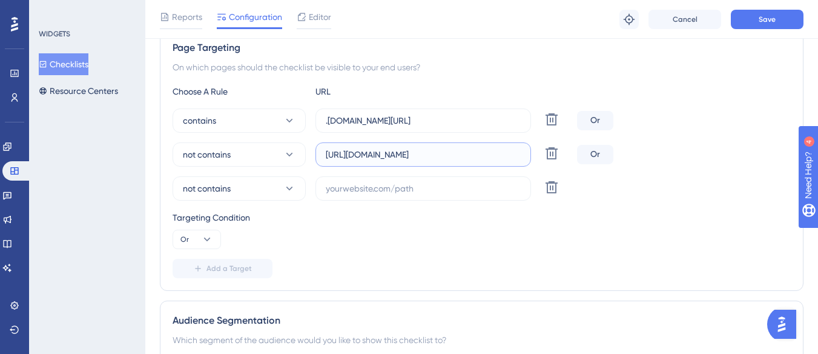
drag, startPoint x: 357, startPoint y: 155, endPoint x: 447, endPoint y: 165, distance: 91.4
click at [447, 165] on label "[URL][DOMAIN_NAME]" at bounding box center [423, 154] width 216 height 24
click at [446, 152] on input "[URL][DOMAIN_NAME]" at bounding box center [423, 154] width 195 height 13
drag, startPoint x: 447, startPoint y: 157, endPoint x: 357, endPoint y: 165, distance: 90.0
click at [357, 165] on label "[URL][DOMAIN_NAME]" at bounding box center [423, 154] width 216 height 24
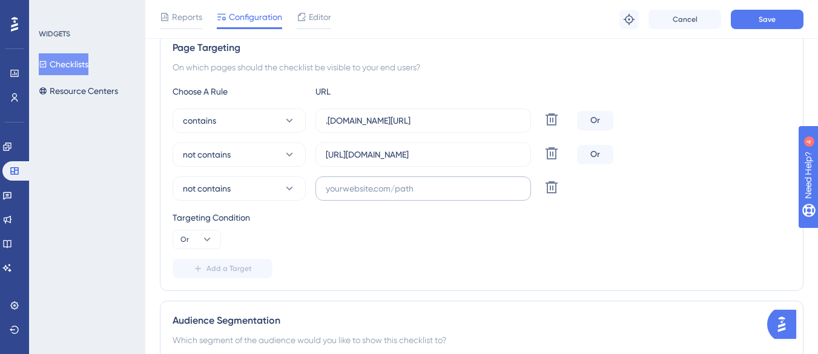
click at [349, 196] on label at bounding box center [423, 188] width 216 height 24
click at [349, 195] on input "text" at bounding box center [423, 188] width 195 height 13
paste input "supply-monitoramento"
type input "supply-monitoramento"
click at [738, 27] on button "Save" at bounding box center [767, 19] width 73 height 19
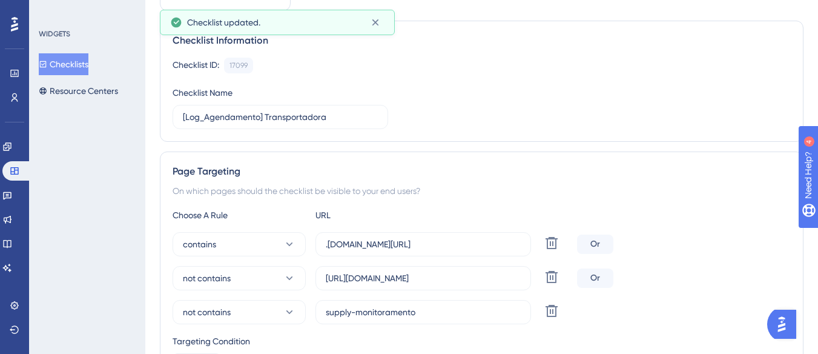
scroll to position [0, 0]
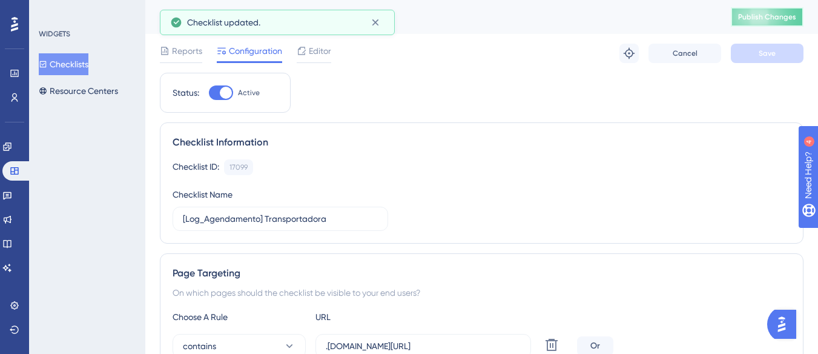
click at [754, 21] on span "Publish Changes" at bounding box center [767, 17] width 58 height 10
click at [88, 61] on button "Checklists" at bounding box center [64, 64] width 50 height 22
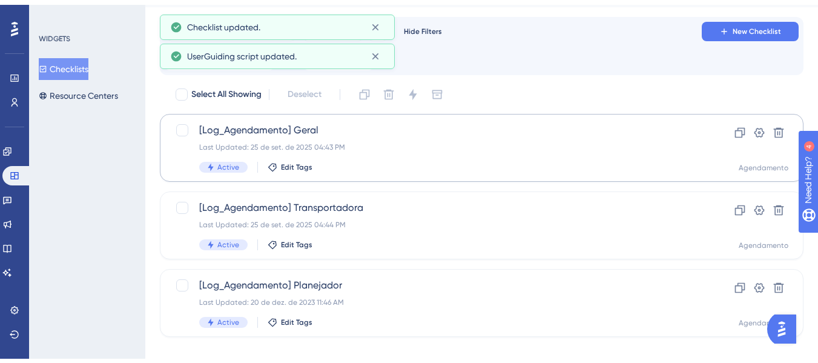
scroll to position [39, 0]
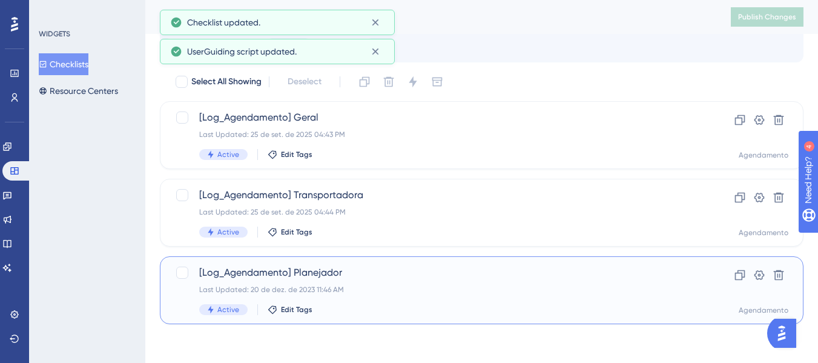
click at [348, 274] on span "[Log_Agendamento] Planejador" at bounding box center [433, 272] width 468 height 15
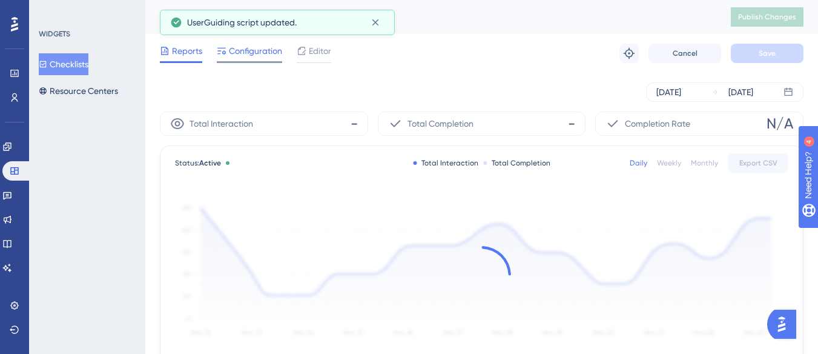
click at [233, 54] on span "Configuration" at bounding box center [255, 51] width 53 height 15
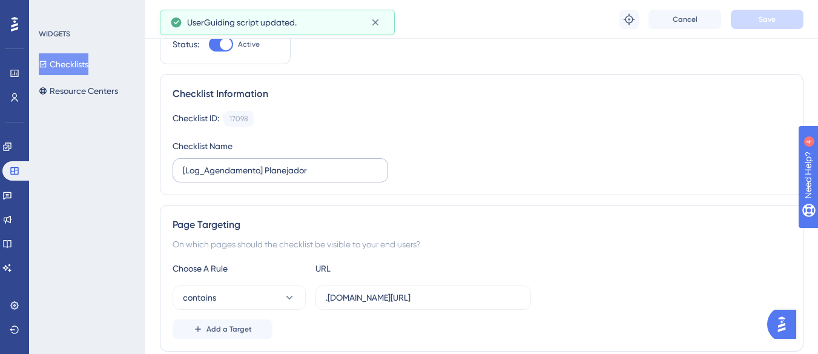
scroll to position [121, 0]
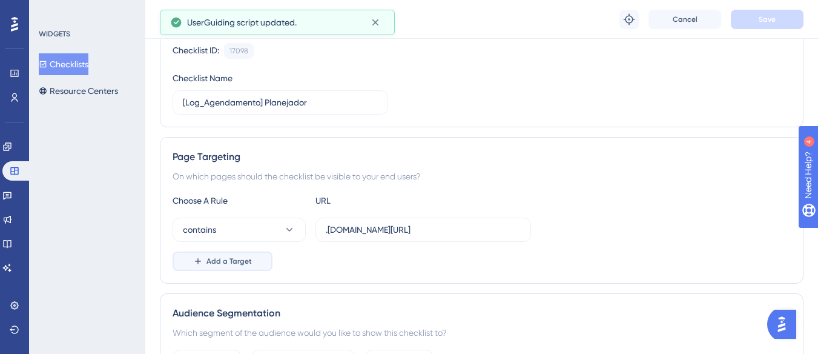
click at [227, 255] on button "Add a Target" at bounding box center [223, 260] width 100 height 19
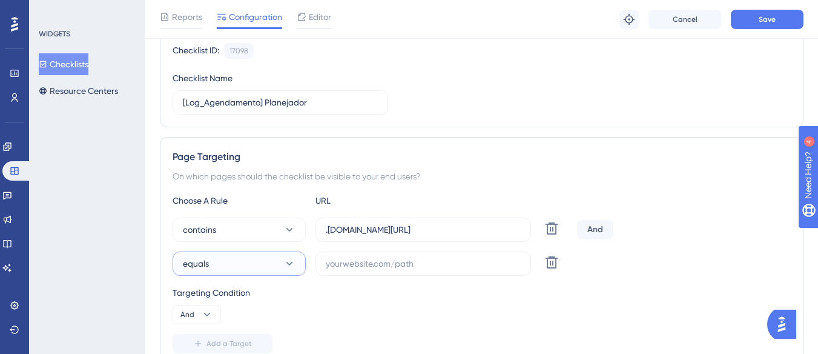
click at [242, 257] on button "equals" at bounding box center [239, 263] width 133 height 24
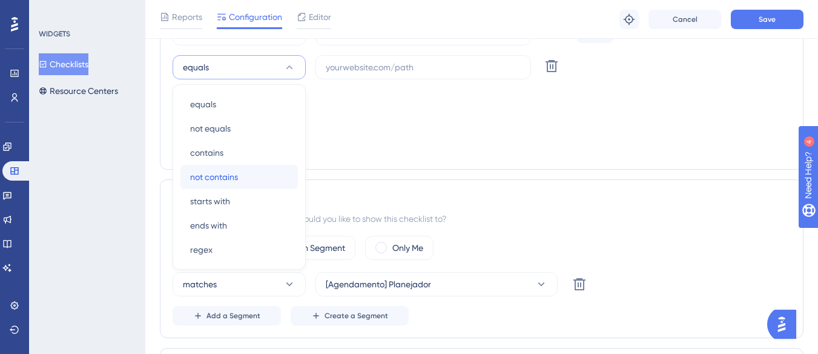
click at [249, 179] on div "not contains not contains" at bounding box center [239, 177] width 98 height 24
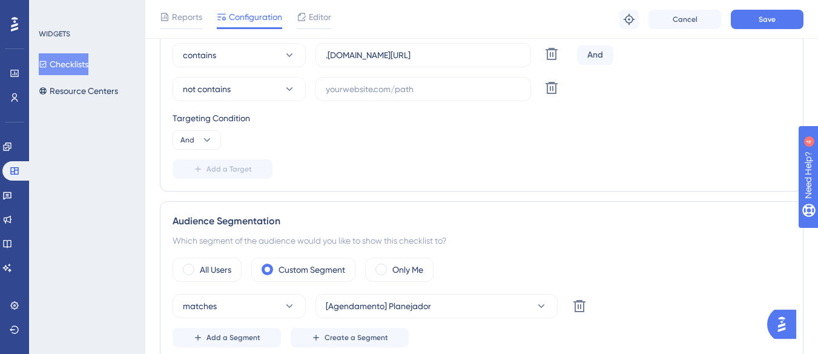
scroll to position [257, 0]
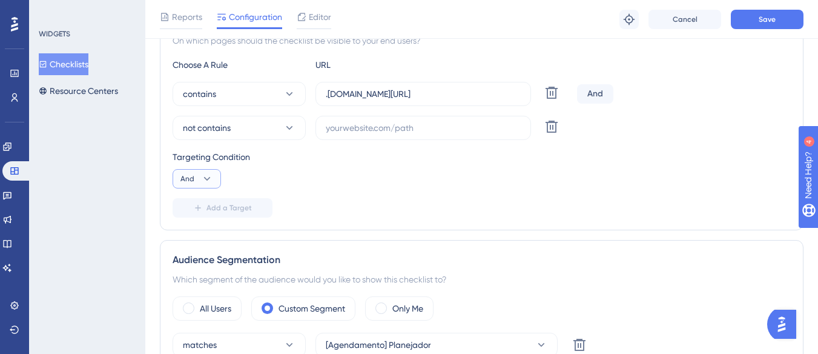
click at [199, 181] on button "And" at bounding box center [197, 178] width 48 height 19
click at [199, 241] on div "Or Or" at bounding box center [196, 237] width 23 height 24
click at [785, 27] on button "Save" at bounding box center [767, 19] width 73 height 19
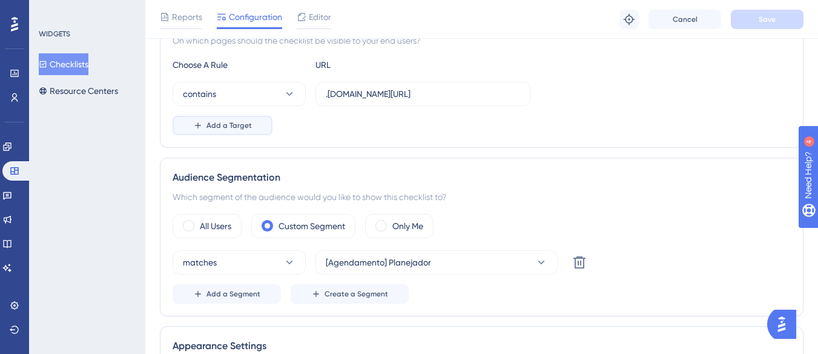
click at [246, 126] on span "Add a Target" at bounding box center [228, 125] width 45 height 10
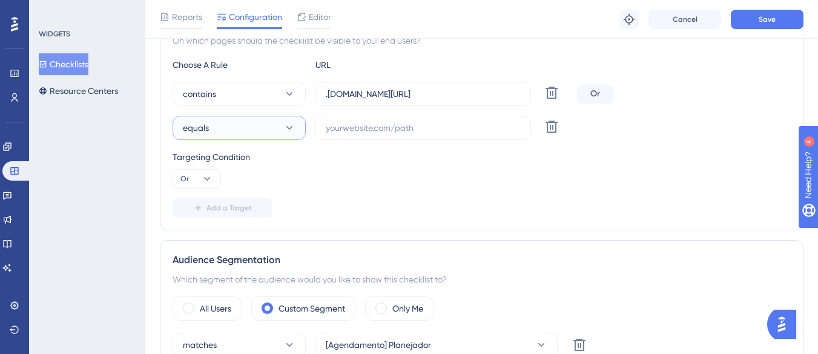
click at [257, 128] on button "equals" at bounding box center [239, 128] width 133 height 24
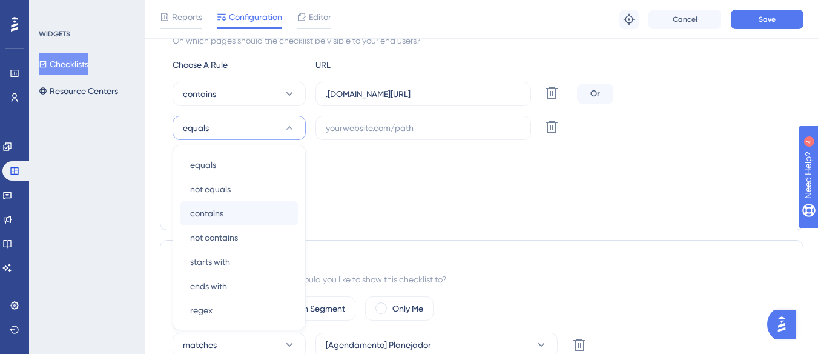
scroll to position [317, 0]
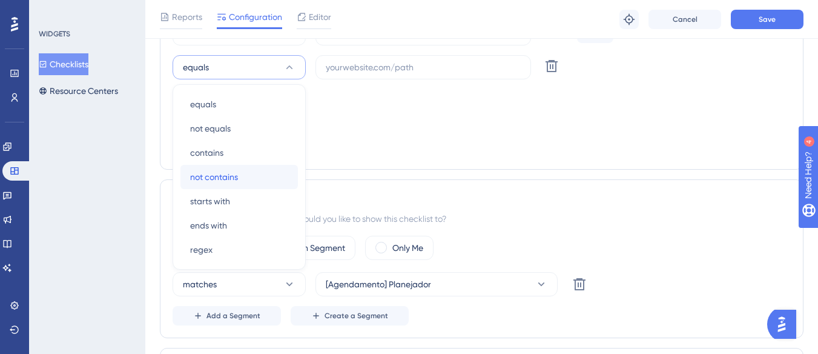
click at [231, 170] on span "not contains" at bounding box center [214, 177] width 48 height 15
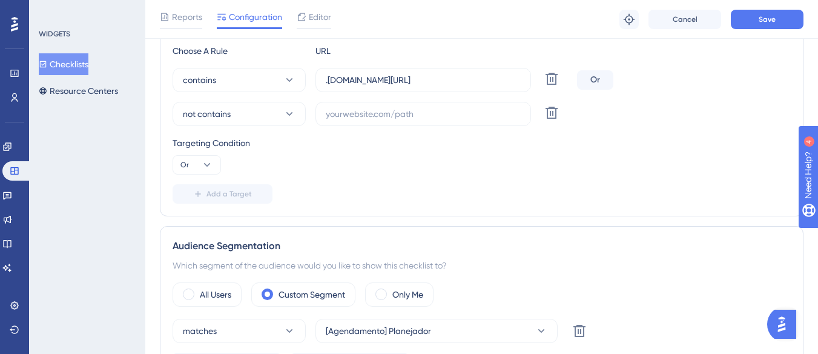
scroll to position [196, 0]
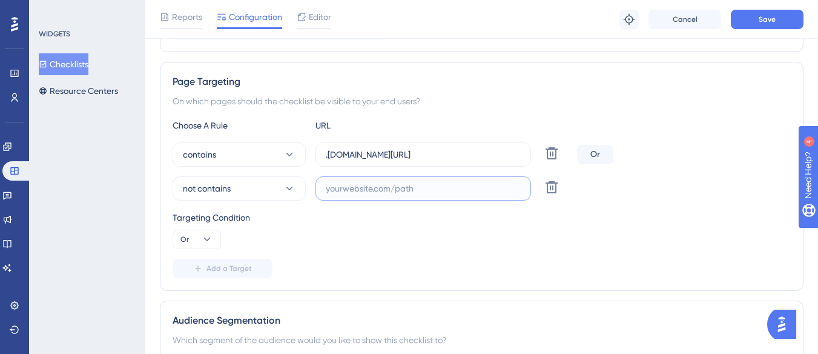
click at [339, 184] on input "text" at bounding box center [423, 188] width 195 height 13
paste input "[URL][DOMAIN_NAME]"
drag, startPoint x: 472, startPoint y: 156, endPoint x: 398, endPoint y: 157, distance: 73.9
click at [398, 157] on input ".[DOMAIN_NAME][URL]" at bounding box center [423, 154] width 195 height 13
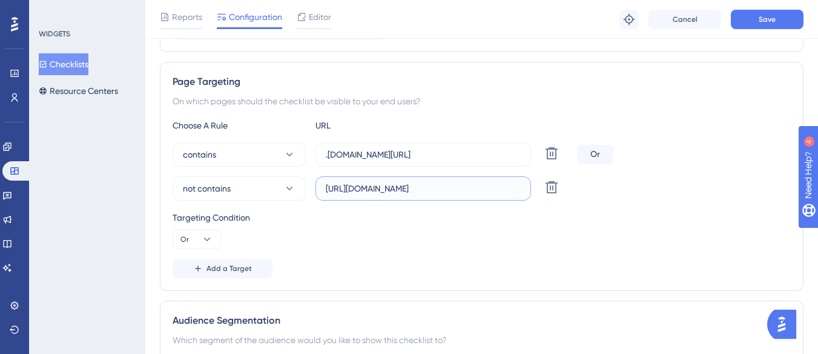
scroll to position [0, 23]
drag, startPoint x: 481, startPoint y: 192, endPoint x: 520, endPoint y: 191, distance: 38.8
click at [520, 191] on input "[URL][DOMAIN_NAME]" at bounding box center [423, 188] width 195 height 13
click at [503, 188] on input "[URL][DOMAIN_NAME]" at bounding box center [423, 188] width 195 height 13
drag, startPoint x: 495, startPoint y: 191, endPoint x: 525, endPoint y: 194, distance: 29.8
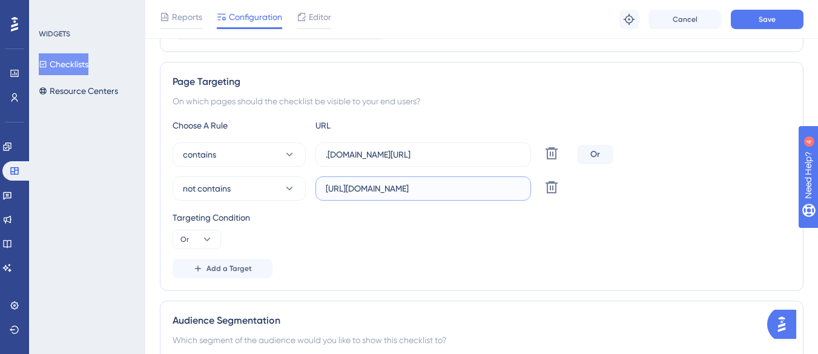
click at [525, 194] on label "[URL][DOMAIN_NAME]" at bounding box center [423, 188] width 216 height 24
paste input "agendamento"
type input "[URL][DOMAIN_NAME]"
click at [743, 24] on button "Save" at bounding box center [767, 19] width 73 height 19
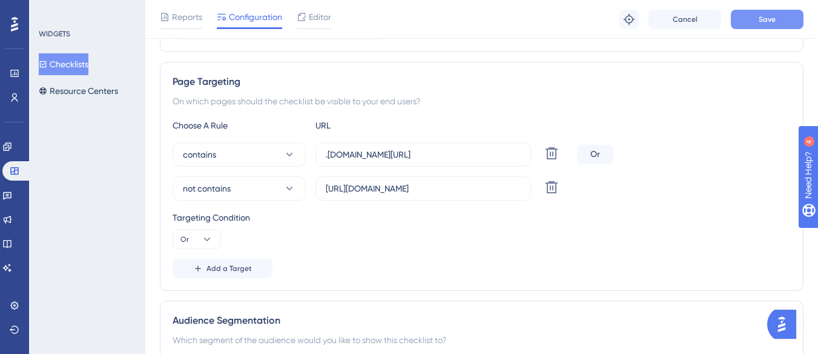
scroll to position [0, 0]
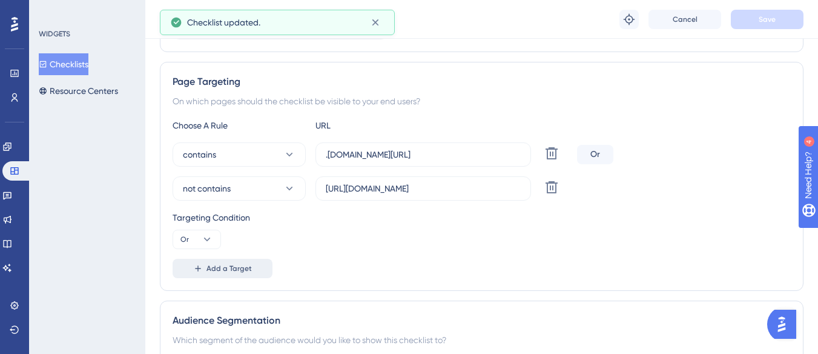
click at [235, 274] on button "Add a Target" at bounding box center [223, 268] width 100 height 19
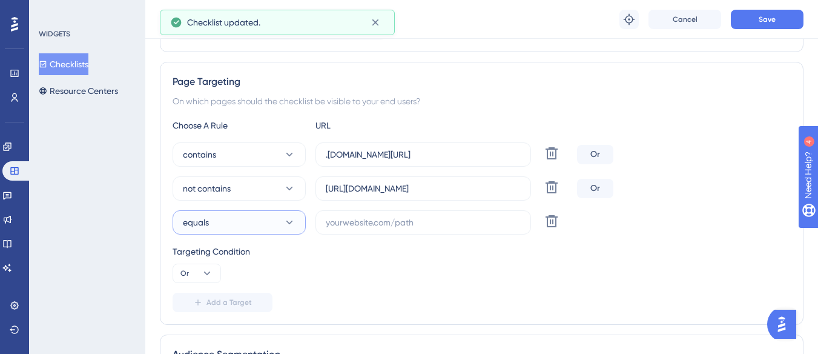
click at [256, 216] on button "equals" at bounding box center [239, 222] width 133 height 24
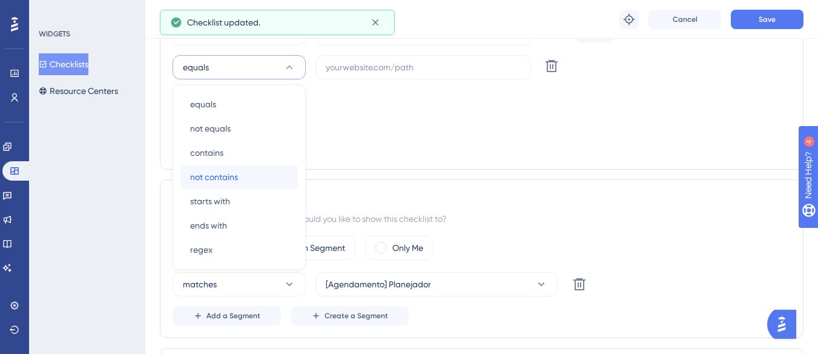
click at [243, 175] on div "not contains not contains" at bounding box center [239, 177] width 98 height 24
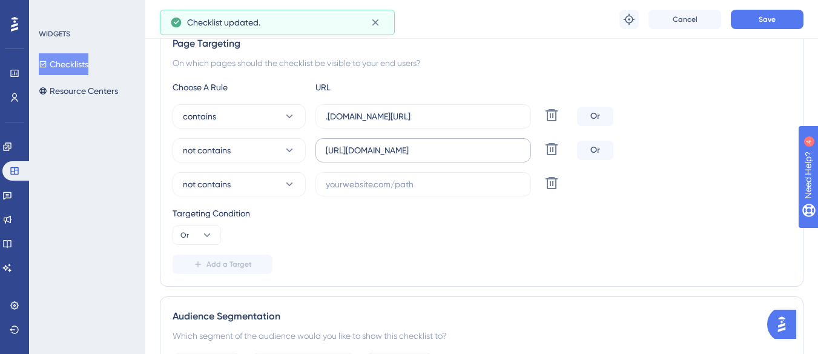
scroll to position [230, 0]
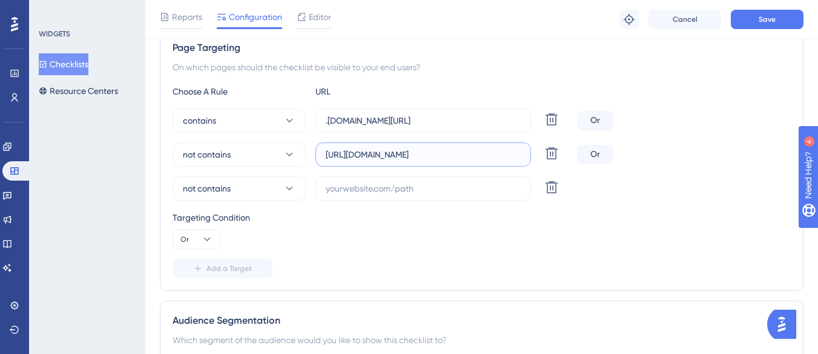
drag, startPoint x: 357, startPoint y: 154, endPoint x: 444, endPoint y: 163, distance: 87.7
click at [444, 163] on label "[URL][DOMAIN_NAME]" at bounding box center [423, 154] width 216 height 24
click at [411, 185] on input "text" at bounding box center [423, 188] width 195 height 13
paste input "supply-monitoramento"
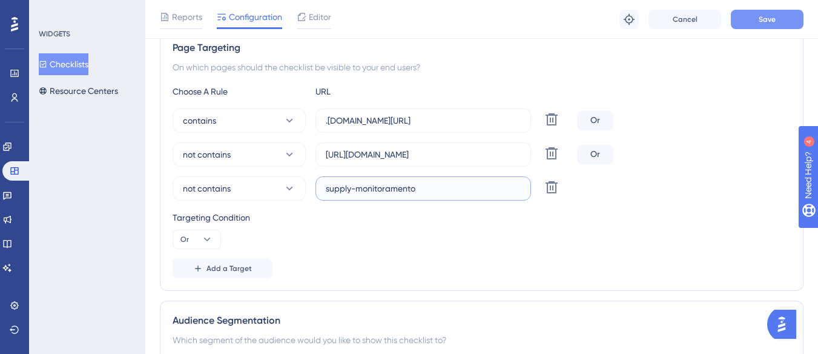
type input "supply-monitoramento"
click at [767, 21] on span "Save" at bounding box center [767, 20] width 17 height 10
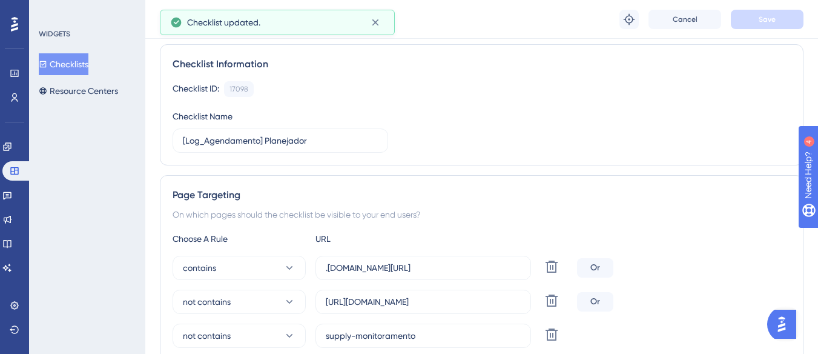
scroll to position [0, 0]
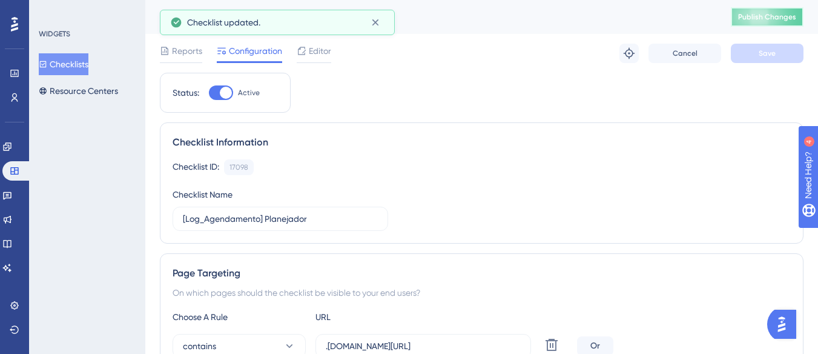
click at [770, 22] on button "Publish Changes" at bounding box center [767, 16] width 73 height 19
click at [88, 61] on button "Checklists" at bounding box center [64, 64] width 50 height 22
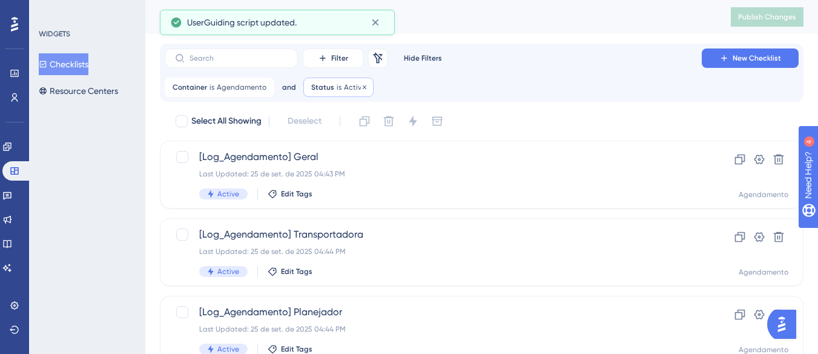
click at [325, 94] on div "Status is Active Active Remove" at bounding box center [338, 87] width 70 height 19
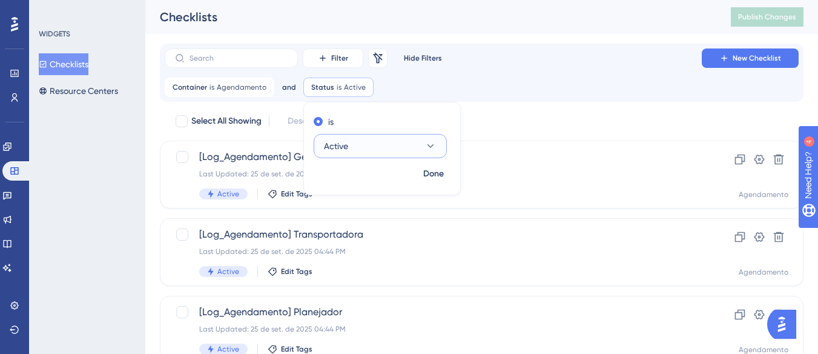
click at [372, 140] on button "Active" at bounding box center [380, 146] width 133 height 24
click at [193, 64] on label at bounding box center [231, 57] width 133 height 19
click at [193, 62] on input "text" at bounding box center [239, 58] width 98 height 8
click at [201, 87] on span "Container" at bounding box center [190, 87] width 35 height 10
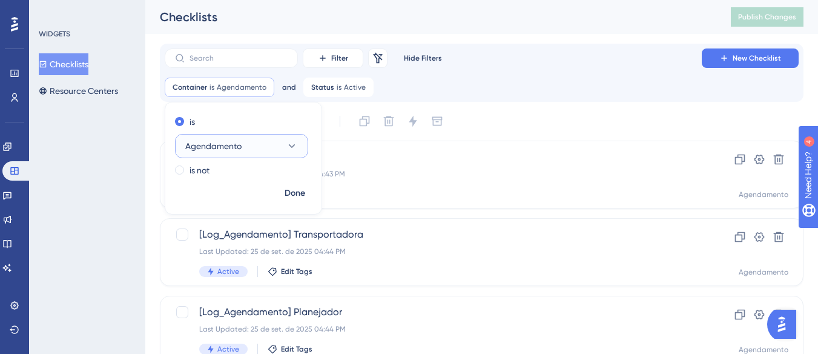
click at [235, 135] on button "Agendamento" at bounding box center [241, 146] width 133 height 24
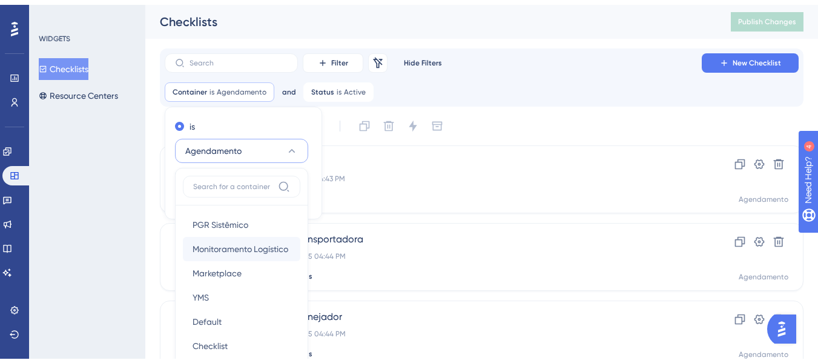
scroll to position [101, 0]
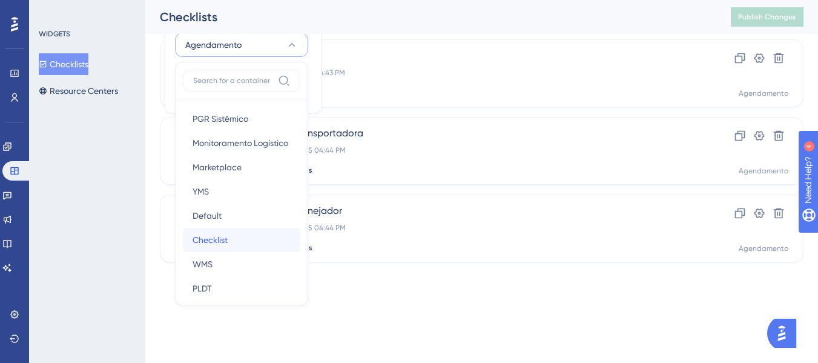
click at [218, 238] on span "Checklist" at bounding box center [210, 240] width 35 height 15
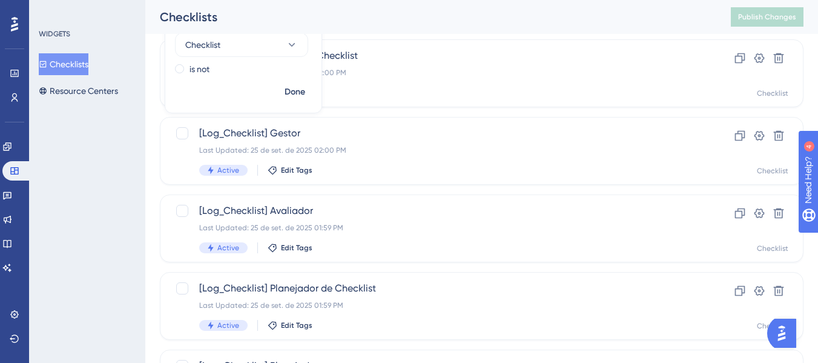
scroll to position [39, 0]
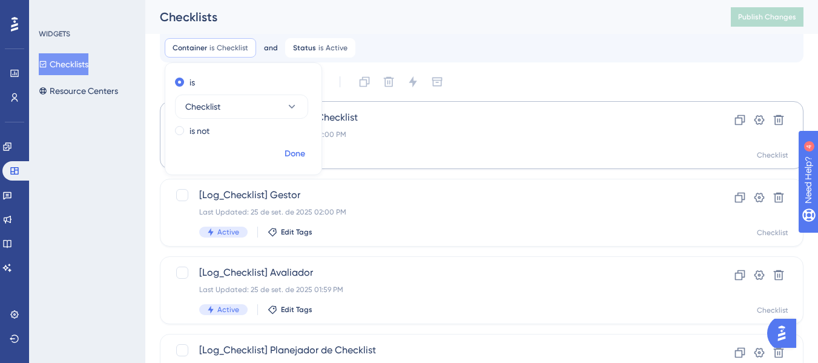
click at [289, 150] on span "Done" at bounding box center [295, 154] width 21 height 15
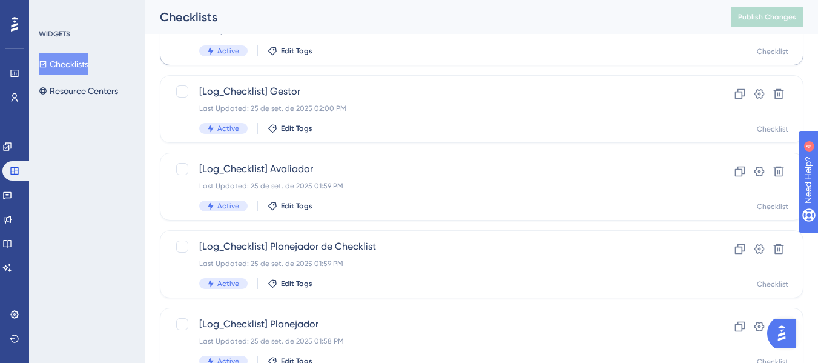
scroll to position [272, 0]
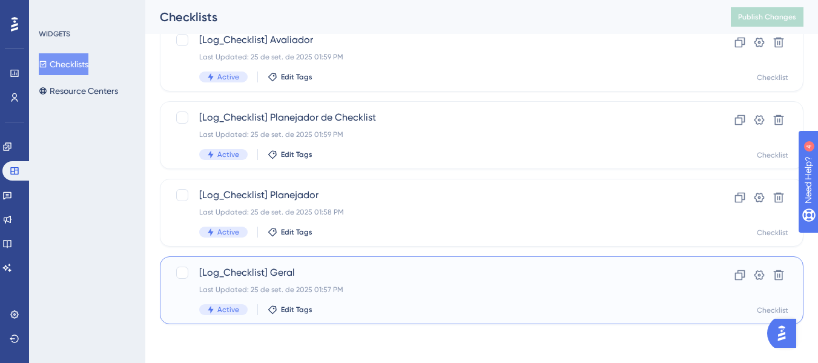
click at [369, 299] on div "[Log_Checklist] Geral Last Updated: 25 de set. de 2025 01:57 PM Active Edit Tags" at bounding box center [433, 290] width 468 height 50
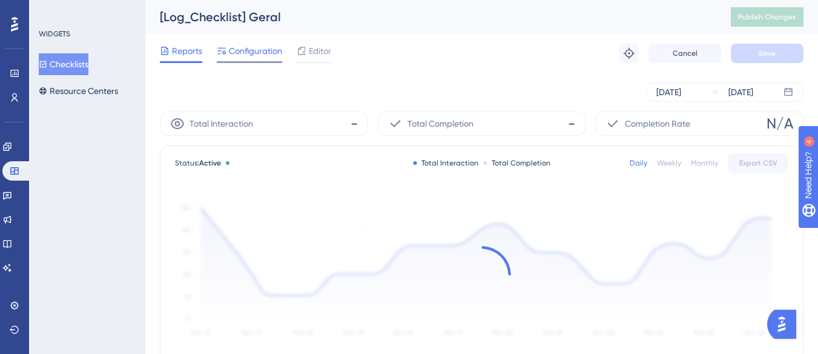
click at [256, 51] on span "Configuration" at bounding box center [255, 51] width 53 height 15
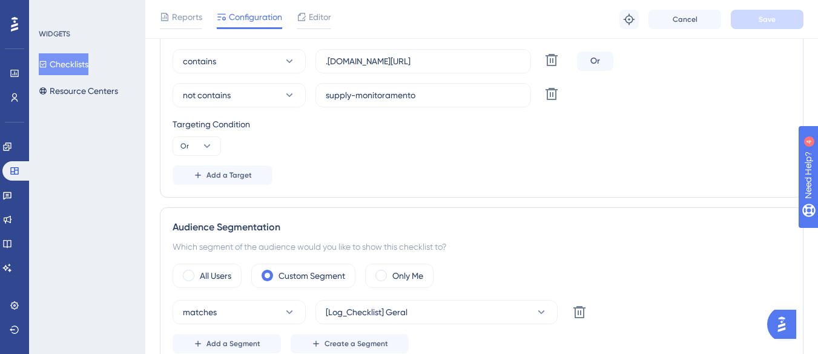
scroll to position [242, 0]
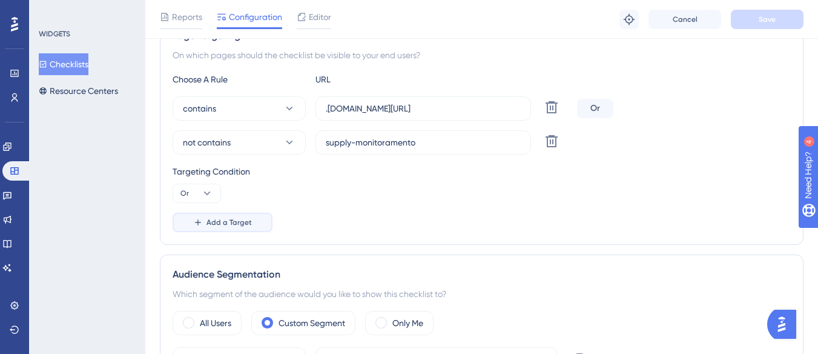
click at [213, 219] on span "Add a Target" at bounding box center [228, 222] width 45 height 10
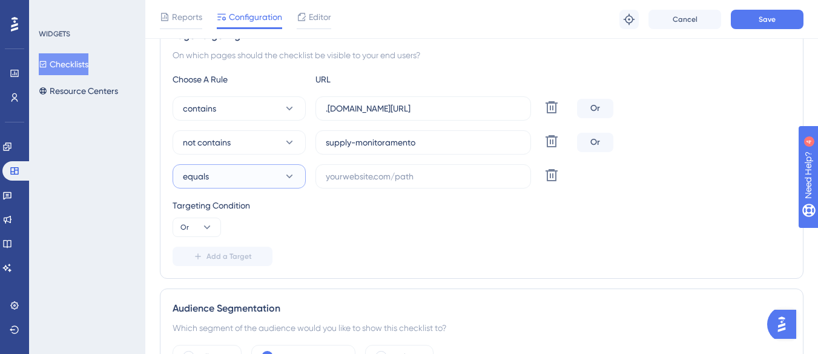
click at [235, 178] on button "equals" at bounding box center [239, 176] width 133 height 24
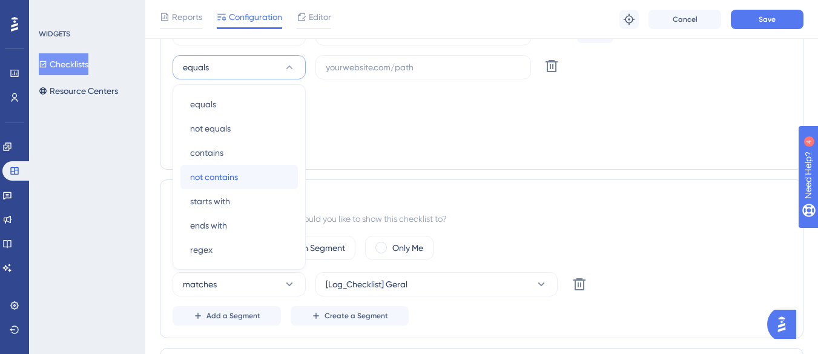
click at [237, 183] on span "not contains" at bounding box center [214, 177] width 48 height 15
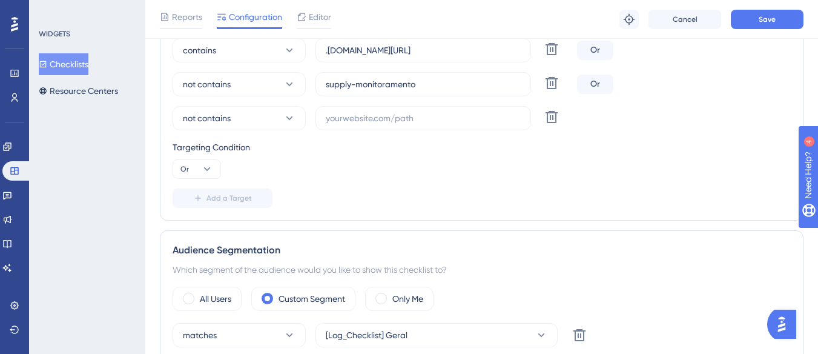
scroll to position [230, 0]
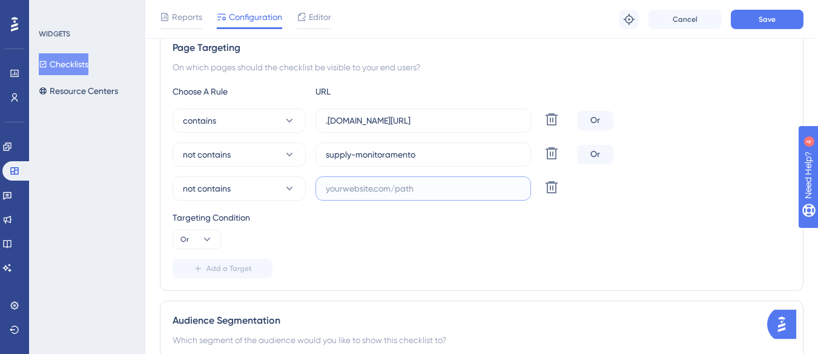
click at [359, 186] on input "text" at bounding box center [423, 188] width 195 height 13
paste input "[URL][DOMAIN_NAME]"
drag, startPoint x: 458, startPoint y: 118, endPoint x: 400, endPoint y: 123, distance: 57.7
click at [400, 123] on input ".[DOMAIN_NAME][URL]" at bounding box center [423, 120] width 195 height 13
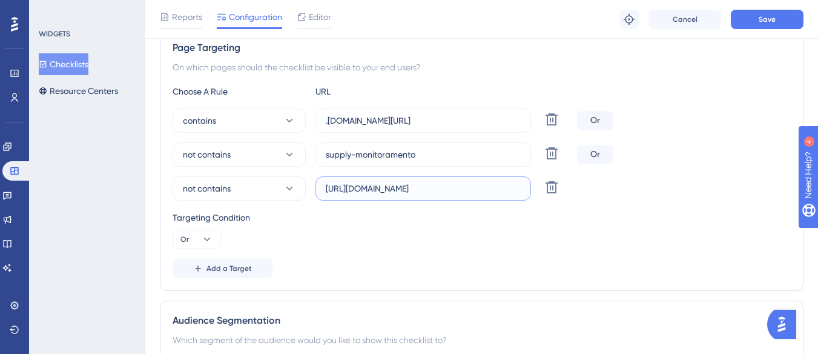
scroll to position [0, 23]
drag, startPoint x: 460, startPoint y: 188, endPoint x: 523, endPoint y: 187, distance: 62.4
click at [523, 187] on label "[URL][DOMAIN_NAME]" at bounding box center [423, 188] width 216 height 24
click at [501, 188] on input "[URL][DOMAIN_NAME]" at bounding box center [423, 188] width 195 height 13
click at [497, 189] on input "[URL][DOMAIN_NAME]" at bounding box center [423, 188] width 195 height 13
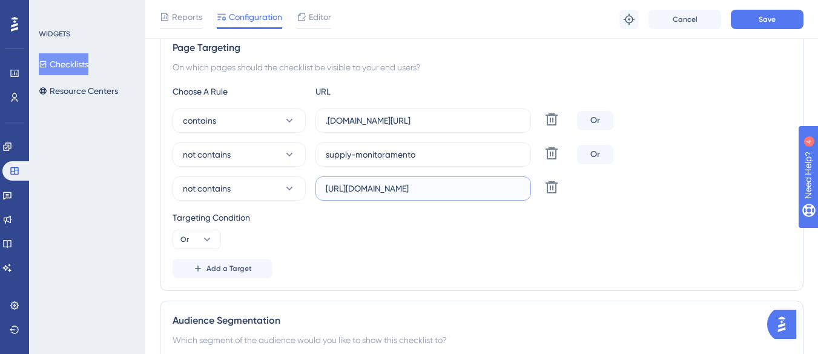
drag, startPoint x: 497, startPoint y: 189, endPoint x: 523, endPoint y: 187, distance: 25.5
click at [523, 187] on label "[URL][DOMAIN_NAME]" at bounding box center [423, 188] width 216 height 24
paste input "checklist"
click at [515, 191] on input "[URL][DOMAIN_NAME]" at bounding box center [423, 188] width 195 height 13
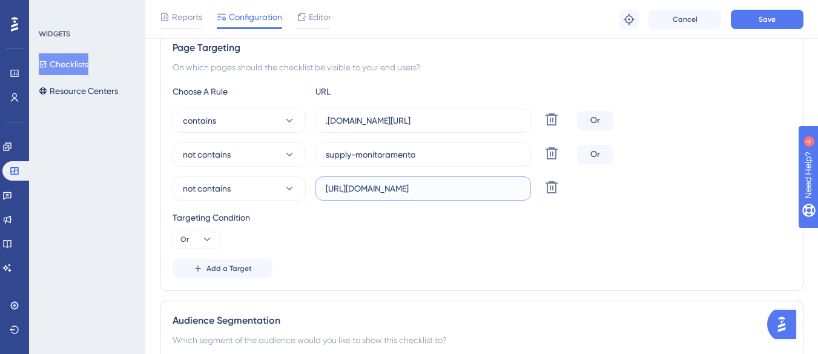
click at [514, 191] on input "[URL][DOMAIN_NAME]" at bounding box center [423, 188] width 195 height 13
type input "[URL][DOMAIN_NAME]"
click at [788, 21] on button "Save" at bounding box center [767, 19] width 73 height 19
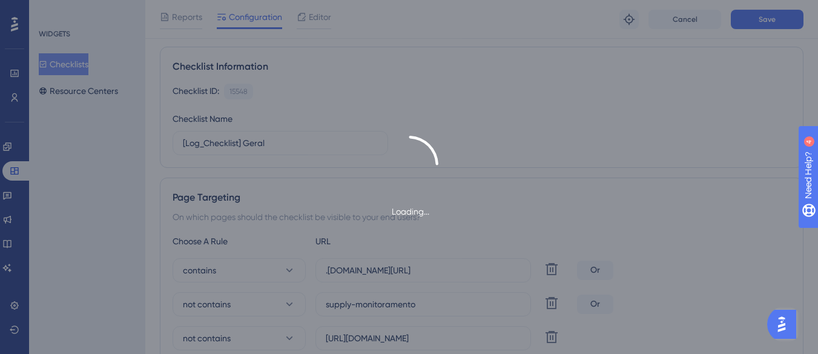
scroll to position [0, 0]
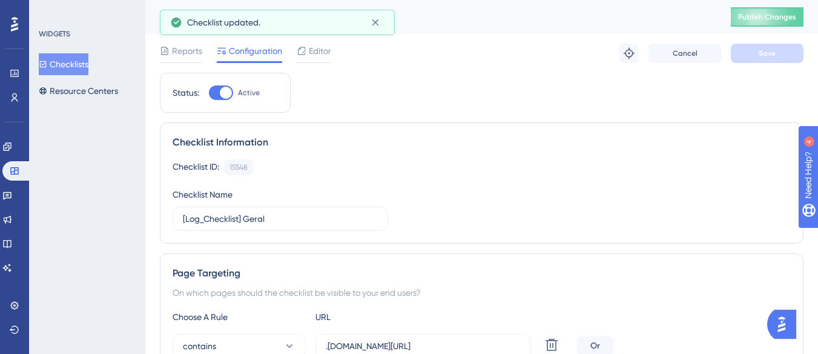
click at [58, 62] on button "Checklists" at bounding box center [64, 64] width 50 height 22
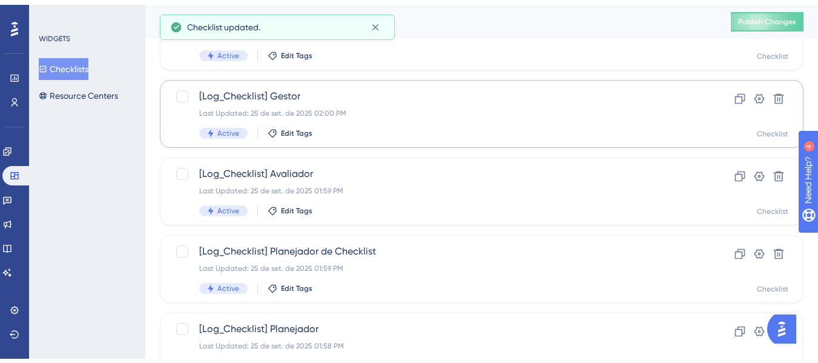
scroll to position [272, 0]
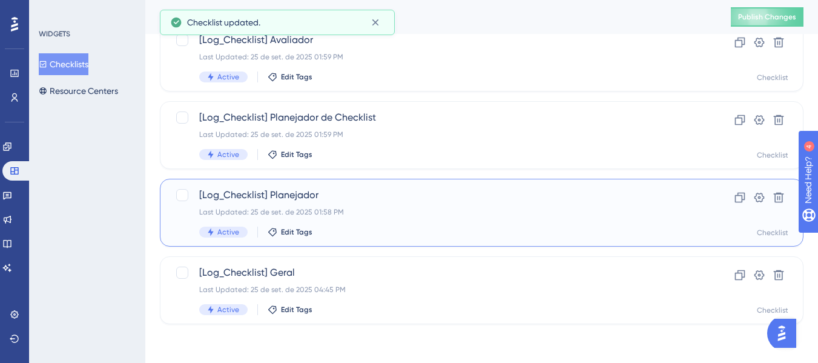
click at [332, 199] on span "[Log_Checklist] Planejador" at bounding box center [433, 195] width 468 height 15
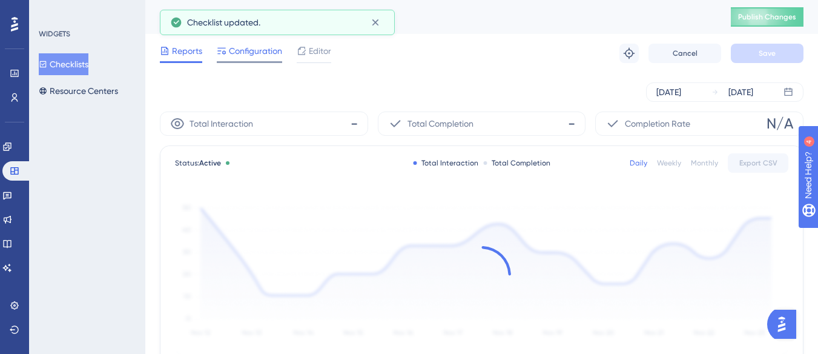
click at [254, 53] on span "Configuration" at bounding box center [255, 51] width 53 height 15
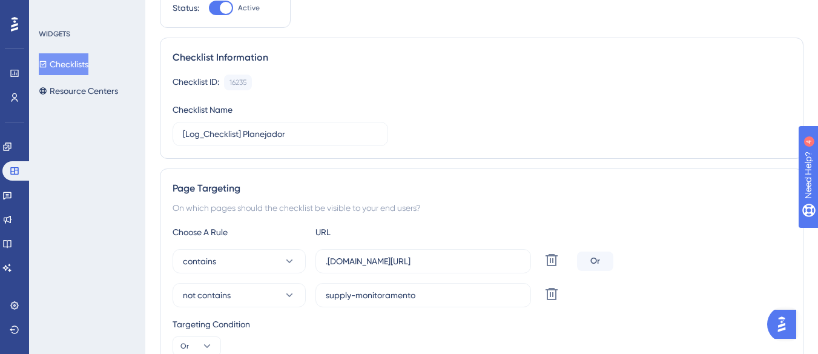
scroll to position [182, 0]
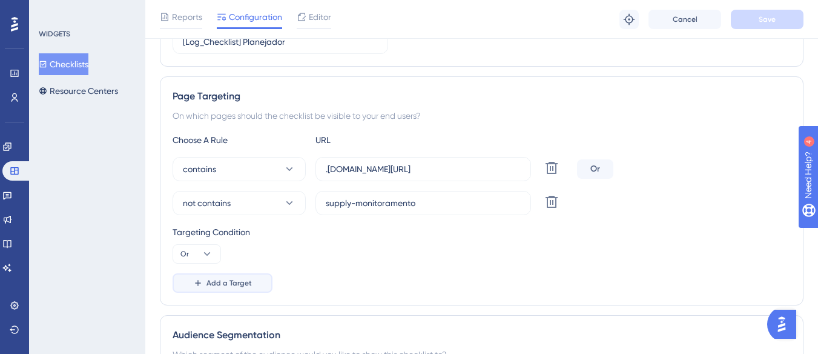
click at [231, 280] on span "Add a Target" at bounding box center [228, 283] width 45 height 10
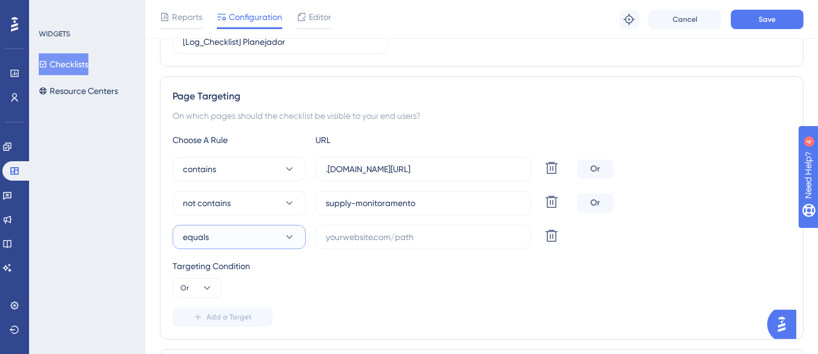
click at [253, 240] on button "equals" at bounding box center [239, 237] width 133 height 24
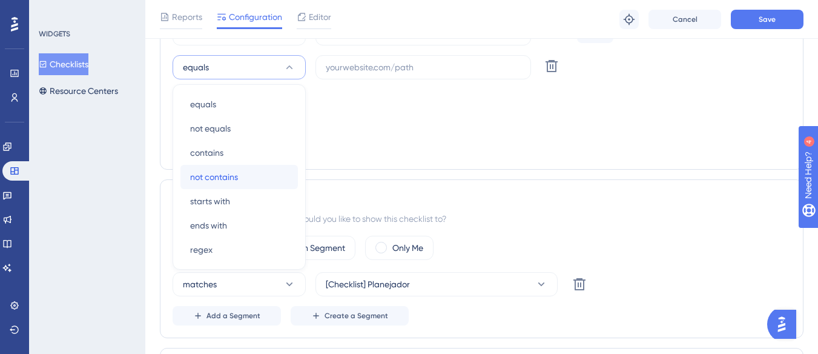
click at [246, 176] on div "not contains not contains" at bounding box center [239, 177] width 98 height 24
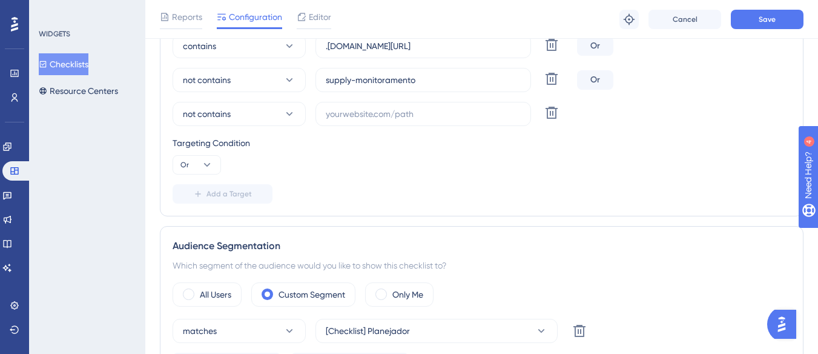
scroll to position [291, 0]
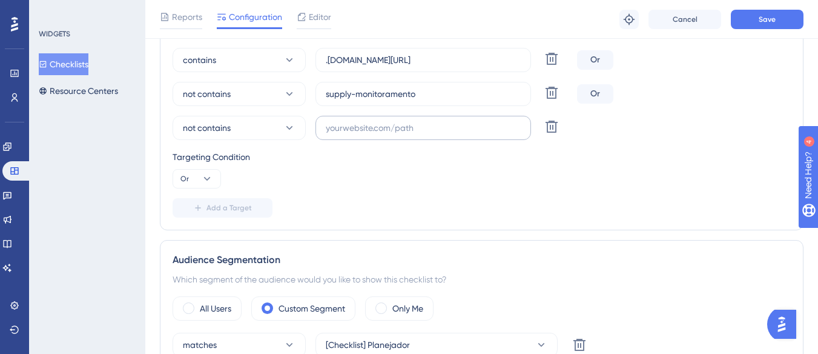
click at [370, 120] on label at bounding box center [423, 128] width 216 height 24
click at [370, 121] on input "text" at bounding box center [423, 127] width 195 height 13
paste input "[URL][DOMAIN_NAME]"
type input "[URL][DOMAIN_NAME]"
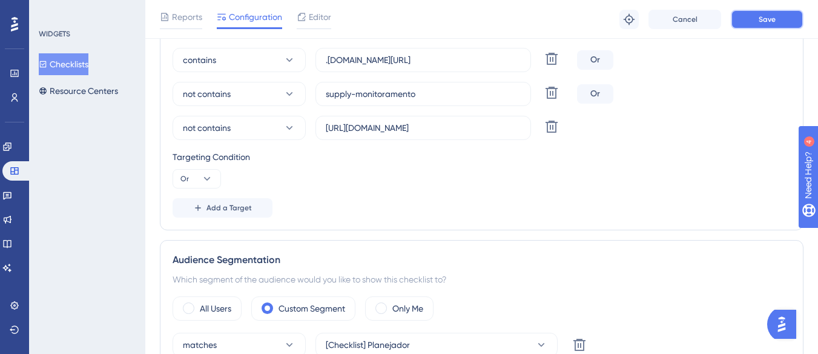
click at [761, 13] on button "Save" at bounding box center [767, 19] width 73 height 19
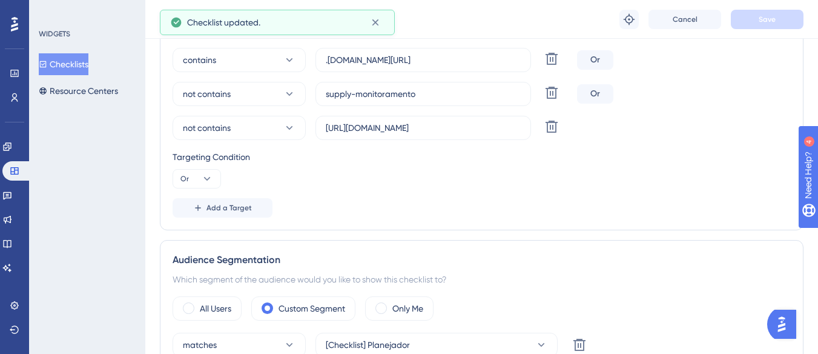
scroll to position [0, 0]
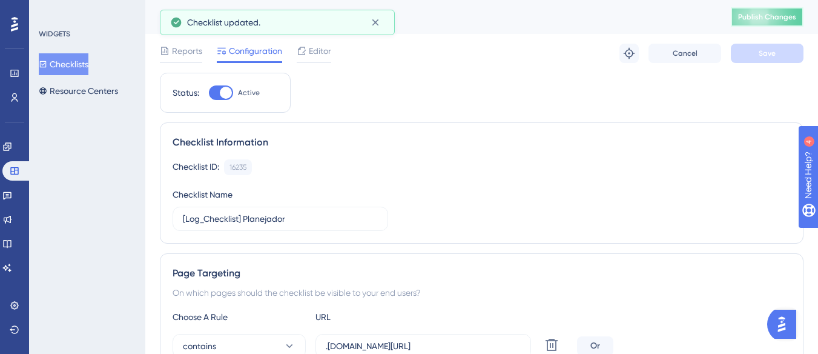
click at [759, 18] on span "Publish Changes" at bounding box center [767, 17] width 58 height 10
click at [76, 65] on button "Checklists" at bounding box center [64, 64] width 50 height 22
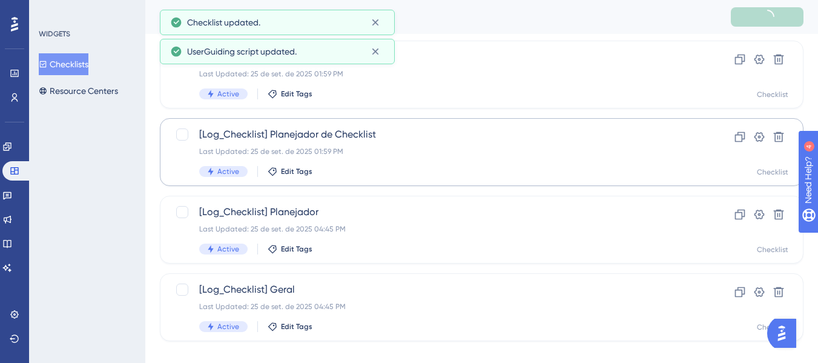
scroll to position [272, 0]
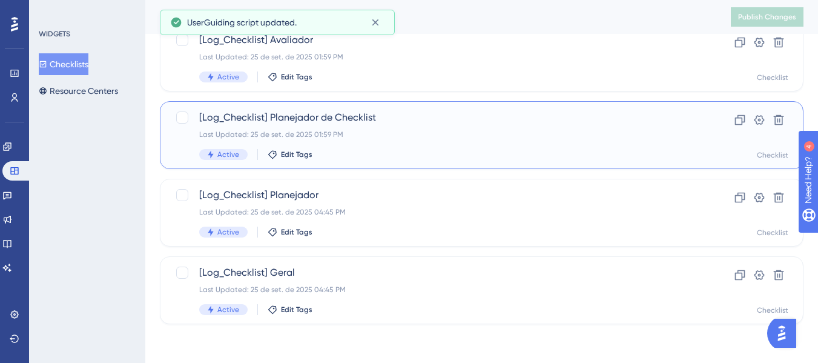
click at [326, 152] on div "Active Edit Tags" at bounding box center [433, 154] width 468 height 11
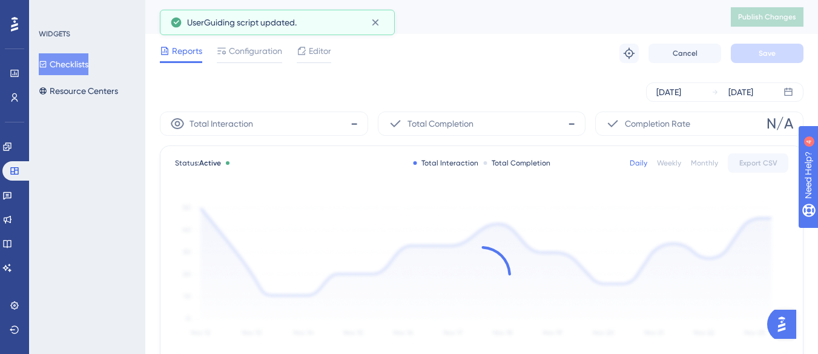
click at [248, 43] on div "Reports Configuration Editor Troubleshoot Cancel Save" at bounding box center [482, 53] width 644 height 39
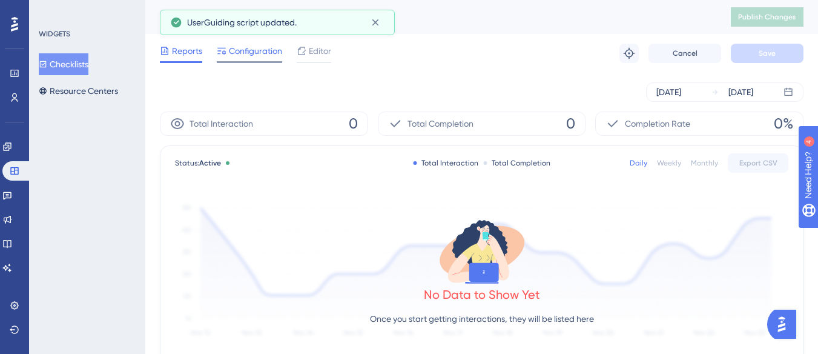
click at [248, 48] on span "Configuration" at bounding box center [255, 51] width 53 height 15
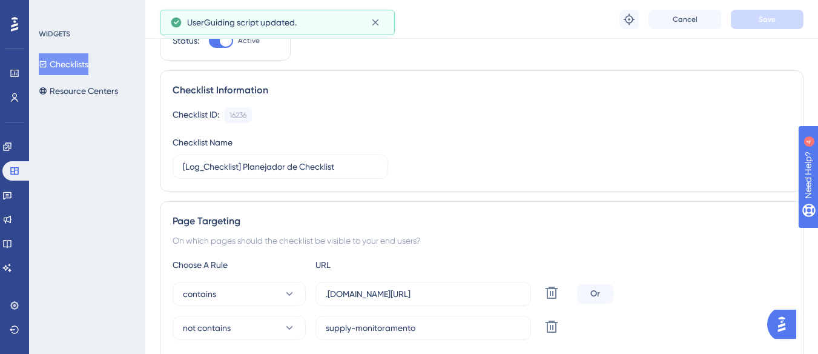
scroll to position [182, 0]
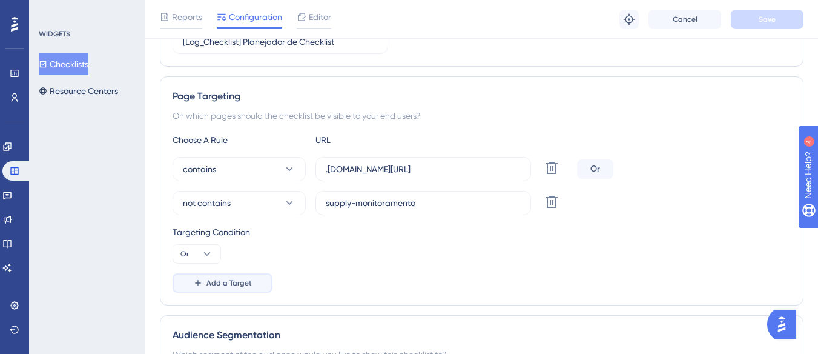
click at [221, 283] on span "Add a Target" at bounding box center [228, 283] width 45 height 10
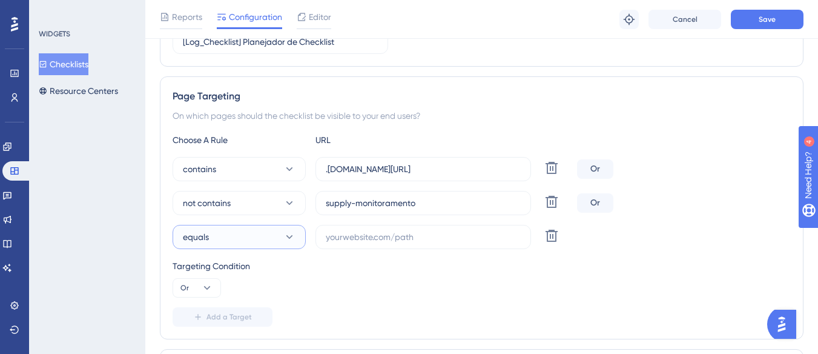
click at [237, 234] on button "equals" at bounding box center [239, 237] width 133 height 24
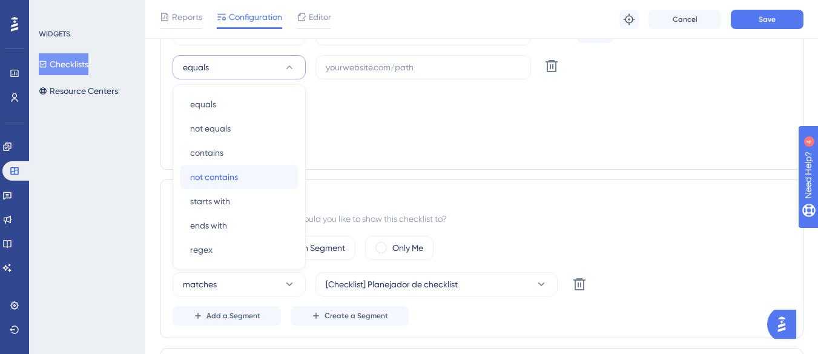
click at [236, 173] on span "not contains" at bounding box center [214, 177] width 48 height 15
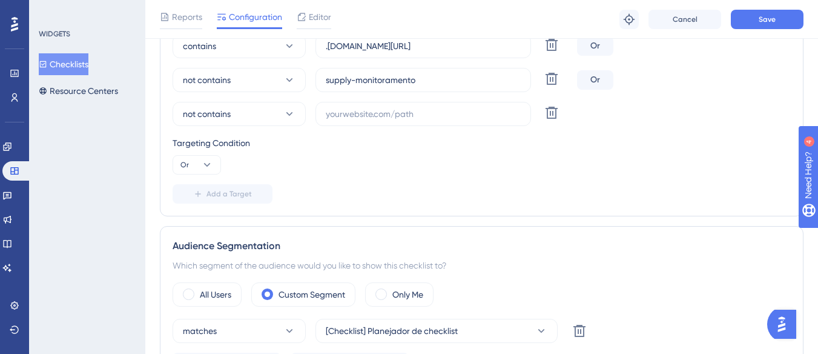
scroll to position [291, 0]
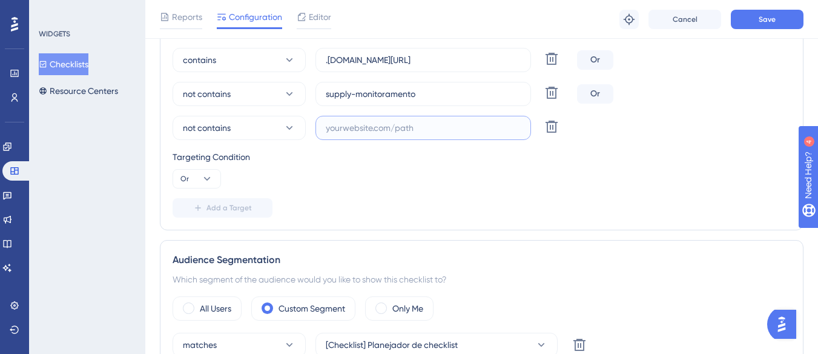
click at [338, 129] on input "text" at bounding box center [423, 127] width 195 height 13
paste input "[URL][DOMAIN_NAME]"
type input "[URL][DOMAIN_NAME]"
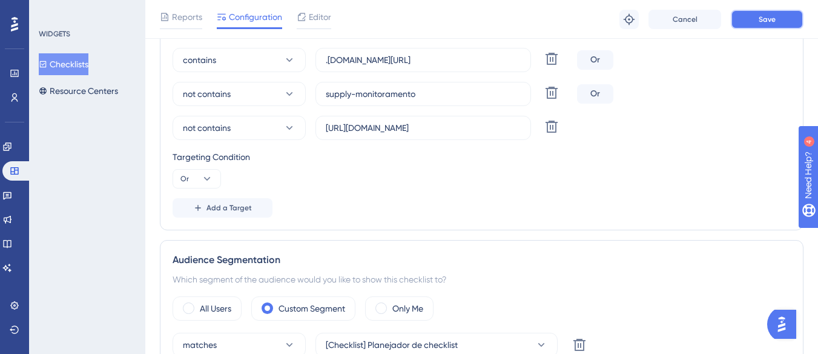
click at [732, 23] on button "Save" at bounding box center [767, 19] width 73 height 19
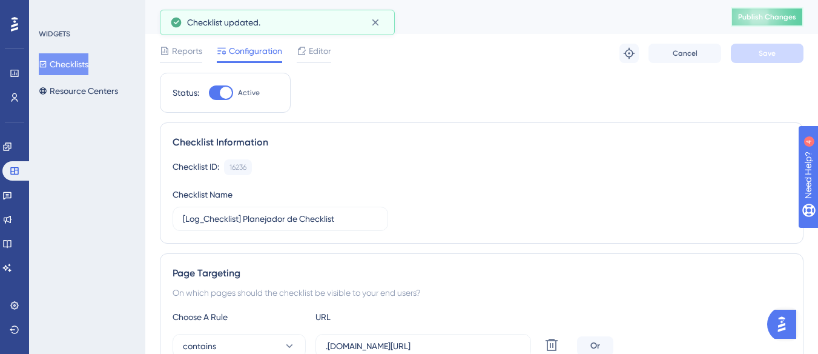
click at [799, 26] on button "Publish Changes" at bounding box center [767, 16] width 73 height 19
click at [60, 62] on button "Checklists" at bounding box center [64, 64] width 50 height 22
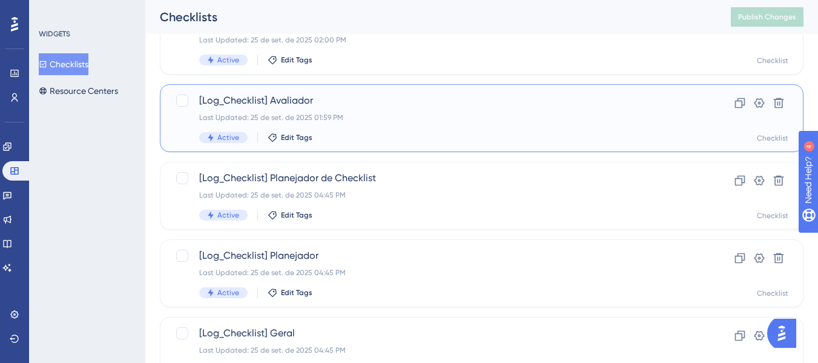
click at [400, 130] on div "[Log_Checklist] Avaliador Last Updated: 25 de set. de 2025 01:59 PM Active Edit…" at bounding box center [433, 118] width 468 height 50
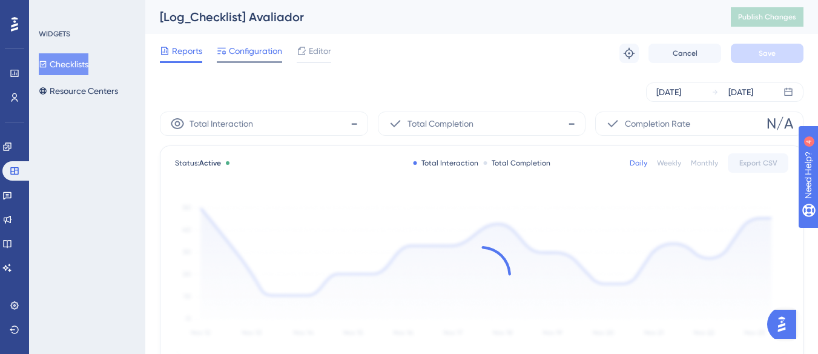
click at [244, 52] on span "Configuration" at bounding box center [255, 51] width 53 height 15
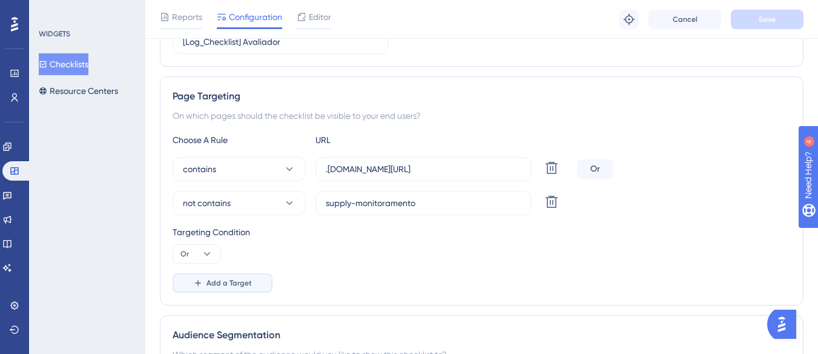
click at [217, 283] on span "Add a Target" at bounding box center [228, 283] width 45 height 10
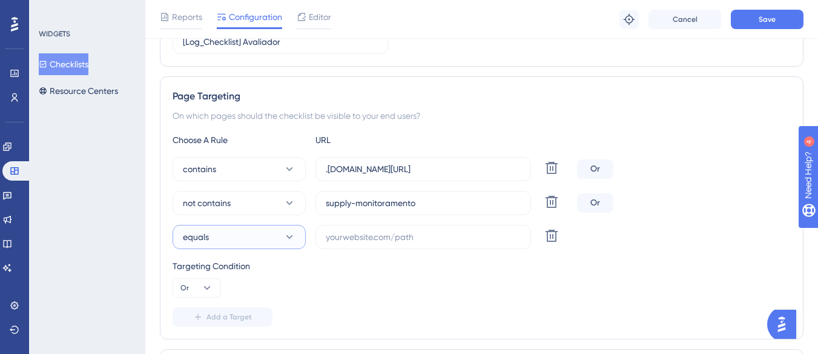
click at [241, 235] on button "equals" at bounding box center [239, 237] width 133 height 24
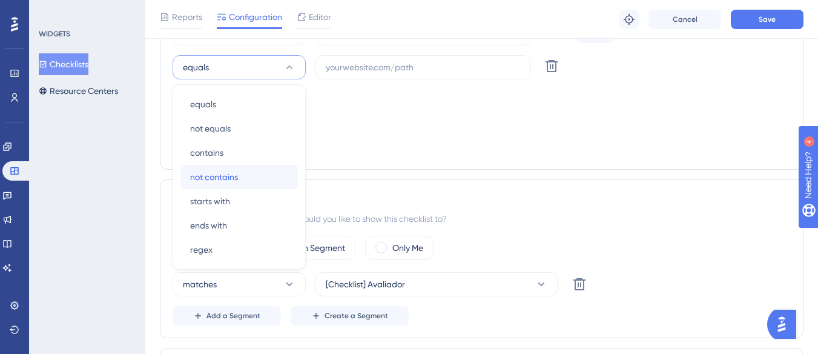
click at [248, 174] on div "not contains not contains" at bounding box center [239, 177] width 98 height 24
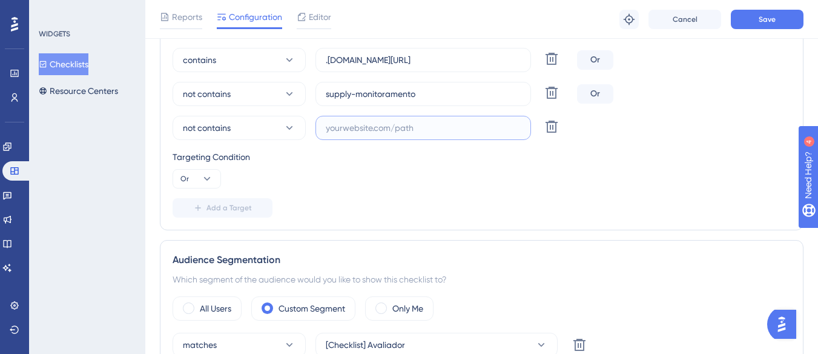
click at [347, 131] on input "text" at bounding box center [423, 127] width 195 height 13
paste input "[URL][DOMAIN_NAME]"
type input "[URL][DOMAIN_NAME]"
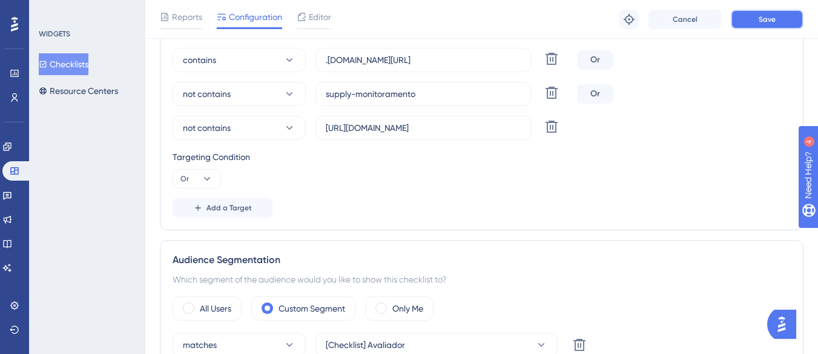
click at [744, 27] on button "Save" at bounding box center [767, 19] width 73 height 19
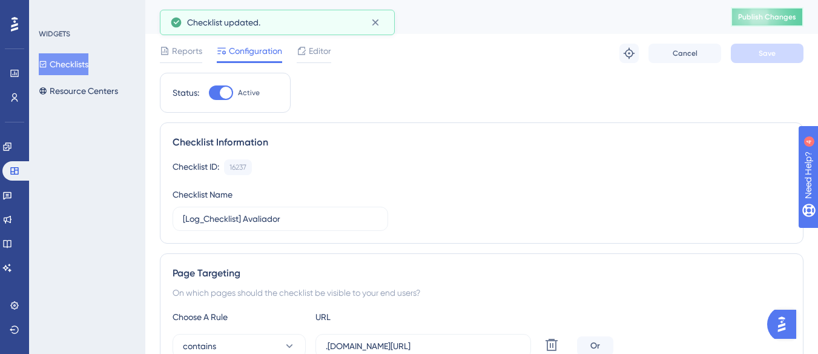
click at [759, 10] on button "Publish Changes" at bounding box center [767, 16] width 73 height 19
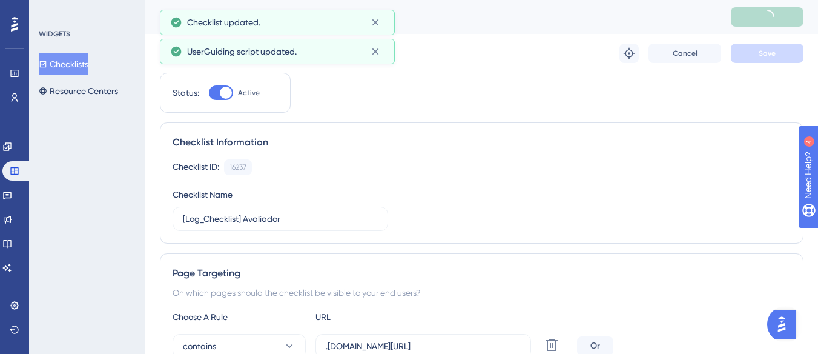
click at [68, 59] on button "Checklists" at bounding box center [64, 64] width 50 height 22
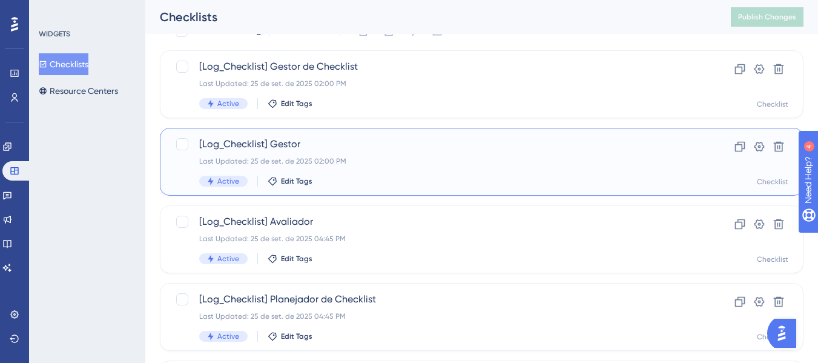
click at [378, 178] on div "Active Edit Tags" at bounding box center [433, 181] width 468 height 11
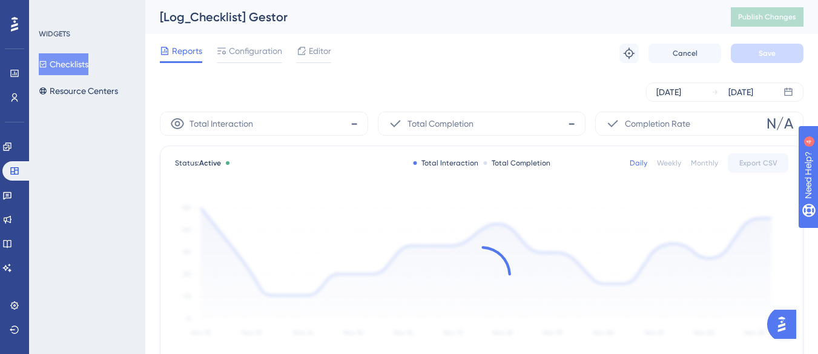
click at [242, 38] on div "Reports Configuration Editor Troubleshoot Cancel Save" at bounding box center [482, 53] width 644 height 39
click at [233, 50] on span "Configuration" at bounding box center [255, 51] width 53 height 15
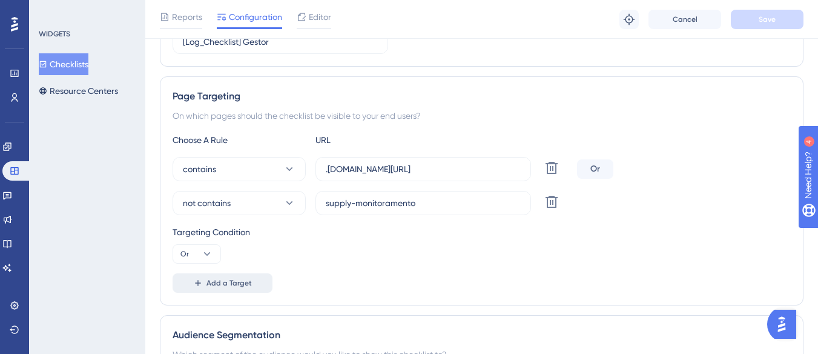
click at [228, 282] on span "Add a Target" at bounding box center [228, 283] width 45 height 10
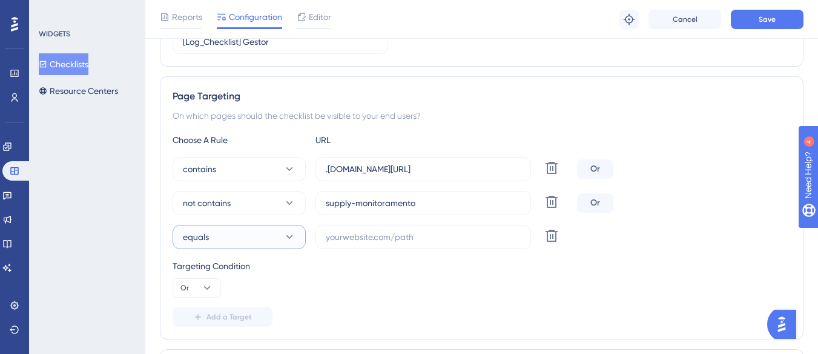
click at [274, 231] on button "equals" at bounding box center [239, 237] width 133 height 24
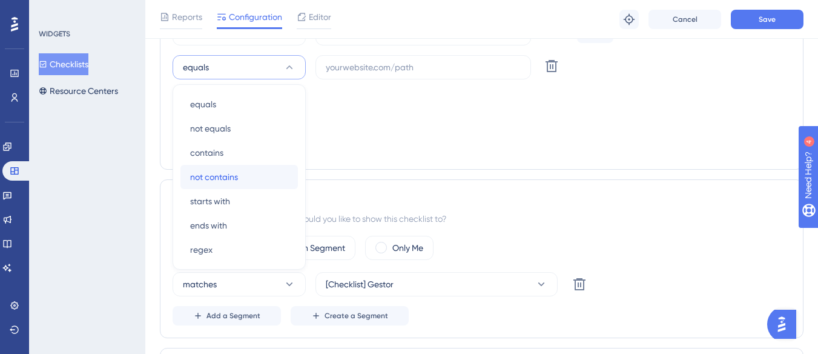
click at [277, 178] on div "not contains not contains" at bounding box center [239, 177] width 98 height 24
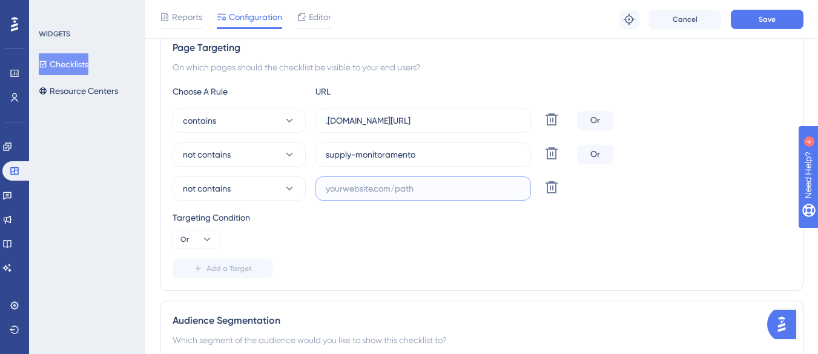
click at [351, 189] on input "text" at bounding box center [423, 188] width 195 height 13
paste input "[URL][DOMAIN_NAME]"
type input "[URL][DOMAIN_NAME]"
click at [797, 18] on button "Save" at bounding box center [767, 19] width 73 height 19
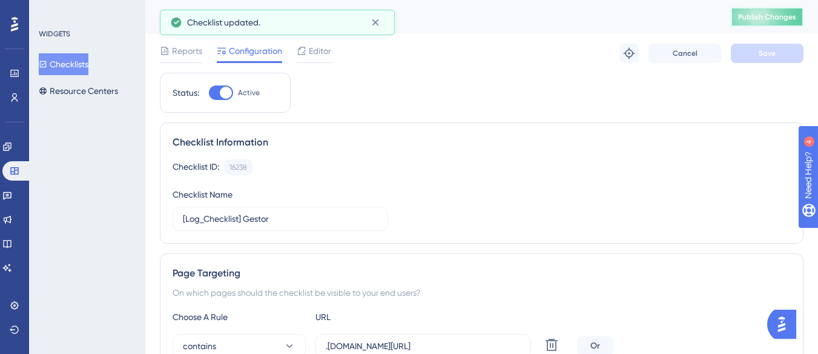
click at [796, 21] on span "Publish Changes" at bounding box center [767, 17] width 58 height 10
click at [81, 56] on button "Checklists" at bounding box center [64, 64] width 50 height 22
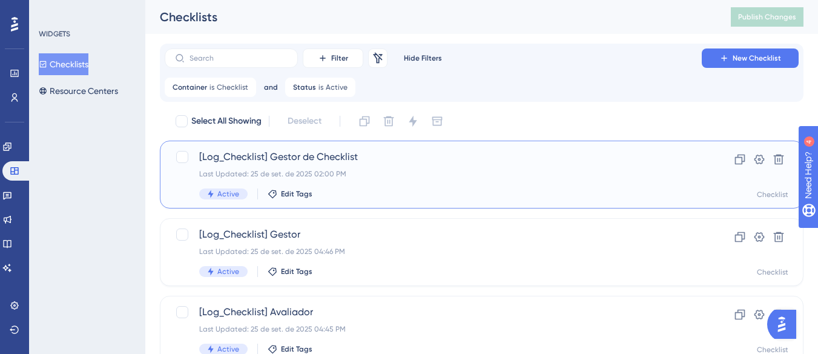
click at [344, 166] on div "[Log_Checklist] Gestor de Checklist Last Updated: 25 de set. de 2025 02:00 PM A…" at bounding box center [433, 175] width 468 height 50
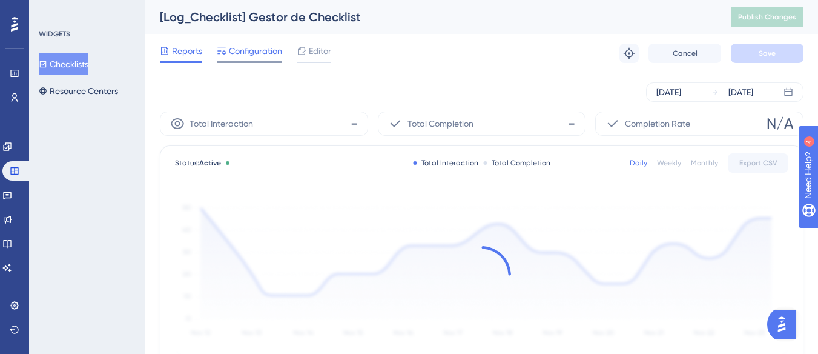
click at [229, 51] on span "Configuration" at bounding box center [255, 51] width 53 height 15
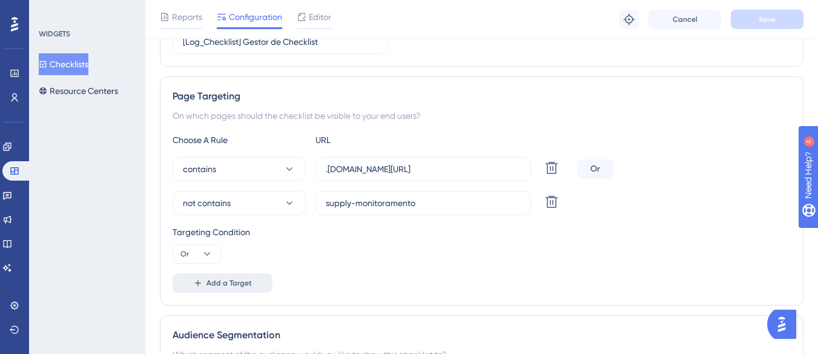
click at [229, 287] on span "Add a Target" at bounding box center [228, 283] width 45 height 10
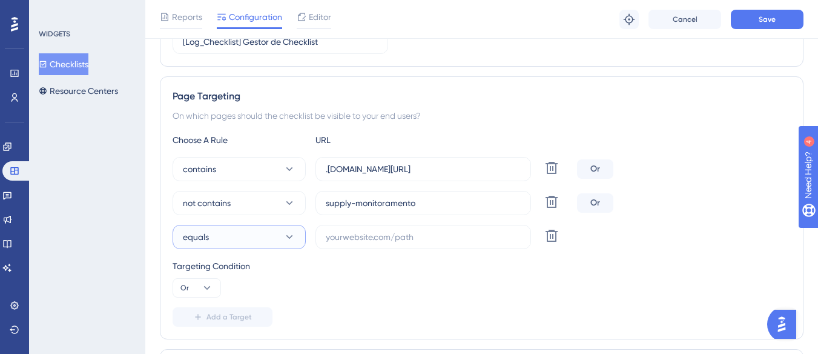
click at [256, 238] on button "equals" at bounding box center [239, 237] width 133 height 24
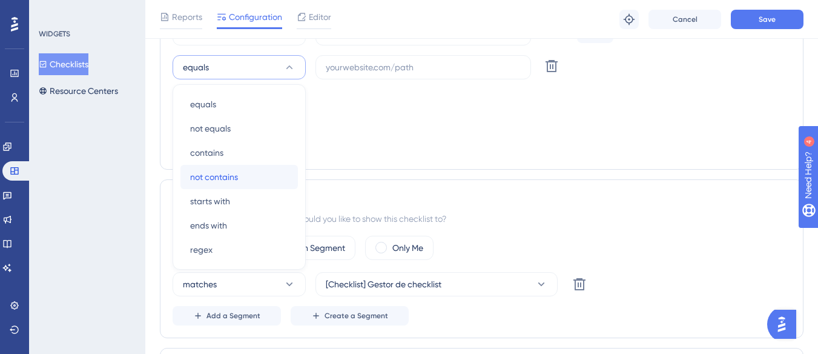
click at [266, 178] on div "not contains not contains" at bounding box center [239, 177] width 98 height 24
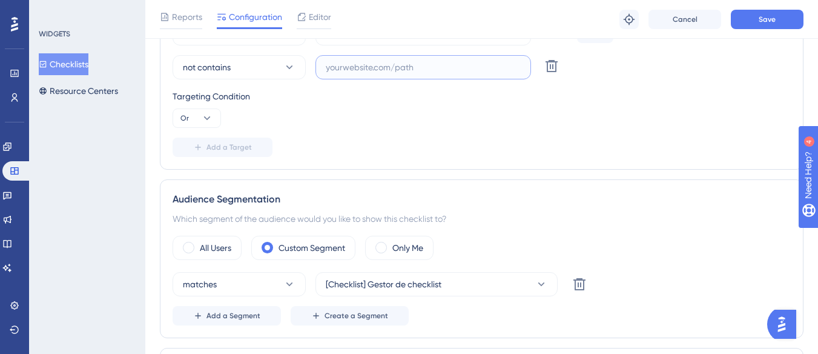
click at [371, 73] on input "text" at bounding box center [423, 67] width 195 height 13
paste input "[URL][DOMAIN_NAME]"
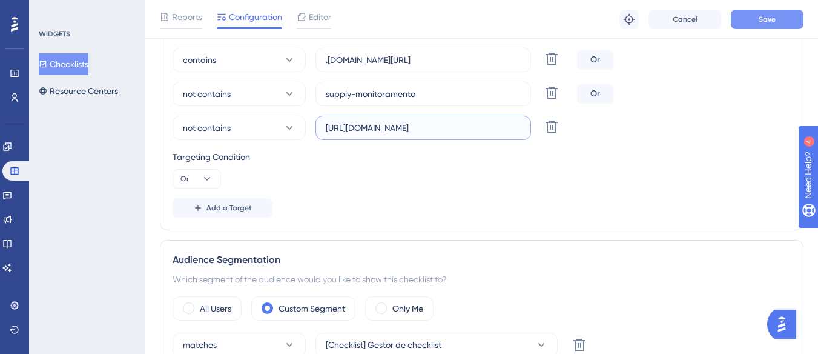
type input "[URL][DOMAIN_NAME]"
click at [735, 16] on button "Save" at bounding box center [767, 19] width 73 height 19
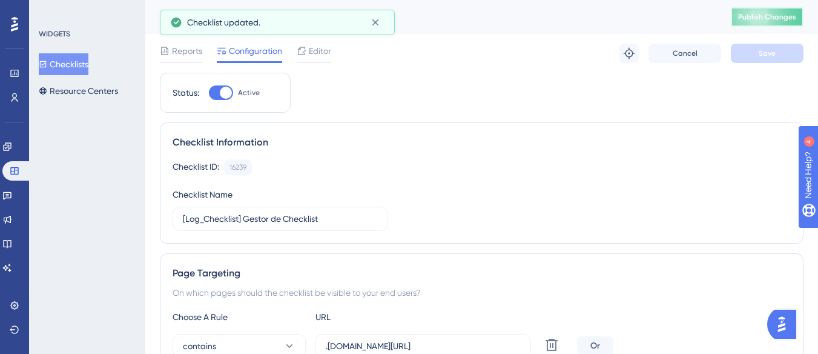
click at [761, 14] on span "Publish Changes" at bounding box center [767, 17] width 58 height 10
click at [88, 59] on button "Checklists" at bounding box center [64, 64] width 50 height 22
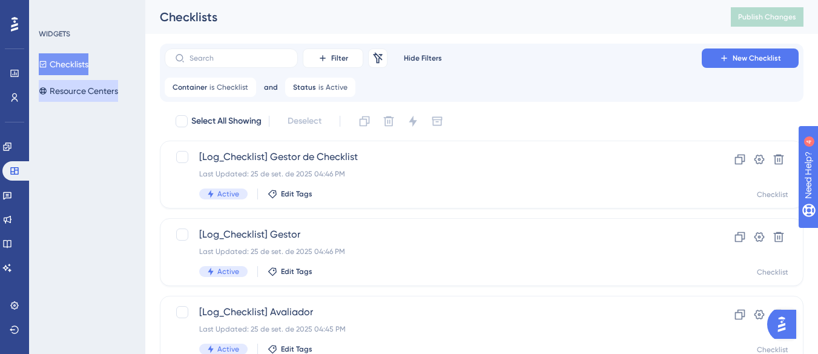
click at [97, 90] on button "Resource Centers" at bounding box center [78, 91] width 79 height 22
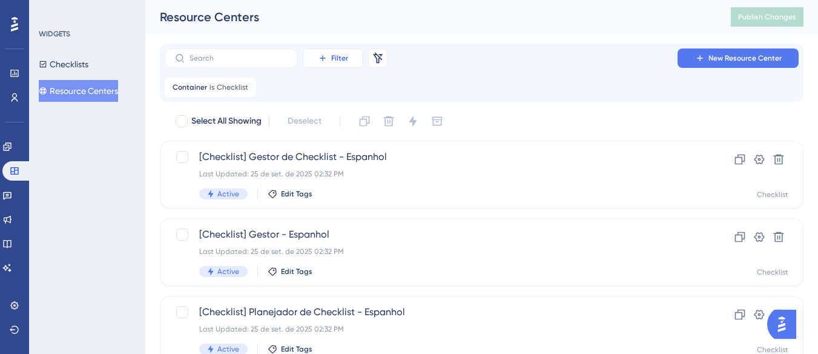
click at [337, 63] on button "Filter" at bounding box center [333, 57] width 61 height 19
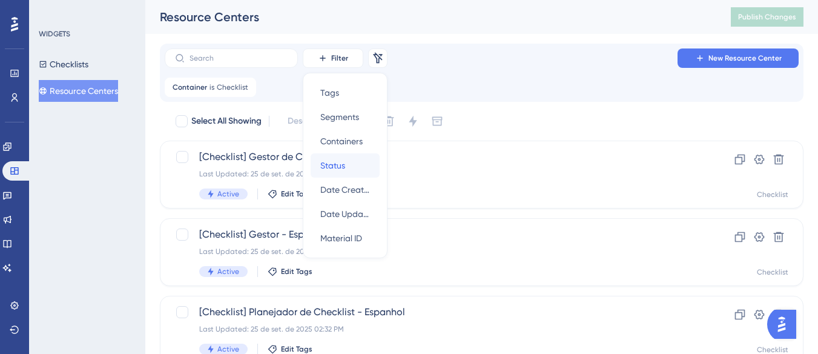
click at [348, 162] on div "Status Status" at bounding box center [345, 165] width 50 height 24
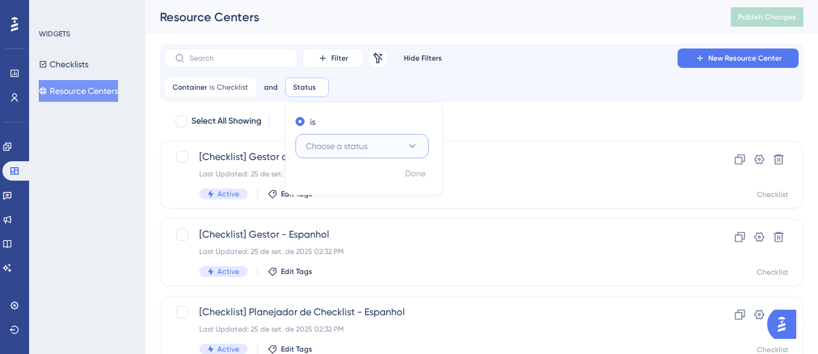
click at [338, 155] on button "Choose a status" at bounding box center [361, 146] width 133 height 24
click at [331, 184] on span "Active" at bounding box center [325, 183] width 24 height 15
click at [417, 173] on span "Done" at bounding box center [415, 174] width 21 height 15
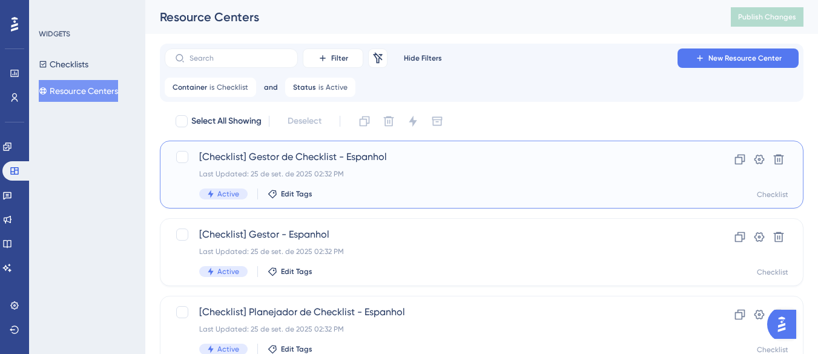
click at [386, 169] on div "Last Updated: 25 de set. de 2025 02:32 PM" at bounding box center [433, 174] width 468 height 10
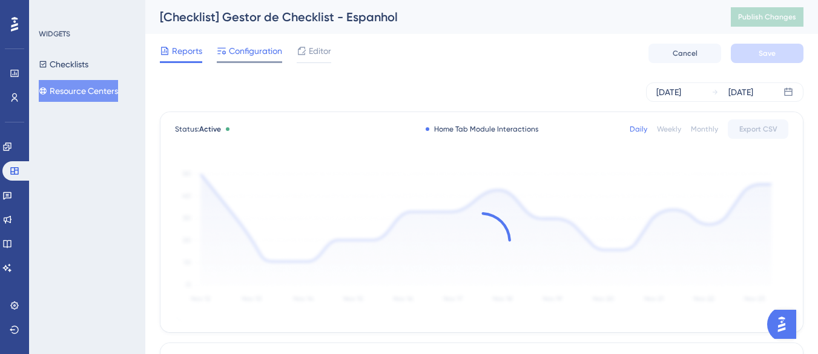
click at [247, 58] on div "Configuration" at bounding box center [249, 53] width 65 height 19
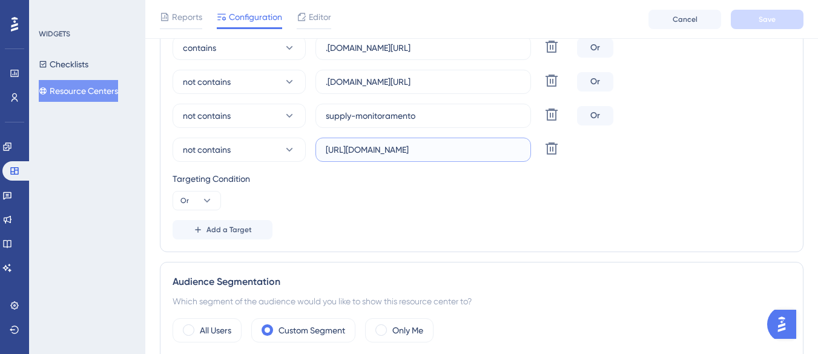
scroll to position [0, 42]
drag, startPoint x: 373, startPoint y: 153, endPoint x: 526, endPoint y: 156, distance: 152.6
click at [526, 156] on label "[URL][DOMAIN_NAME]" at bounding box center [423, 149] width 216 height 24
click at [435, 153] on input "[URL][DOMAIN_NAME]" at bounding box center [423, 149] width 195 height 13
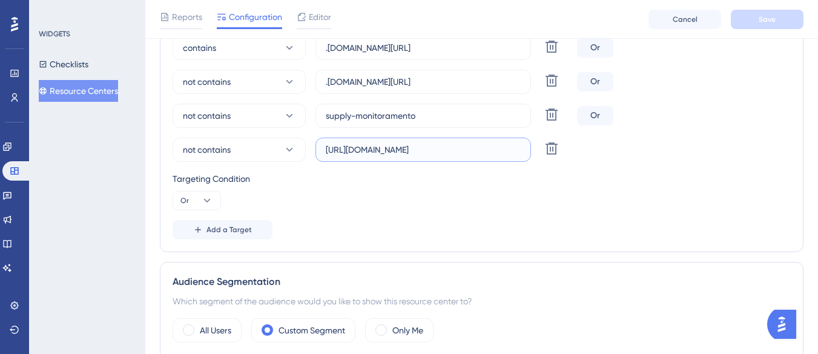
click at [435, 153] on input "[URL][DOMAIN_NAME]" at bounding box center [423, 149] width 195 height 13
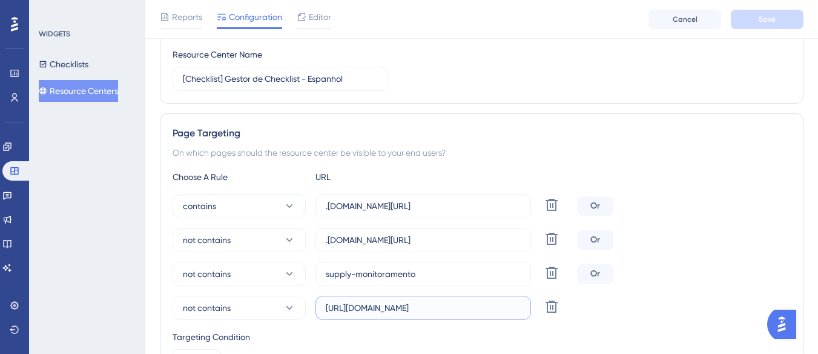
scroll to position [0, 0]
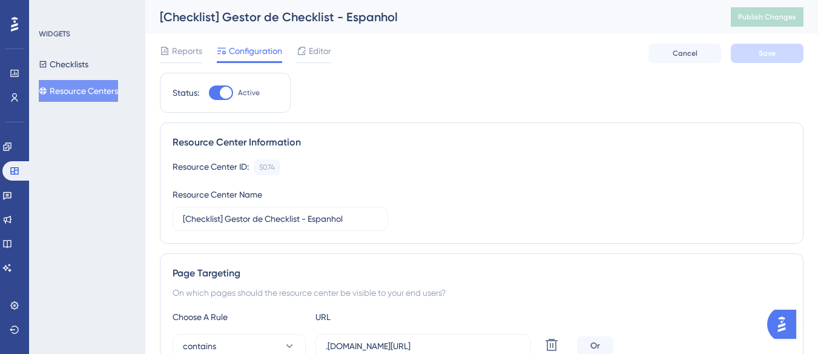
click at [105, 91] on button "Resource Centers" at bounding box center [78, 91] width 79 height 22
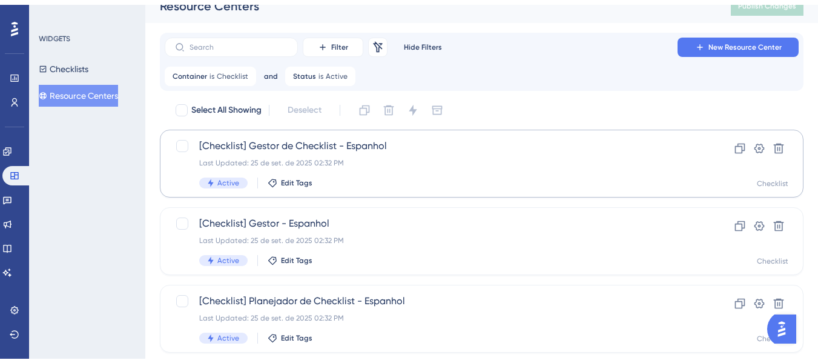
scroll to position [61, 0]
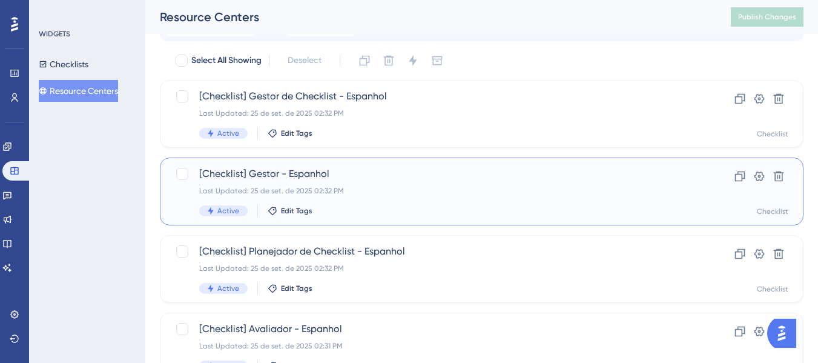
click at [389, 176] on span "[Checklist] Gestor - Espanhol" at bounding box center [433, 174] width 468 height 15
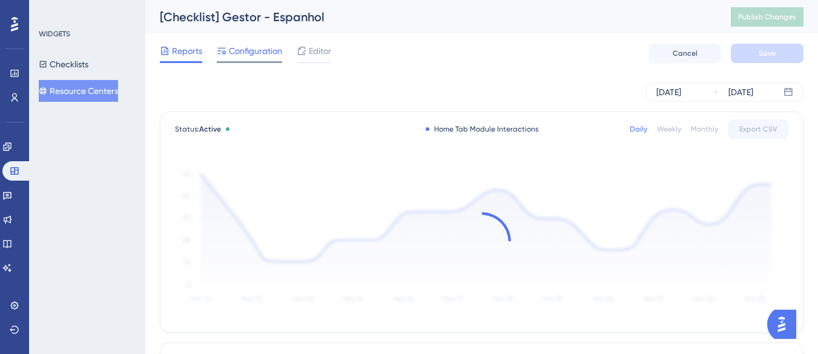
click at [248, 54] on span "Configuration" at bounding box center [255, 51] width 53 height 15
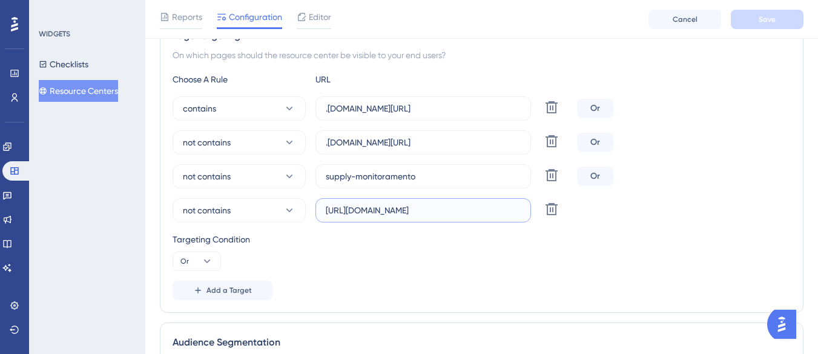
drag, startPoint x: 368, startPoint y: 213, endPoint x: 534, endPoint y: 209, distance: 166.0
click at [534, 209] on div "not contains [URL][DOMAIN_NAME] Delete" at bounding box center [373, 210] width 400 height 24
click at [108, 91] on button "Resource Centers" at bounding box center [78, 91] width 79 height 22
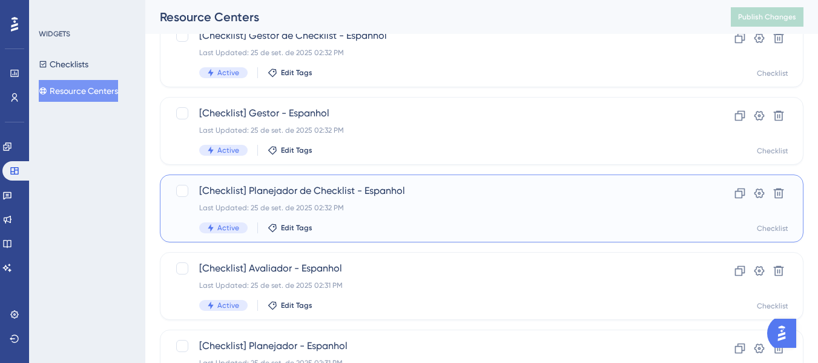
click at [274, 188] on span "[Checklist] Planejador de Checklist - Espanhol" at bounding box center [433, 190] width 468 height 15
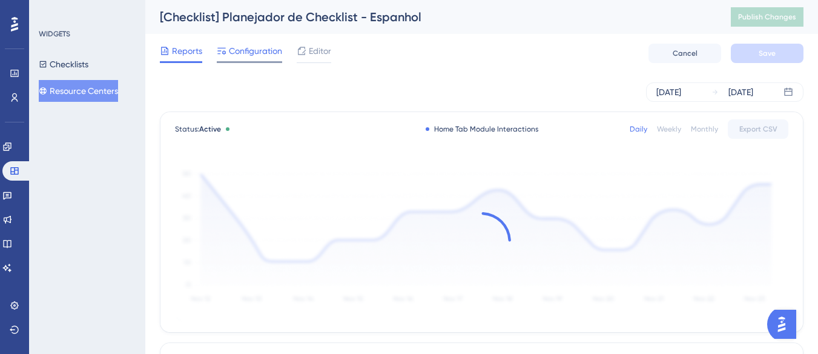
click at [255, 44] on span "Configuration" at bounding box center [255, 51] width 53 height 15
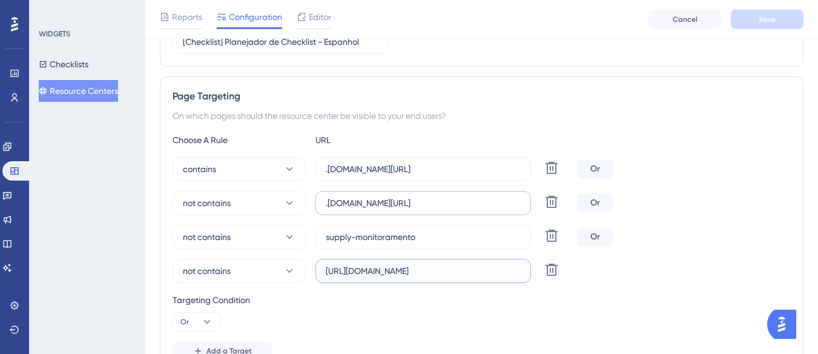
drag, startPoint x: 342, startPoint y: 276, endPoint x: 325, endPoint y: 209, distance: 69.3
click at [529, 272] on label "[URL][DOMAIN_NAME]" at bounding box center [423, 271] width 216 height 24
click at [92, 89] on button "Resource Centers" at bounding box center [78, 91] width 79 height 22
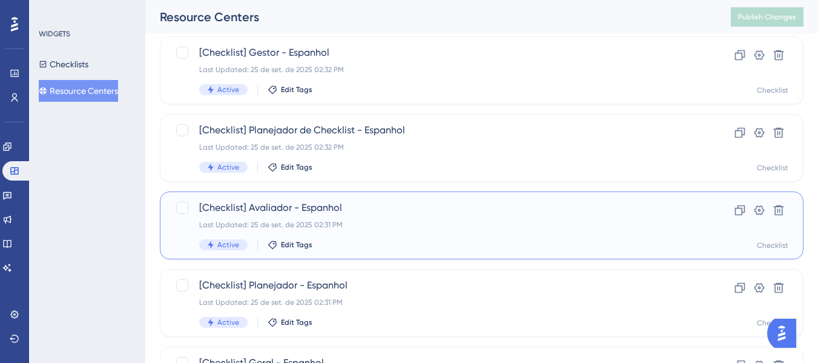
click at [266, 214] on span "[Checklist] Avaliador - Espanhol" at bounding box center [433, 207] width 468 height 15
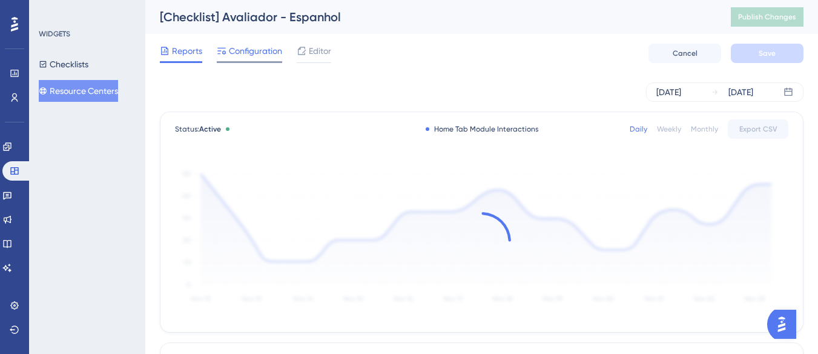
click at [248, 44] on span "Configuration" at bounding box center [255, 51] width 53 height 15
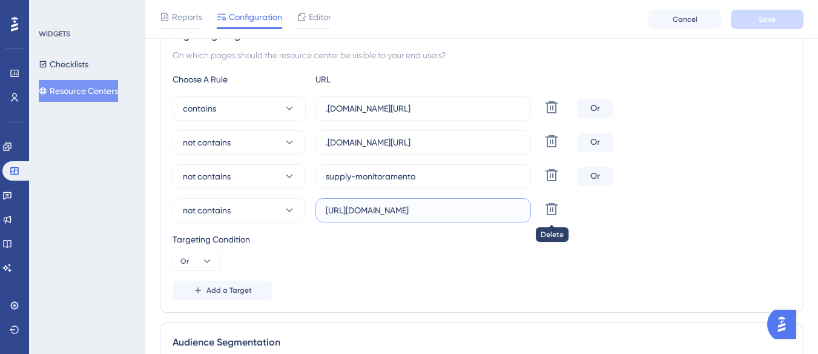
drag, startPoint x: 339, startPoint y: 214, endPoint x: 546, endPoint y: 220, distance: 207.2
click at [546, 220] on div "not contains [URL][DOMAIN_NAME] Delete" at bounding box center [373, 210] width 400 height 24
click at [92, 90] on button "Resource Centers" at bounding box center [78, 91] width 79 height 22
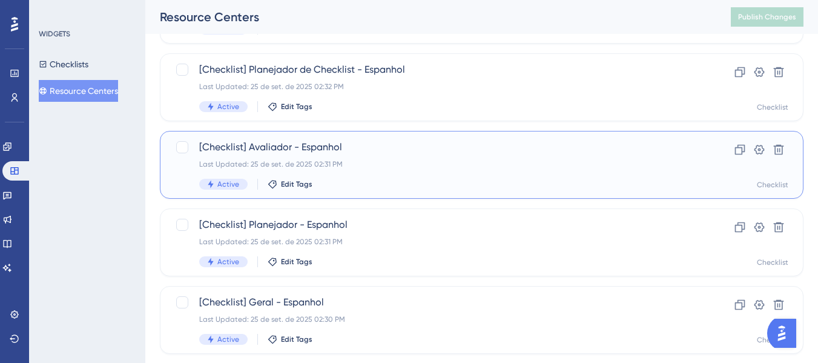
click at [314, 161] on div "Last Updated: 25 de set. de 2025 02:31 PM" at bounding box center [433, 164] width 468 height 10
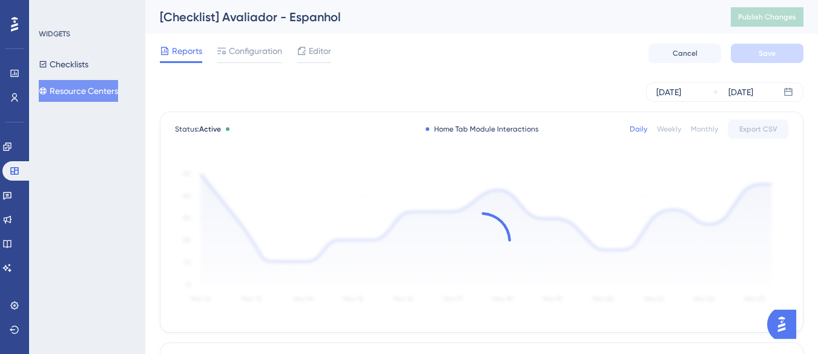
click at [255, 40] on div "Reports Configuration Editor Cancel Save" at bounding box center [482, 53] width 644 height 39
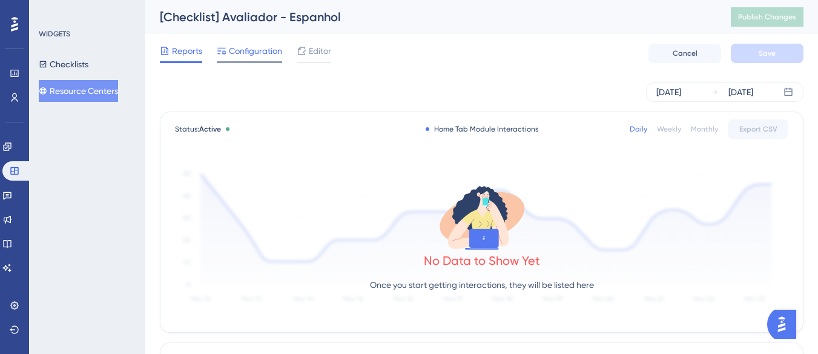
click at [256, 55] on span "Configuration" at bounding box center [255, 51] width 53 height 15
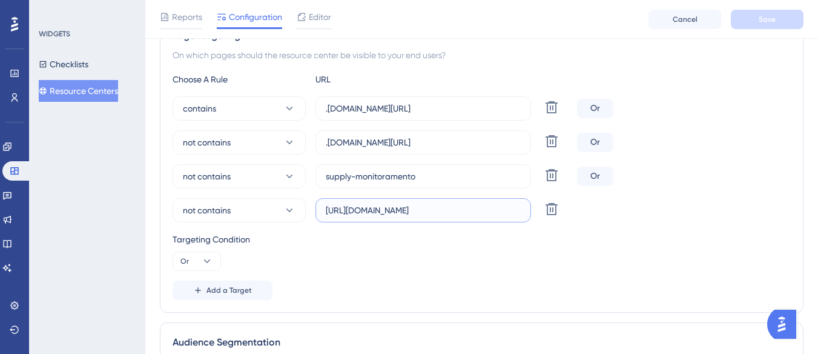
drag, startPoint x: 334, startPoint y: 207, endPoint x: 528, endPoint y: 209, distance: 194.4
click at [528, 209] on label "[URL][DOMAIN_NAME]" at bounding box center [423, 210] width 216 height 24
click at [106, 89] on button "Resource Centers" at bounding box center [78, 91] width 79 height 22
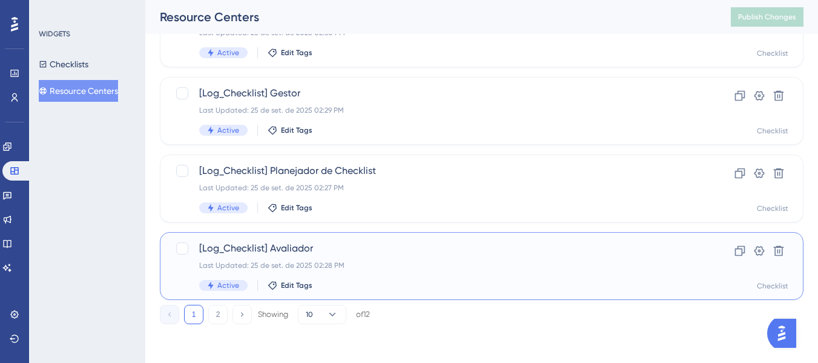
click at [331, 266] on div "Last Updated: 25 de set. de 2025 02:28 PM" at bounding box center [433, 265] width 468 height 10
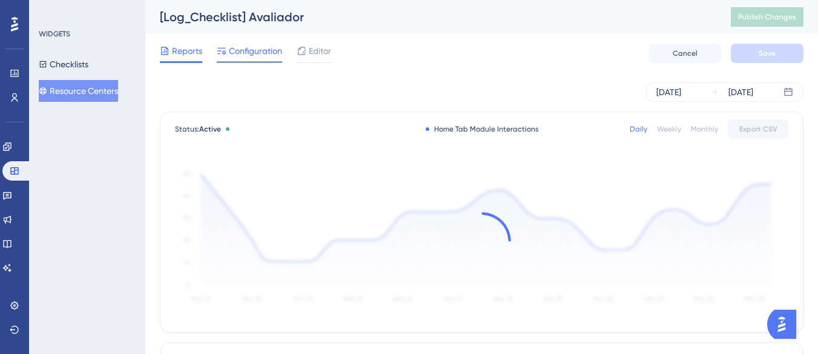
click at [265, 48] on span "Configuration" at bounding box center [255, 51] width 53 height 15
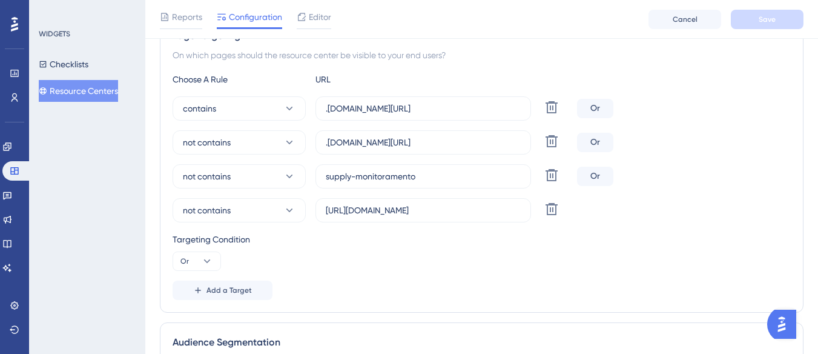
click at [87, 88] on button "Resource Centers" at bounding box center [78, 91] width 79 height 22
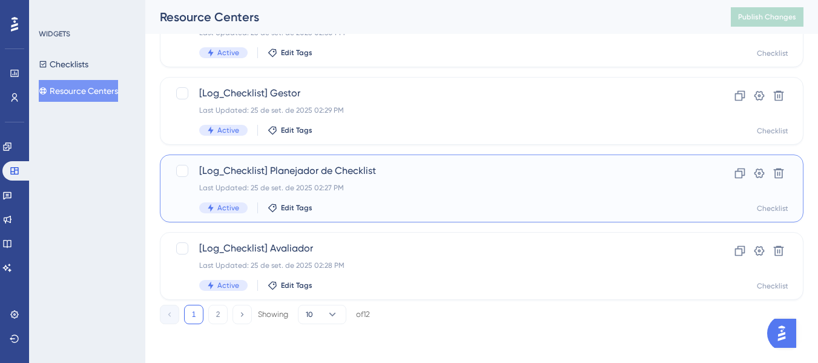
click at [440, 190] on div "Last Updated: 25 de set. de 2025 02:27 PM" at bounding box center [433, 188] width 468 height 10
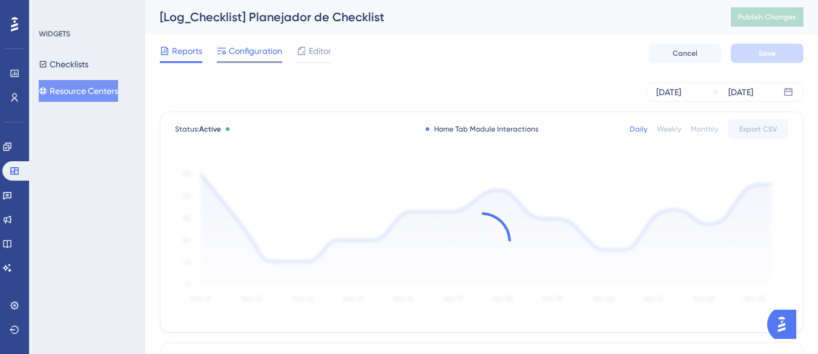
click at [269, 48] on span "Configuration" at bounding box center [255, 51] width 53 height 15
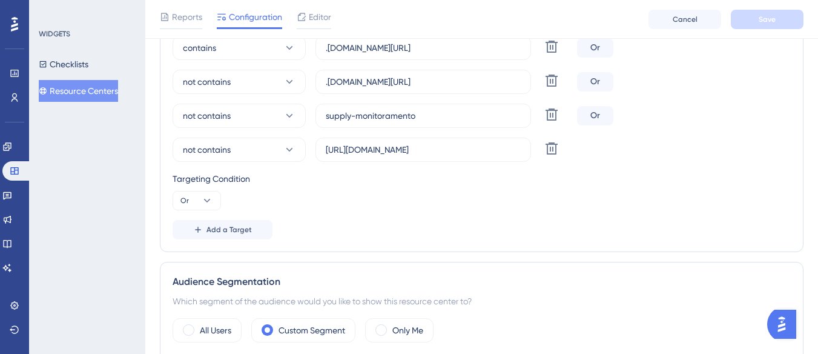
click at [110, 85] on button "Resource Centers" at bounding box center [78, 91] width 79 height 22
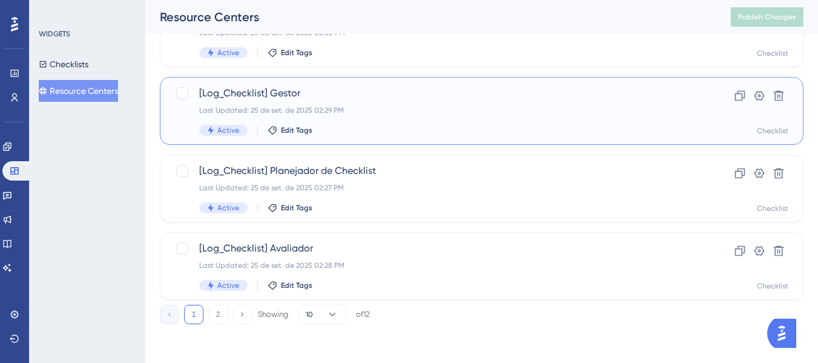
click at [295, 112] on div "Last Updated: 25 de set. de 2025 02:29 PM" at bounding box center [433, 110] width 468 height 10
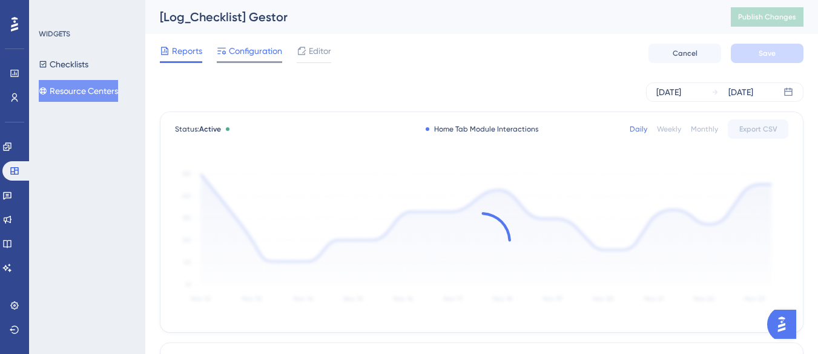
click at [262, 54] on span "Configuration" at bounding box center [255, 51] width 53 height 15
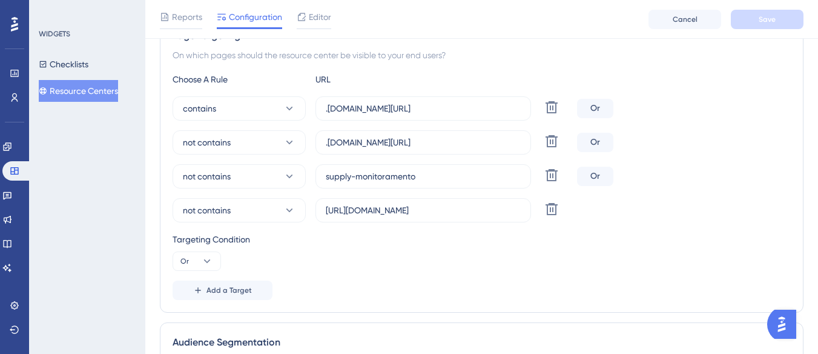
click at [118, 85] on button "Resource Centers" at bounding box center [78, 91] width 79 height 22
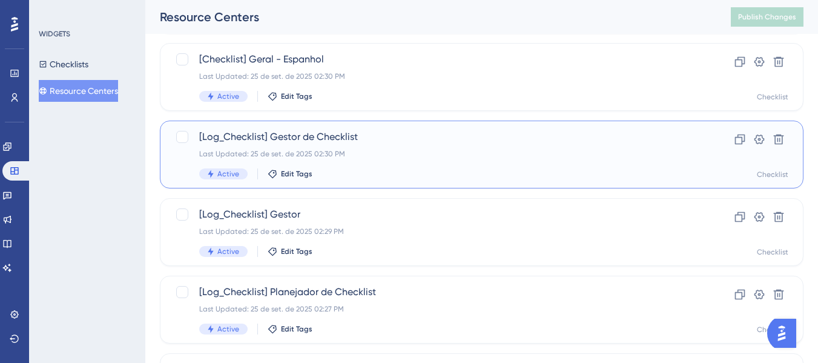
click at [444, 166] on div "[Log_Checklist] Gestor de Checklist Last Updated: 25 de set. de 2025 02:30 PM A…" at bounding box center [433, 155] width 468 height 50
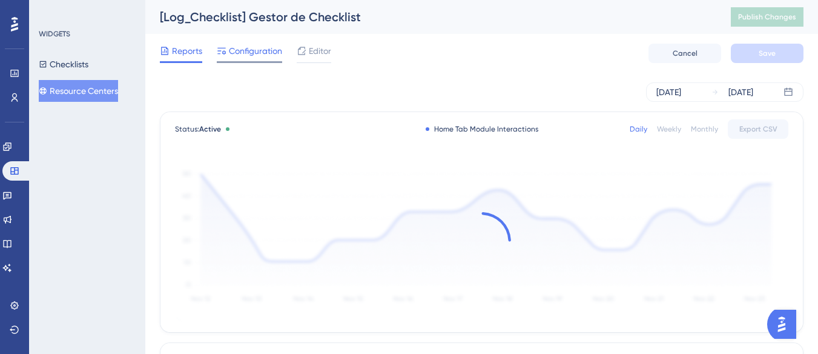
click at [260, 44] on span "Configuration" at bounding box center [255, 51] width 53 height 15
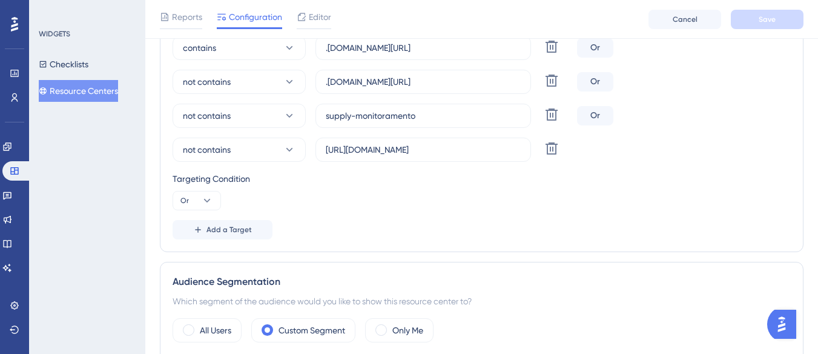
click at [93, 93] on button "Resource Centers" at bounding box center [78, 91] width 79 height 22
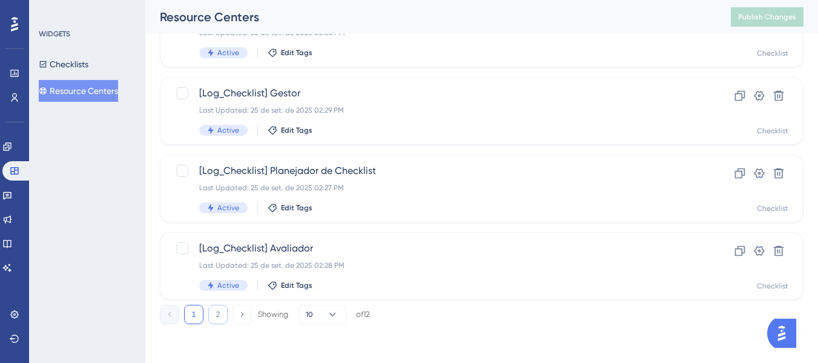
click at [224, 316] on button "2" at bounding box center [217, 314] width 19 height 19
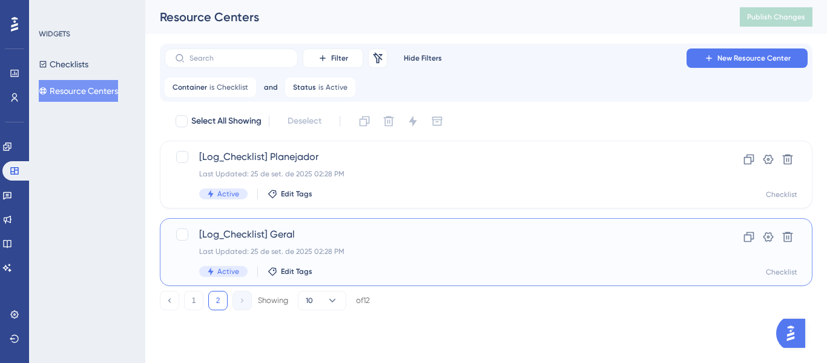
click at [370, 236] on span "[Log_Checklist] Geral" at bounding box center [437, 234] width 477 height 15
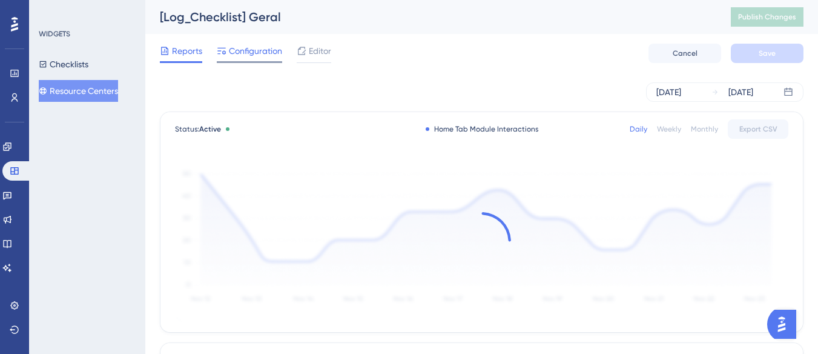
click at [265, 58] on div "Configuration" at bounding box center [249, 53] width 65 height 19
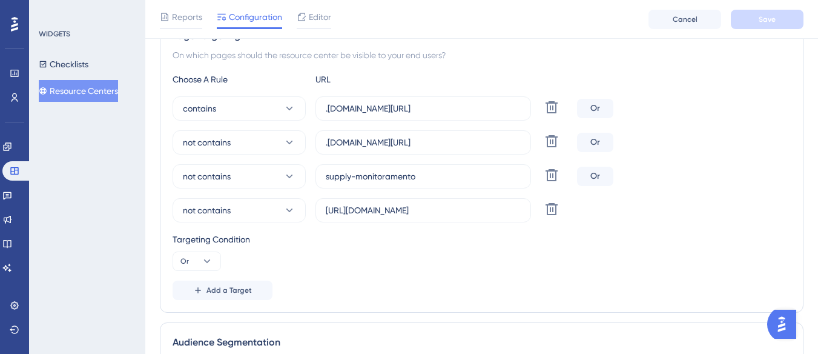
click at [107, 78] on div "Checklists Resource Centers" at bounding box center [88, 77] width 98 height 48
click at [107, 99] on button "Resource Centers" at bounding box center [78, 91] width 79 height 22
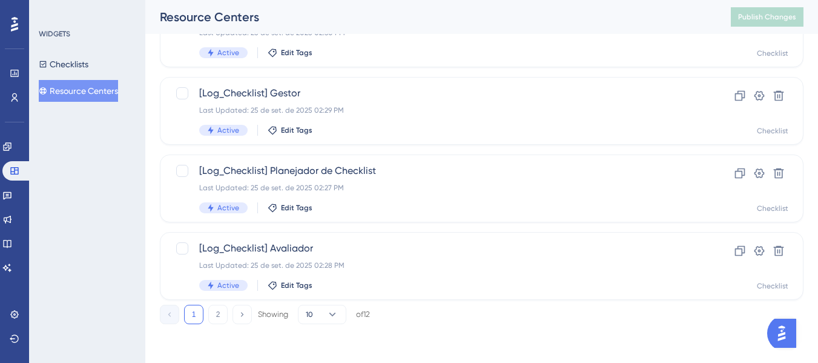
click at [216, 314] on button "2" at bounding box center [217, 314] width 19 height 19
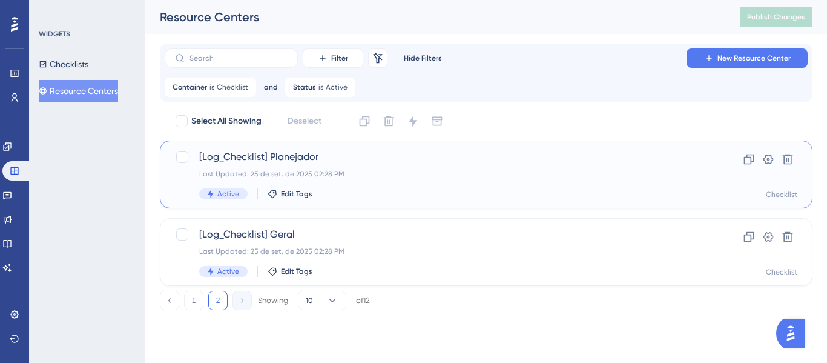
click at [326, 161] on span "[Log_Checklist] Planejador" at bounding box center [437, 157] width 477 height 15
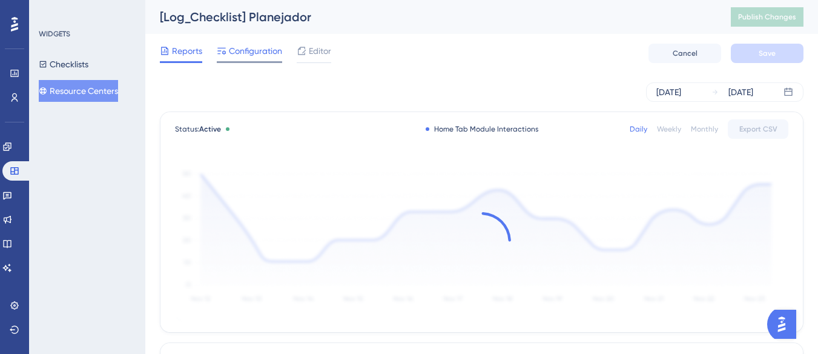
click at [263, 61] on div "Configuration" at bounding box center [249, 53] width 65 height 19
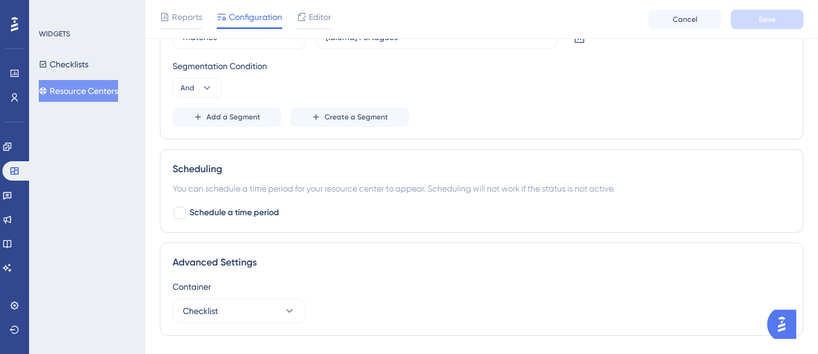
click at [114, 97] on button "Resource Centers" at bounding box center [78, 91] width 79 height 22
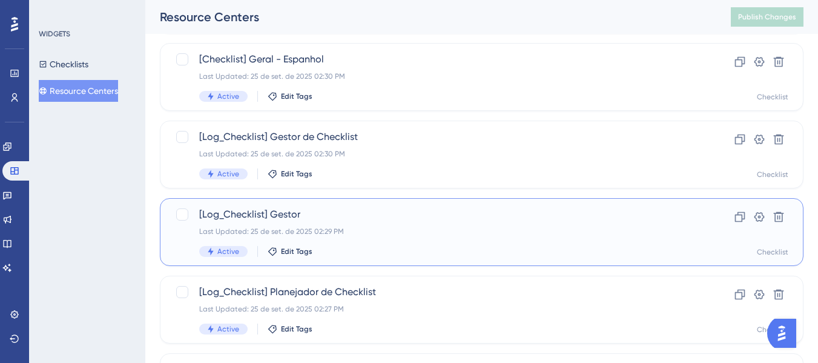
click at [342, 225] on div "[Log_Checklist] Gestor Last Updated: 25 de set. de 2025 02:29 PM Active Edit Ta…" at bounding box center [433, 232] width 468 height 50
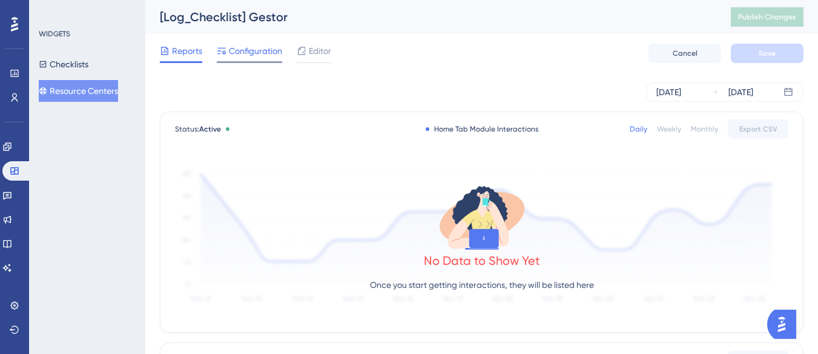
click at [265, 51] on span "Configuration" at bounding box center [255, 51] width 53 height 15
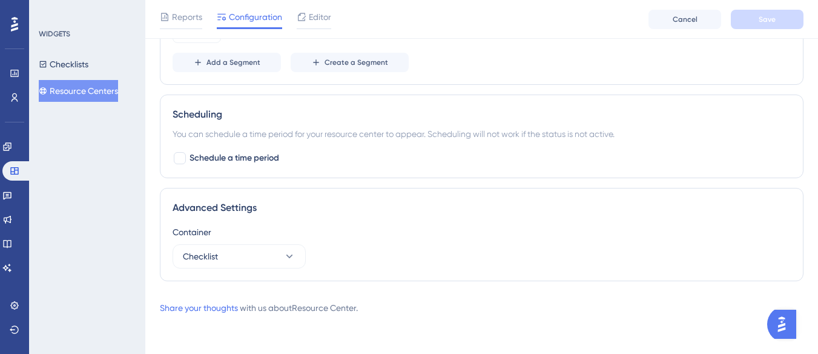
click at [96, 93] on button "Resource Centers" at bounding box center [78, 91] width 79 height 22
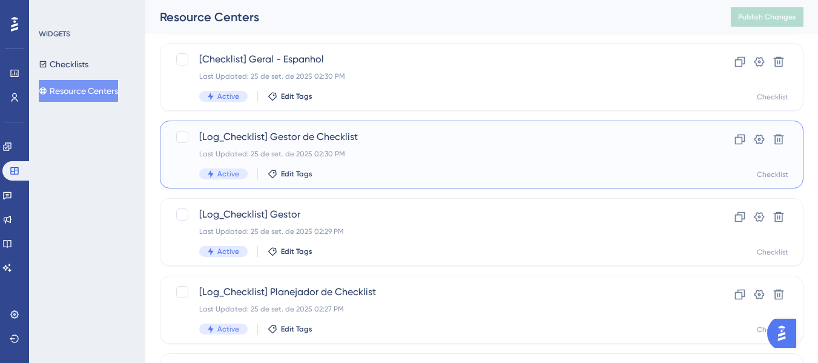
click at [331, 160] on div "[Log_Checklist] Gestor de Checklist Last Updated: 25 de set. de 2025 02:30 PM A…" at bounding box center [433, 155] width 468 height 50
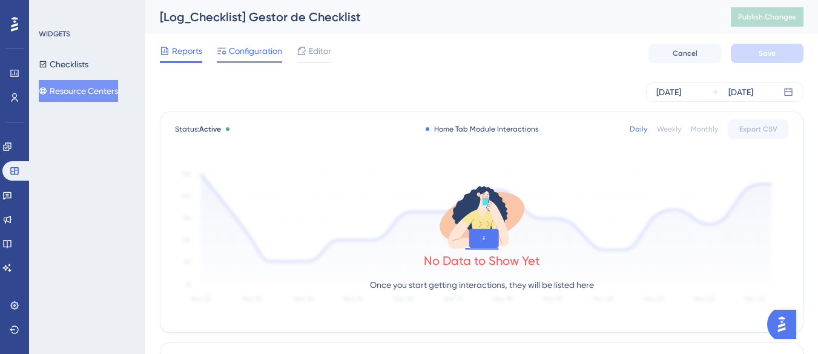
click at [269, 54] on span "Configuration" at bounding box center [255, 51] width 53 height 15
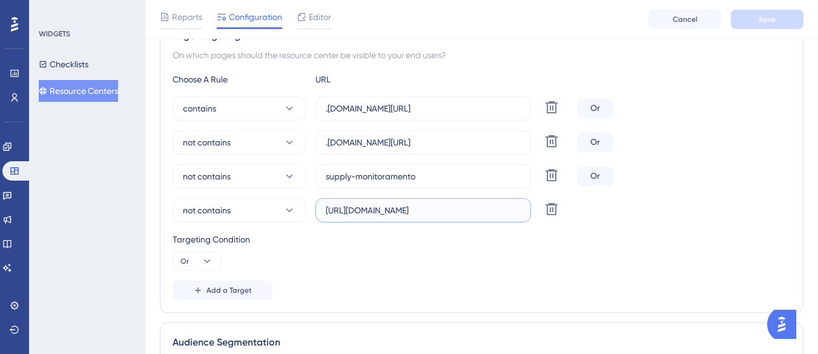
drag, startPoint x: 367, startPoint y: 208, endPoint x: 531, endPoint y: 212, distance: 164.1
click at [531, 212] on div "not contains [URL][DOMAIN_NAME] Delete" at bounding box center [373, 210] width 400 height 24
click at [96, 82] on button "Resource Centers" at bounding box center [78, 91] width 79 height 22
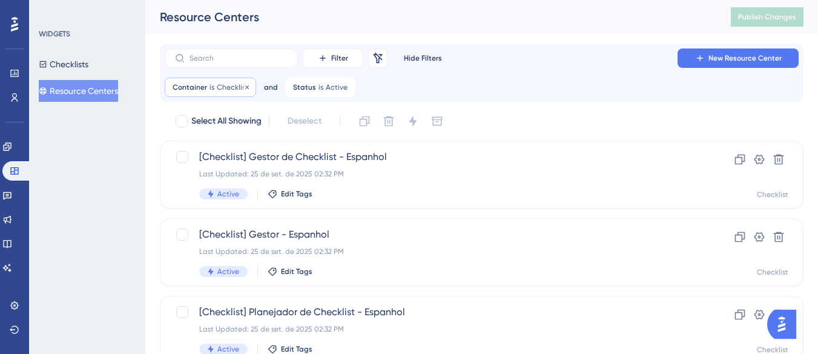
click at [223, 93] on div "Container is Checklist Checklist Remove" at bounding box center [210, 87] width 91 height 19
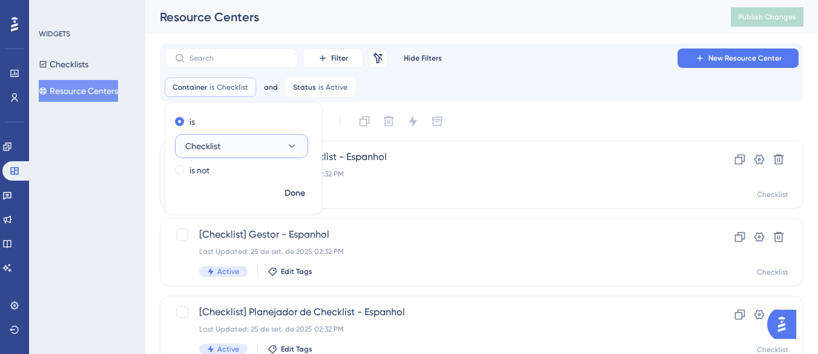
click at [218, 147] on span "Checklist" at bounding box center [202, 146] width 35 height 15
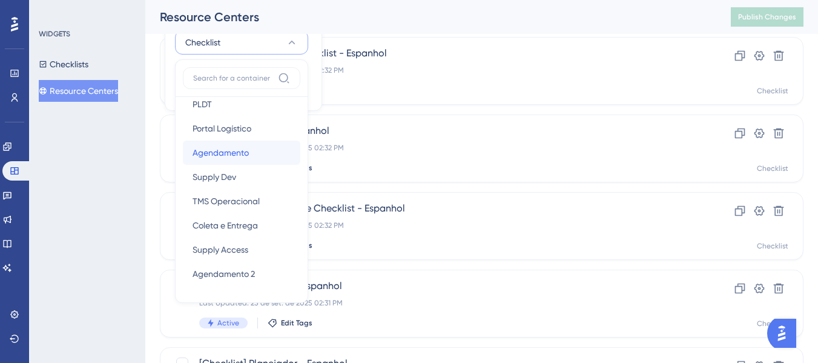
click at [240, 154] on span "Agendamento" at bounding box center [221, 152] width 56 height 15
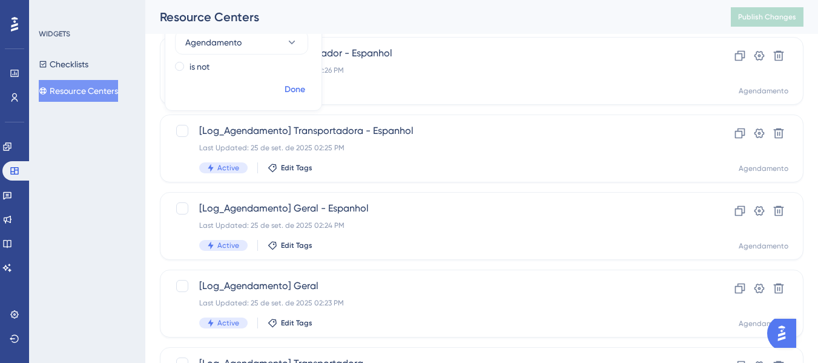
click at [286, 96] on span "Done" at bounding box center [295, 89] width 21 height 15
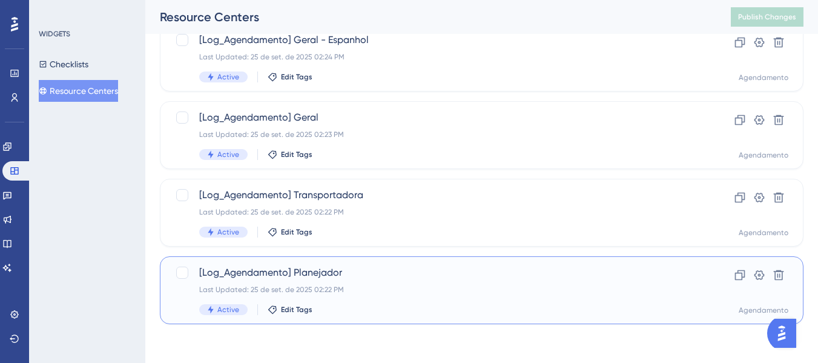
click at [299, 277] on span "[Log_Agendamento] Planejador" at bounding box center [433, 272] width 468 height 15
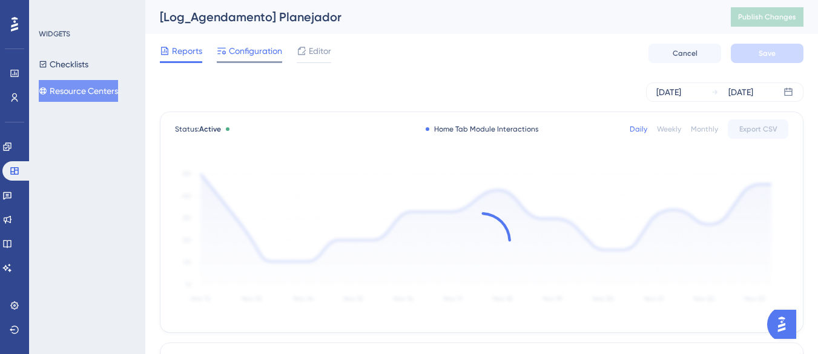
click at [249, 51] on span "Configuration" at bounding box center [255, 51] width 53 height 15
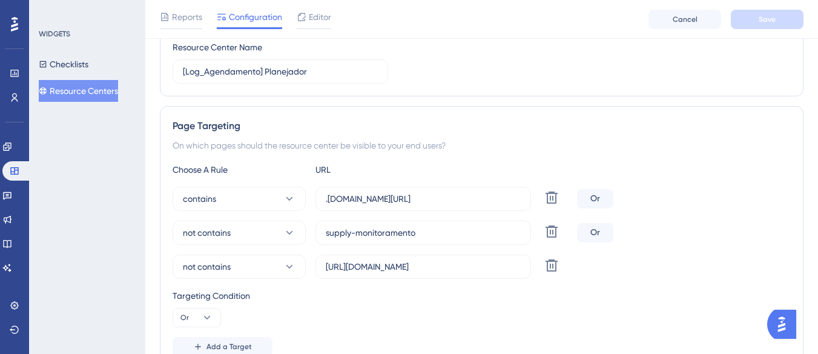
scroll to position [303, 0]
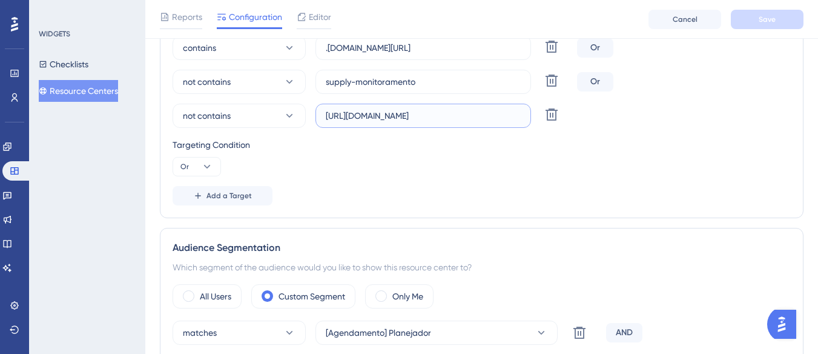
drag, startPoint x: 401, startPoint y: 112, endPoint x: 533, endPoint y: 124, distance: 133.2
click at [533, 124] on div "not contains [URL][DOMAIN_NAME] Delete" at bounding box center [373, 116] width 400 height 24
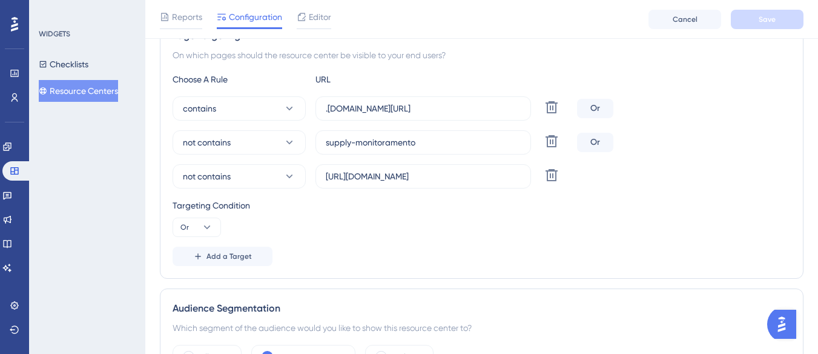
click at [117, 94] on button "Resource Centers" at bounding box center [78, 91] width 79 height 22
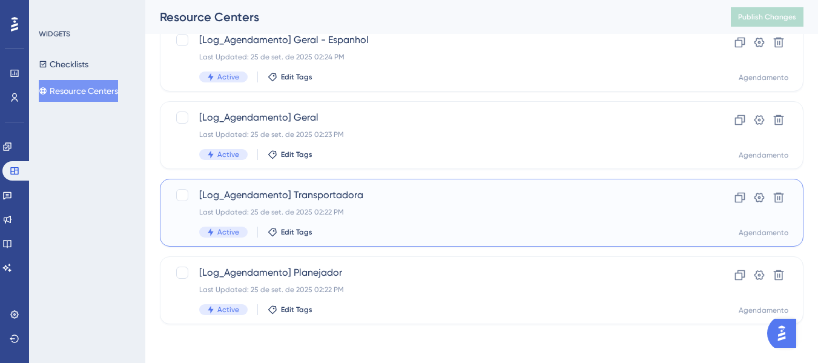
click at [315, 199] on span "[Log_Agendamento] Transportadora" at bounding box center [433, 195] width 468 height 15
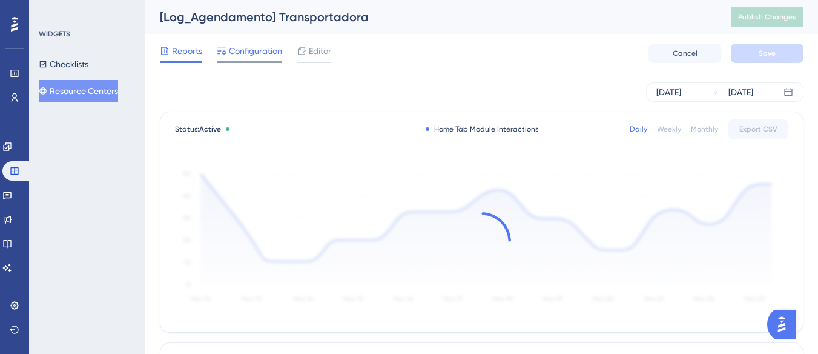
click at [248, 46] on span "Configuration" at bounding box center [255, 51] width 53 height 15
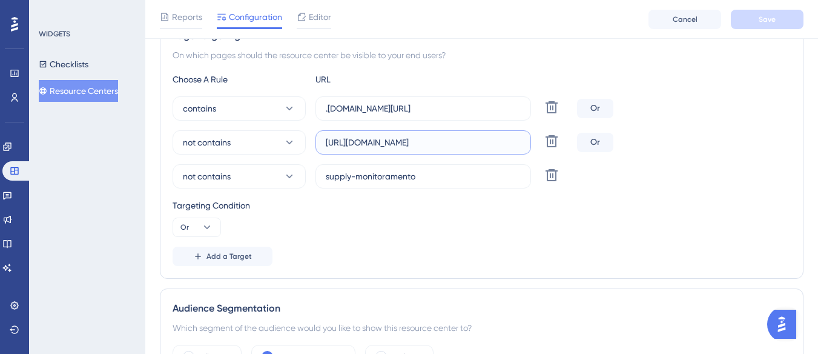
drag, startPoint x: 413, startPoint y: 147, endPoint x: 529, endPoint y: 147, distance: 116.3
click at [529, 147] on label "[URL][DOMAIN_NAME]" at bounding box center [423, 142] width 216 height 24
click at [88, 91] on button "Resource Centers" at bounding box center [78, 91] width 79 height 22
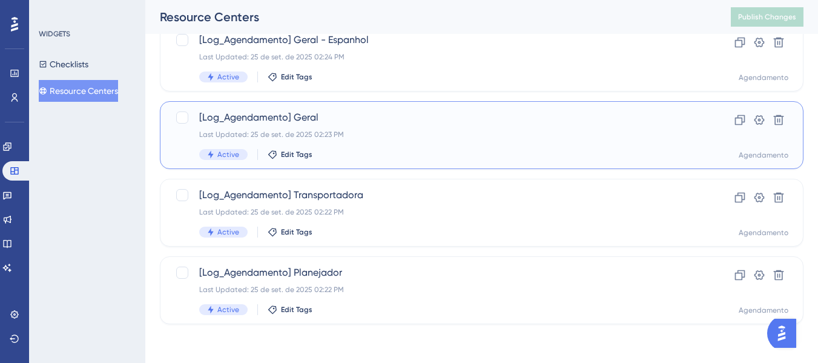
click at [331, 138] on div "Last Updated: 25 de set. de 2025 02:23 PM" at bounding box center [433, 135] width 468 height 10
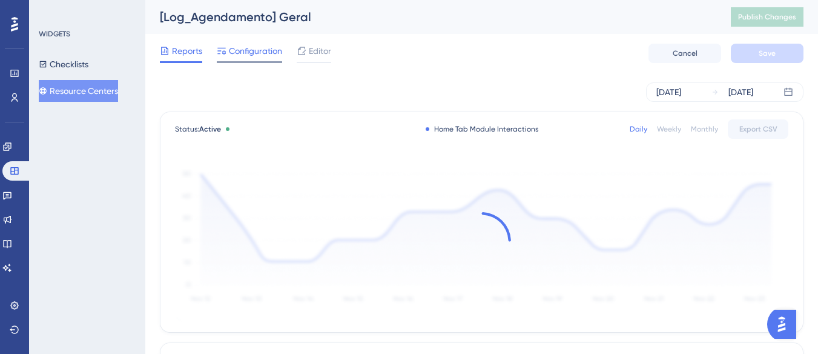
click at [245, 59] on div "Configuration" at bounding box center [249, 53] width 65 height 19
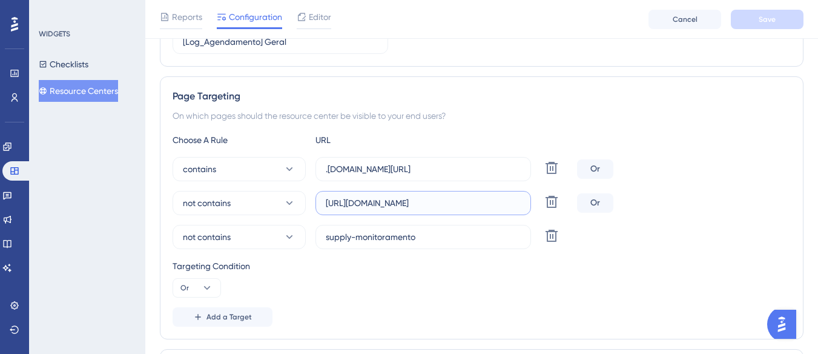
drag, startPoint x: 377, startPoint y: 200, endPoint x: 531, endPoint y: 211, distance: 154.1
click at [531, 211] on div "not contains [URL][DOMAIN_NAME] Delete" at bounding box center [373, 203] width 400 height 24
click at [102, 96] on button "Resource Centers" at bounding box center [78, 91] width 79 height 22
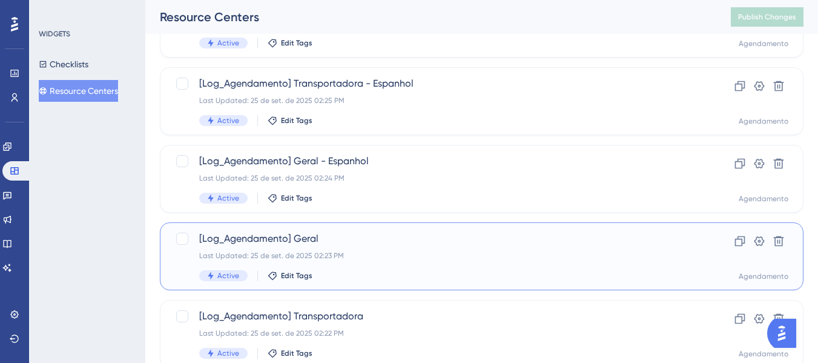
click at [359, 239] on span "[Log_Agendamento] Geral" at bounding box center [433, 238] width 468 height 15
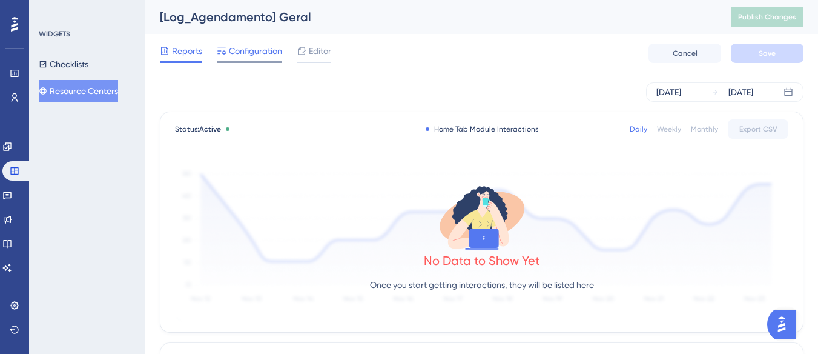
click at [264, 58] on div "Configuration" at bounding box center [249, 53] width 65 height 19
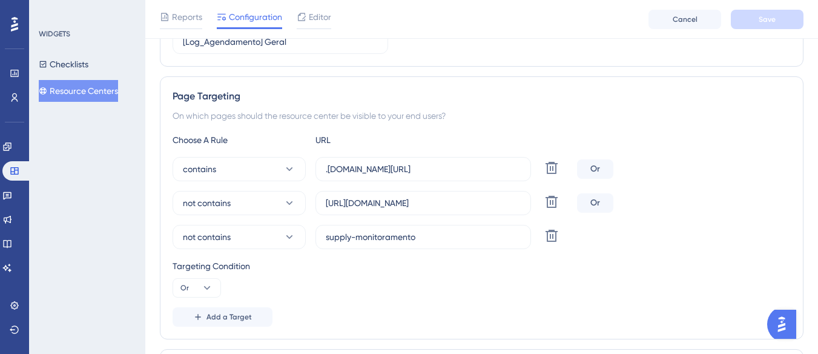
click at [109, 91] on button "Resource Centers" at bounding box center [78, 91] width 79 height 22
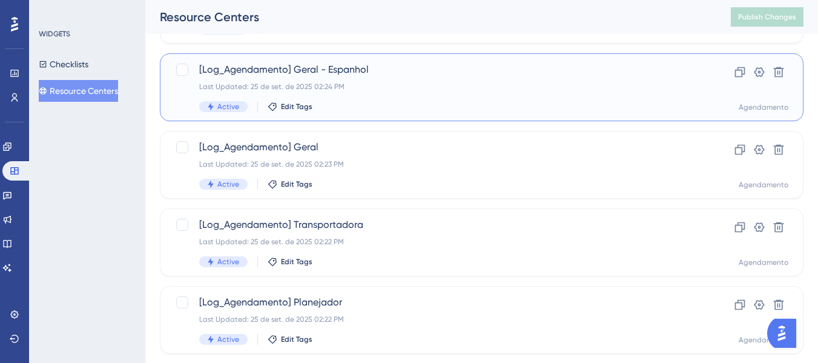
click at [381, 94] on div "[Log_Agendamento] Geral - Espanhol Last Updated: 25 de set. de 2025 02:24 PM Ac…" at bounding box center [433, 87] width 468 height 50
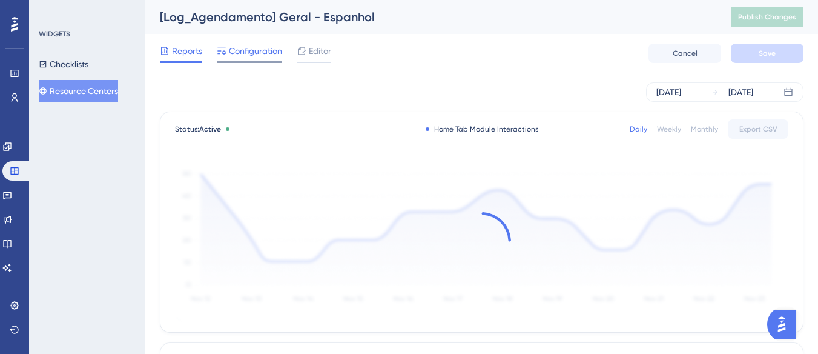
click at [271, 53] on span "Configuration" at bounding box center [255, 51] width 53 height 15
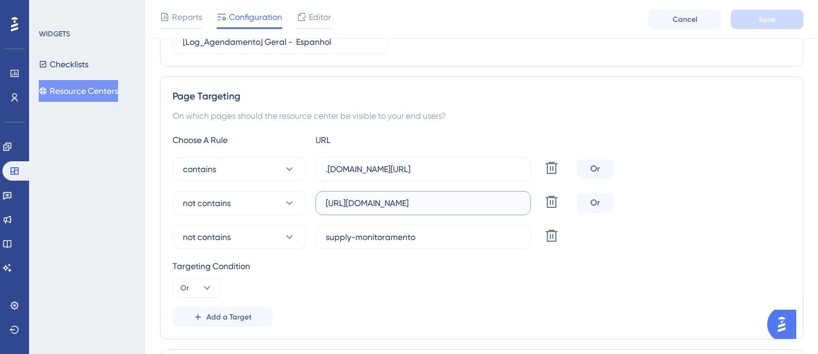
drag, startPoint x: 378, startPoint y: 200, endPoint x: 517, endPoint y: 200, distance: 139.3
click at [517, 200] on input "[URL][DOMAIN_NAME]" at bounding box center [423, 202] width 195 height 13
click at [118, 95] on button "Resource Centers" at bounding box center [78, 91] width 79 height 22
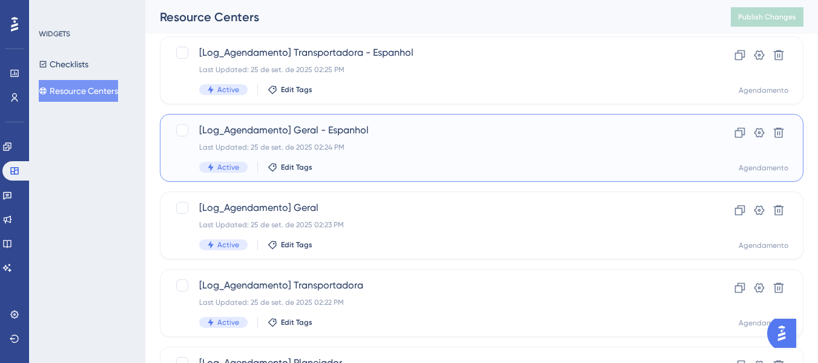
click at [262, 133] on span "[Log_Agendamento] Geral - Espanhol" at bounding box center [433, 130] width 468 height 15
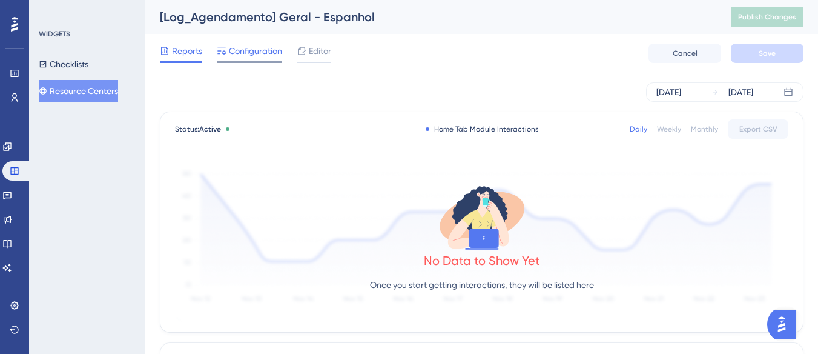
click at [257, 61] on div "Configuration" at bounding box center [249, 53] width 65 height 19
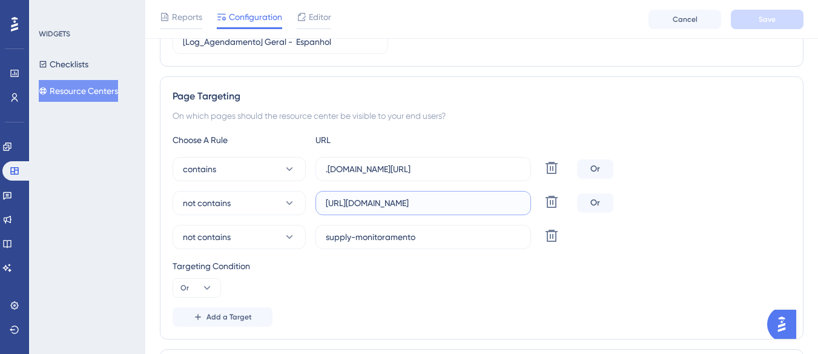
drag, startPoint x: 340, startPoint y: 204, endPoint x: 538, endPoint y: 217, distance: 198.5
click at [538, 217] on div "contains .[DOMAIN_NAME][URL] Delete Or not contains [URL][DOMAIN_NAME] Delete O…" at bounding box center [482, 203] width 618 height 92
click at [70, 94] on button "Resource Centers" at bounding box center [78, 91] width 79 height 22
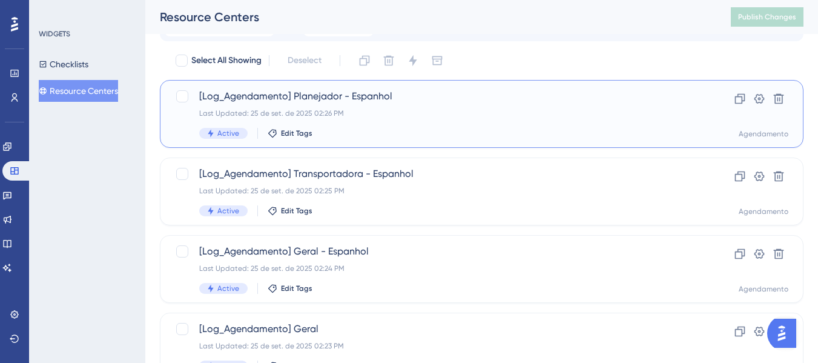
click at [268, 104] on div "[Log_Agendamento] Planejador - Espanhol Last Updated: 25 de set. de 2025 02:26 …" at bounding box center [433, 114] width 468 height 50
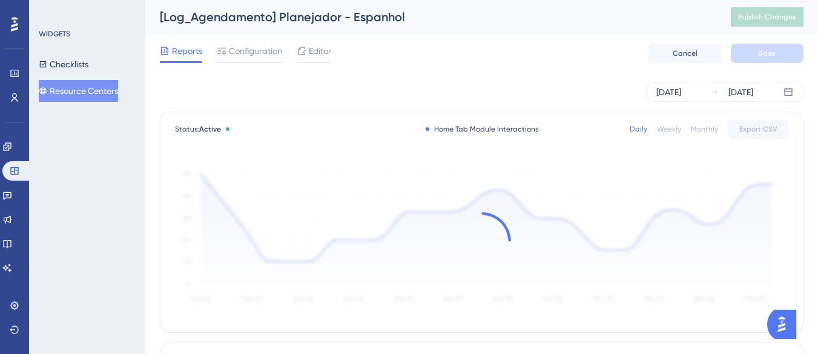
click at [251, 60] on div "Configuration" at bounding box center [249, 53] width 65 height 19
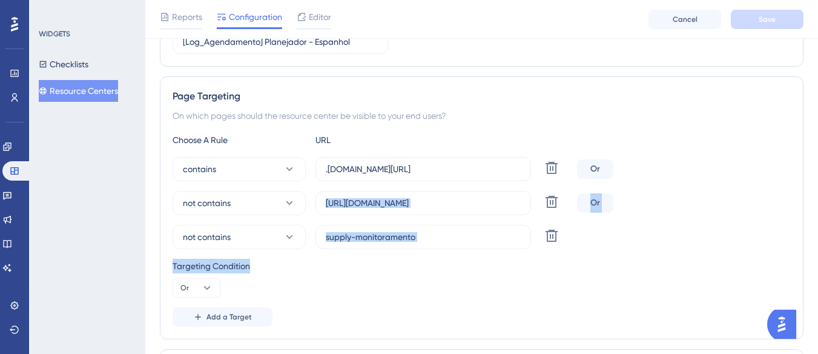
drag, startPoint x: 384, startPoint y: 211, endPoint x: 469, endPoint y: 288, distance: 114.9
click at [469, 288] on div "Choose A Rule URL contains .[DOMAIN_NAME][URL] Delete Or not contains [URL][DOM…" at bounding box center [482, 230] width 618 height 194
click at [477, 203] on input "[URL][DOMAIN_NAME]" at bounding box center [423, 202] width 195 height 13
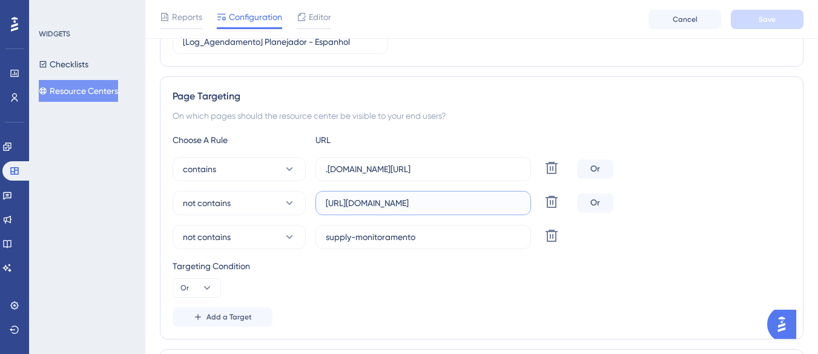
drag, startPoint x: 480, startPoint y: 203, endPoint x: 594, endPoint y: 212, distance: 114.2
click at [589, 211] on div "not contains [URL][DOMAIN_NAME] Delete Or" at bounding box center [482, 203] width 618 height 24
click at [117, 87] on button "Resource Centers" at bounding box center [78, 91] width 79 height 22
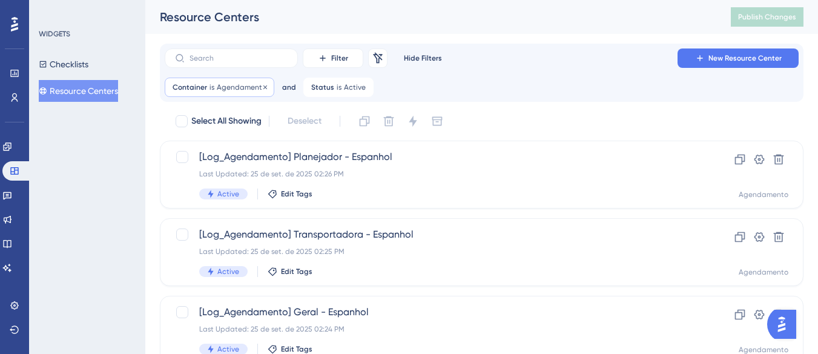
click at [202, 85] on span "Container" at bounding box center [190, 87] width 35 height 10
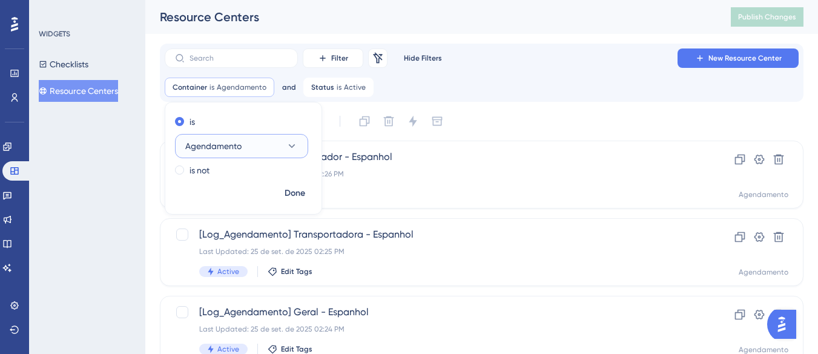
click at [220, 140] on span "Agendamento" at bounding box center [213, 146] width 56 height 15
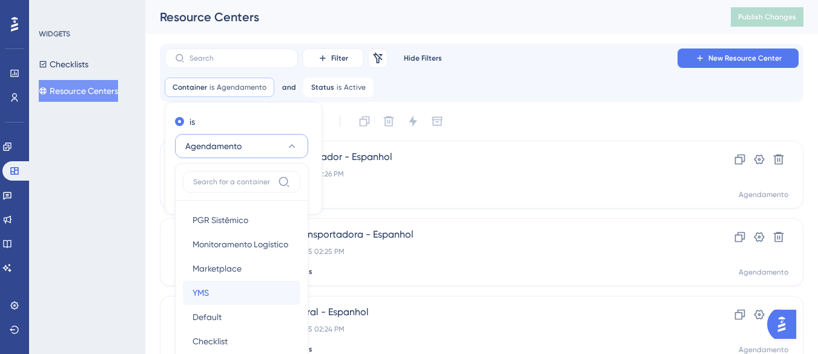
click at [242, 288] on div "YMS YMS" at bounding box center [242, 292] width 98 height 24
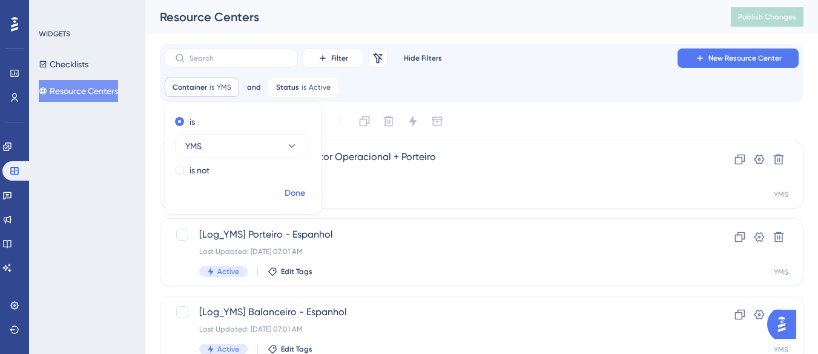
click at [290, 188] on span "Done" at bounding box center [295, 193] width 21 height 15
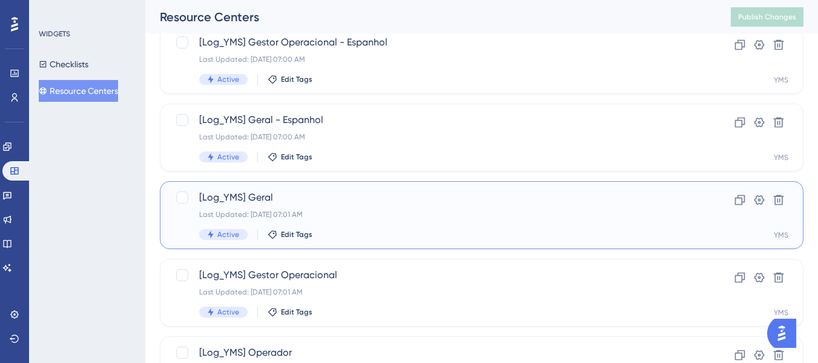
click at [376, 200] on span "[Log_YMS] Geral" at bounding box center [433, 197] width 468 height 15
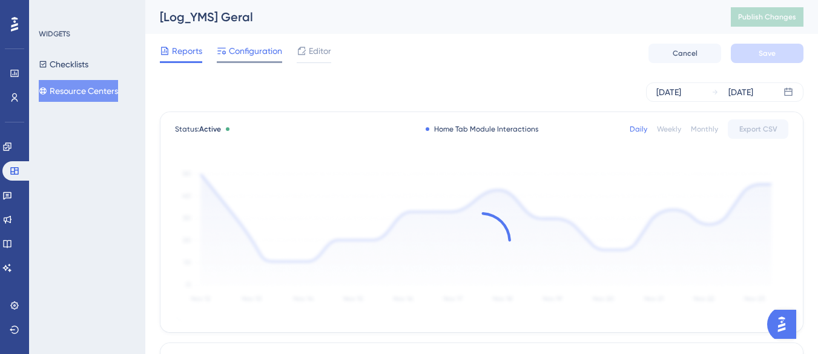
click at [267, 56] on span "Configuration" at bounding box center [255, 51] width 53 height 15
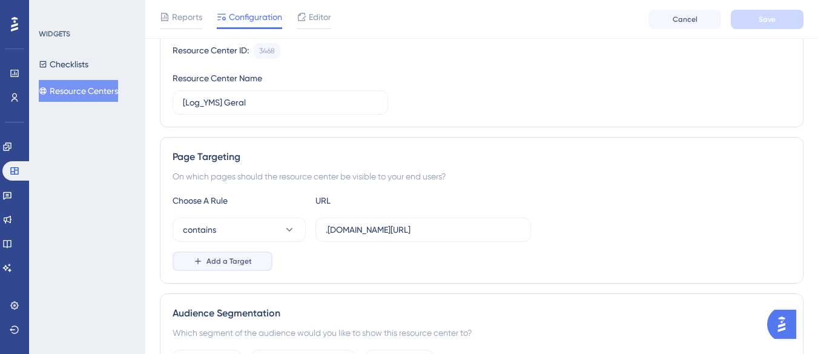
click at [245, 257] on span "Add a Target" at bounding box center [228, 261] width 45 height 10
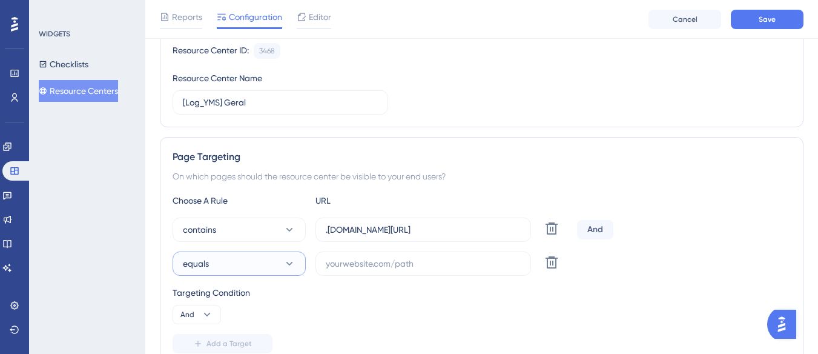
click at [258, 261] on button "equals" at bounding box center [239, 263] width 133 height 24
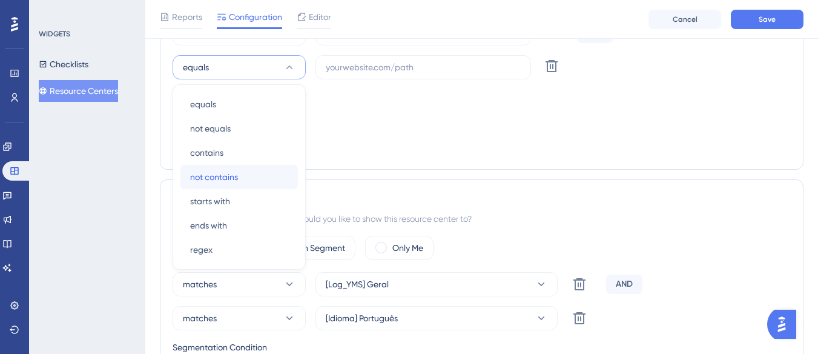
click at [260, 174] on div "not contains not contains" at bounding box center [239, 177] width 98 height 24
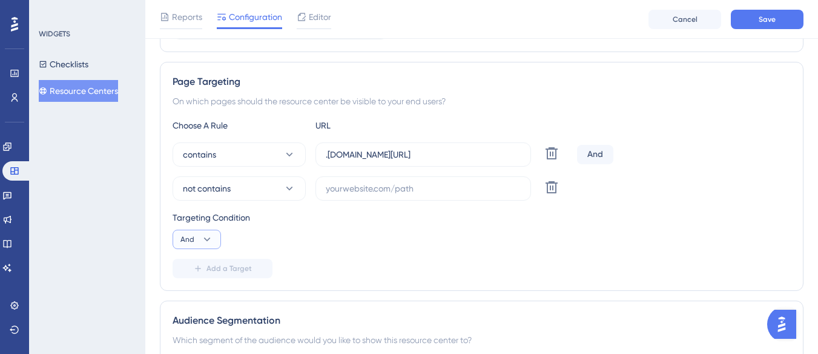
click at [191, 239] on span "And" at bounding box center [187, 239] width 14 height 10
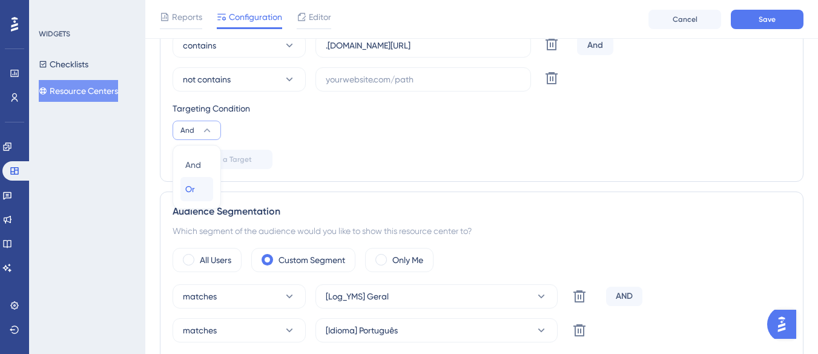
click at [190, 188] on span "Or" at bounding box center [190, 189] width 10 height 15
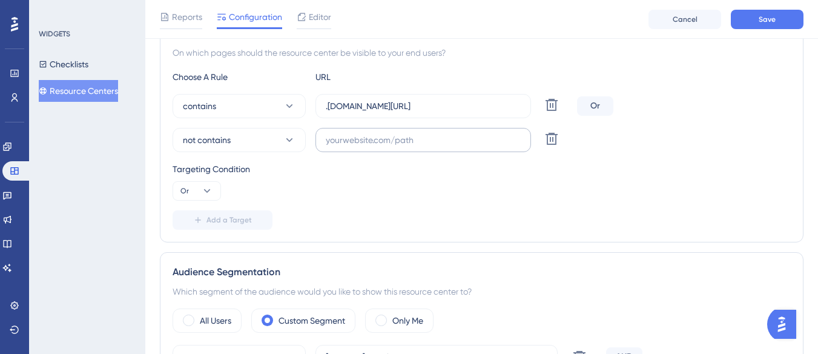
click at [372, 149] on label at bounding box center [423, 140] width 216 height 24
click at [372, 147] on input "text" at bounding box center [423, 139] width 195 height 13
paste input "[URL][DOMAIN_NAME]"
click at [762, 21] on span "Save" at bounding box center [767, 20] width 17 height 10
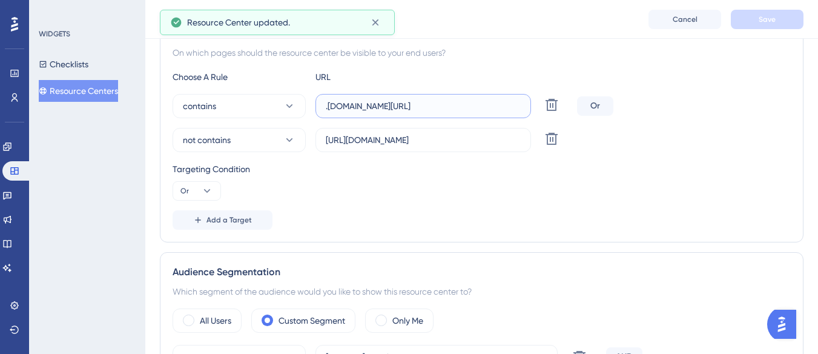
drag, startPoint x: 411, startPoint y: 108, endPoint x: 435, endPoint y: 108, distance: 24.8
click at [435, 108] on input ".[DOMAIN_NAME][URL]" at bounding box center [423, 105] width 195 height 13
drag, startPoint x: 455, startPoint y: 138, endPoint x: 532, endPoint y: 141, distance: 76.4
click at [532, 141] on div "not contains [URL][DOMAIN_NAME] Delete" at bounding box center [373, 140] width 400 height 24
click at [483, 140] on input "[URL][DOMAIN_NAME]" at bounding box center [423, 139] width 195 height 13
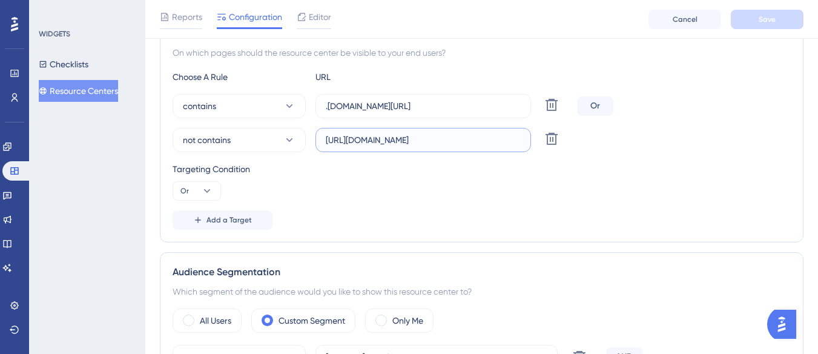
drag, startPoint x: 478, startPoint y: 139, endPoint x: 532, endPoint y: 138, distance: 53.9
click at [532, 138] on div "not contains [URL][DOMAIN_NAME] Delete" at bounding box center [373, 140] width 400 height 24
paste input "yms"
drag, startPoint x: 343, startPoint y: 139, endPoint x: 309, endPoint y: 140, distance: 33.9
click at [309, 140] on div "not contains [URL][DOMAIN_NAME] Delete" at bounding box center [373, 140] width 400 height 24
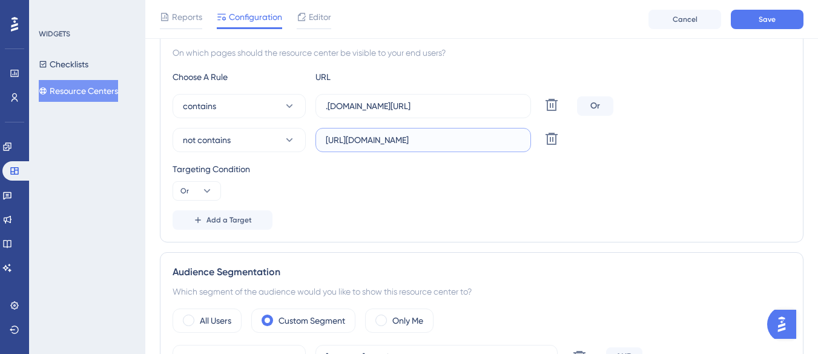
type input "[URL][DOMAIN_NAME]"
click at [322, 139] on label "[URL][DOMAIN_NAME]" at bounding box center [423, 140] width 216 height 24
click at [326, 139] on input "[URL][DOMAIN_NAME]" at bounding box center [423, 139] width 195 height 13
click at [331, 144] on input "[URL][DOMAIN_NAME]" at bounding box center [423, 139] width 195 height 13
click at [325, 142] on label "[URL][DOMAIN_NAME]" at bounding box center [423, 140] width 216 height 24
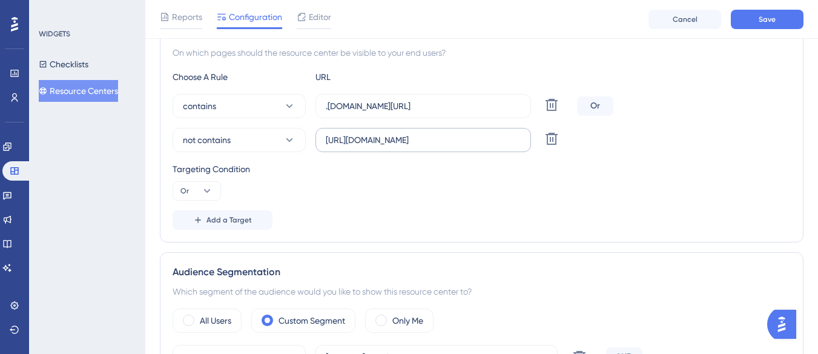
click at [326, 142] on input "[URL][DOMAIN_NAME]" at bounding box center [423, 139] width 195 height 13
click at [325, 142] on label "[URL][DOMAIN_NAME]" at bounding box center [423, 140] width 216 height 24
click at [326, 142] on input "[URL][DOMAIN_NAME]" at bounding box center [423, 139] width 195 height 13
click at [364, 140] on input "[URL][DOMAIN_NAME]" at bounding box center [423, 139] width 195 height 13
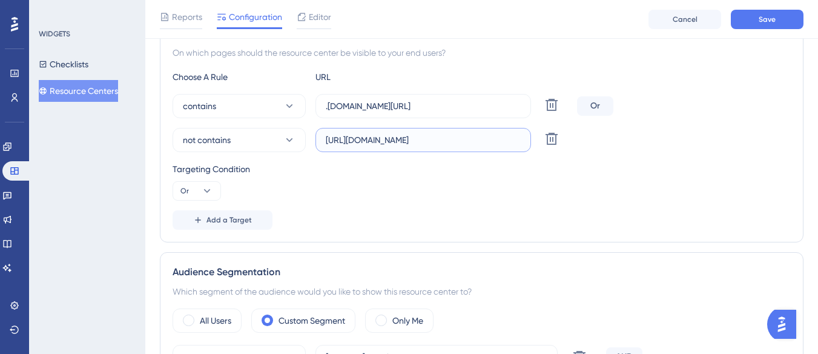
click at [364, 140] on input "[URL][DOMAIN_NAME]" at bounding box center [423, 139] width 195 height 13
click at [229, 222] on span "Add a Target" at bounding box center [228, 220] width 45 height 10
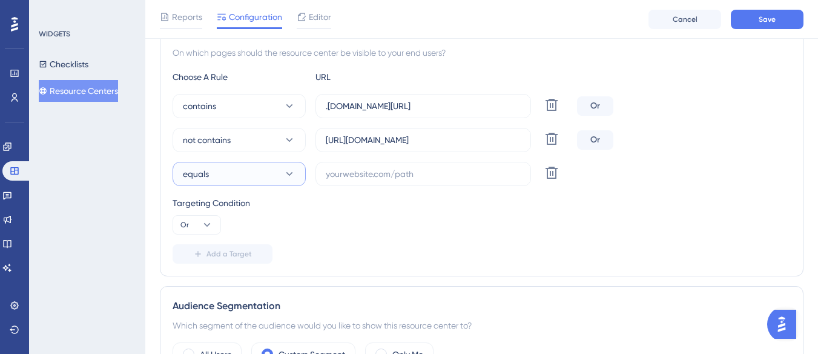
click at [251, 169] on button "equals" at bounding box center [239, 174] width 133 height 24
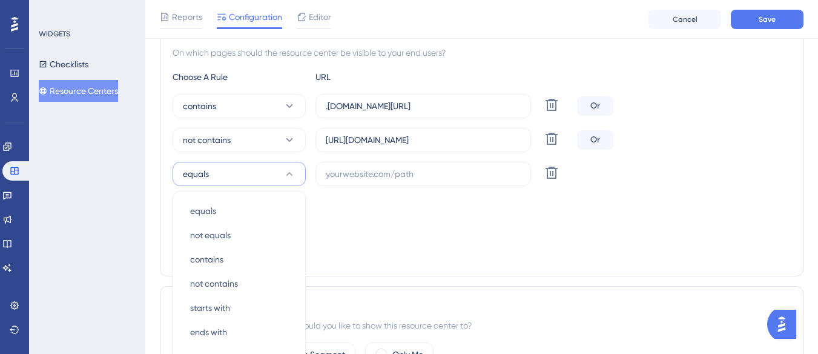
scroll to position [351, 0]
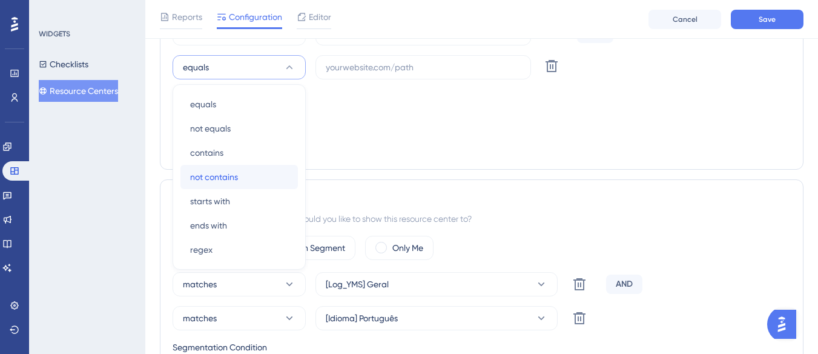
click at [238, 176] on span "not contains" at bounding box center [214, 177] width 48 height 15
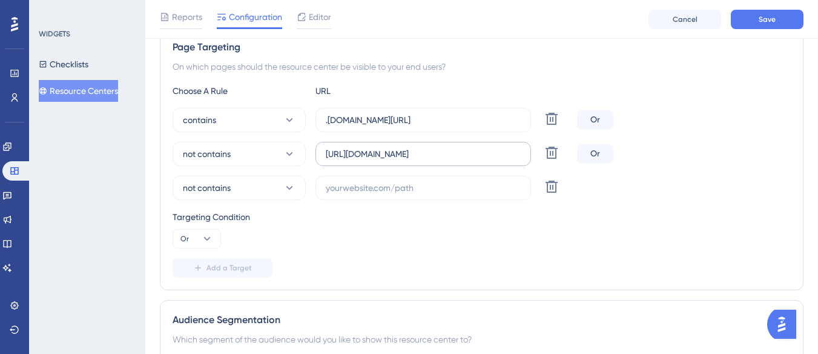
scroll to position [230, 0]
click at [358, 193] on input "text" at bounding box center [423, 188] width 195 height 13
drag, startPoint x: 358, startPoint y: 156, endPoint x: 444, endPoint y: 166, distance: 86.6
click at [444, 166] on label "[URL][DOMAIN_NAME]" at bounding box center [423, 154] width 216 height 24
click at [398, 188] on input "text" at bounding box center [423, 188] width 195 height 13
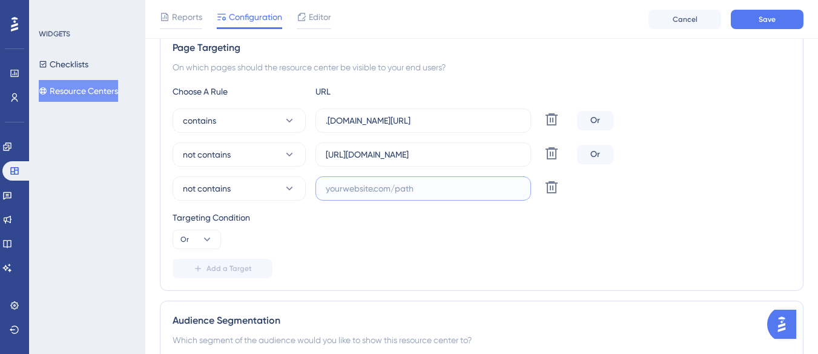
paste input "supply-monitoramento"
type input "supply-monitoramento"
click at [754, 21] on button "Save" at bounding box center [767, 19] width 73 height 19
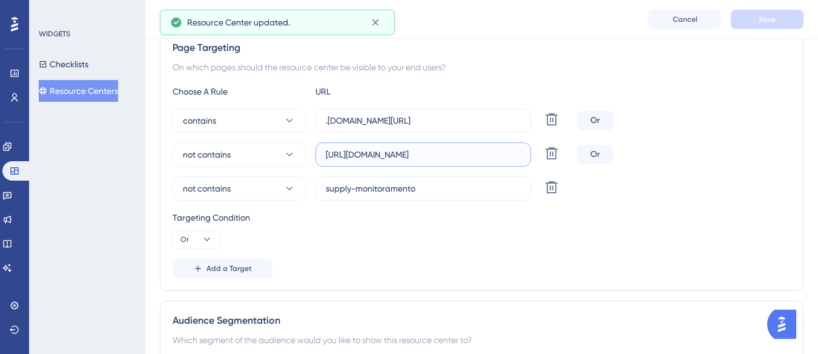
click at [442, 156] on input "[URL][DOMAIN_NAME]" at bounding box center [423, 154] width 195 height 13
click at [110, 91] on button "Resource Centers" at bounding box center [78, 91] width 79 height 22
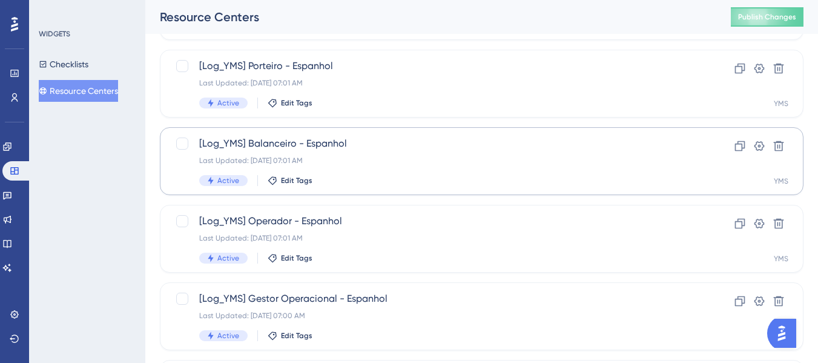
scroll to position [484, 0]
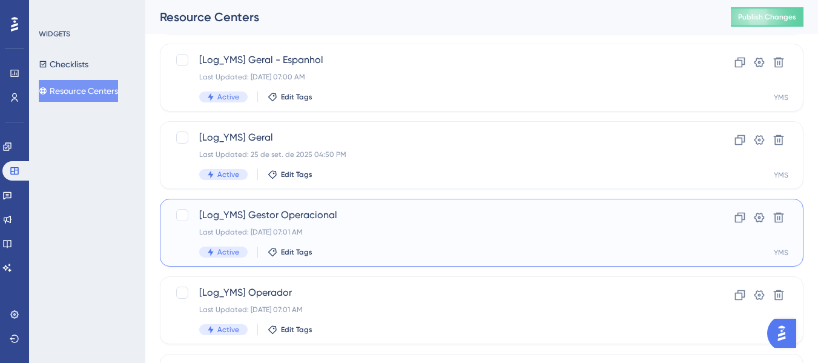
click at [370, 216] on span "[Log_YMS] Gestor Operacional" at bounding box center [433, 215] width 468 height 15
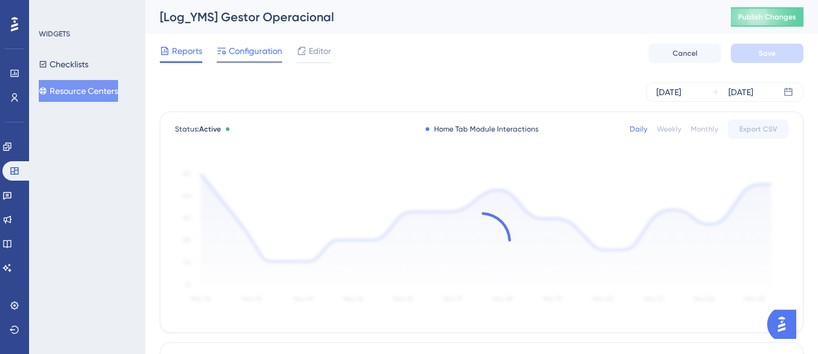
click at [258, 59] on div "Configuration" at bounding box center [249, 53] width 65 height 19
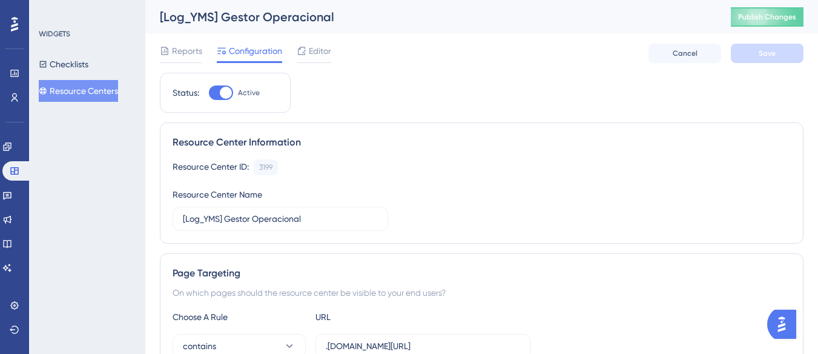
scroll to position [121, 0]
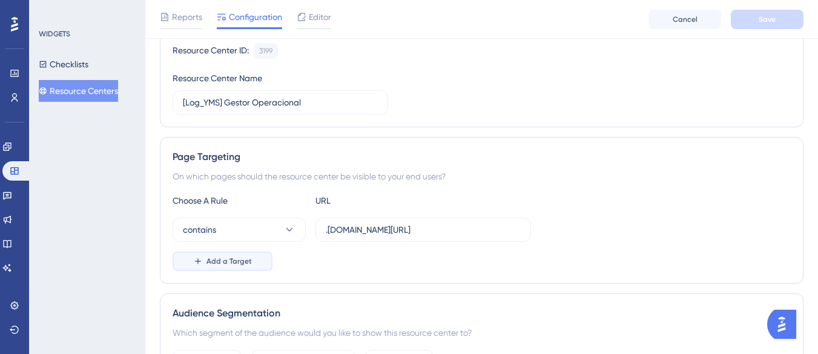
click at [243, 257] on span "Add a Target" at bounding box center [228, 261] width 45 height 10
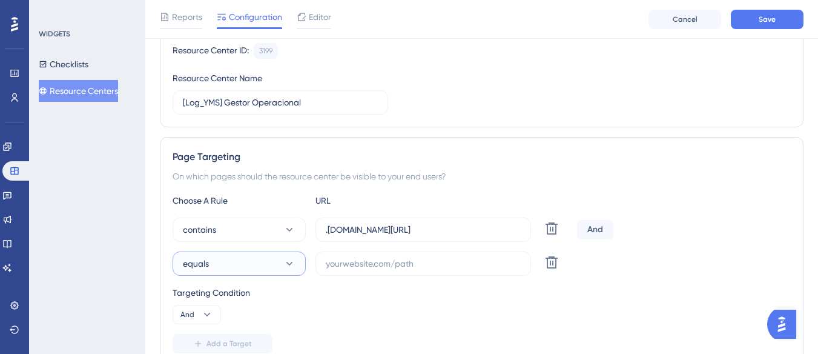
click at [239, 259] on button "equals" at bounding box center [239, 263] width 133 height 24
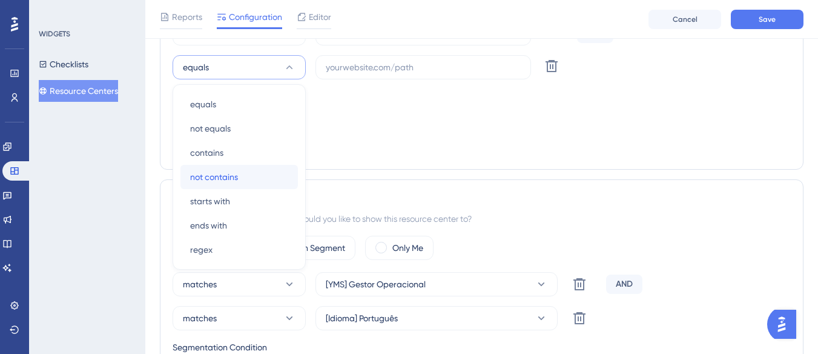
click at [245, 176] on div "not contains not contains" at bounding box center [239, 177] width 98 height 24
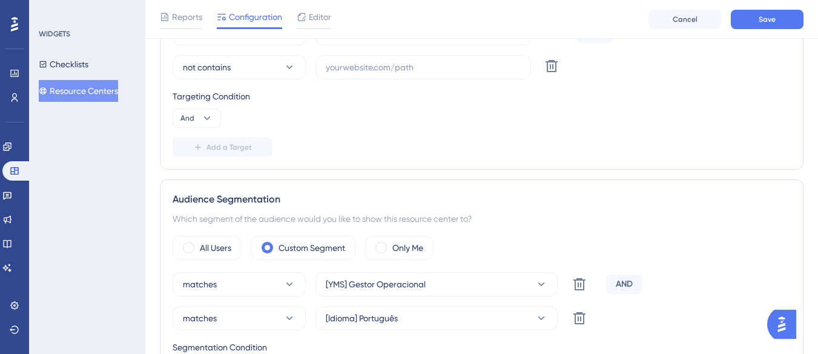
scroll to position [257, 0]
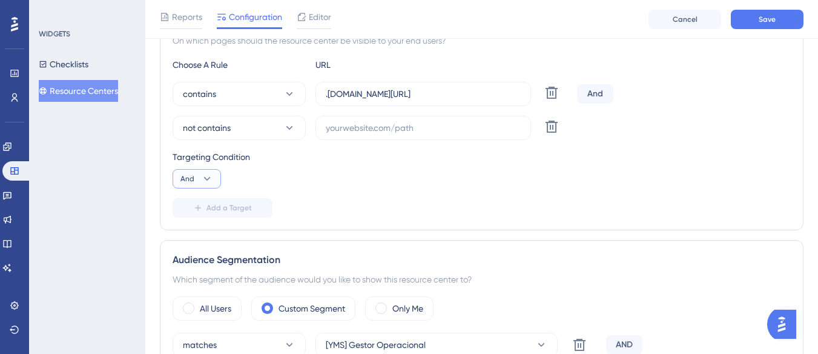
click at [207, 175] on icon at bounding box center [207, 179] width 12 height 12
click at [197, 234] on div "Or Or" at bounding box center [196, 237] width 23 height 24
click at [357, 137] on label at bounding box center [423, 128] width 216 height 24
click at [357, 134] on input "text" at bounding box center [423, 127] width 195 height 13
paste input "[URL][DOMAIN_NAME]"
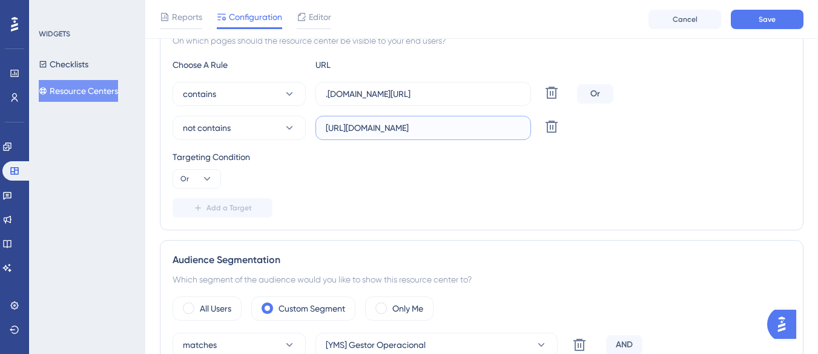
scroll to position [0, 18]
type input "[URL][DOMAIN_NAME]"
click at [221, 213] on button "Add a Target" at bounding box center [223, 207] width 100 height 19
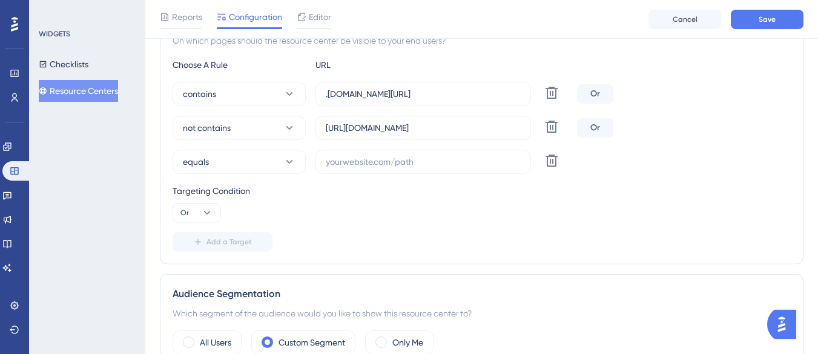
scroll to position [0, 0]
click at [243, 167] on button "equals" at bounding box center [239, 162] width 133 height 24
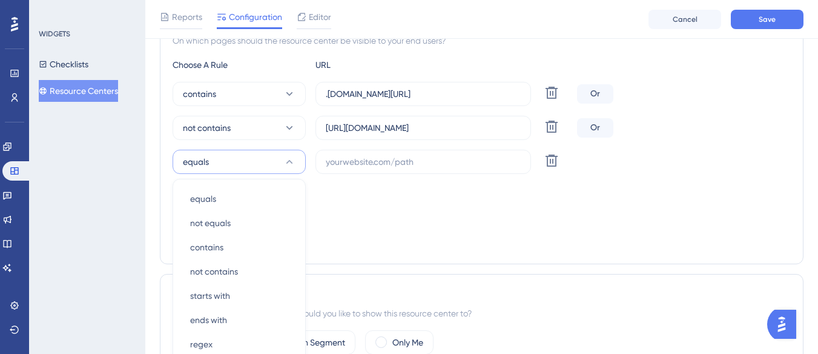
scroll to position [351, 0]
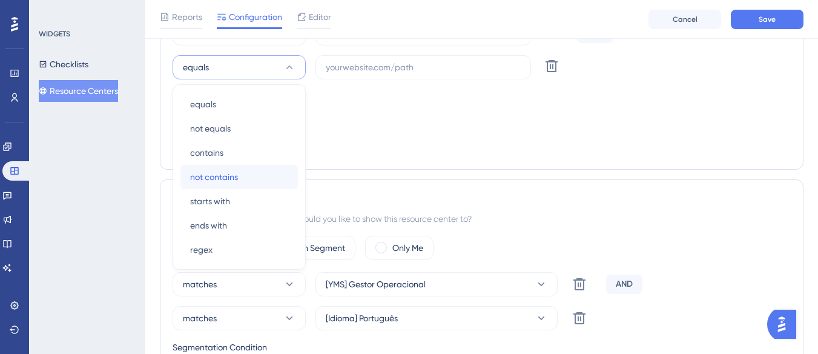
click at [238, 171] on span "not contains" at bounding box center [214, 177] width 48 height 15
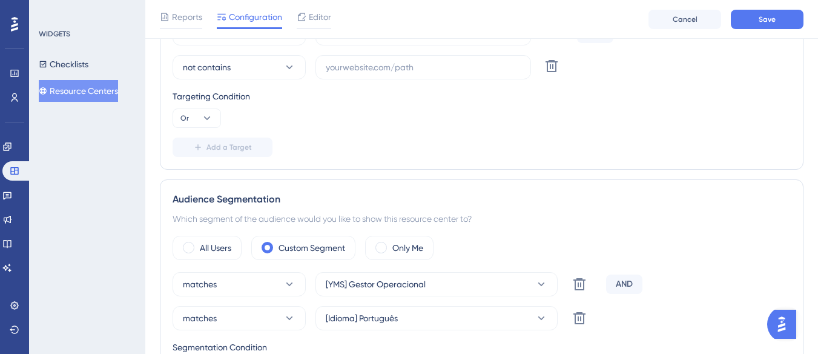
scroll to position [230, 0]
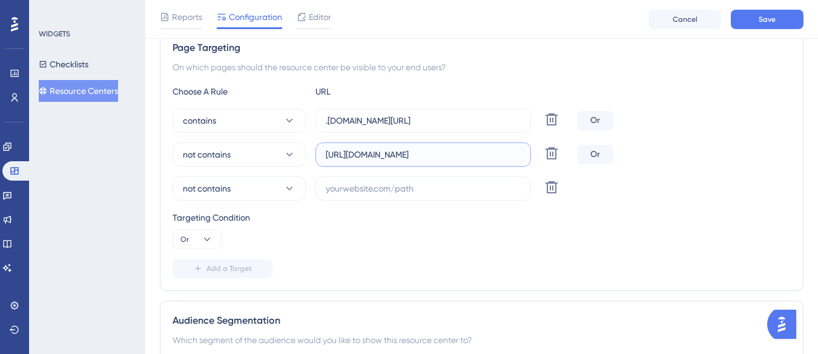
drag, startPoint x: 357, startPoint y: 153, endPoint x: 444, endPoint y: 159, distance: 88.0
click at [444, 159] on input "[URL][DOMAIN_NAME]" at bounding box center [423, 154] width 195 height 13
click at [405, 181] on label at bounding box center [423, 188] width 216 height 24
click at [405, 182] on input "text" at bounding box center [423, 188] width 195 height 13
paste input "[URL][DOMAIN_NAME]"
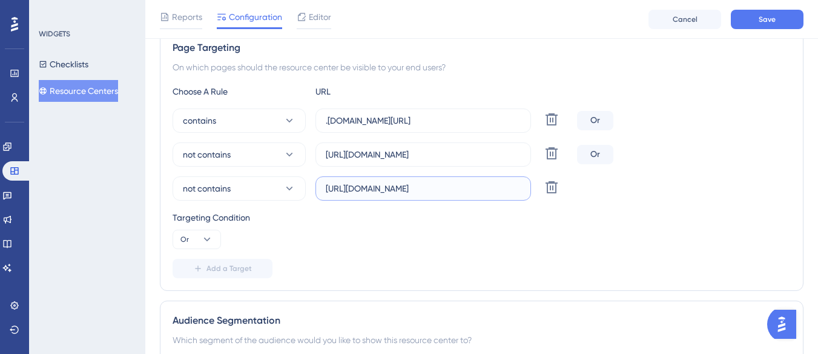
scroll to position [0, 18]
click at [342, 191] on input "[URL][DOMAIN_NAME]" at bounding box center [423, 188] width 195 height 13
drag, startPoint x: 340, startPoint y: 191, endPoint x: 306, endPoint y: 196, distance: 34.9
click at [306, 196] on div "not contains [URL][DOMAIN_NAME] Delete" at bounding box center [373, 188] width 400 height 24
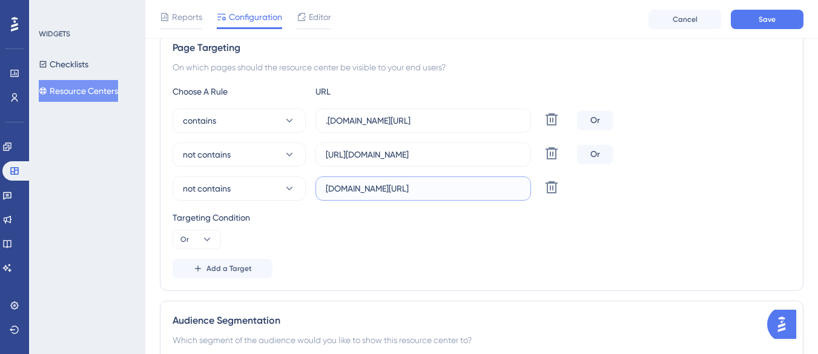
drag, startPoint x: 450, startPoint y: 187, endPoint x: 513, endPoint y: 193, distance: 63.9
click at [513, 193] on input "[DOMAIN_NAME][URL]" at bounding box center [423, 188] width 195 height 13
drag, startPoint x: 459, startPoint y: 188, endPoint x: 414, endPoint y: 192, distance: 45.0
click at [414, 192] on input "supply-monitoramento.logistica" at bounding box center [423, 188] width 195 height 13
type input "supply-monitoramento"
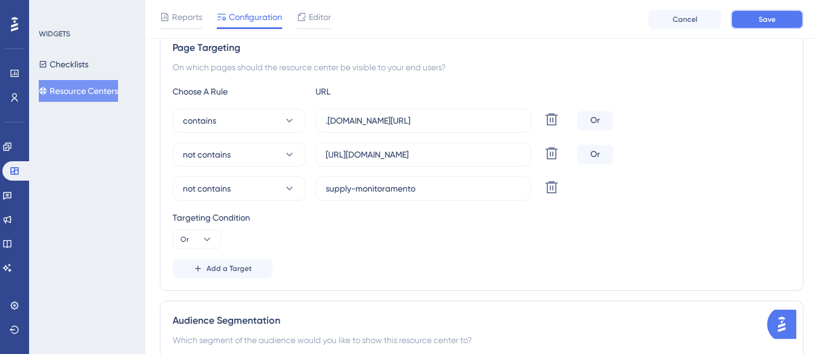
click at [735, 21] on button "Save" at bounding box center [767, 19] width 73 height 19
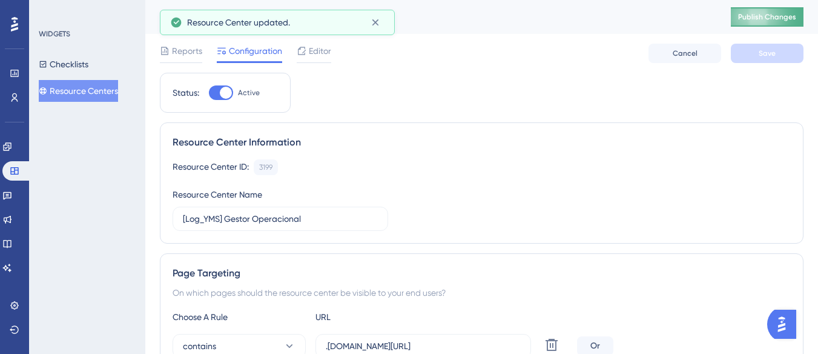
click at [782, 14] on span "Publish Changes" at bounding box center [767, 17] width 58 height 10
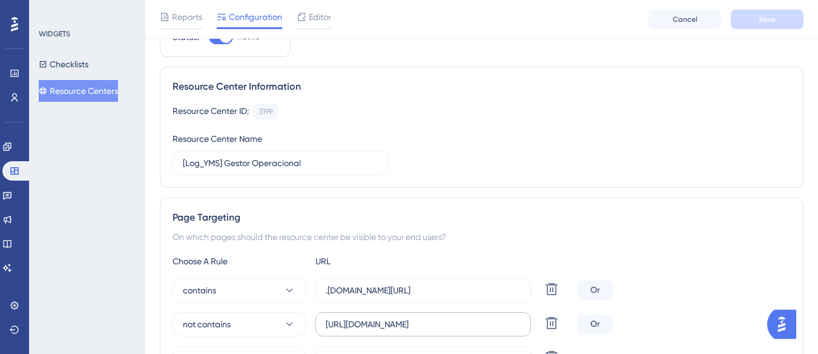
scroll to position [303, 0]
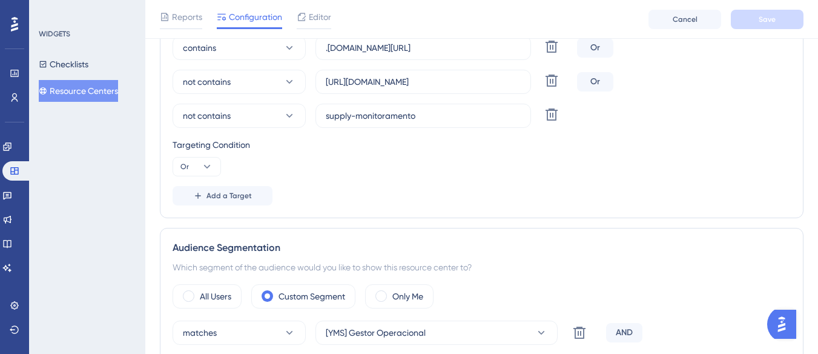
drag, startPoint x: 108, startPoint y: 98, endPoint x: 115, endPoint y: 98, distance: 7.3
click at [108, 98] on button "Resource Centers" at bounding box center [78, 91] width 79 height 22
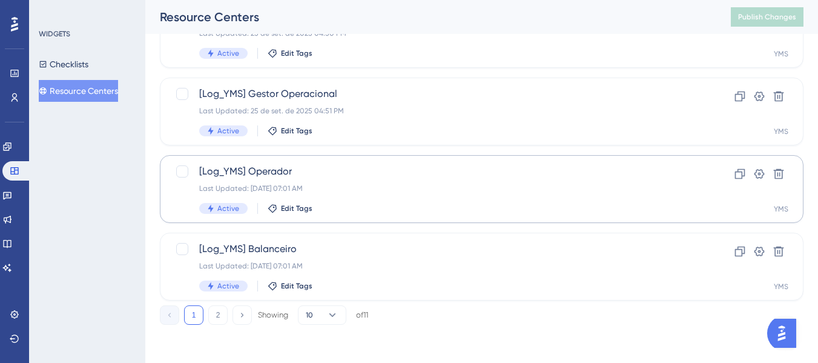
scroll to position [606, 0]
click at [380, 187] on div "Last Updated: [DATE] 07:01 AM" at bounding box center [433, 188] width 468 height 10
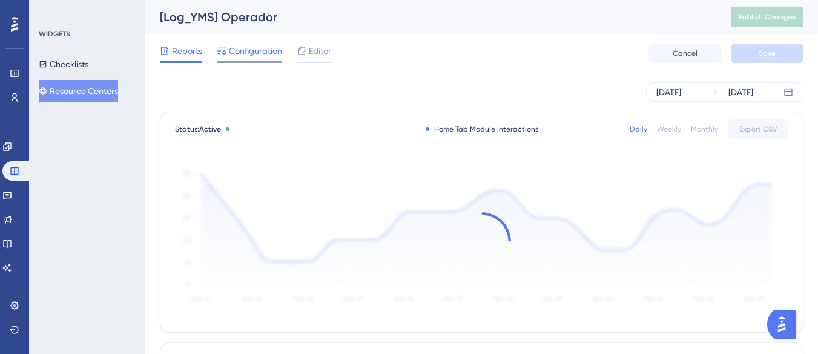
click at [263, 53] on span "Configuration" at bounding box center [255, 51] width 53 height 15
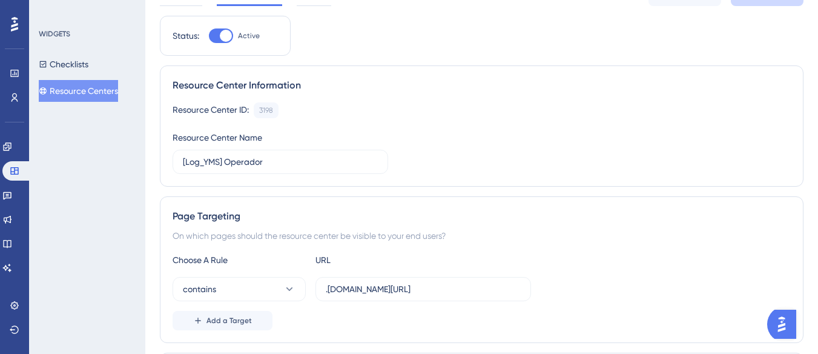
scroll to position [121, 0]
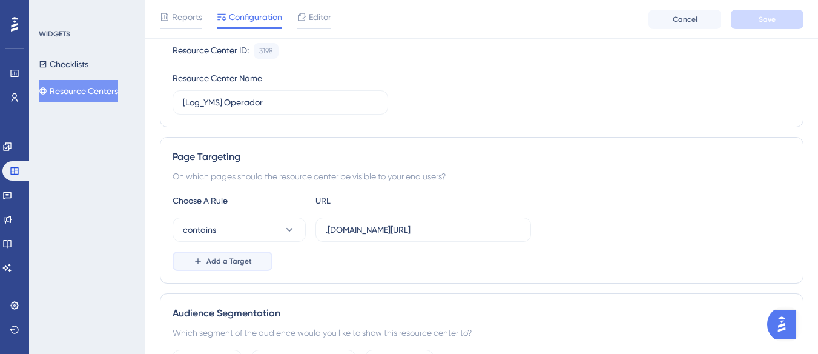
click at [223, 263] on span "Add a Target" at bounding box center [228, 261] width 45 height 10
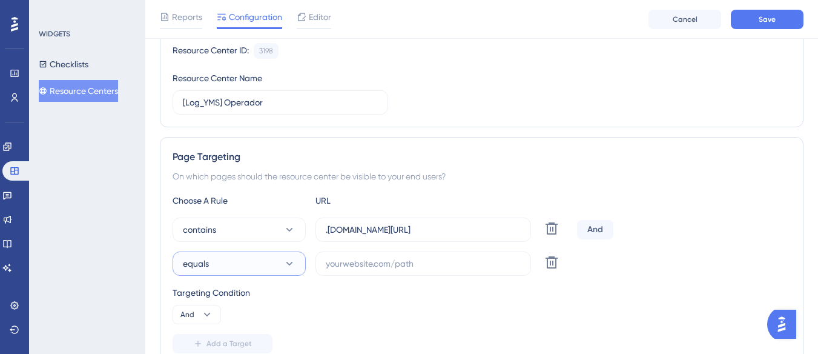
click at [233, 268] on button "equals" at bounding box center [239, 263] width 133 height 24
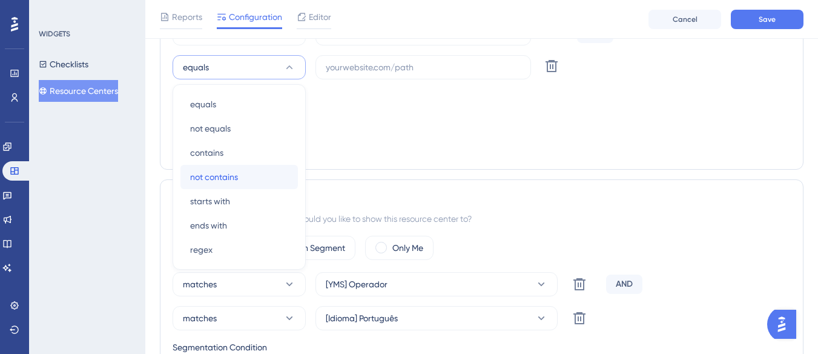
click at [250, 178] on div "not contains not contains" at bounding box center [239, 177] width 98 height 24
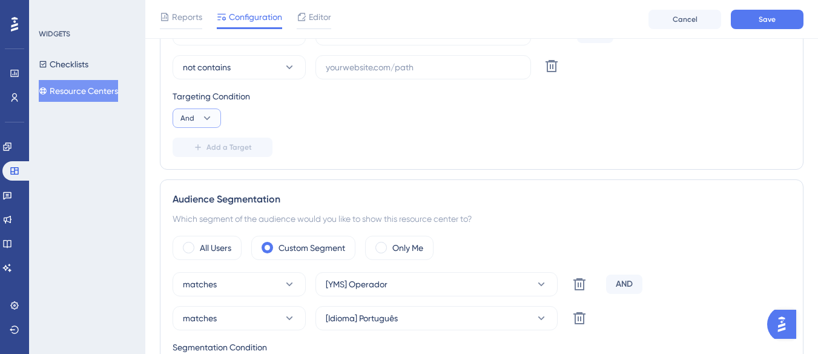
click at [206, 120] on icon at bounding box center [207, 118] width 12 height 12
click at [206, 179] on div "Or Or" at bounding box center [196, 177] width 23 height 24
click at [383, 70] on input "text" at bounding box center [423, 67] width 195 height 13
paste input "[URL][DOMAIN_NAME]"
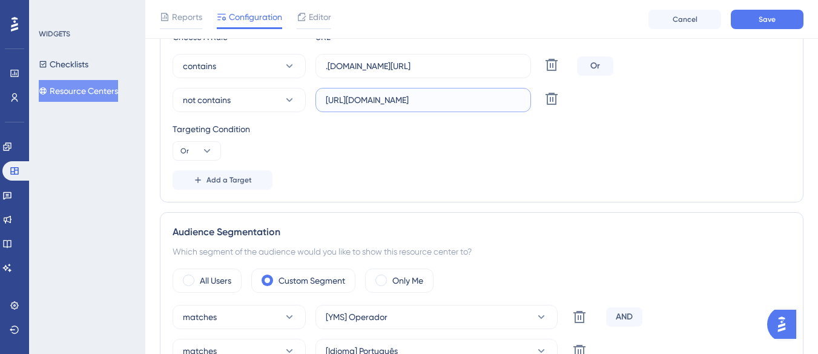
scroll to position [257, 0]
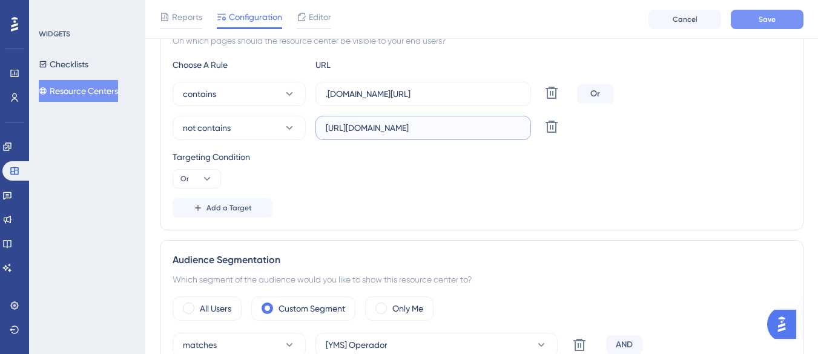
type input "[URL][DOMAIN_NAME]"
click at [791, 27] on button "Save" at bounding box center [767, 19] width 73 height 19
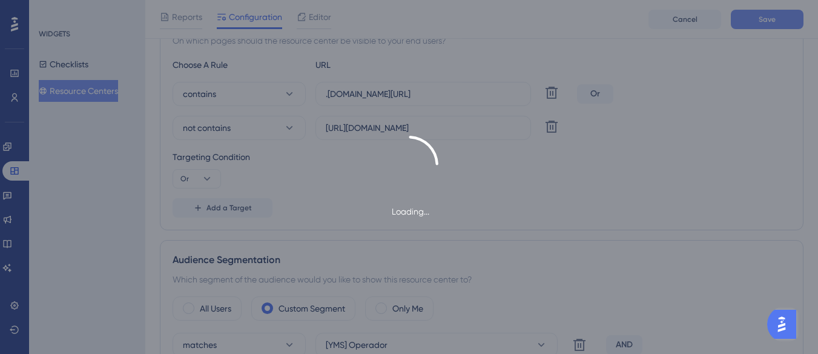
scroll to position [0, 0]
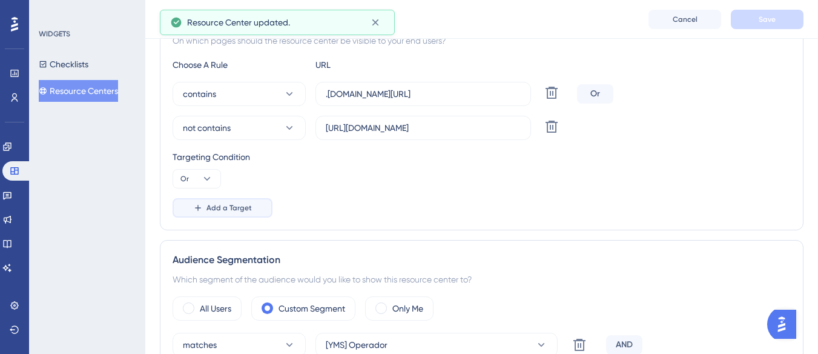
click at [229, 212] on span "Add a Target" at bounding box center [228, 208] width 45 height 10
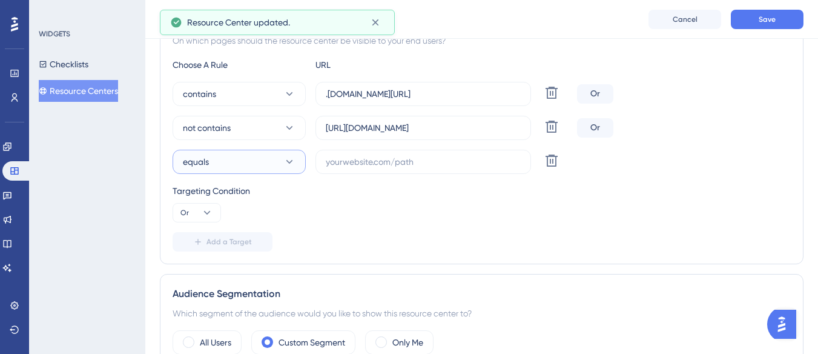
click at [236, 165] on button "equals" at bounding box center [239, 162] width 133 height 24
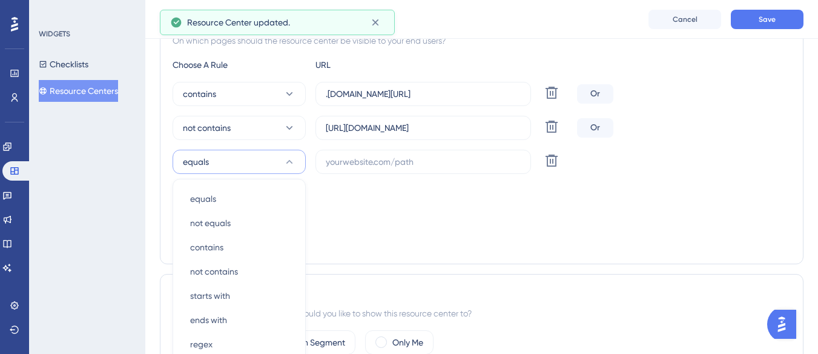
scroll to position [351, 0]
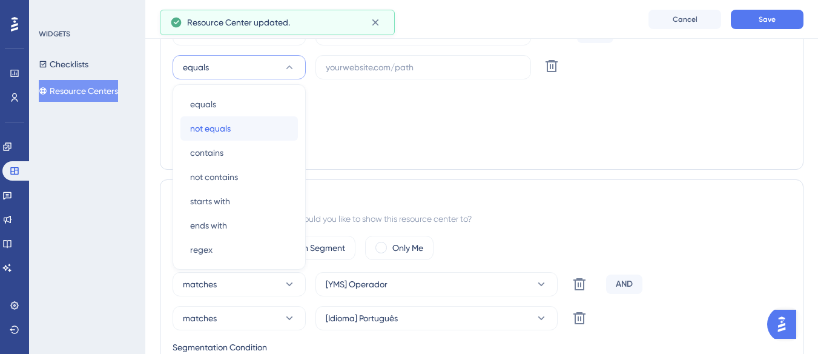
click at [249, 130] on div "not equals not equals" at bounding box center [239, 128] width 98 height 24
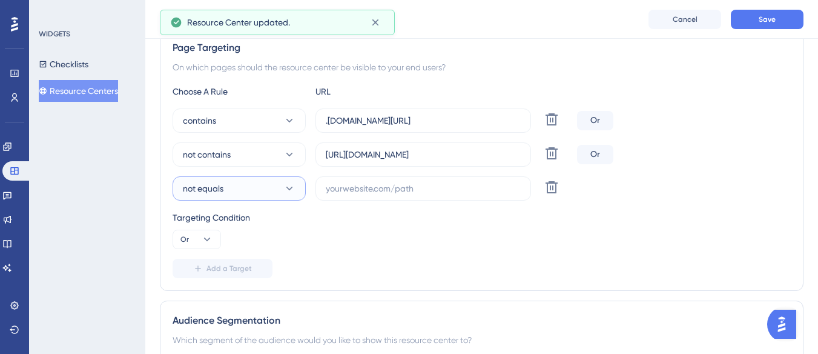
click at [195, 196] on button "not equals" at bounding box center [239, 188] width 133 height 24
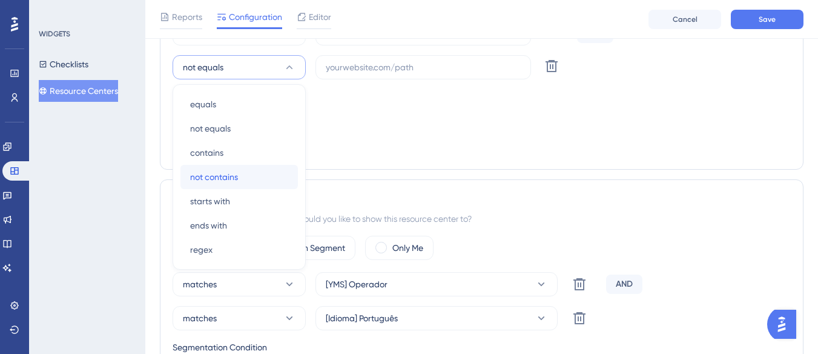
click at [240, 179] on div "not contains not contains" at bounding box center [239, 177] width 98 height 24
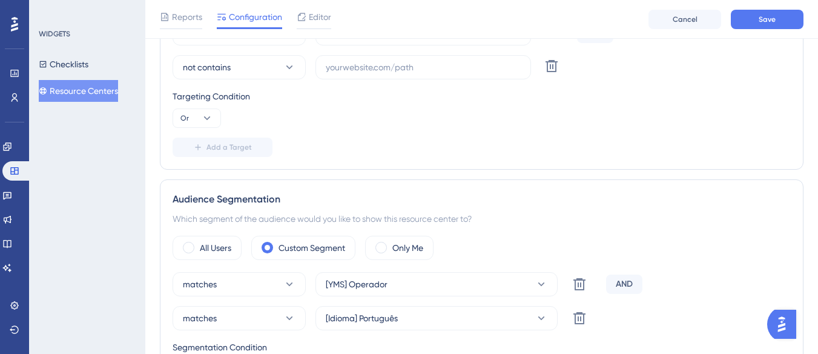
scroll to position [291, 0]
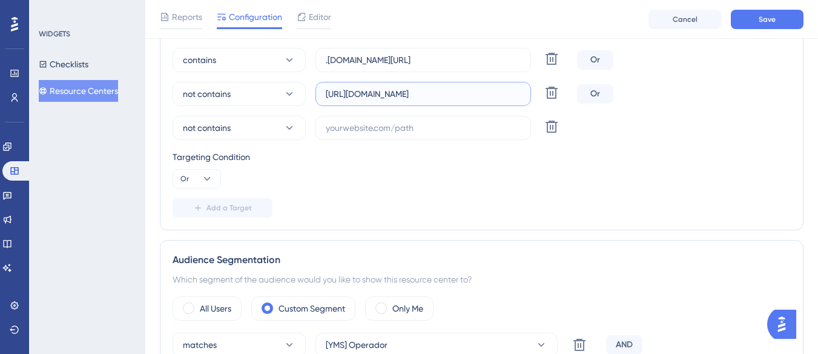
drag, startPoint x: 357, startPoint y: 96, endPoint x: 444, endPoint y: 107, distance: 87.8
click at [444, 107] on div "contains .[DOMAIN_NAME][URL] Delete Or not contains [URL][DOMAIN_NAME] Delete O…" at bounding box center [482, 94] width 618 height 92
click at [410, 124] on input "text" at bounding box center [423, 127] width 195 height 13
paste input "supply-monitoramento"
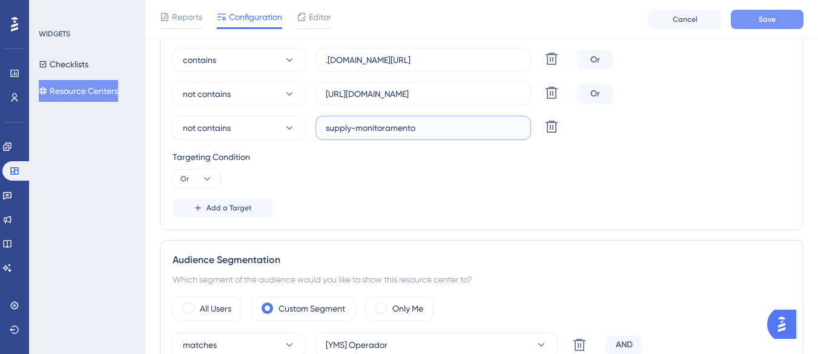
type input "supply-monitoramento"
click at [755, 21] on button "Save" at bounding box center [767, 19] width 73 height 19
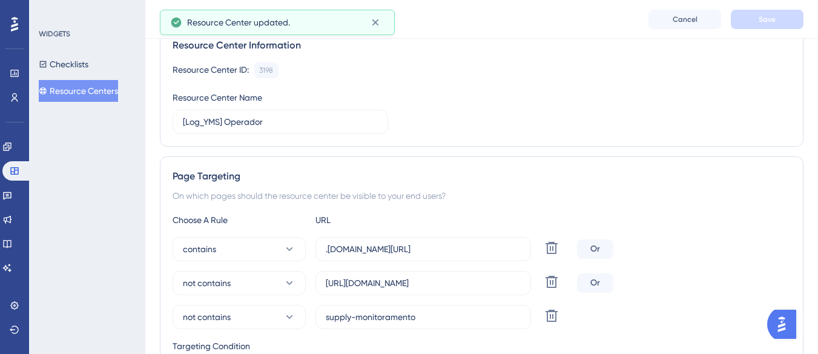
scroll to position [0, 0]
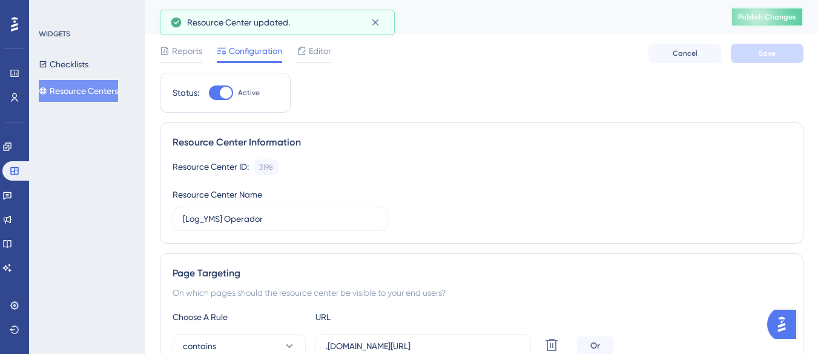
click at [786, 18] on span "Publish Changes" at bounding box center [767, 17] width 58 height 10
click at [115, 91] on button "Resource Centers" at bounding box center [78, 91] width 79 height 22
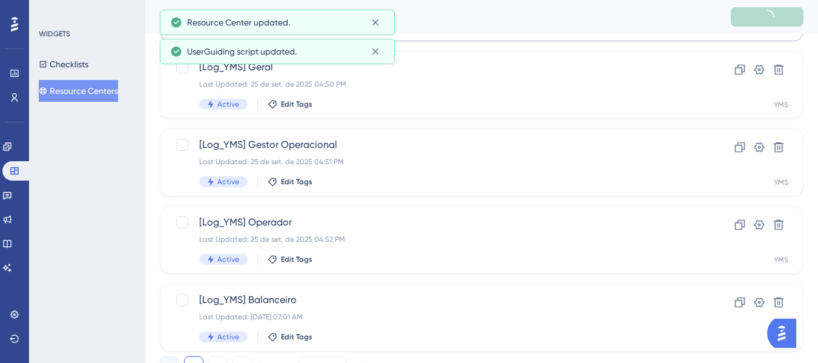
scroll to position [606, 0]
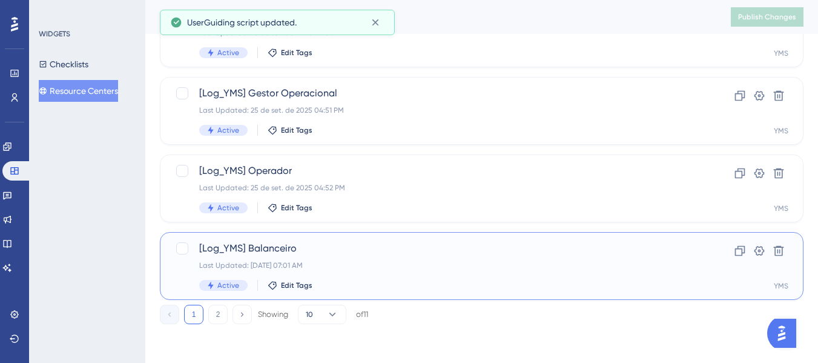
click at [295, 253] on span "[Log_YMS] Balanceiro" at bounding box center [433, 248] width 468 height 15
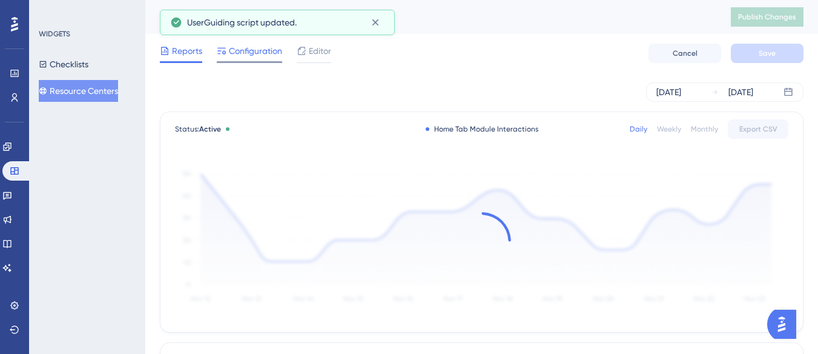
click at [253, 50] on span "Configuration" at bounding box center [255, 51] width 53 height 15
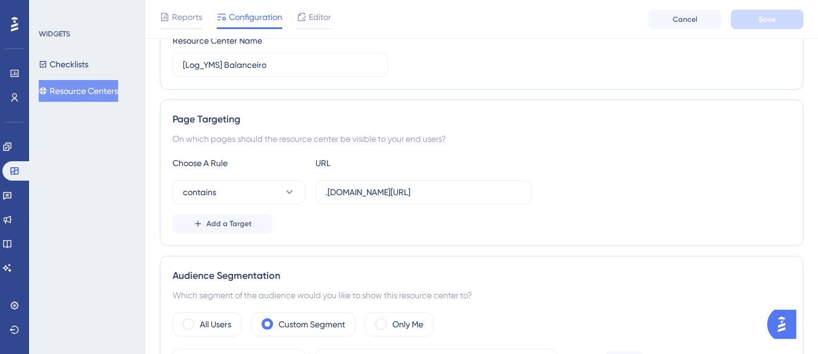
scroll to position [242, 0]
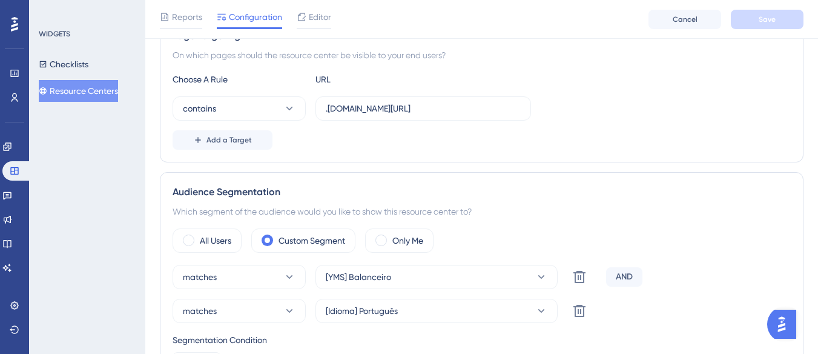
click at [239, 127] on div "Choose A Rule URL contains .[DOMAIN_NAME][URL] Add a Target" at bounding box center [482, 111] width 618 height 78
click at [236, 137] on span "Add a Target" at bounding box center [228, 140] width 45 height 10
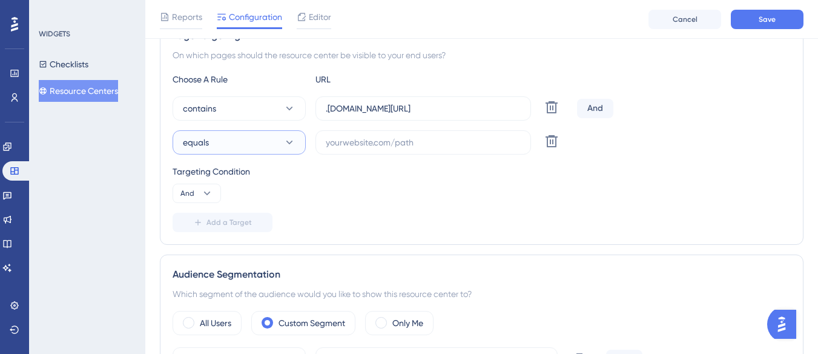
click at [240, 132] on button "equals" at bounding box center [239, 142] width 133 height 24
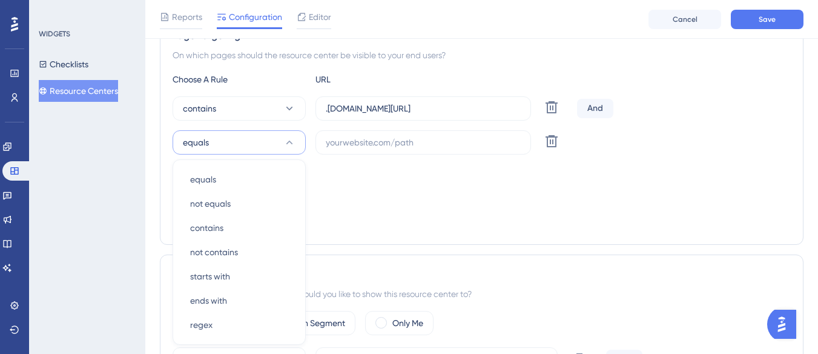
scroll to position [310, 0]
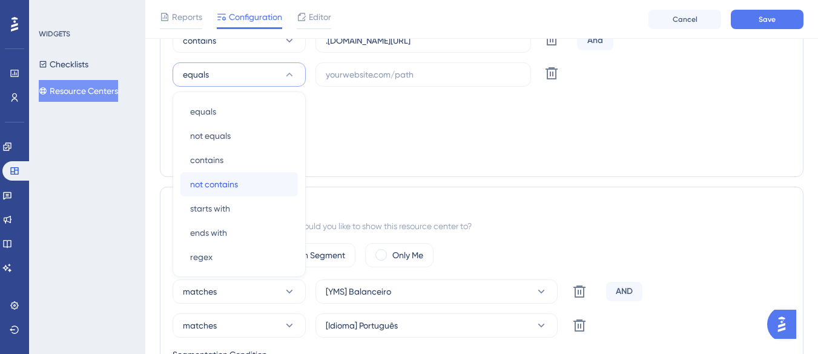
click at [237, 185] on span "not contains" at bounding box center [214, 184] width 48 height 15
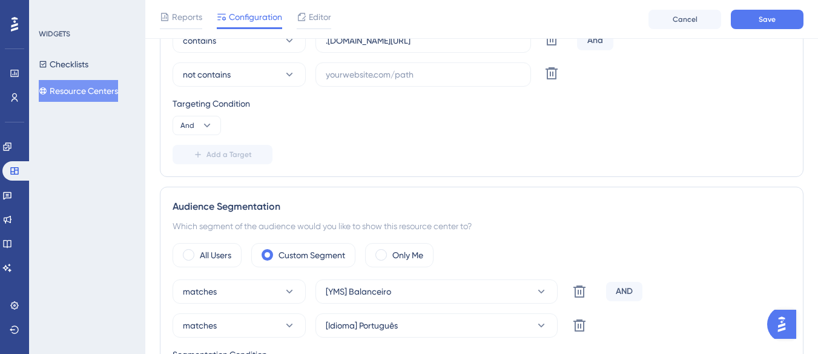
scroll to position [189, 0]
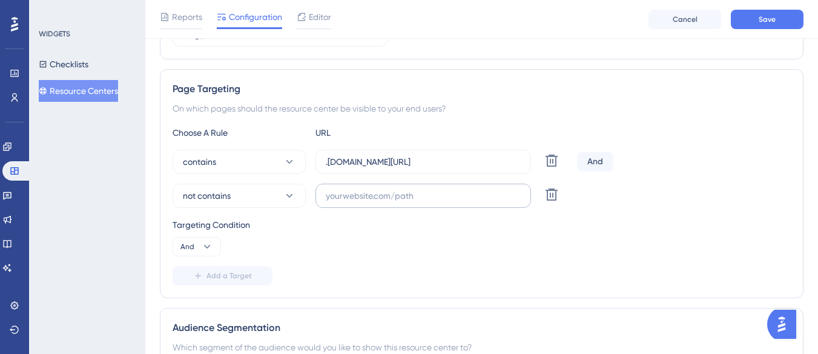
click at [355, 204] on label at bounding box center [423, 195] width 216 height 24
click at [355, 202] on input "text" at bounding box center [423, 195] width 195 height 13
paste input "[URL][DOMAIN_NAME]"
type input "[URL][DOMAIN_NAME]"
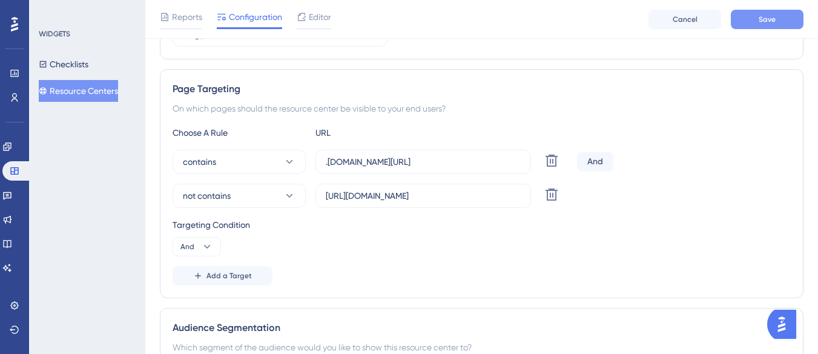
click at [749, 18] on button "Save" at bounding box center [767, 19] width 73 height 19
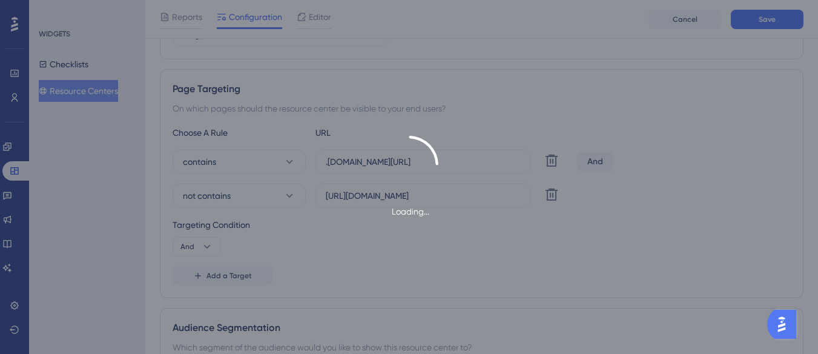
scroll to position [0, 0]
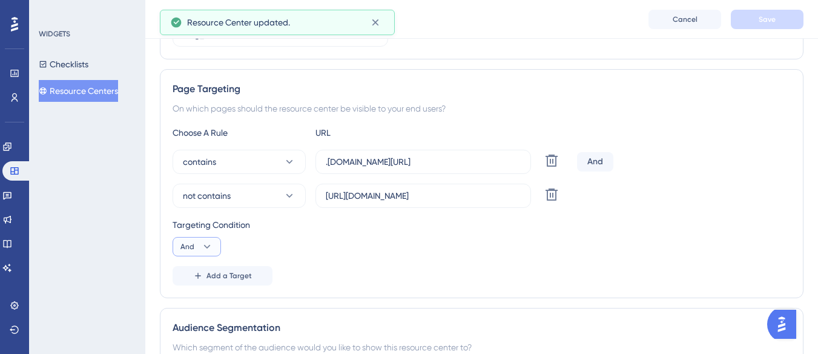
click at [199, 244] on button "And" at bounding box center [197, 246] width 48 height 19
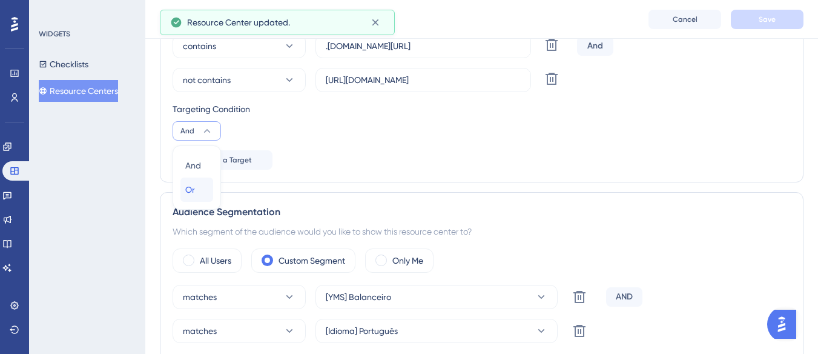
click at [193, 190] on span "Or" at bounding box center [190, 189] width 10 height 15
click at [225, 162] on span "Add a Target" at bounding box center [228, 160] width 45 height 10
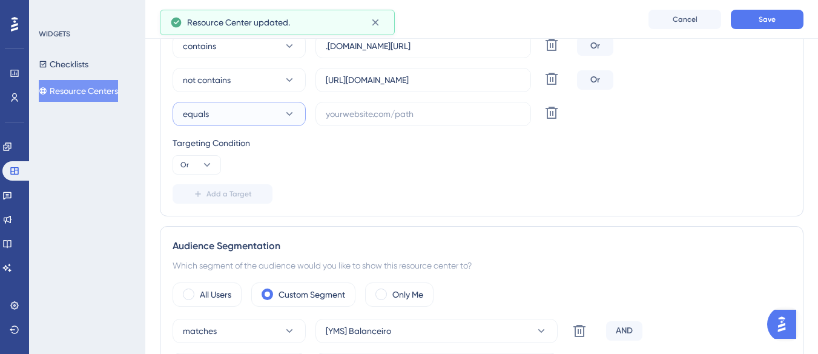
click at [247, 115] on button "equals" at bounding box center [239, 114] width 133 height 24
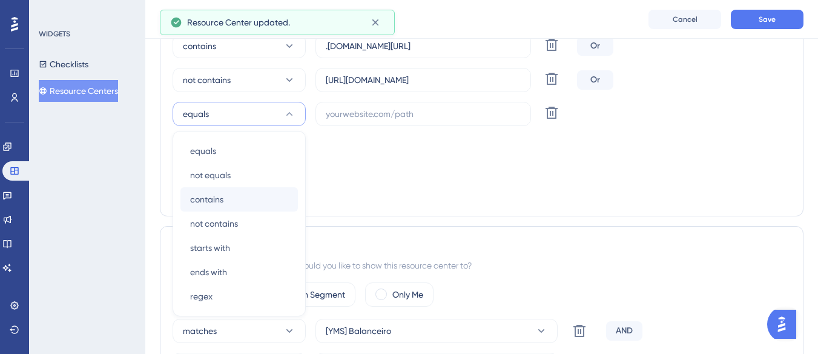
scroll to position [351, 0]
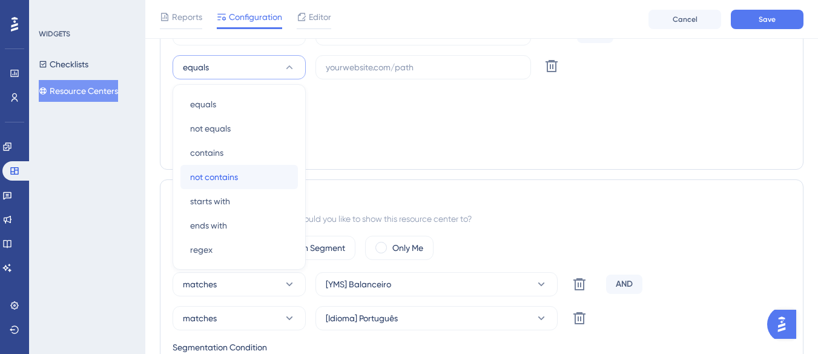
click at [241, 171] on div "not contains not contains" at bounding box center [239, 177] width 98 height 24
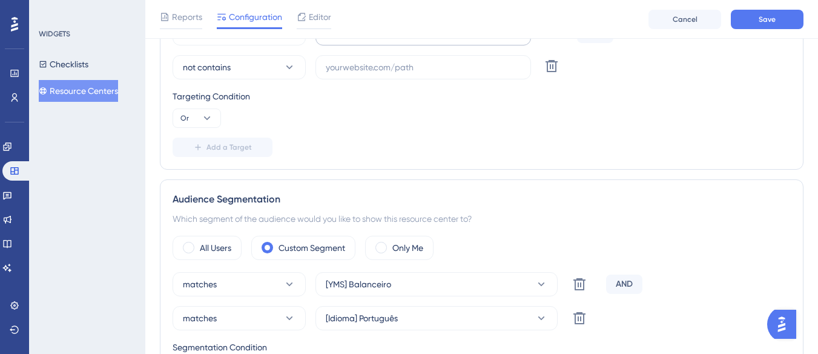
scroll to position [230, 0]
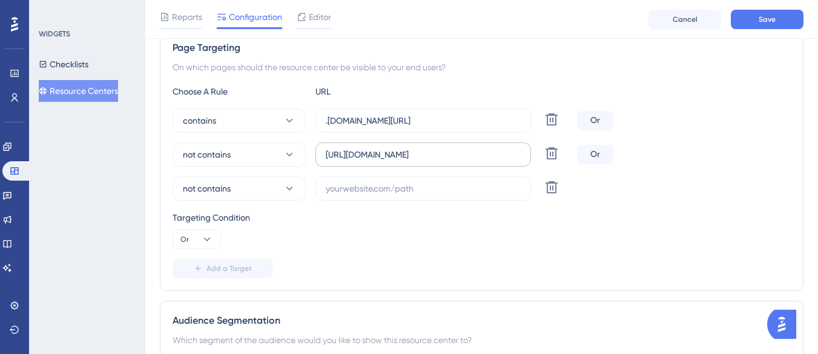
drag, startPoint x: 358, startPoint y: 160, endPoint x: 403, endPoint y: 159, distance: 45.4
click at [403, 160] on label "[URL][DOMAIN_NAME]" at bounding box center [423, 154] width 216 height 24
click at [403, 160] on input "[URL][DOMAIN_NAME]" at bounding box center [423, 154] width 195 height 13
drag, startPoint x: 443, startPoint y: 151, endPoint x: 515, endPoint y: 150, distance: 72.1
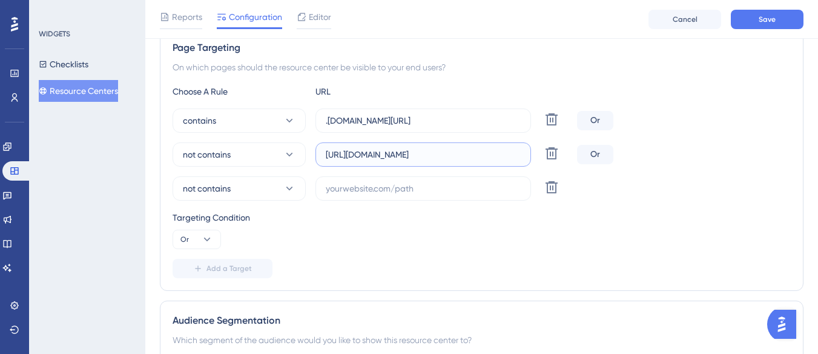
click at [519, 150] on input "[URL][DOMAIN_NAME]" at bounding box center [423, 154] width 195 height 13
drag, startPoint x: 329, startPoint y: 154, endPoint x: 316, endPoint y: 154, distance: 13.3
click at [311, 154] on div "not contains [URL][DOMAIN_NAME] Delete" at bounding box center [373, 154] width 400 height 24
click at [335, 156] on input "[URL][DOMAIN_NAME]" at bounding box center [423, 154] width 195 height 13
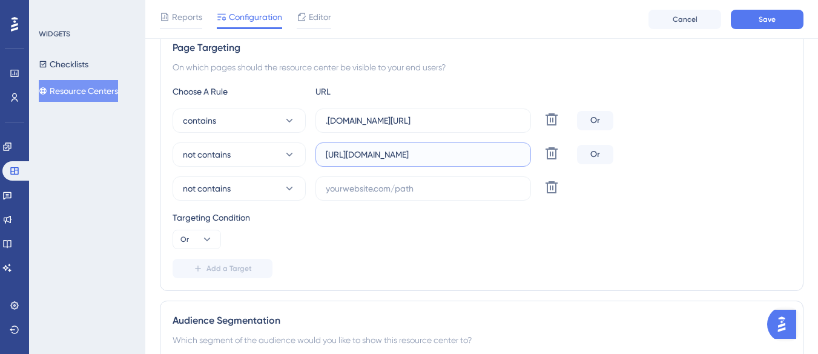
drag, startPoint x: 357, startPoint y: 154, endPoint x: 444, endPoint y: 157, distance: 87.8
click at [444, 157] on input "[URL][DOMAIN_NAME]" at bounding box center [423, 154] width 195 height 13
click at [417, 197] on label at bounding box center [423, 188] width 216 height 24
click at [417, 195] on input "text" at bounding box center [423, 188] width 195 height 13
paste input "supply-monitoramento"
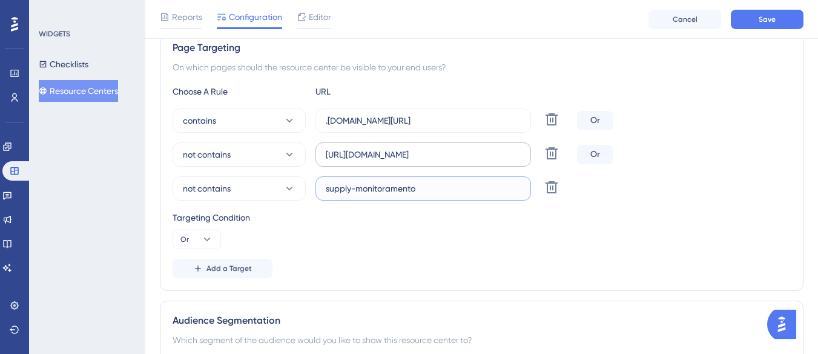
type input "supply-monitoramento"
drag, startPoint x: 385, startPoint y: 159, endPoint x: 606, endPoint y: 116, distance: 225.9
click at [540, 162] on div "not contains [URL][DOMAIN_NAME] Delete" at bounding box center [373, 154] width 400 height 24
click at [761, 17] on span "Save" at bounding box center [767, 20] width 17 height 10
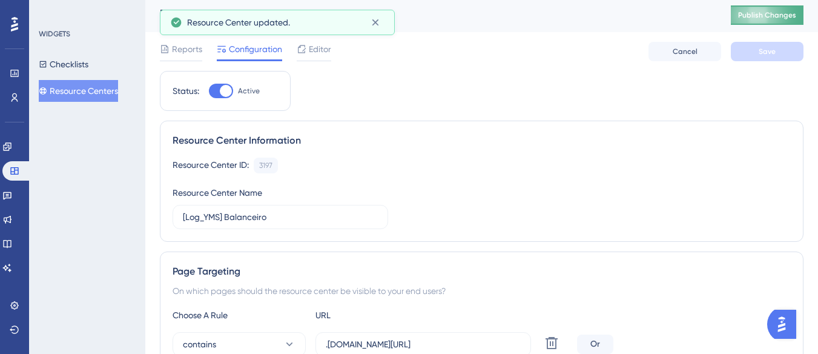
scroll to position [0, 0]
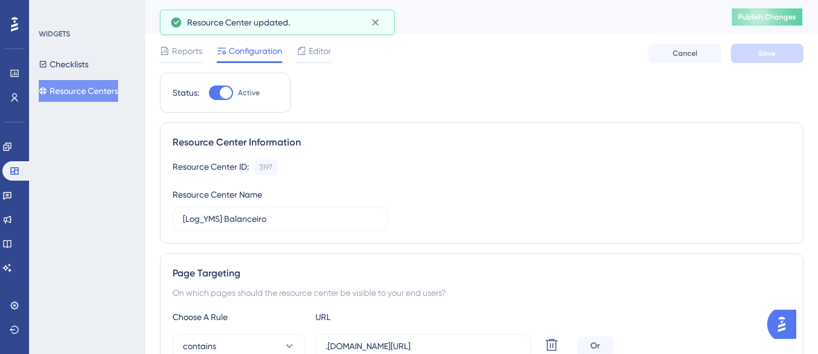
click at [784, 10] on button "Publish Changes" at bounding box center [767, 16] width 73 height 19
click at [115, 88] on button "Resource Centers" at bounding box center [78, 91] width 79 height 22
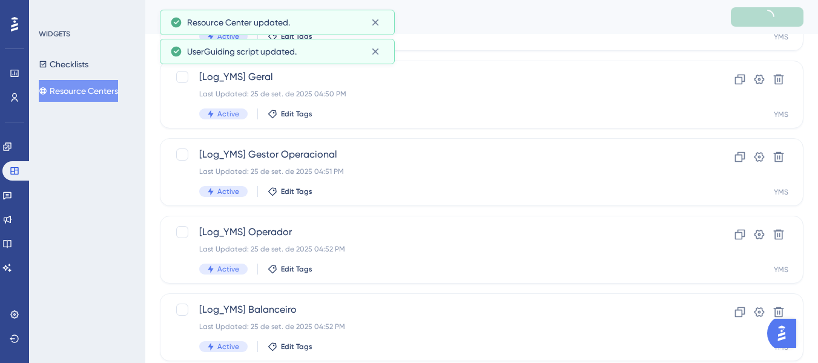
scroll to position [606, 0]
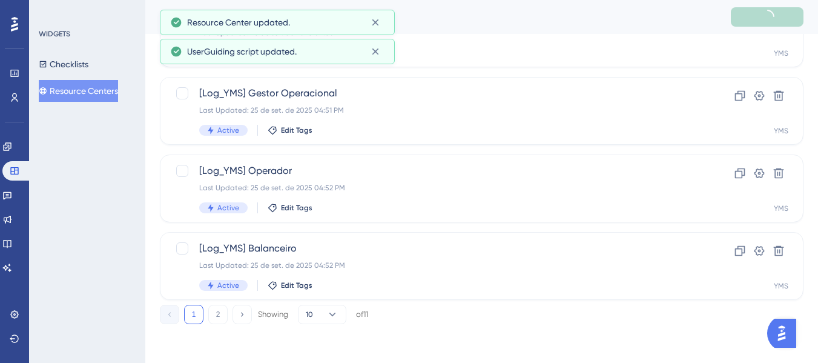
click at [211, 311] on button "2" at bounding box center [217, 314] width 19 height 19
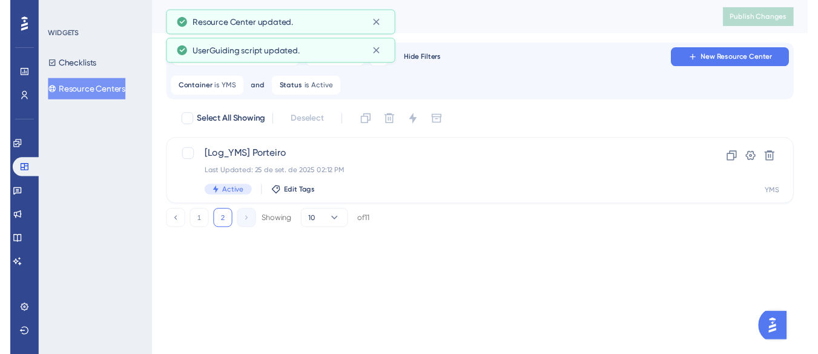
scroll to position [0, 0]
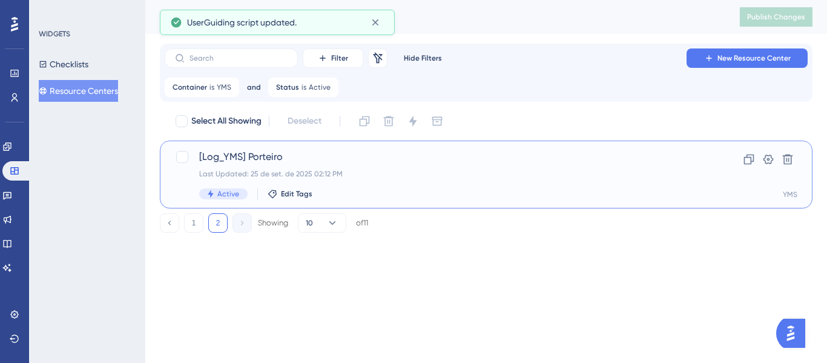
click at [397, 168] on div "[Log_YMS] Porteiro Last Updated: 25 de set. de 2025 02:12 PM Active Edit Tags" at bounding box center [437, 175] width 477 height 50
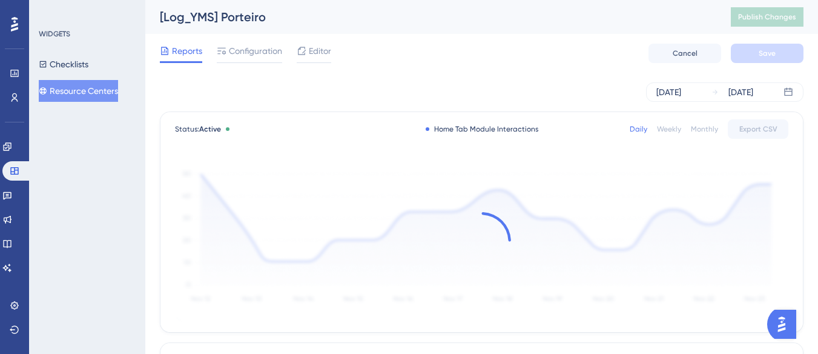
click at [260, 56] on span "Configuration" at bounding box center [255, 51] width 53 height 15
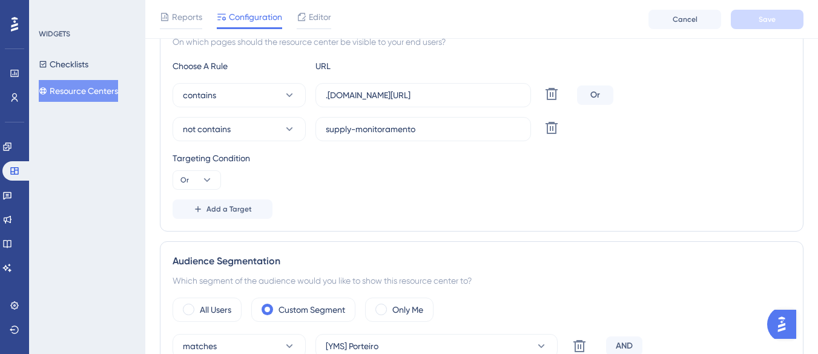
scroll to position [242, 0]
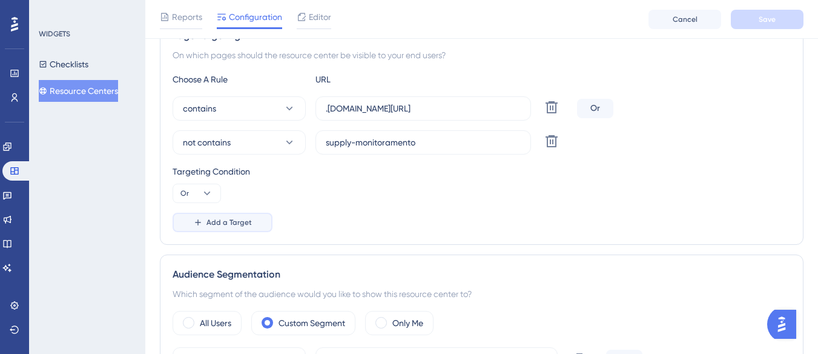
click at [233, 223] on span "Add a Target" at bounding box center [228, 222] width 45 height 10
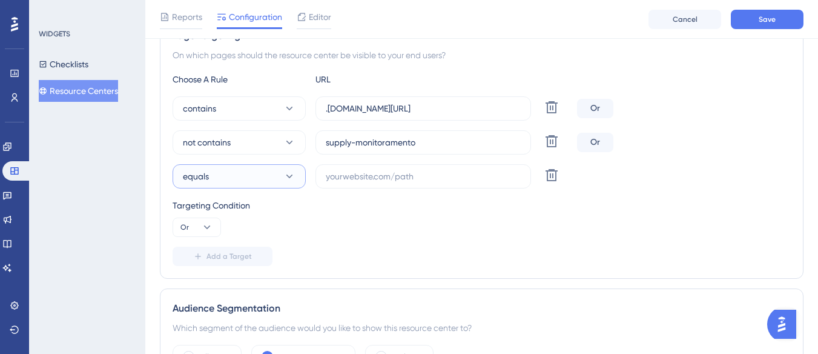
click at [239, 185] on button "equals" at bounding box center [239, 176] width 133 height 24
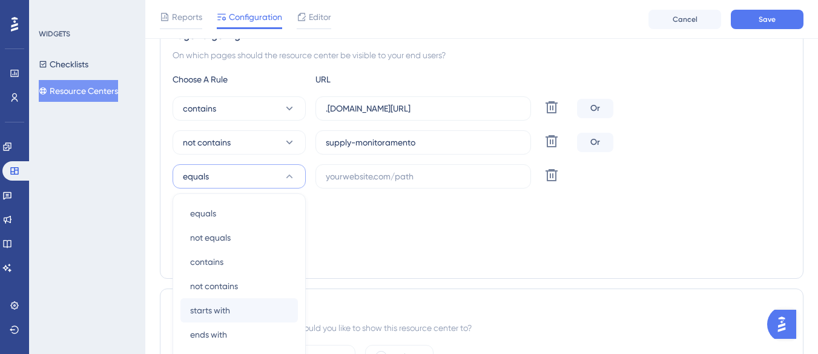
scroll to position [351, 0]
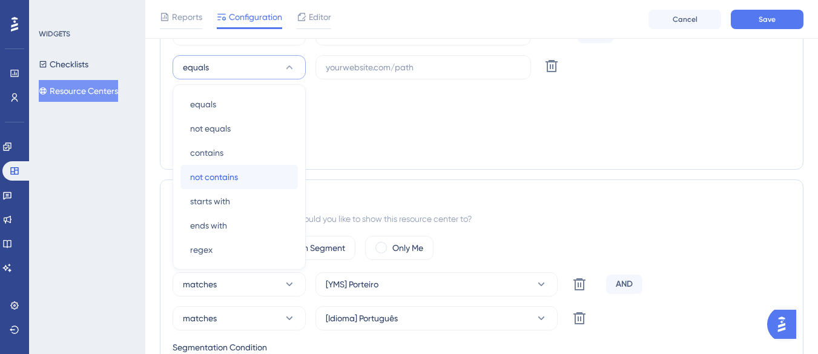
click at [243, 180] on div "not contains not contains" at bounding box center [239, 177] width 98 height 24
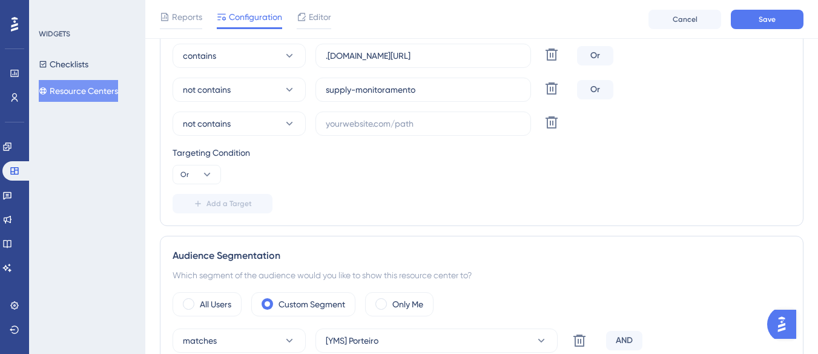
scroll to position [230, 0]
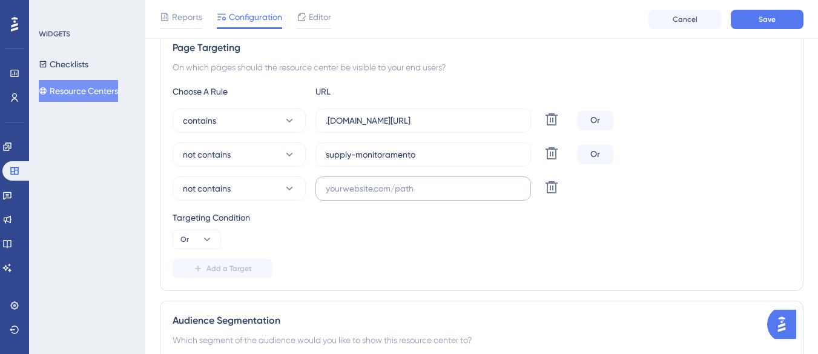
click at [343, 196] on label at bounding box center [423, 188] width 216 height 24
click at [343, 195] on input "text" at bounding box center [423, 188] width 195 height 13
paste input "[URL][DOMAIN_NAME]"
type input "[URL][DOMAIN_NAME]"
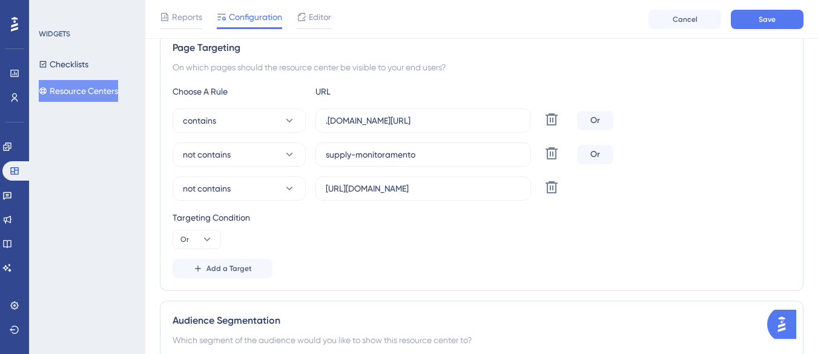
click at [785, 5] on div "Reports Configuration Editor Cancel Save" at bounding box center [481, 19] width 673 height 39
click at [780, 21] on button "Save" at bounding box center [767, 19] width 73 height 19
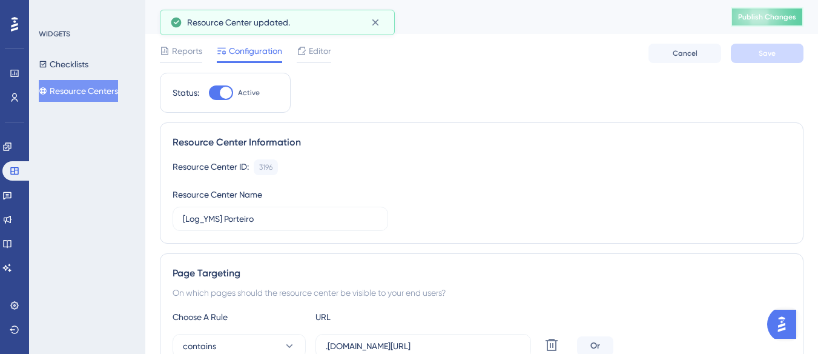
click at [776, 20] on span "Publish Changes" at bounding box center [767, 17] width 58 height 10
click at [97, 90] on button "Resource Centers" at bounding box center [78, 91] width 79 height 22
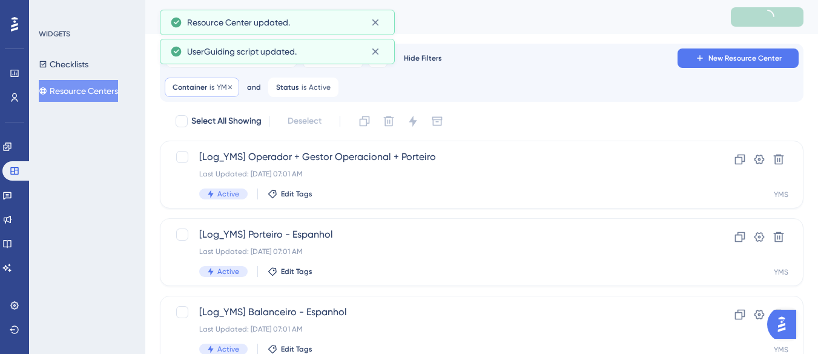
click at [217, 87] on span "YMS" at bounding box center [224, 87] width 15 height 10
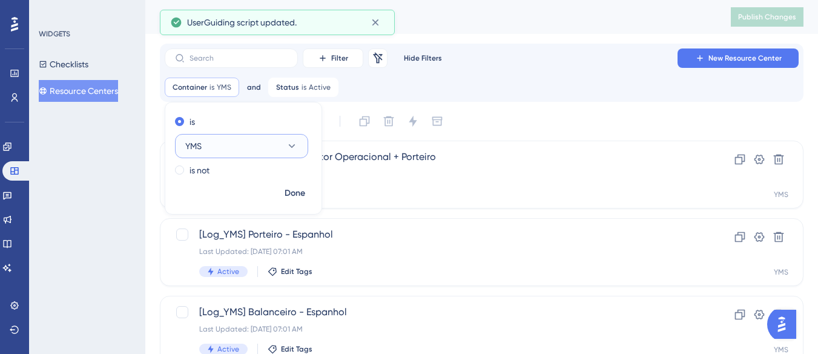
click at [241, 145] on button "YMS" at bounding box center [241, 146] width 133 height 24
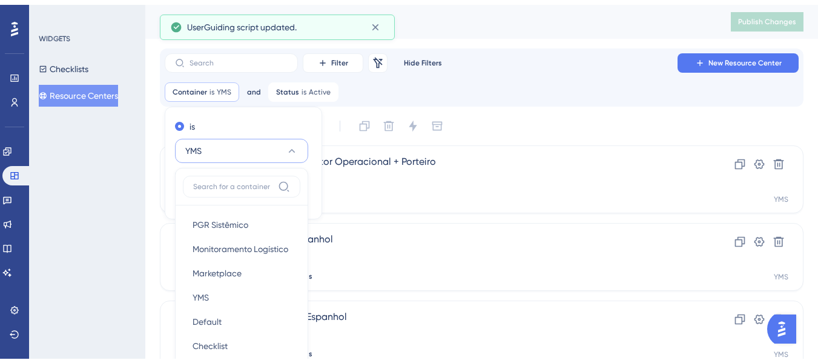
scroll to position [108, 0]
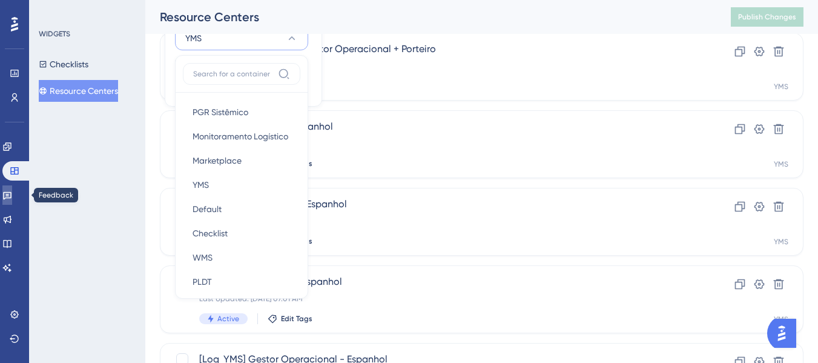
click at [12, 191] on icon at bounding box center [7, 195] width 10 height 10
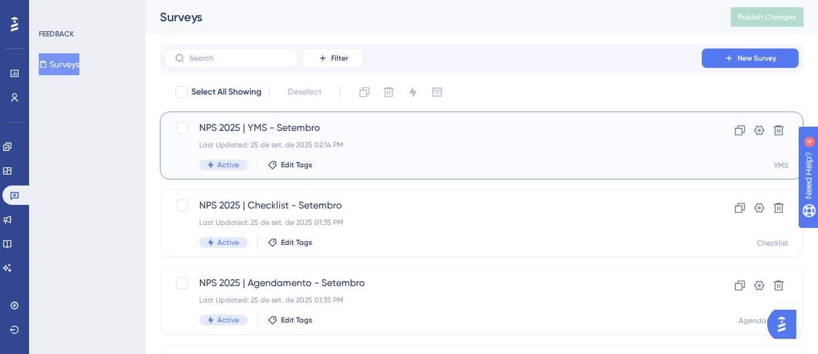
click at [353, 136] on div "NPS 2025 | YMS - Setembro Last Updated: 25 de set. de 2025 02:14 PM Active Edit…" at bounding box center [433, 145] width 468 height 50
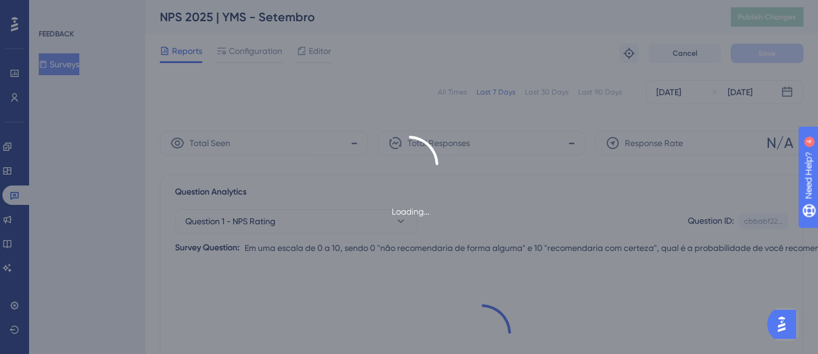
click at [263, 44] on div "Loading..." at bounding box center [409, 177] width 818 height 354
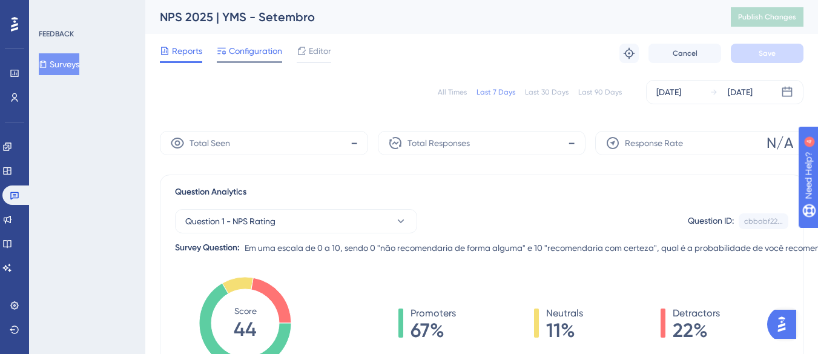
click at [260, 54] on span "Configuration" at bounding box center [255, 51] width 53 height 15
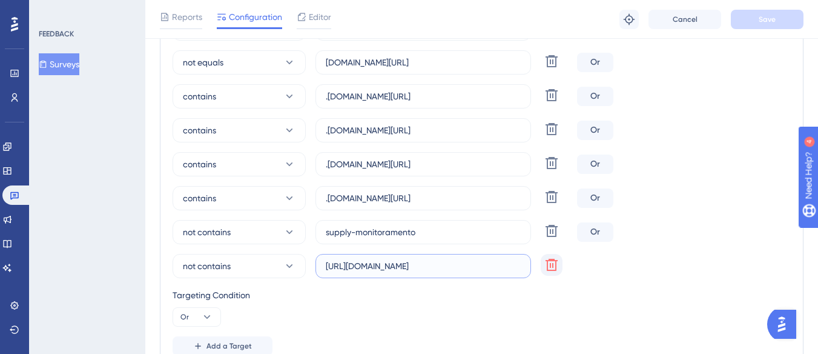
scroll to position [0, 25]
drag, startPoint x: 374, startPoint y: 259, endPoint x: 552, endPoint y: 273, distance: 178.6
click at [552, 273] on div "not contains [URL][DOMAIN_NAME] Delete" at bounding box center [373, 266] width 400 height 24
click at [79, 64] on button "Surveys" at bounding box center [59, 64] width 41 height 22
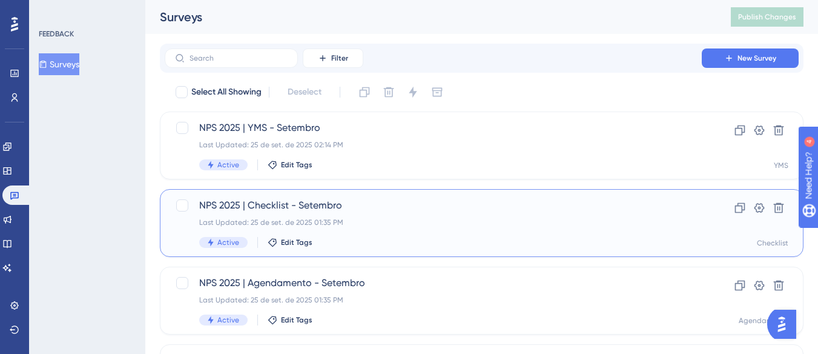
click at [342, 208] on span "NPS 2025 | Checklist - Setembro" at bounding box center [433, 205] width 468 height 15
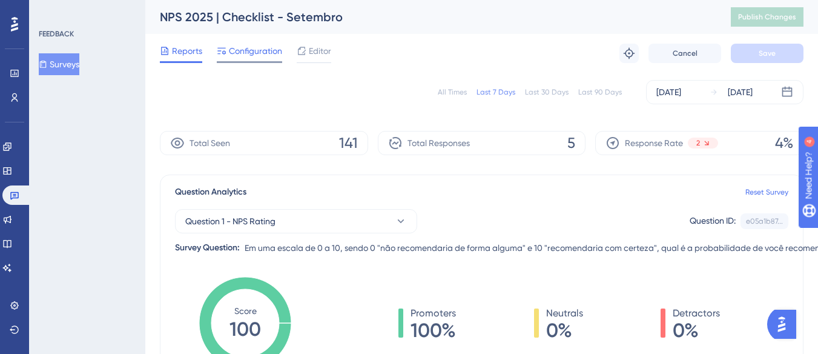
click at [240, 47] on span "Configuration" at bounding box center [255, 51] width 53 height 15
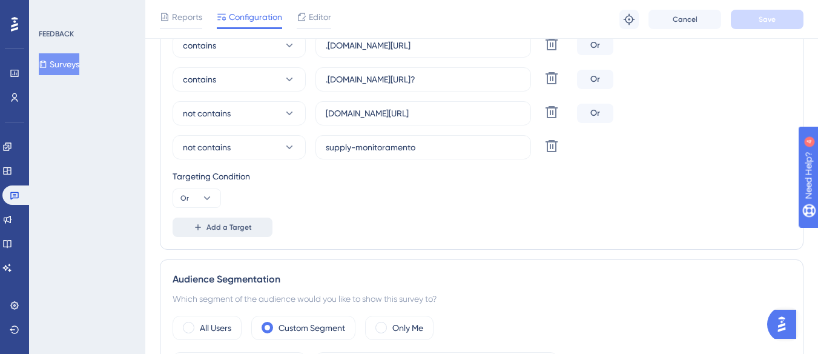
scroll to position [484, 0]
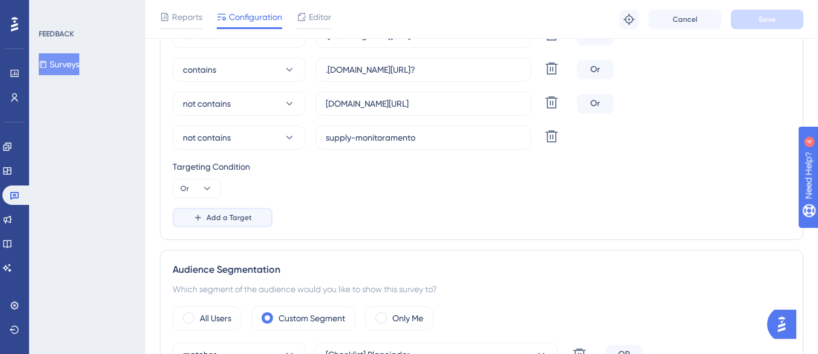
click at [237, 220] on span "Add a Target" at bounding box center [228, 218] width 45 height 10
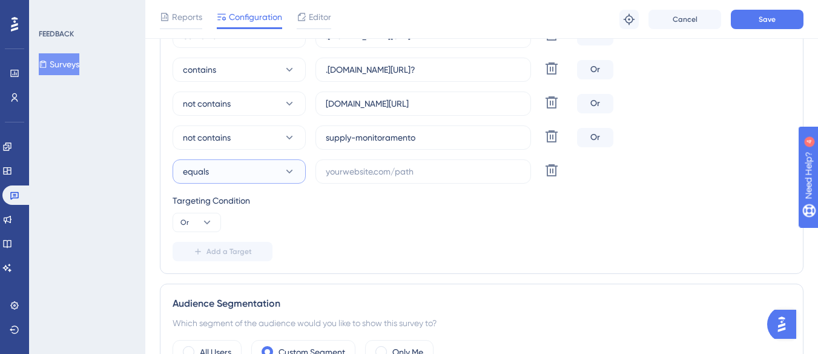
click at [241, 182] on button "equals" at bounding box center [239, 171] width 133 height 24
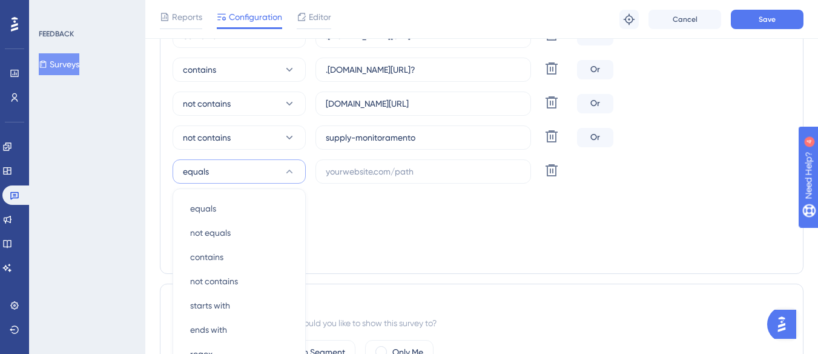
scroll to position [589, 0]
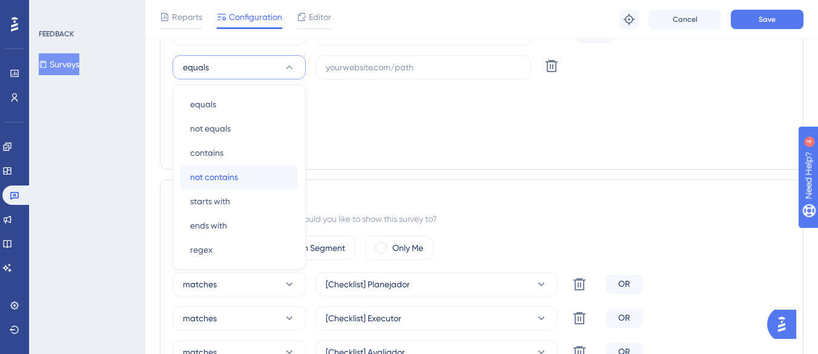
click at [242, 176] on div "not contains not contains" at bounding box center [239, 177] width 98 height 24
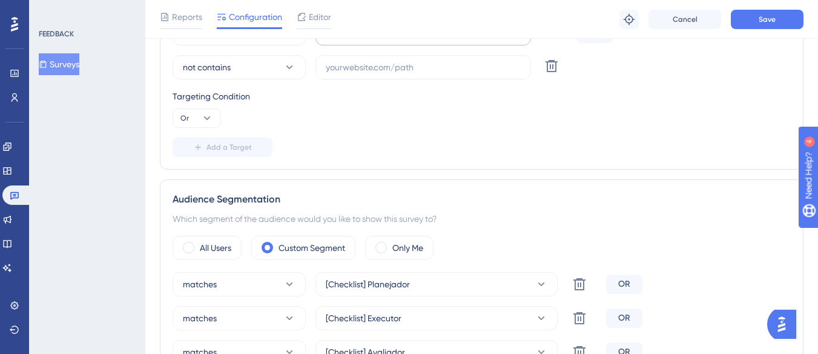
scroll to position [467, 0]
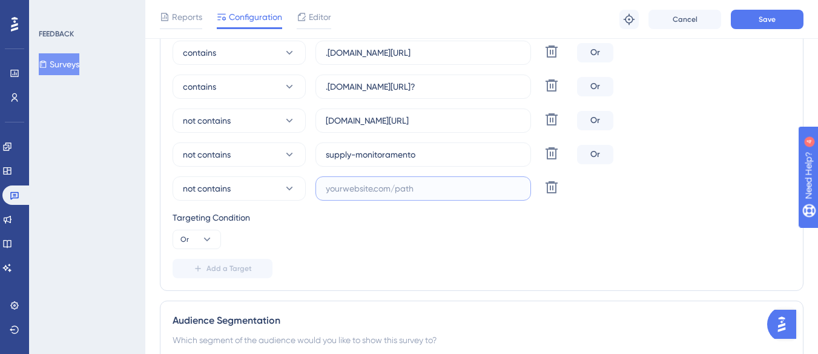
click at [362, 183] on input "text" at bounding box center [423, 188] width 195 height 13
paste input "ttps://[DOMAIN_NAME][URL]"
drag, startPoint x: 465, startPoint y: 123, endPoint x: 423, endPoint y: 136, distance: 44.3
click at [423, 136] on div "not contains demo Delete Or not contains treinamento Delete Or not contains tri…" at bounding box center [482, 35] width 618 height 329
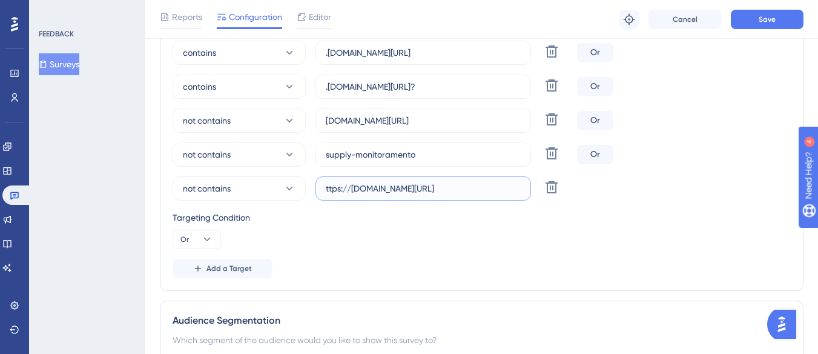
scroll to position [0, 18]
drag, startPoint x: 477, startPoint y: 190, endPoint x: 530, endPoint y: 194, distance: 53.4
click at [530, 194] on label "ttps://[DOMAIN_NAME][URL]" at bounding box center [423, 188] width 216 height 24
click at [497, 191] on input "ttps://[DOMAIN_NAME][URL]" at bounding box center [423, 188] width 195 height 13
drag, startPoint x: 498, startPoint y: 187, endPoint x: 524, endPoint y: 187, distance: 26.0
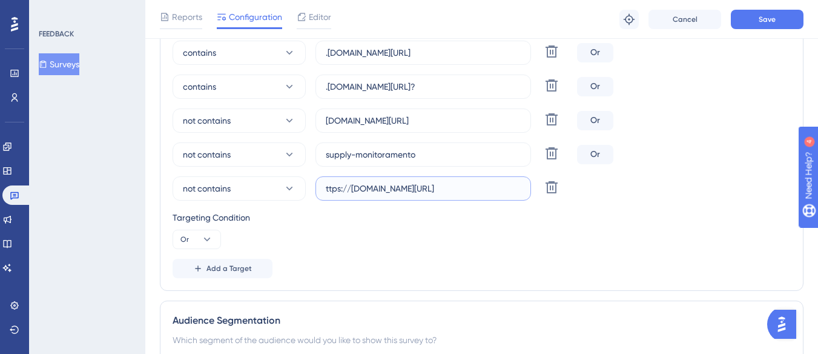
click at [524, 187] on label "ttps://[DOMAIN_NAME][URL]" at bounding box center [423, 188] width 216 height 24
paste input "checklist"
click at [759, 26] on button "Save" at bounding box center [767, 19] width 73 height 19
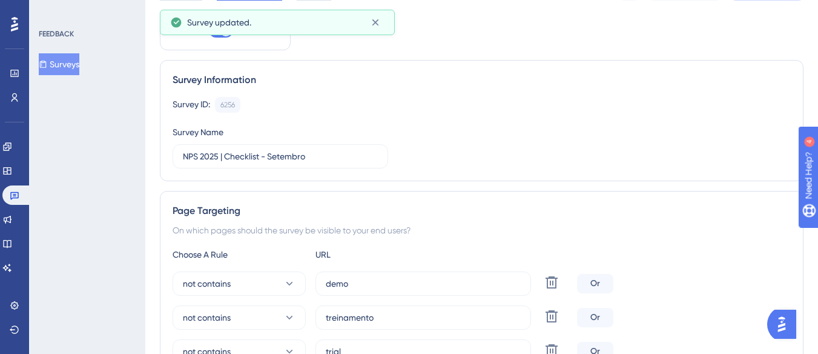
scroll to position [0, 0]
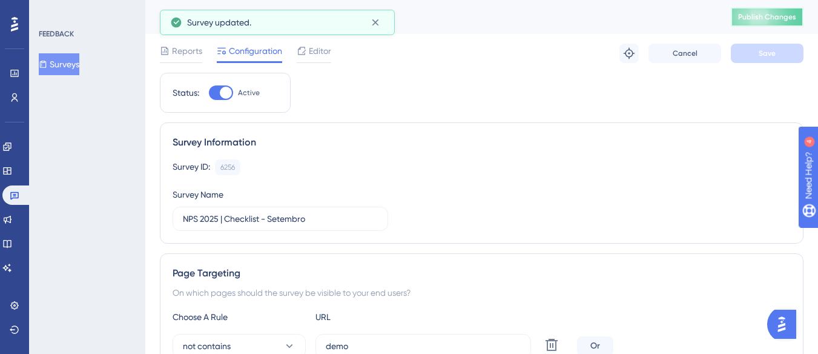
click at [773, 21] on span "Publish Changes" at bounding box center [767, 17] width 58 height 10
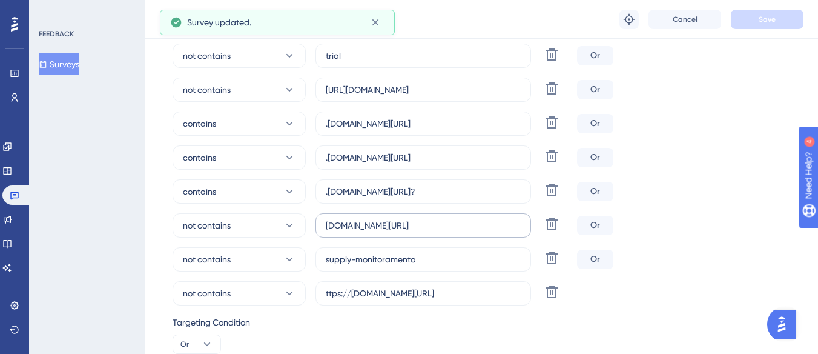
scroll to position [363, 0]
drag, startPoint x: 385, startPoint y: 293, endPoint x: 318, endPoint y: 299, distance: 66.8
click at [318, 299] on label "ttps://[DOMAIN_NAME][URL]" at bounding box center [423, 292] width 216 height 24
click at [381, 294] on input "ttps://[DOMAIN_NAME][URL]" at bounding box center [423, 292] width 195 height 13
drag, startPoint x: 383, startPoint y: 291, endPoint x: 312, endPoint y: 293, distance: 71.5
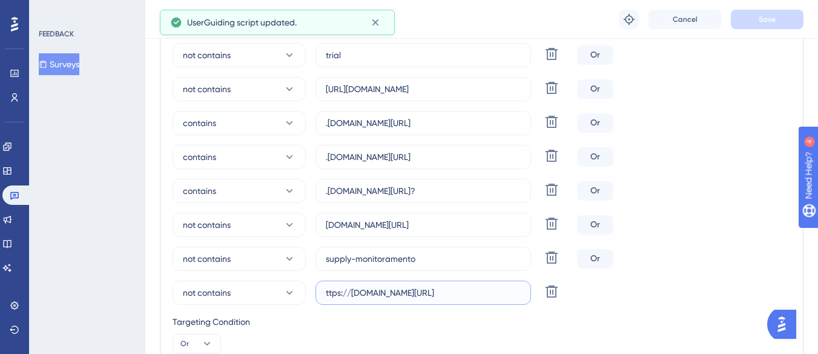
click at [312, 293] on div "not contains ttps://[DOMAIN_NAME][URL] Delete" at bounding box center [373, 292] width 400 height 24
click at [325, 292] on label "ttps://[DOMAIN_NAME][URL]" at bounding box center [423, 292] width 216 height 24
click at [326, 292] on input "ttps://[DOMAIN_NAME][URL]" at bounding box center [423, 292] width 195 height 13
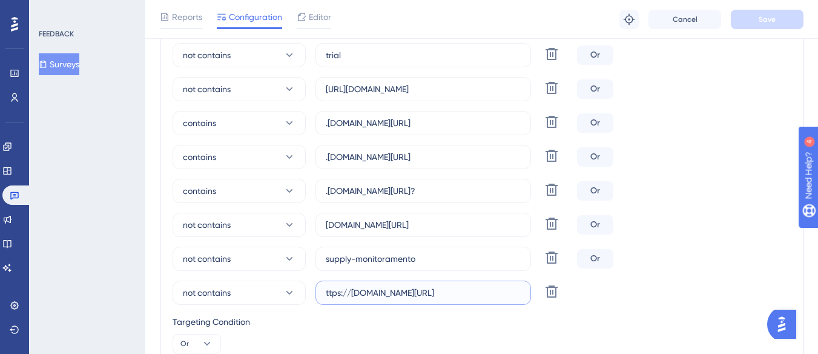
click at [328, 286] on input "ttps://[DOMAIN_NAME][URL]" at bounding box center [423, 292] width 195 height 13
type input "[URL][DOMAIN_NAME]"
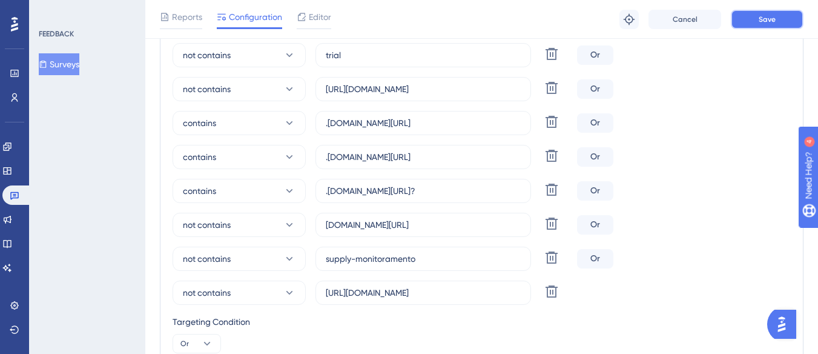
click at [758, 16] on button "Save" at bounding box center [767, 19] width 73 height 19
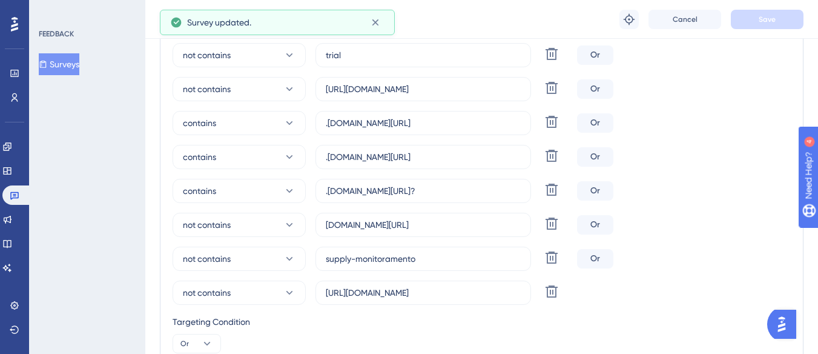
scroll to position [0, 0]
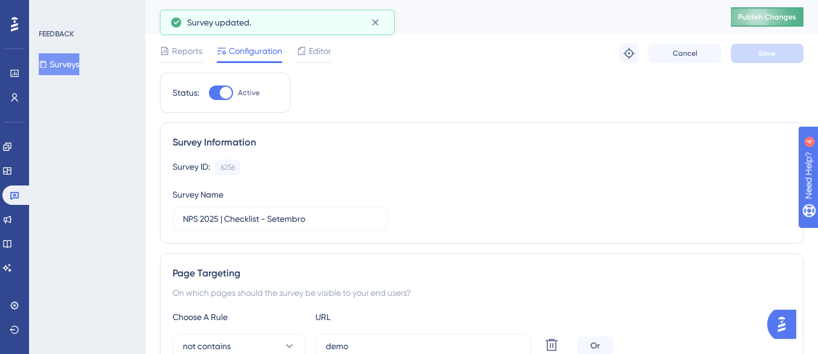
click at [771, 17] on span "Publish Changes" at bounding box center [767, 17] width 58 height 10
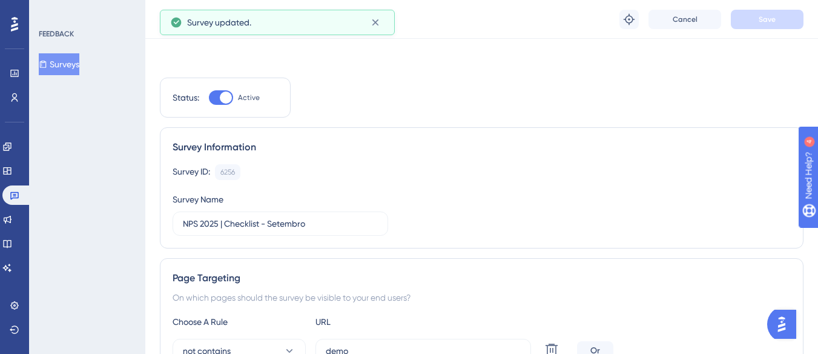
scroll to position [363, 0]
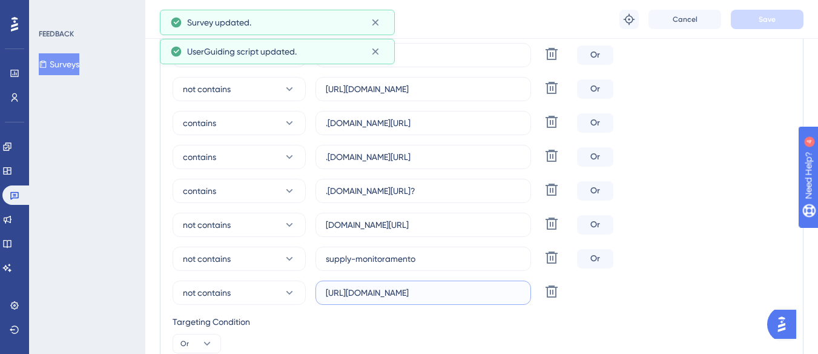
click at [422, 299] on input "[URL][DOMAIN_NAME]" at bounding box center [423, 292] width 195 height 13
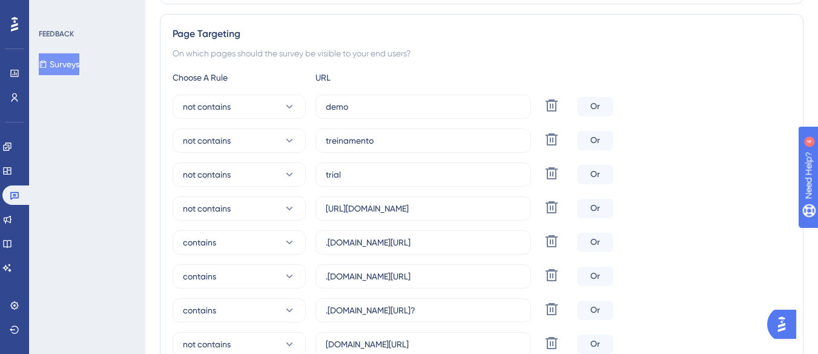
scroll to position [0, 0]
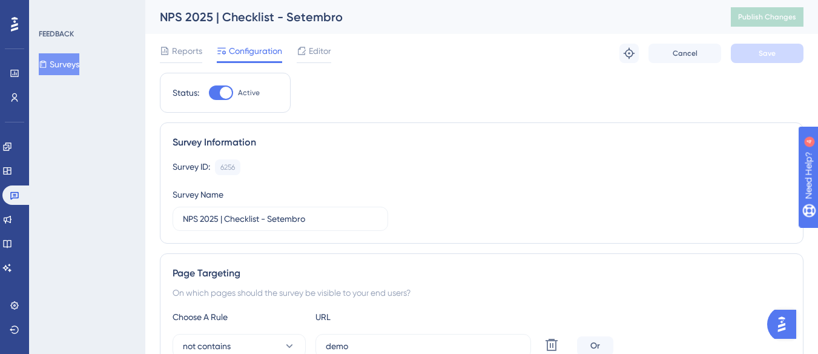
click at [72, 60] on button "Surveys" at bounding box center [59, 64] width 41 height 22
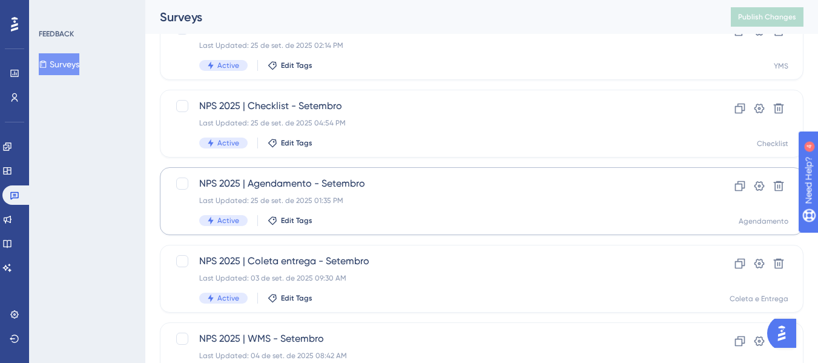
scroll to position [121, 0]
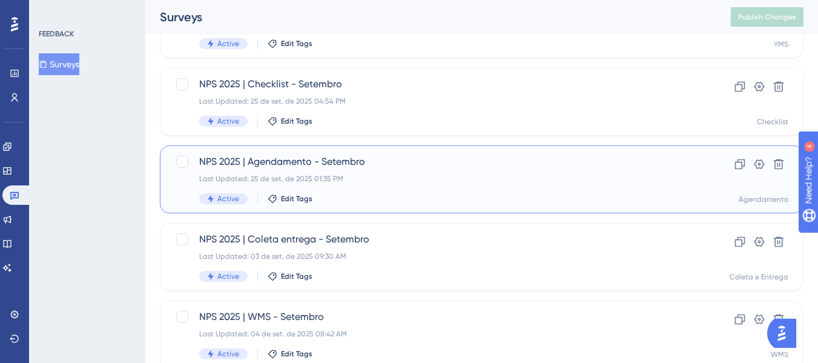
click at [400, 188] on div "NPS 2025 | Agendamento - Setembro Last Updated: 25 de set. de 2025 01:35 PM Act…" at bounding box center [433, 179] width 468 height 50
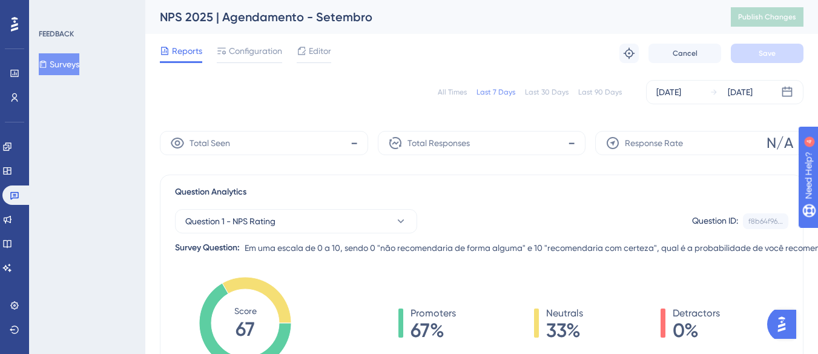
click at [262, 53] on span "Configuration" at bounding box center [255, 51] width 53 height 15
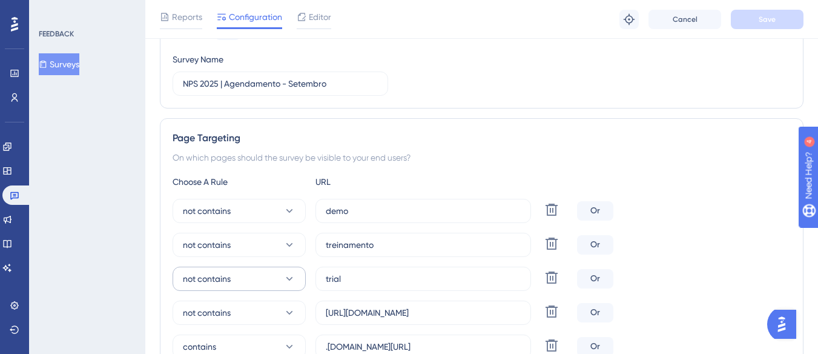
scroll to position [303, 0]
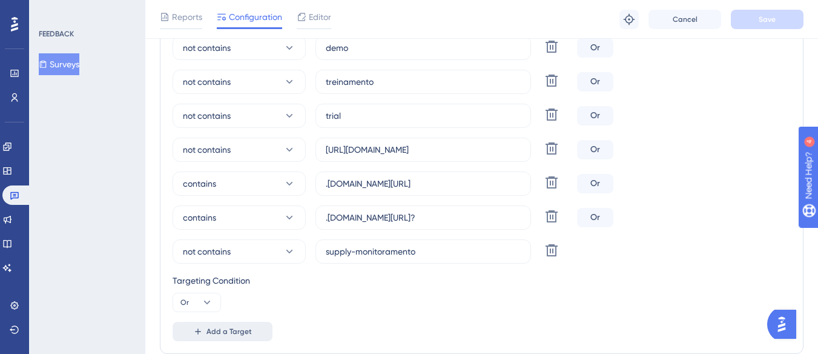
click at [220, 332] on span "Add a Target" at bounding box center [228, 331] width 45 height 10
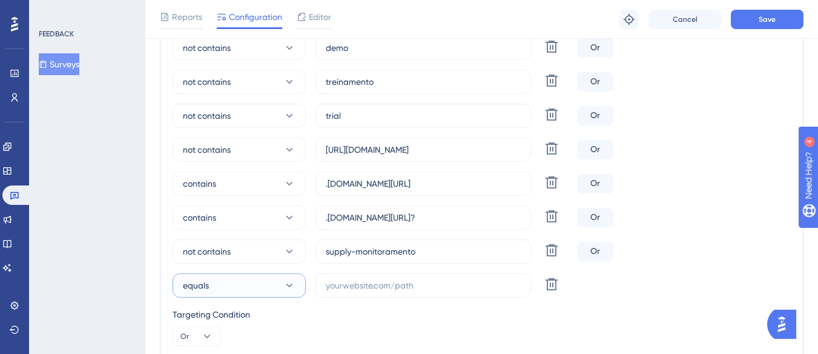
click at [219, 291] on button "equals" at bounding box center [239, 285] width 133 height 24
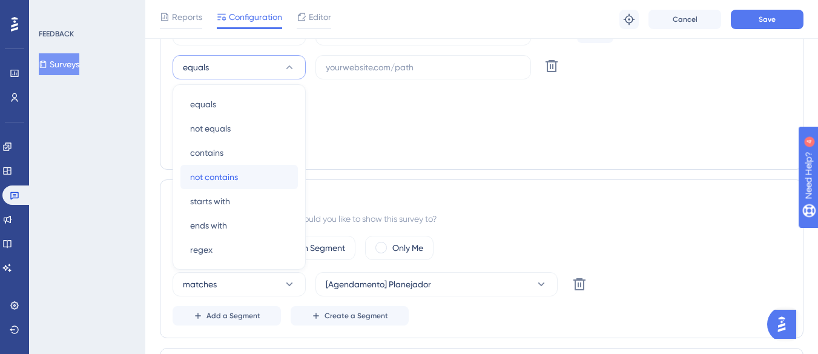
click at [225, 180] on span "not contains" at bounding box center [214, 177] width 48 height 15
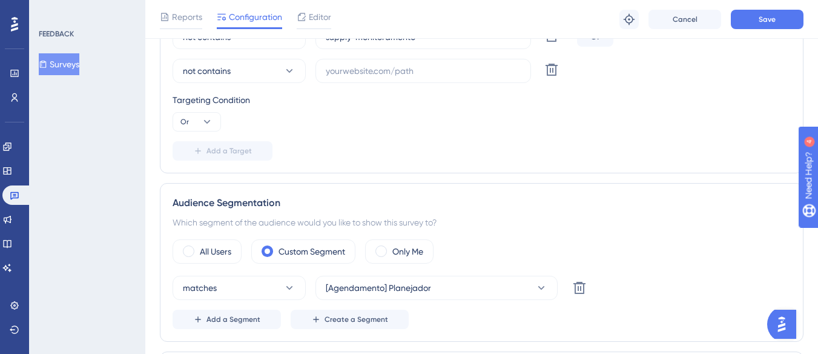
scroll to position [460, 0]
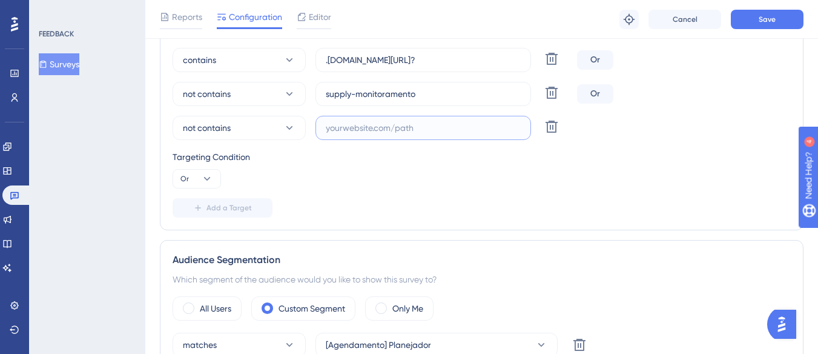
click at [362, 129] on input "text" at bounding box center [423, 127] width 195 height 13
paste input "[URL][DOMAIN_NAME]"
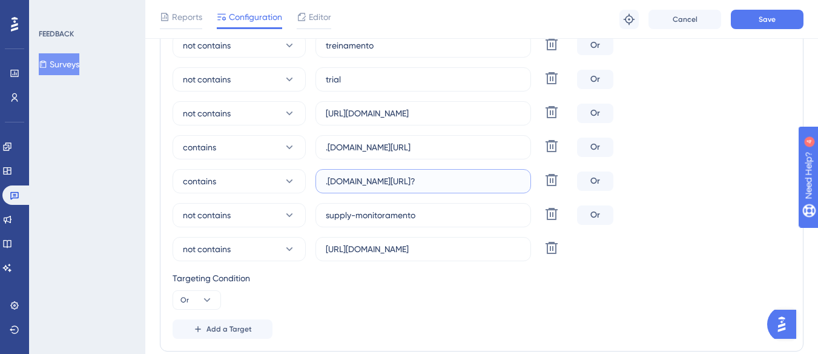
scroll to position [0, 124]
drag, startPoint x: 469, startPoint y: 179, endPoint x: 524, endPoint y: 180, distance: 55.7
click at [524, 180] on label ".[DOMAIN_NAME][URL]?" at bounding box center [423, 181] width 216 height 24
drag, startPoint x: 400, startPoint y: 148, endPoint x: 464, endPoint y: 153, distance: 64.3
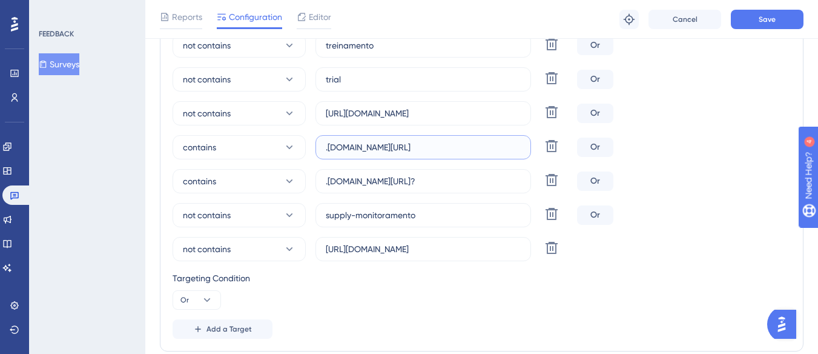
click at [464, 153] on input ".[DOMAIN_NAME][URL]" at bounding box center [423, 146] width 195 height 13
drag, startPoint x: 478, startPoint y: 251, endPoint x: 526, endPoint y: 255, distance: 48.0
click at [526, 255] on label "[URL][DOMAIN_NAME]" at bounding box center [423, 249] width 216 height 24
click at [481, 246] on input "[URL][DOMAIN_NAME]" at bounding box center [423, 248] width 195 height 13
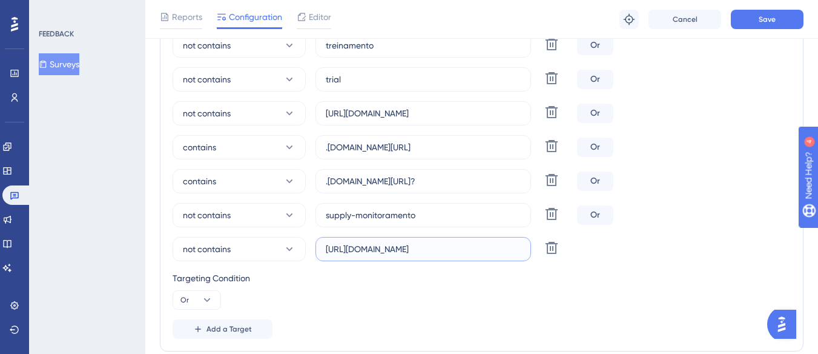
drag, startPoint x: 478, startPoint y: 249, endPoint x: 530, endPoint y: 254, distance: 52.2
click at [530, 254] on label "[URL][DOMAIN_NAME]" at bounding box center [423, 249] width 216 height 24
paste input "agendamento"
type input "[URL][DOMAIN_NAME]"
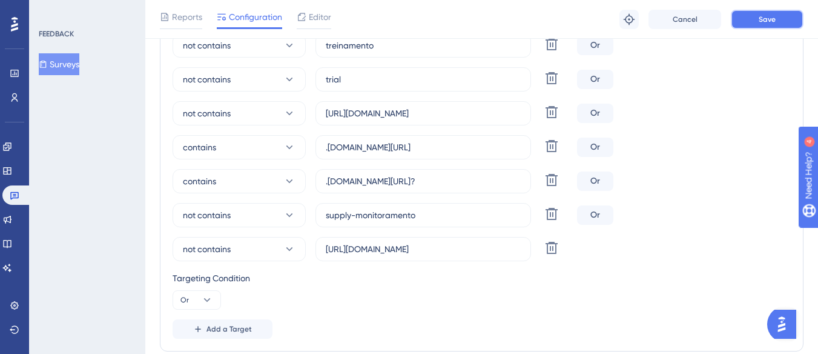
click at [756, 20] on button "Save" at bounding box center [767, 19] width 73 height 19
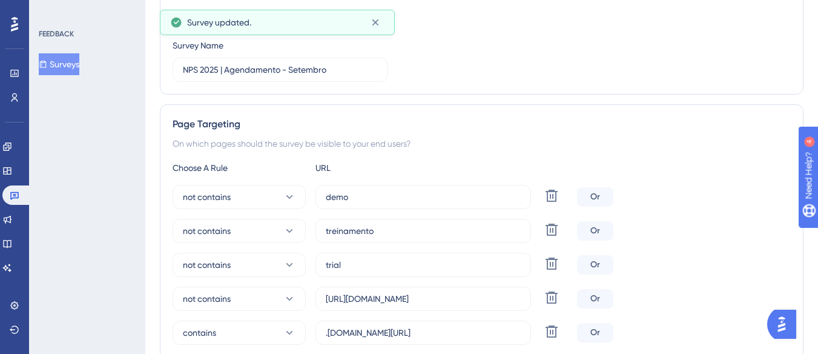
scroll to position [0, 0]
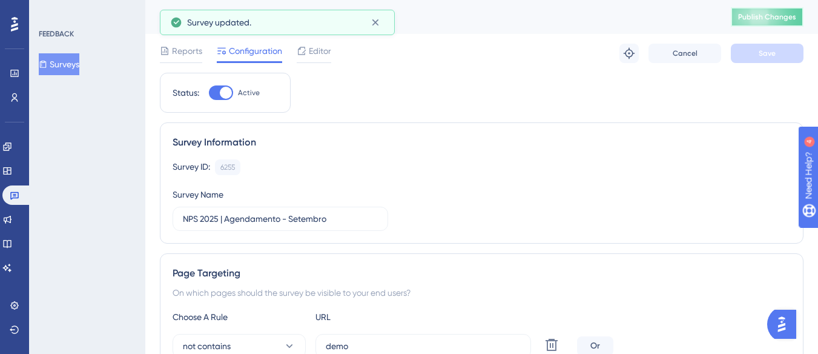
click at [753, 22] on button "Publish Changes" at bounding box center [767, 16] width 73 height 19
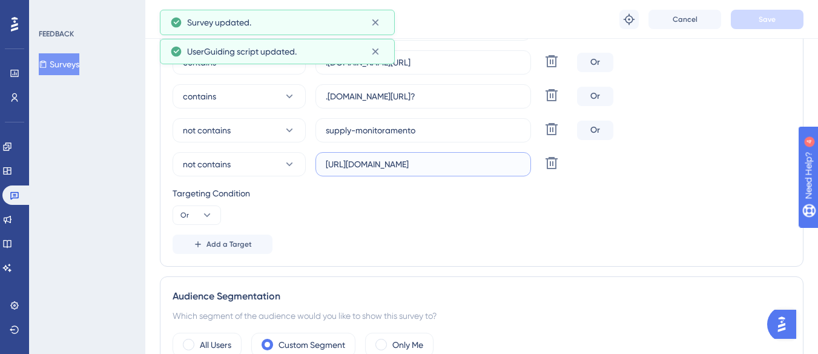
scroll to position [0, 64]
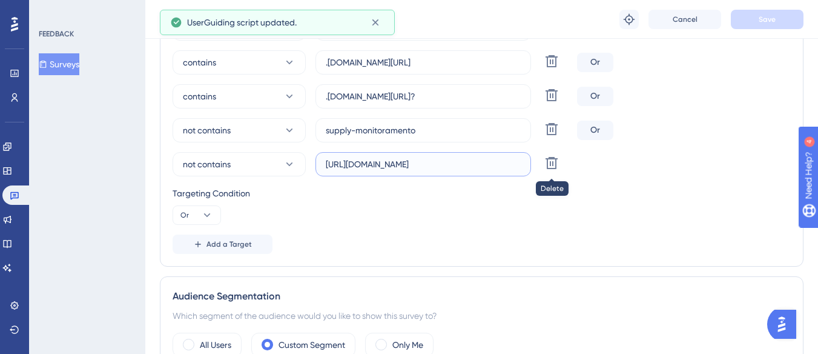
drag, startPoint x: 372, startPoint y: 164, endPoint x: 564, endPoint y: 174, distance: 192.2
click at [564, 174] on div "not contains [URL][DOMAIN_NAME] Delete" at bounding box center [373, 164] width 400 height 24
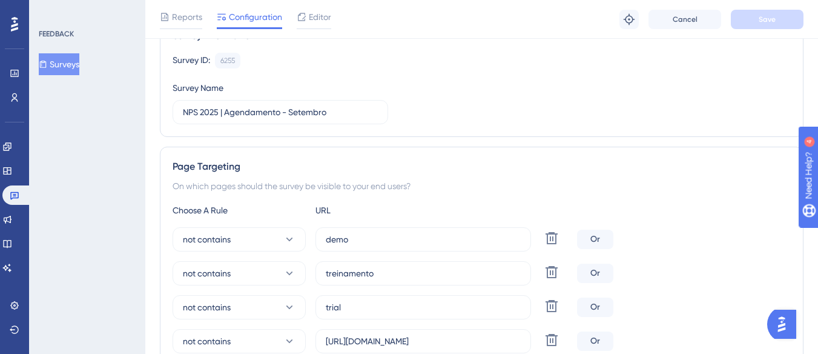
scroll to position [303, 0]
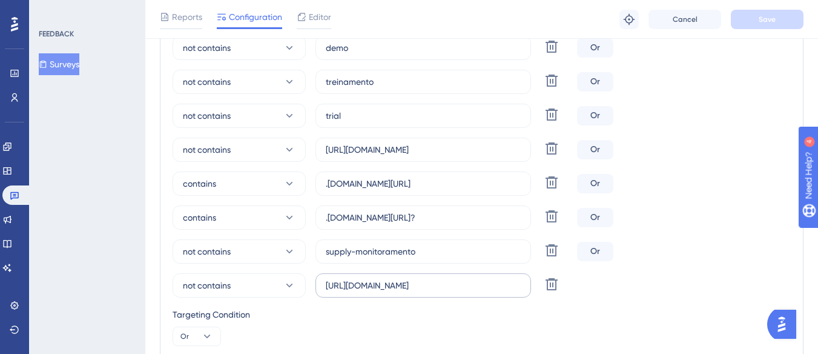
click at [482, 329] on div "Targeting Condition Or" at bounding box center [482, 326] width 618 height 39
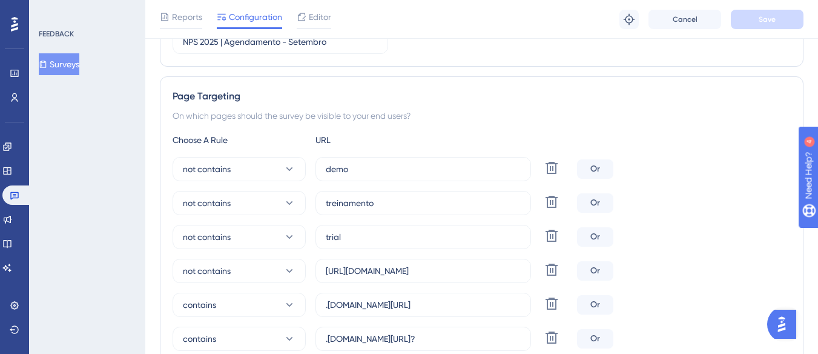
scroll to position [242, 0]
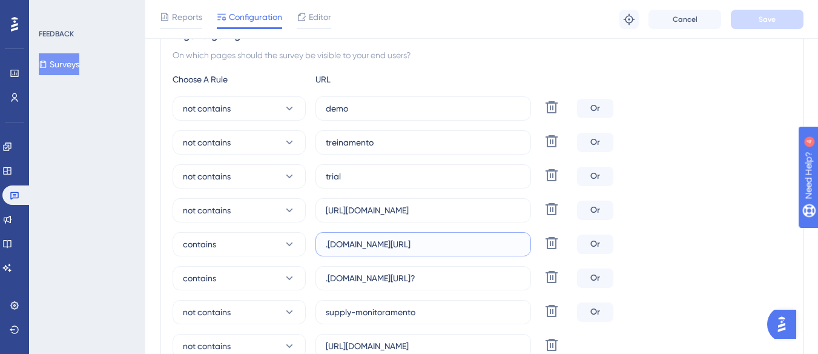
click at [458, 242] on input ".[DOMAIN_NAME][URL]" at bounding box center [423, 243] width 195 height 13
click at [753, 223] on div "not contains demo Delete Or not contains treinamento Delete Or not contains tri…" at bounding box center [482, 227] width 618 height 262
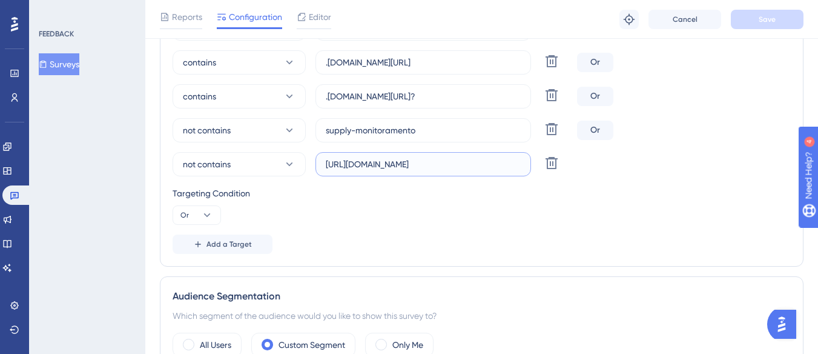
scroll to position [0, 64]
drag, startPoint x: 467, startPoint y: 164, endPoint x: 526, endPoint y: 165, distance: 58.7
click at [526, 165] on label "[URL][DOMAIN_NAME]" at bounding box center [423, 164] width 216 height 24
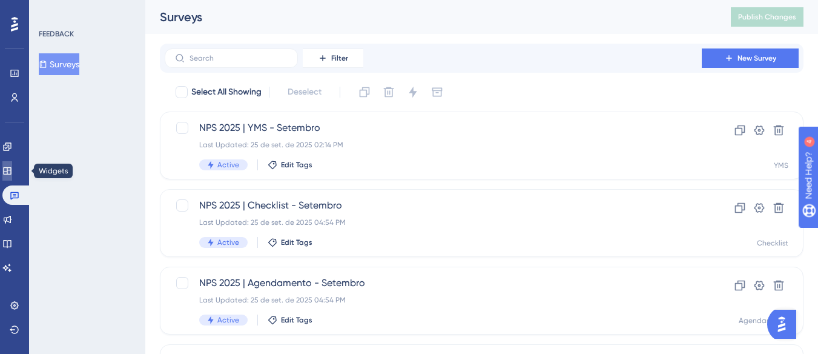
click at [9, 171] on link at bounding box center [7, 170] width 10 height 19
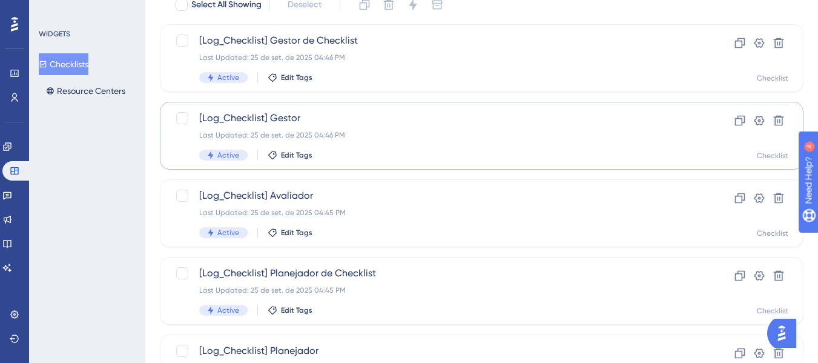
scroll to position [121, 0]
